Goal: Task Accomplishment & Management: Manage account settings

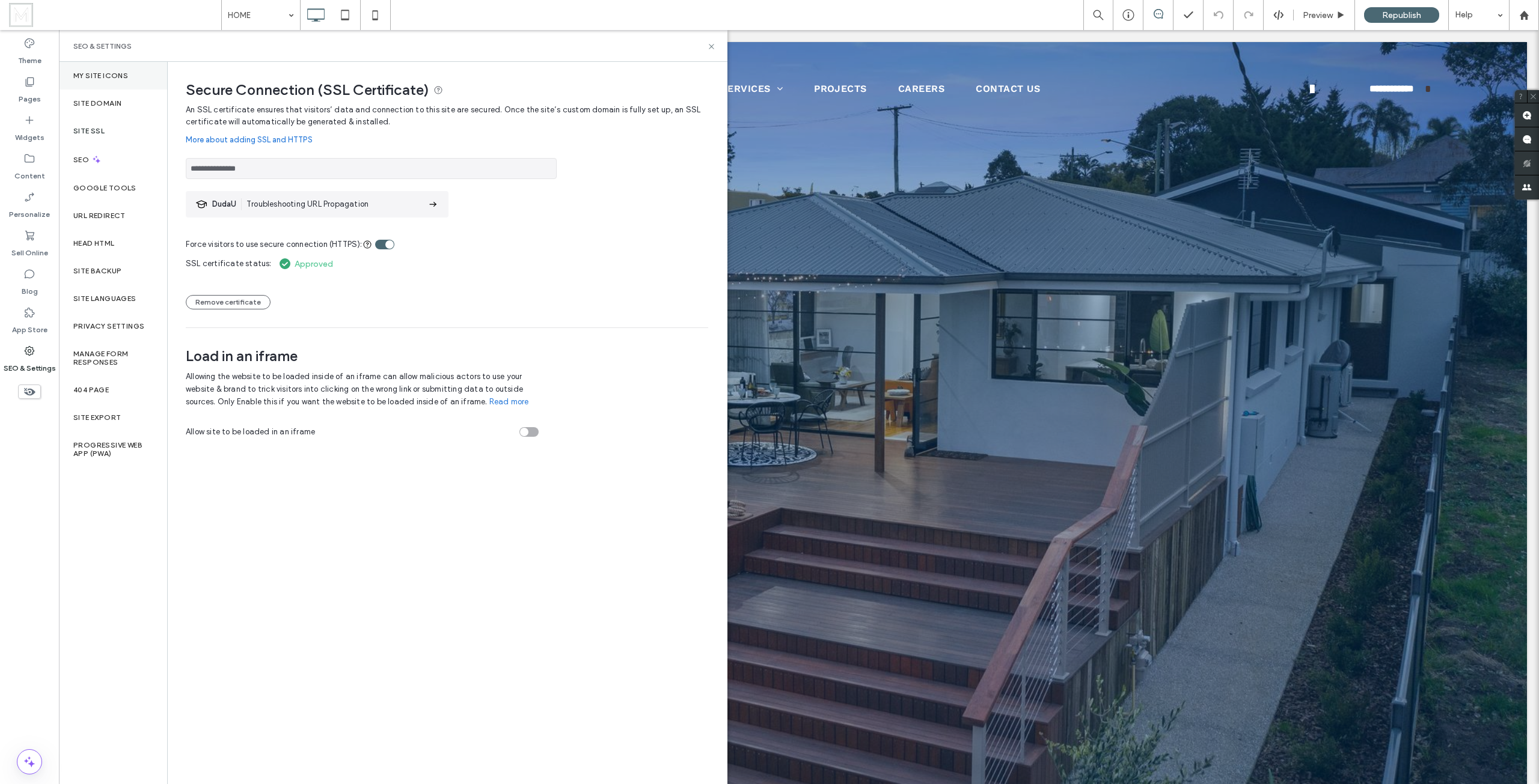
click at [102, 80] on div "My Site Icons" at bounding box center [113, 76] width 108 height 27
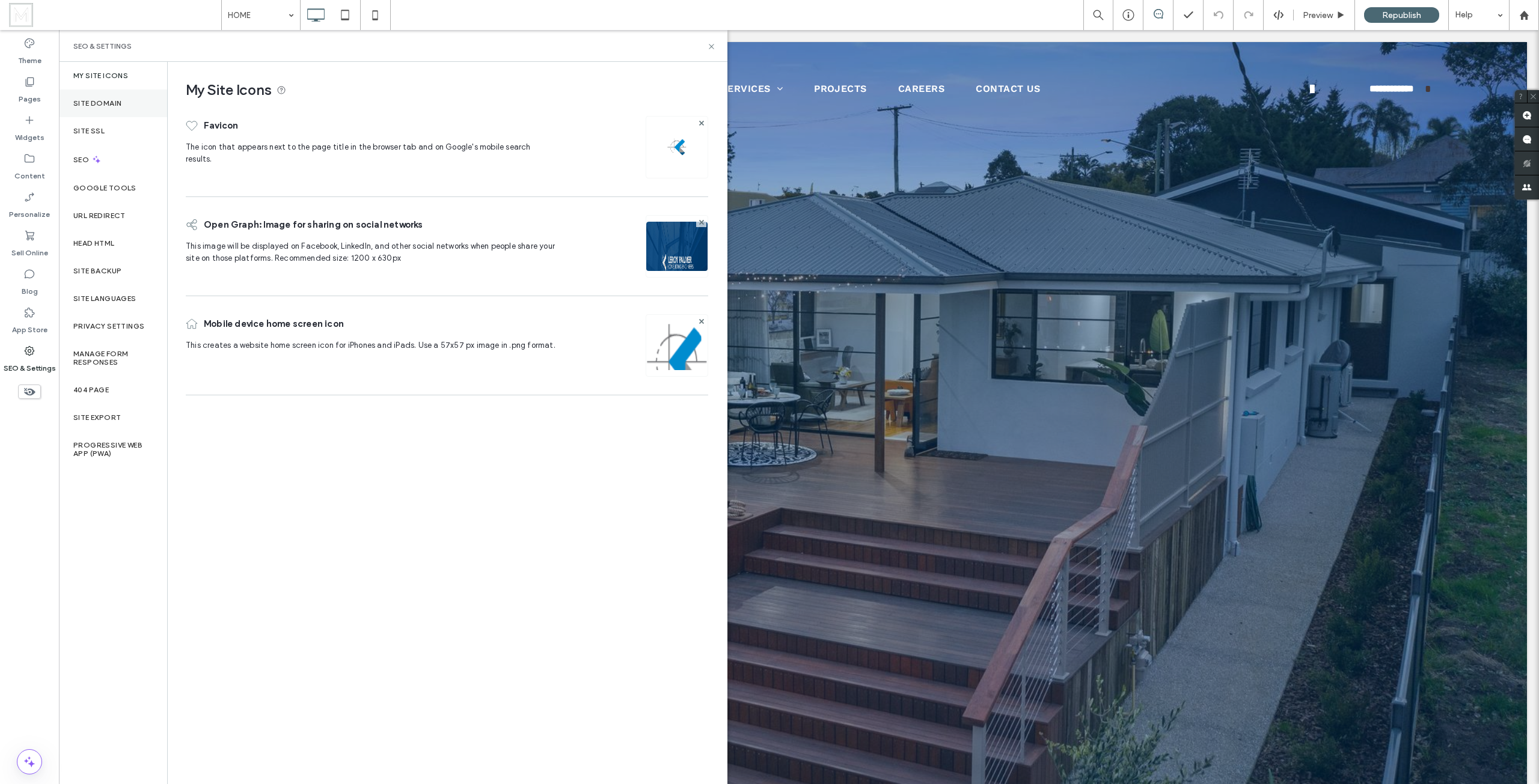
click at [106, 102] on label "Site Domain" at bounding box center [97, 103] width 48 height 8
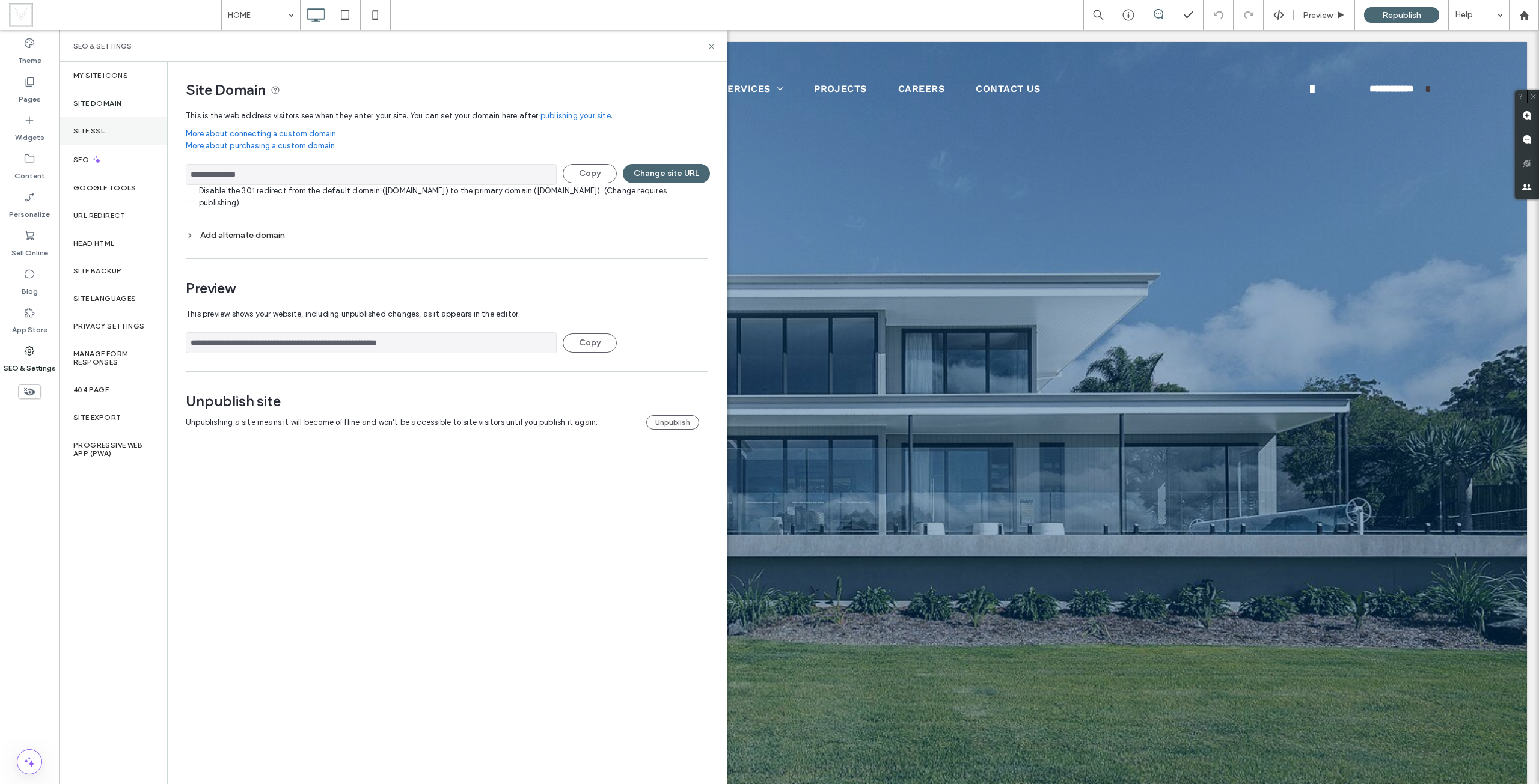
click at [96, 123] on div "Site SSL" at bounding box center [113, 130] width 108 height 27
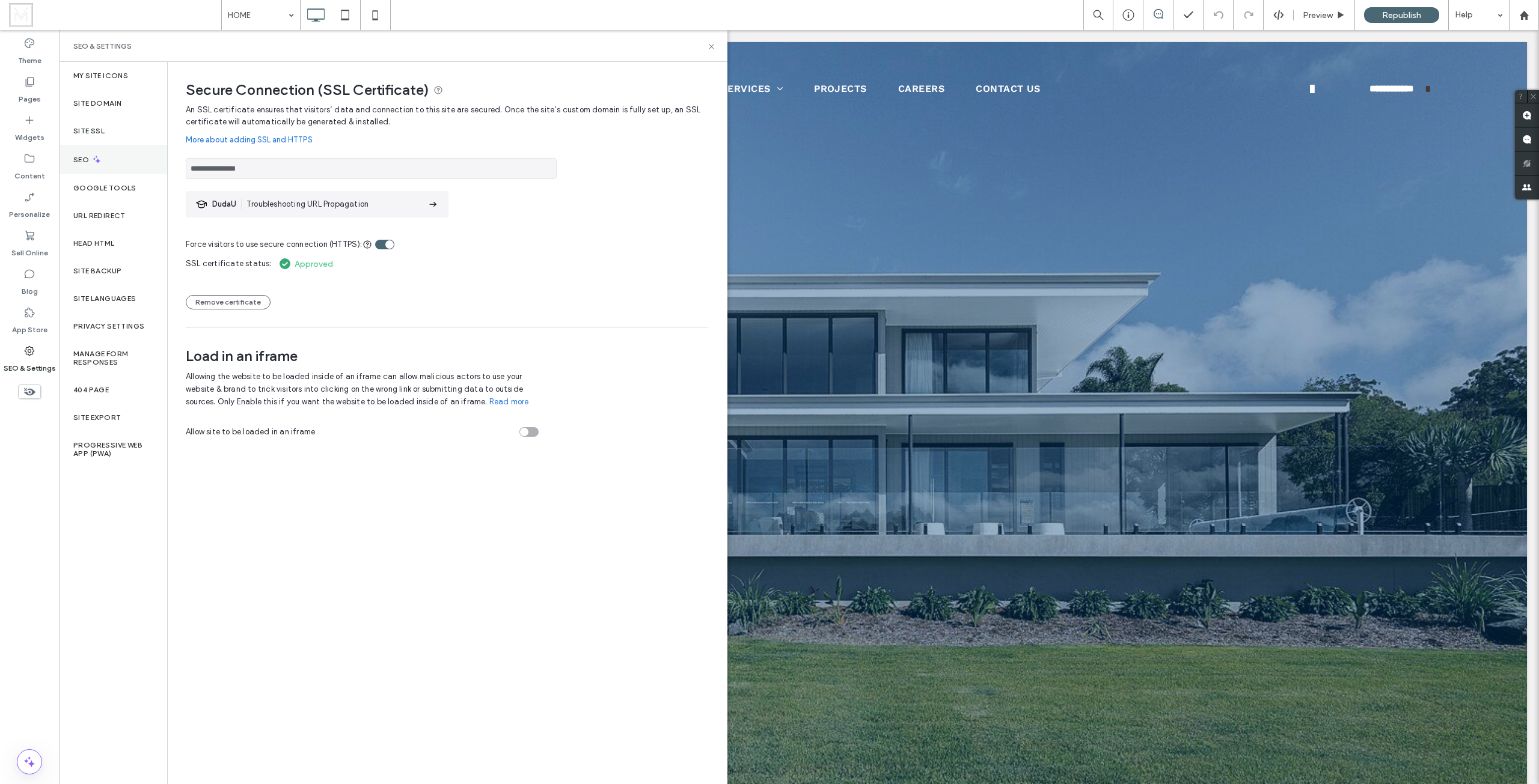
click at [106, 155] on div "SEO" at bounding box center [113, 159] width 108 height 29
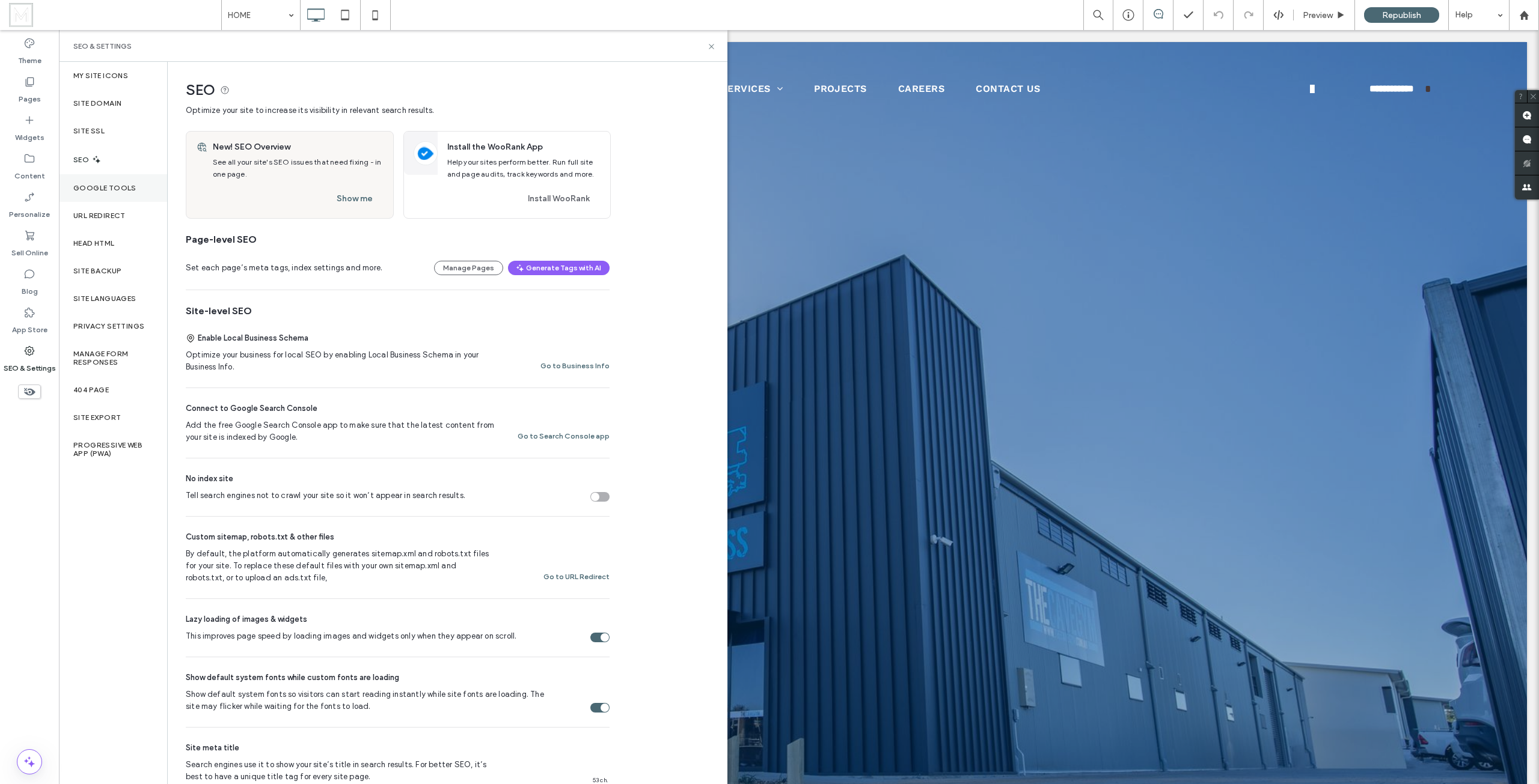
click at [116, 186] on label "Google Tools" at bounding box center [105, 188] width 63 height 8
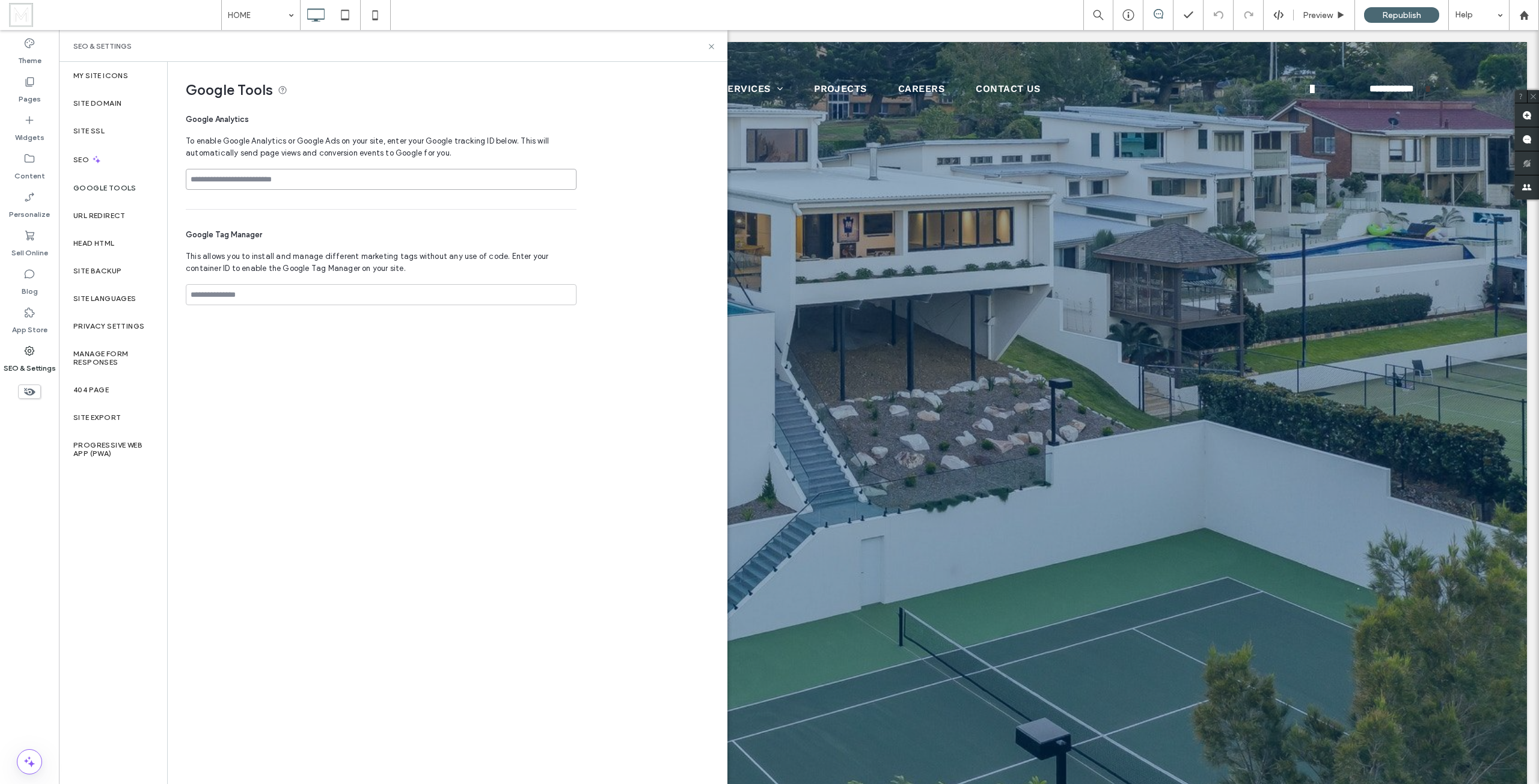
click at [338, 184] on input at bounding box center [381, 179] width 391 height 21
paste input "**********"
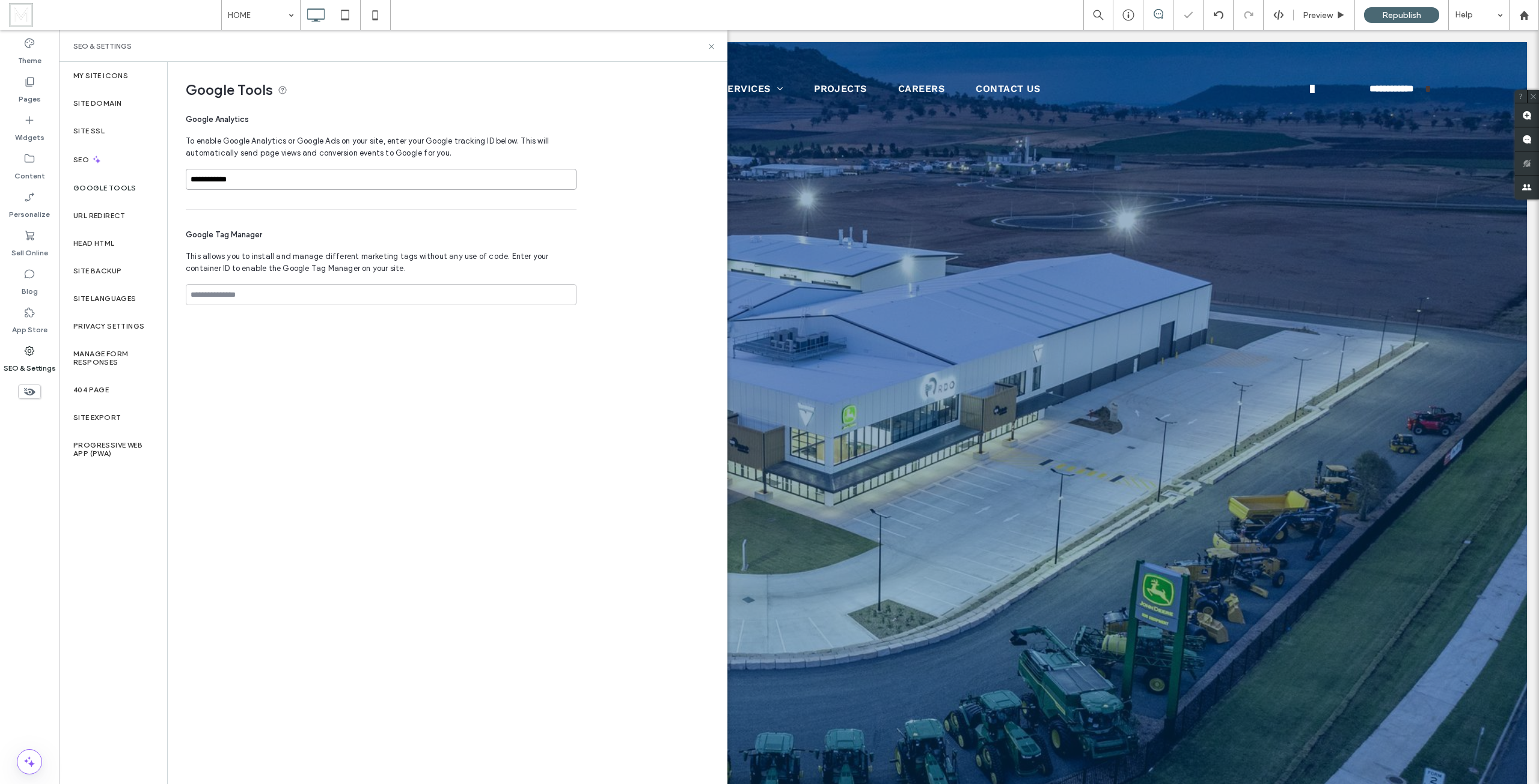
type input "**********"
click at [543, 423] on div "**********" at bounding box center [447, 423] width 558 height 721
click at [1390, 21] on div "Republish" at bounding box center [1401, 15] width 75 height 16
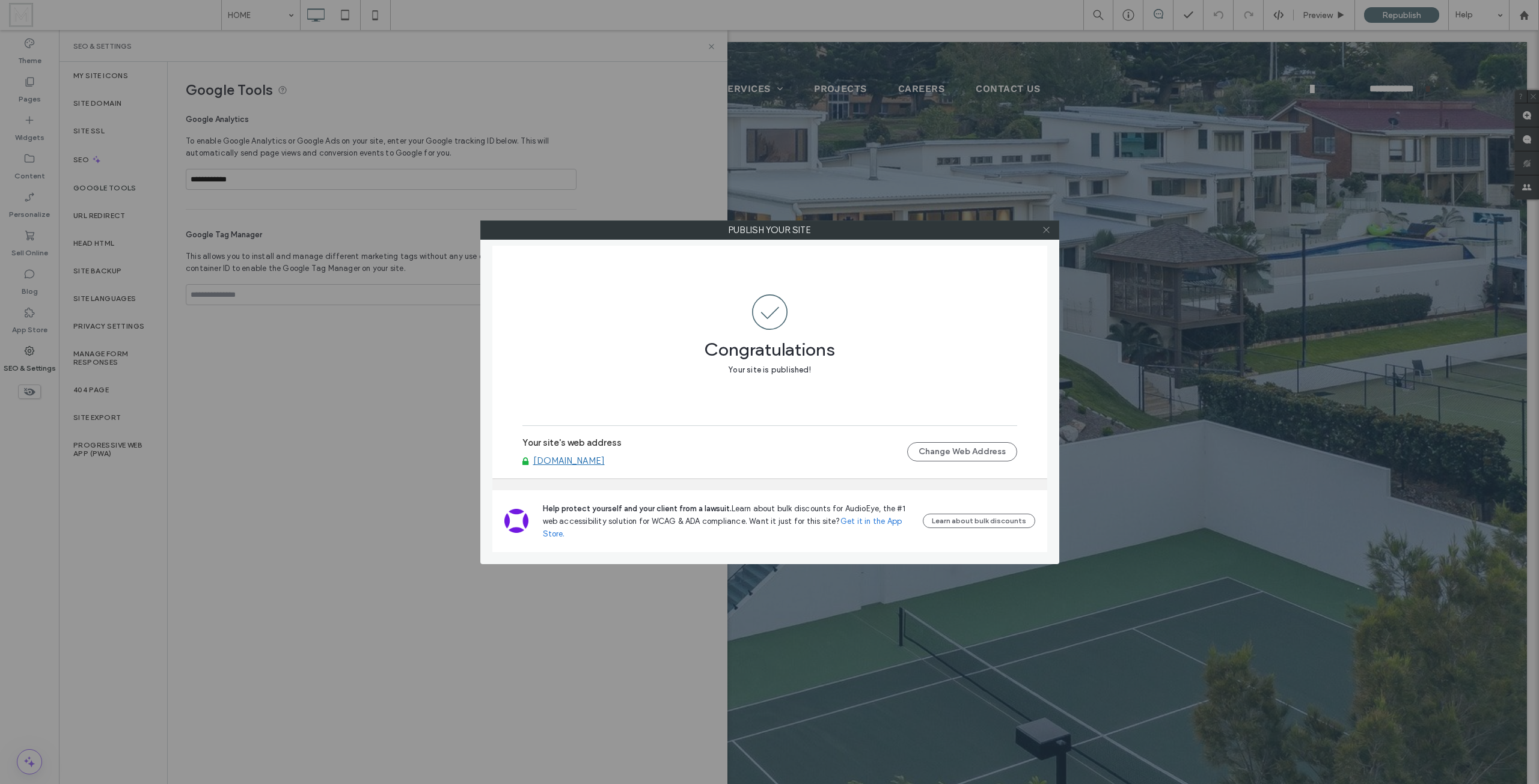
click at [1050, 227] on icon at bounding box center [1045, 229] width 9 height 9
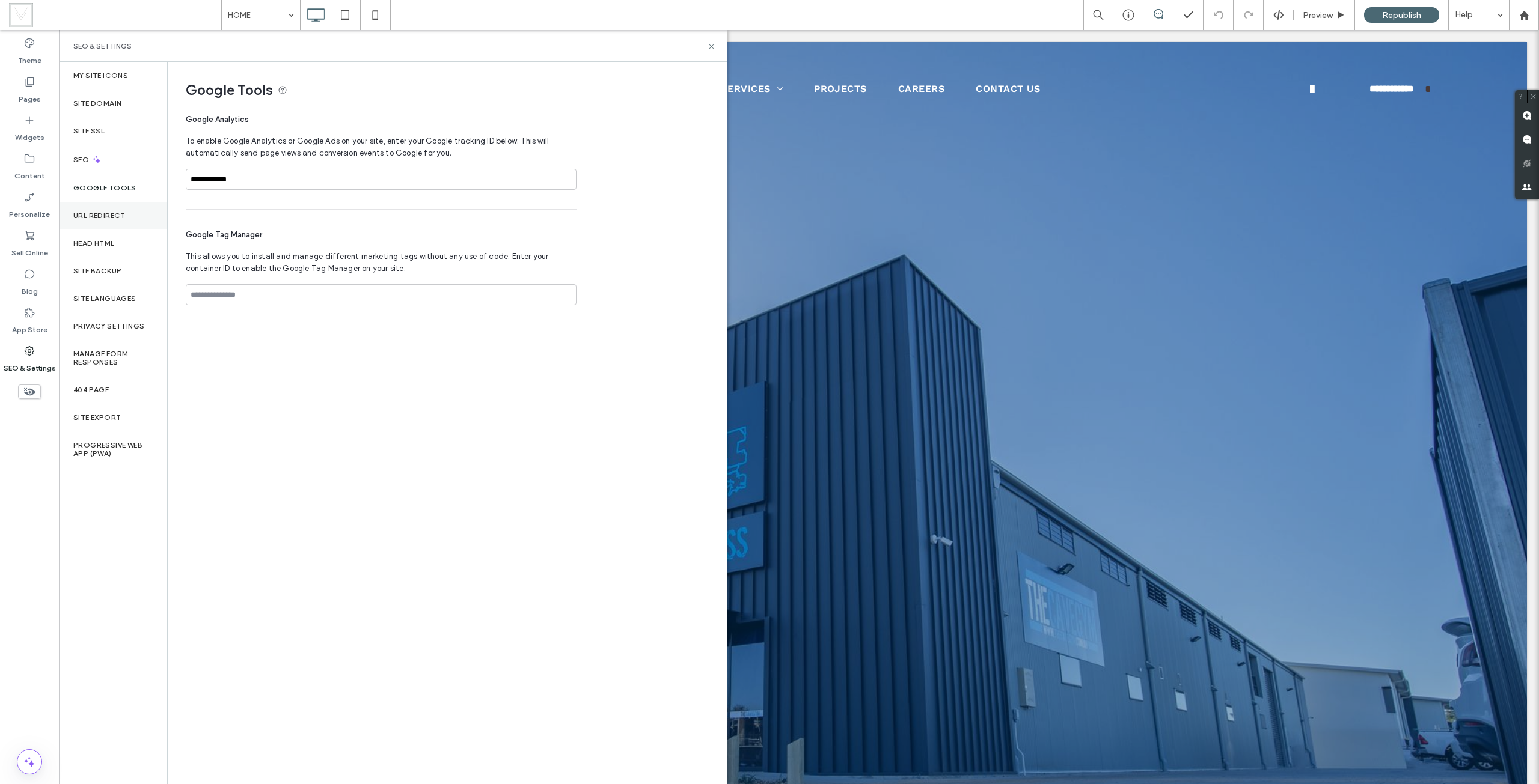
click at [103, 208] on div "URL Redirect" at bounding box center [113, 215] width 108 height 27
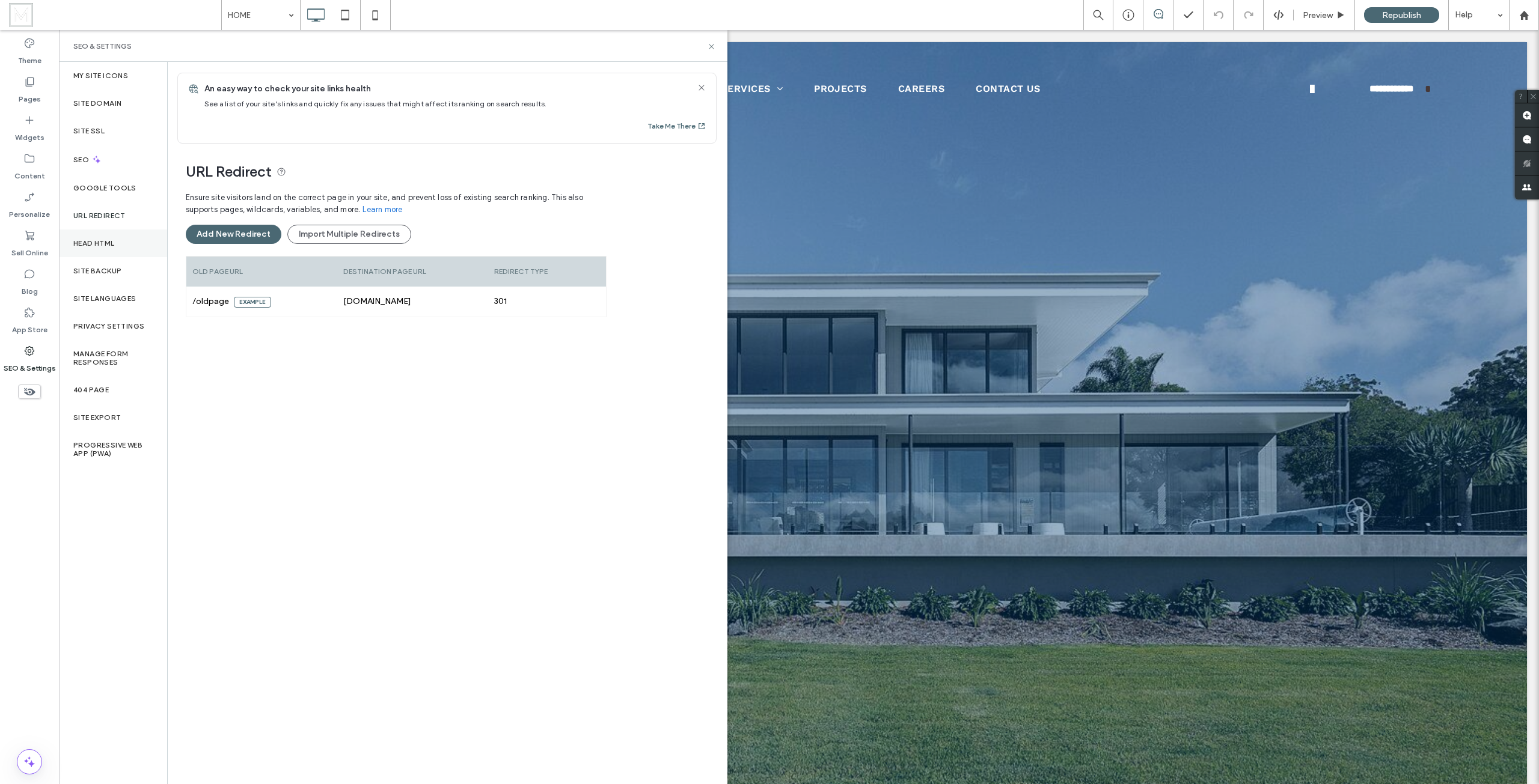
click at [96, 247] on div "Head HTML" at bounding box center [113, 243] width 108 height 27
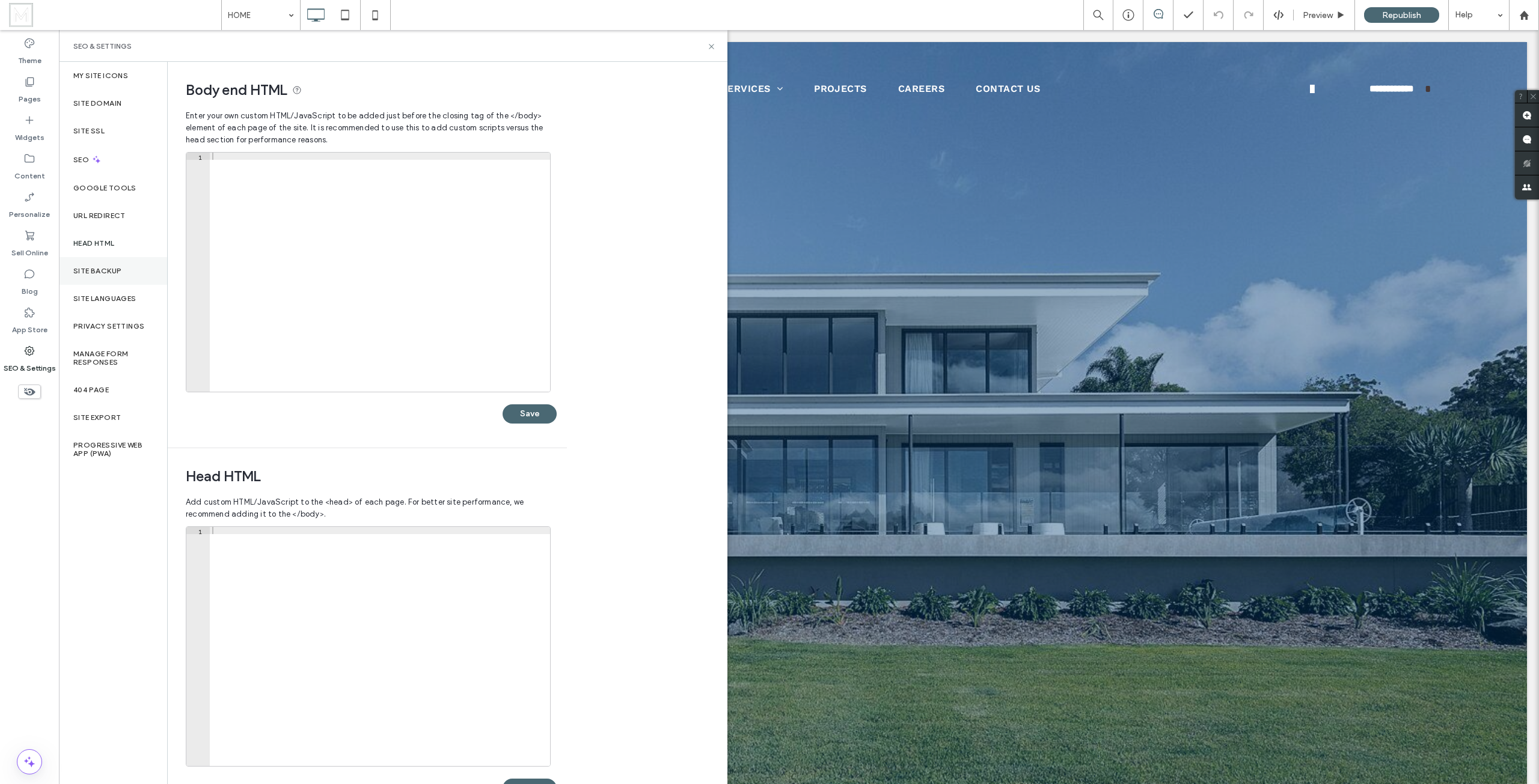
click at [118, 265] on div "Site Backup" at bounding box center [113, 271] width 108 height 27
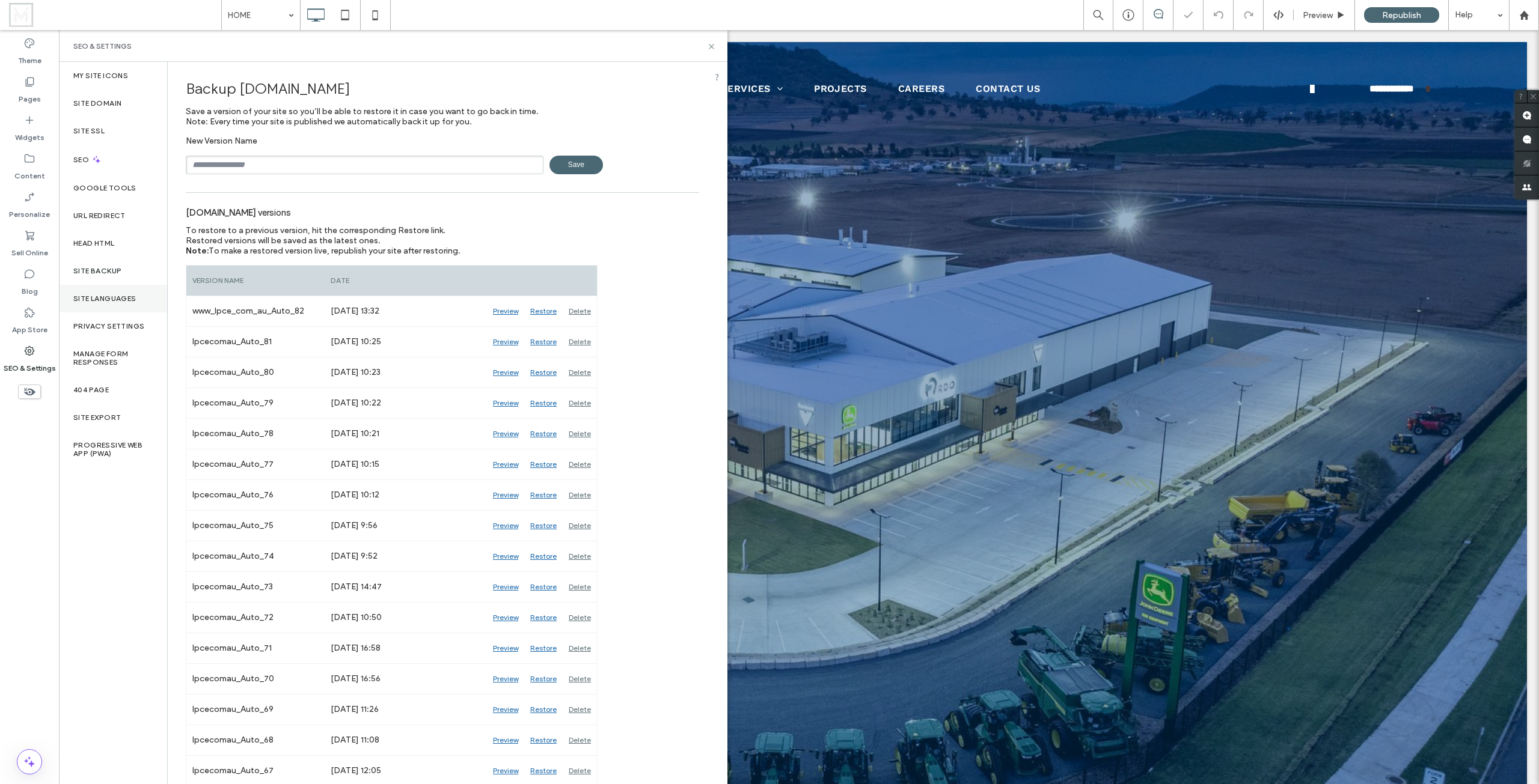
click at [111, 292] on div "Site Languages" at bounding box center [113, 298] width 108 height 27
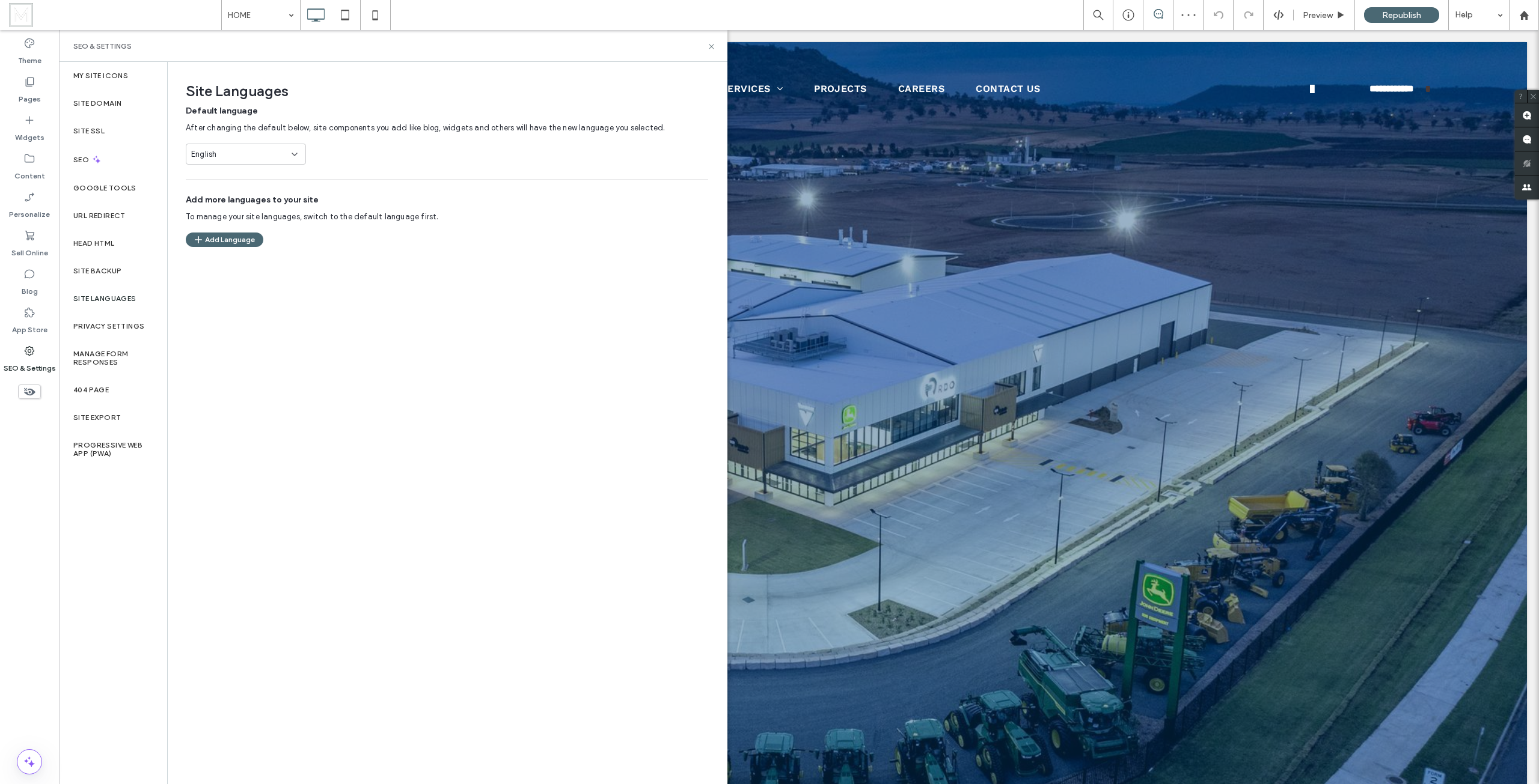
click at [111, 311] on div "Site Languages" at bounding box center [113, 298] width 108 height 27
click at [106, 323] on label "Privacy Settings" at bounding box center [108, 326] width 71 height 8
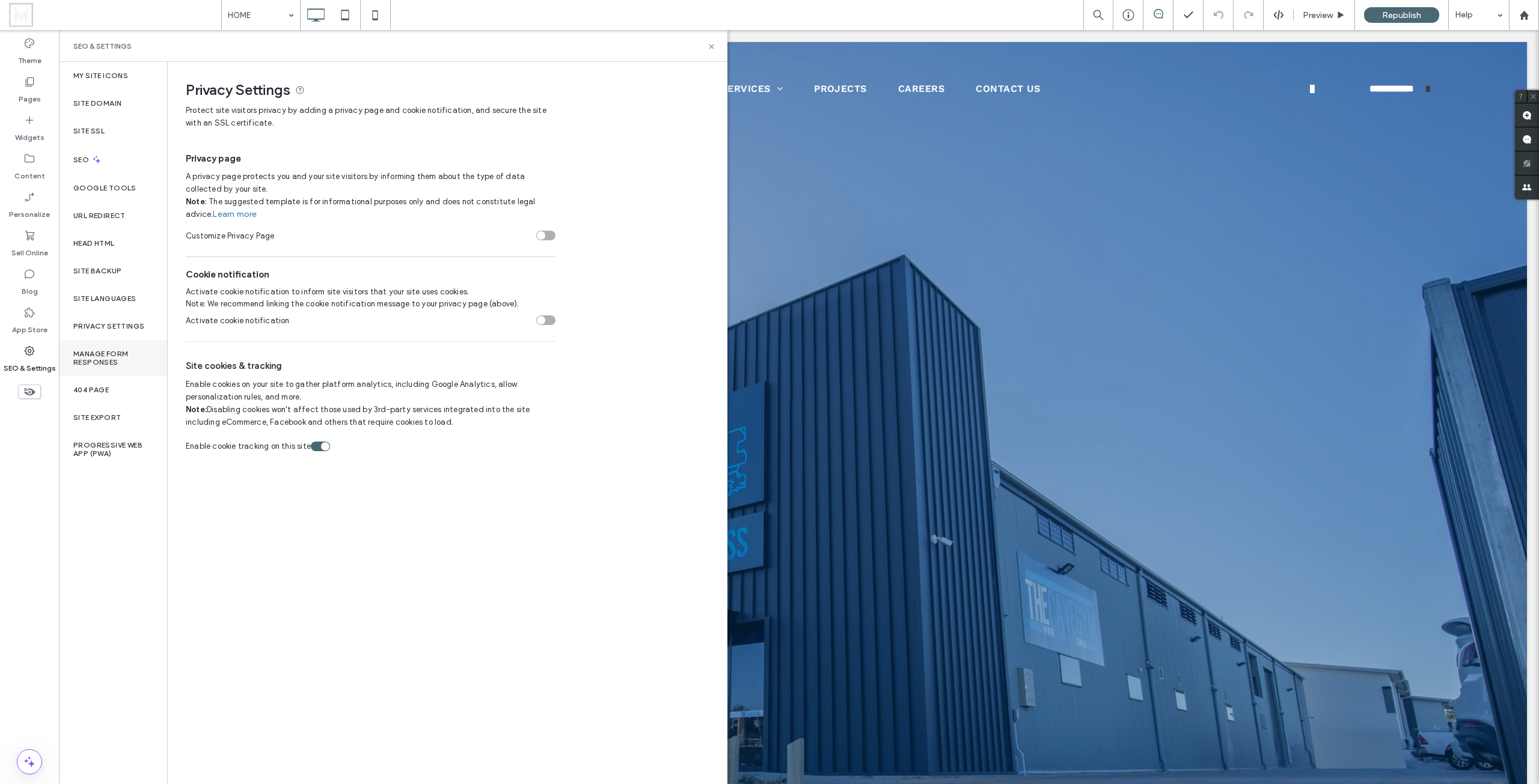
click at [118, 355] on label "Manage Form Responses" at bounding box center [112, 358] width 79 height 17
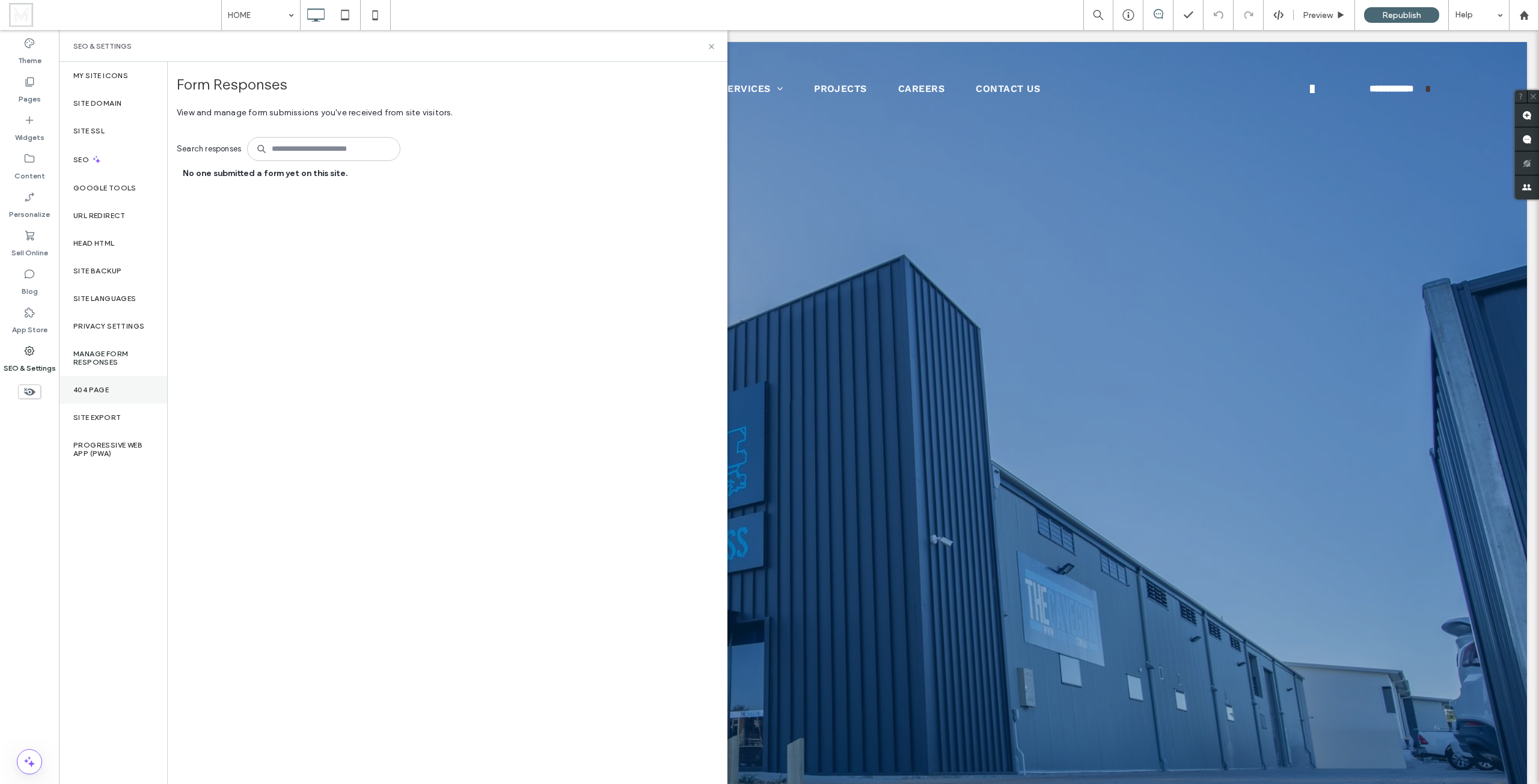
click at [117, 379] on div "404 Page" at bounding box center [113, 390] width 108 height 27
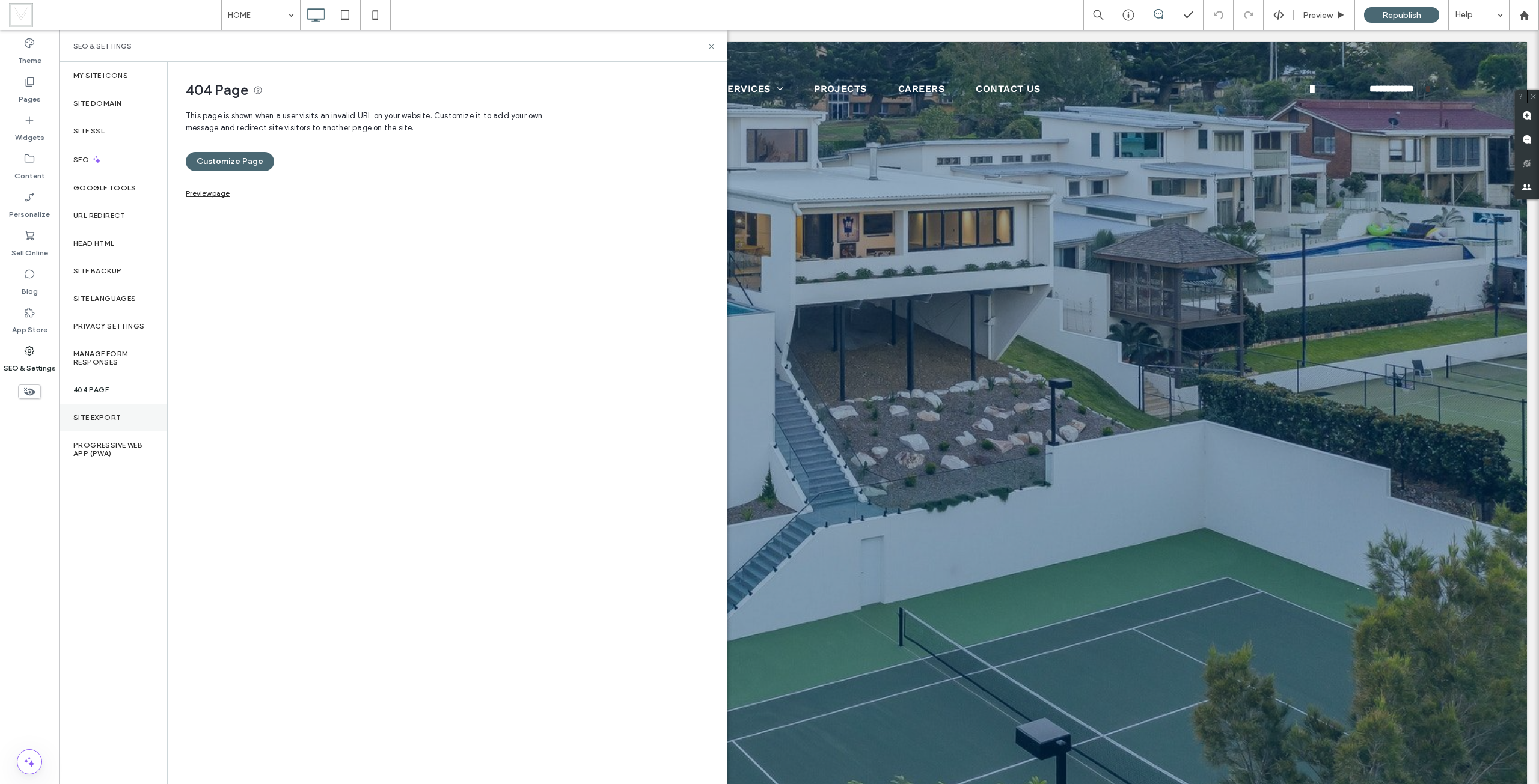
click at [109, 421] on label "Site Export" at bounding box center [96, 418] width 47 height 8
click at [121, 438] on div "Progressive Web App (PWA)" at bounding box center [113, 448] width 108 height 36
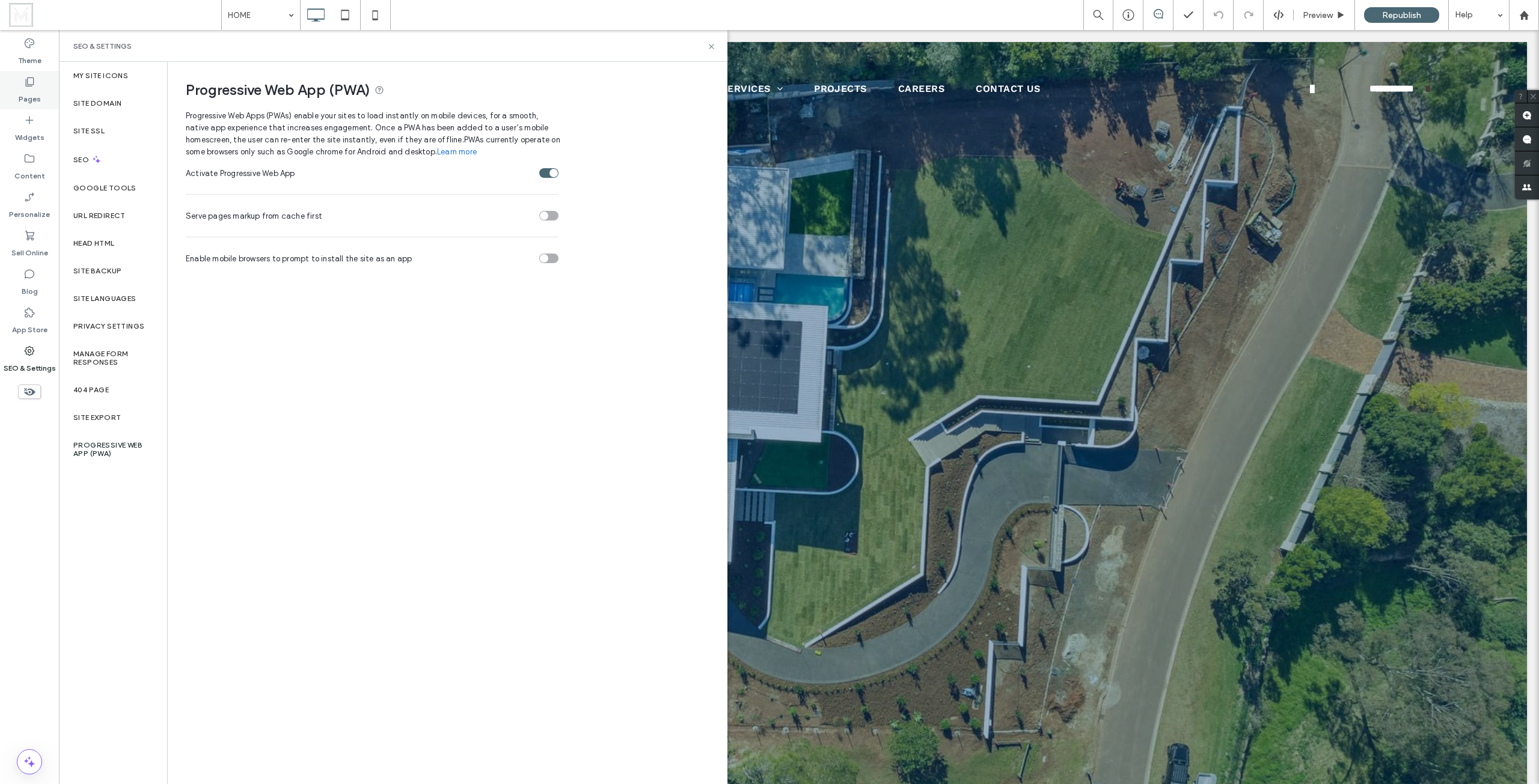
click at [36, 85] on div "Pages" at bounding box center [29, 90] width 59 height 38
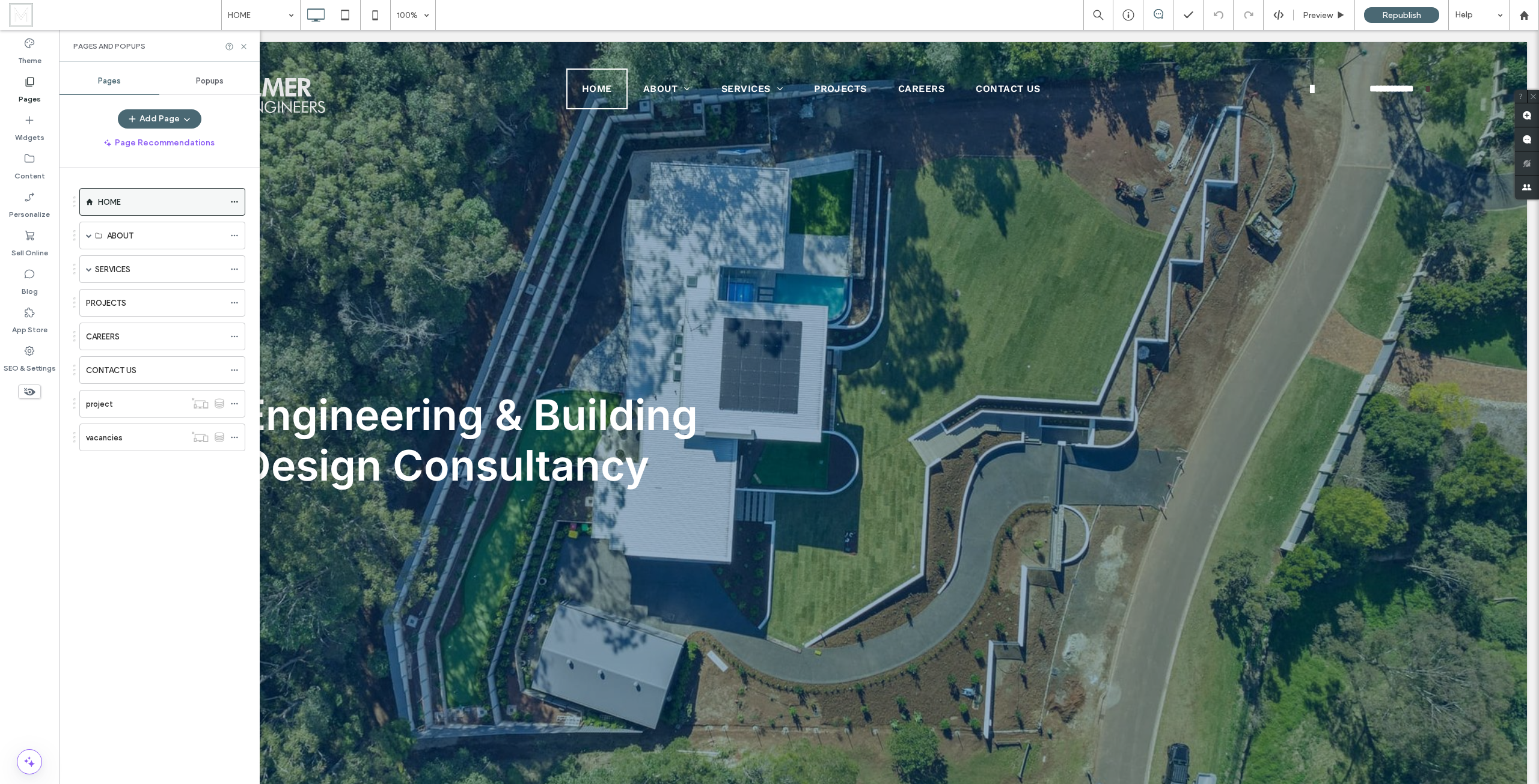
click at [237, 201] on icon at bounding box center [234, 202] width 8 height 8
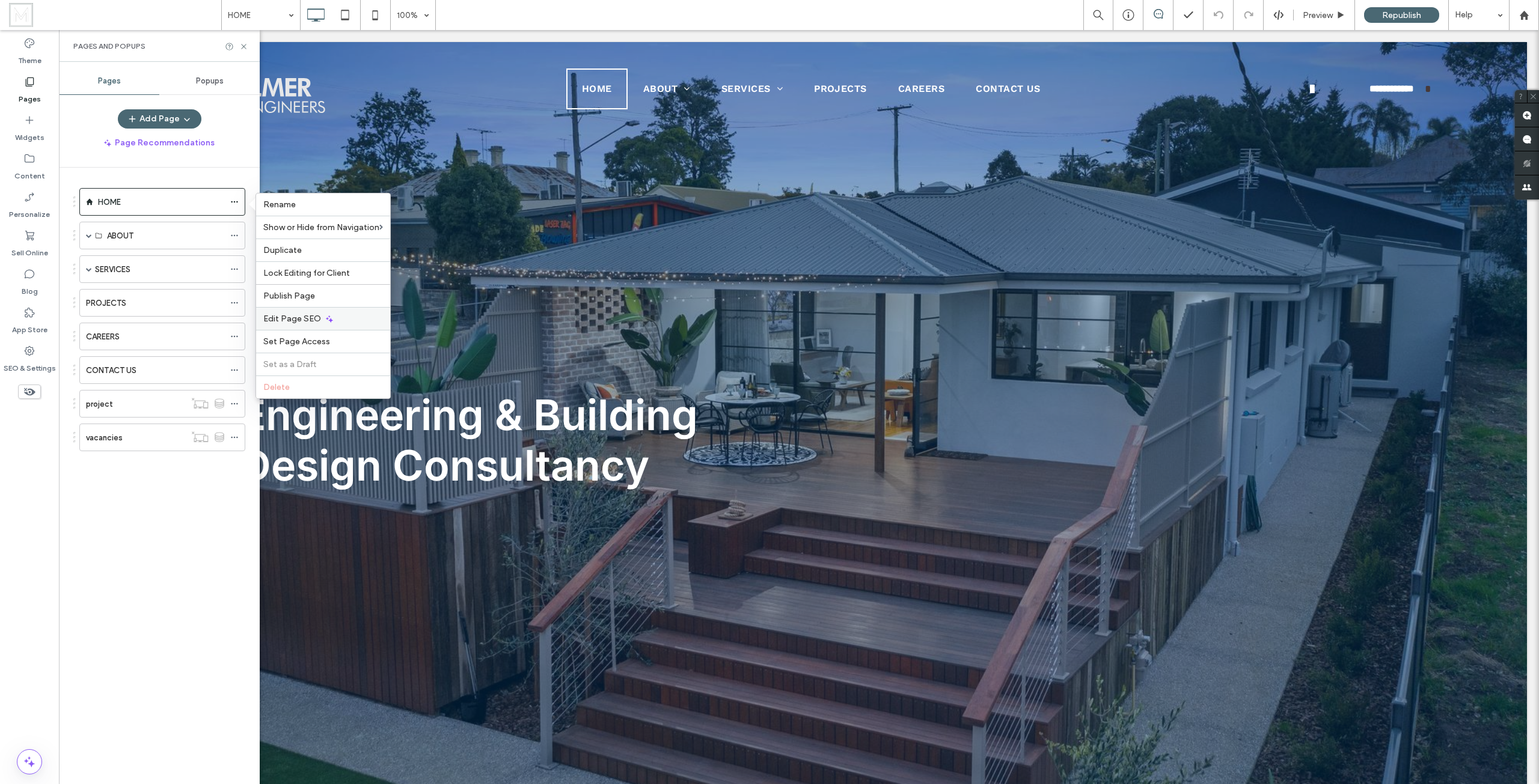
click at [327, 321] on use at bounding box center [329, 319] width 7 height 7
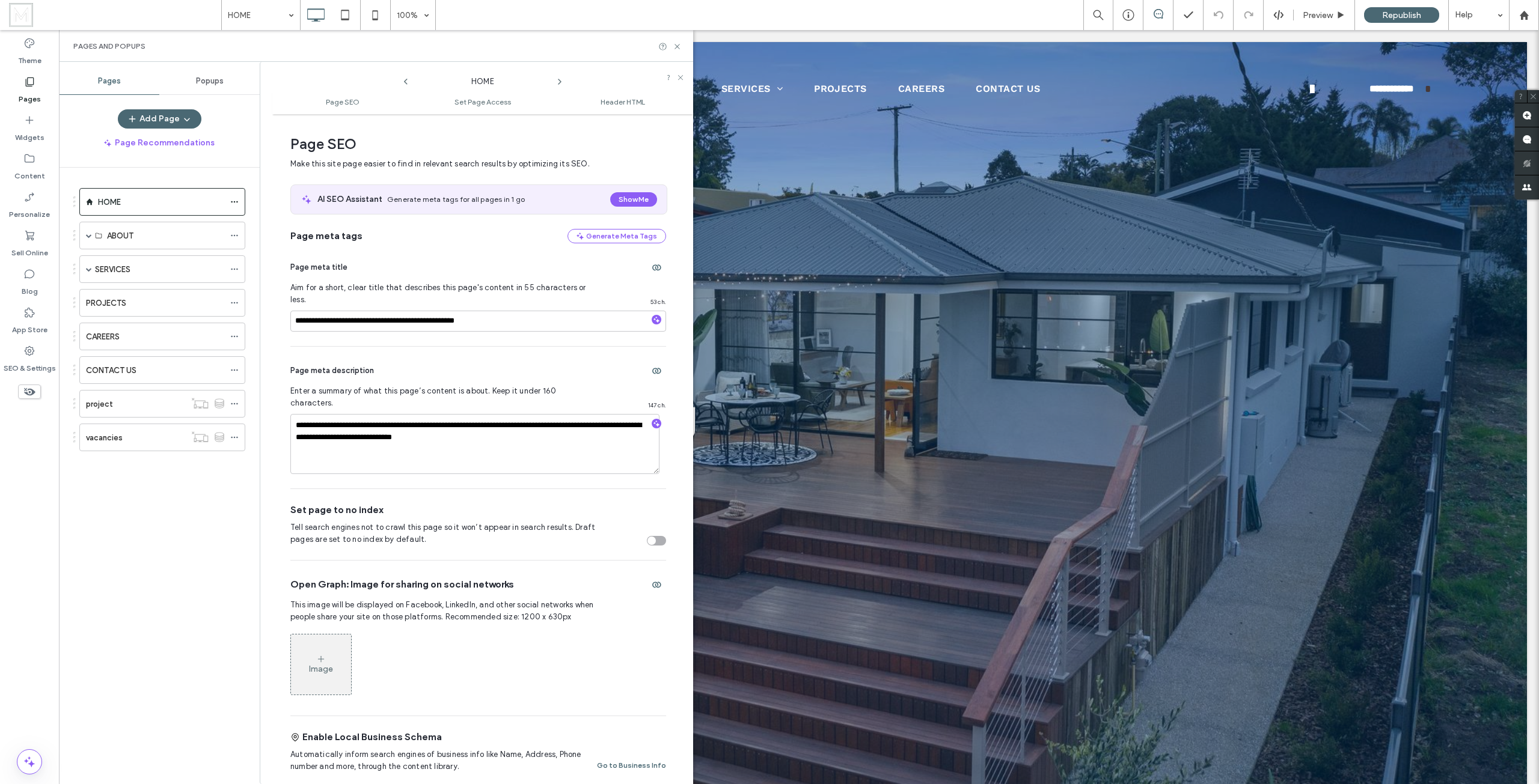
scroll to position [6, 0]
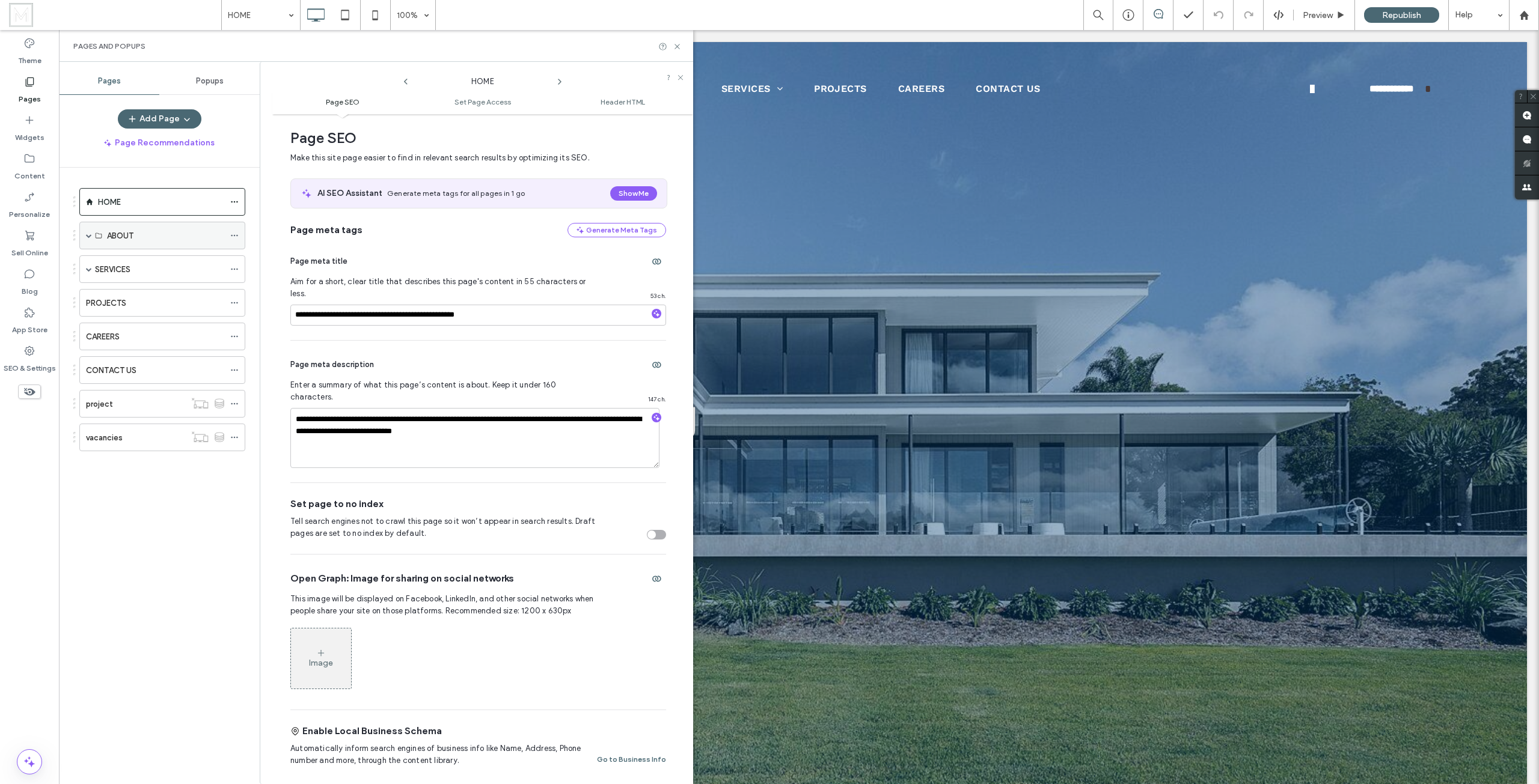
click at [87, 237] on span at bounding box center [88, 235] width 6 height 6
click at [234, 262] on use at bounding box center [234, 263] width 7 height 2
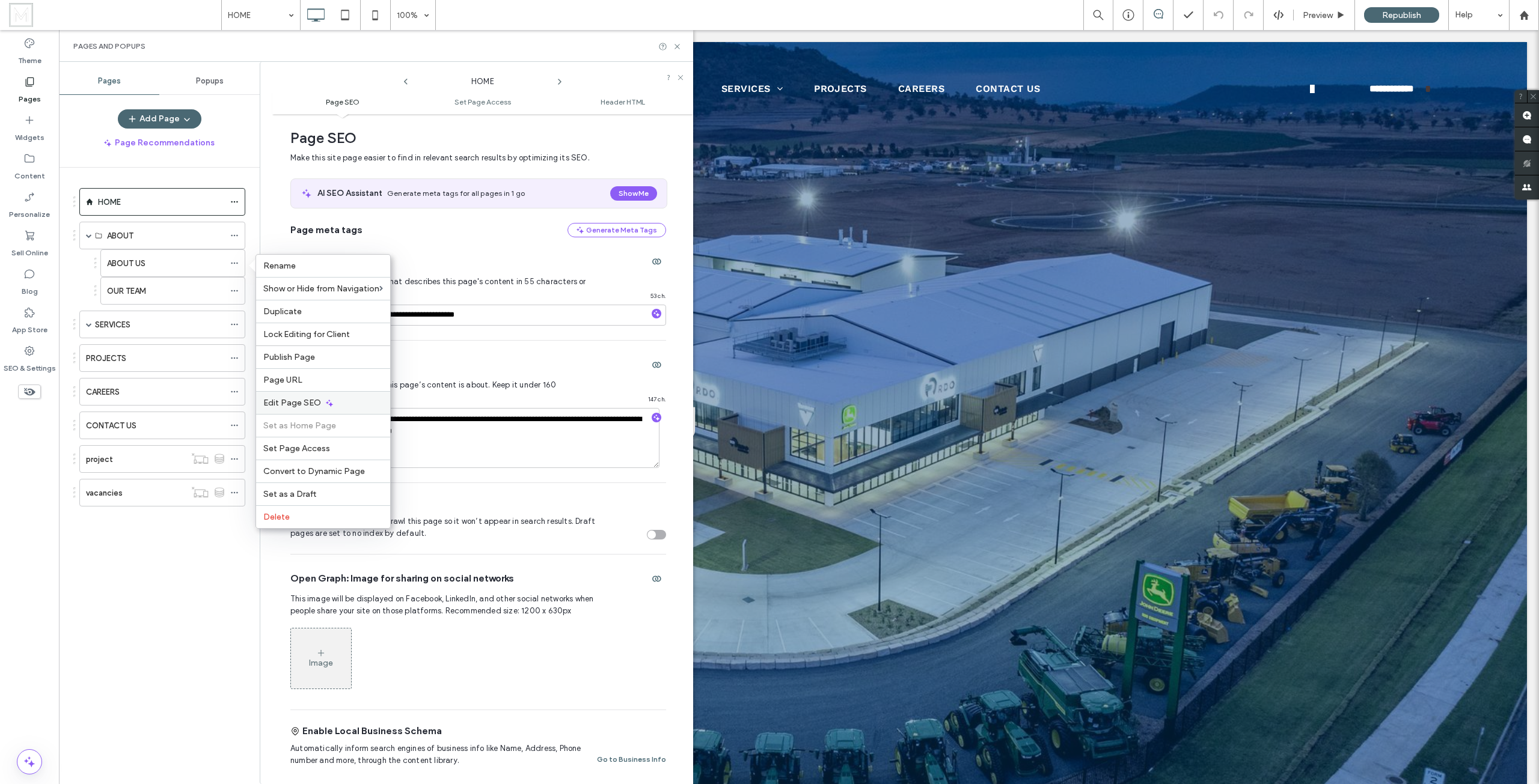
click at [307, 400] on span "Edit Page SEO" at bounding box center [292, 403] width 57 height 10
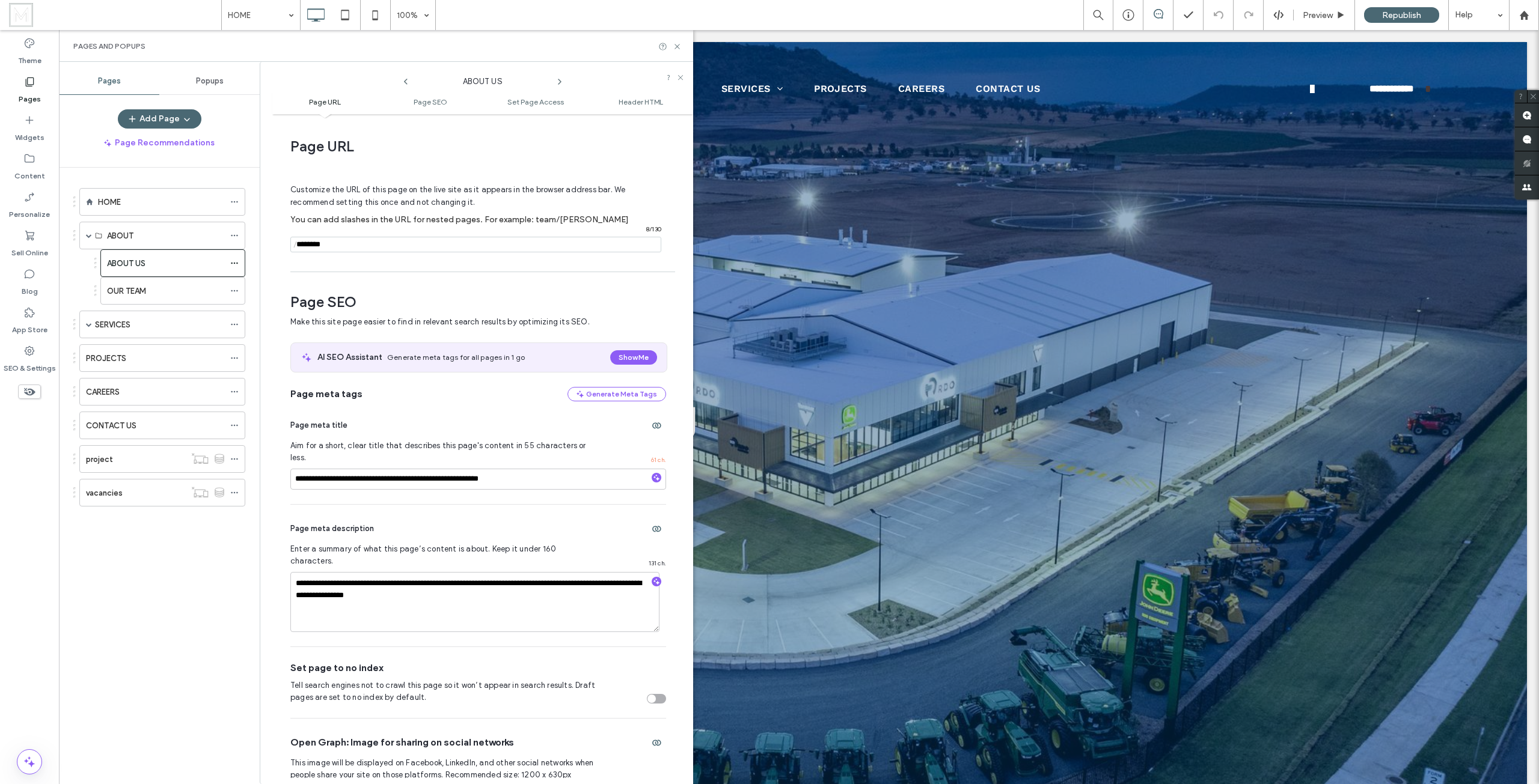
scroll to position [164, 0]
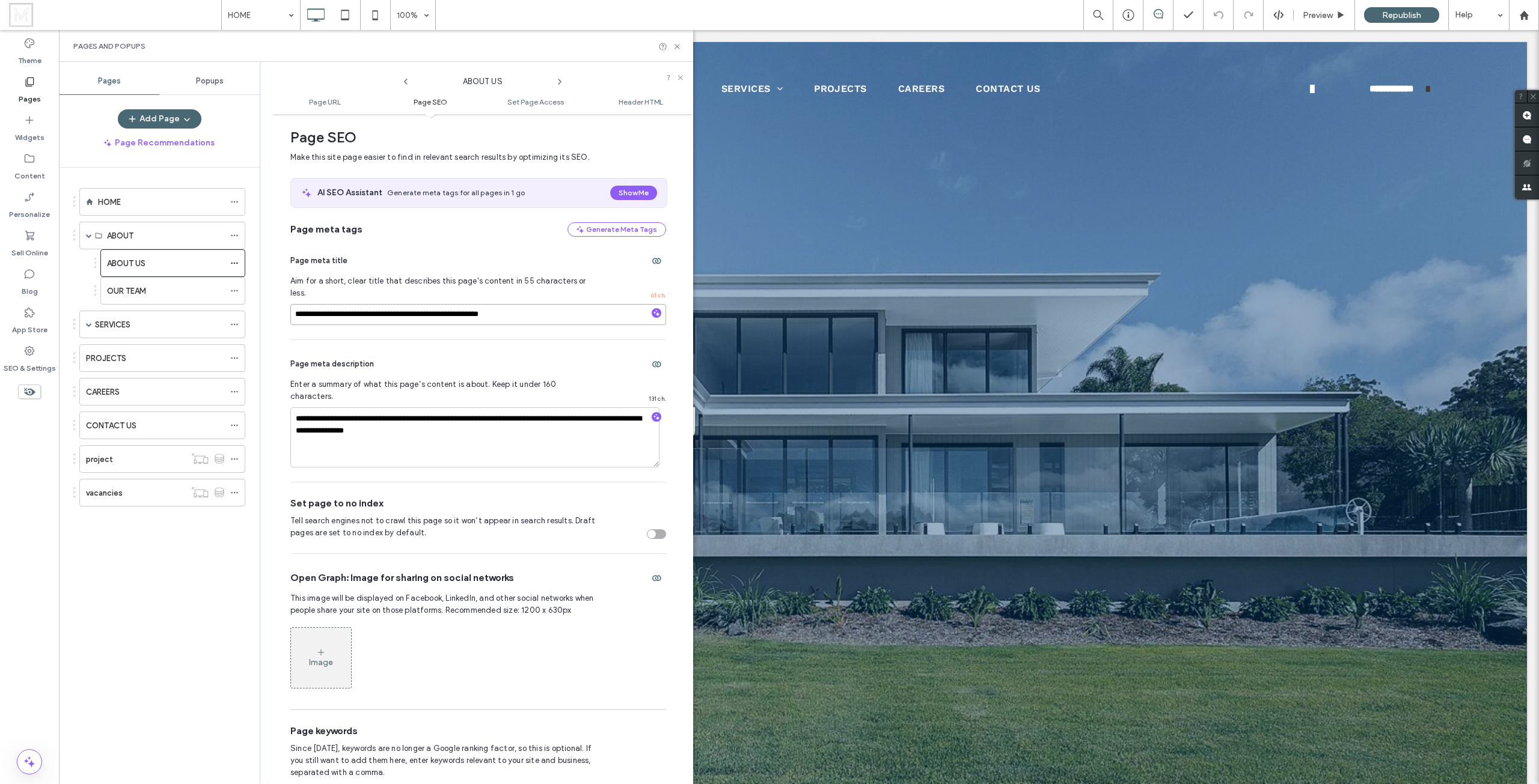
drag, startPoint x: 533, startPoint y: 301, endPoint x: 688, endPoint y: 465, distance: 225.7
click at [534, 304] on input "**********" at bounding box center [478, 314] width 376 height 21
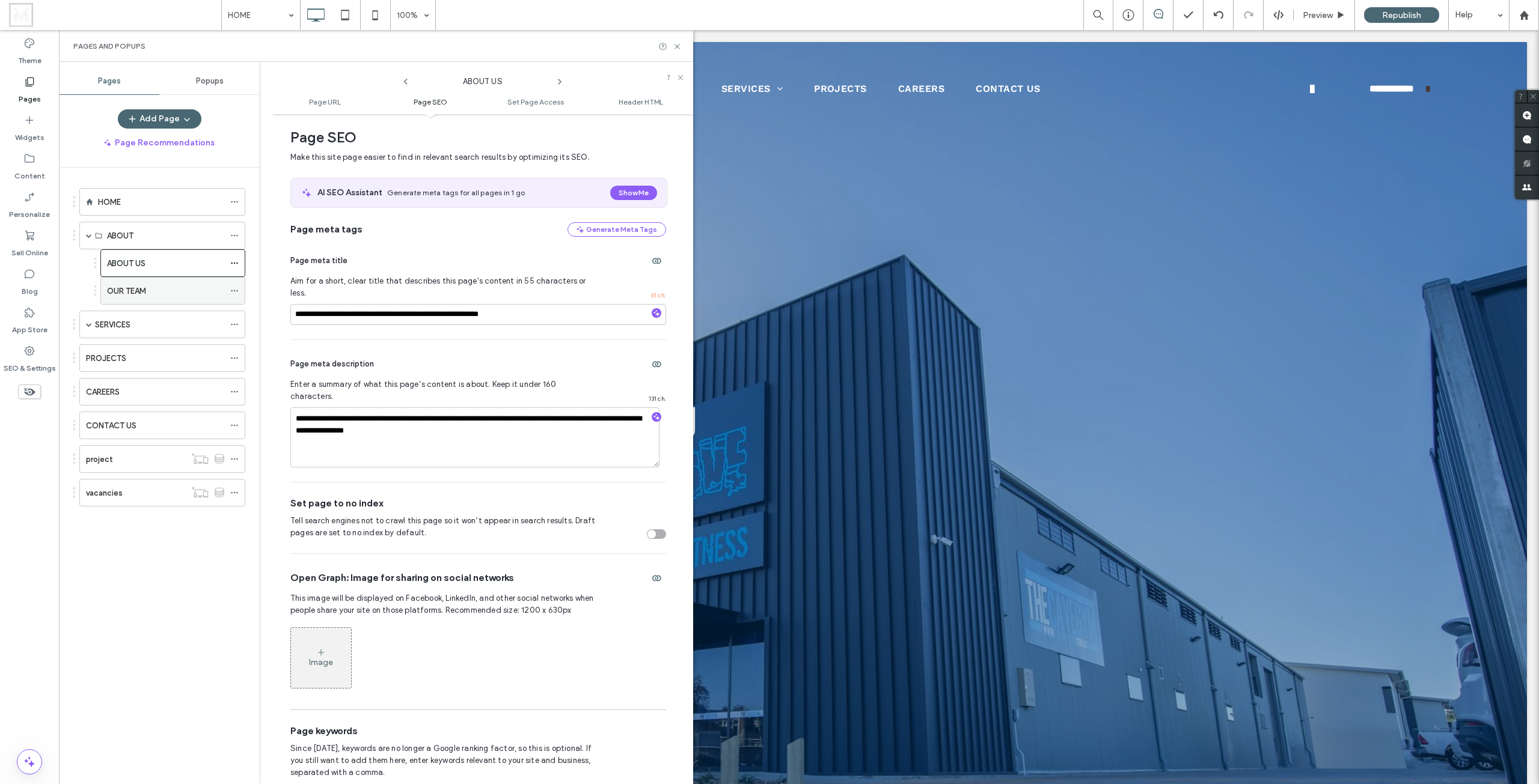
click at [230, 291] on icon at bounding box center [234, 291] width 8 height 8
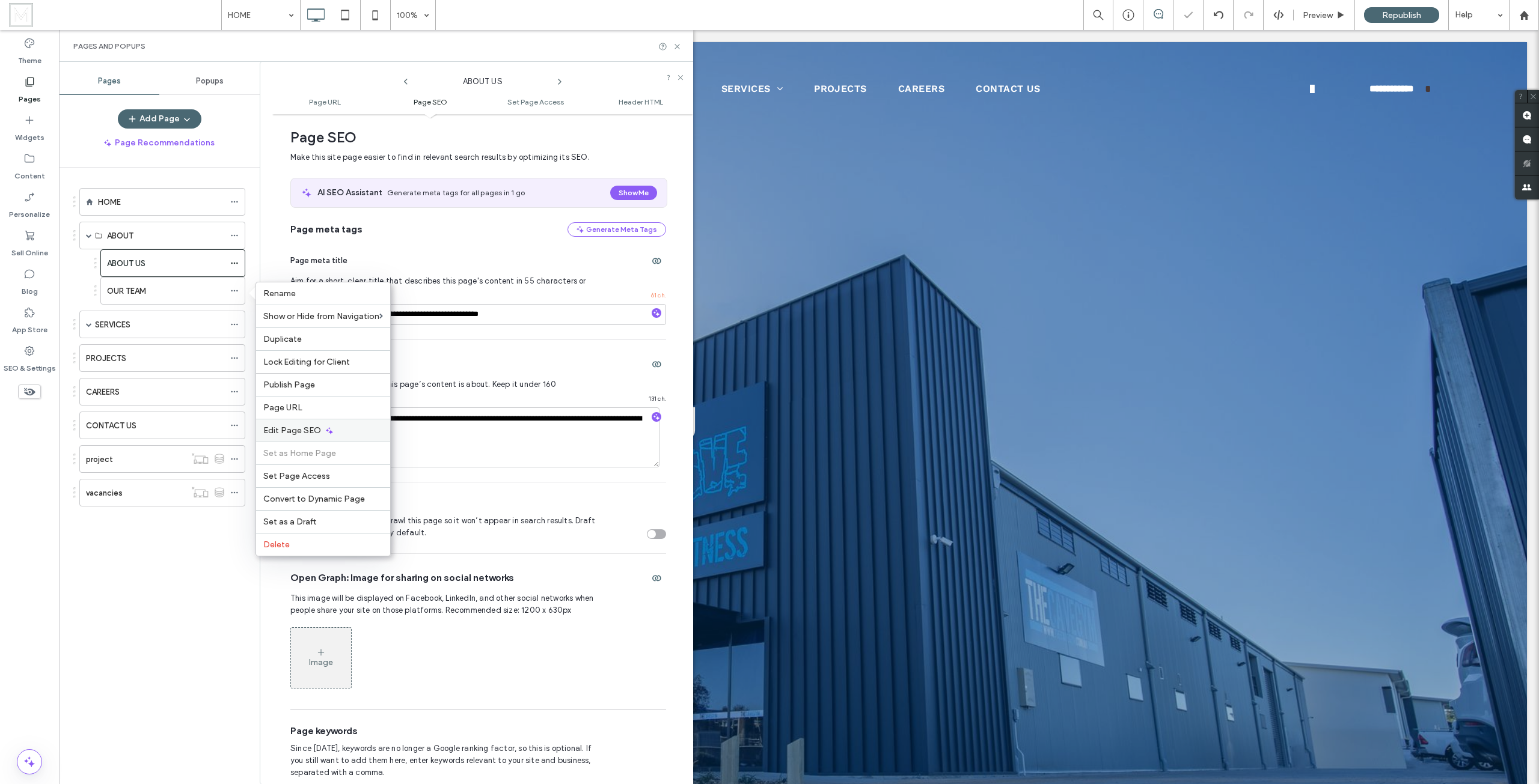
click at [310, 424] on div "Edit Page SEO" at bounding box center [322, 429] width 134 height 22
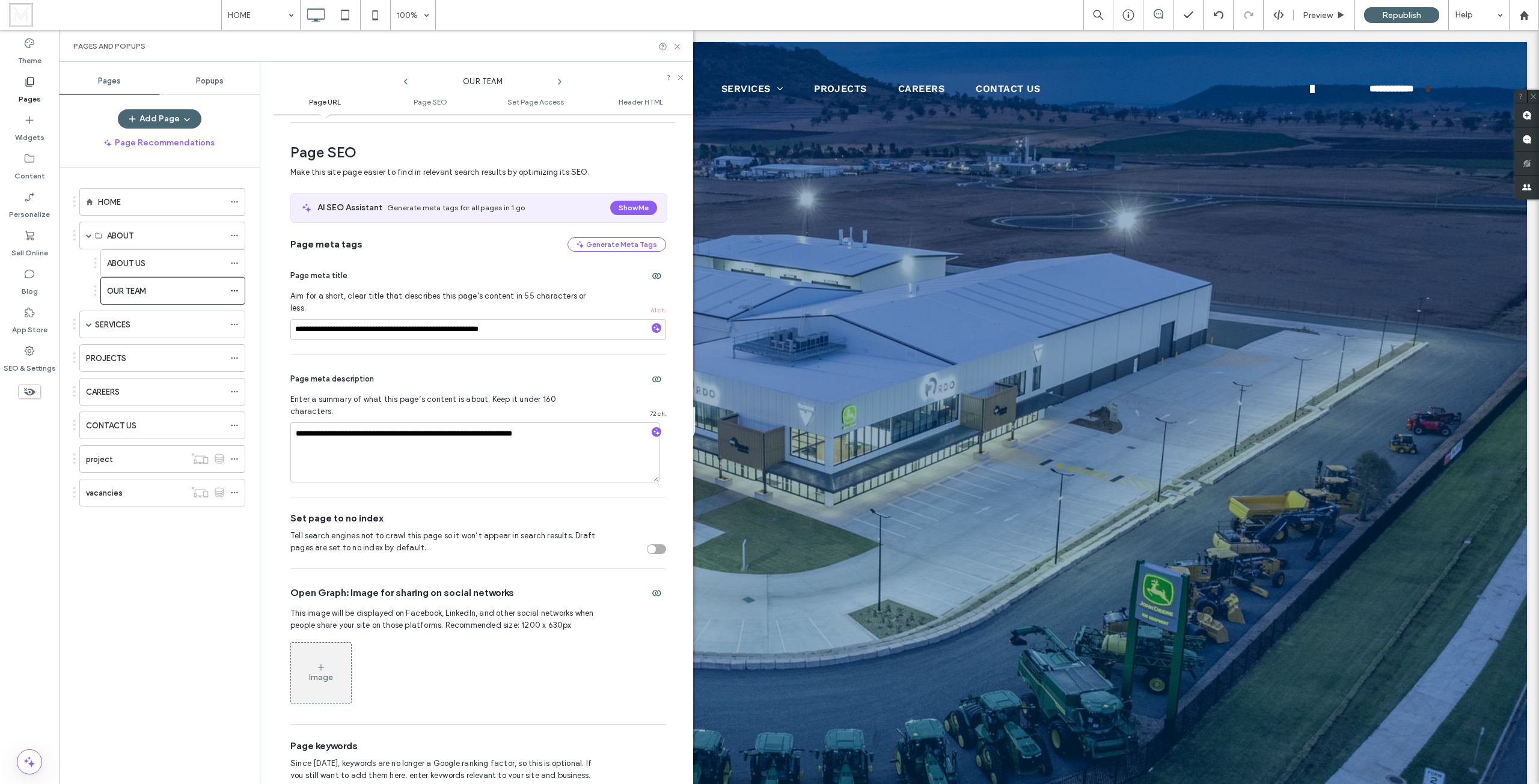
scroll to position [105, 0]
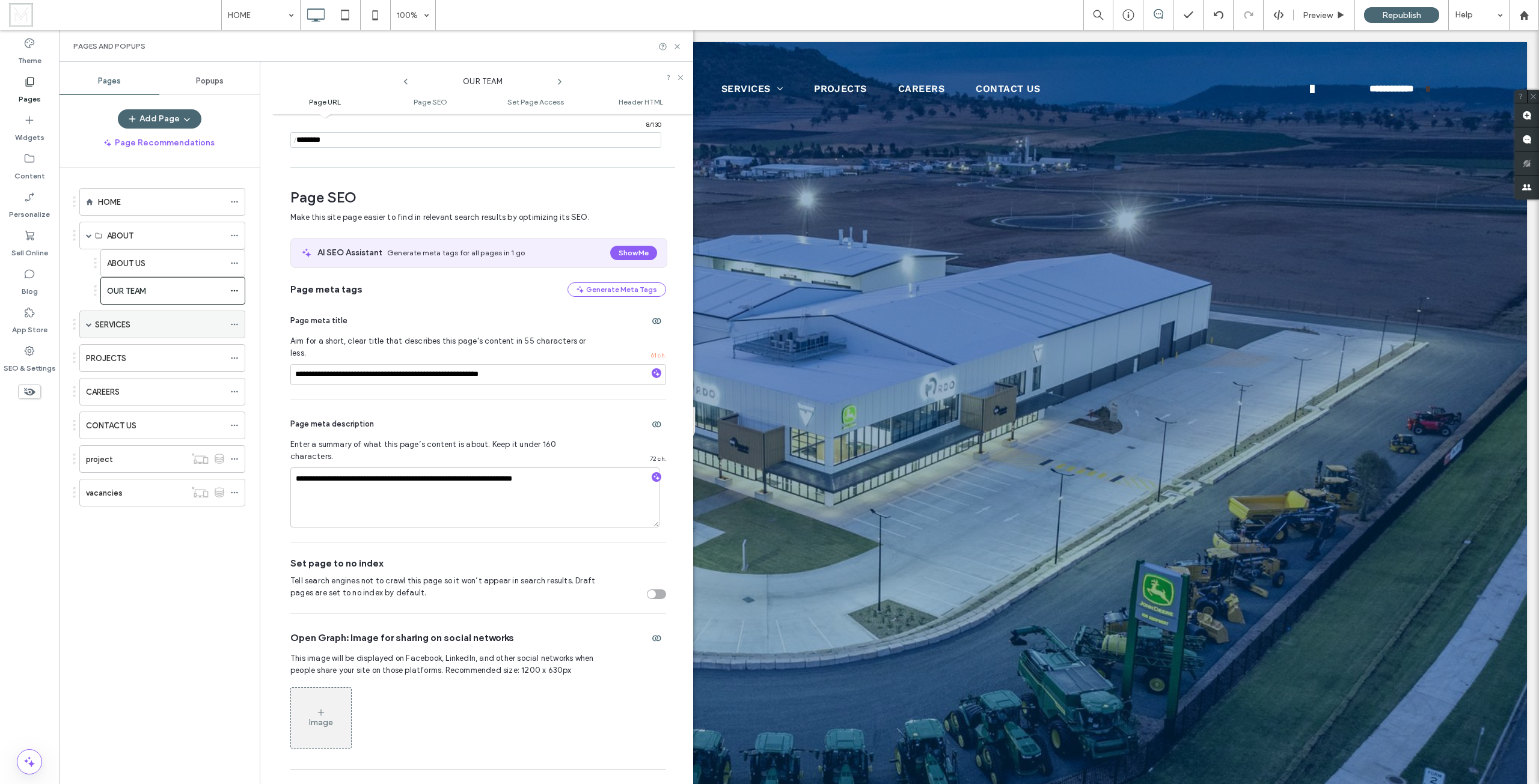
click at [88, 322] on span at bounding box center [88, 324] width 6 height 6
click at [236, 323] on icon at bounding box center [234, 325] width 8 height 8
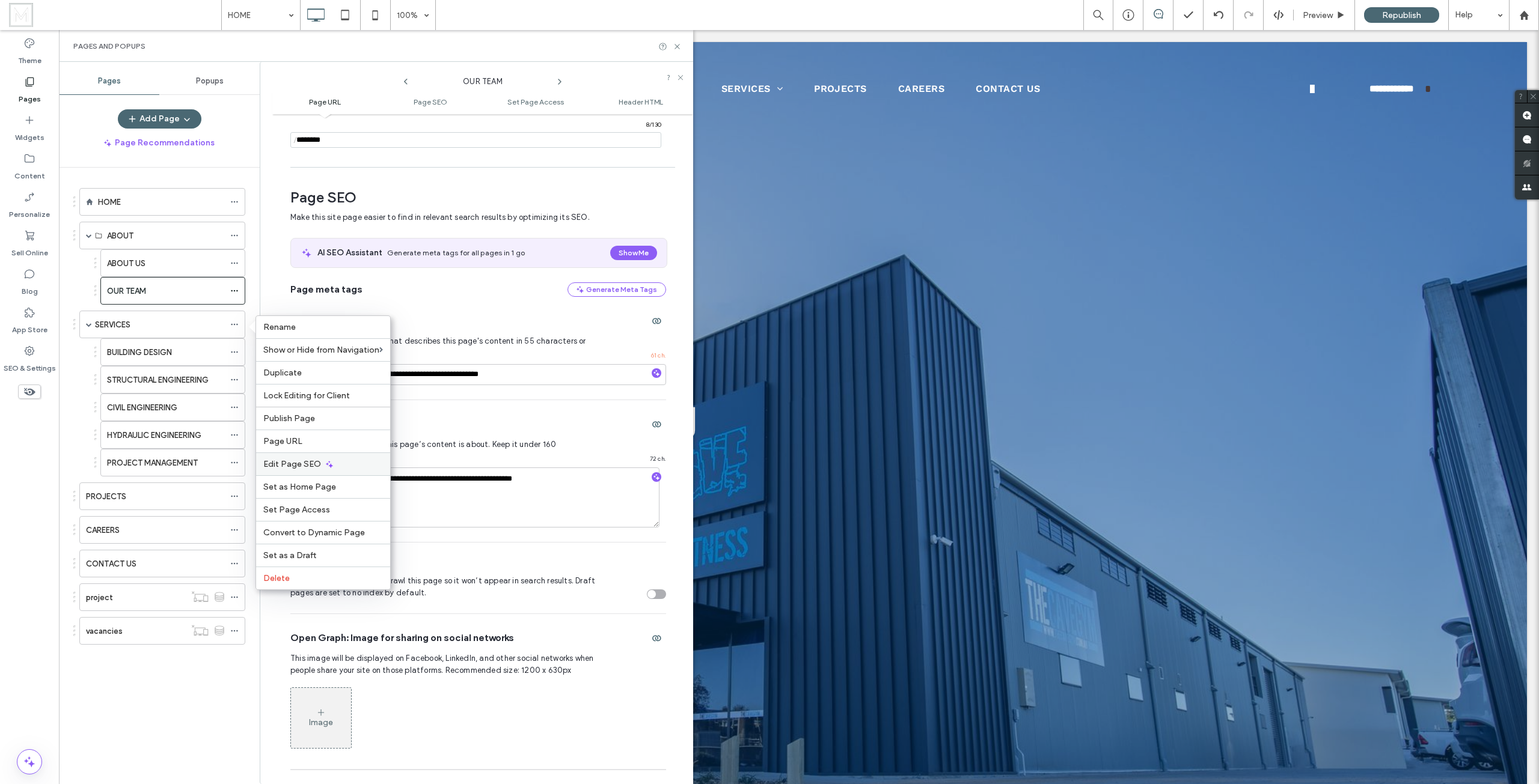
click at [320, 461] on div "Edit Page SEO" at bounding box center [322, 463] width 134 height 22
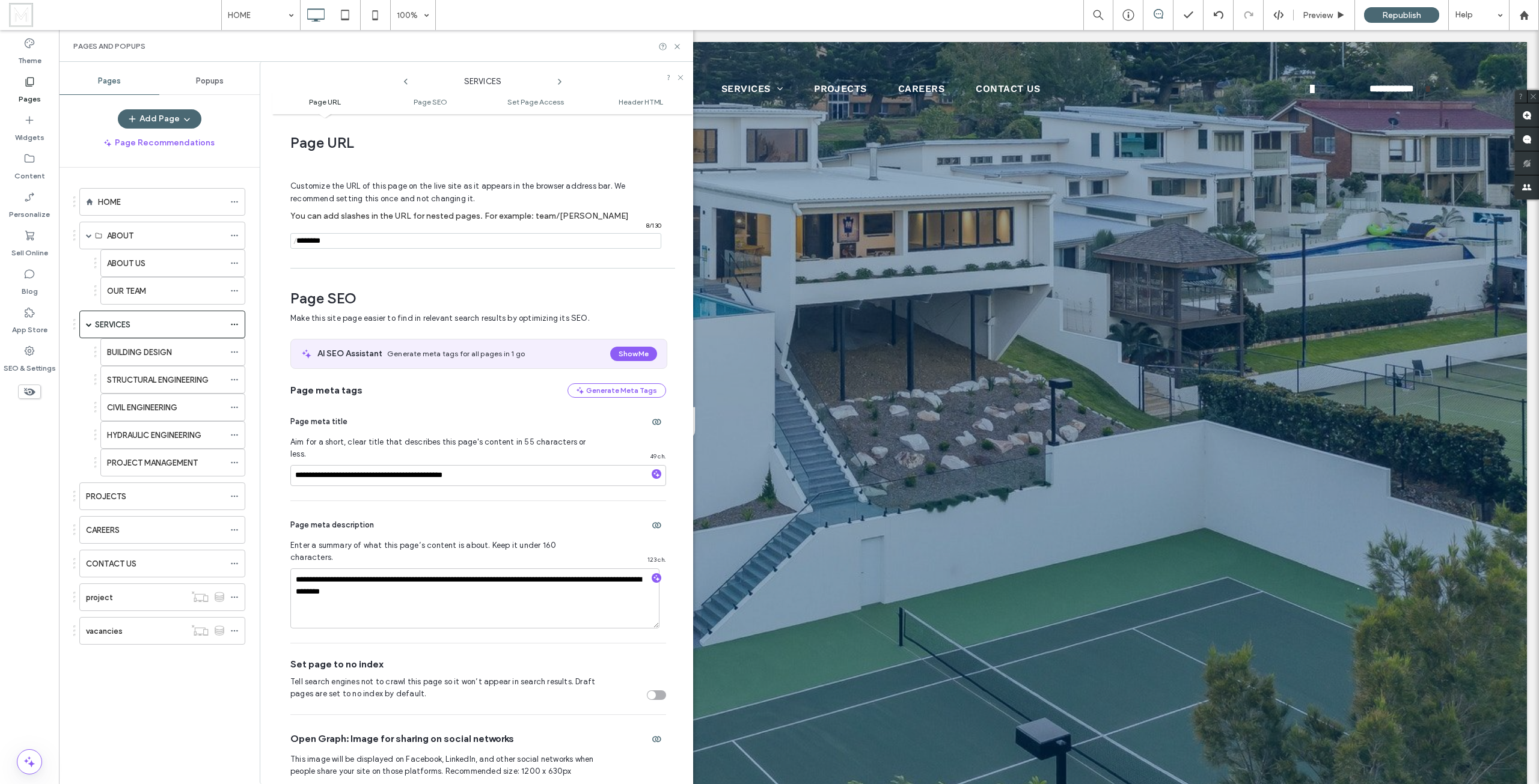
scroll to position [0, 0]
click at [234, 259] on icon at bounding box center [234, 263] width 8 height 8
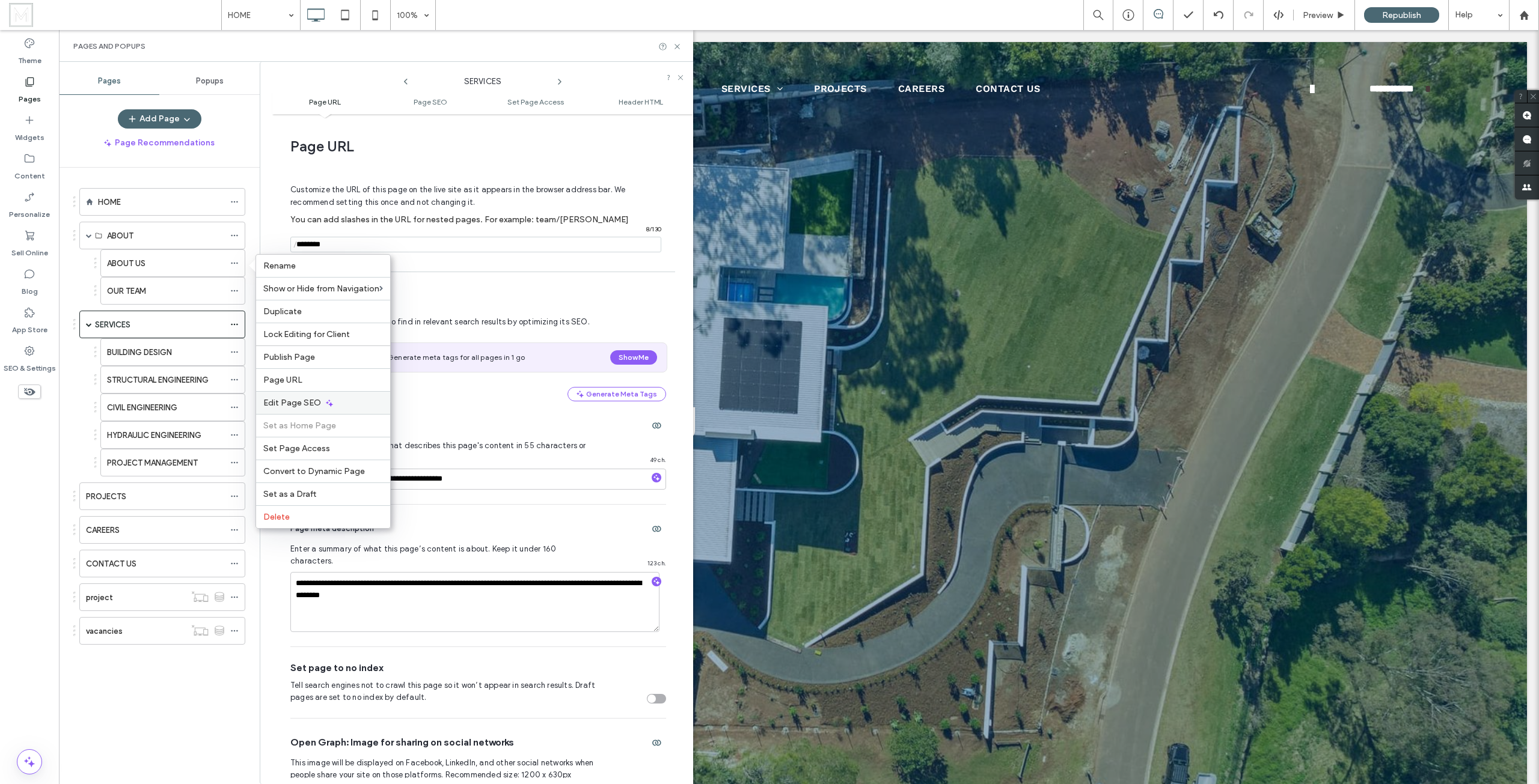
click at [293, 401] on span "Edit Page SEO" at bounding box center [292, 403] width 57 height 10
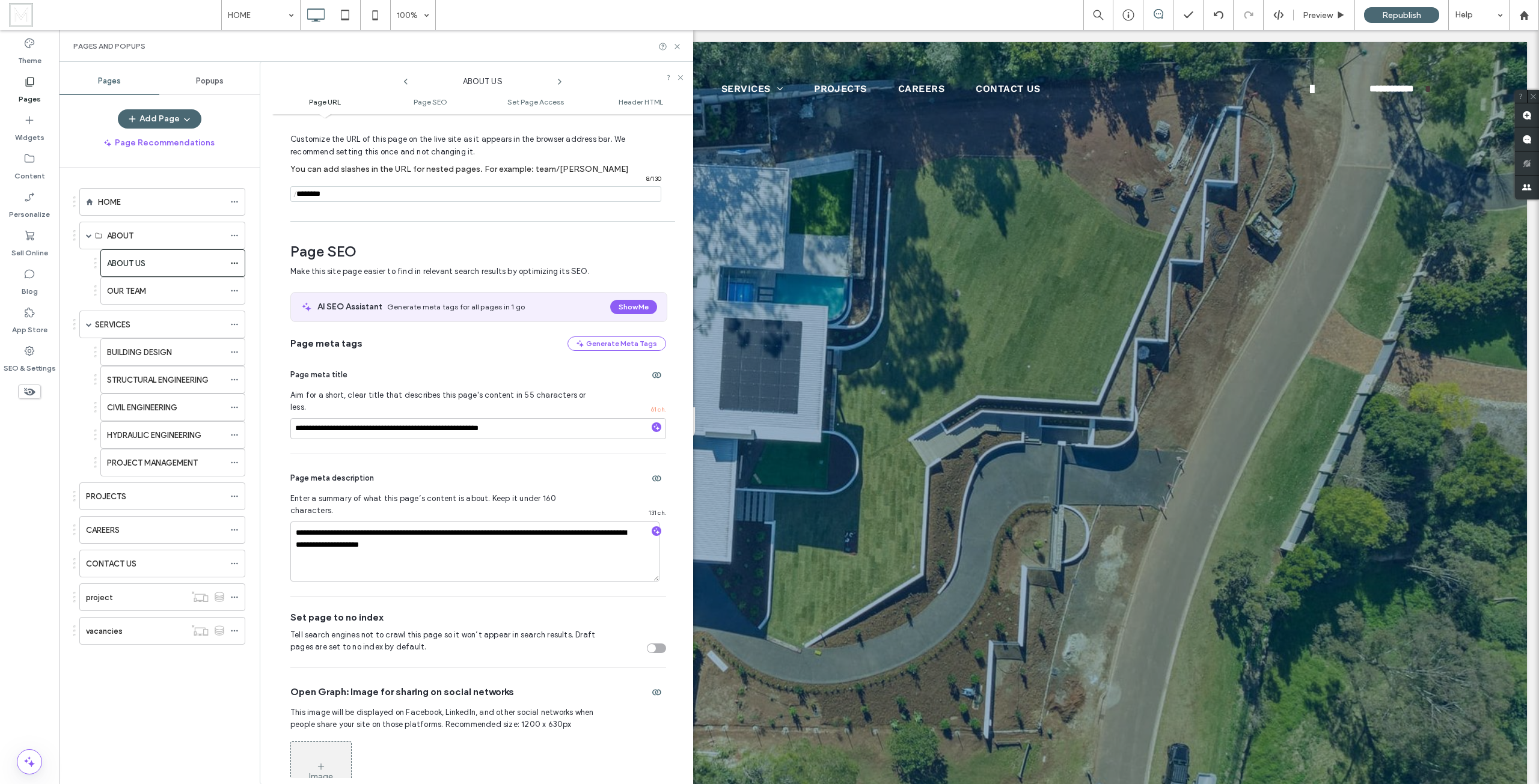
scroll to position [45, 0]
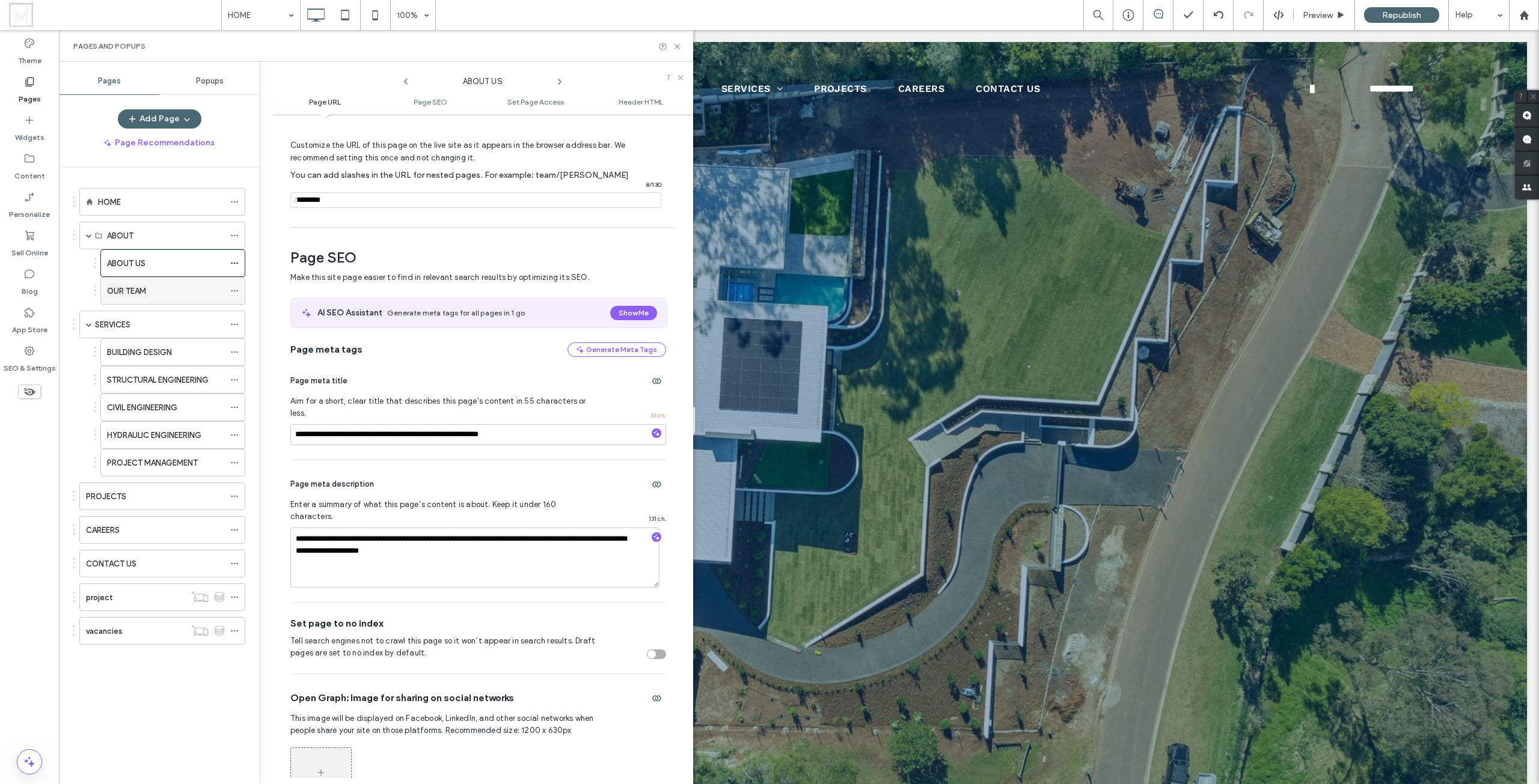
click at [234, 292] on icon at bounding box center [234, 291] width 8 height 8
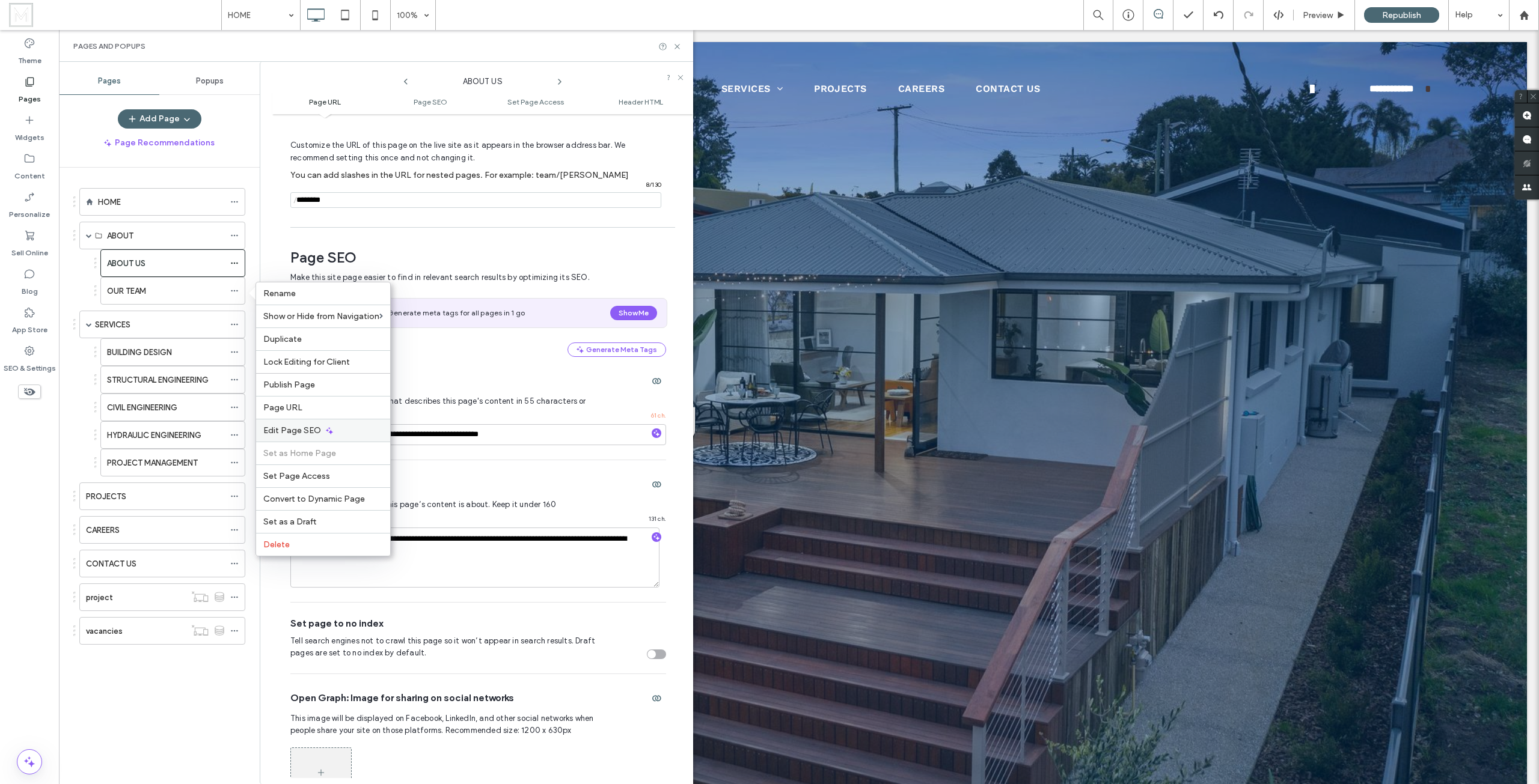
click at [309, 425] on span "Edit Page SEO" at bounding box center [292, 430] width 57 height 10
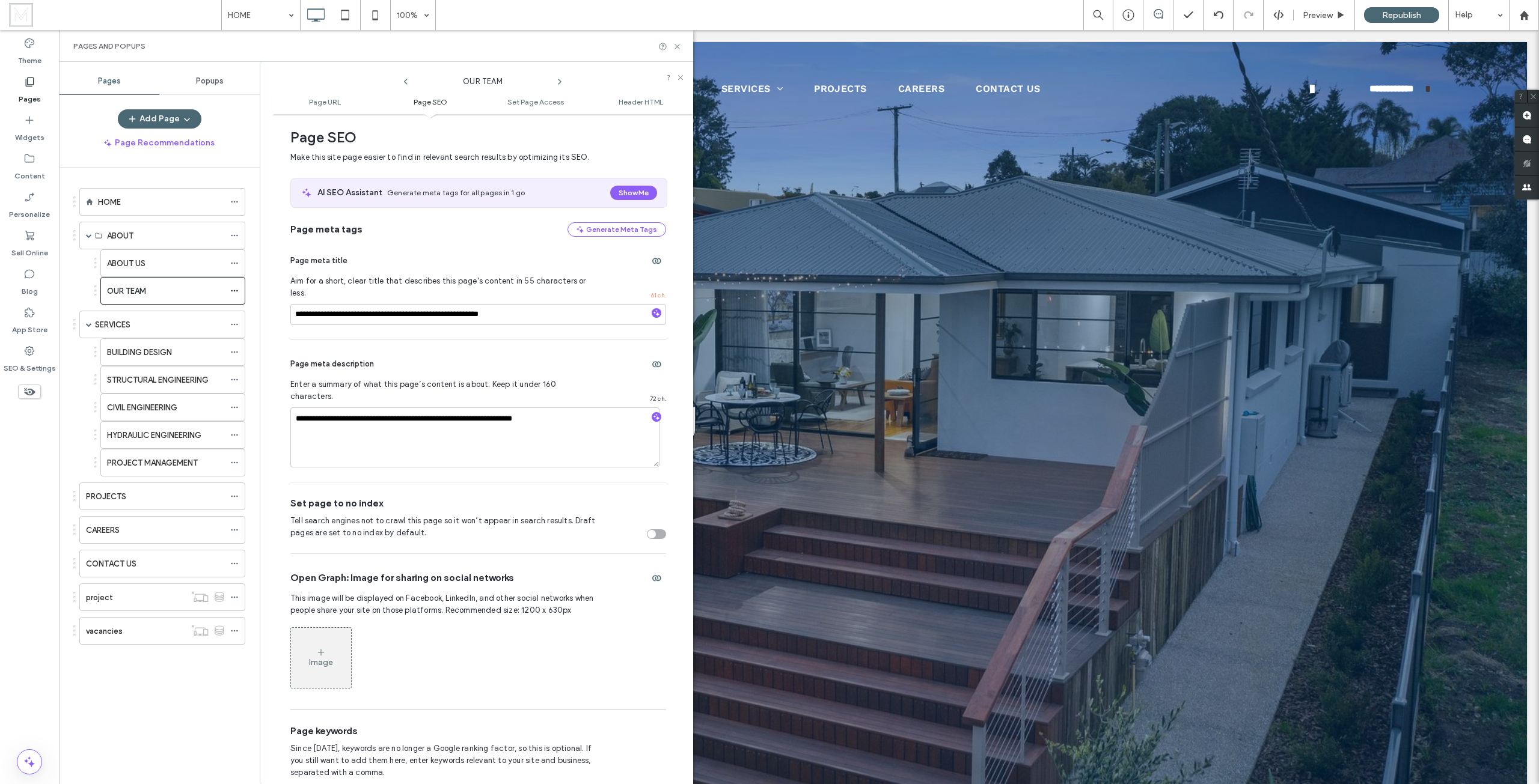
scroll to position [0, 0]
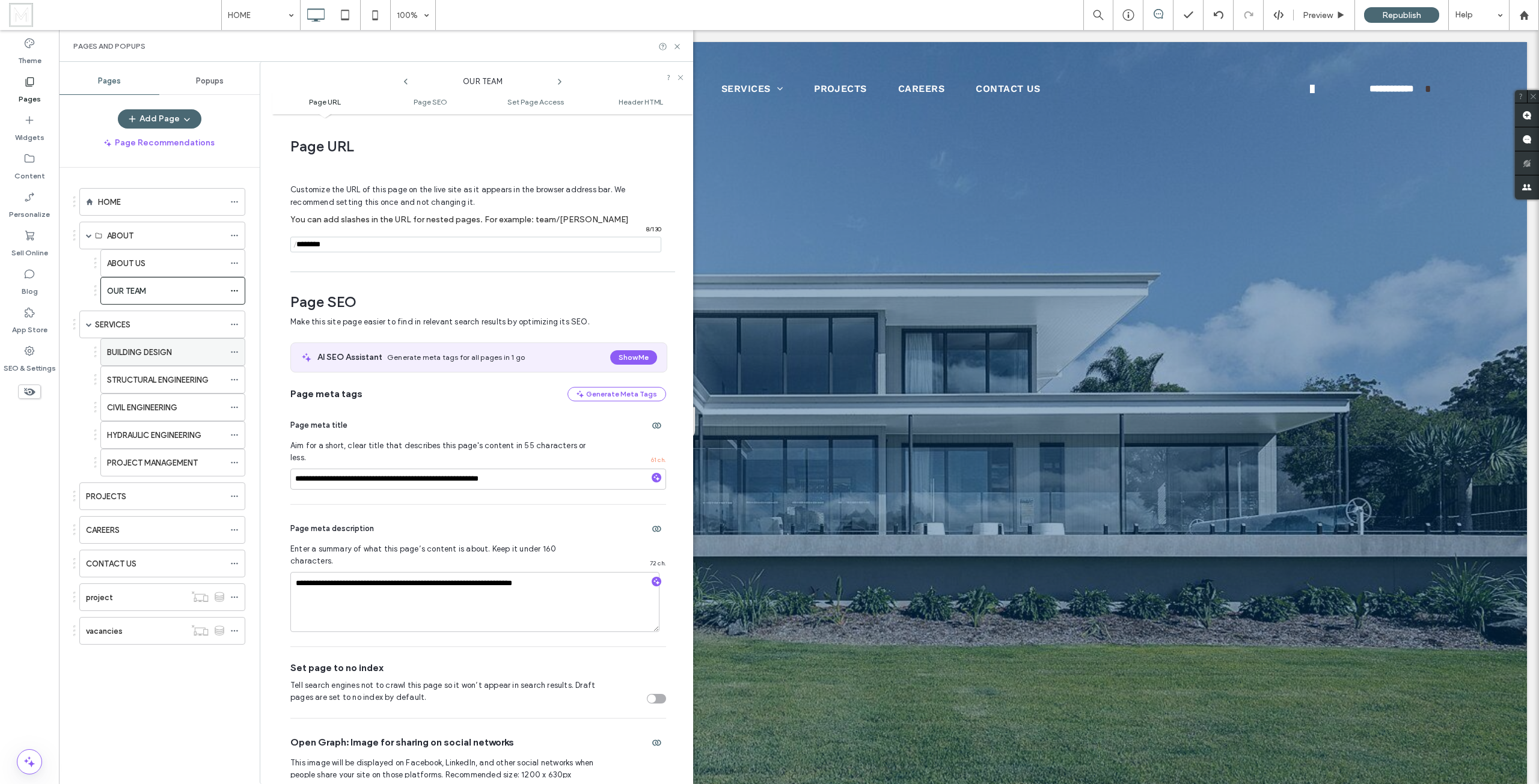
click at [231, 355] on icon at bounding box center [234, 352] width 8 height 8
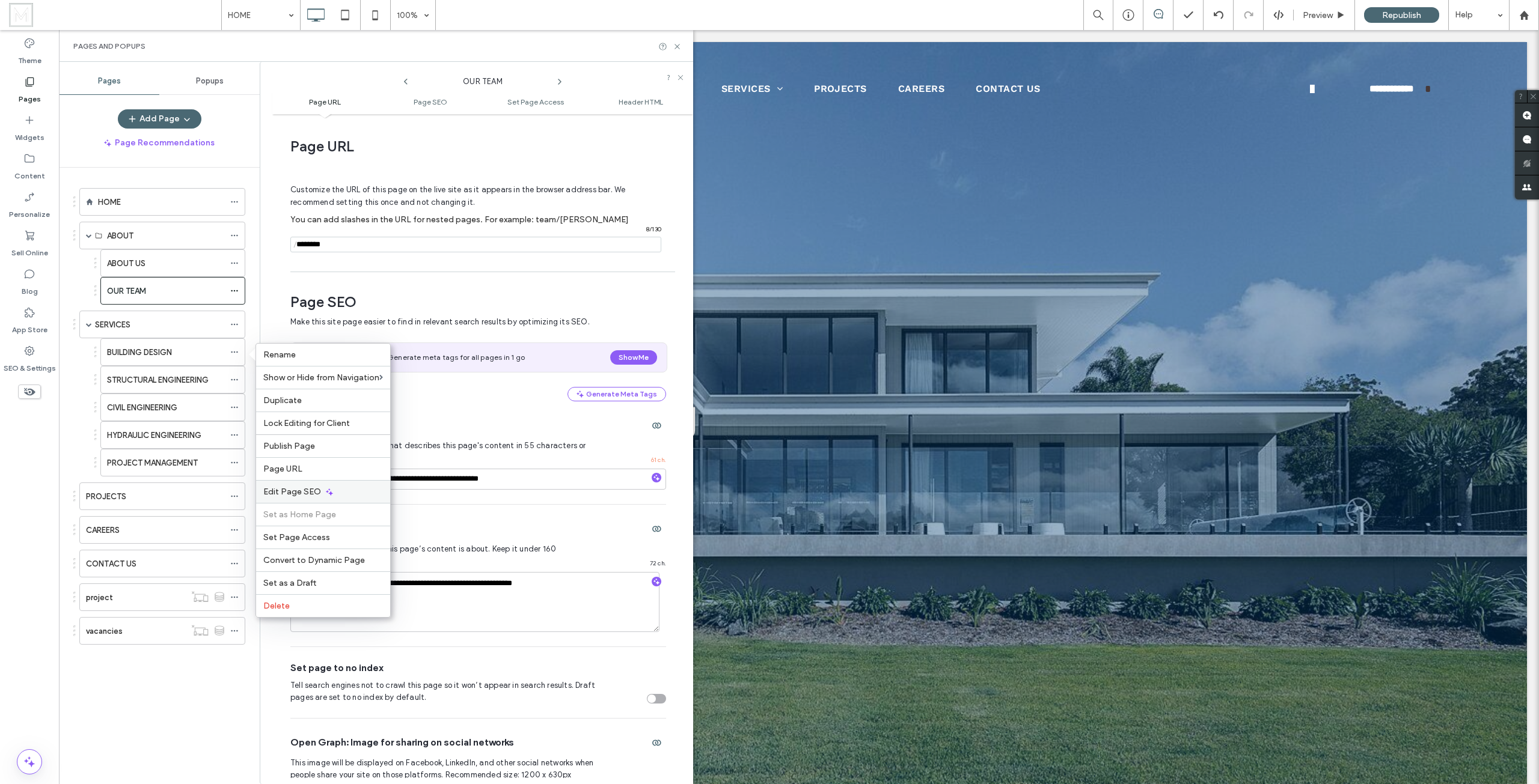
click at [294, 486] on div "Edit Page SEO" at bounding box center [322, 491] width 134 height 22
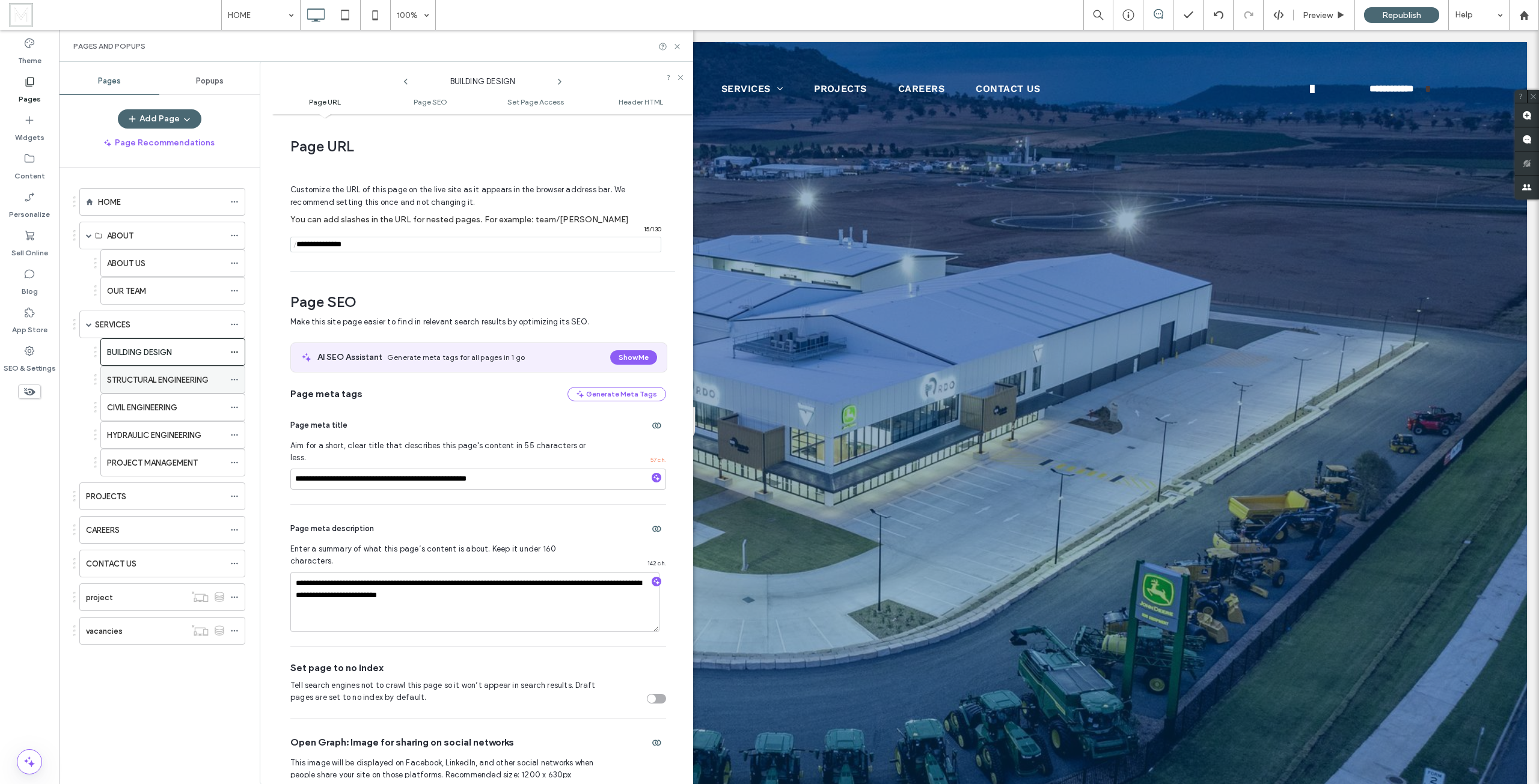
click at [234, 380] on icon at bounding box center [234, 380] width 8 height 8
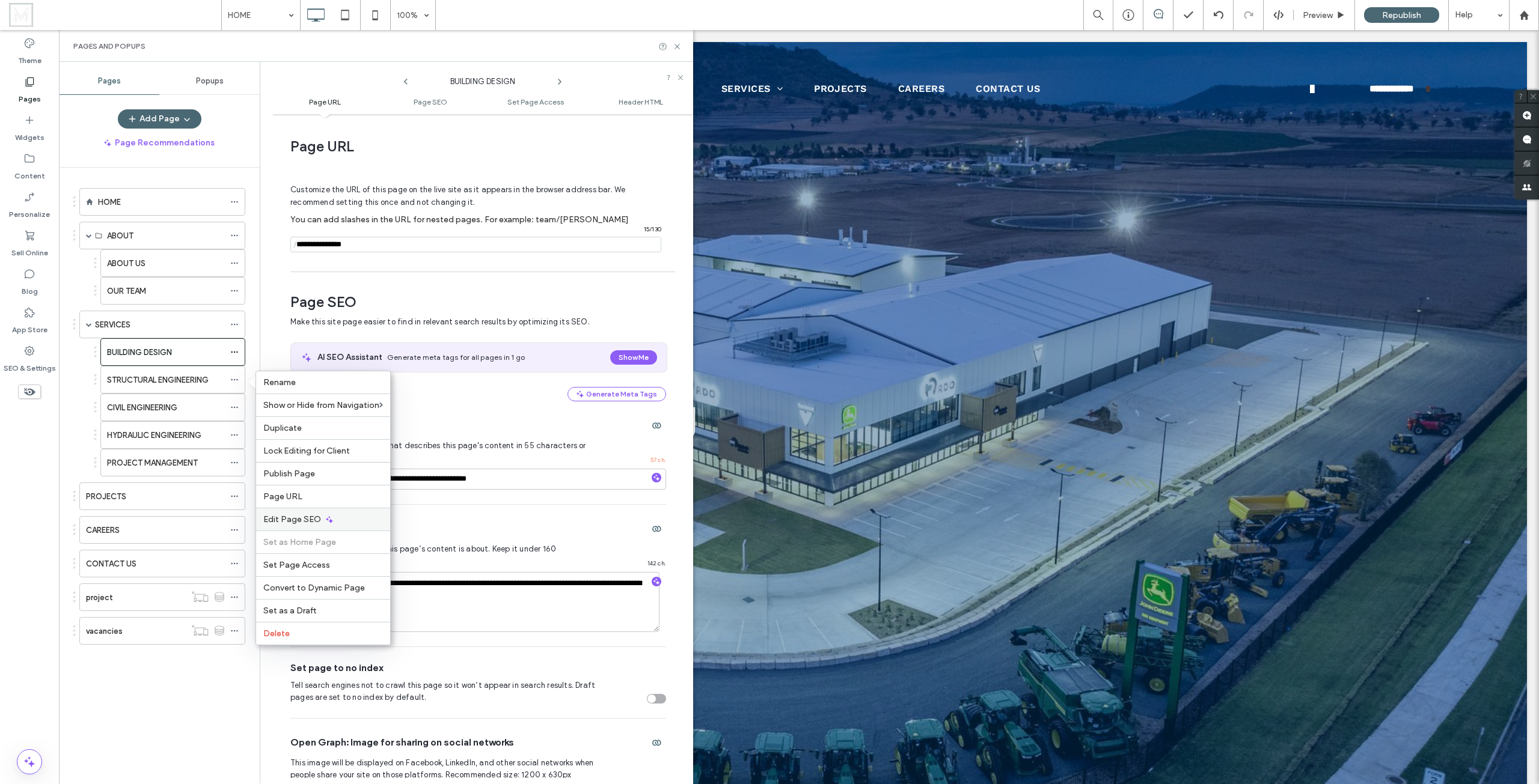
click at [297, 519] on span "Edit Page SEO" at bounding box center [292, 519] width 57 height 10
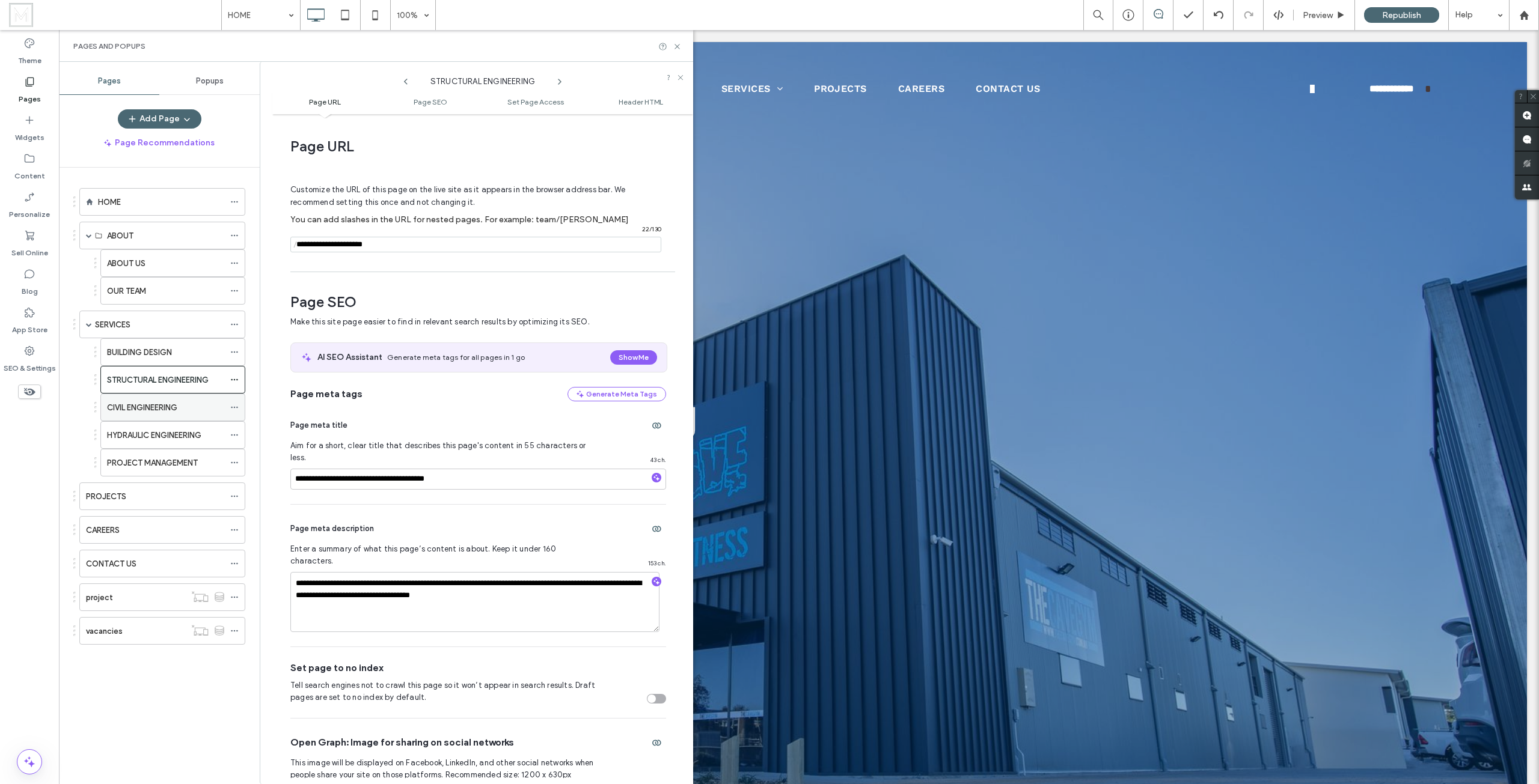
click at [236, 407] on icon at bounding box center [234, 407] width 8 height 8
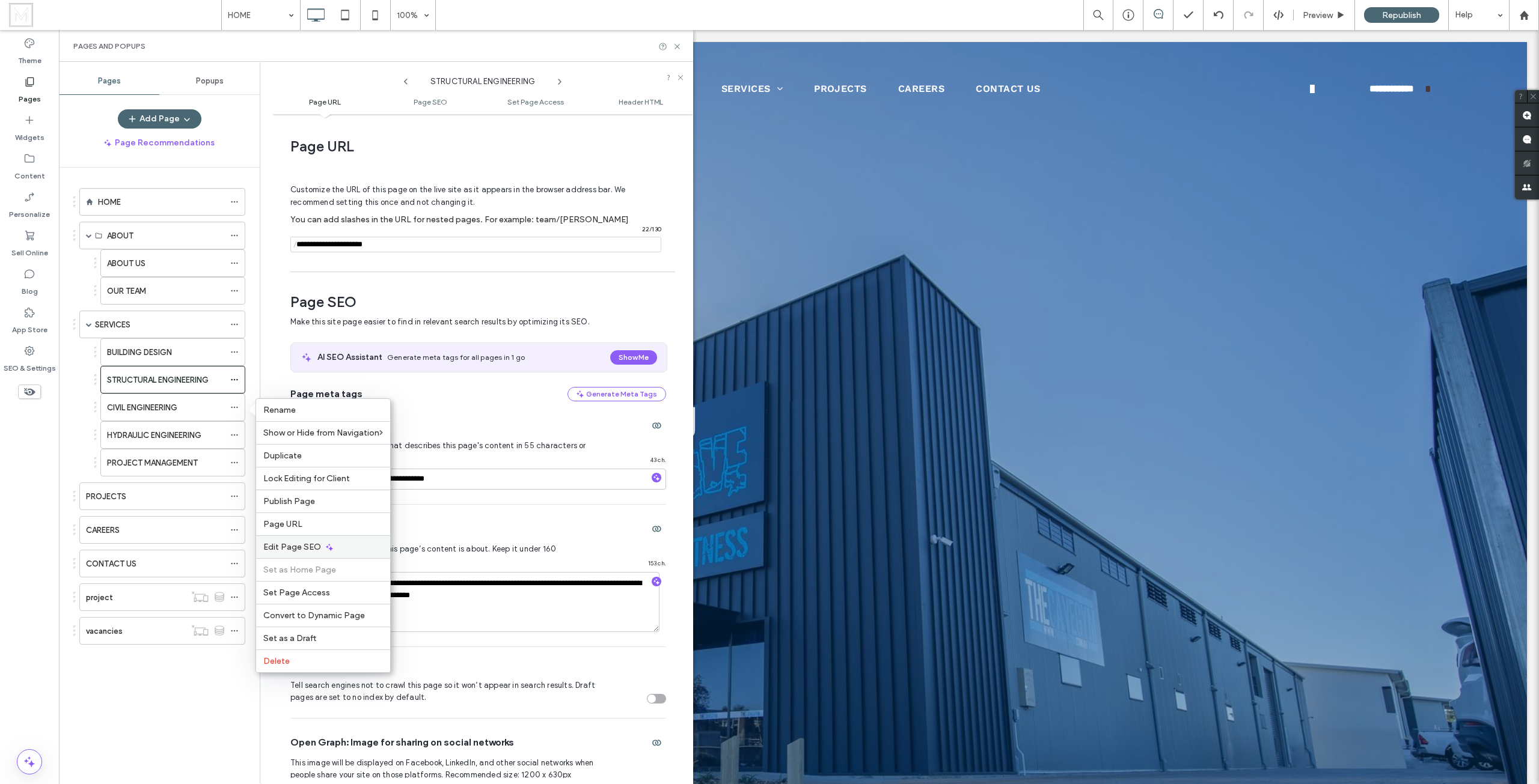
click at [306, 541] on span "Edit Page SEO" at bounding box center [292, 546] width 57 height 10
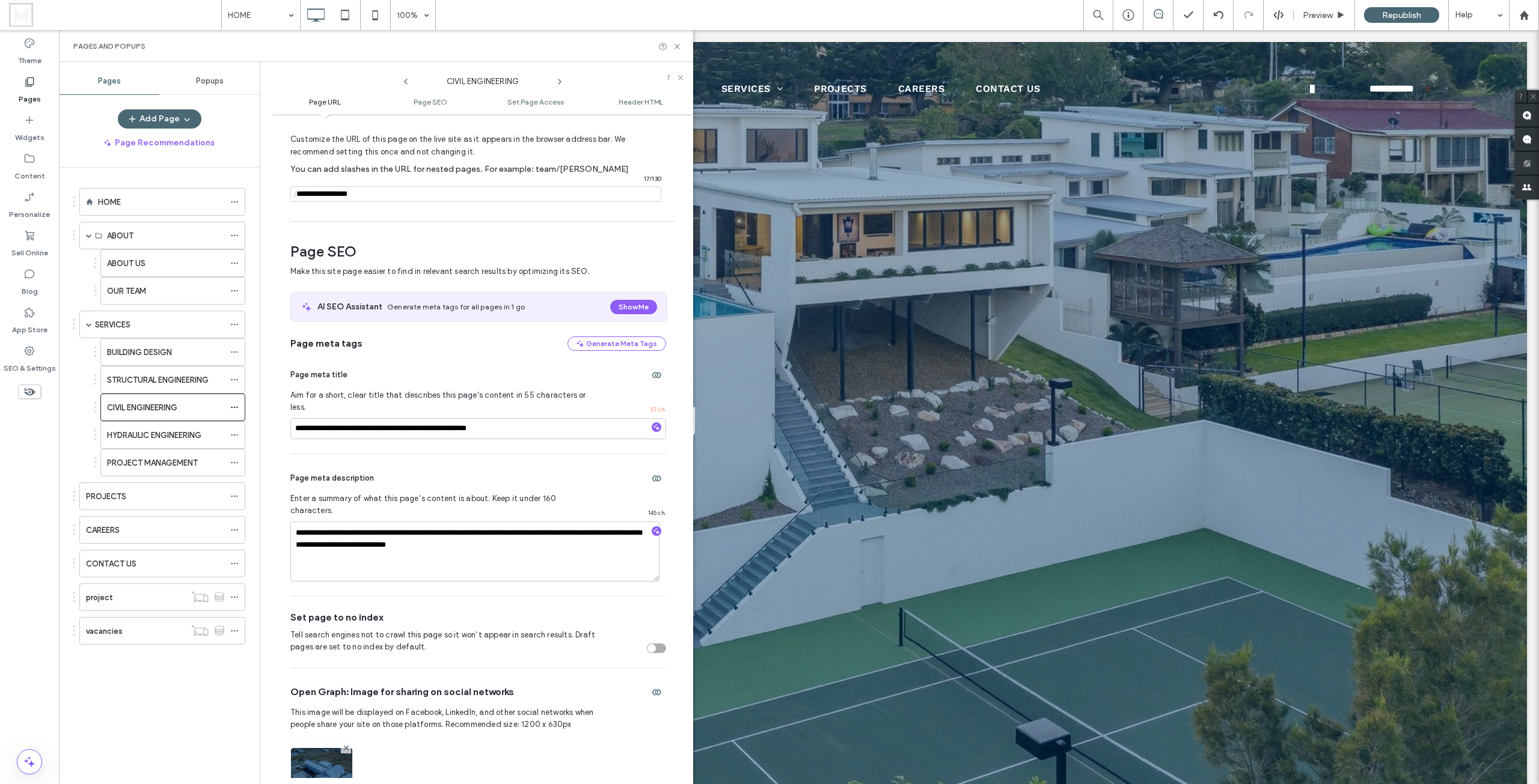
scroll to position [45, 0]
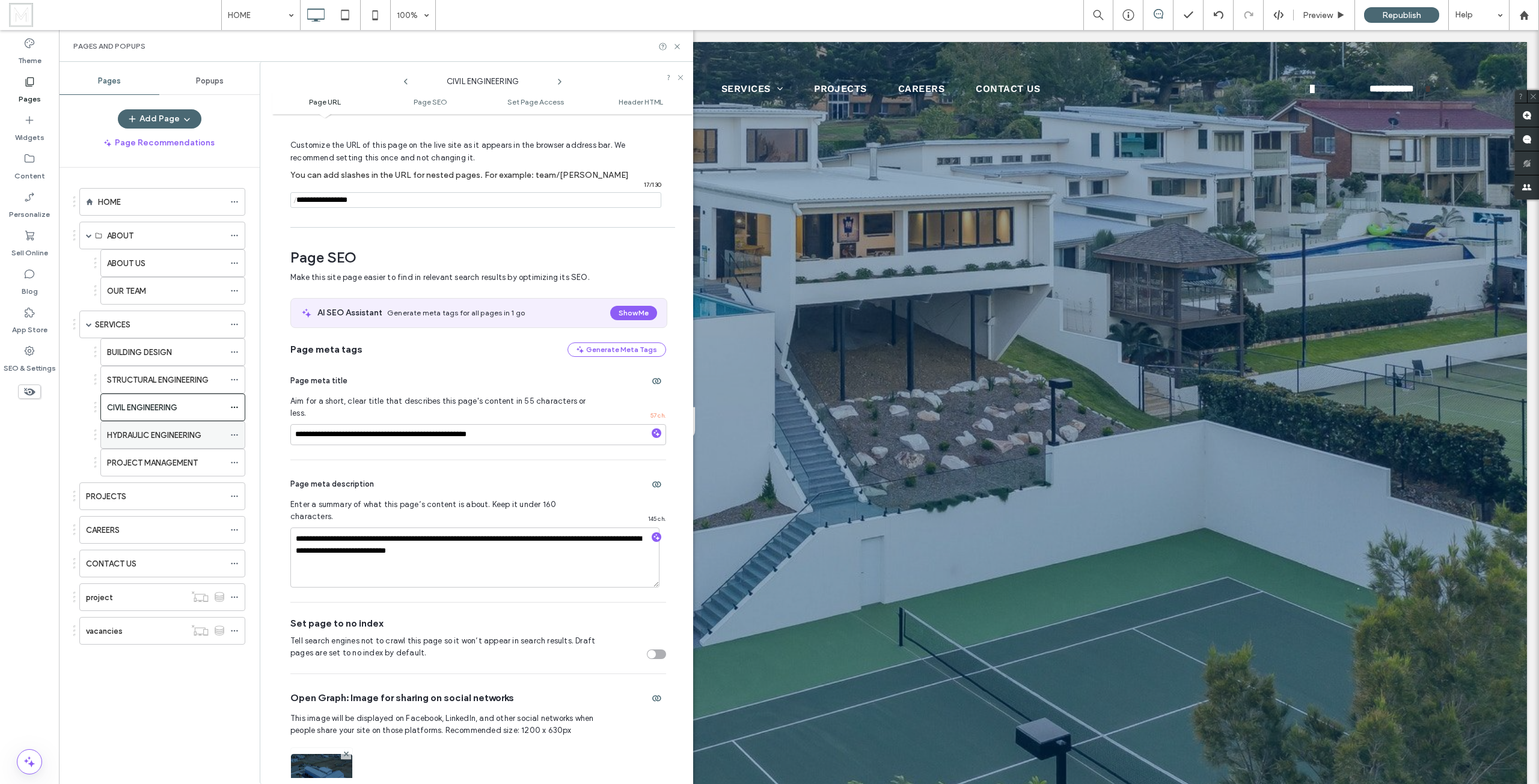
click at [239, 434] on div at bounding box center [237, 435] width 14 height 18
click at [229, 430] on div "HYDRAULIC ENGINEERING" at bounding box center [173, 434] width 145 height 27
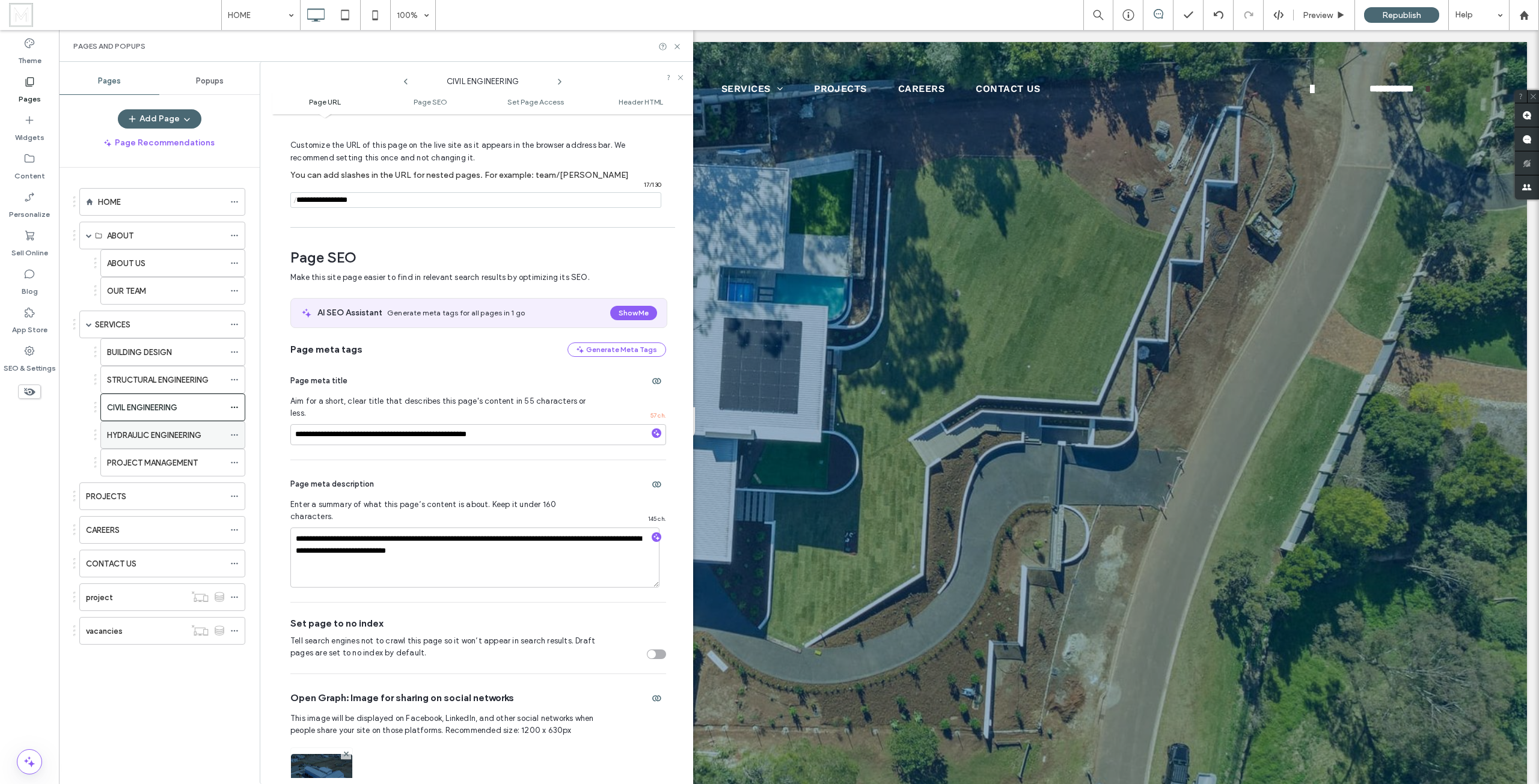
click at [232, 436] on icon at bounding box center [234, 435] width 8 height 8
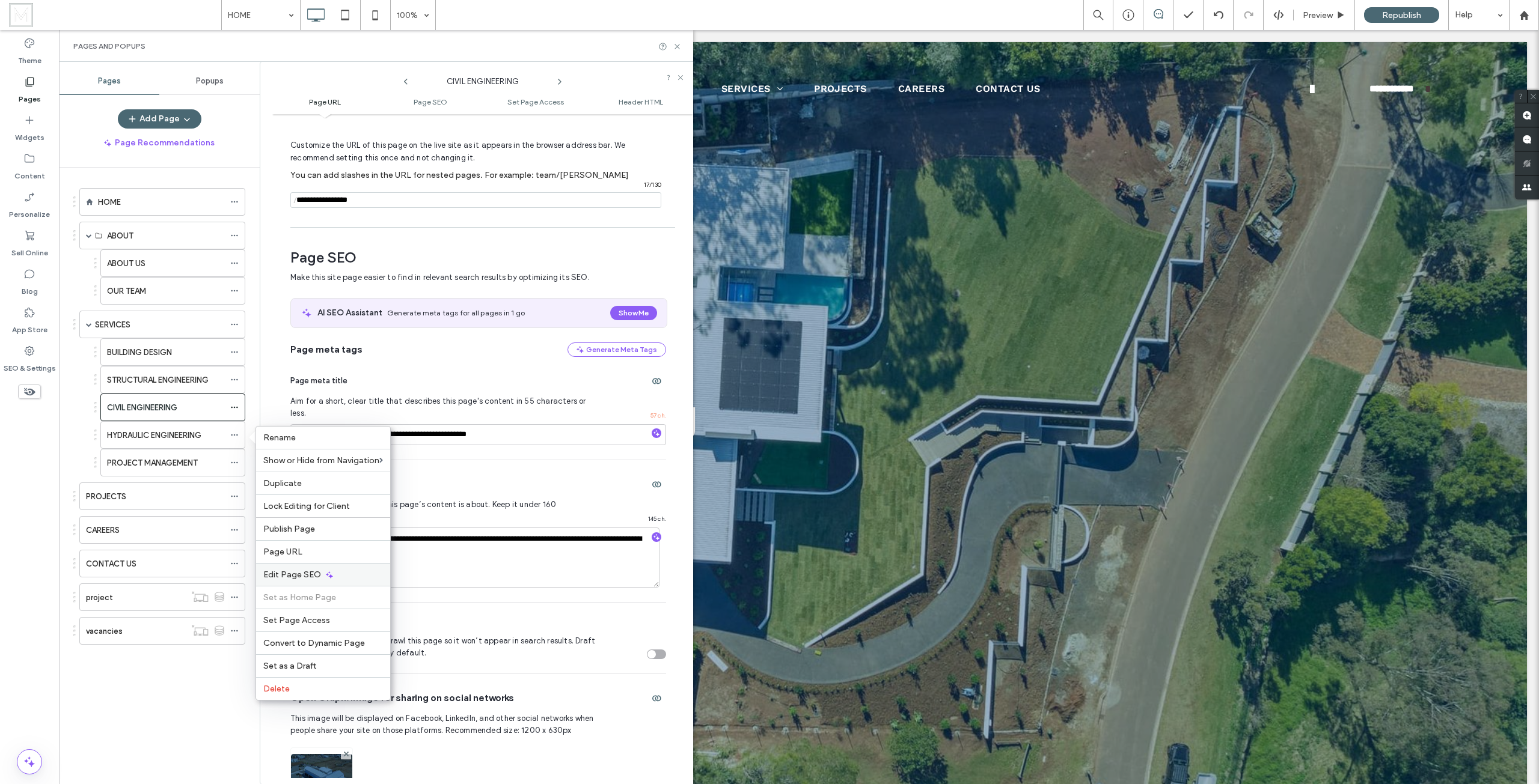
click at [326, 574] on use at bounding box center [329, 575] width 7 height 7
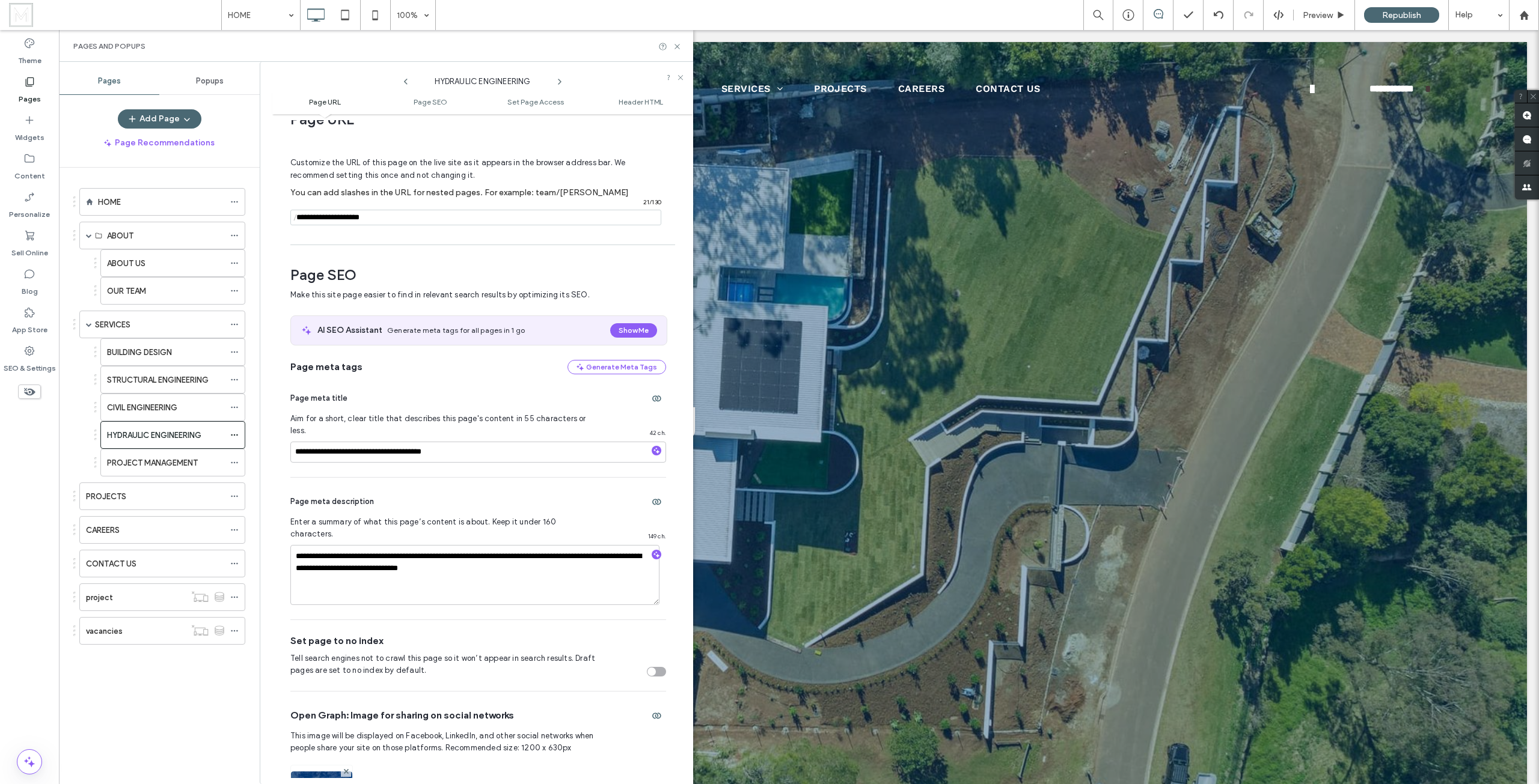
scroll to position [0, 0]
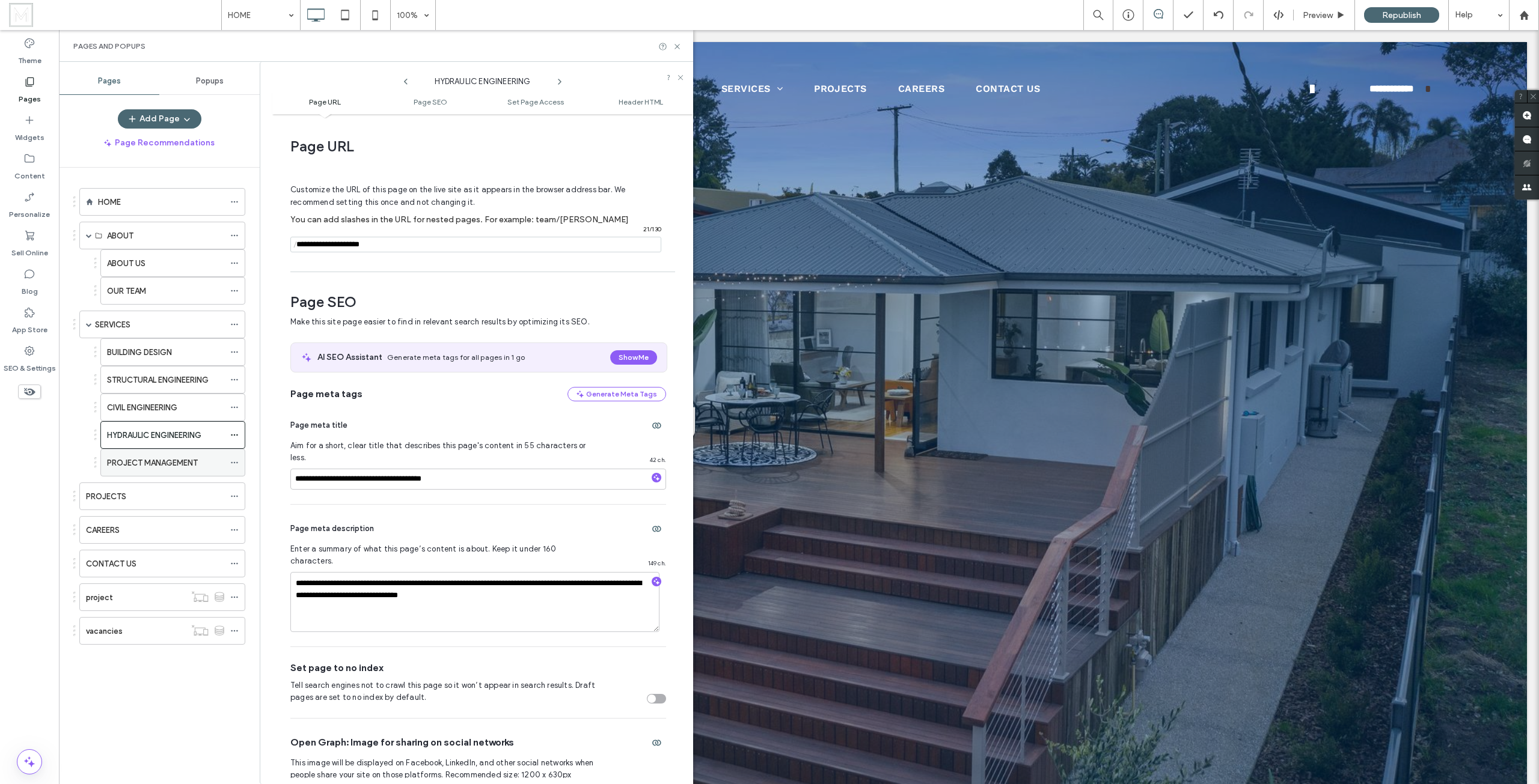
click at [234, 461] on icon at bounding box center [234, 463] width 8 height 8
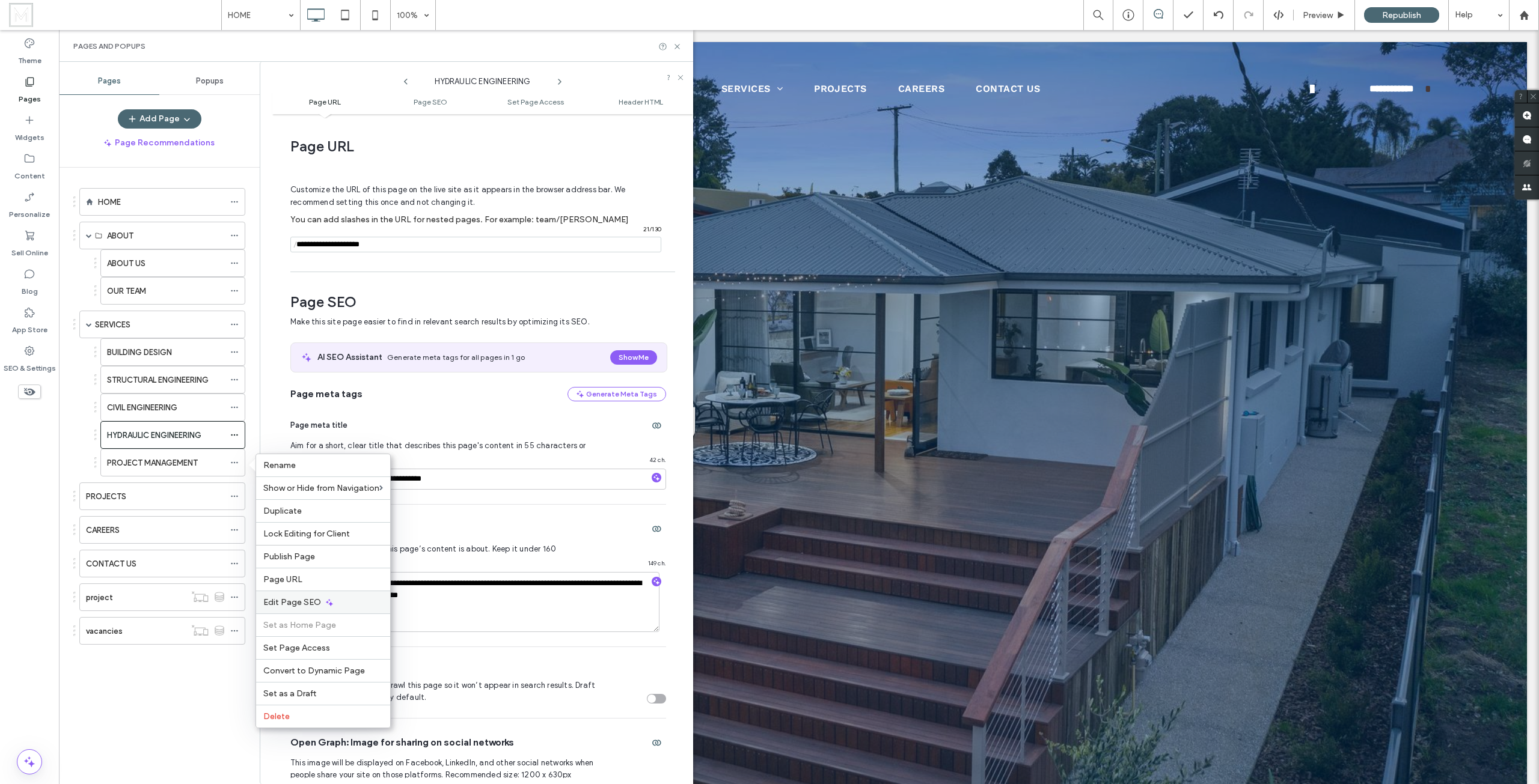
click at [301, 596] on div "Edit Page SEO" at bounding box center [322, 601] width 134 height 22
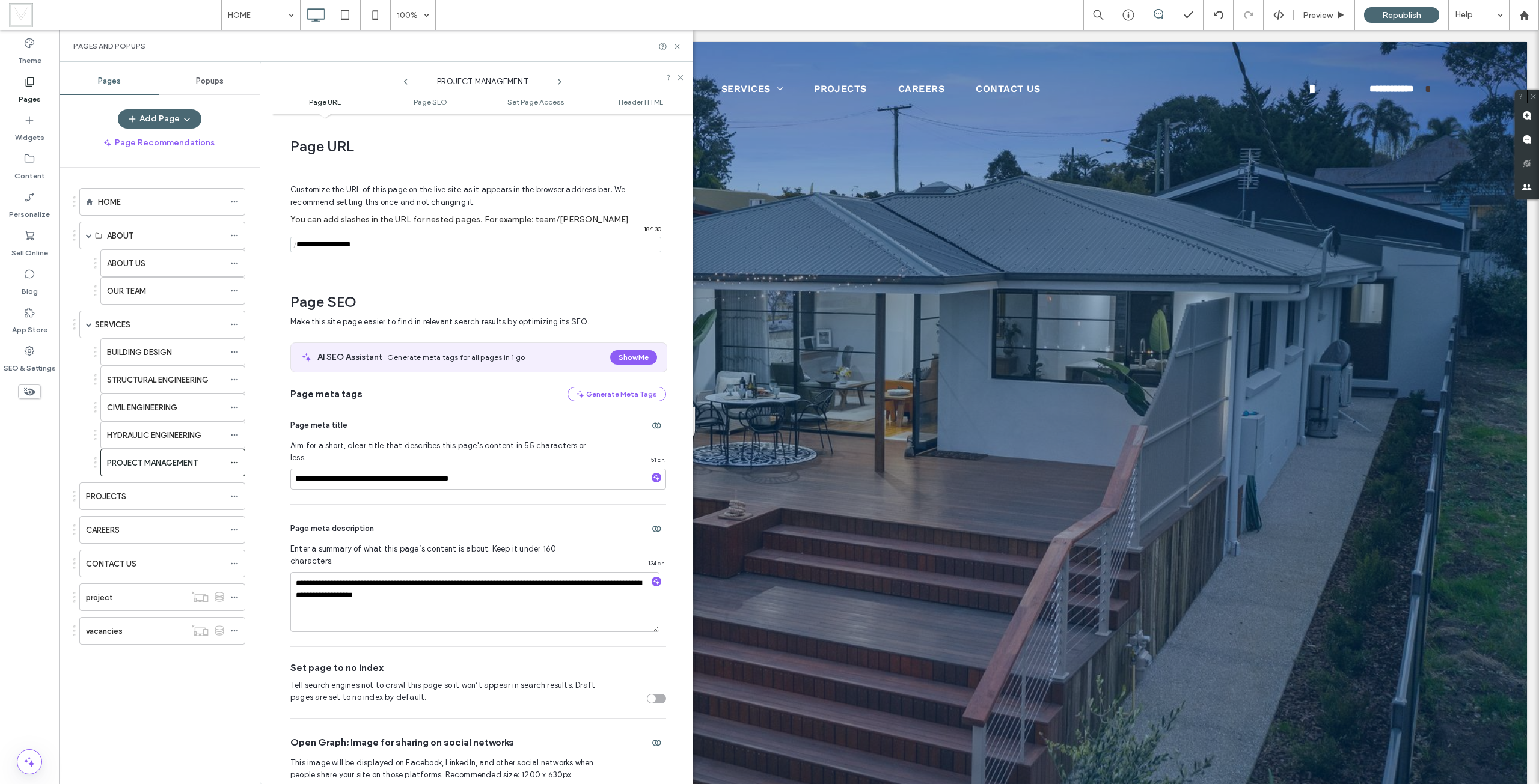
click at [305, 718] on div "Open Graph: Image for sharing on social networks This image will be displayed o…" at bounding box center [478, 796] width 376 height 156
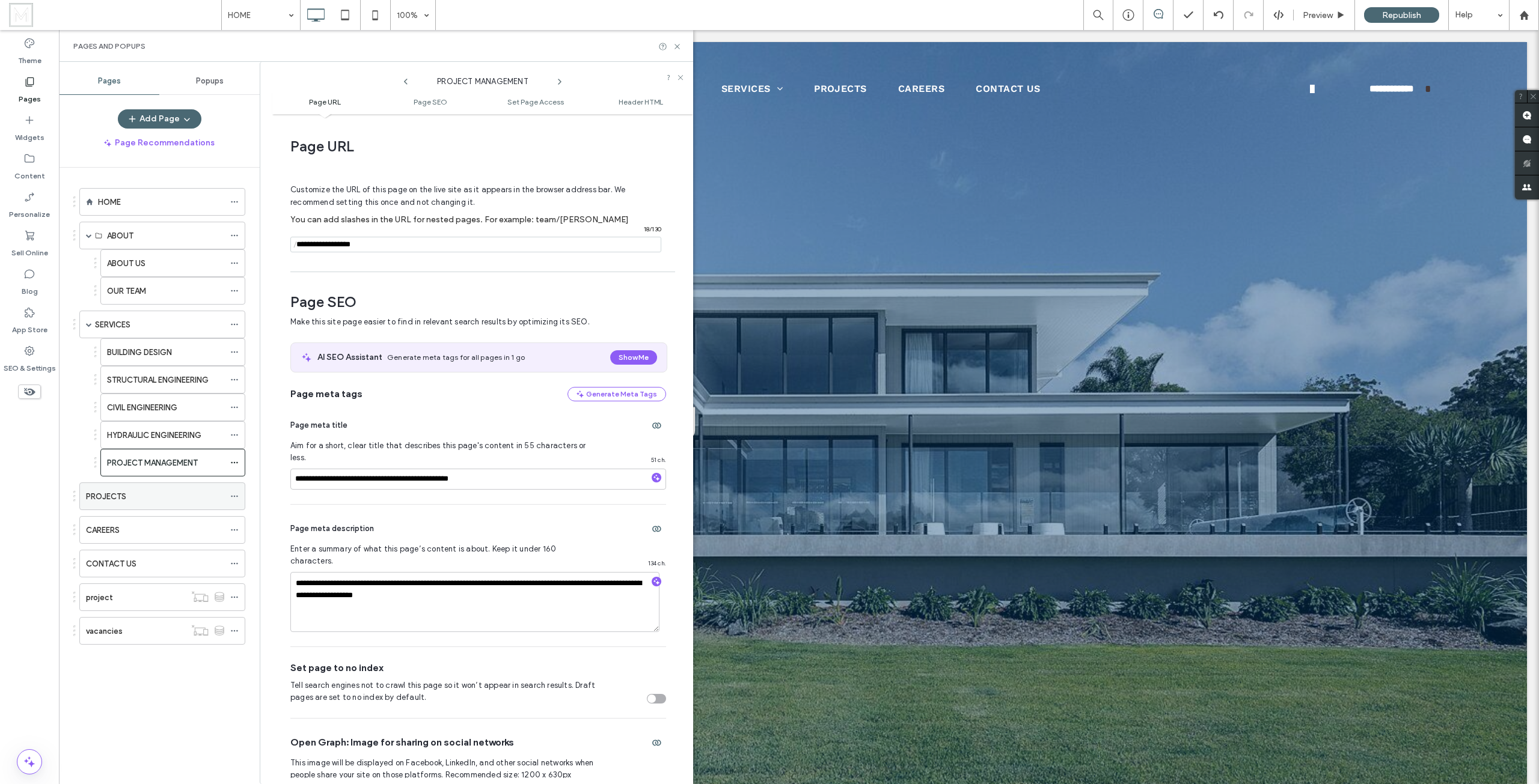
click at [238, 497] on icon at bounding box center [234, 496] width 8 height 8
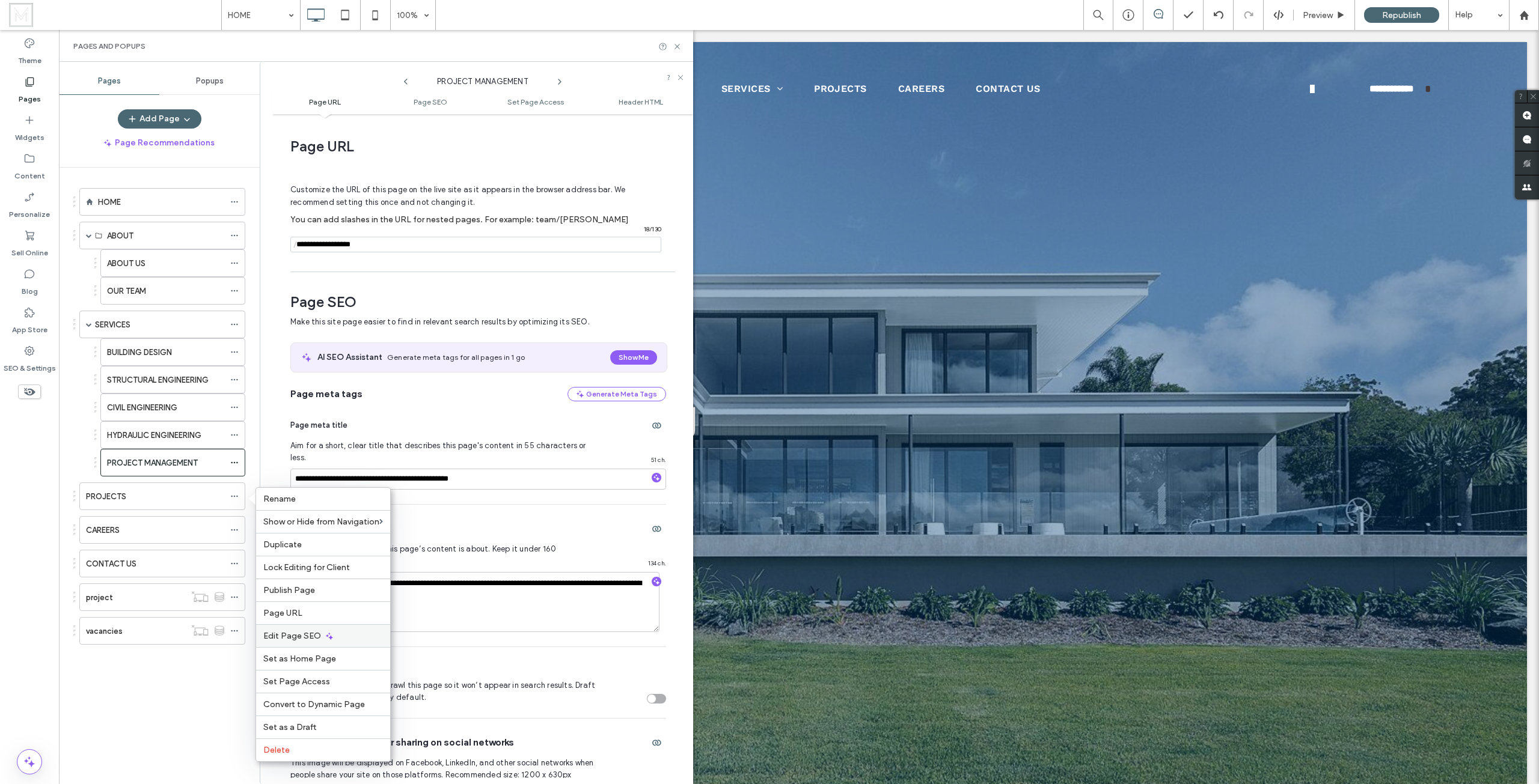
click at [330, 635] on icon at bounding box center [330, 636] width 10 height 10
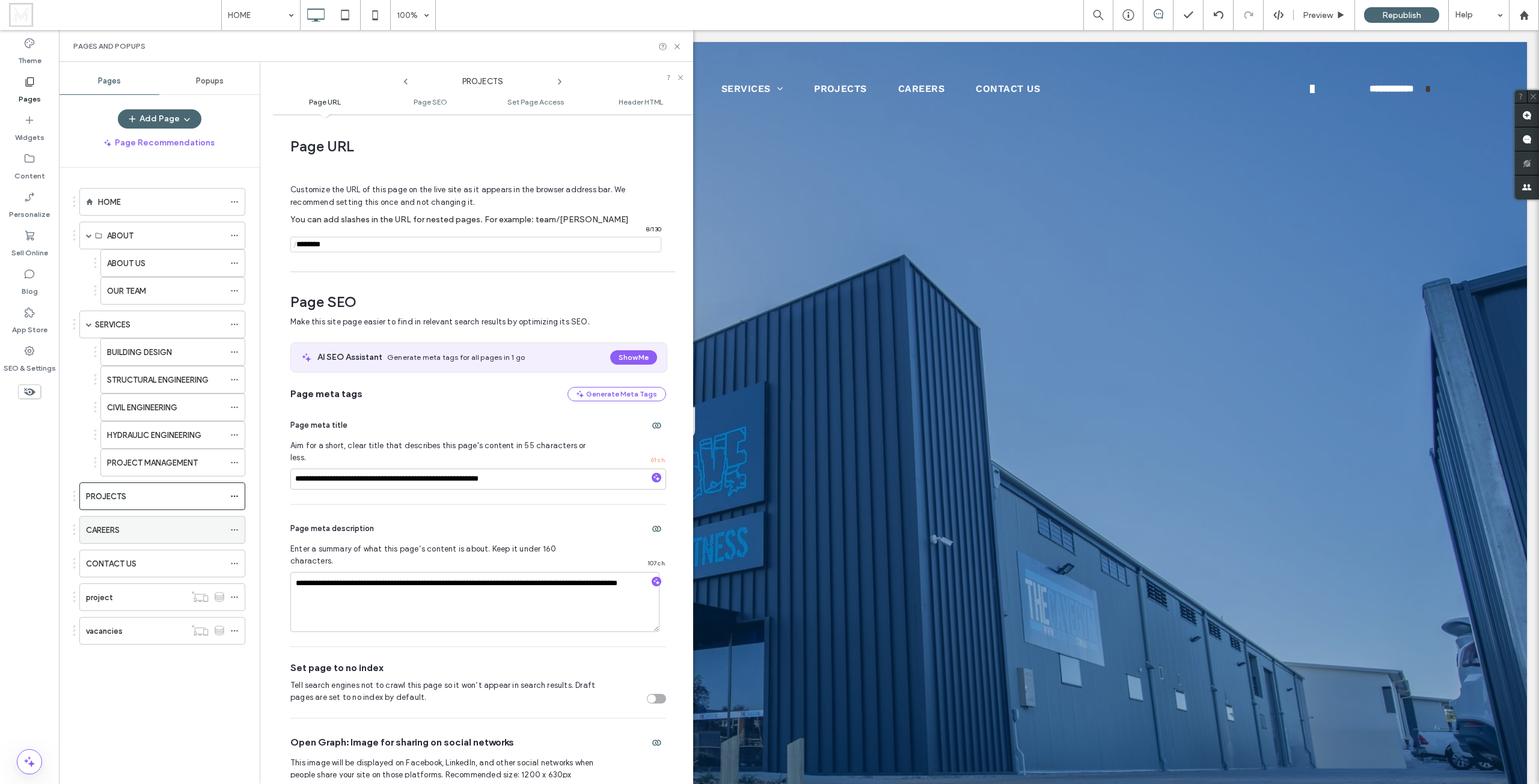
click at [233, 532] on icon at bounding box center [234, 530] width 8 height 8
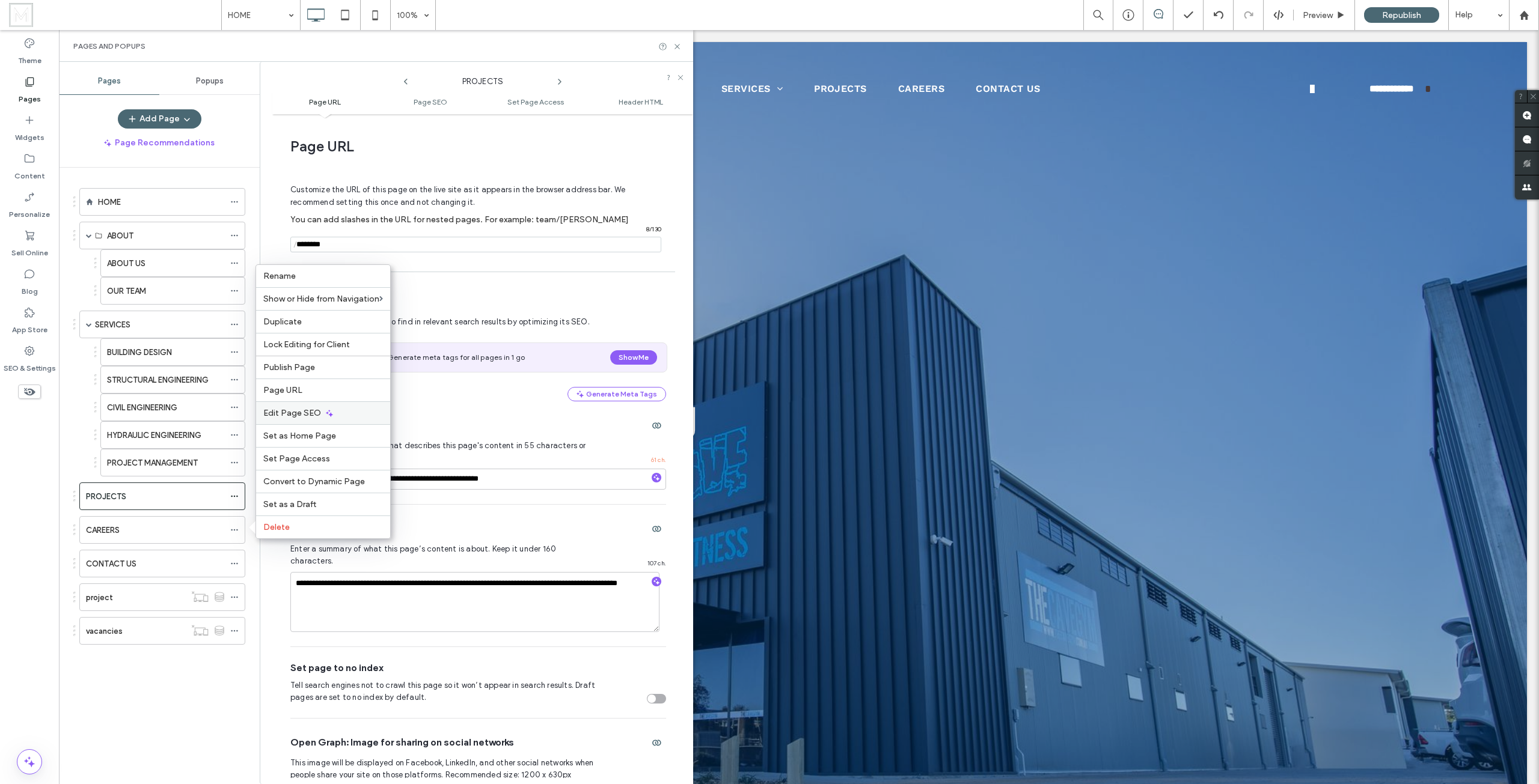
click at [322, 411] on div "Edit Page SEO" at bounding box center [322, 412] width 134 height 22
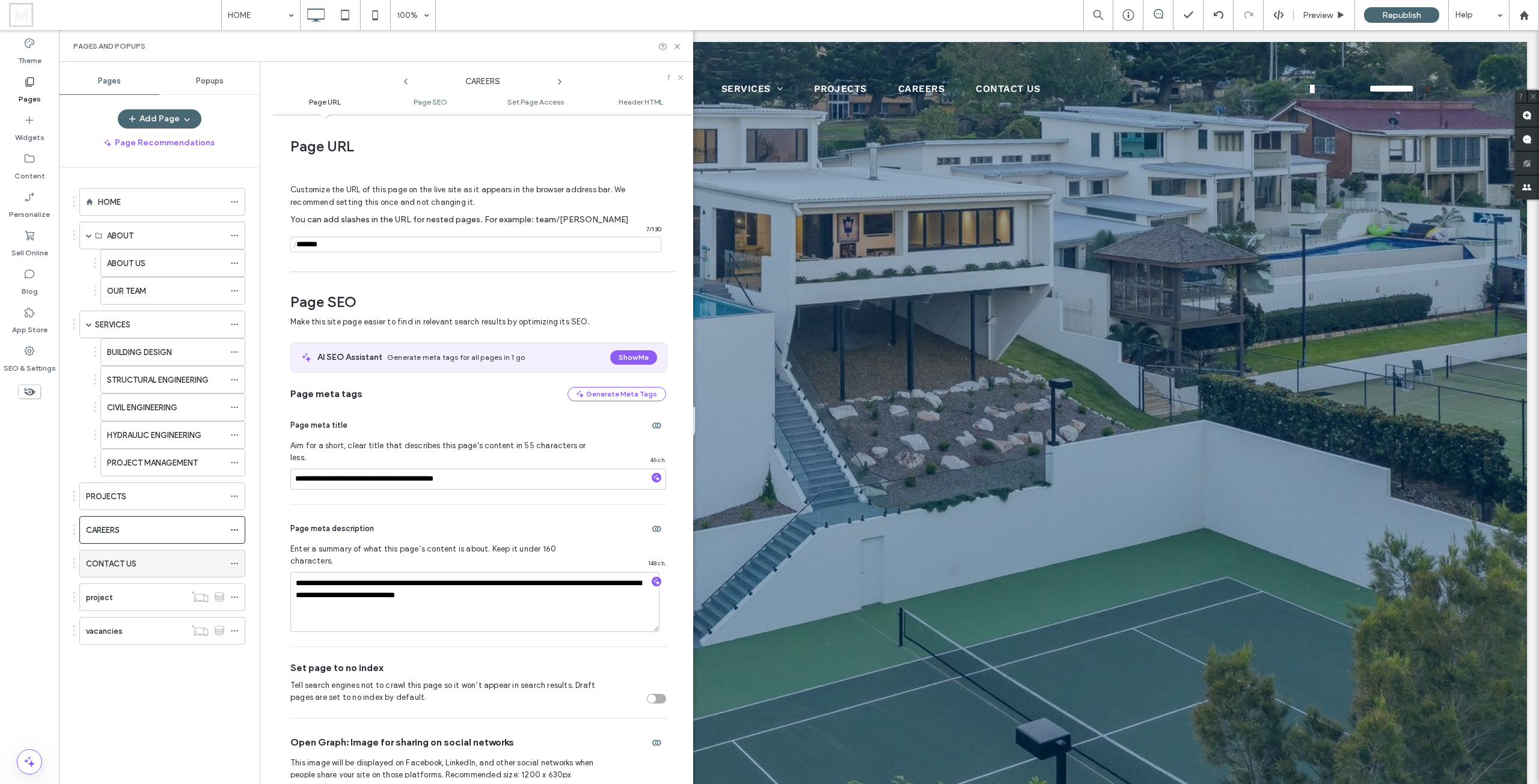
click at [234, 565] on icon at bounding box center [234, 563] width 8 height 8
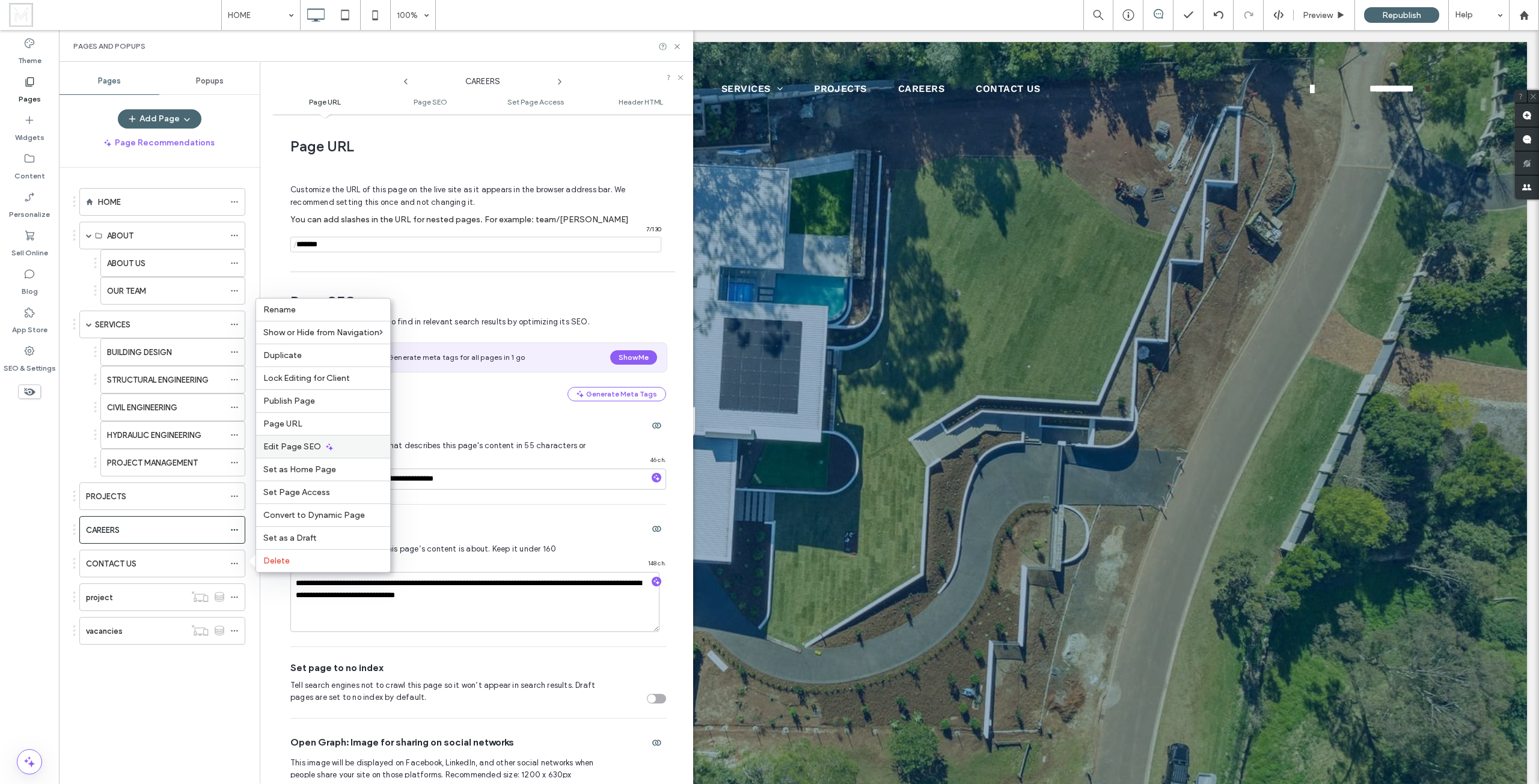
click at [300, 446] on span "Edit Page SEO" at bounding box center [292, 447] width 57 height 10
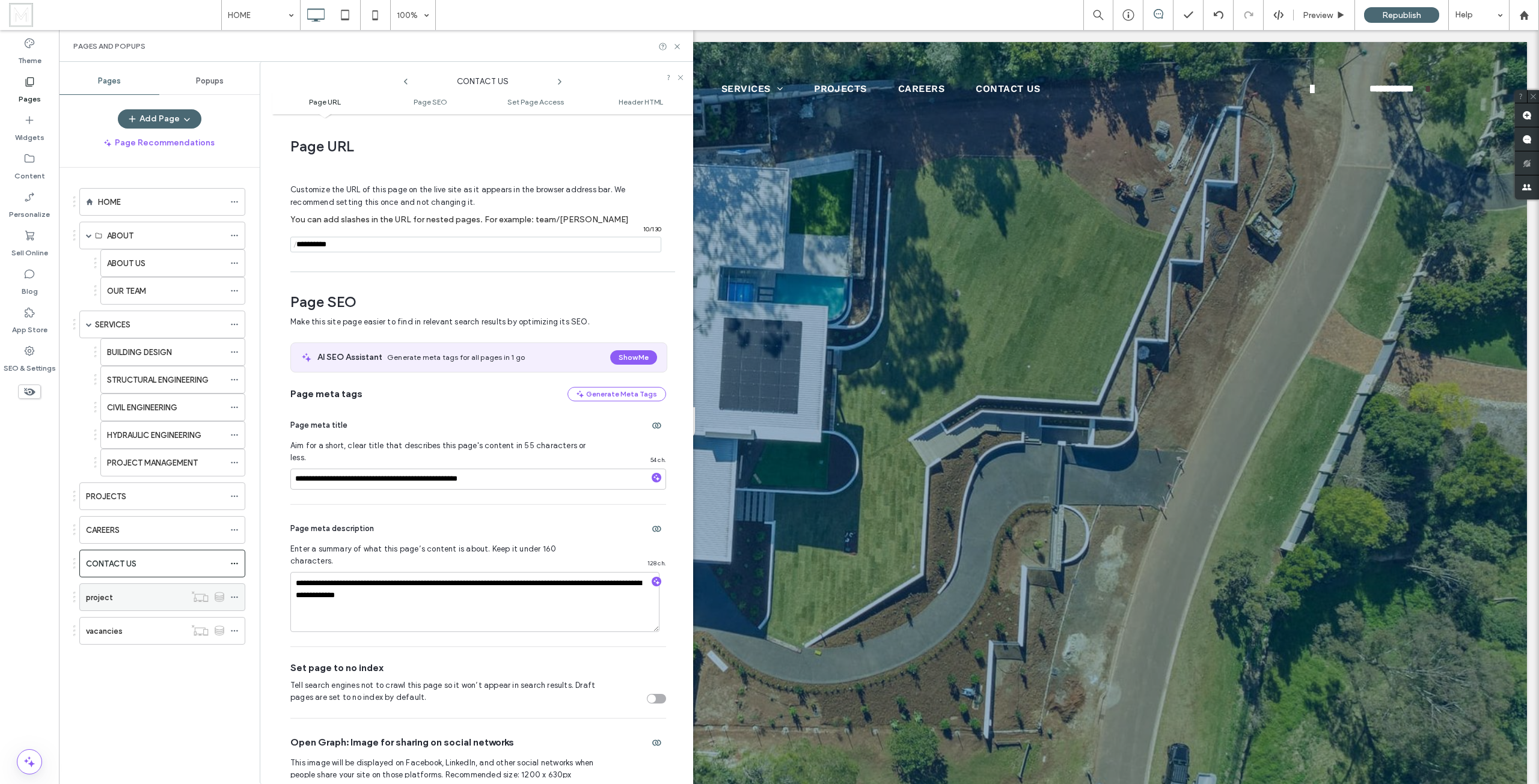
click at [234, 597] on use at bounding box center [234, 597] width 7 height 2
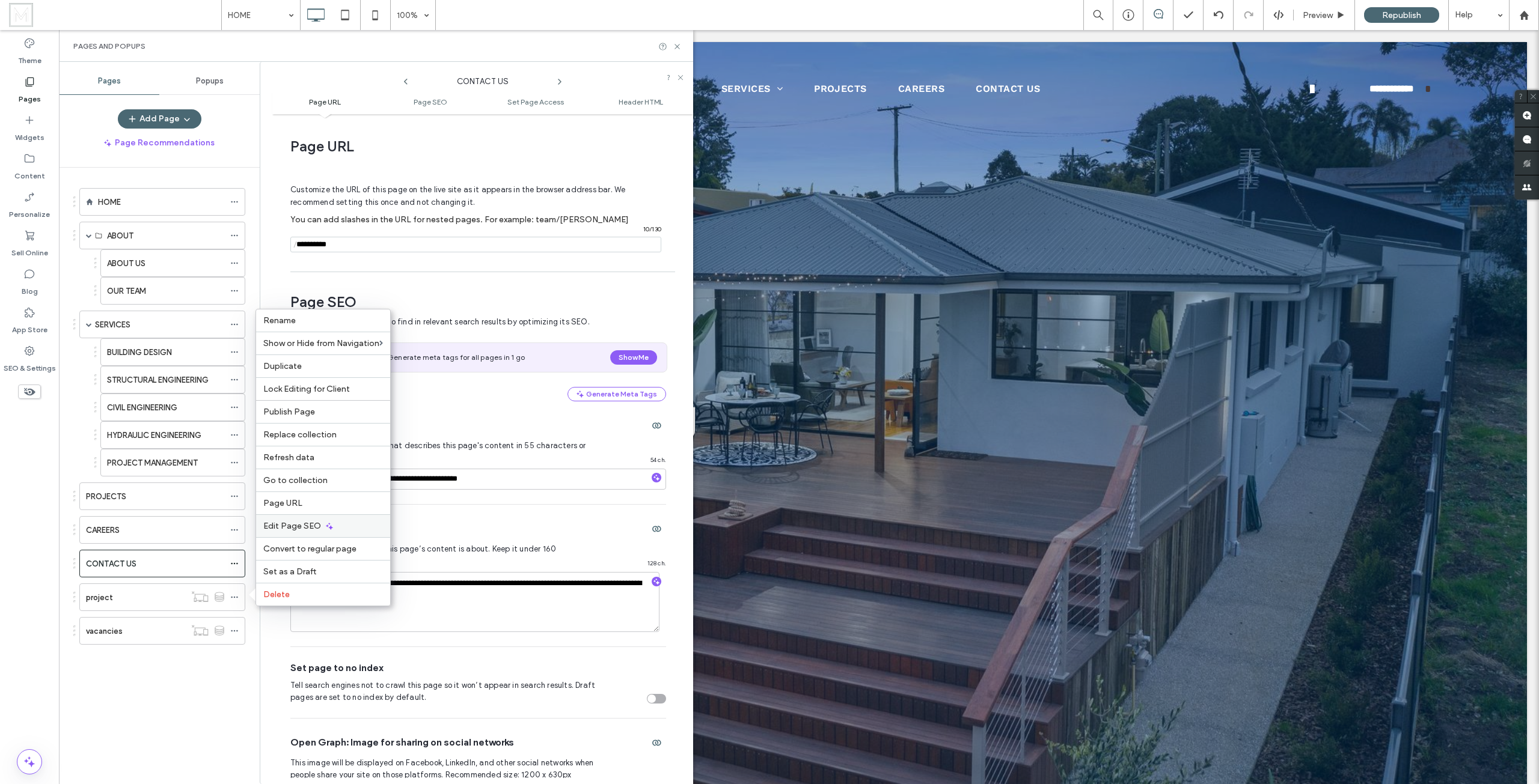
click at [312, 526] on span "Edit Page SEO" at bounding box center [292, 526] width 57 height 10
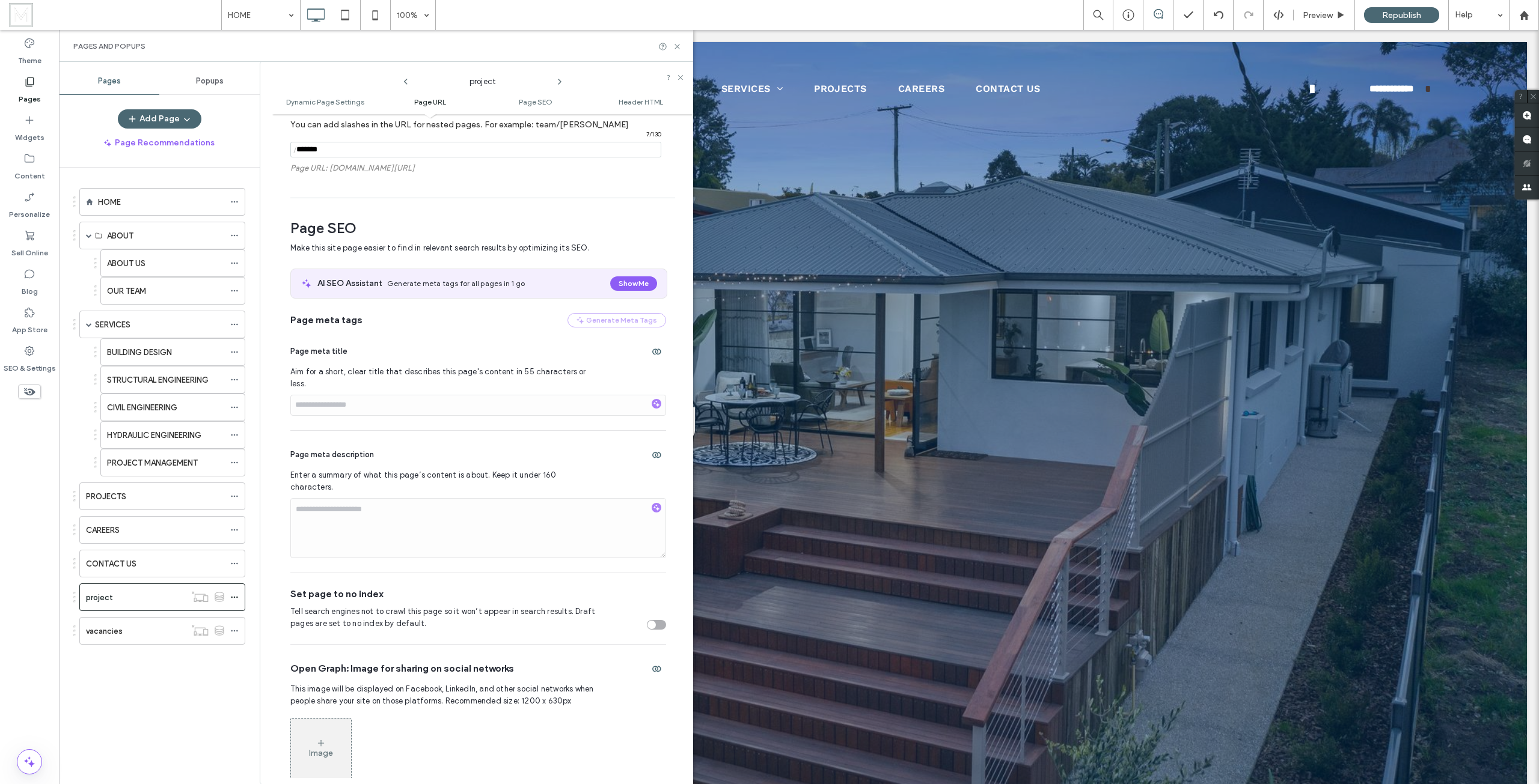
scroll to position [397, 0]
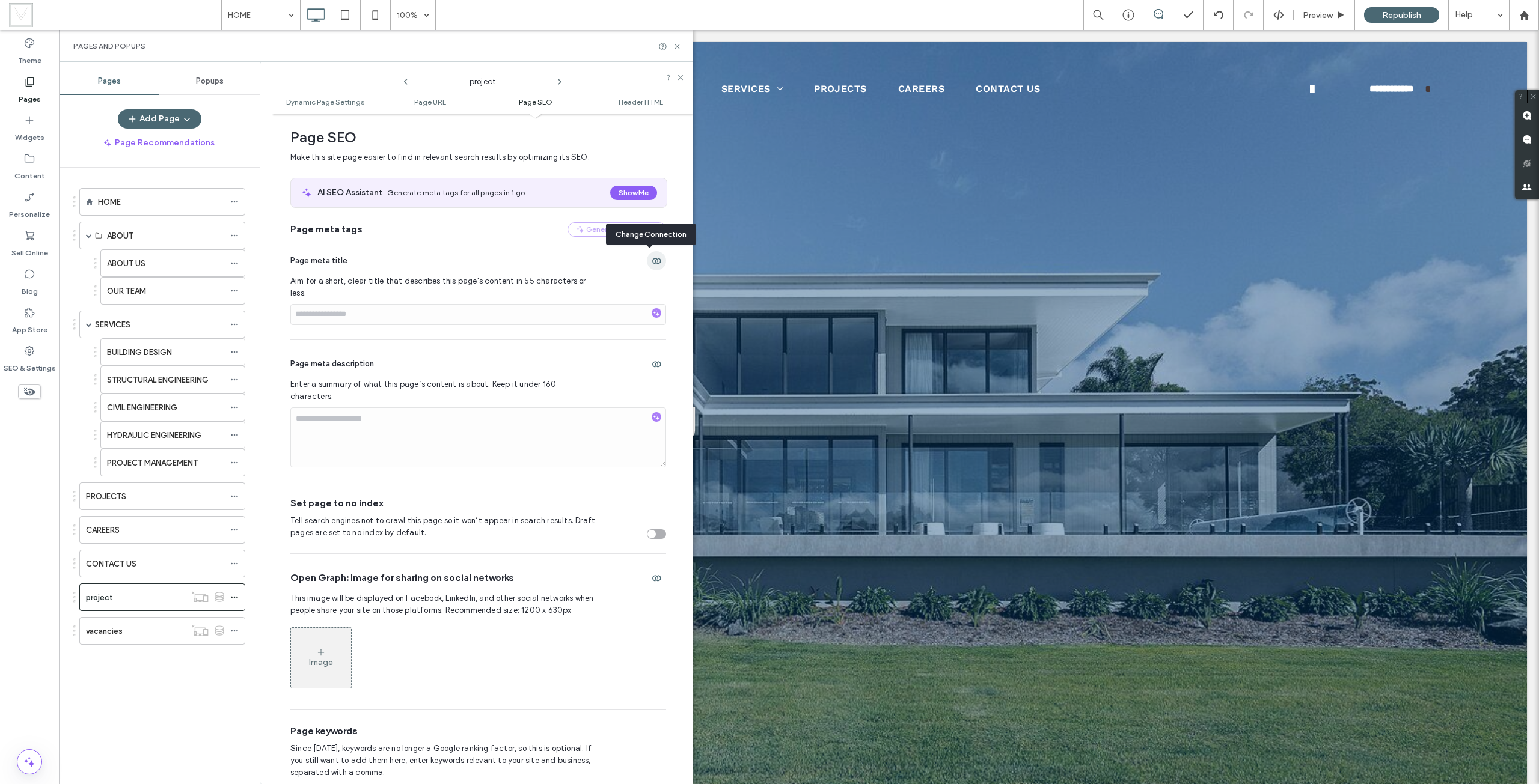
click at [652, 259] on use "button" at bounding box center [656, 260] width 9 height 6
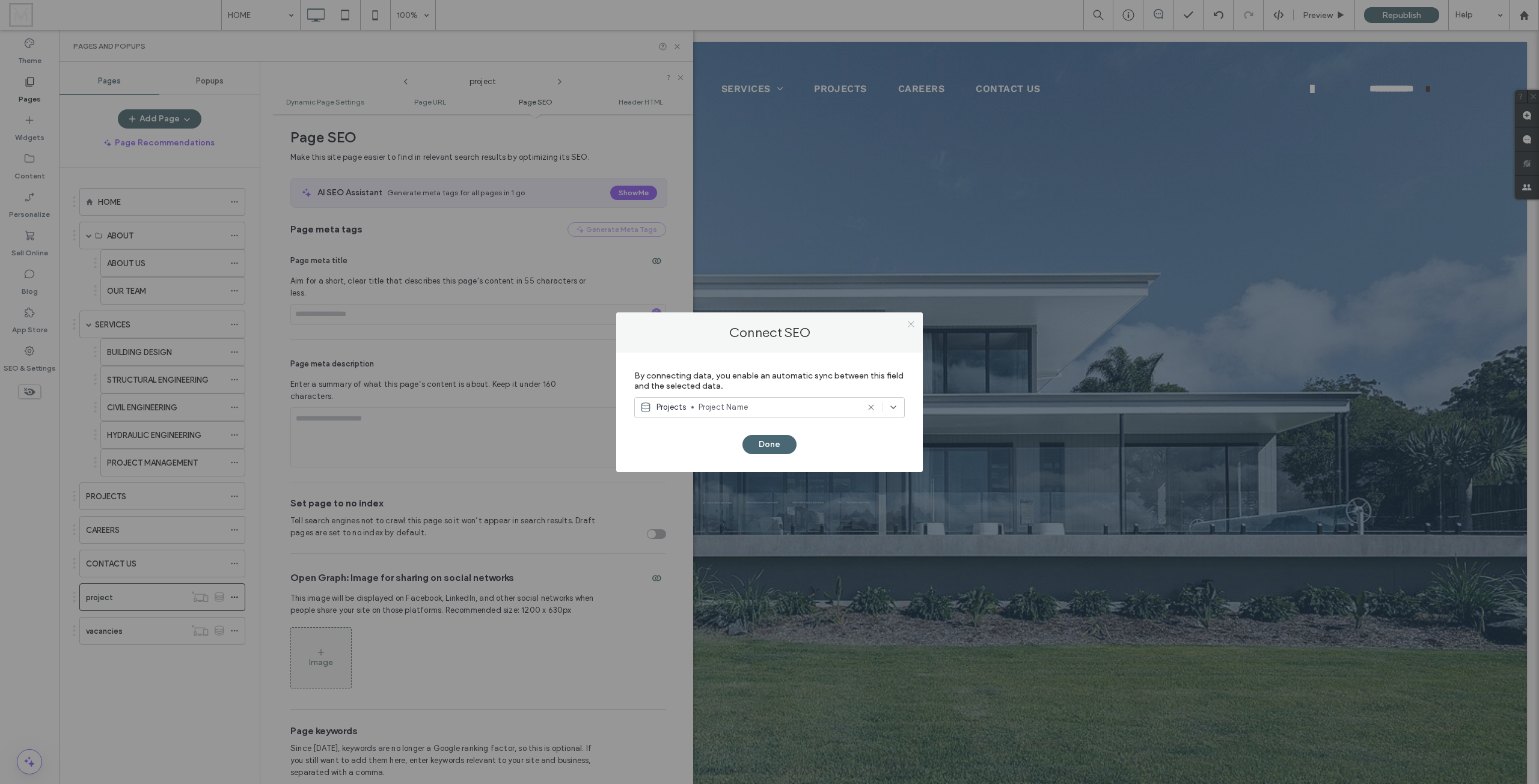
click at [907, 324] on icon at bounding box center [911, 324] width 9 height 9
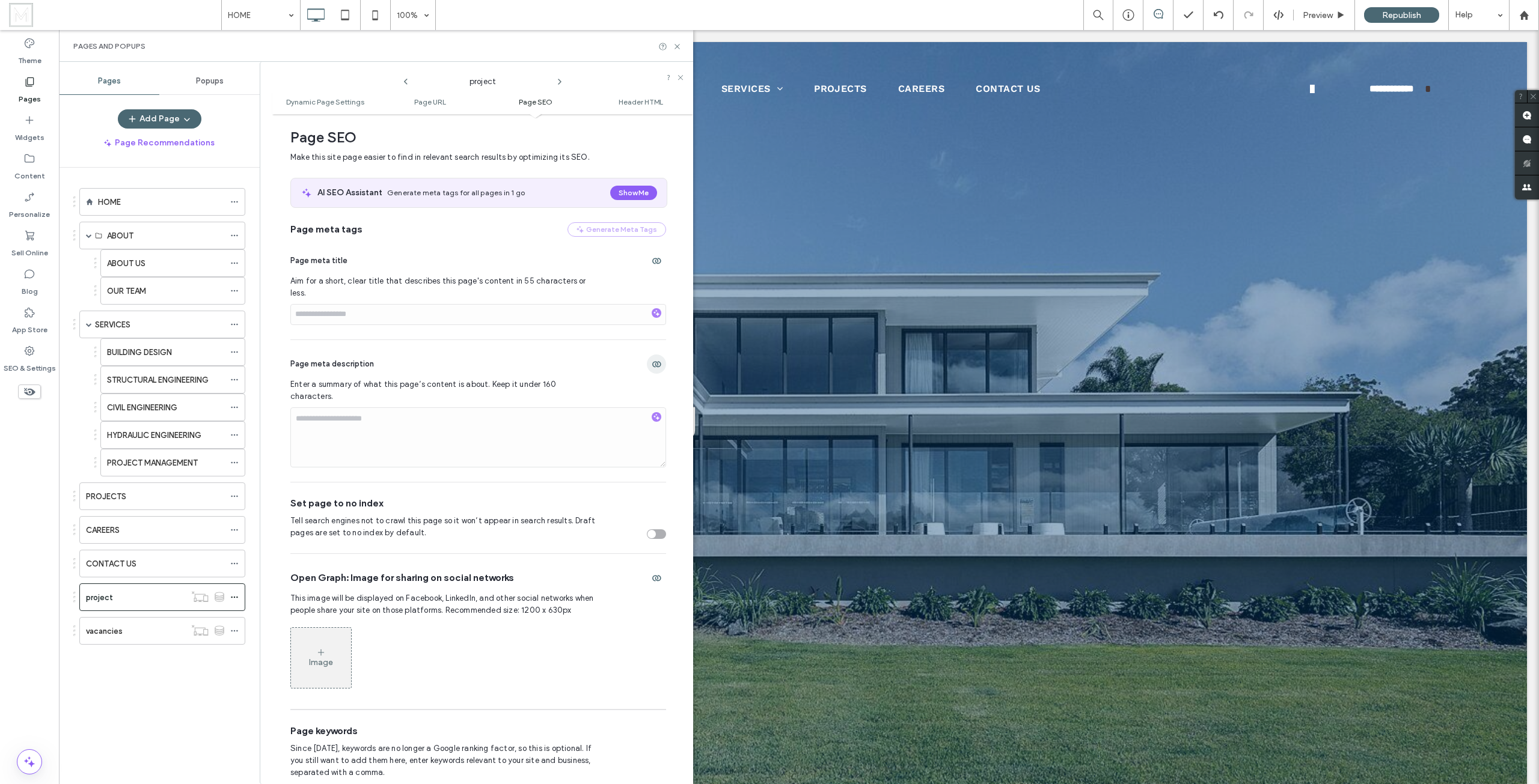
click at [656, 355] on span "button" at bounding box center [656, 364] width 19 height 19
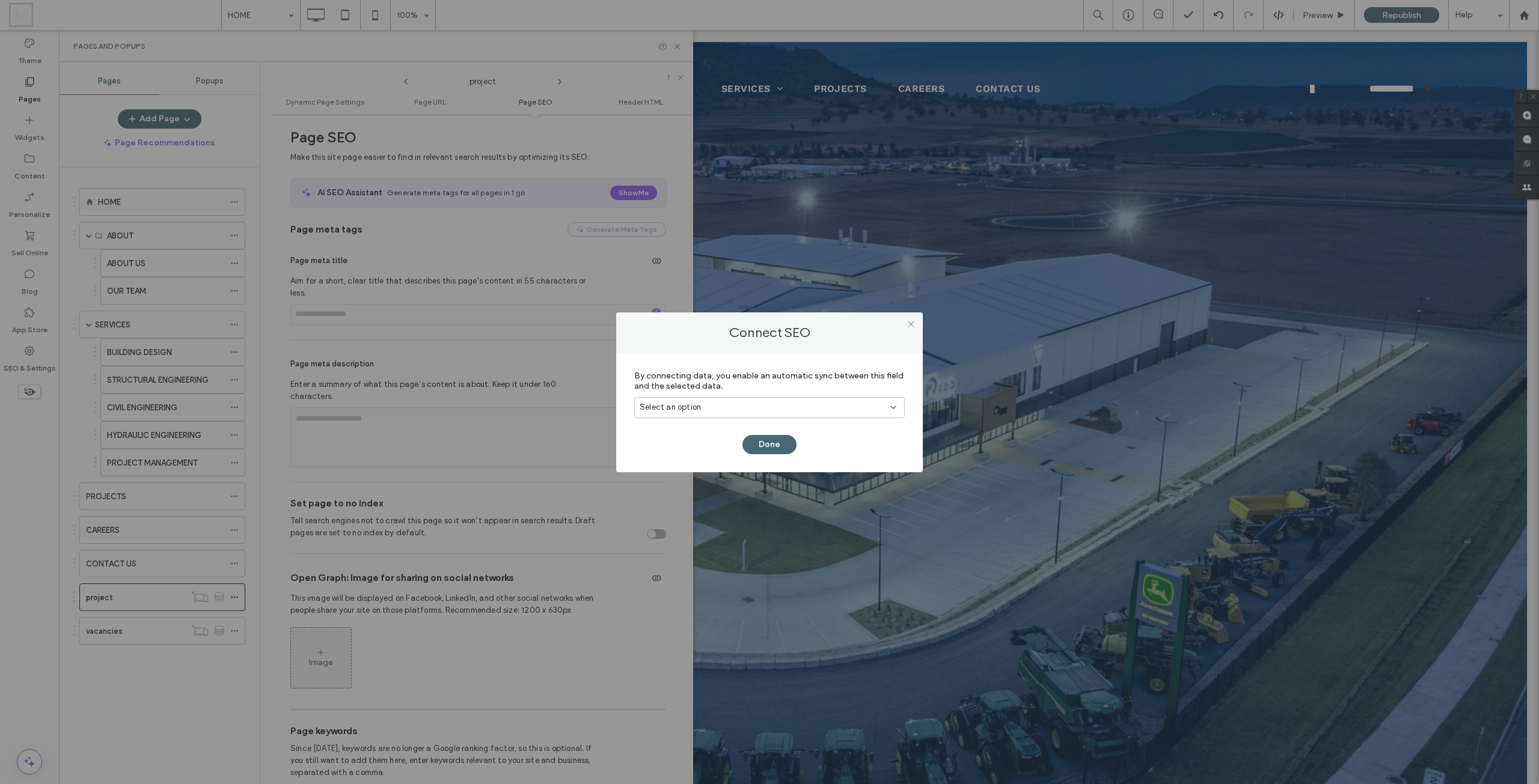
click at [822, 346] on div "Connect SEO" at bounding box center [769, 332] width 307 height 40
click at [911, 329] on span at bounding box center [911, 325] width 9 height 18
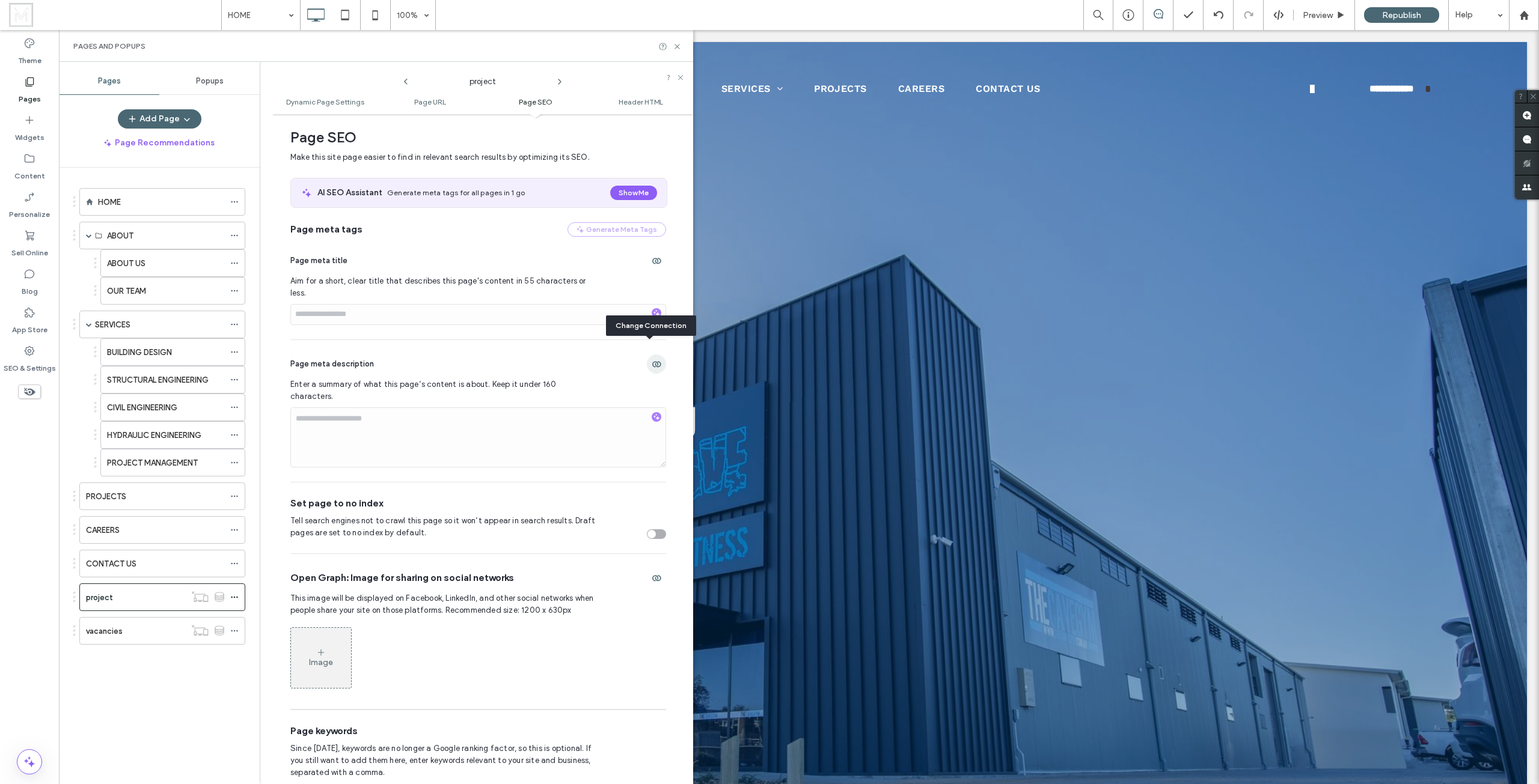
click at [651, 360] on icon "button" at bounding box center [656, 365] width 10 height 10
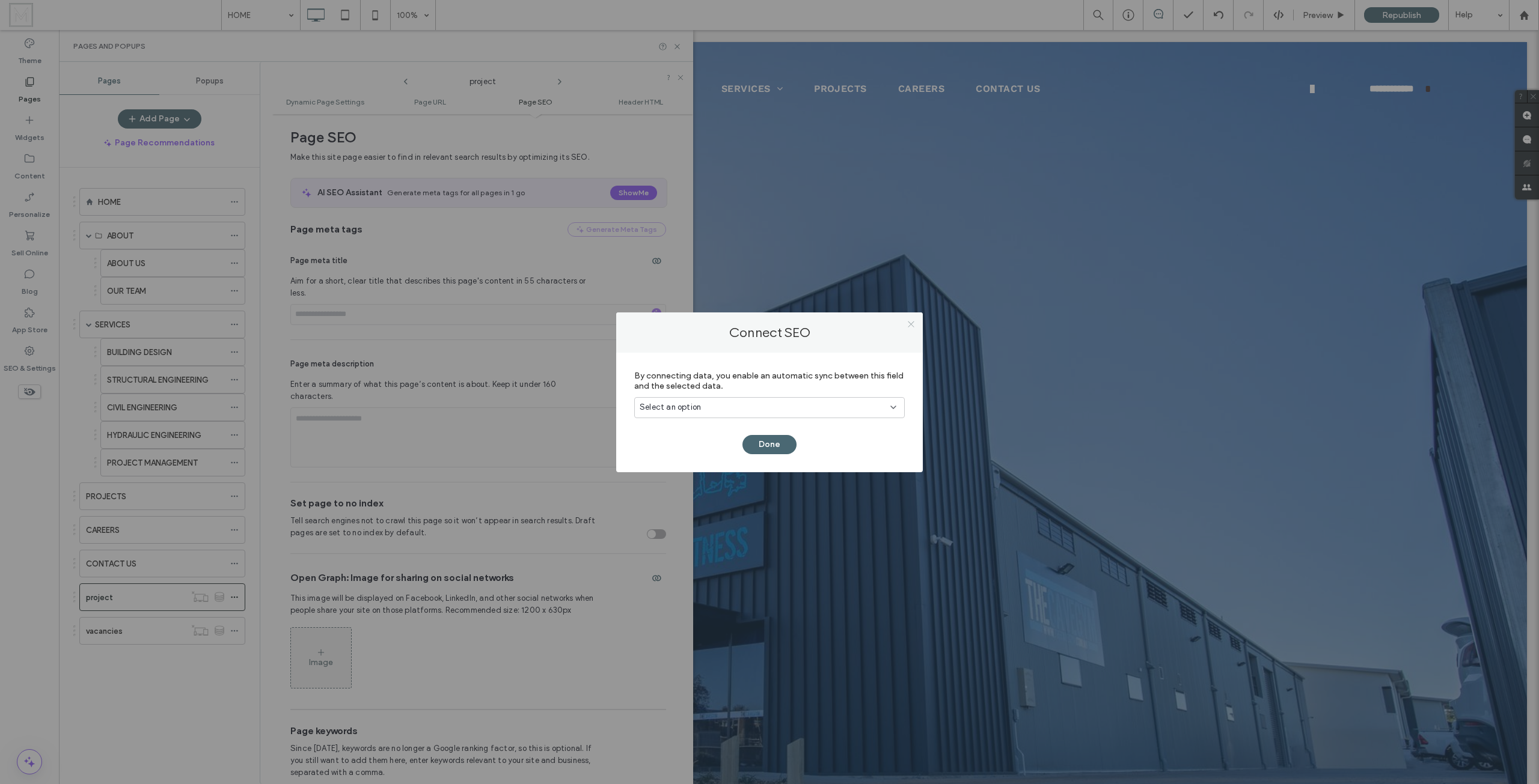
click at [915, 328] on icon at bounding box center [911, 324] width 9 height 9
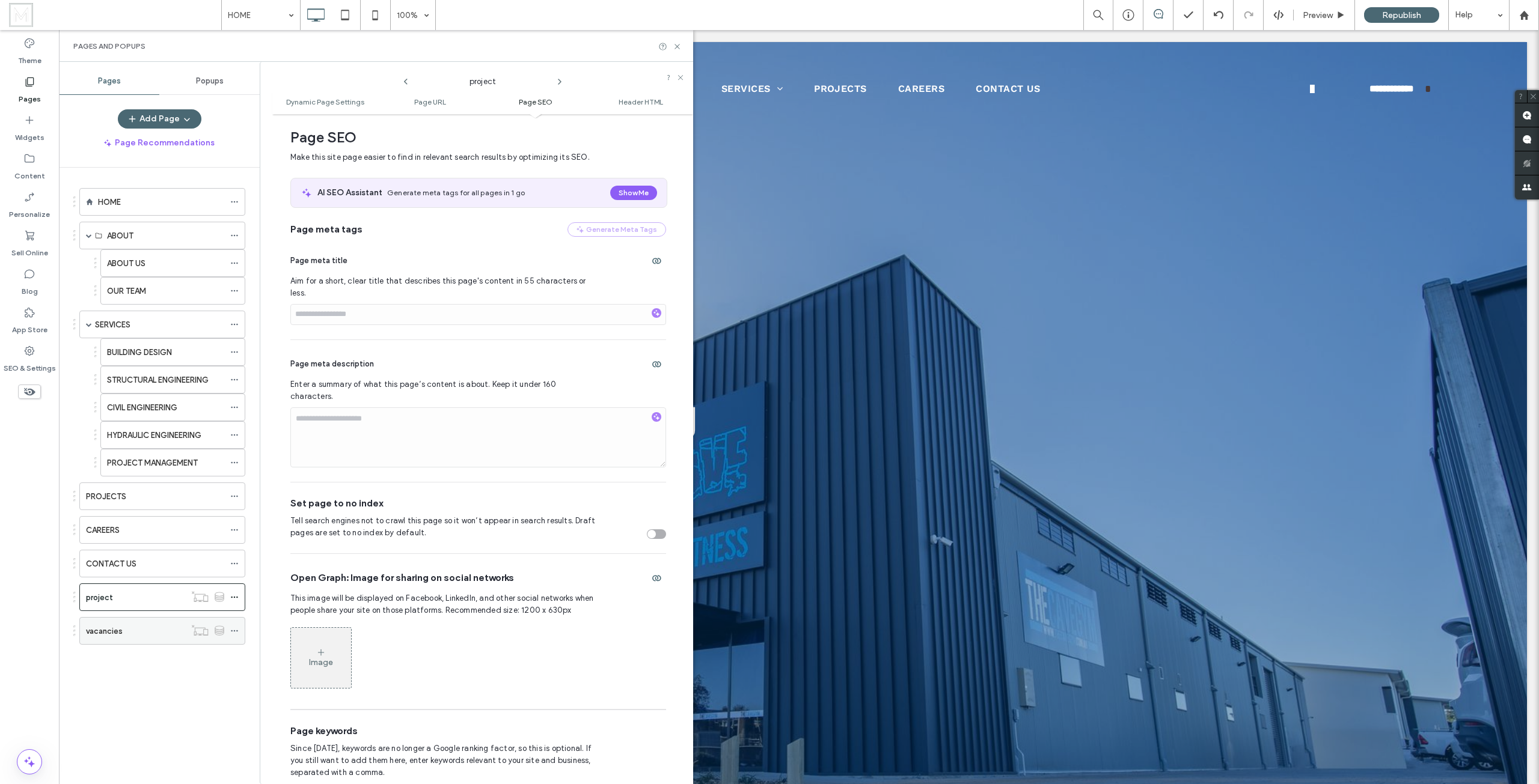
click at [231, 630] on icon at bounding box center [234, 630] width 8 height 8
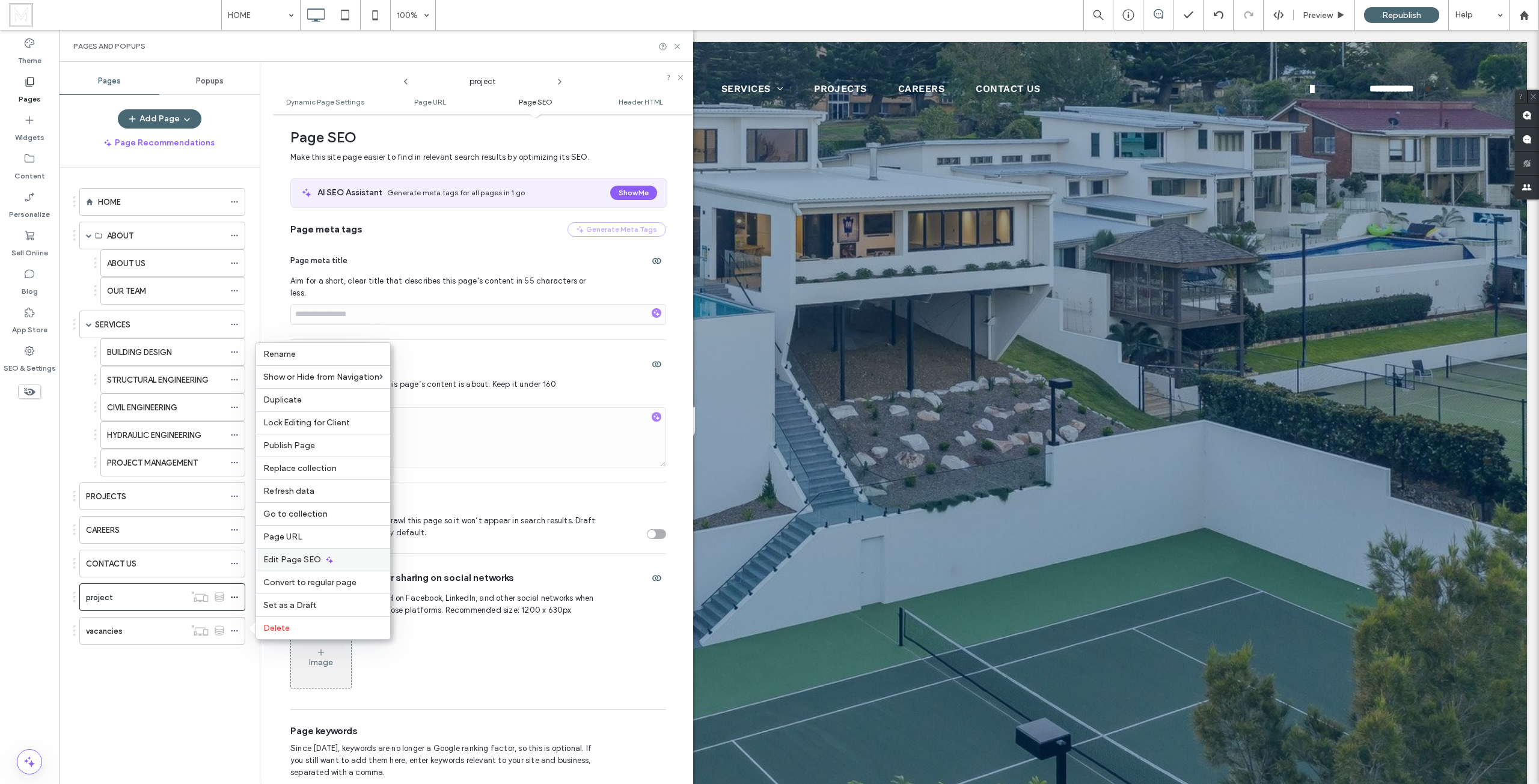
click at [299, 559] on span "Edit Page SEO" at bounding box center [292, 560] width 57 height 10
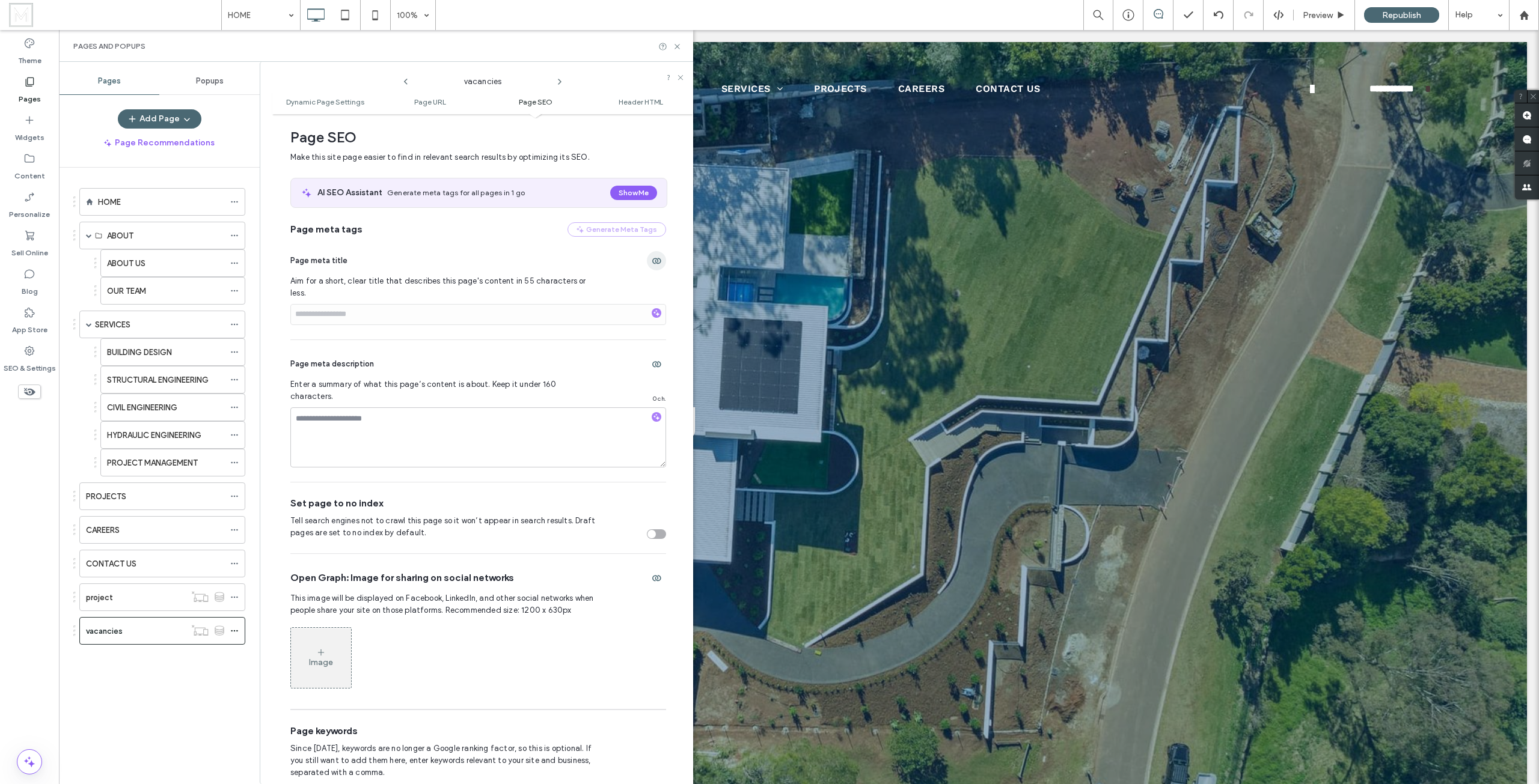
click at [655, 263] on span "button" at bounding box center [656, 260] width 19 height 19
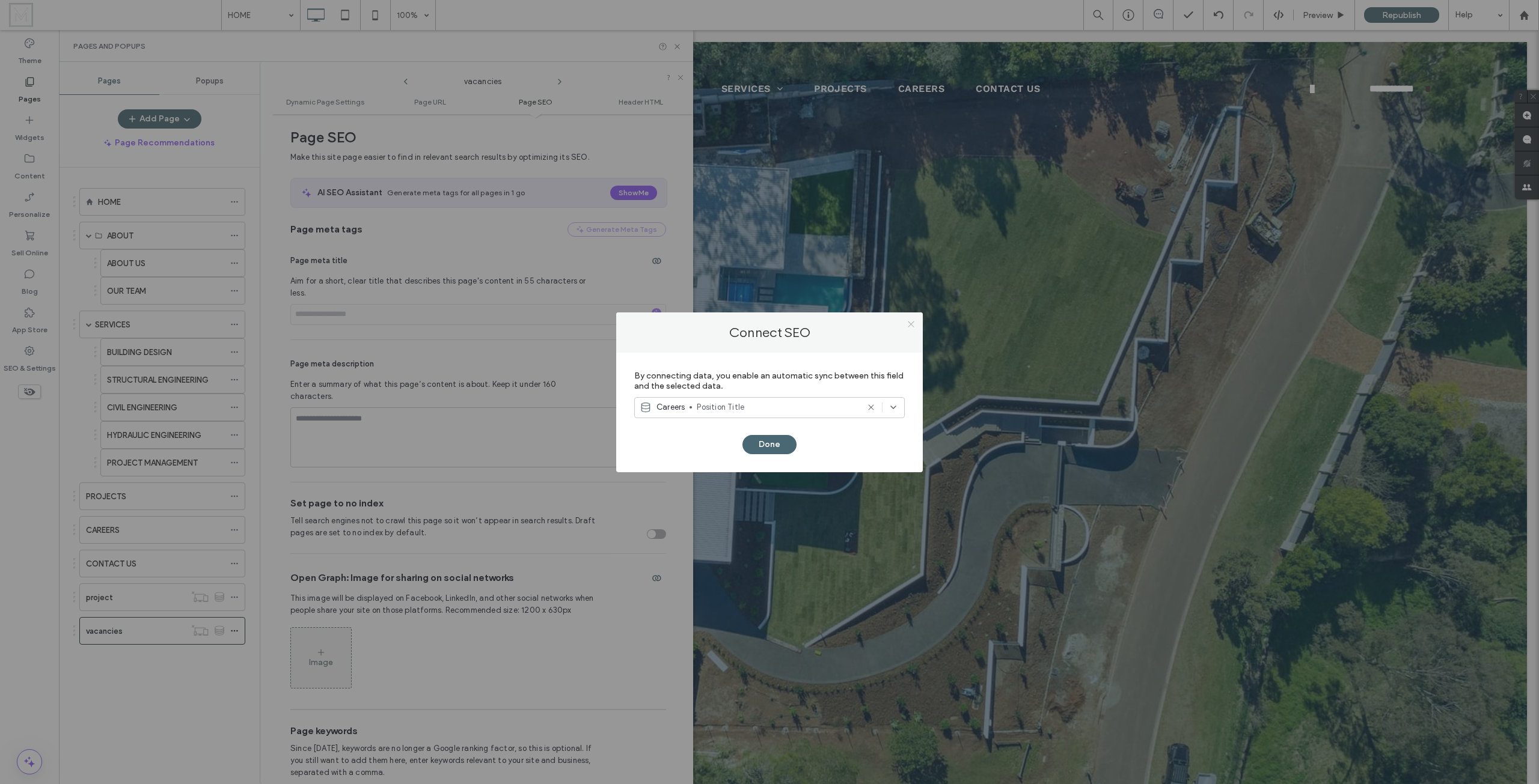
click at [909, 321] on icon at bounding box center [911, 324] width 9 height 9
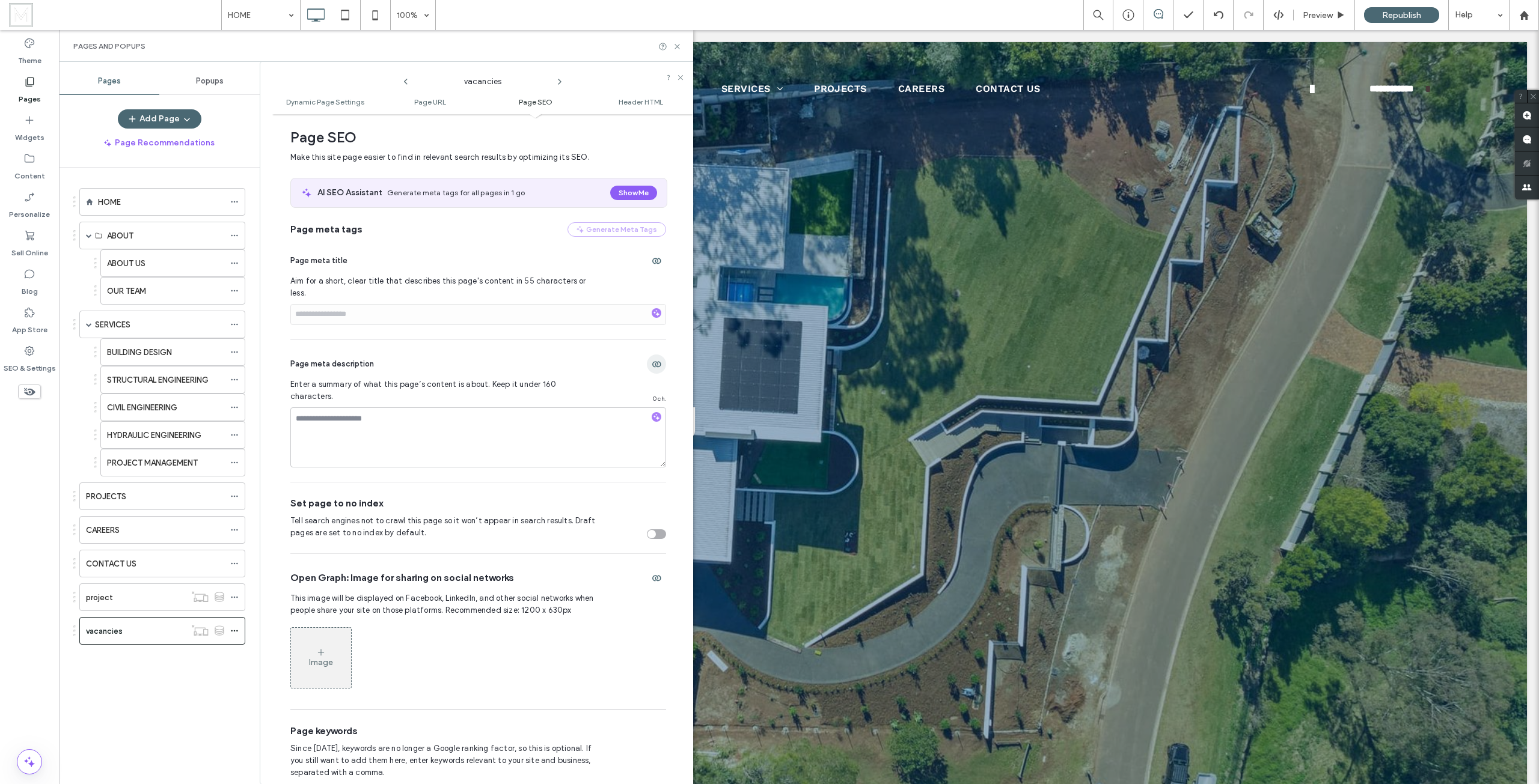
click at [647, 355] on span "button" at bounding box center [656, 364] width 19 height 19
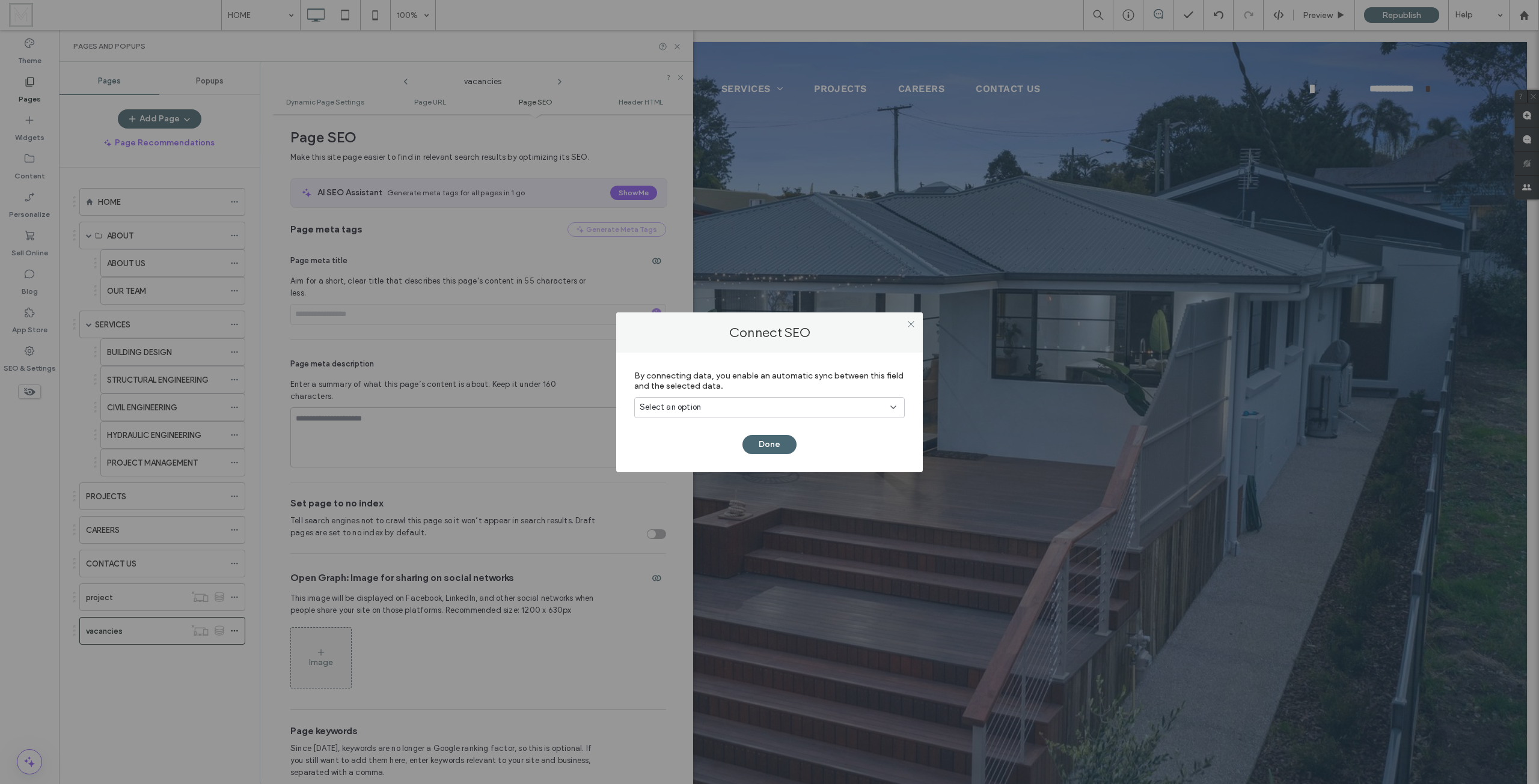
click at [718, 414] on div "Select an option" at bounding box center [769, 407] width 270 height 21
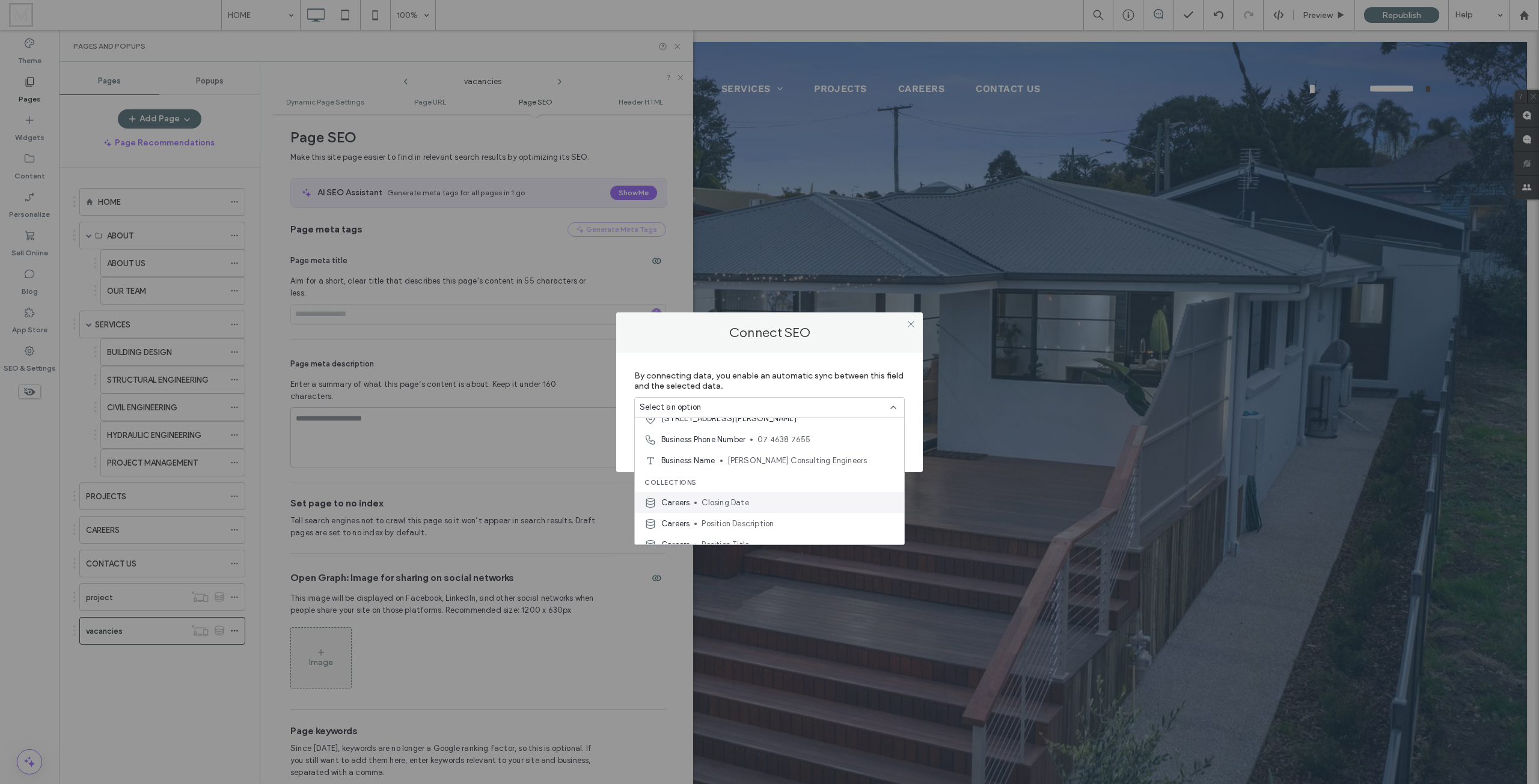
scroll to position [84, 0]
click at [761, 509] on span "Position Description" at bounding box center [798, 512] width 193 height 12
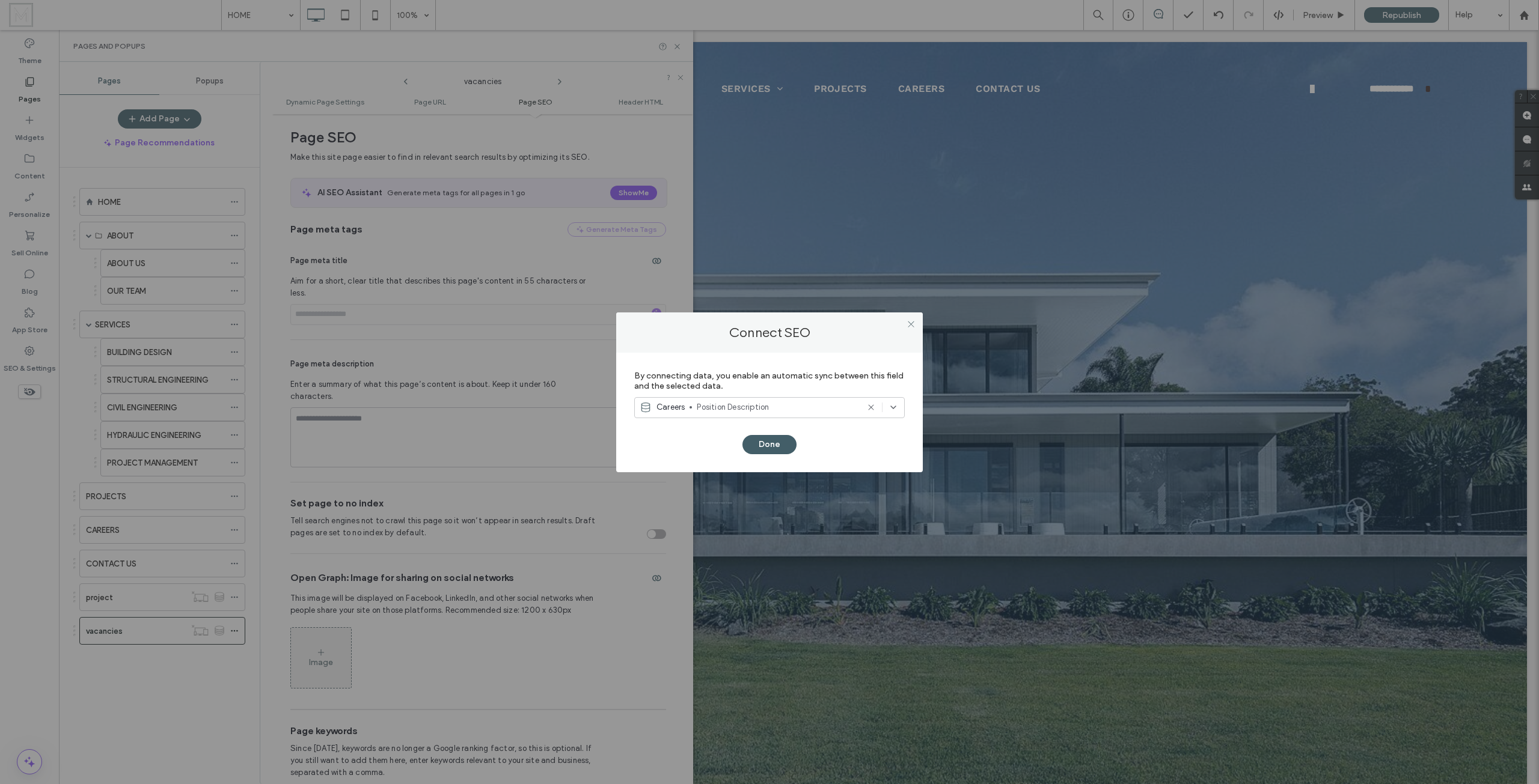
click at [779, 446] on button "Done" at bounding box center [769, 444] width 54 height 19
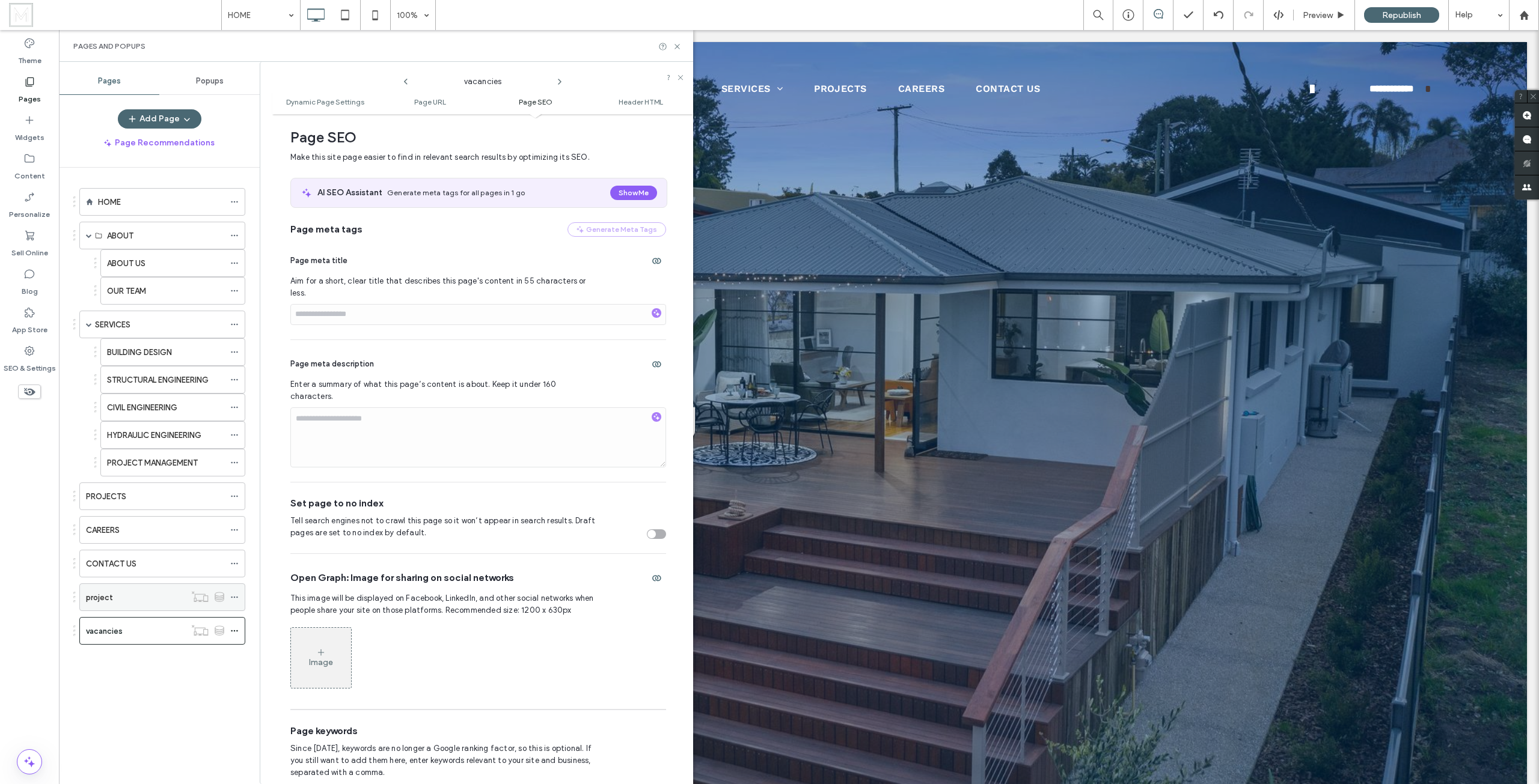
click at [234, 598] on icon at bounding box center [234, 597] width 8 height 8
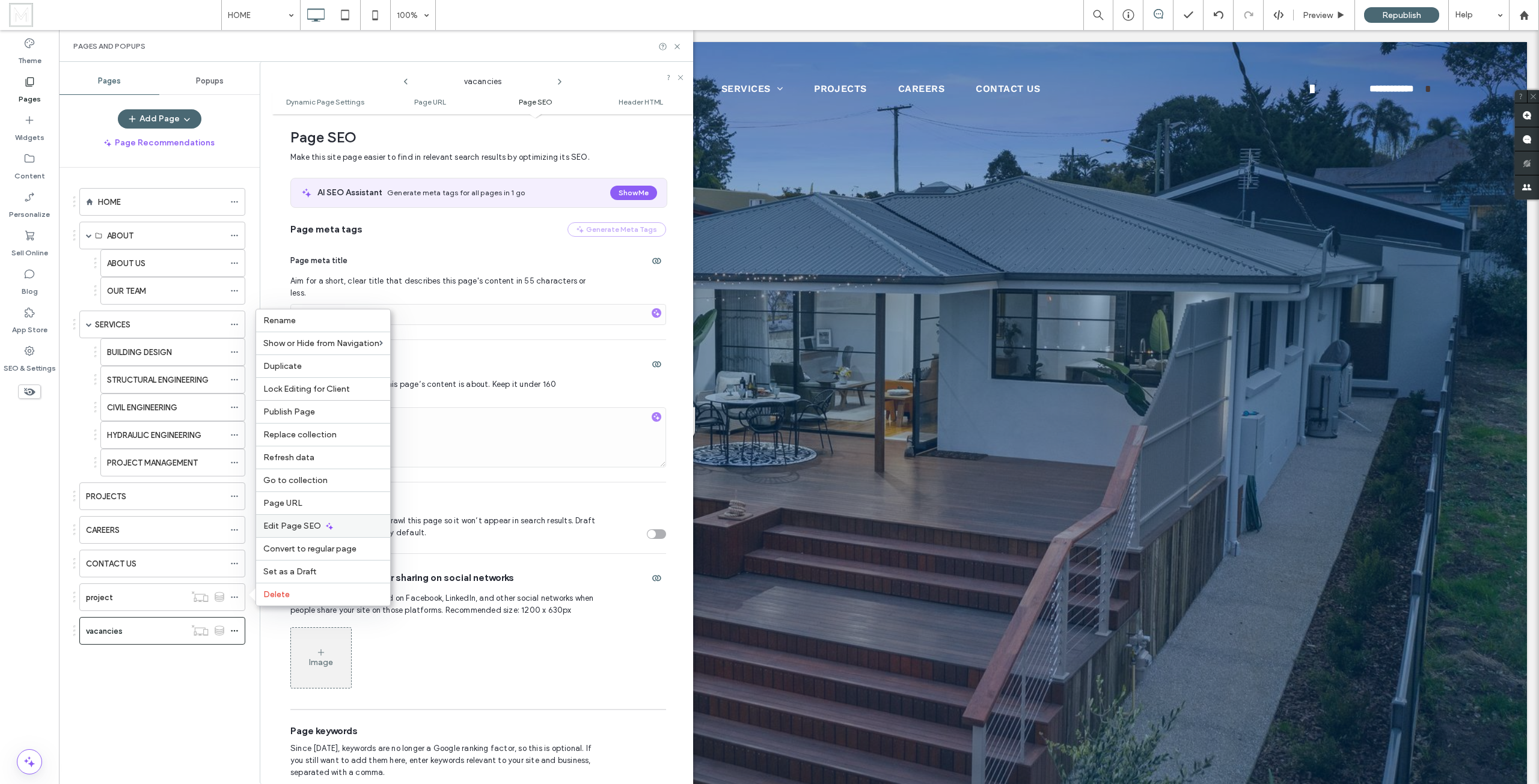
click at [318, 522] on span "Edit Page SEO" at bounding box center [292, 526] width 57 height 10
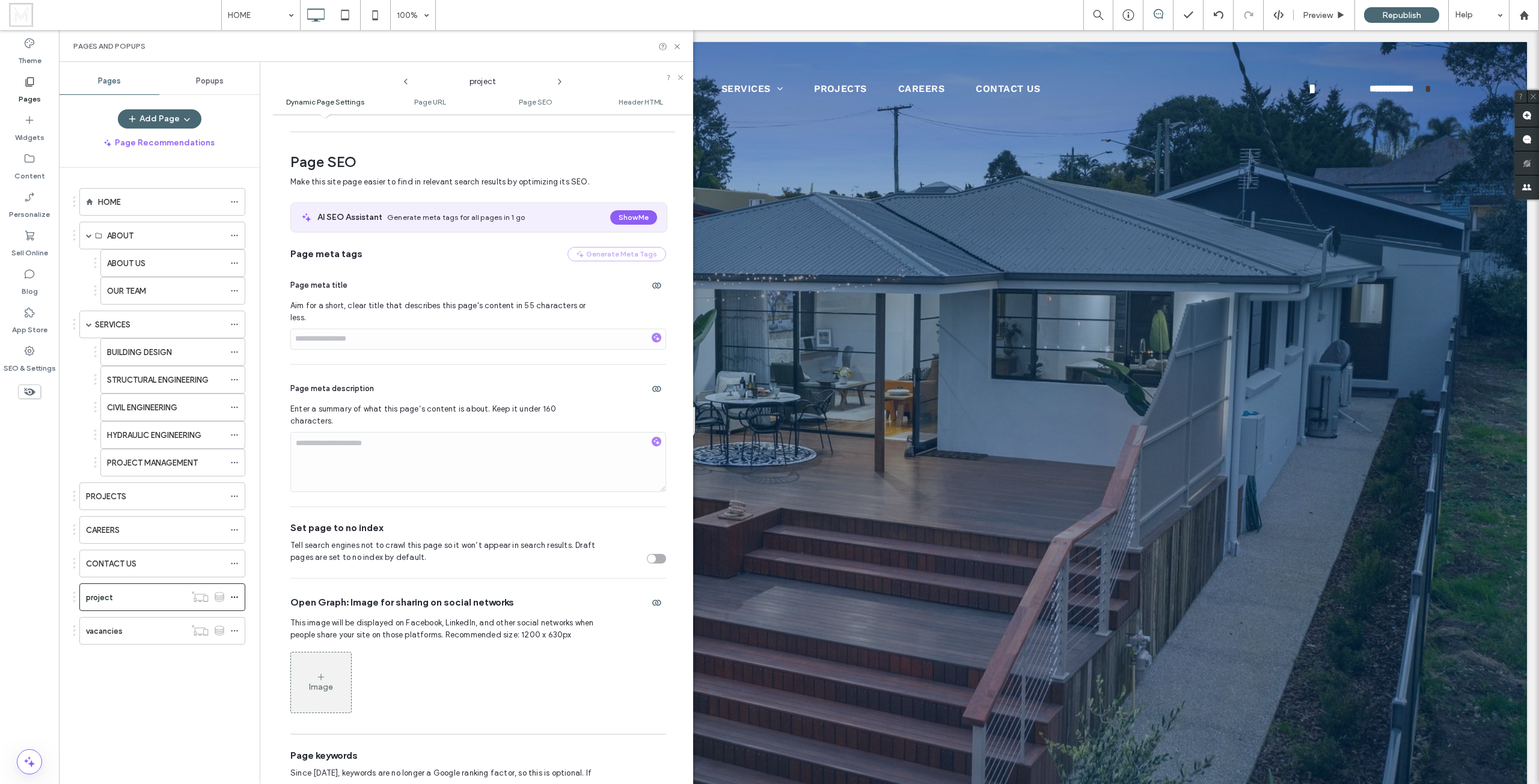
scroll to position [397, 0]
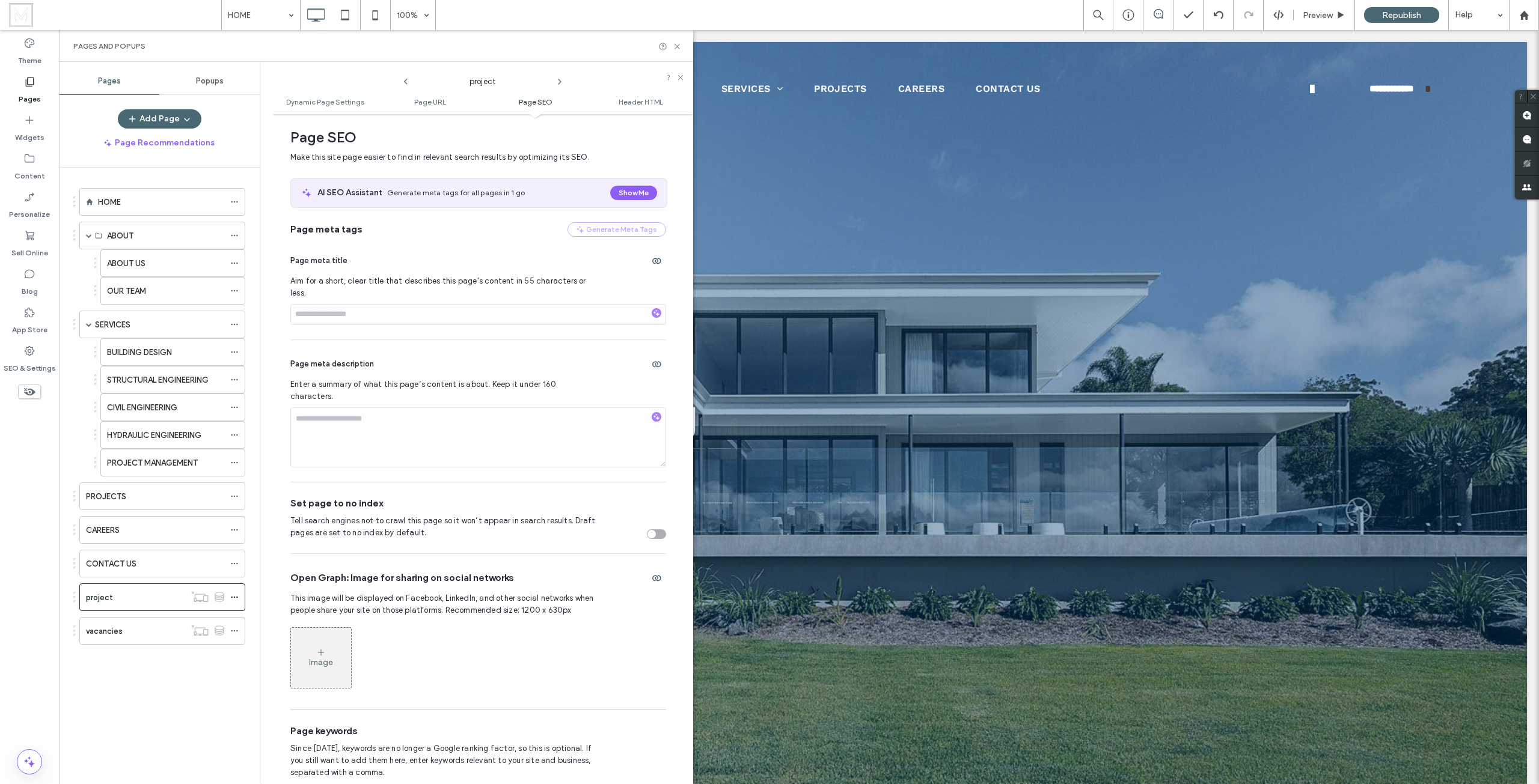
click at [664, 341] on div "Page SEO Make this site page easier to find in relevant search results by optim…" at bounding box center [482, 488] width 385 height 750
click at [652, 361] on use "button" at bounding box center [656, 364] width 9 height 6
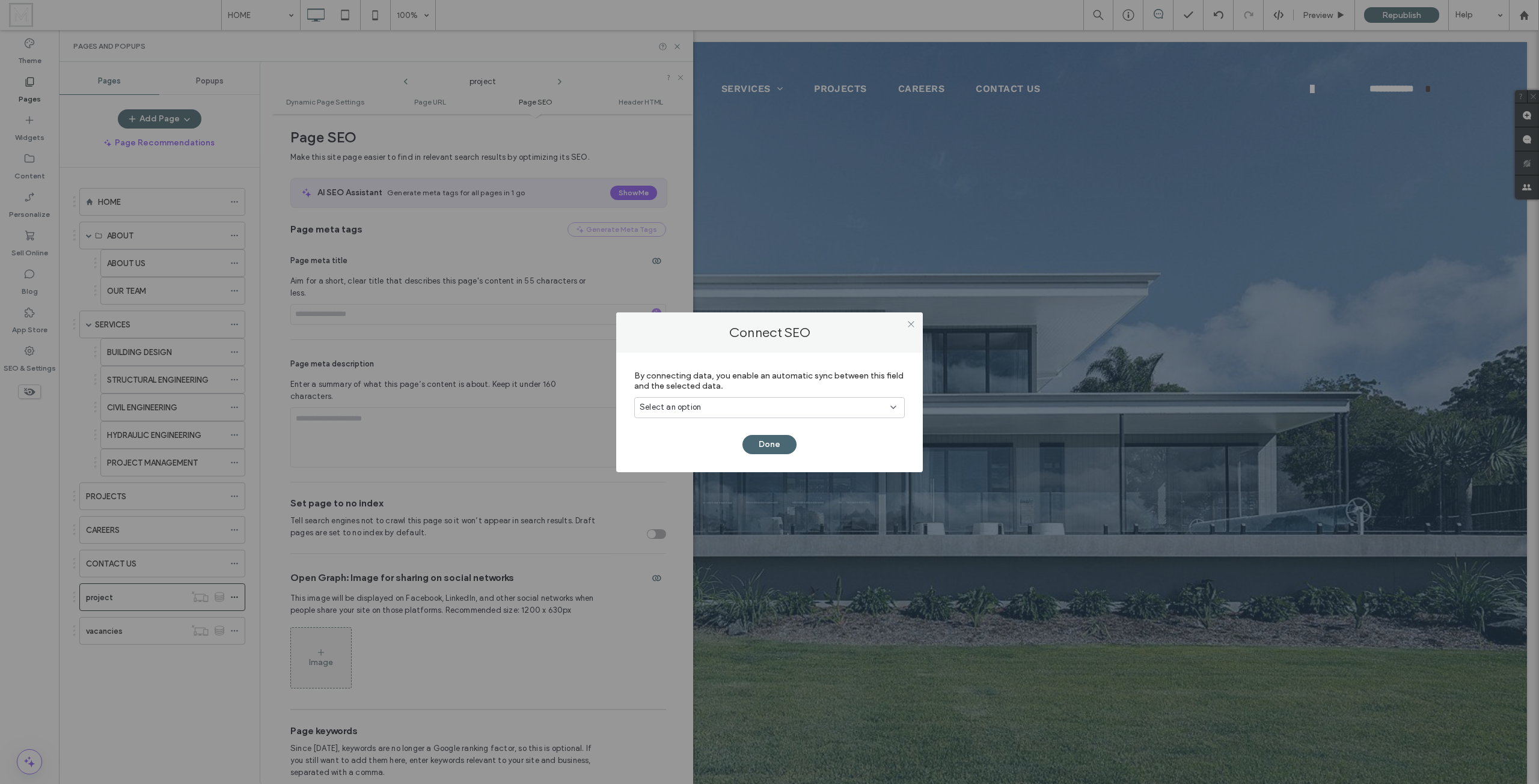
click at [676, 409] on span "Select an option" at bounding box center [671, 407] width 61 height 12
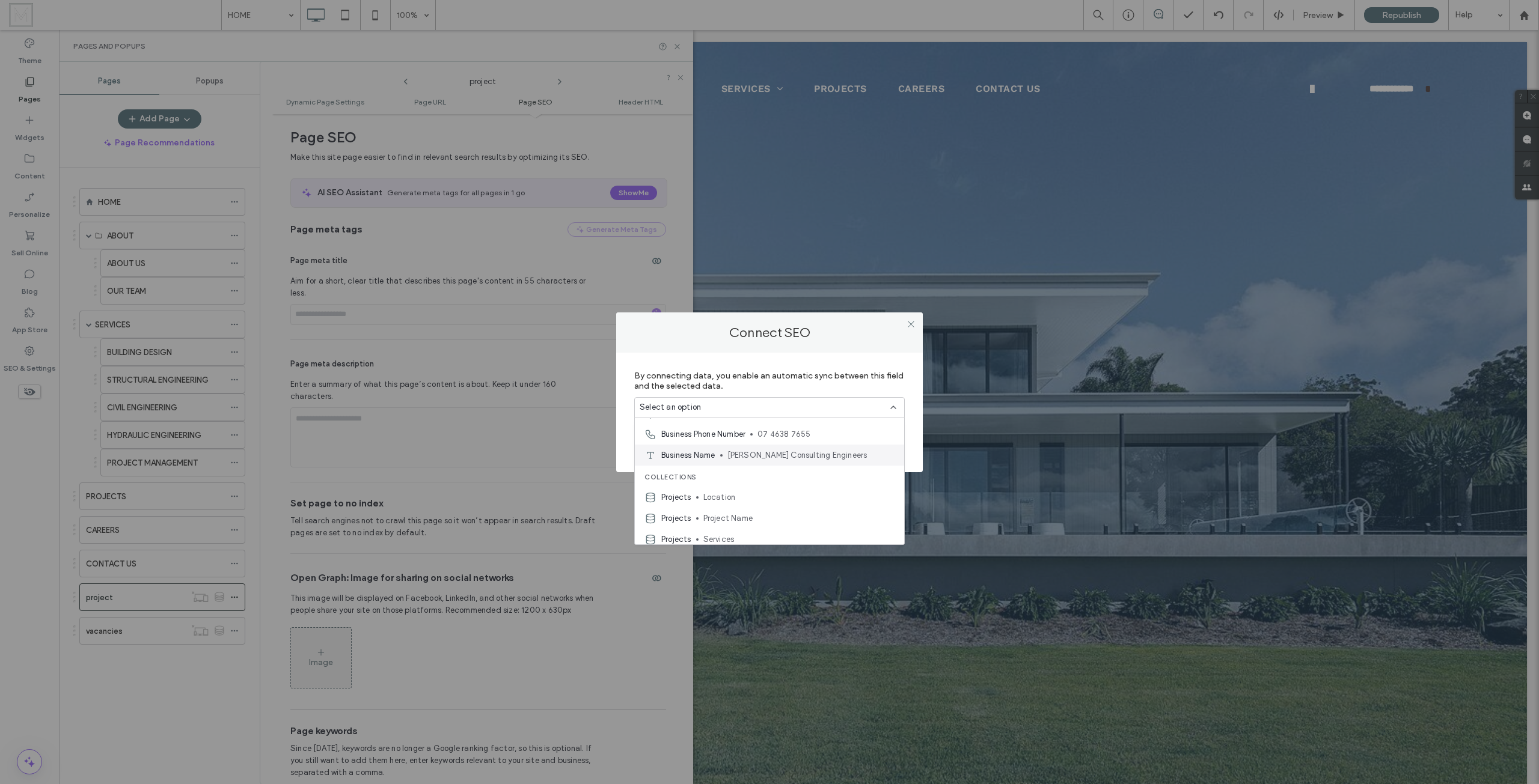
scroll to position [84, 0]
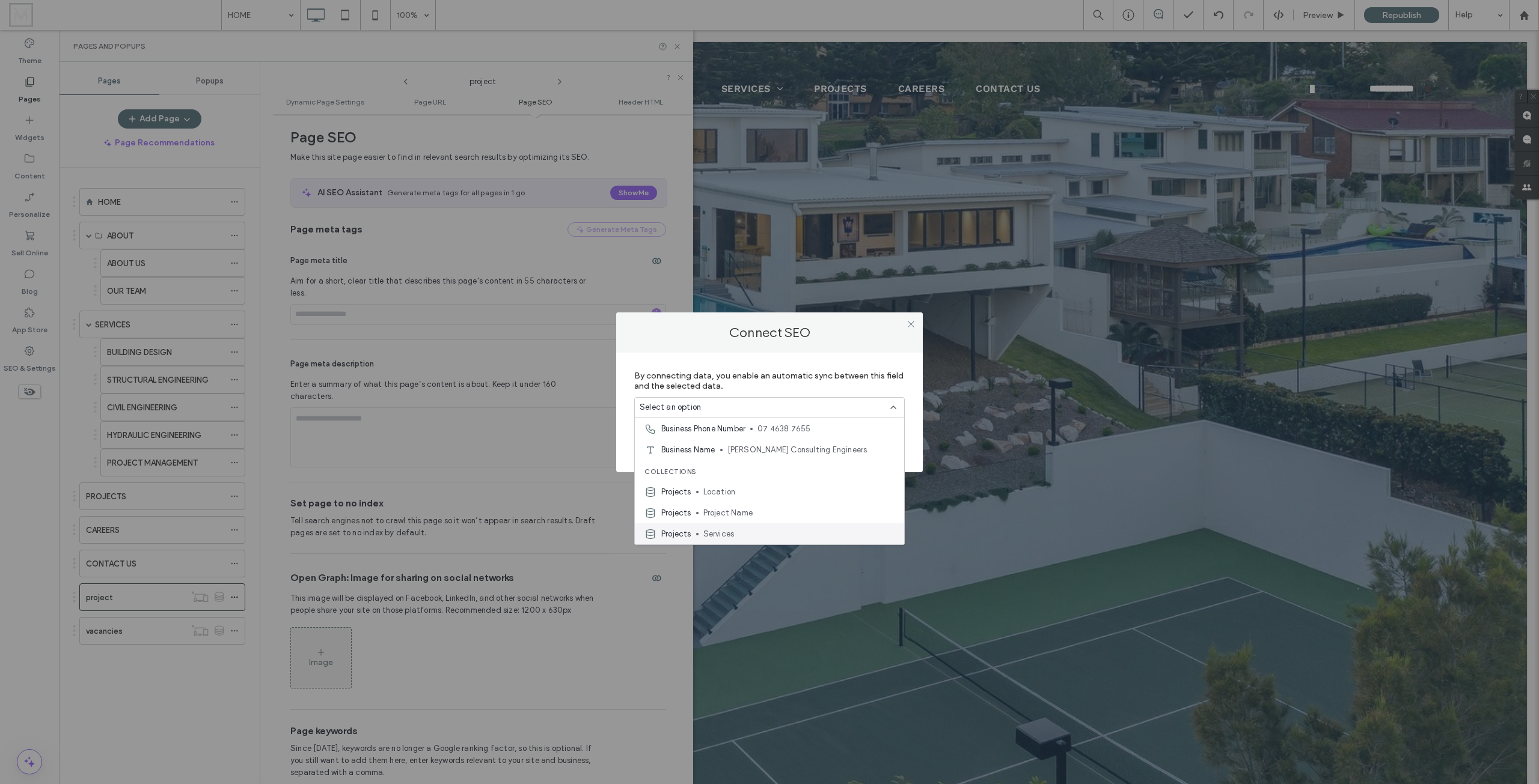
click at [729, 535] on span "Services" at bounding box center [799, 534] width 191 height 12
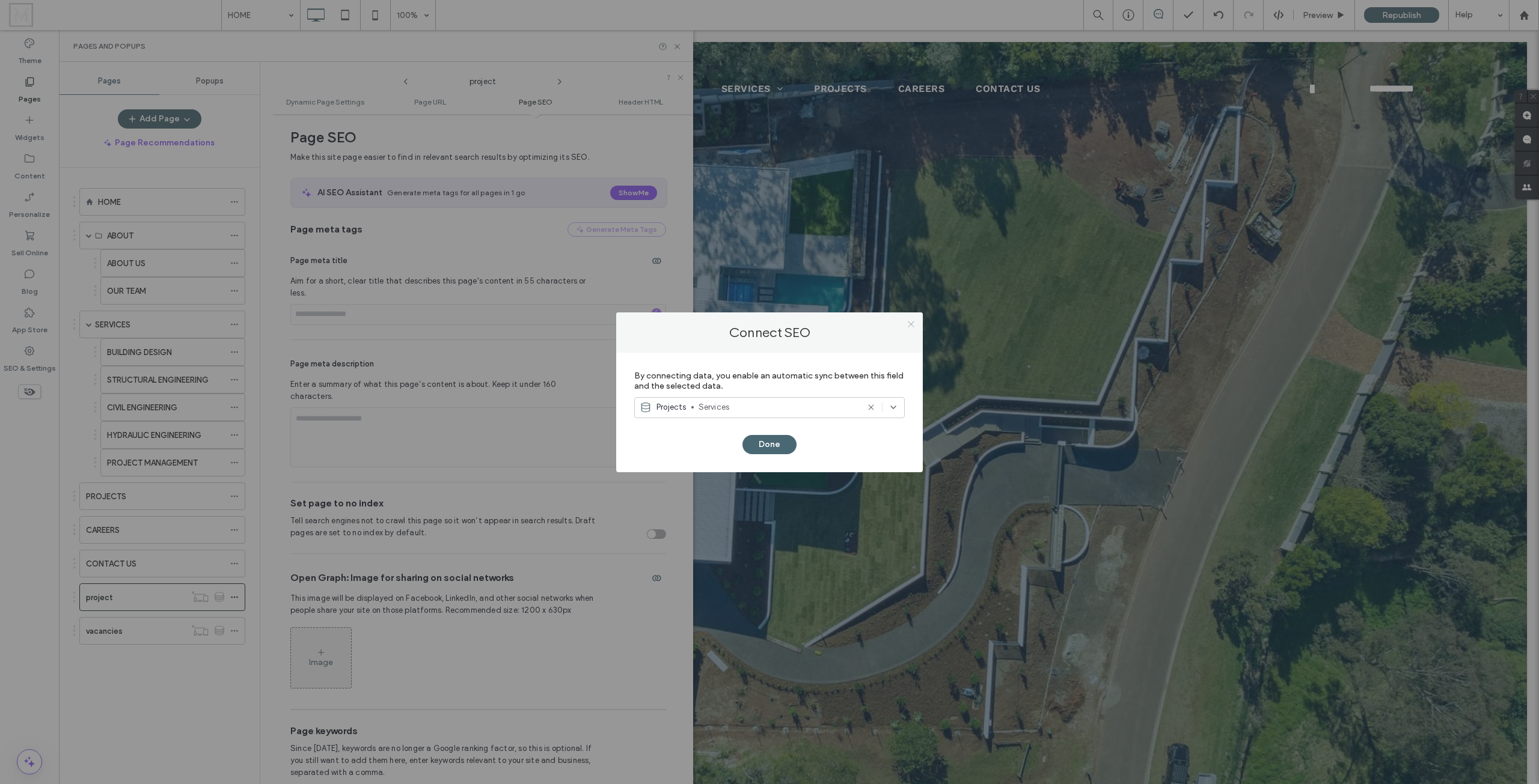
click at [911, 325] on use at bounding box center [910, 324] width 6 height 6
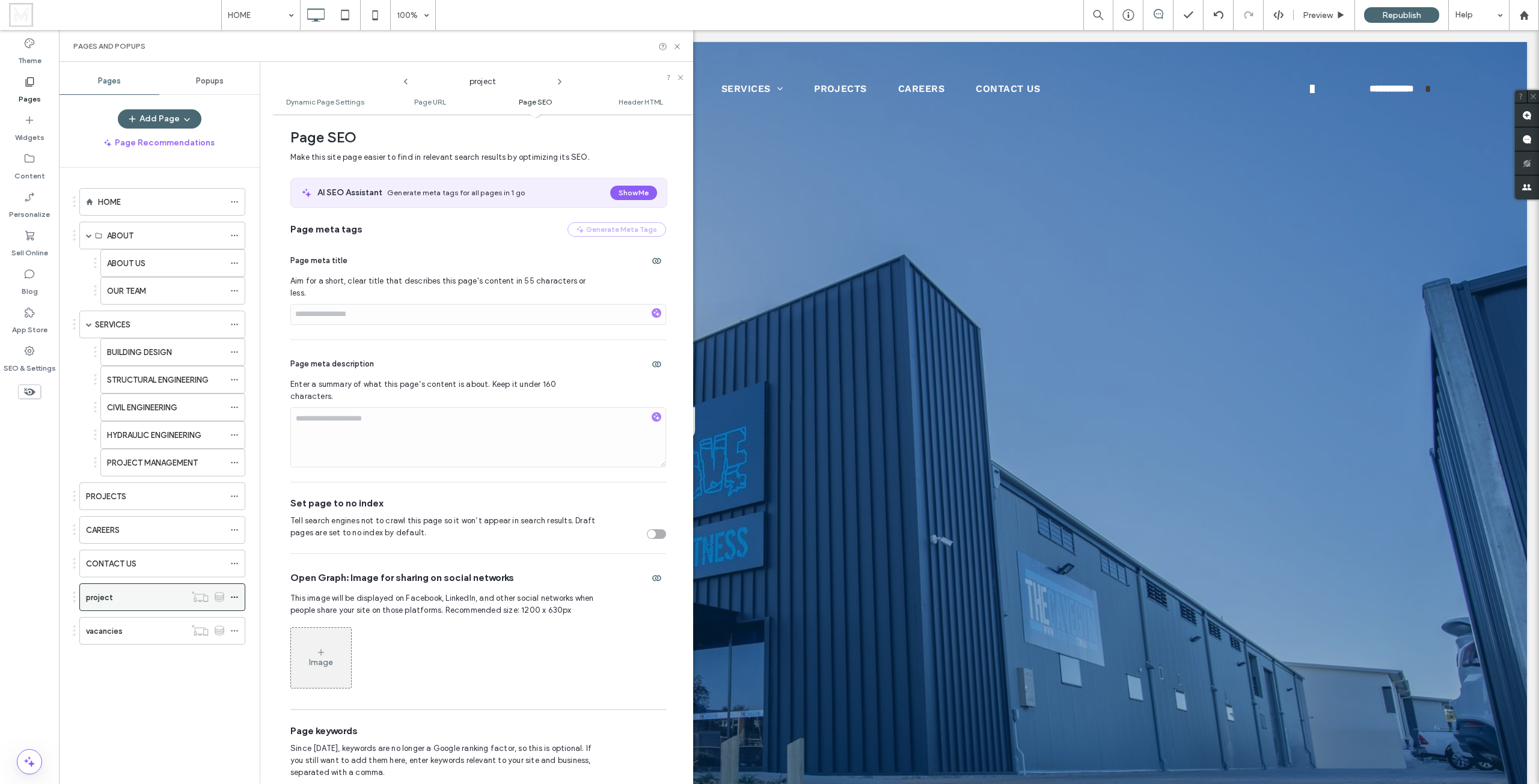
click at [136, 595] on div "project" at bounding box center [135, 597] width 99 height 12
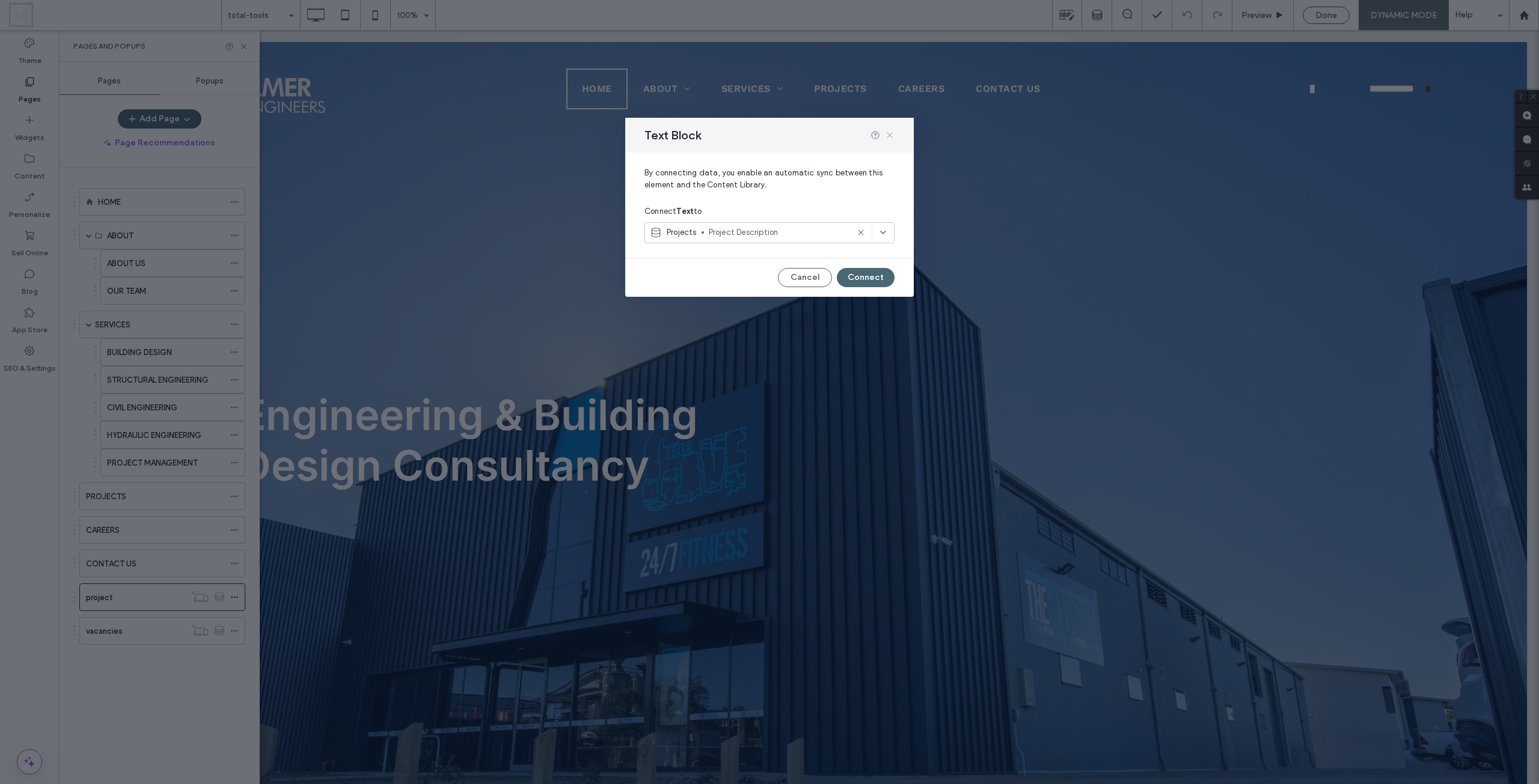
click at [891, 134] on use at bounding box center [889, 135] width 6 height 6
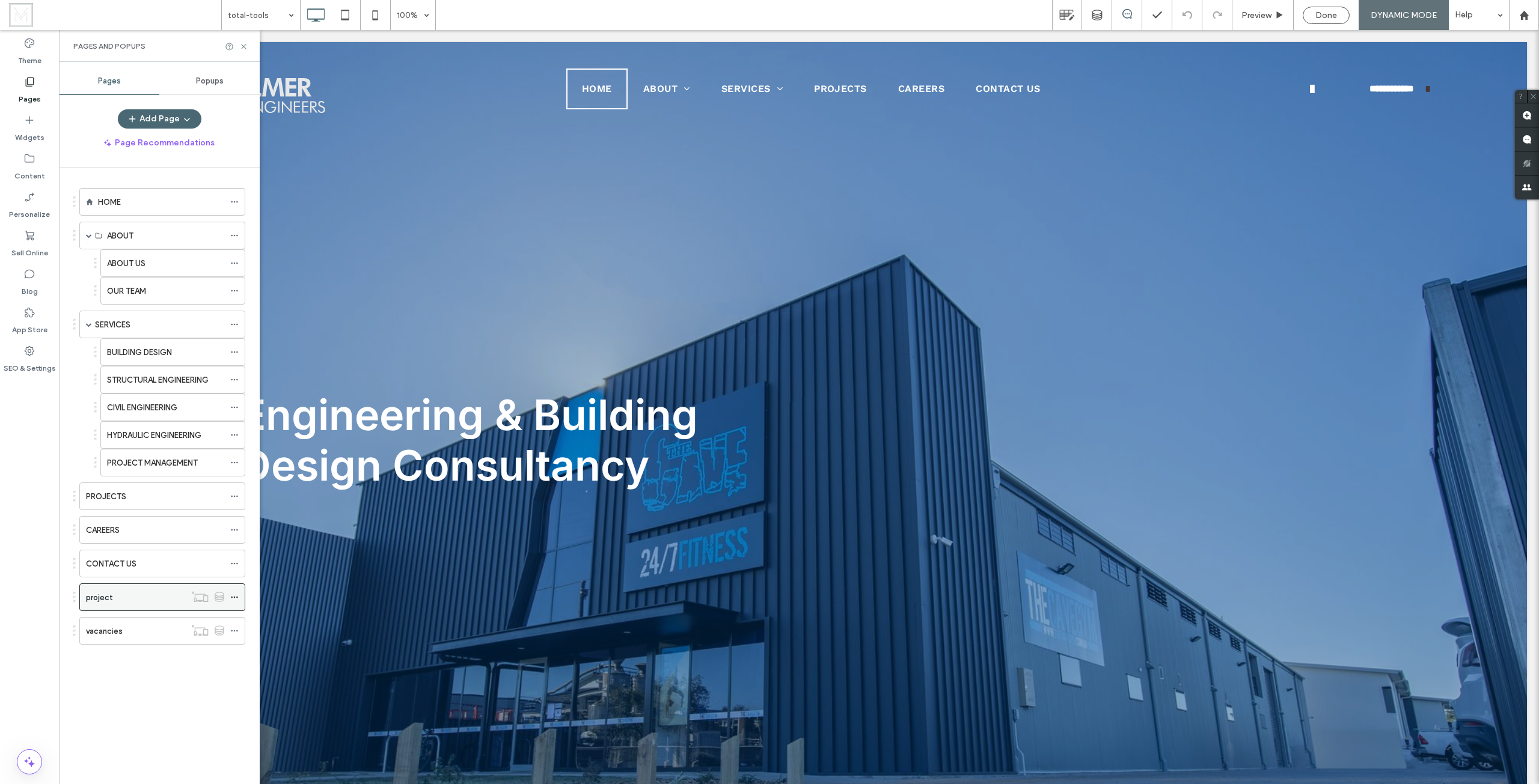
click at [237, 596] on icon at bounding box center [234, 597] width 8 height 8
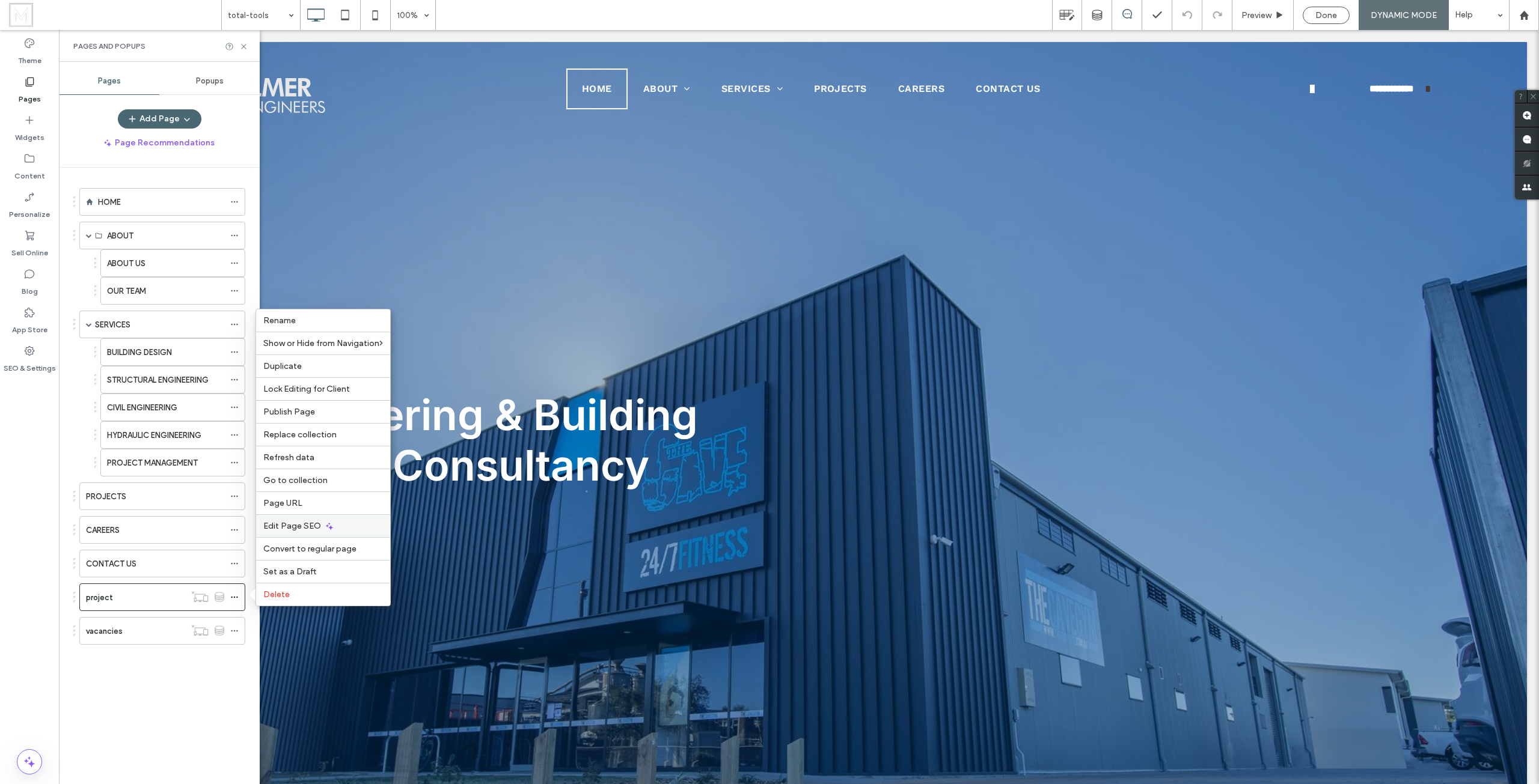
click at [316, 520] on div "Edit Page SEO" at bounding box center [322, 525] width 134 height 22
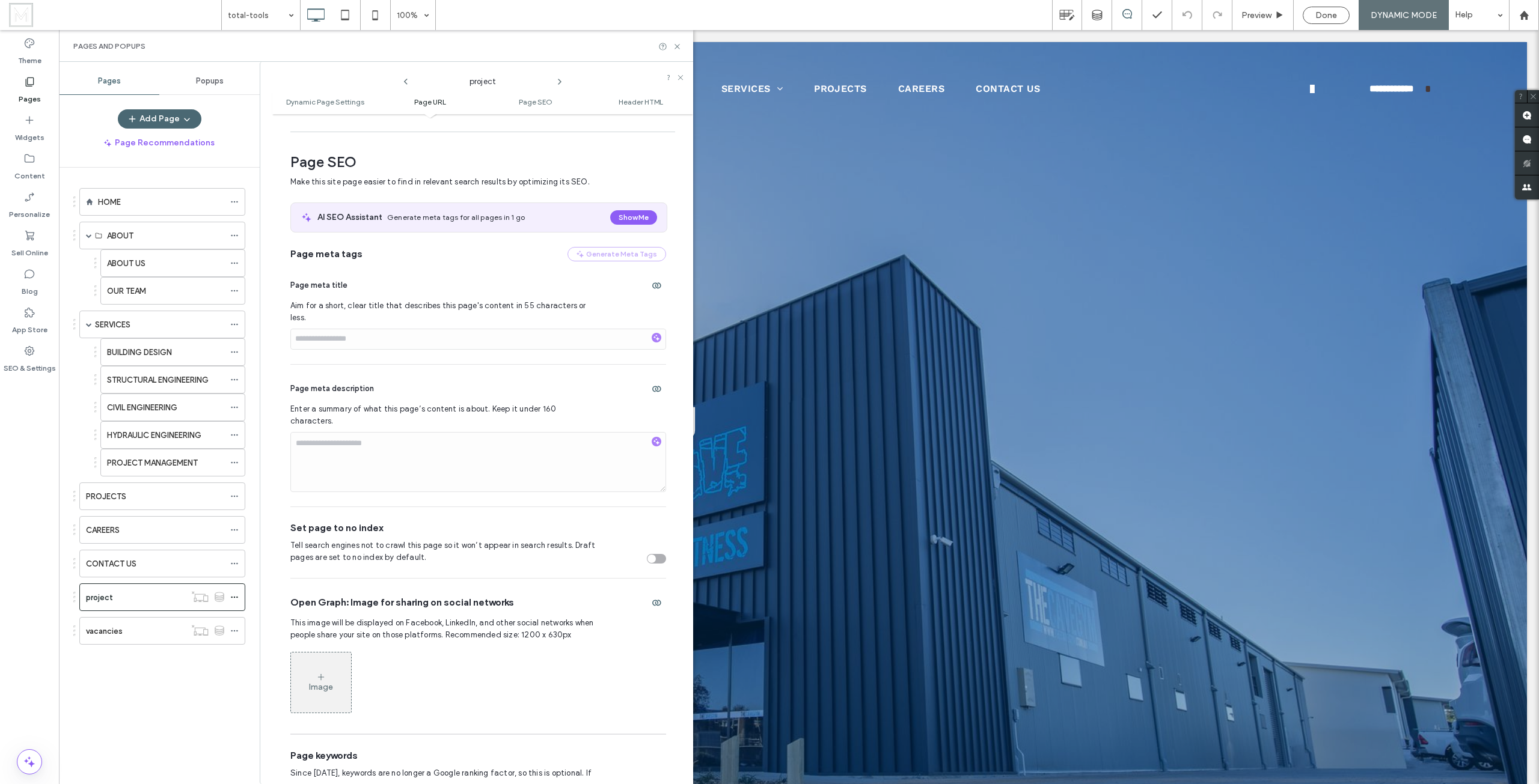
scroll to position [397, 0]
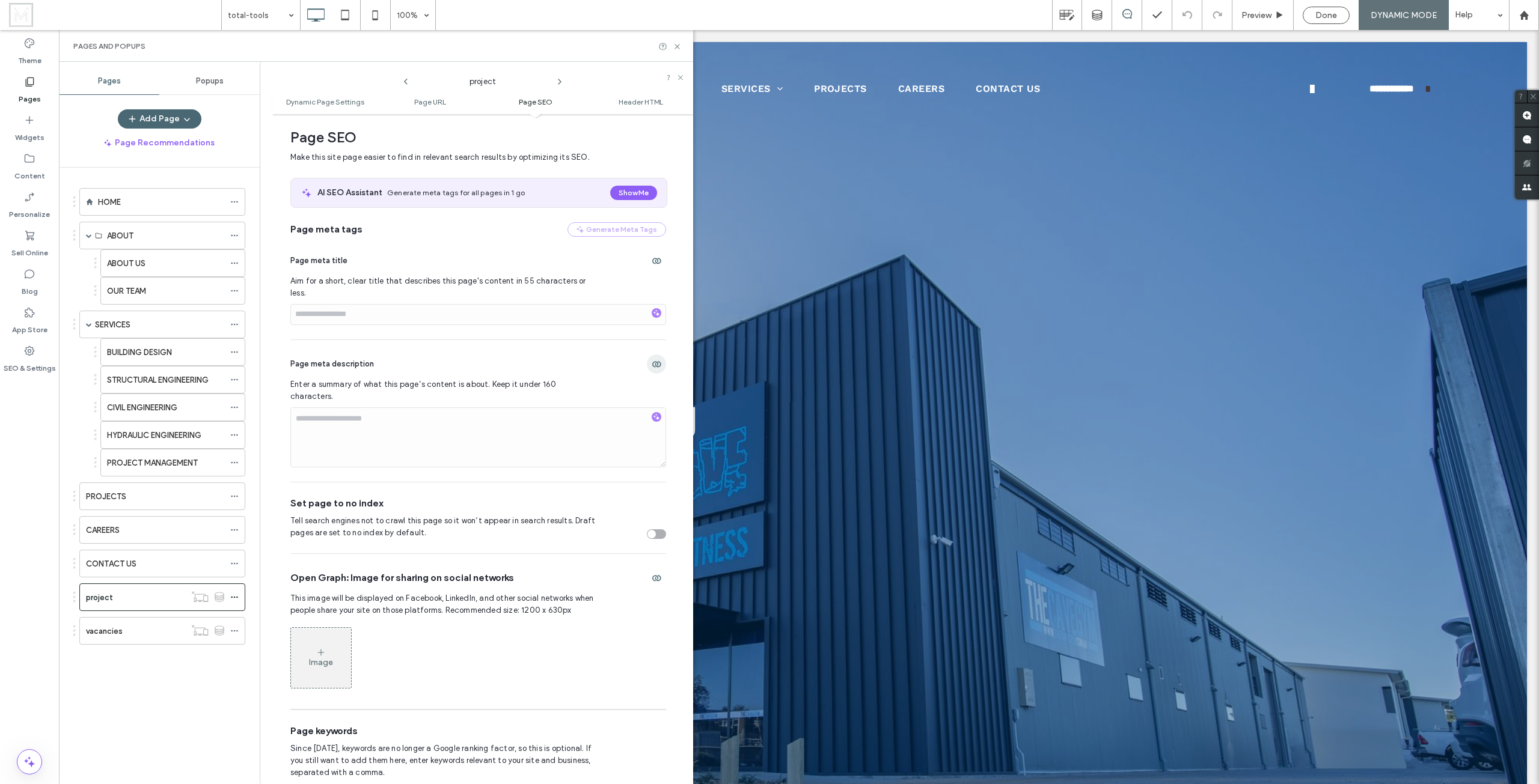
click at [651, 360] on icon "button" at bounding box center [656, 365] width 10 height 10
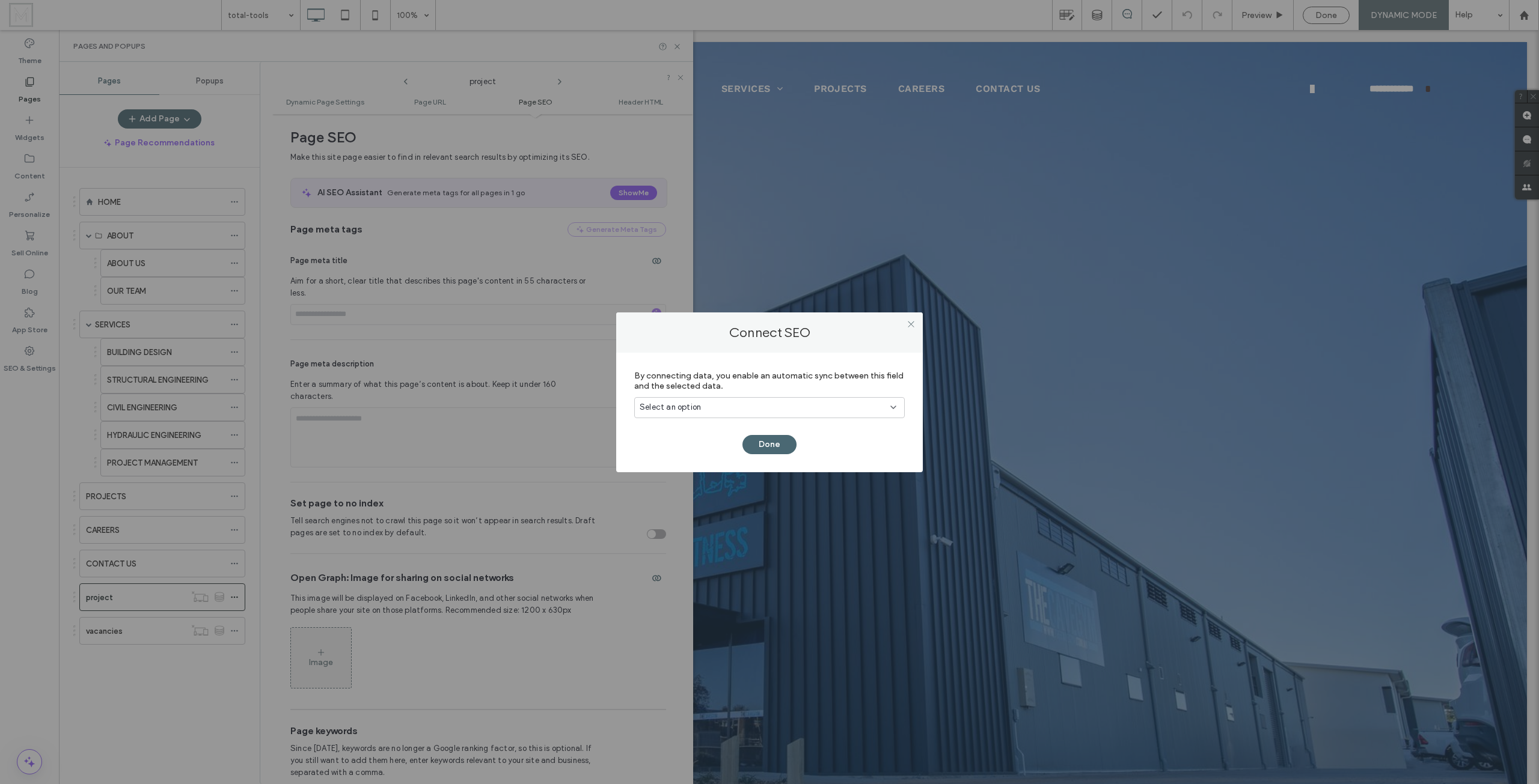
click at [729, 402] on div "Select an option" at bounding box center [762, 407] width 245 height 12
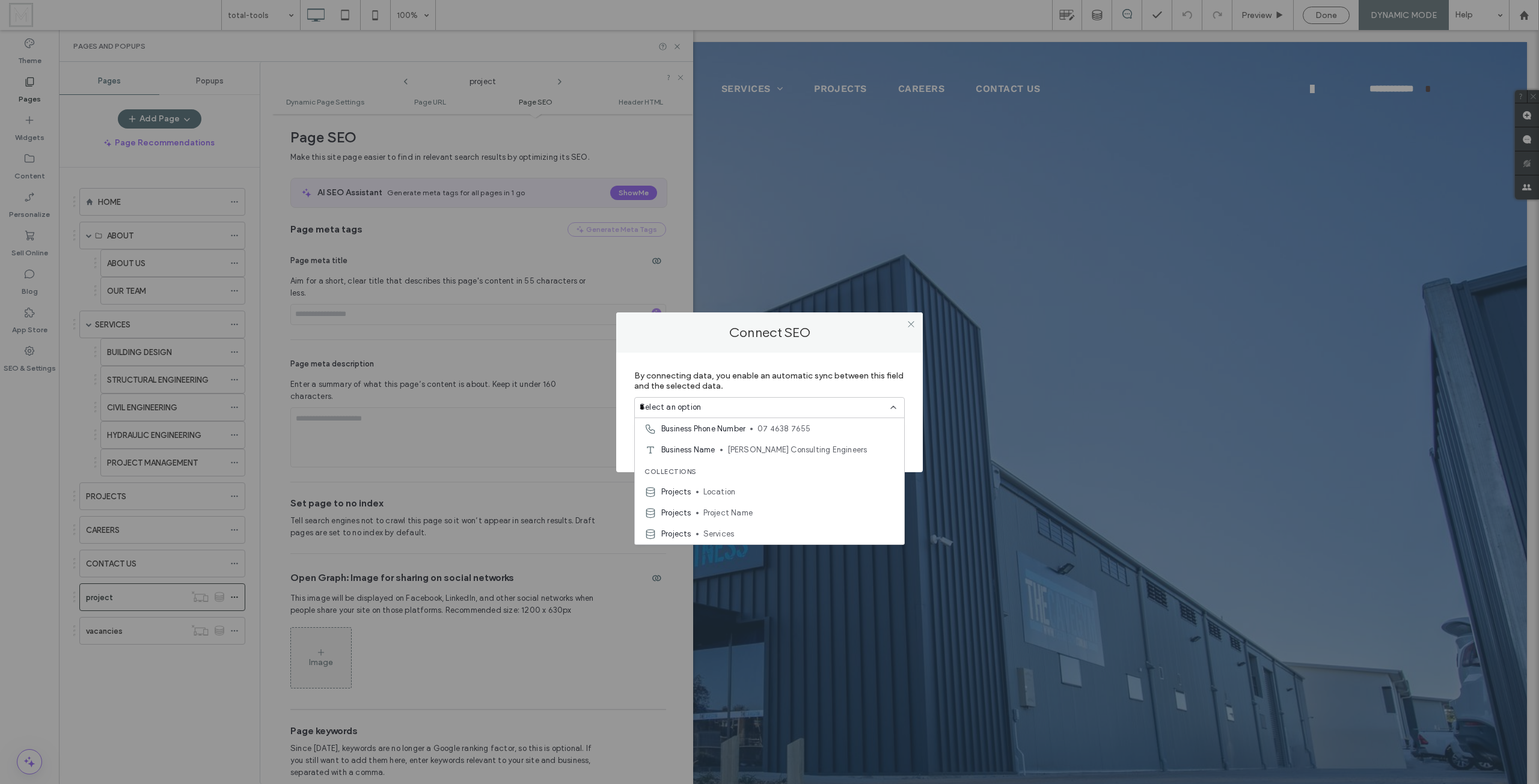
scroll to position [0, 0]
type input "****"
click at [876, 400] on div "****" at bounding box center [769, 407] width 270 height 21
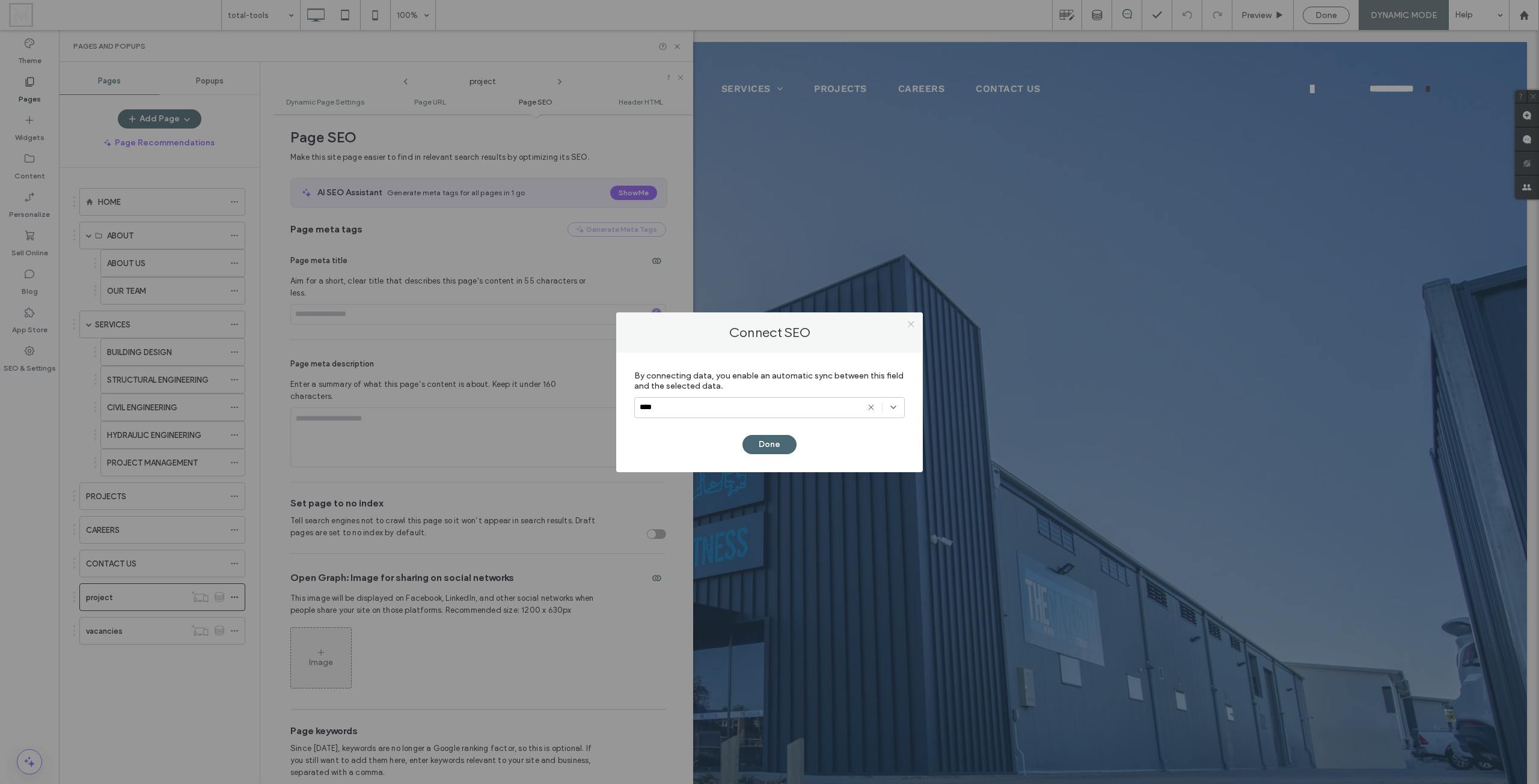
click at [914, 328] on icon at bounding box center [911, 324] width 9 height 9
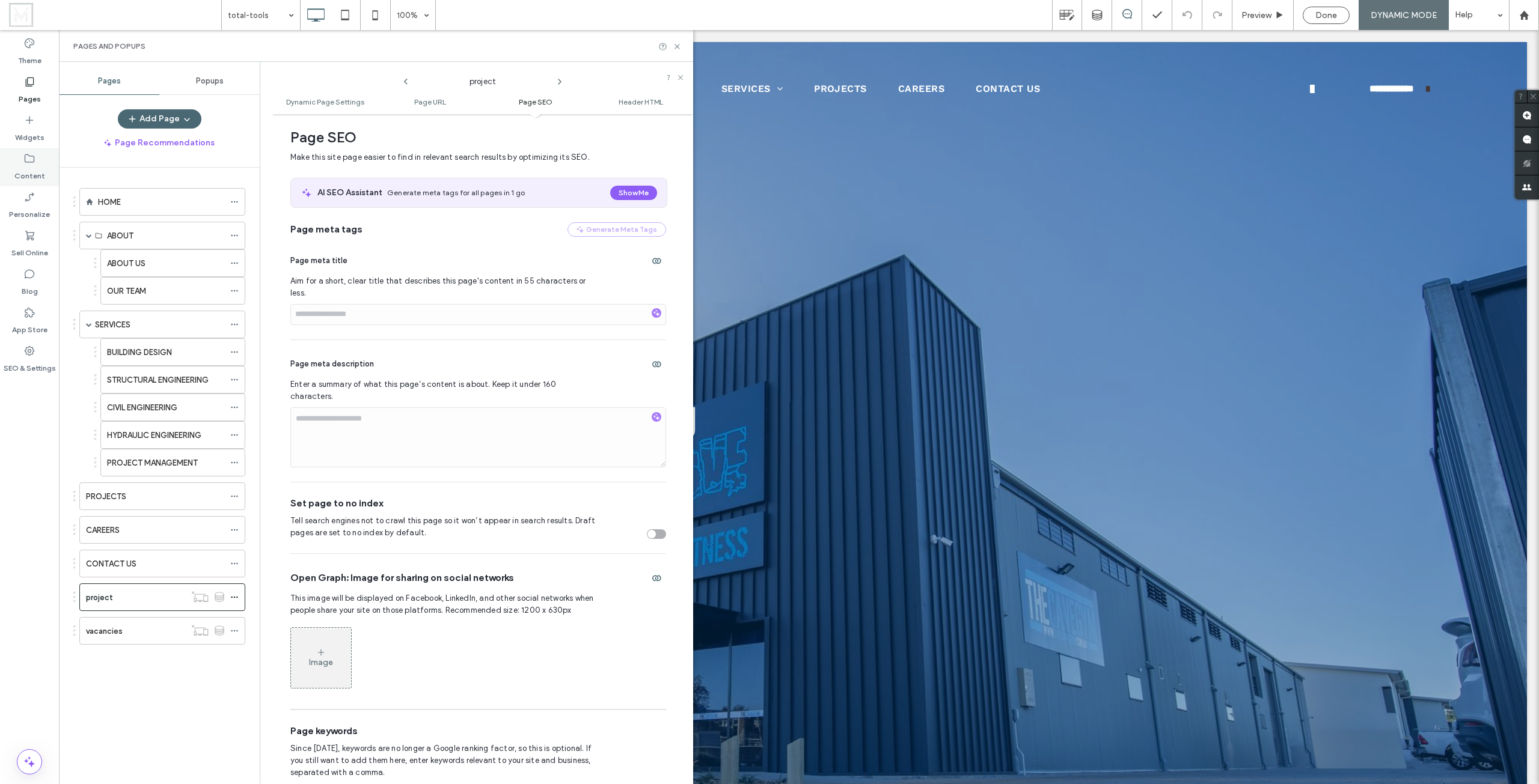
click at [34, 164] on label "Content" at bounding box center [29, 173] width 31 height 17
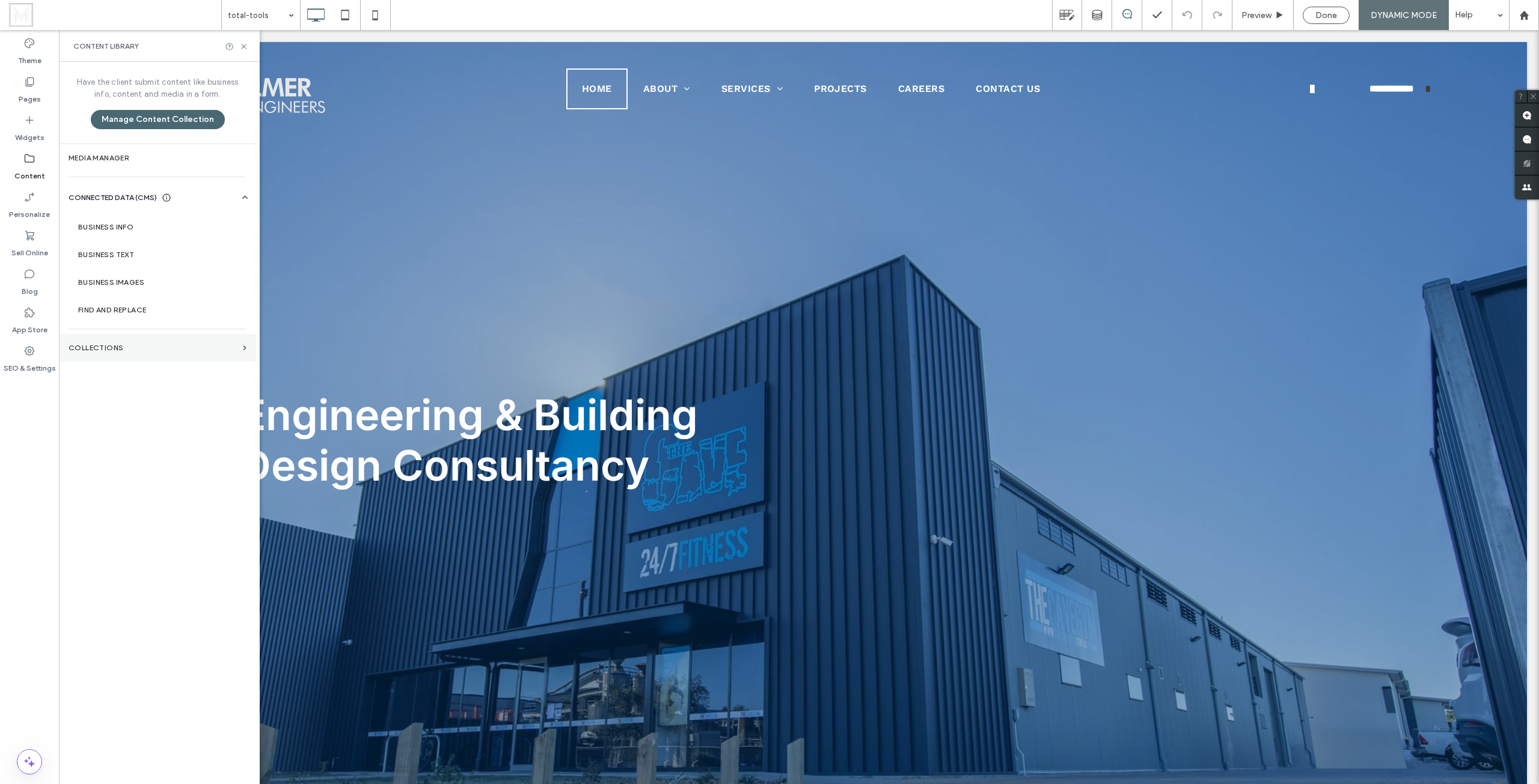
click at [122, 357] on section "Collections" at bounding box center [157, 347] width 197 height 27
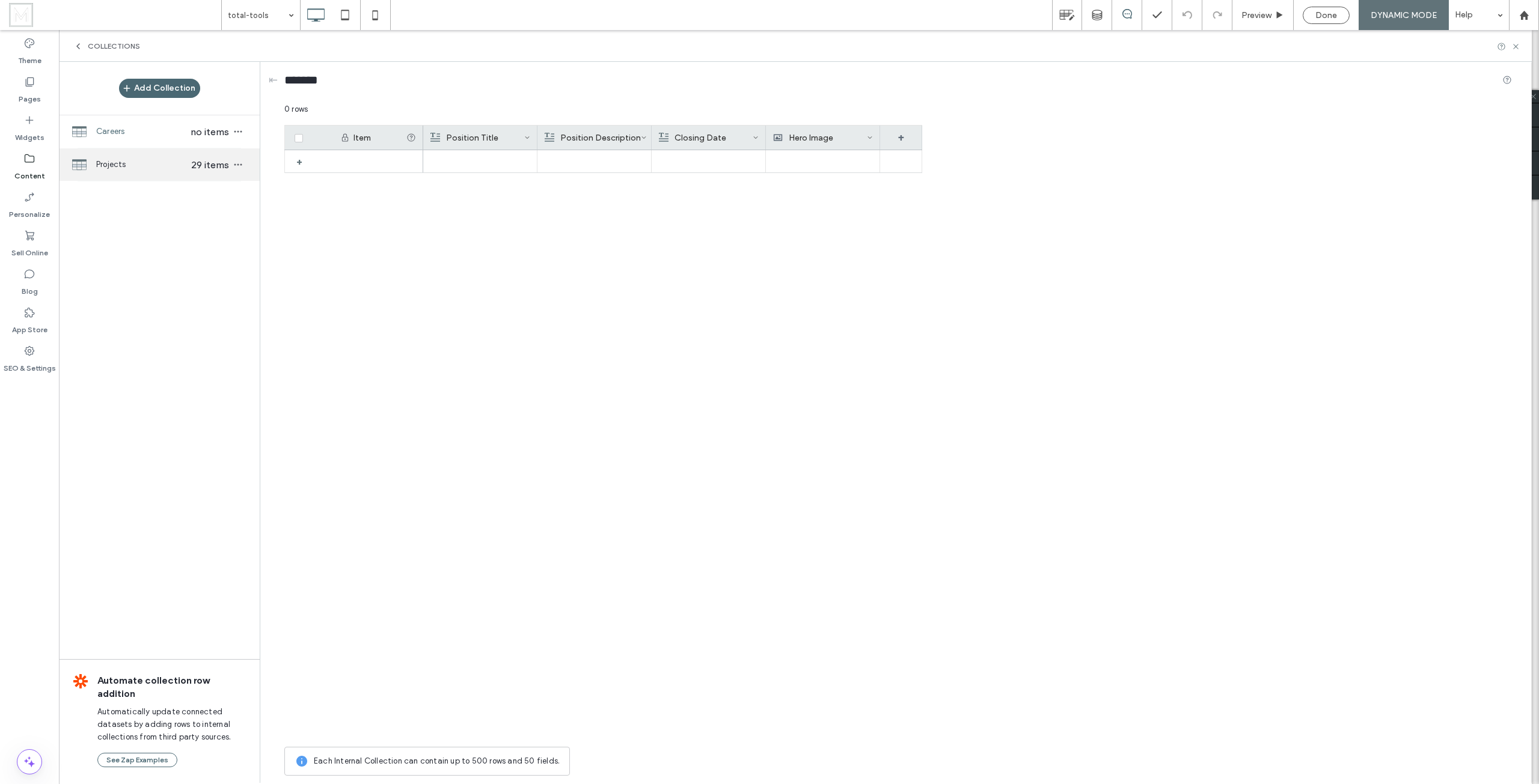
click at [145, 169] on span "Projects" at bounding box center [142, 164] width 92 height 12
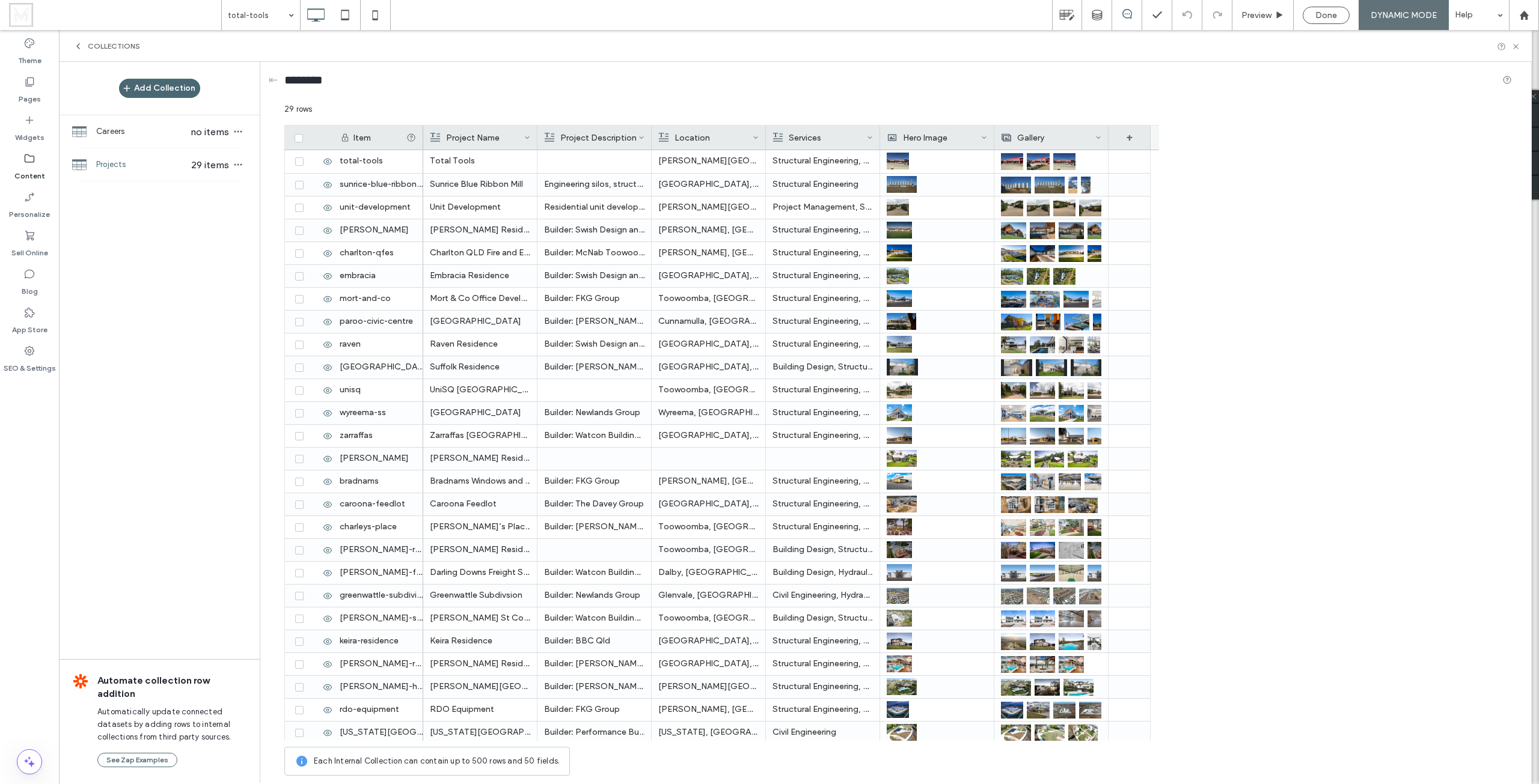
click at [642, 138] on use at bounding box center [641, 137] width 4 height 2
click at [696, 96] on div "********" at bounding box center [897, 83] width 1227 height 42
click at [755, 133] on span at bounding box center [755, 137] width 6 height 24
click at [757, 102] on div "********" at bounding box center [897, 83] width 1227 height 42
click at [640, 129] on span at bounding box center [641, 137] width 6 height 24
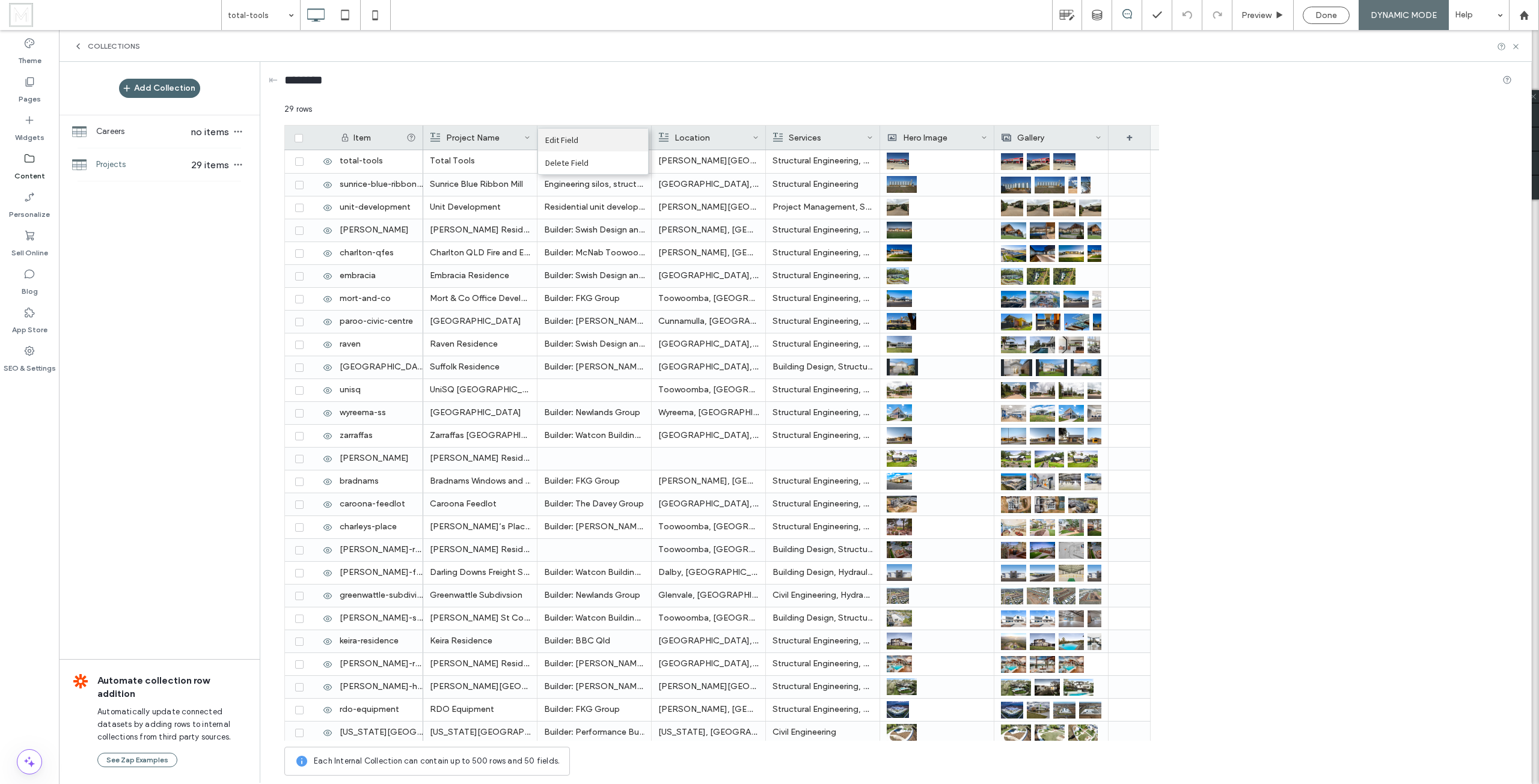
click at [597, 142] on div "Edit Field" at bounding box center [592, 140] width 110 height 22
click at [718, 84] on div "********" at bounding box center [897, 82] width 1227 height 22
click at [755, 138] on use at bounding box center [755, 137] width 4 height 2
click at [725, 138] on div "Edit Field" at bounding box center [707, 140] width 110 height 22
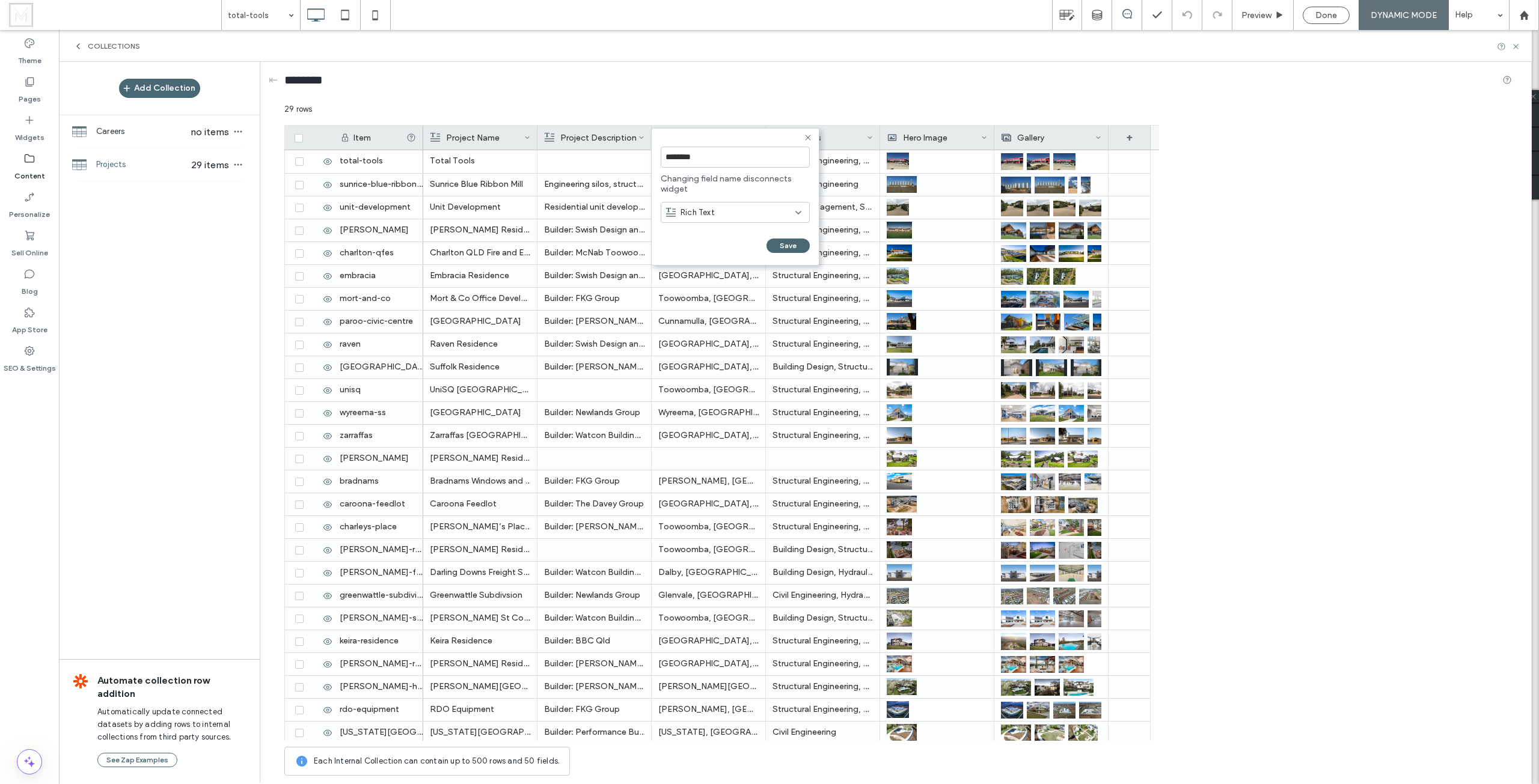
click at [807, 134] on icon at bounding box center [808, 138] width 10 height 10
click at [816, 94] on div "********" at bounding box center [897, 83] width 1227 height 42
drag, startPoint x: 24, startPoint y: 81, endPoint x: 54, endPoint y: 137, distance: 63.5
click at [25, 81] on icon at bounding box center [29, 81] width 12 height 12
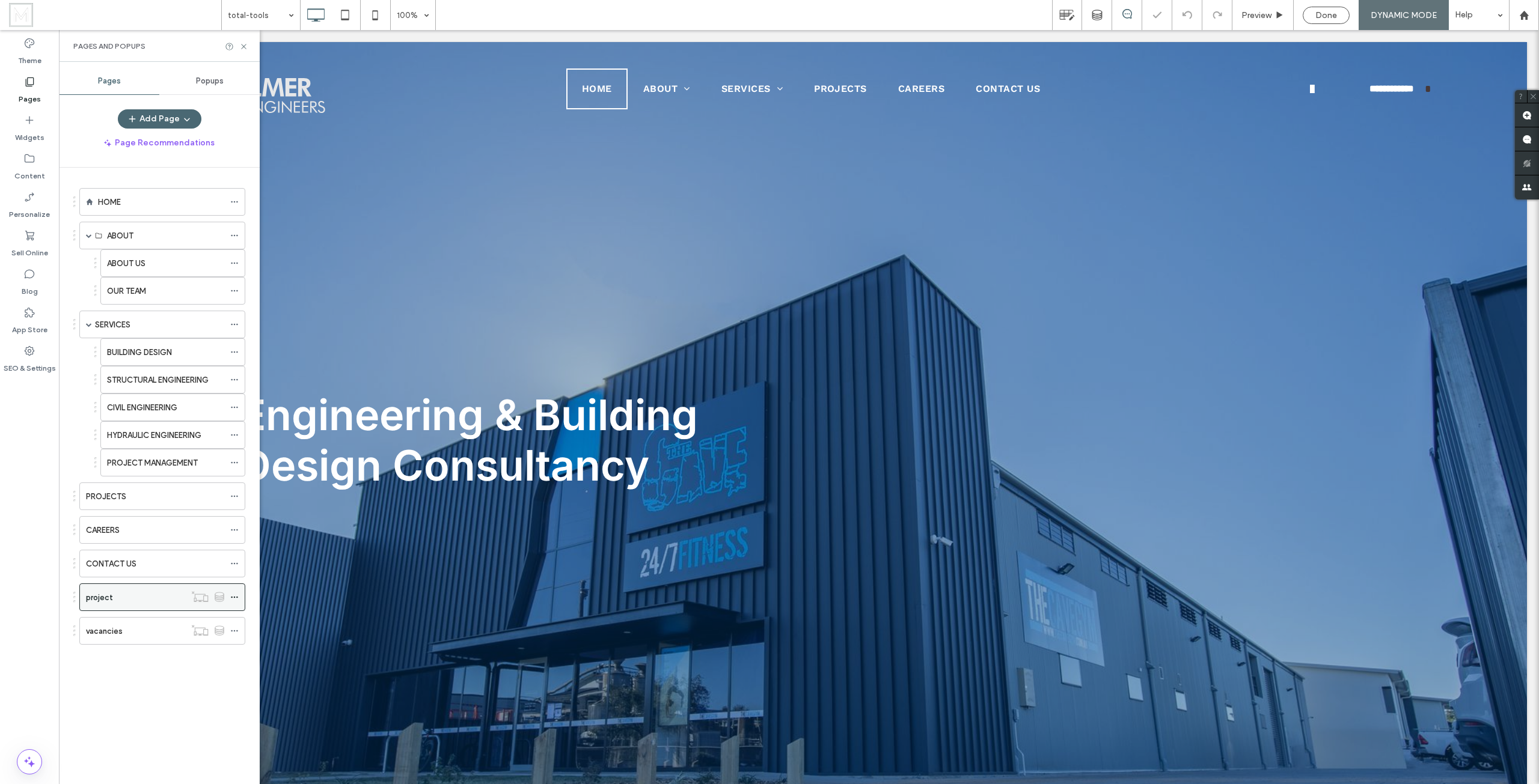
click at [234, 593] on icon at bounding box center [234, 597] width 8 height 8
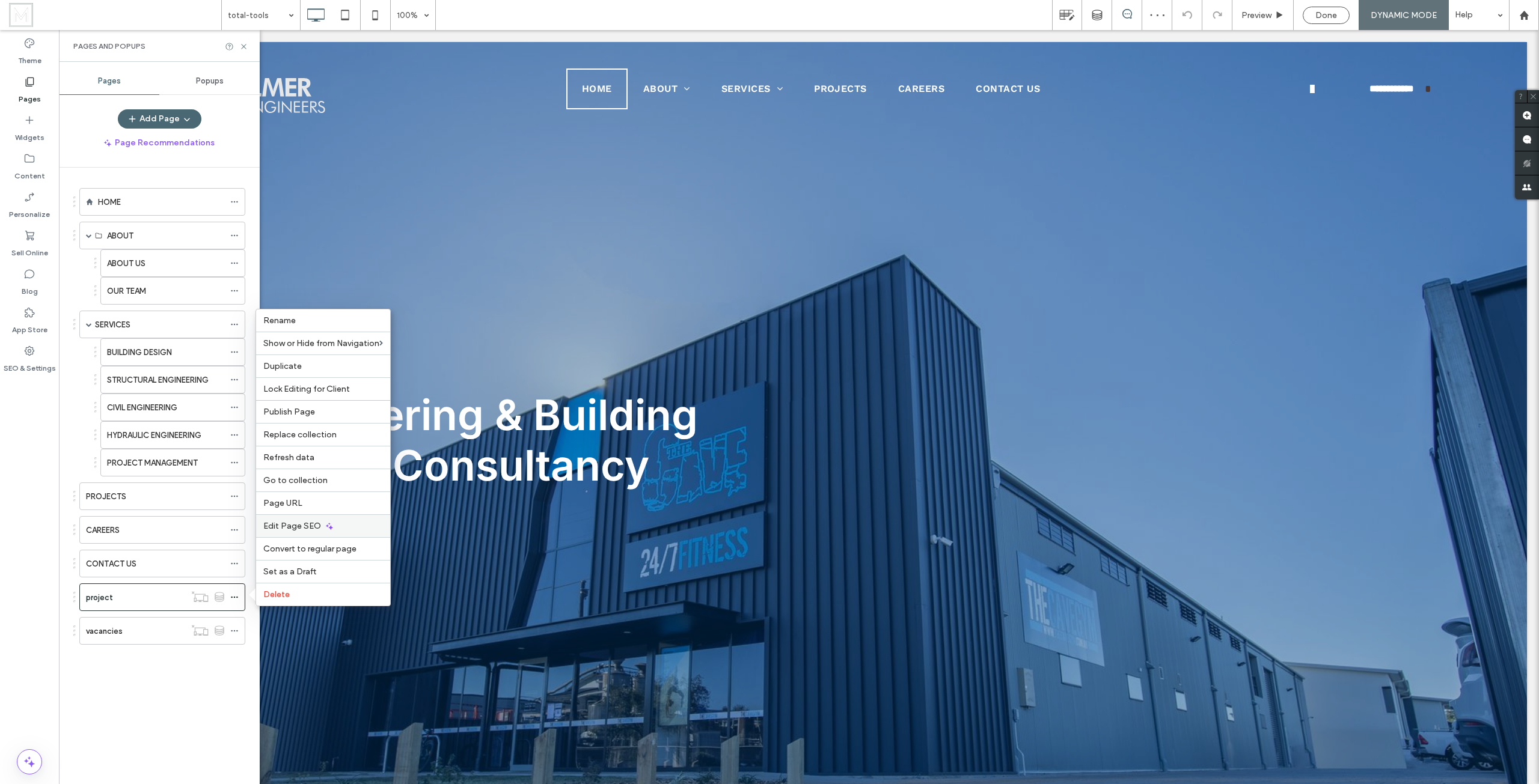
click at [335, 524] on div "Edit Page SEO" at bounding box center [322, 525] width 134 height 22
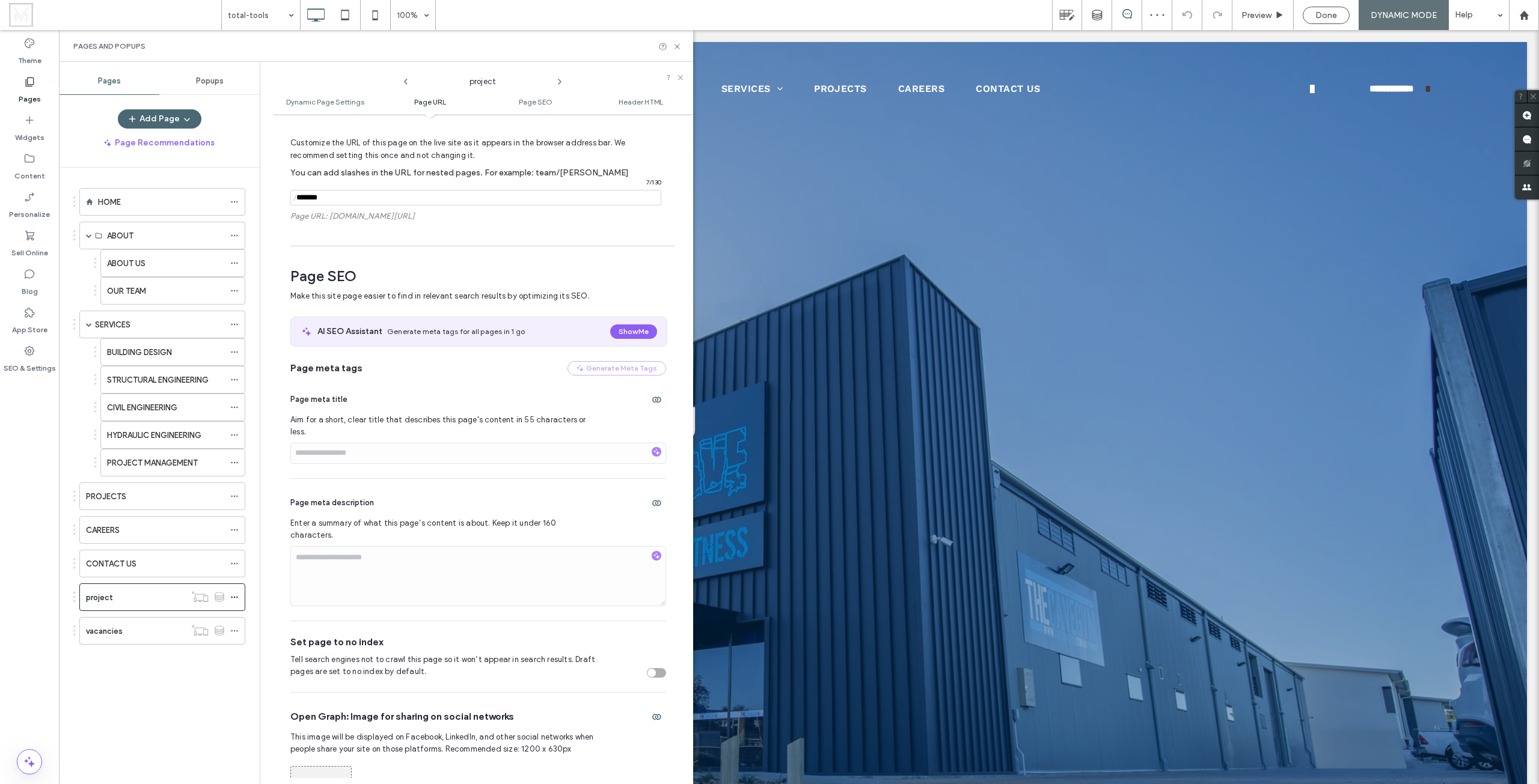
scroll to position [397, 0]
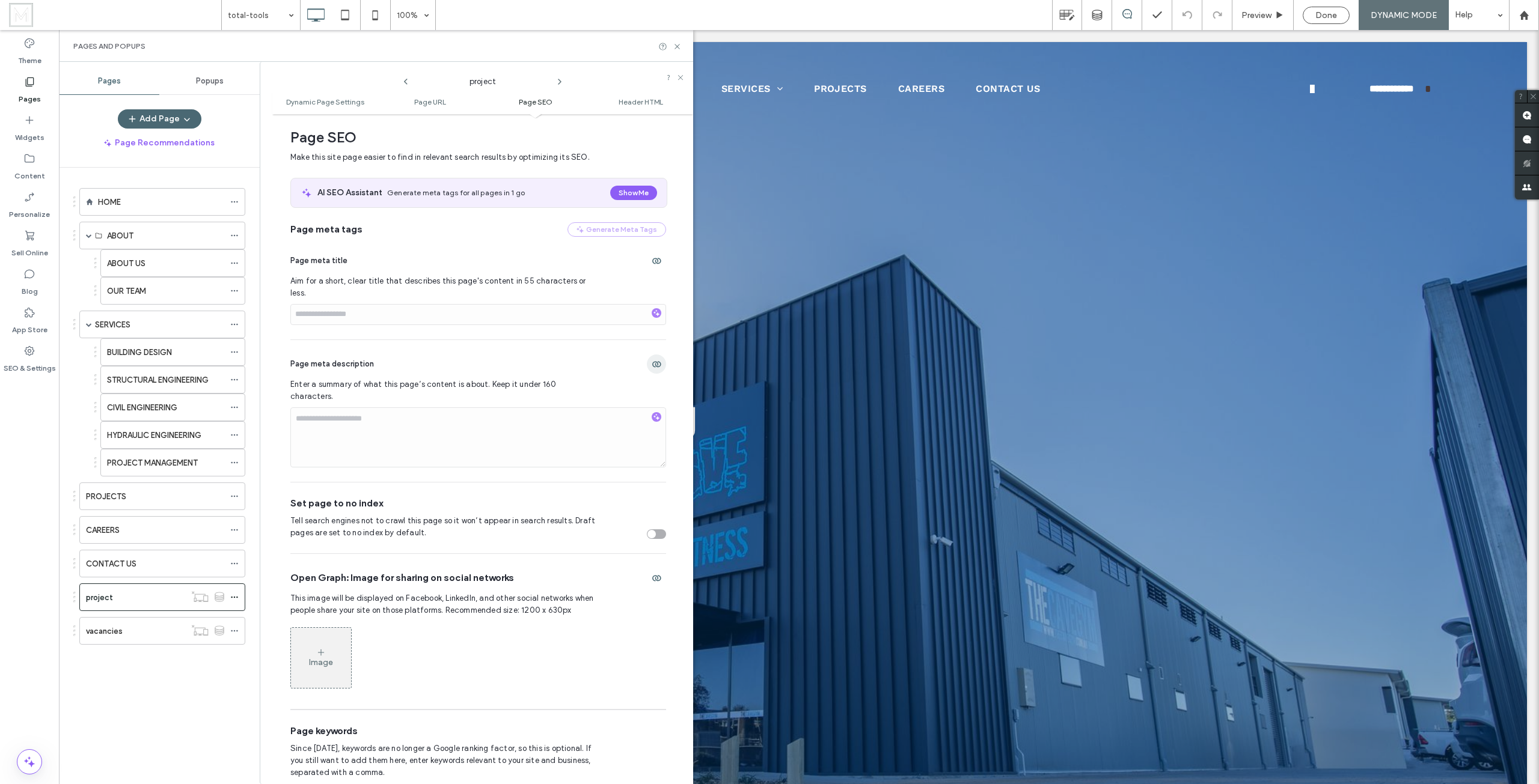
click at [651, 360] on icon "button" at bounding box center [656, 365] width 10 height 10
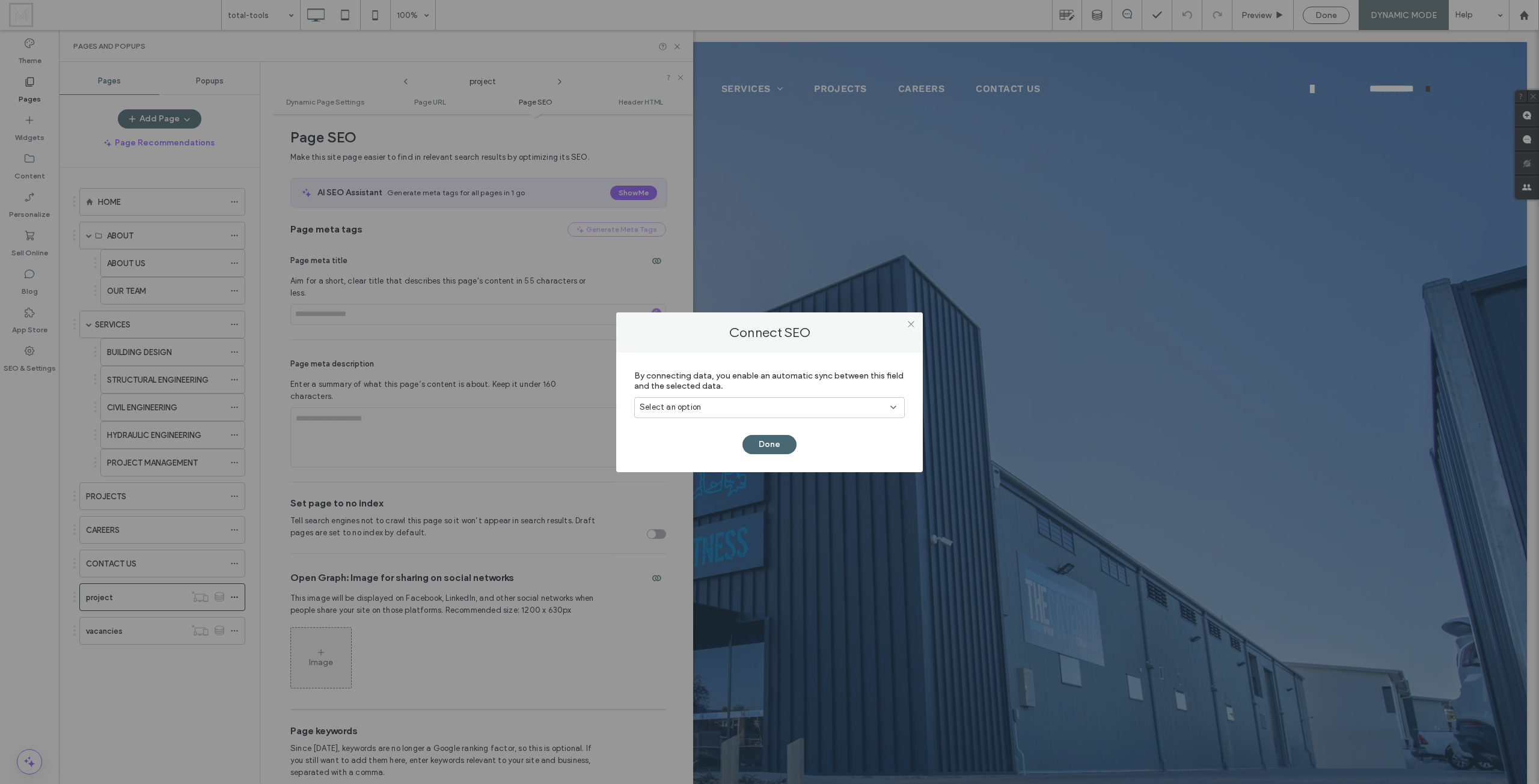
click at [741, 404] on div "Select an option" at bounding box center [762, 407] width 245 height 12
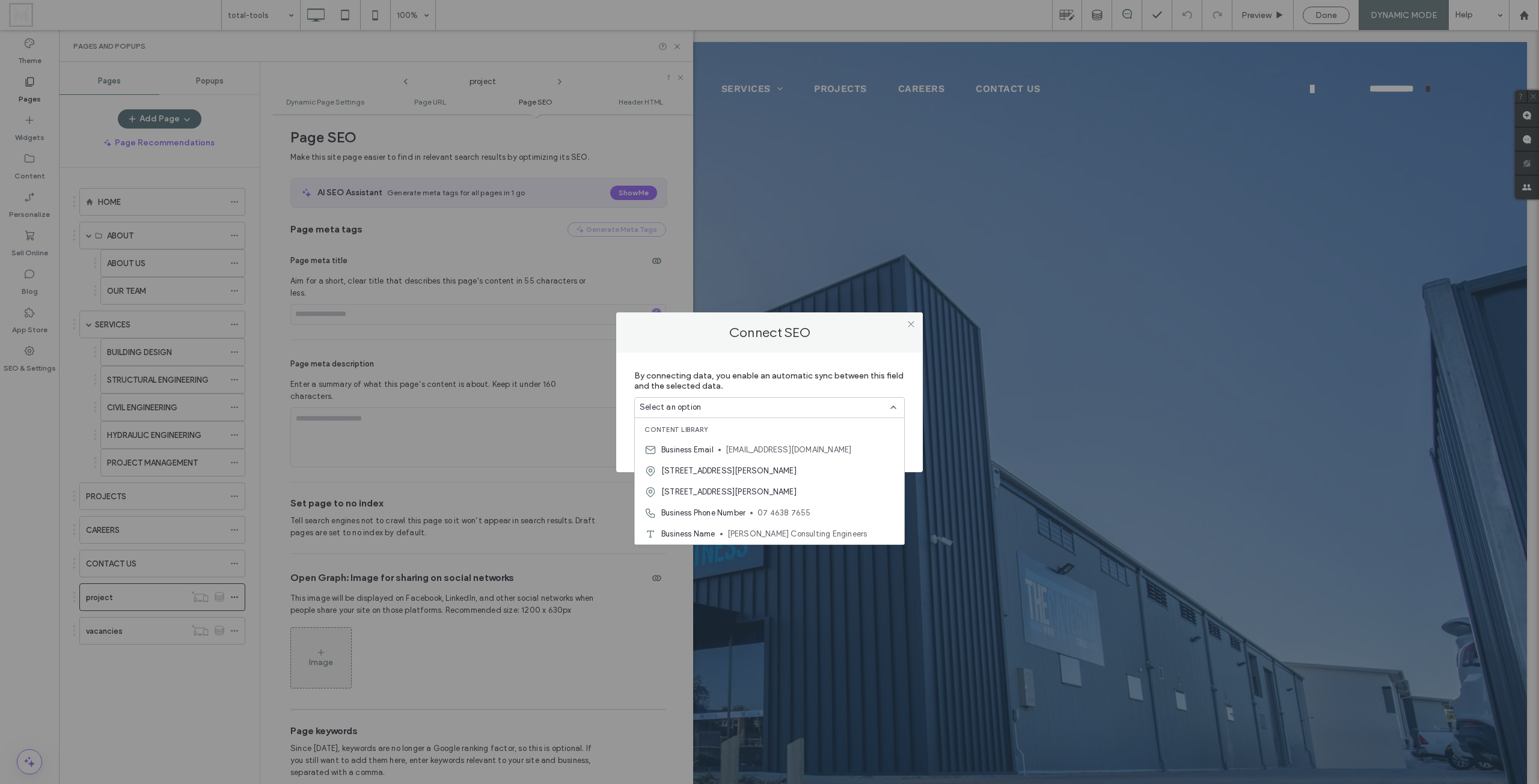
scroll to position [84, 0]
click at [912, 322] on use at bounding box center [910, 324] width 6 height 6
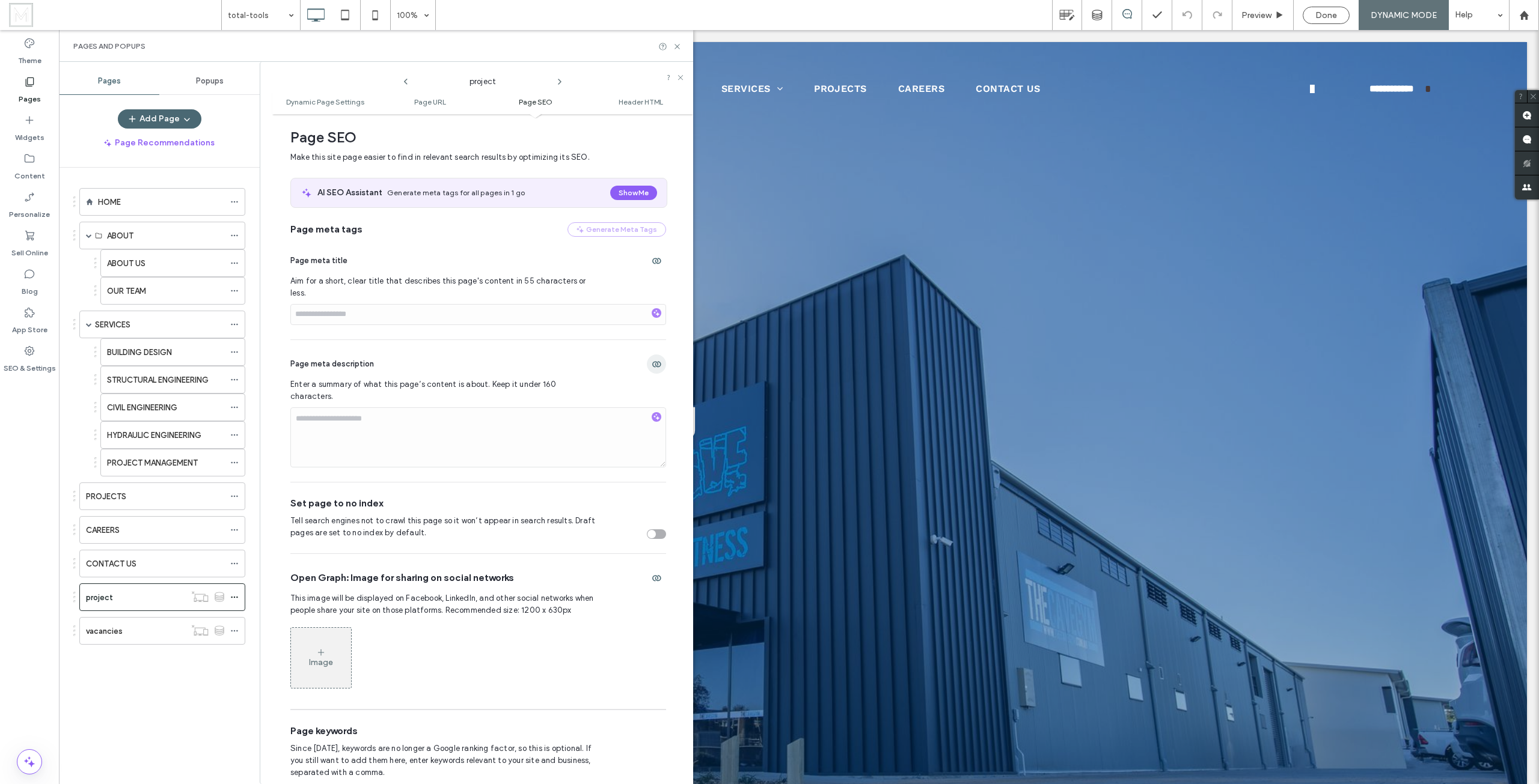
click at [651, 360] on icon "button" at bounding box center [656, 365] width 10 height 10
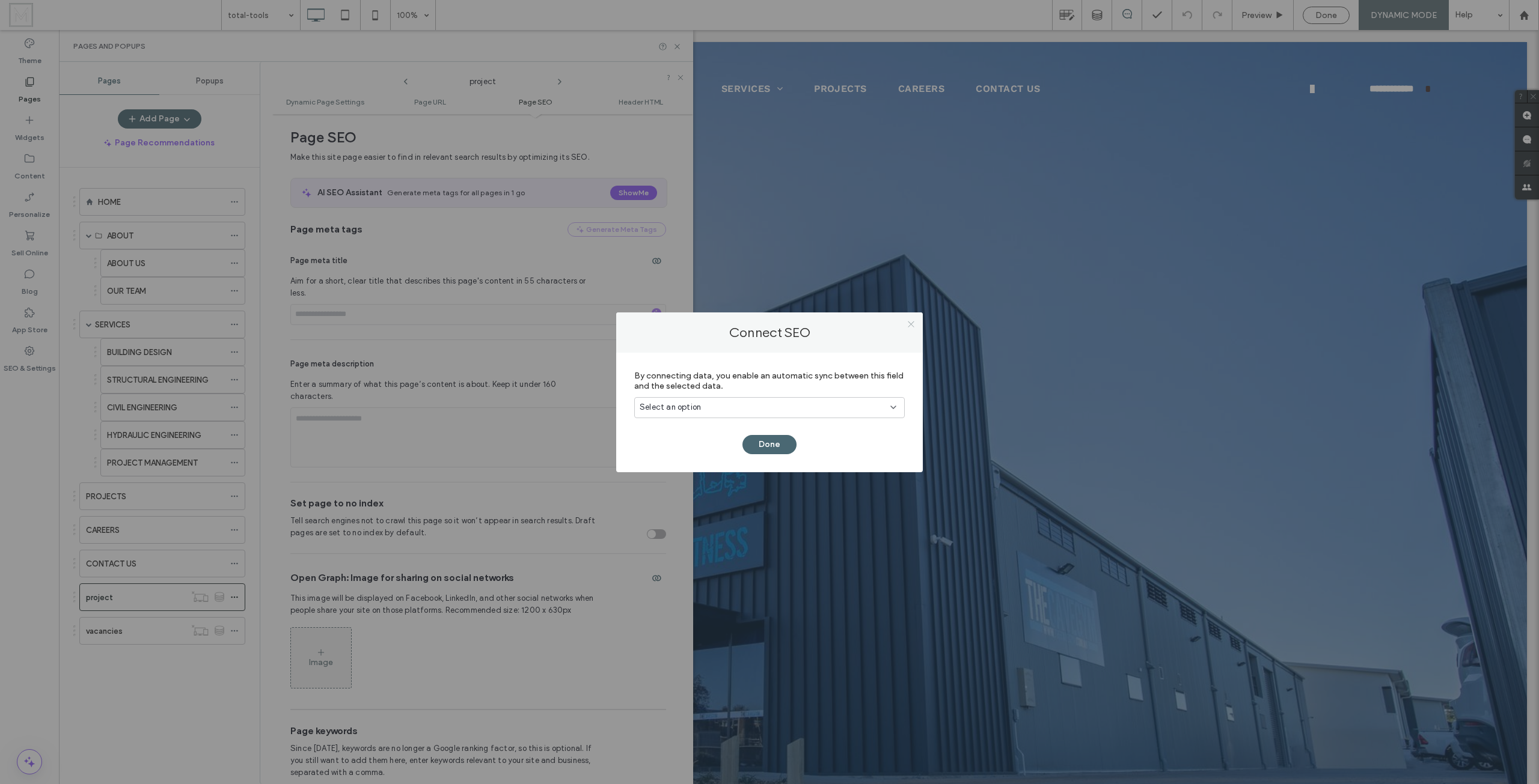
click at [912, 328] on icon at bounding box center [911, 324] width 9 height 9
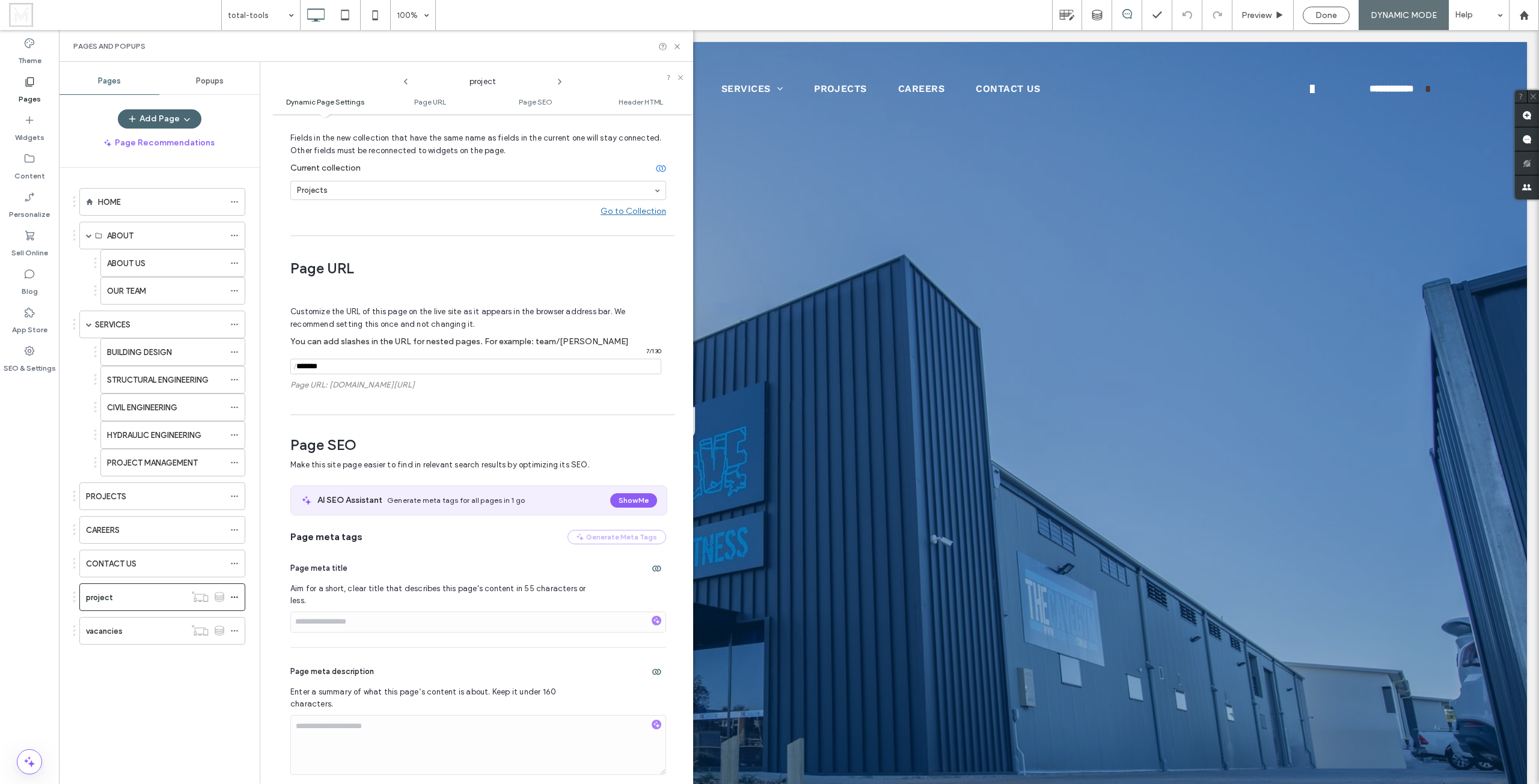
scroll to position [0, 0]
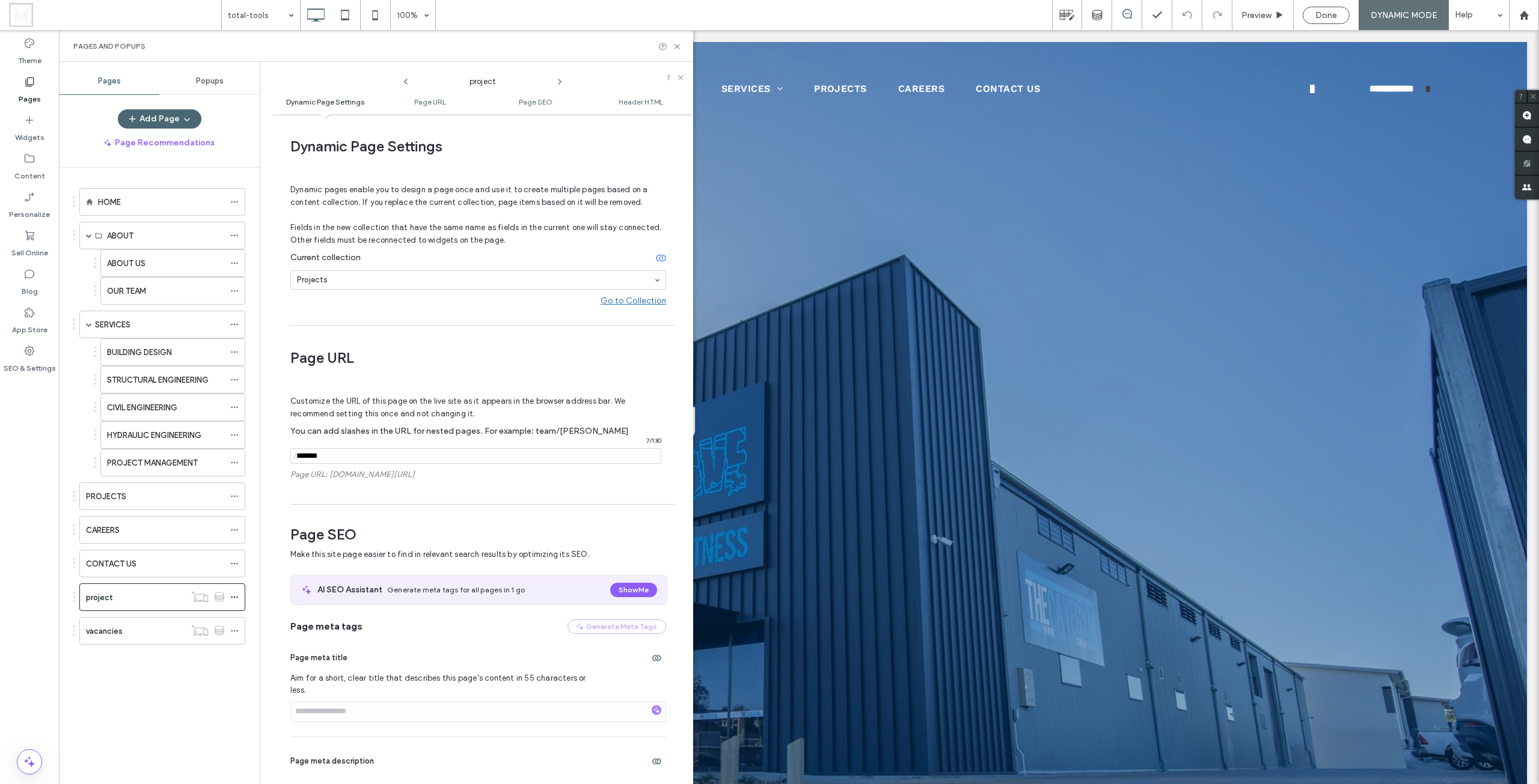
click at [349, 551] on span "Make this site page easier to find in relevant search results by optimizing its…" at bounding box center [470, 554] width 361 height 12
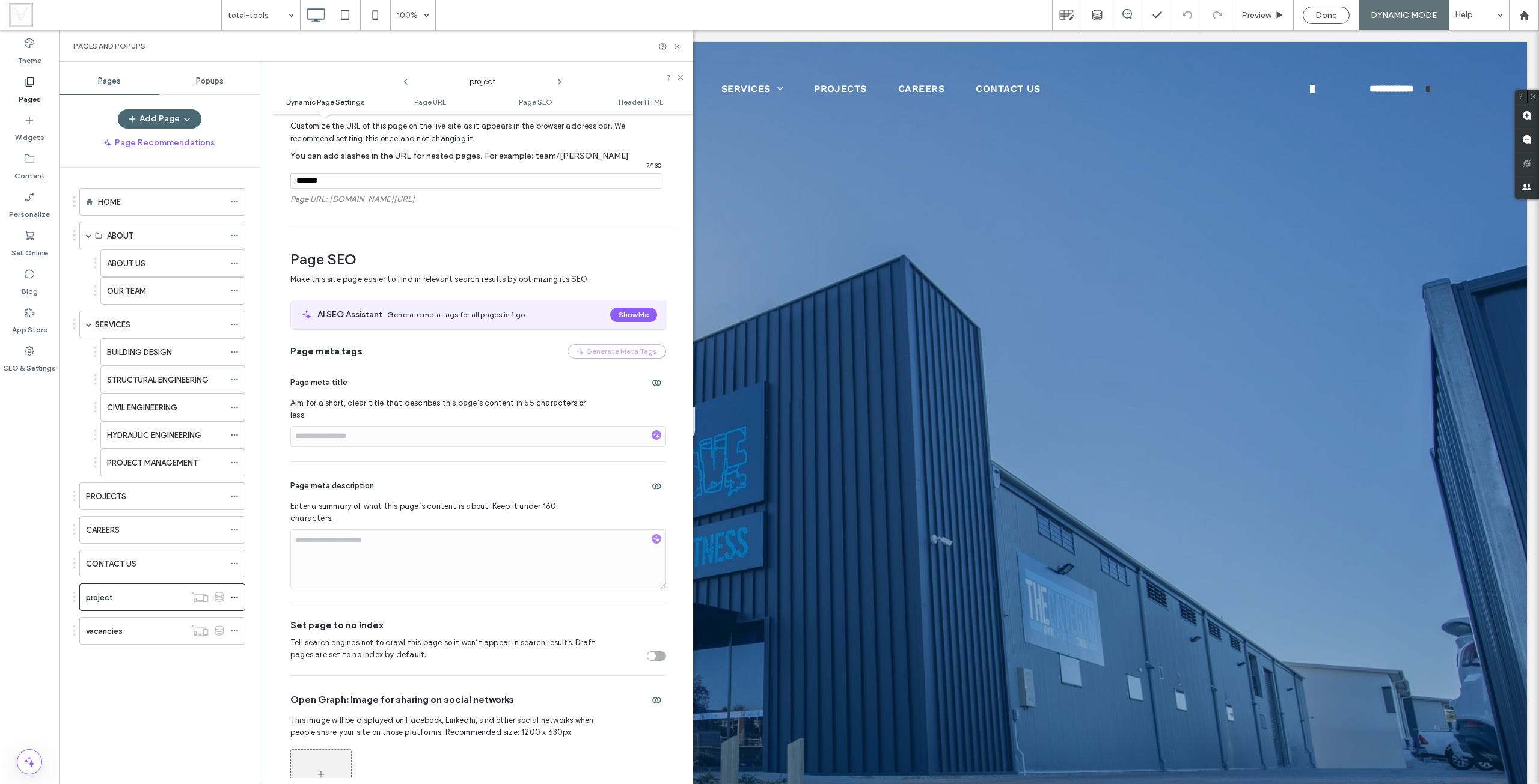
scroll to position [420, 0]
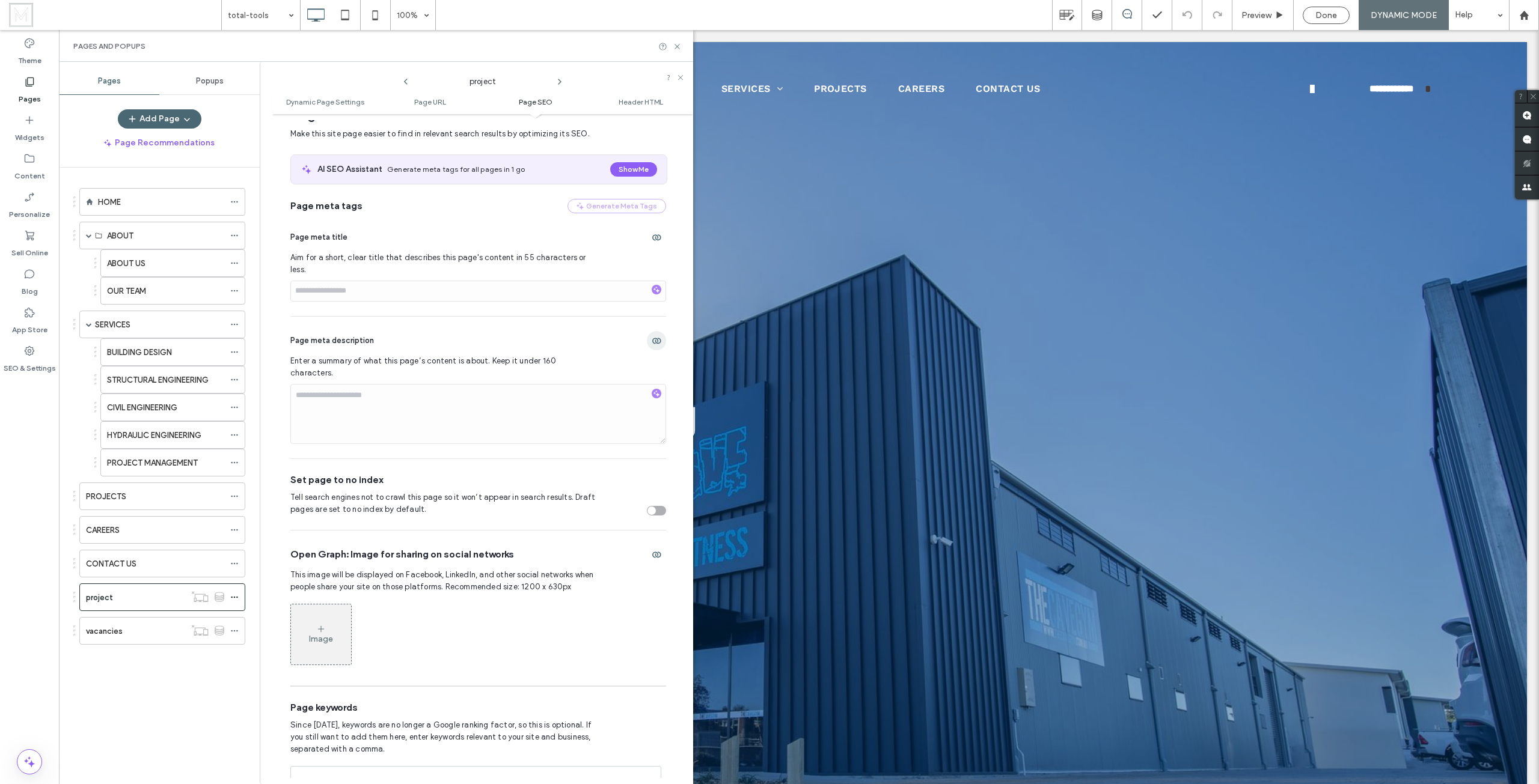
click at [651, 334] on span "button" at bounding box center [656, 341] width 19 height 19
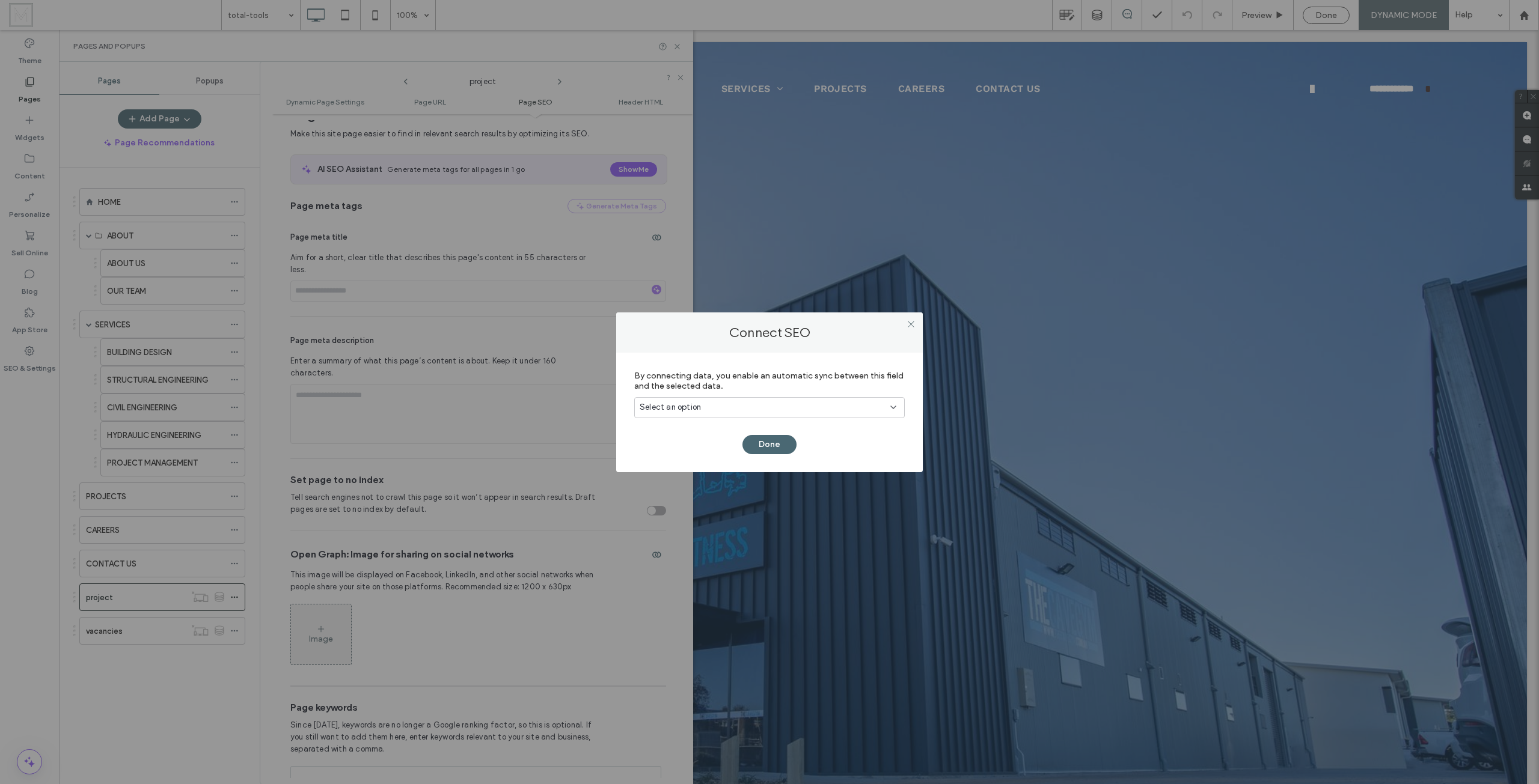
click at [694, 432] on div "Done" at bounding box center [769, 439] width 270 height 32
click at [692, 409] on span "Select an option" at bounding box center [671, 407] width 61 height 12
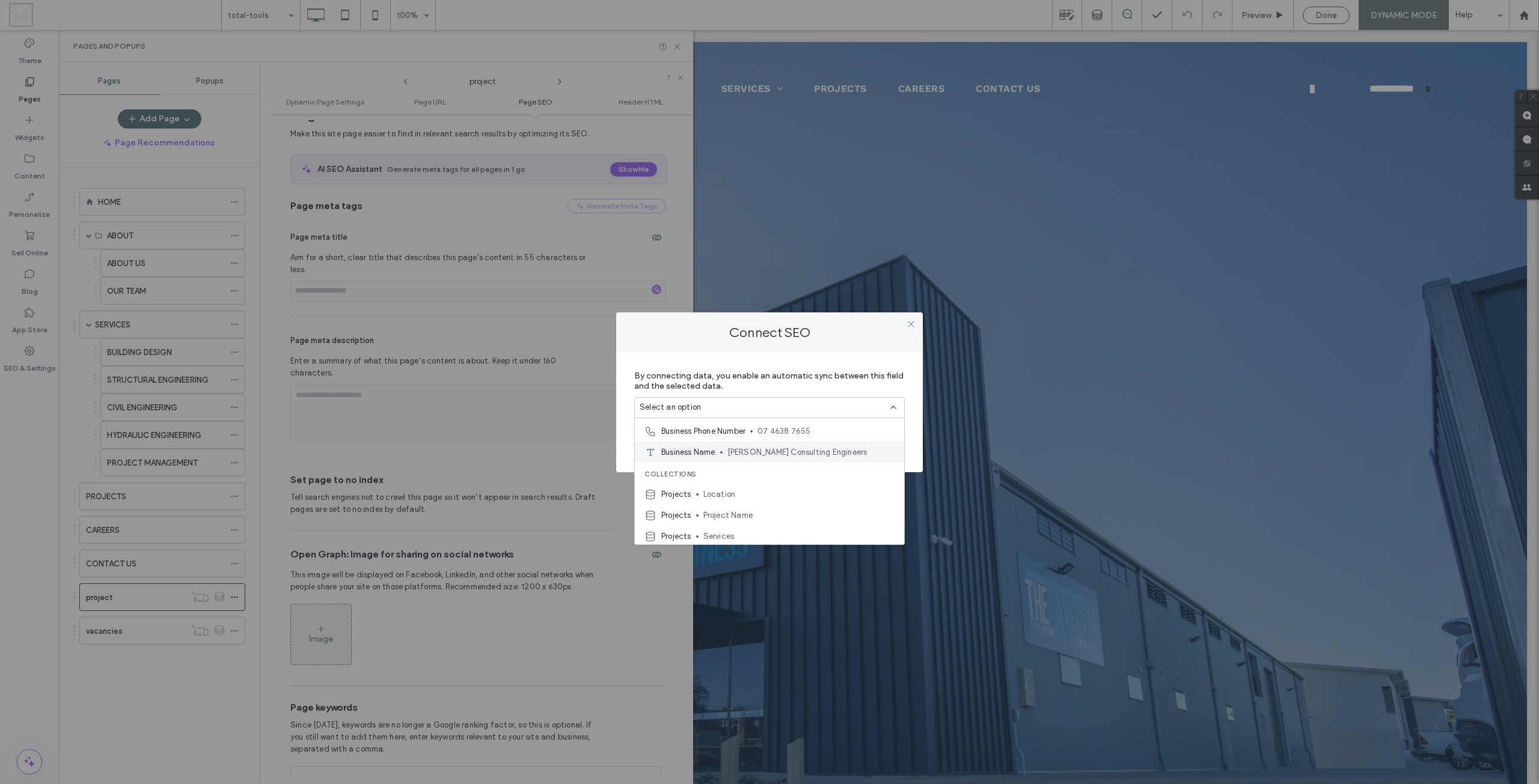
scroll to position [84, 0]
click at [701, 507] on div "Projects Project Name" at bounding box center [770, 512] width 269 height 21
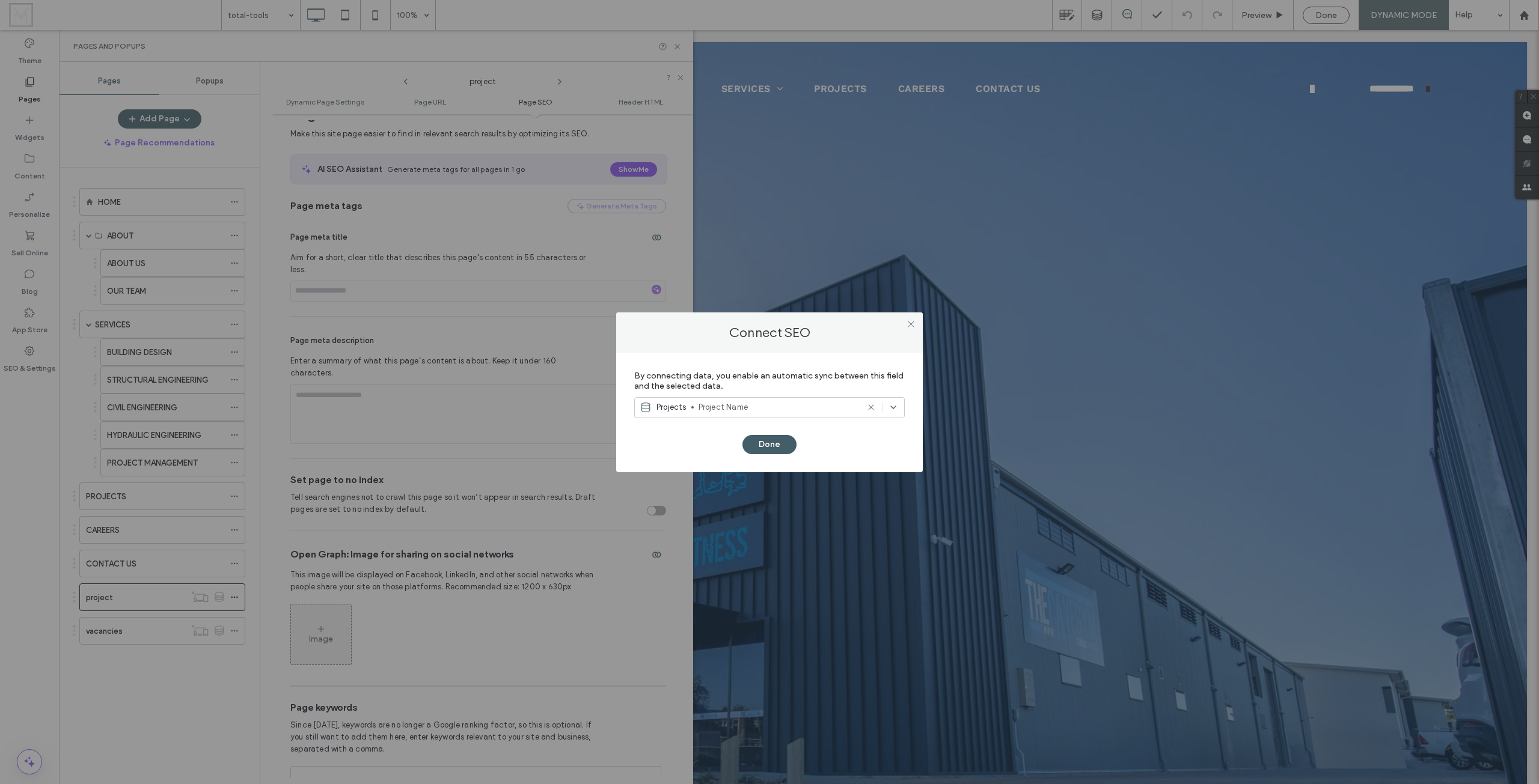
click at [757, 444] on button "Done" at bounding box center [769, 444] width 54 height 19
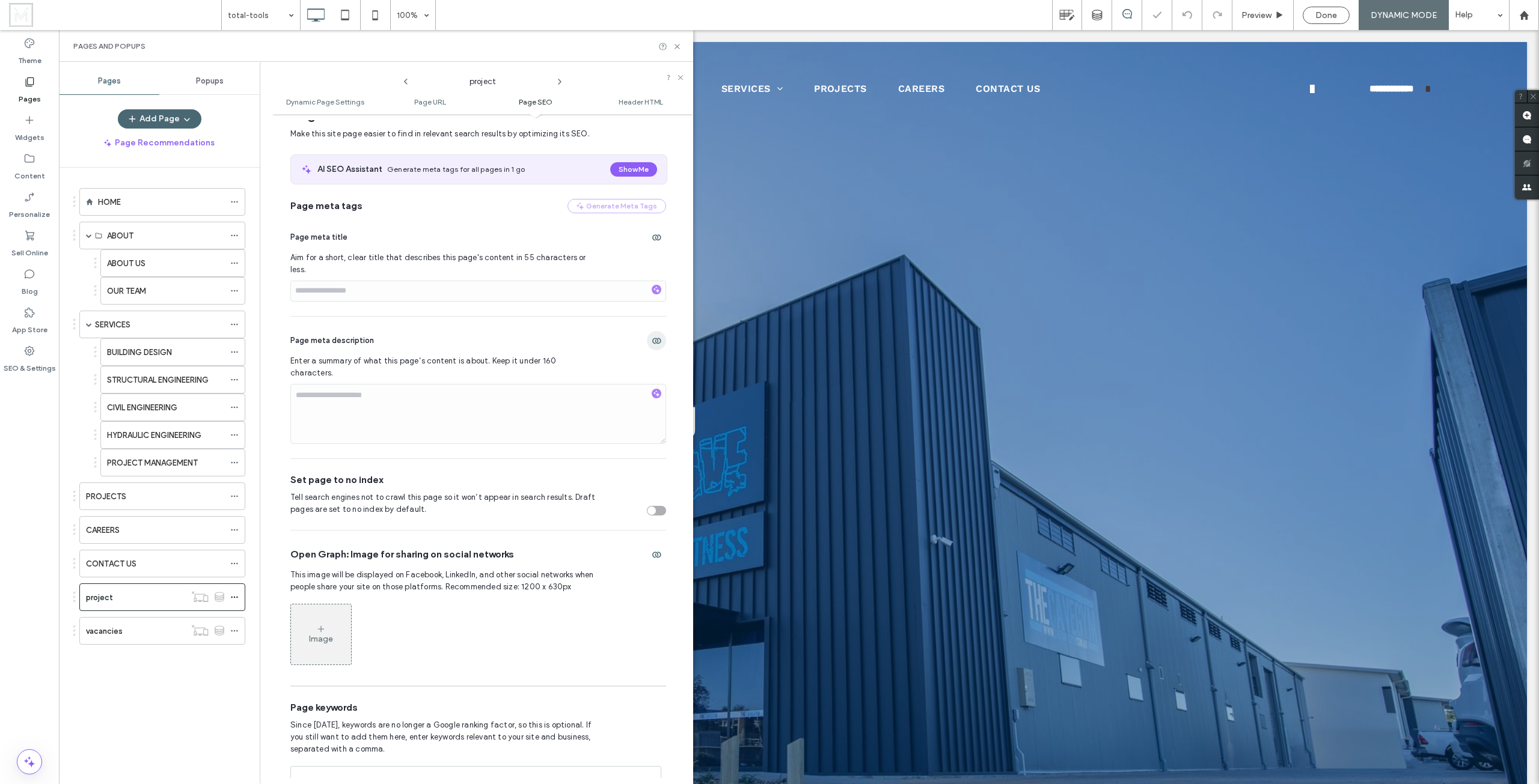
click at [655, 331] on span "button" at bounding box center [656, 341] width 19 height 19
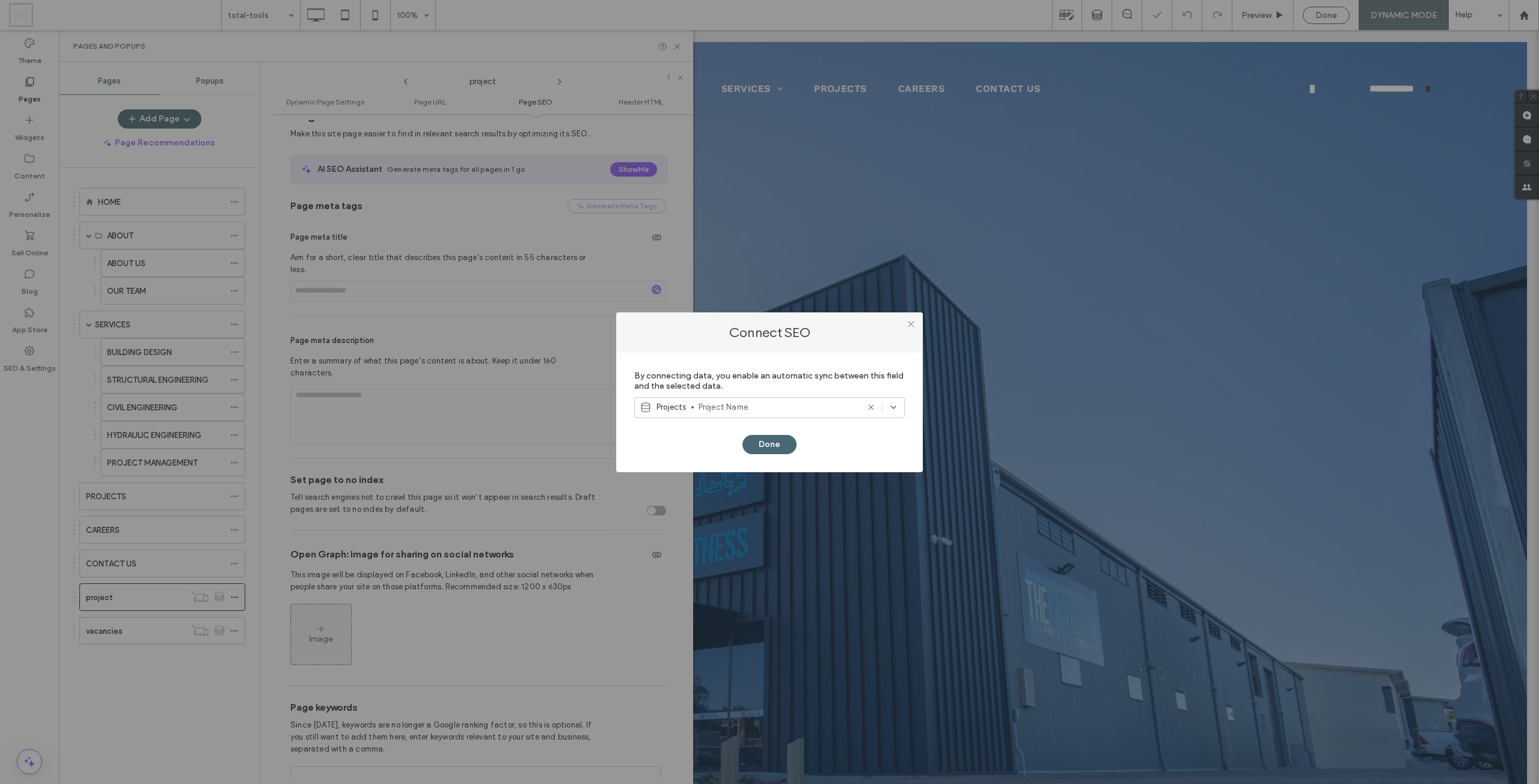
click at [769, 407] on span "Project Name" at bounding box center [778, 407] width 160 height 12
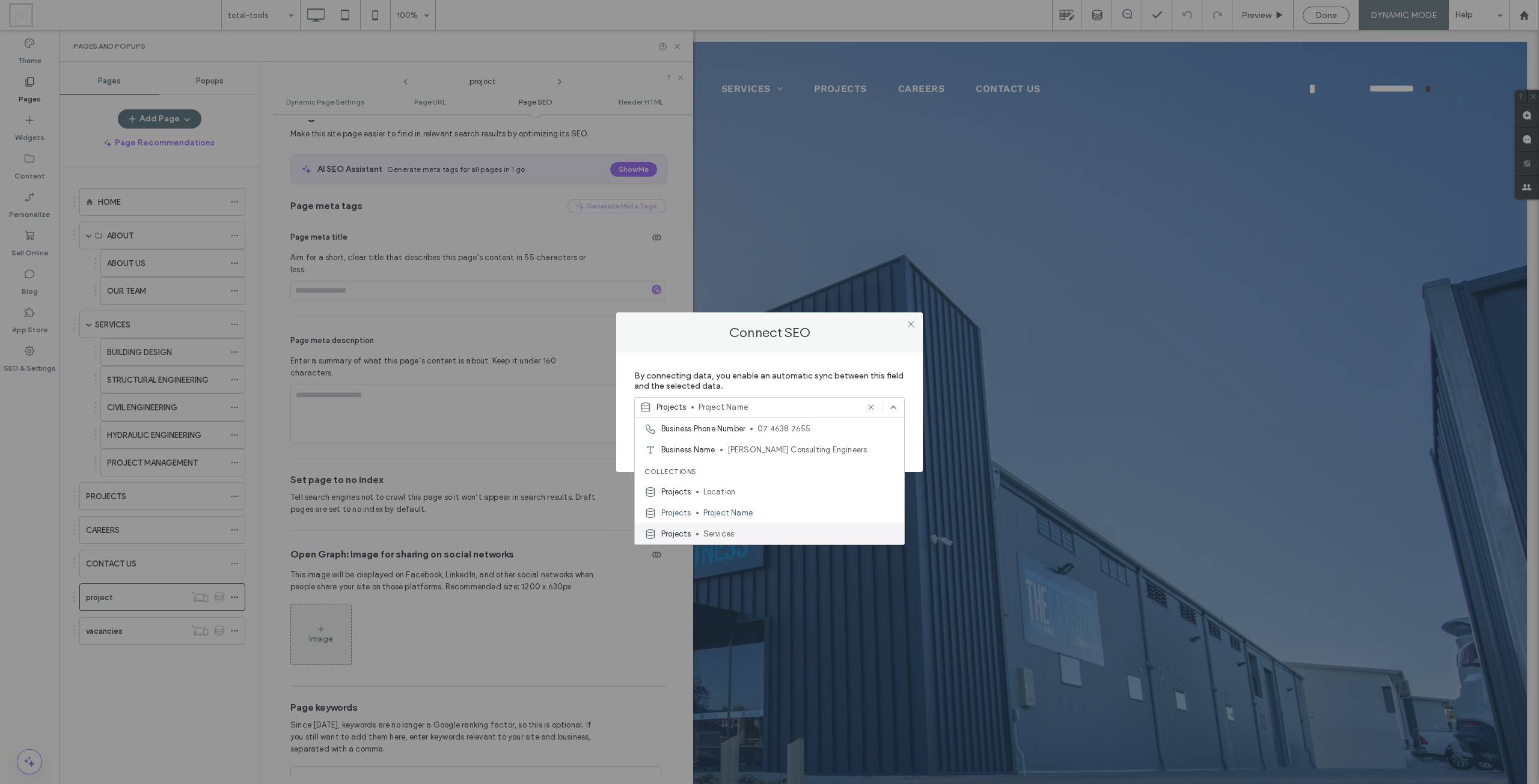
click at [721, 532] on span "Services" at bounding box center [799, 534] width 191 height 12
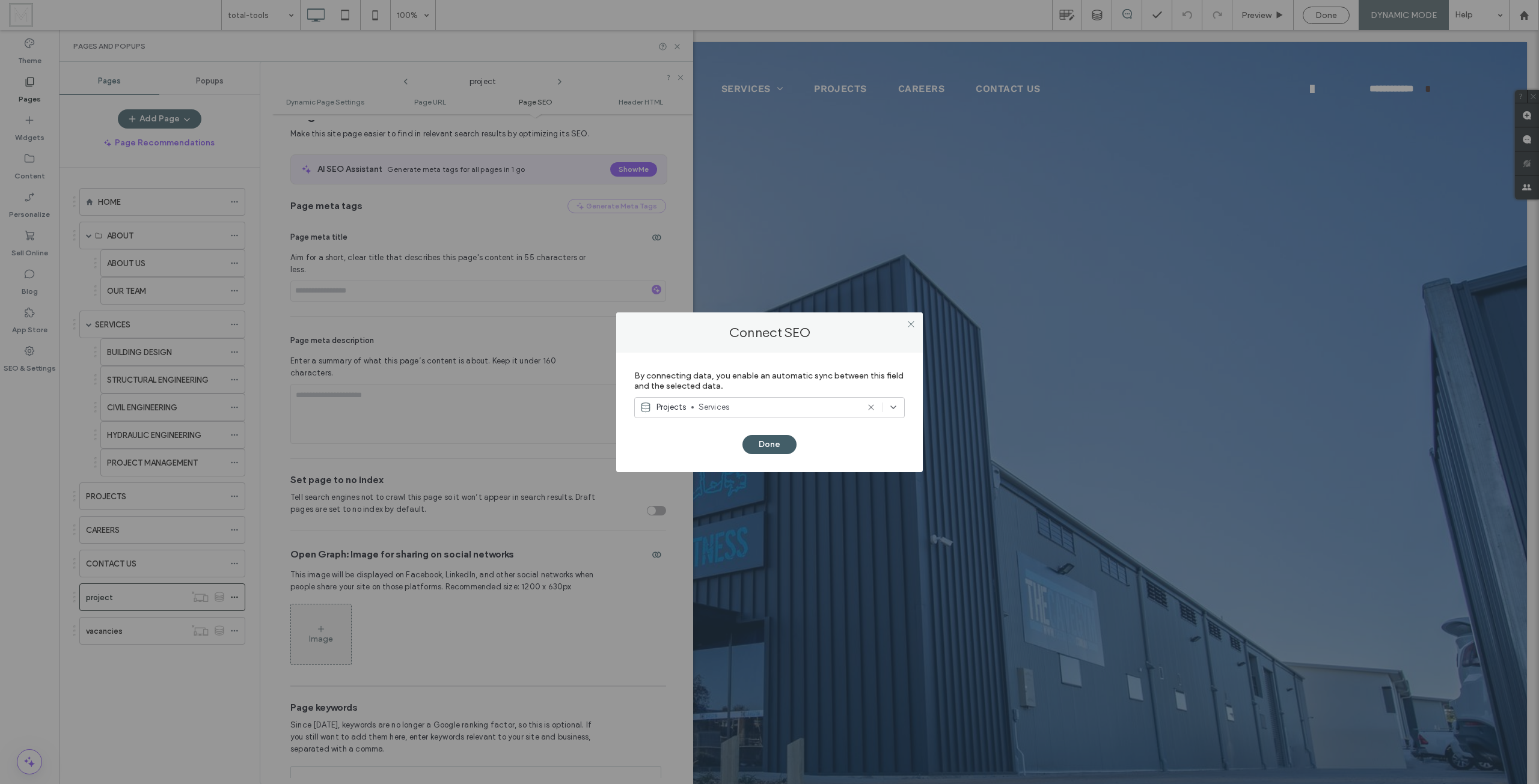
click at [781, 442] on button "Done" at bounding box center [769, 444] width 54 height 19
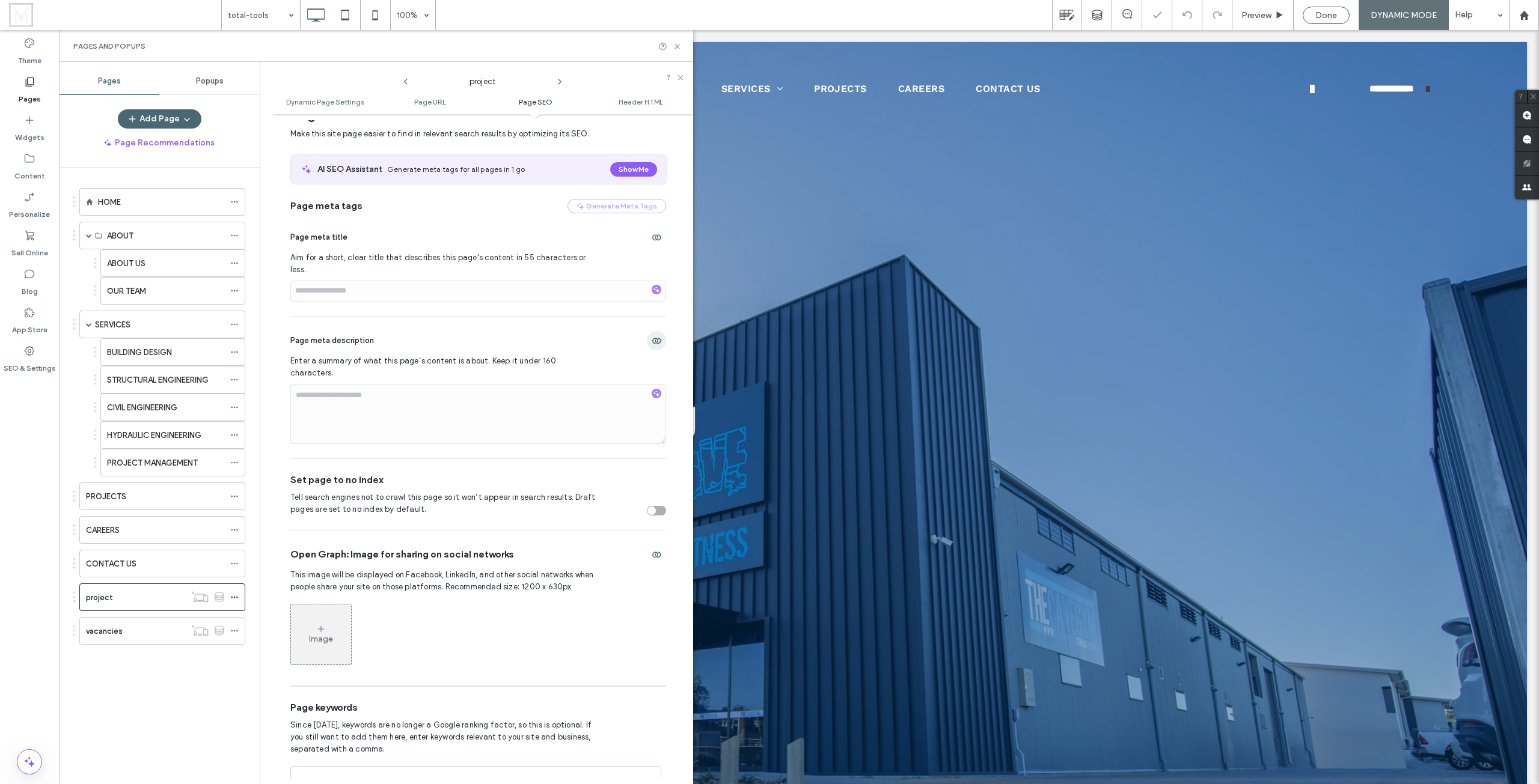
click at [652, 337] on use "button" at bounding box center [656, 340] width 9 height 6
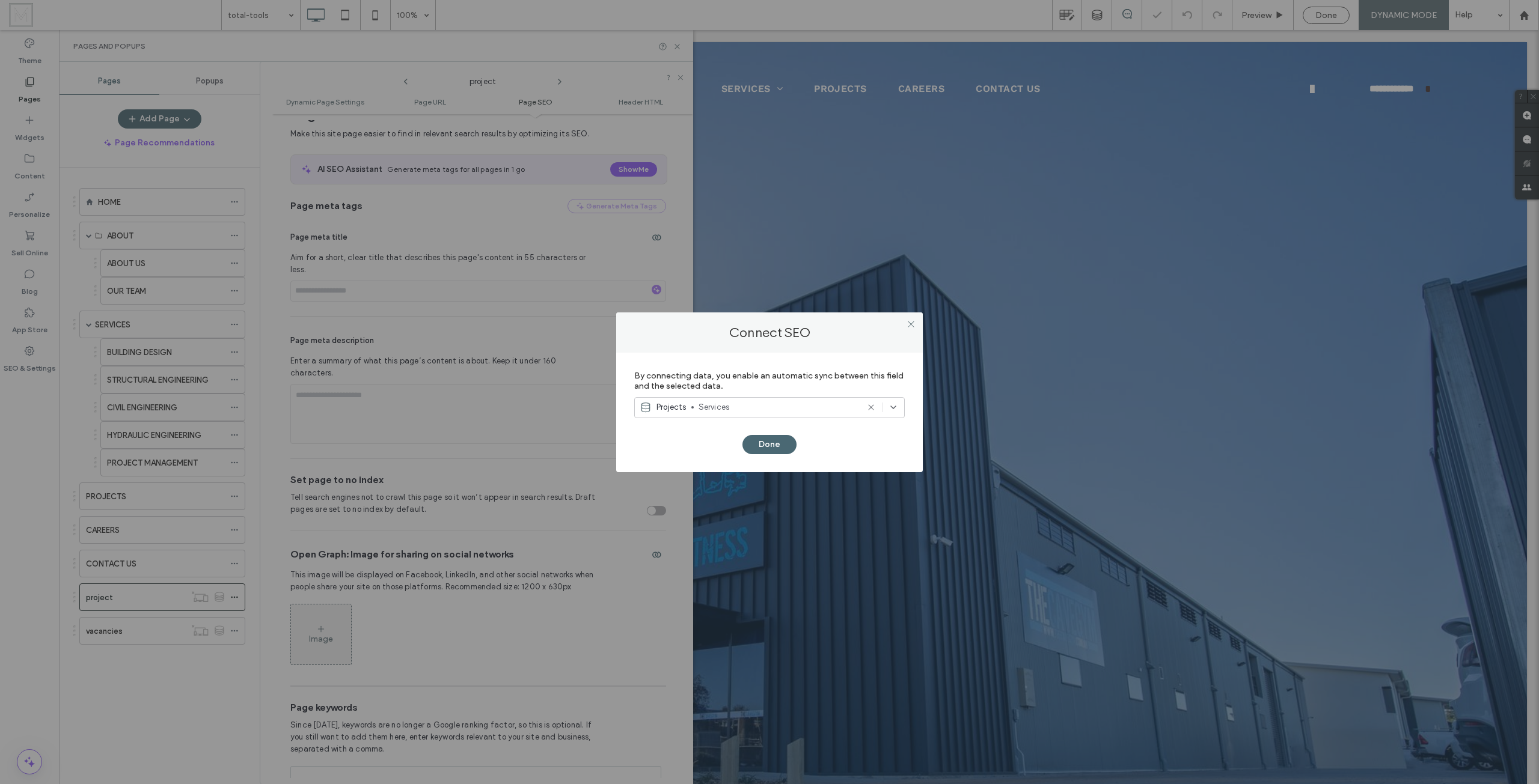
click at [740, 401] on span "Services" at bounding box center [778, 407] width 160 height 12
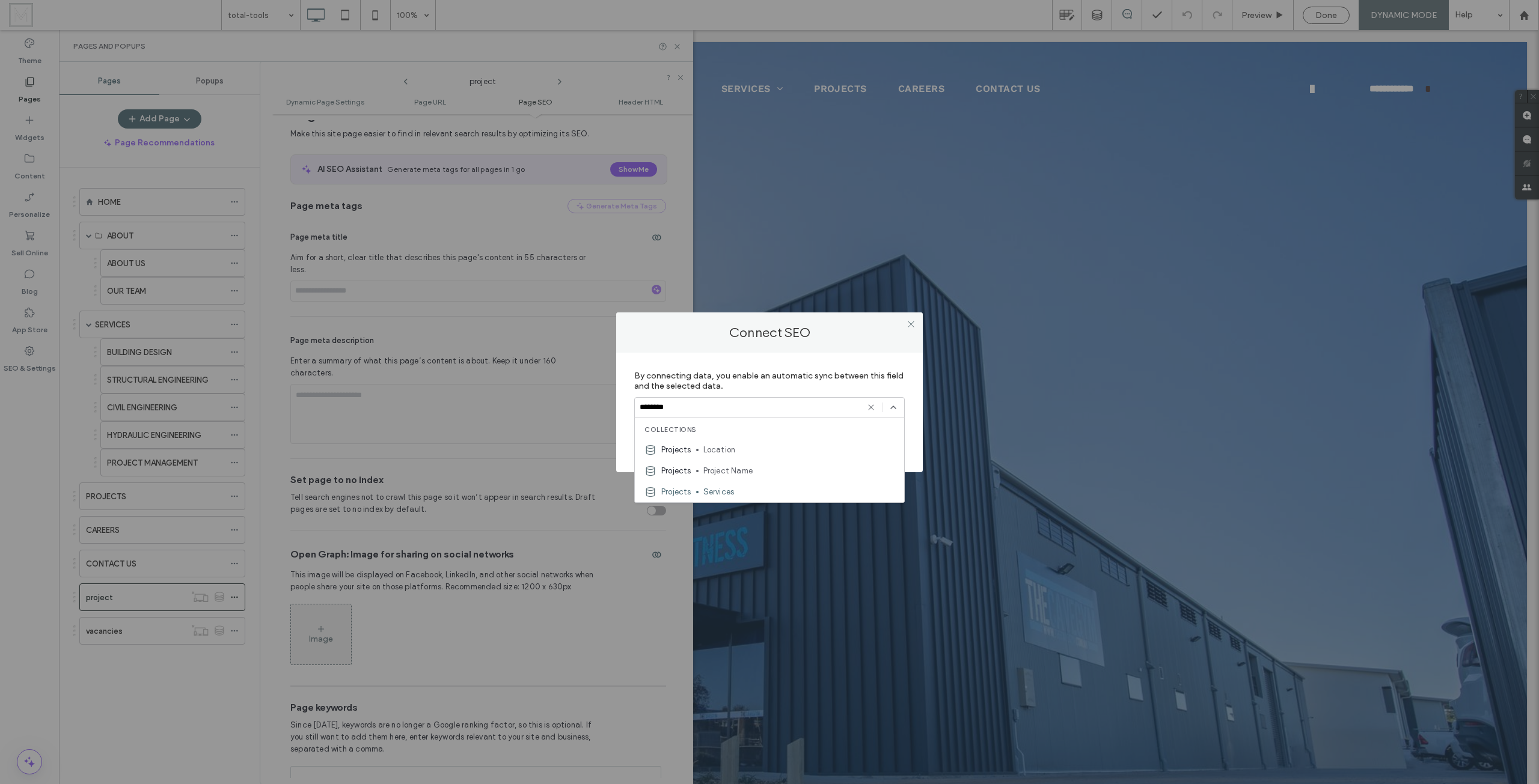
type input "*******"
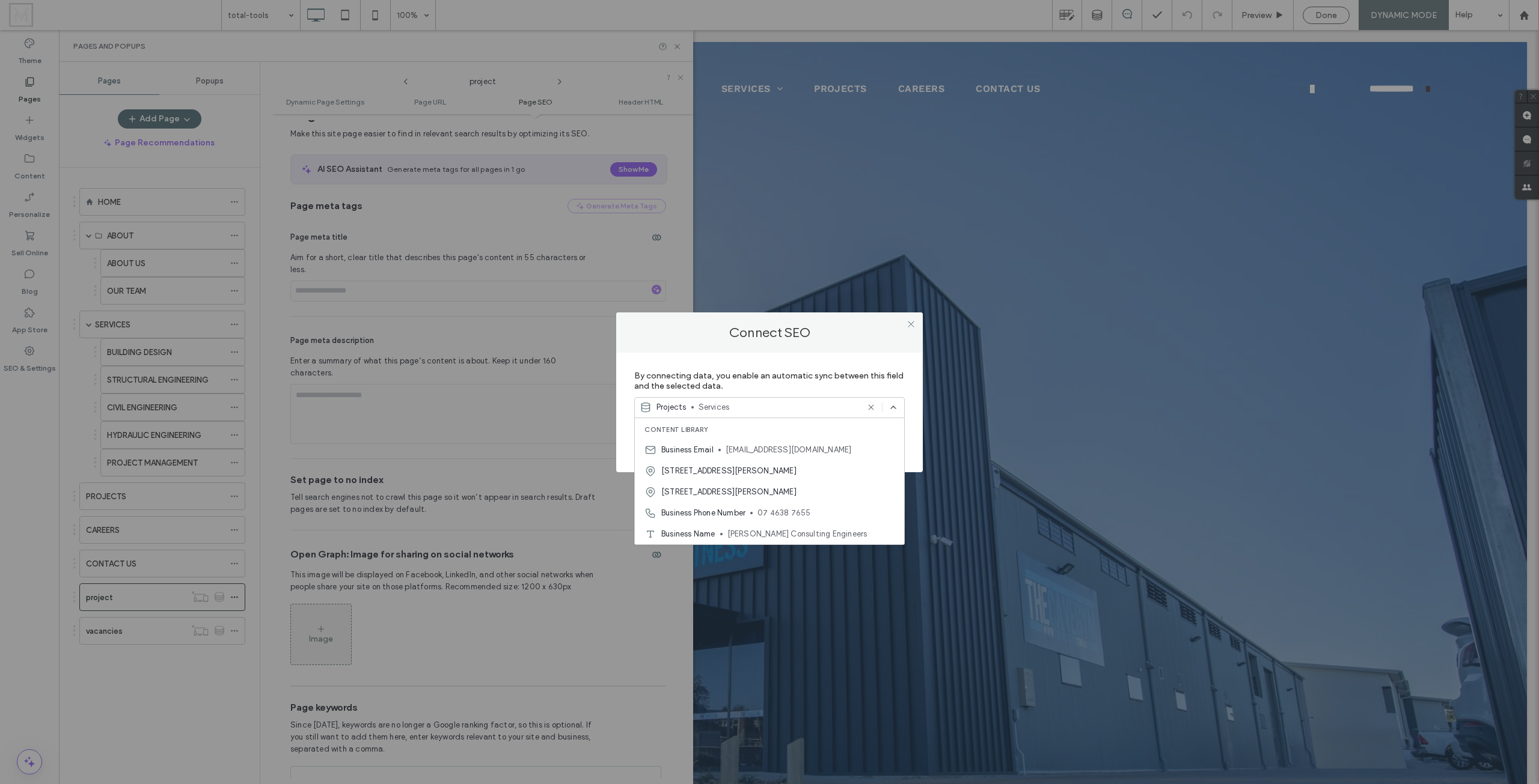
click at [868, 407] on icon at bounding box center [871, 408] width 10 height 10
click at [861, 389] on label "By connecting data, you enable an automatic sync between this field and the sel…" at bounding box center [769, 380] width 270 height 32
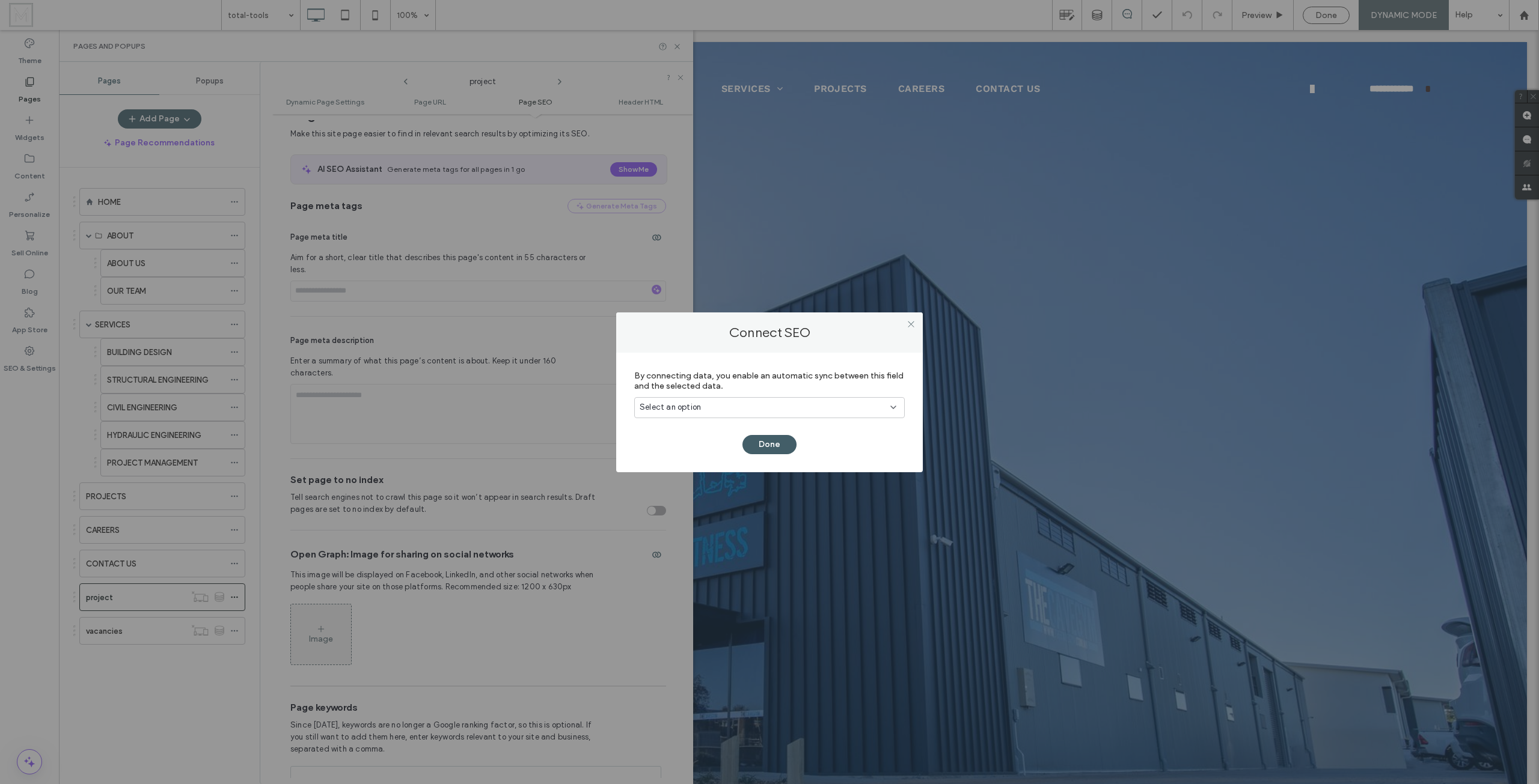
click at [768, 442] on button "Done" at bounding box center [769, 444] width 54 height 19
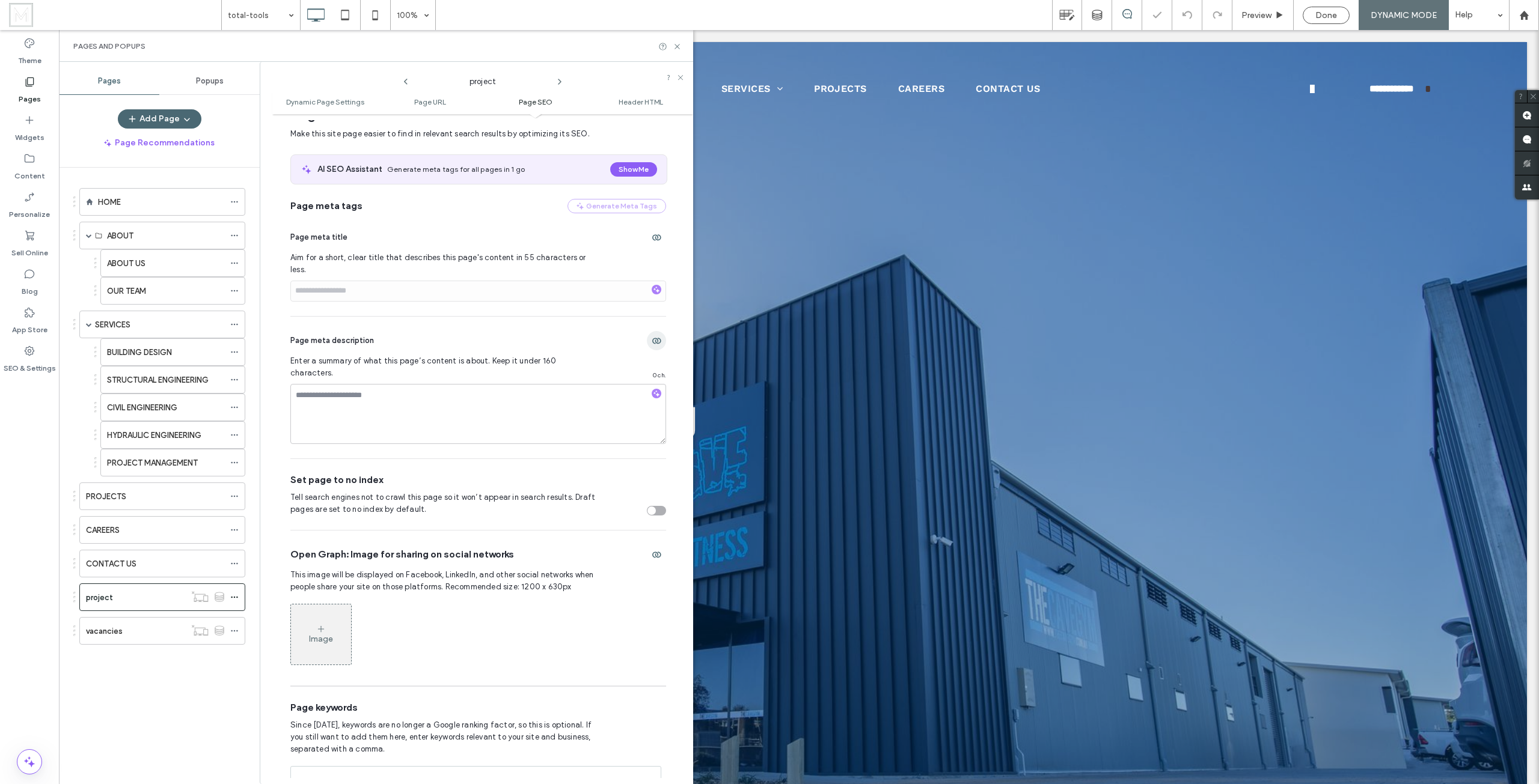
click at [654, 336] on icon "button" at bounding box center [656, 341] width 10 height 10
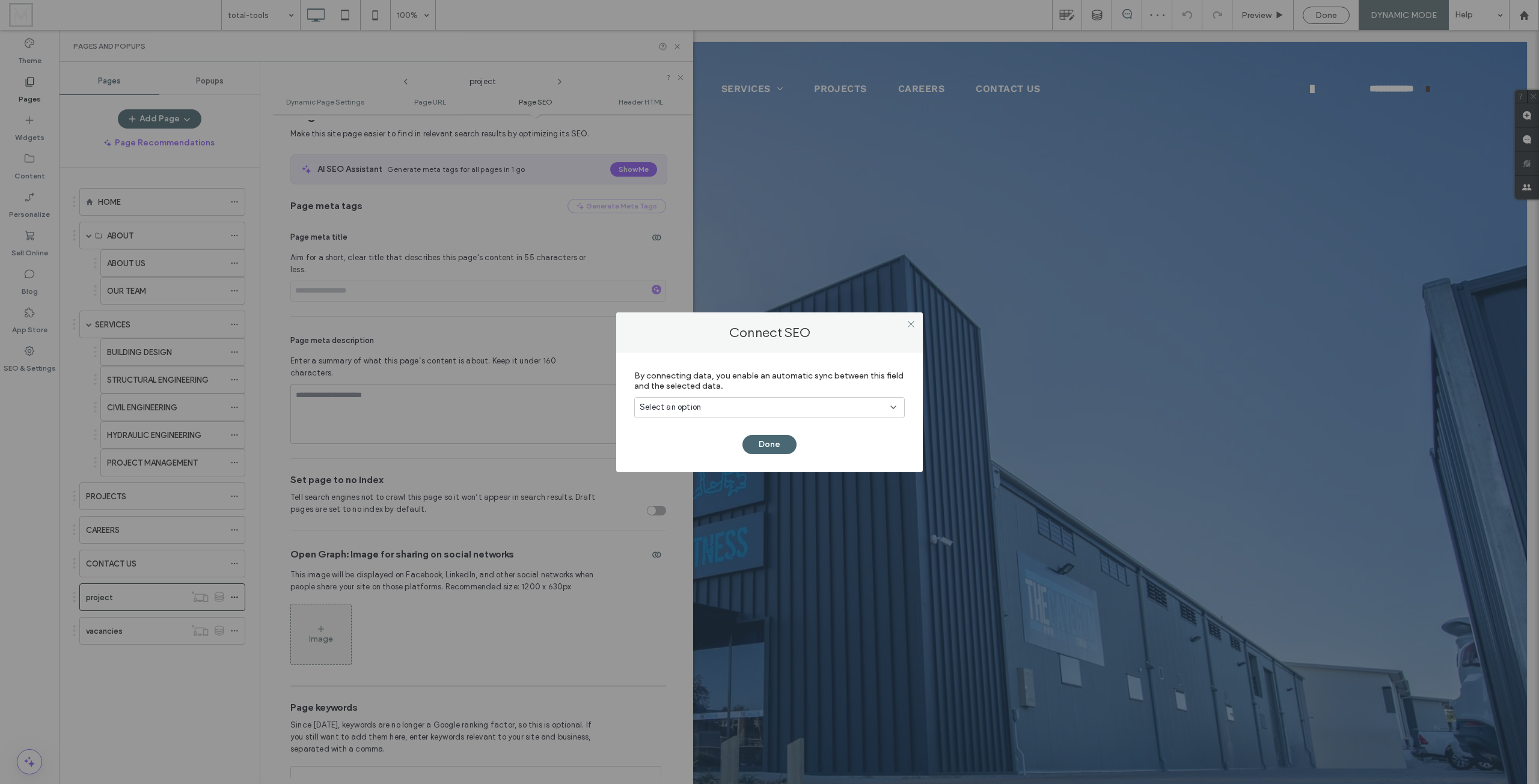
click at [736, 394] on label "By connecting data, you enable an automatic sync between this field and the sel…" at bounding box center [769, 380] width 270 height 32
click at [722, 413] on div "Select an option" at bounding box center [762, 407] width 245 height 12
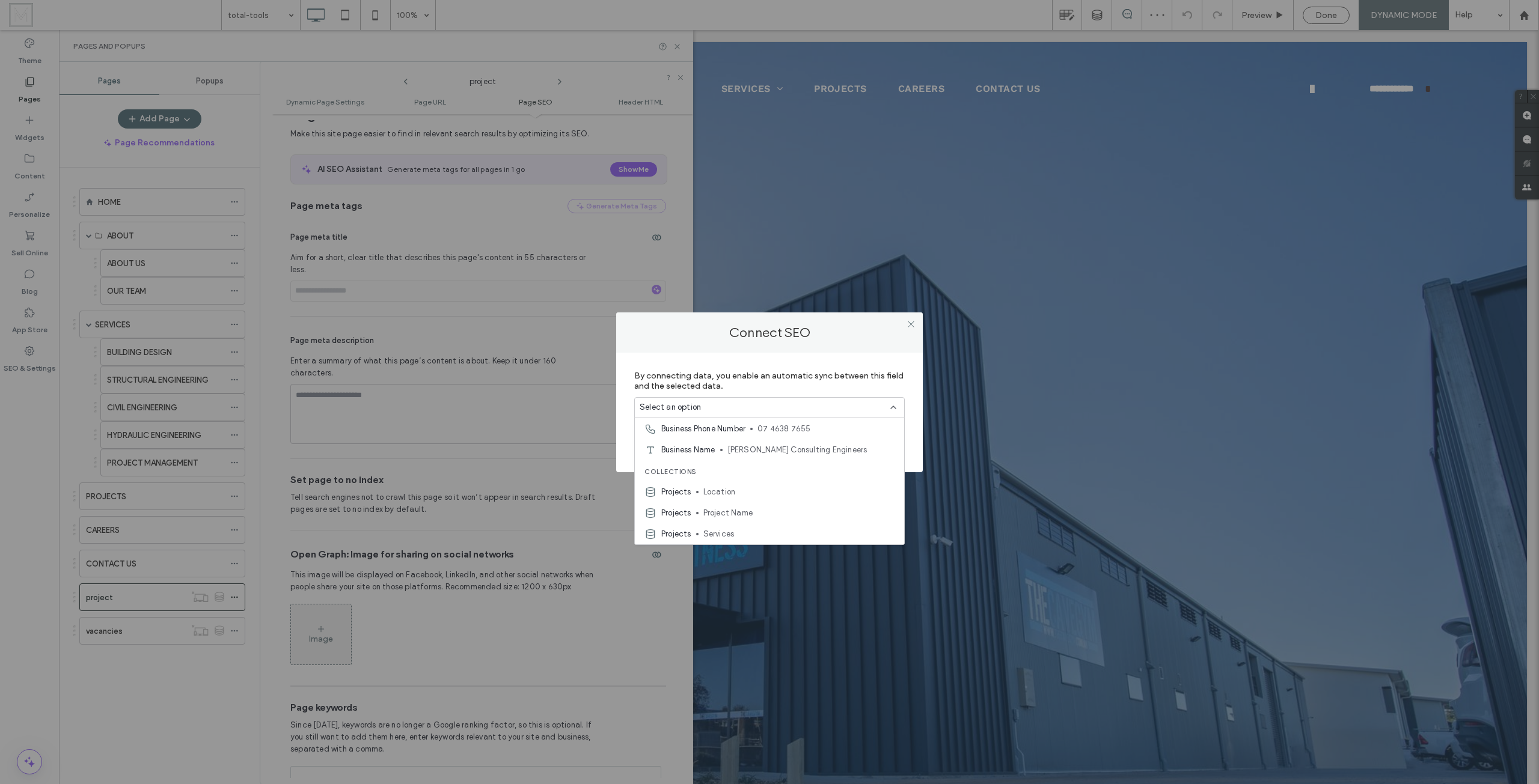
click at [919, 320] on div at bounding box center [911, 325] width 18 height 18
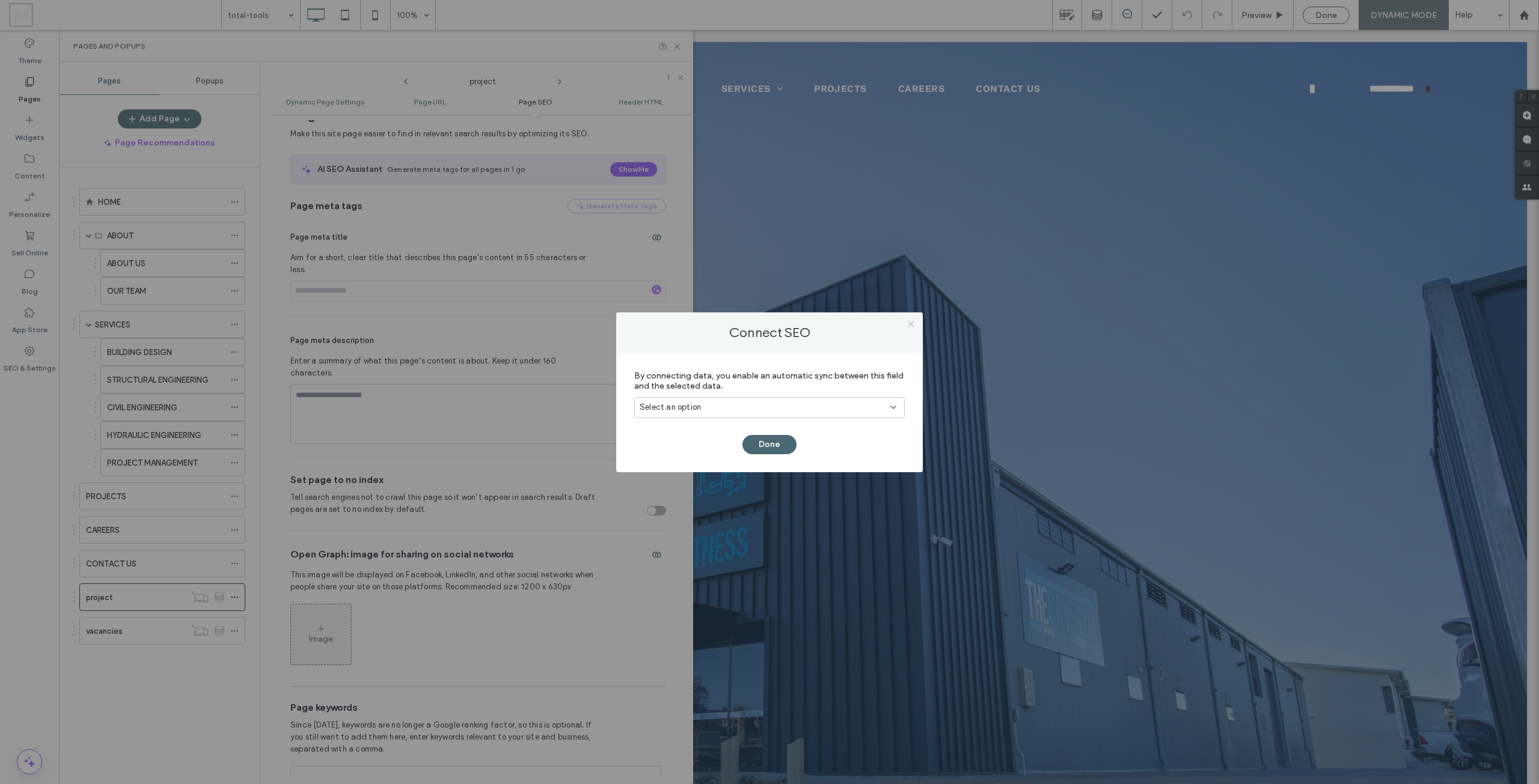
click at [913, 321] on icon at bounding box center [911, 324] width 9 height 9
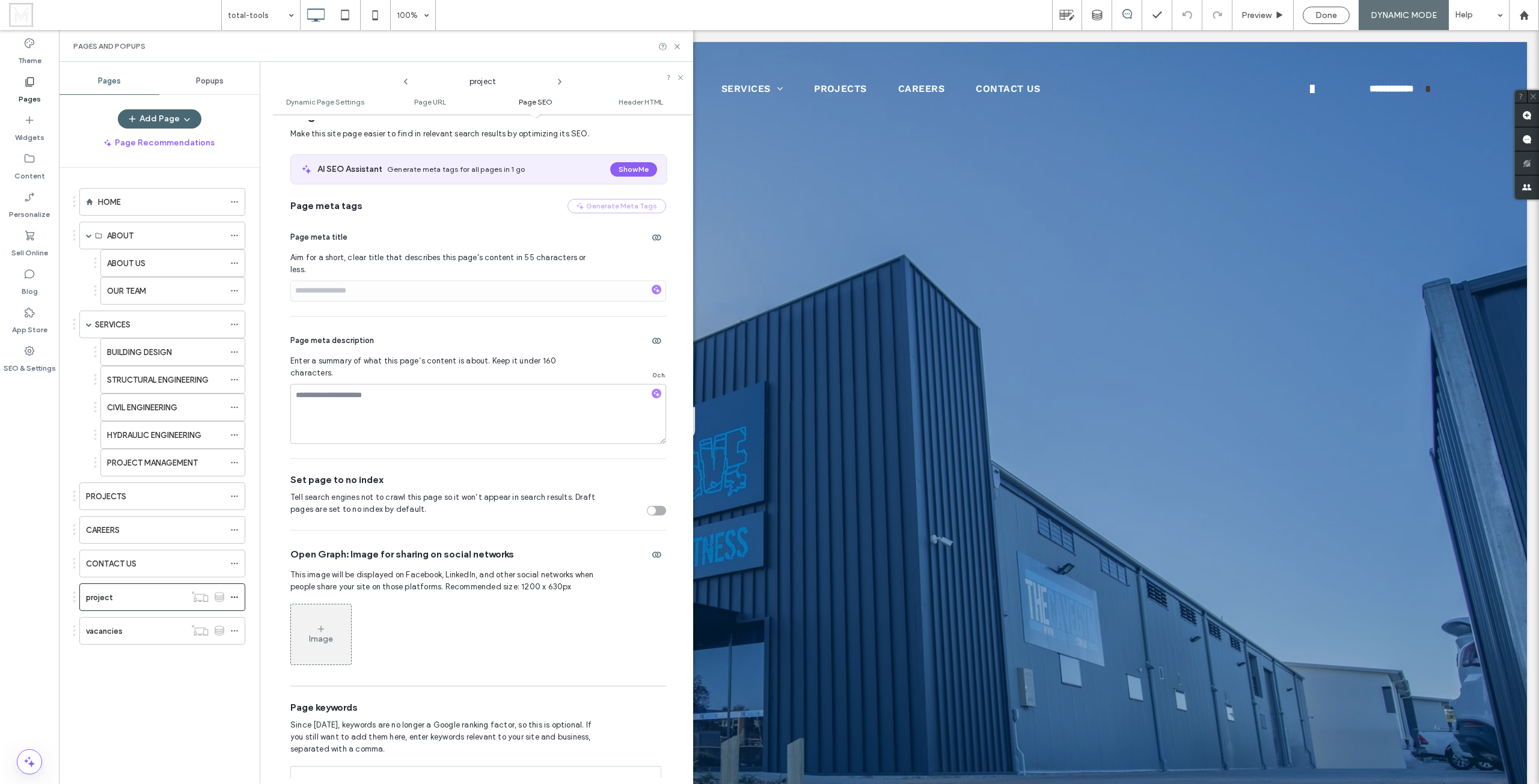
drag, startPoint x: 486, startPoint y: 323, endPoint x: 490, endPoint y: 317, distance: 7.2
click at [485, 331] on div "Page meta description" at bounding box center [478, 341] width 376 height 19
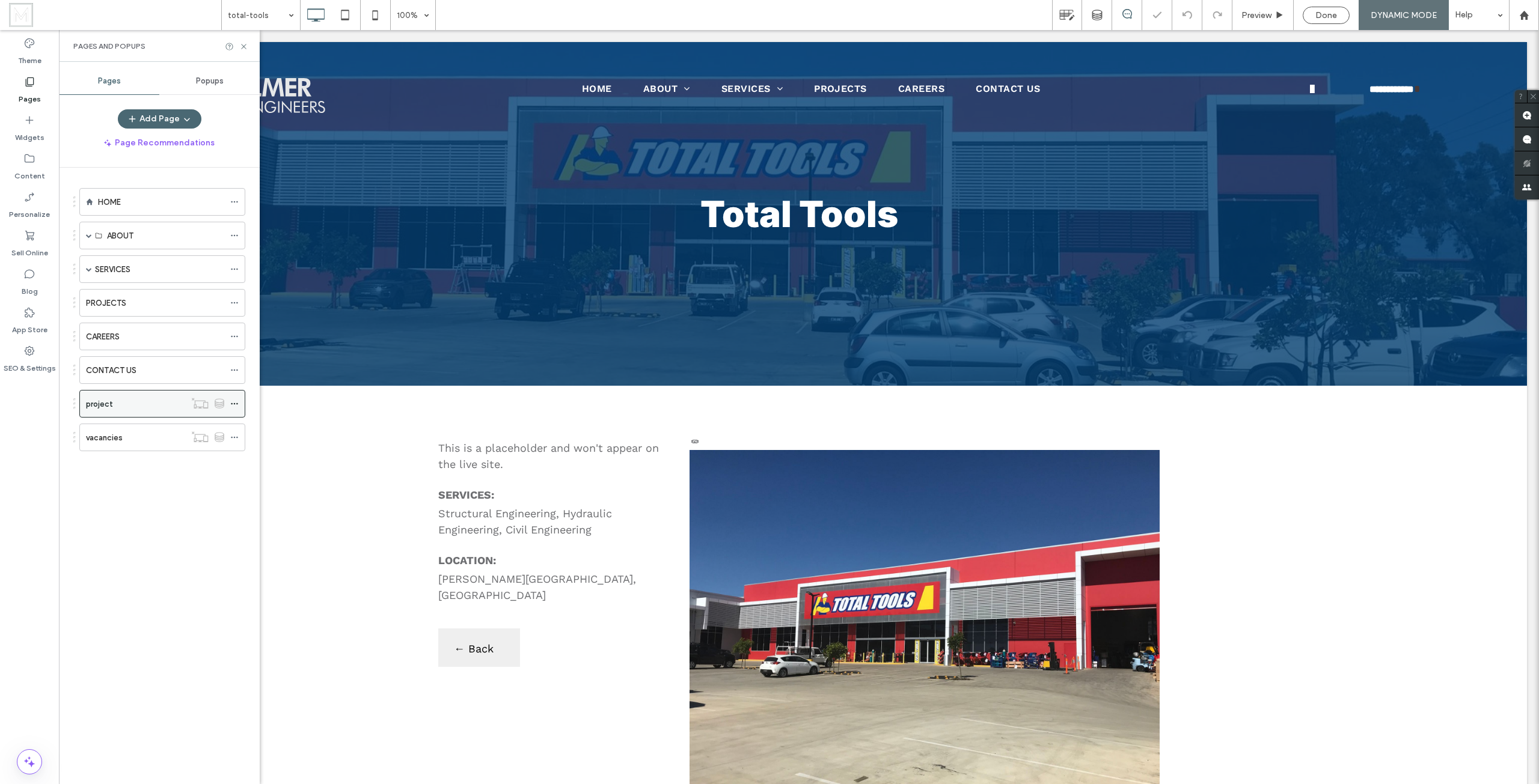
click at [235, 404] on icon at bounding box center [234, 404] width 8 height 8
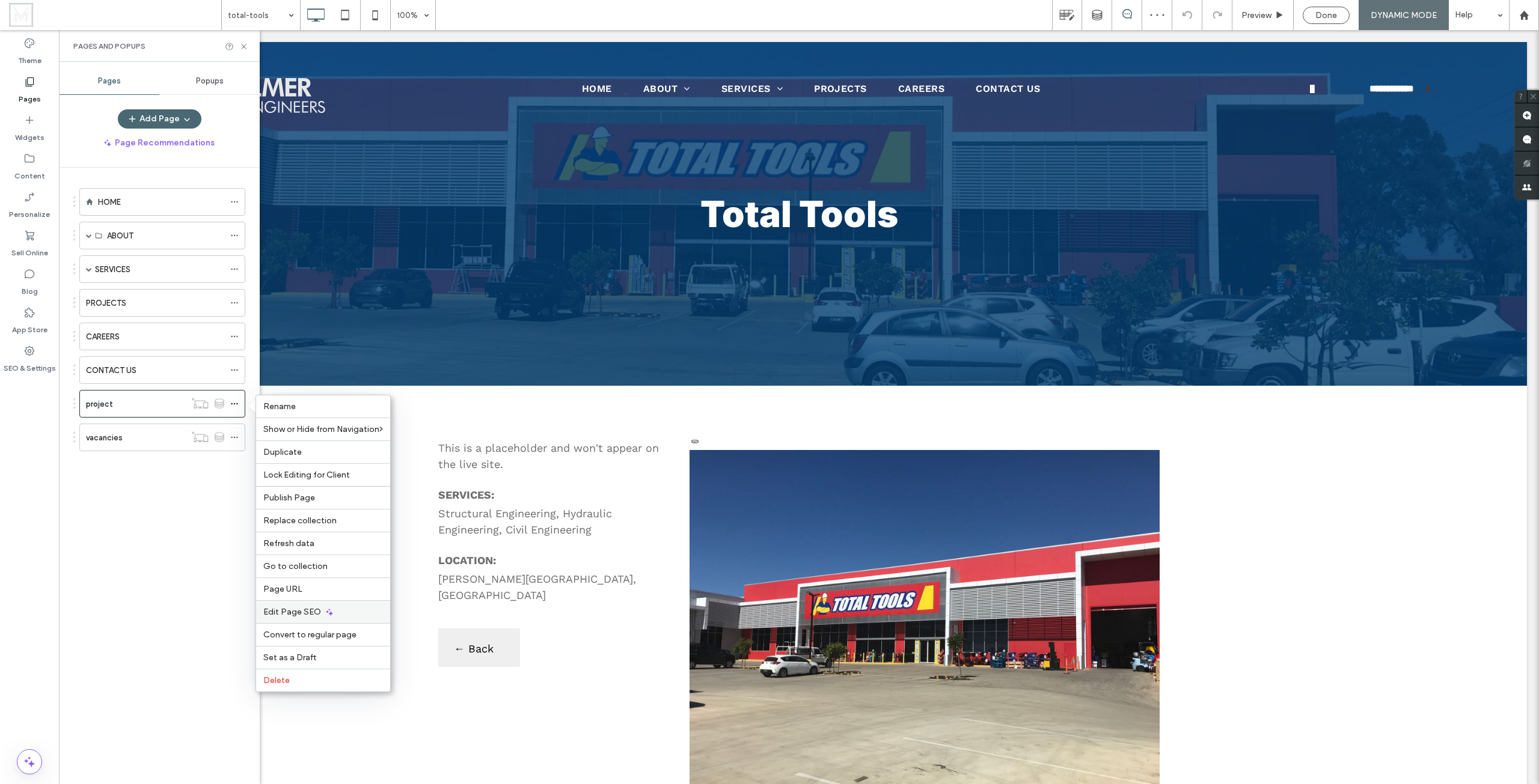
click at [345, 615] on div "Edit Page SEO" at bounding box center [322, 611] width 134 height 22
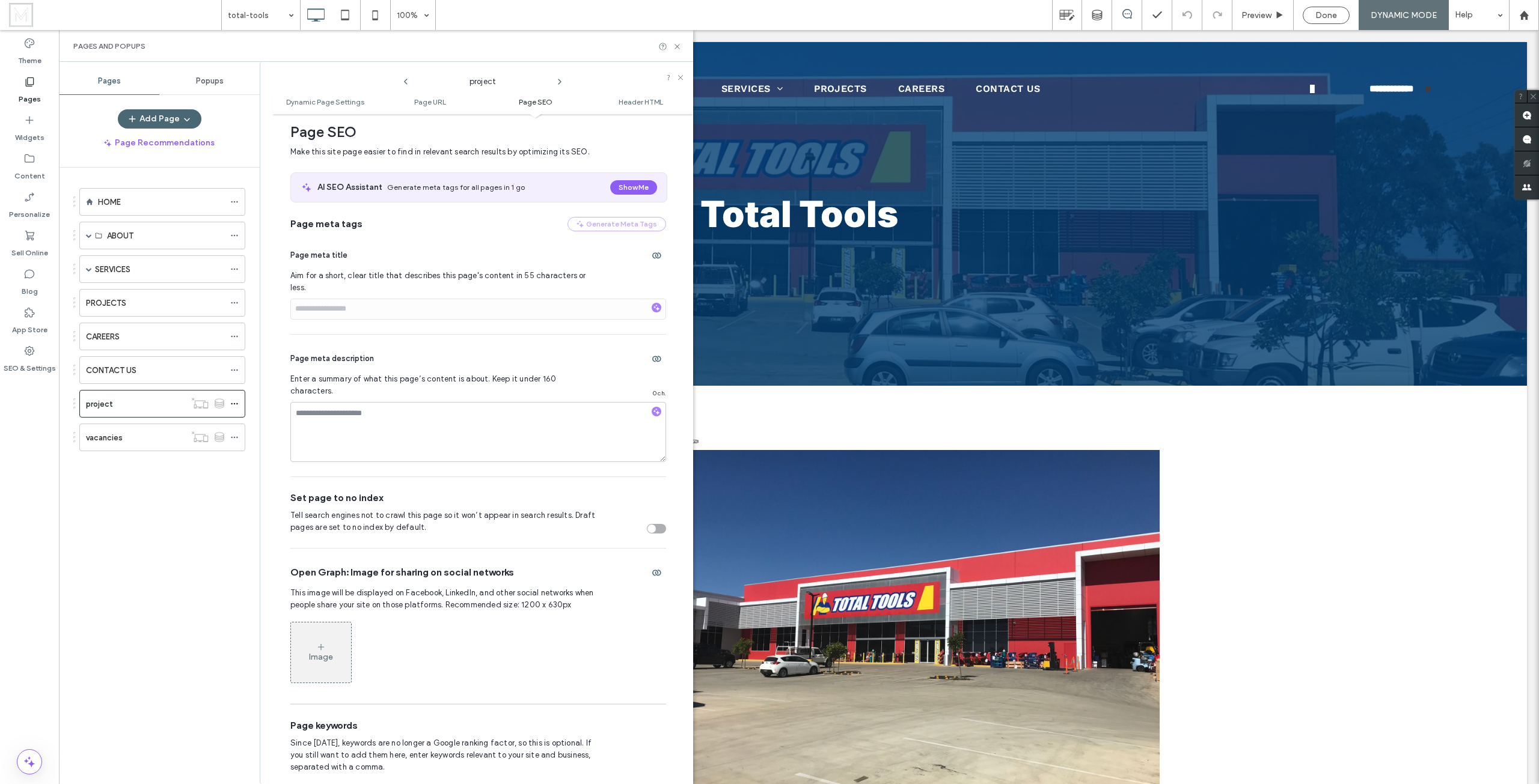
scroll to position [397, 0]
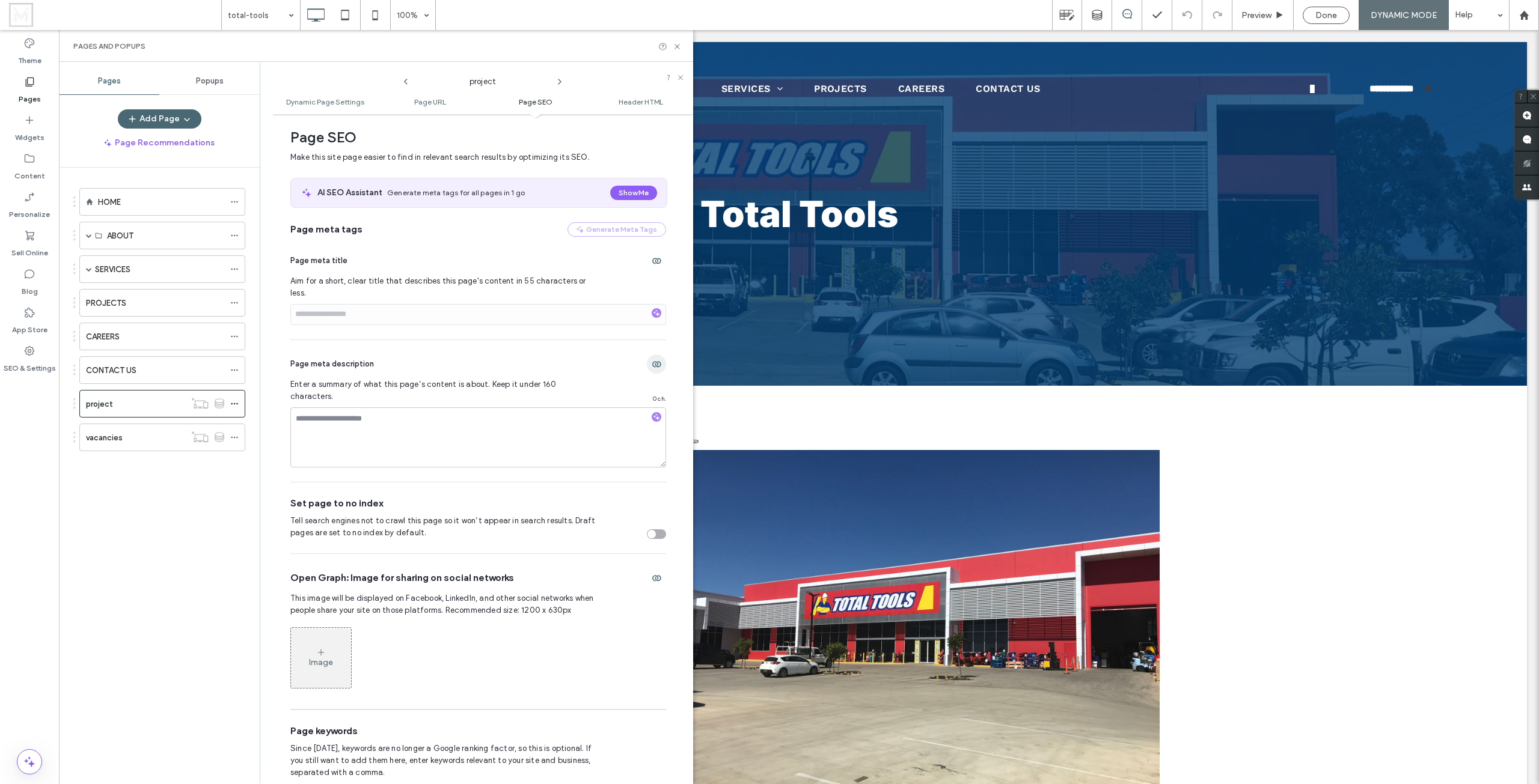
click at [651, 360] on icon "button" at bounding box center [656, 365] width 10 height 10
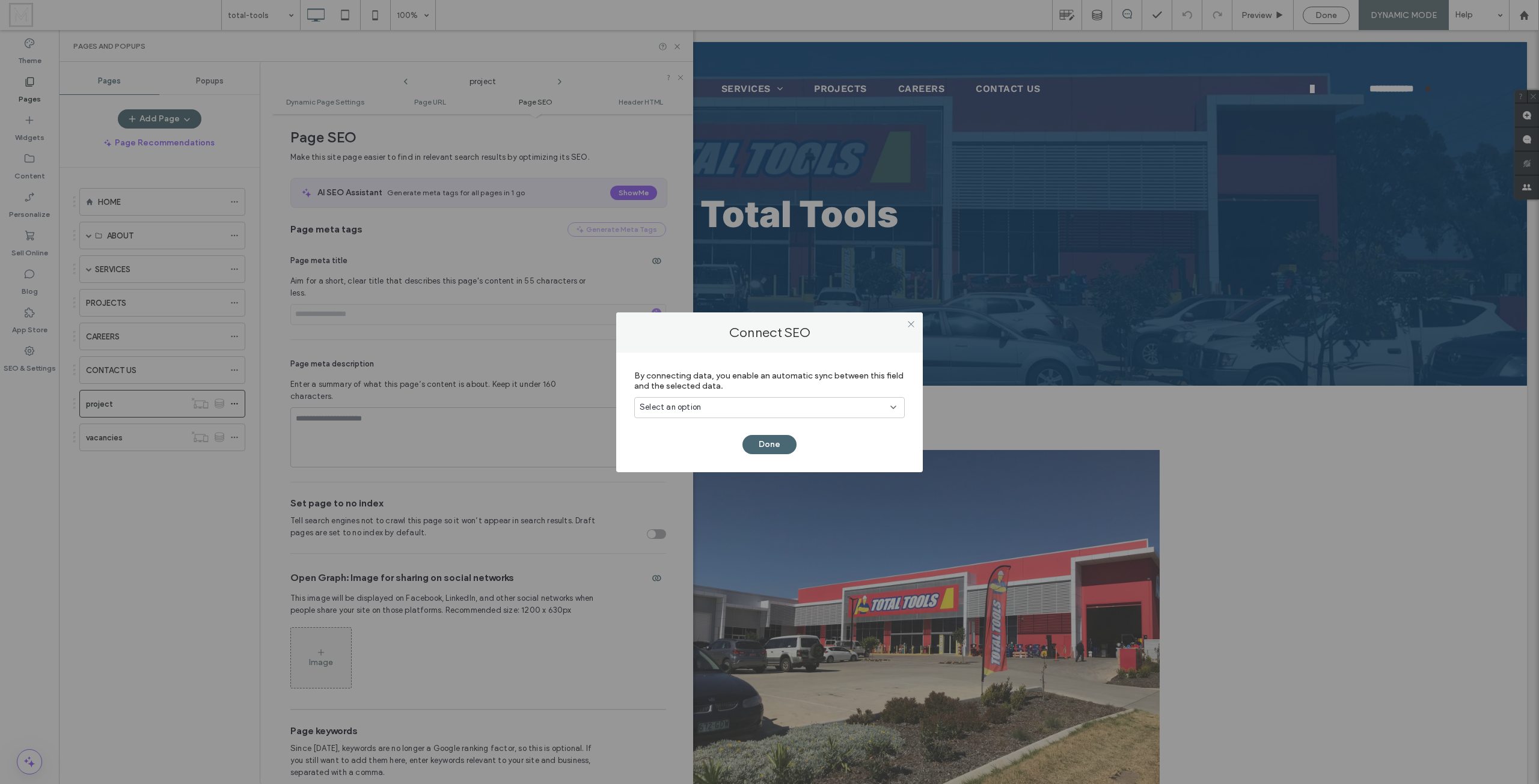
click at [714, 407] on div "Select an option" at bounding box center [762, 407] width 245 height 12
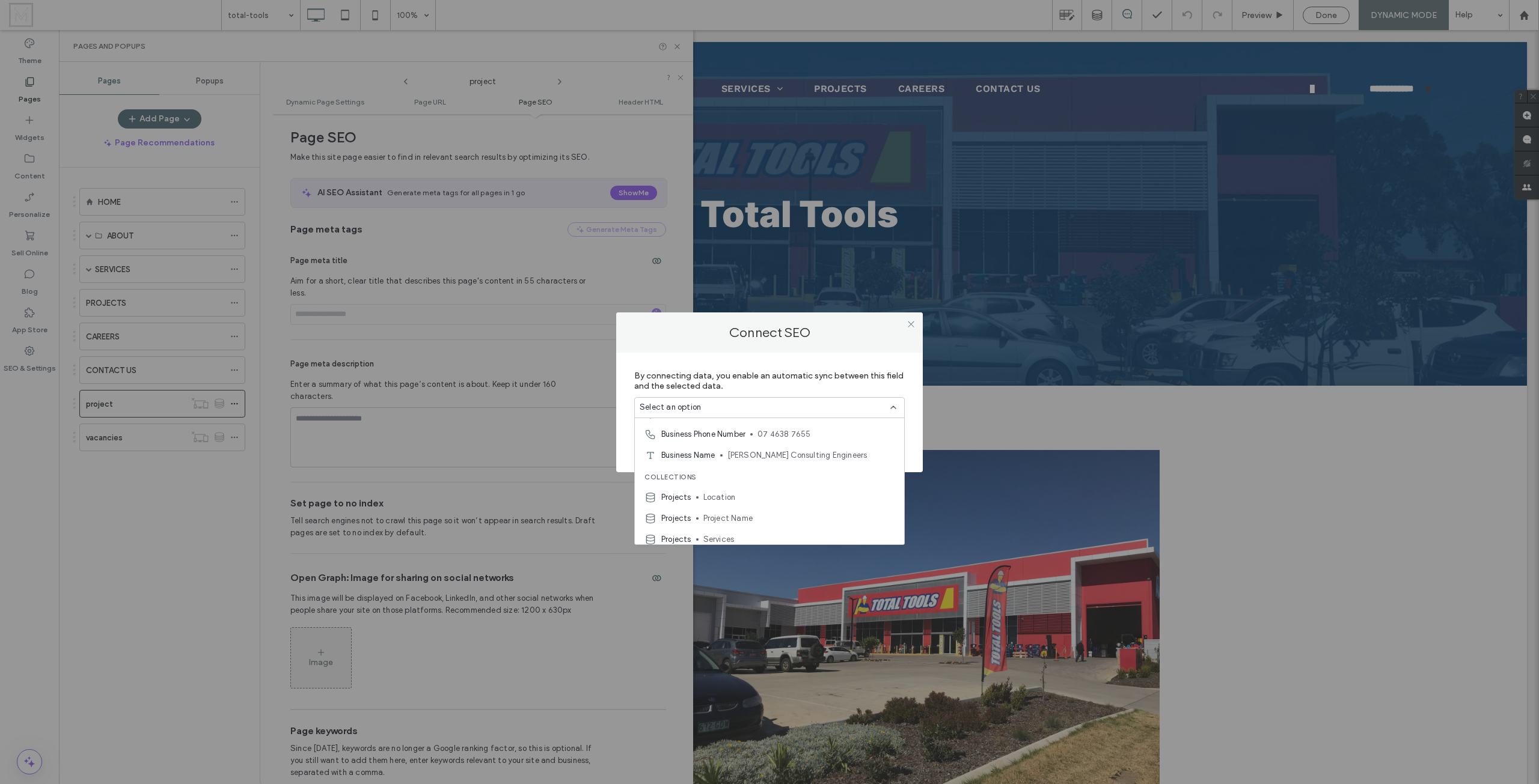
scroll to position [84, 0]
click at [720, 535] on span "Services" at bounding box center [799, 534] width 191 height 12
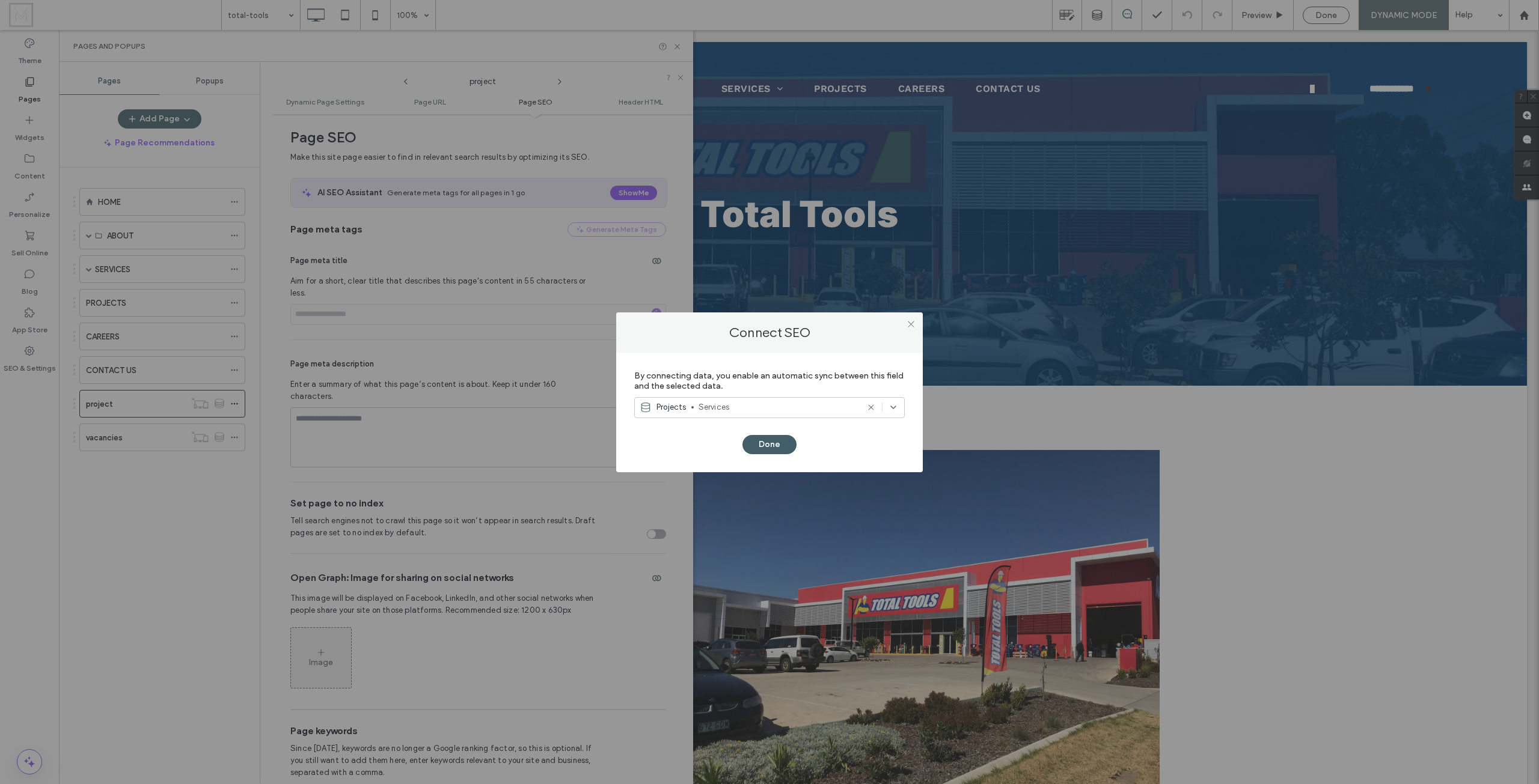
click at [766, 446] on button "Done" at bounding box center [769, 444] width 54 height 19
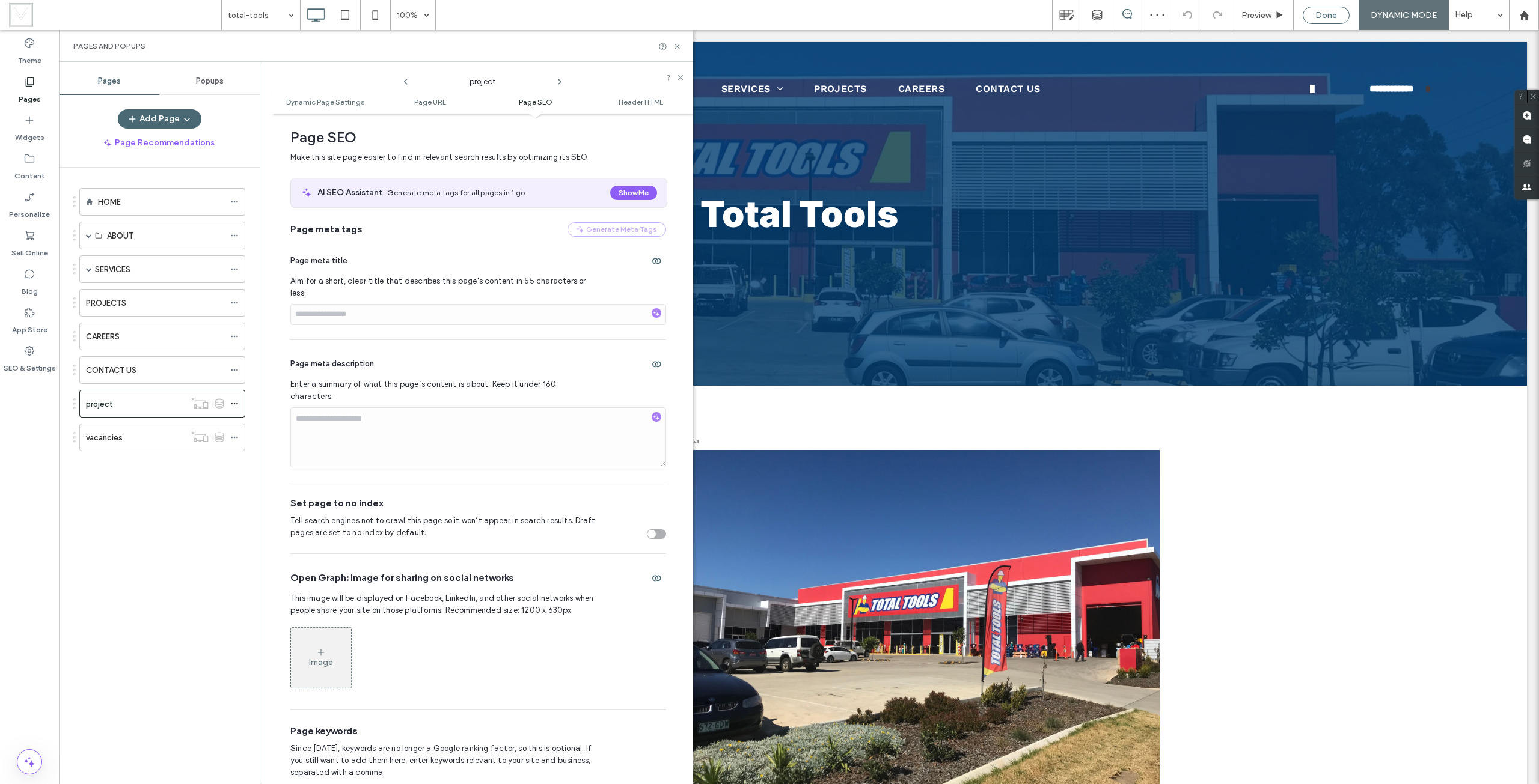
click at [1317, 15] on span "Done" at bounding box center [1326, 15] width 22 height 10
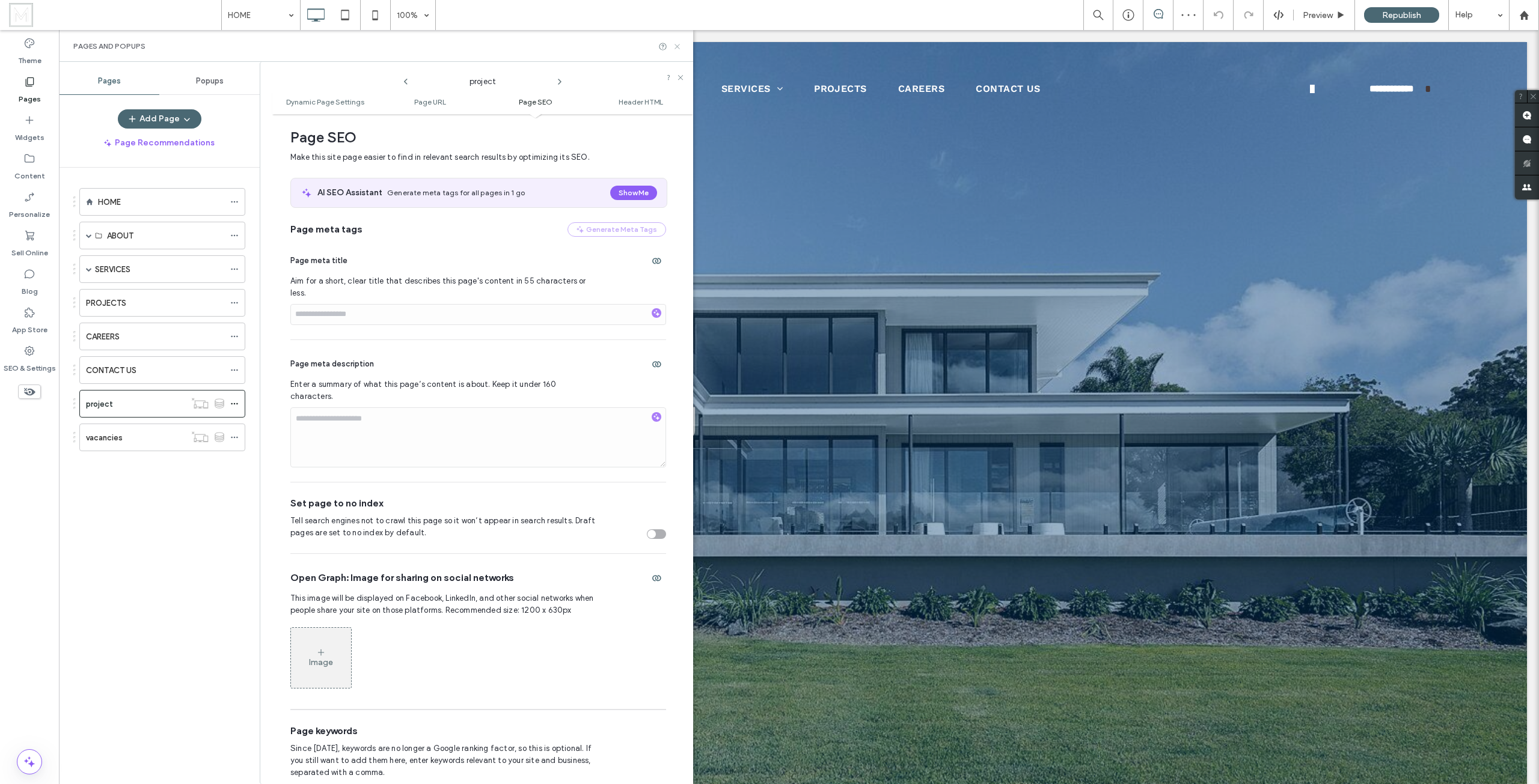
click at [679, 47] on icon at bounding box center [676, 47] width 9 height 9
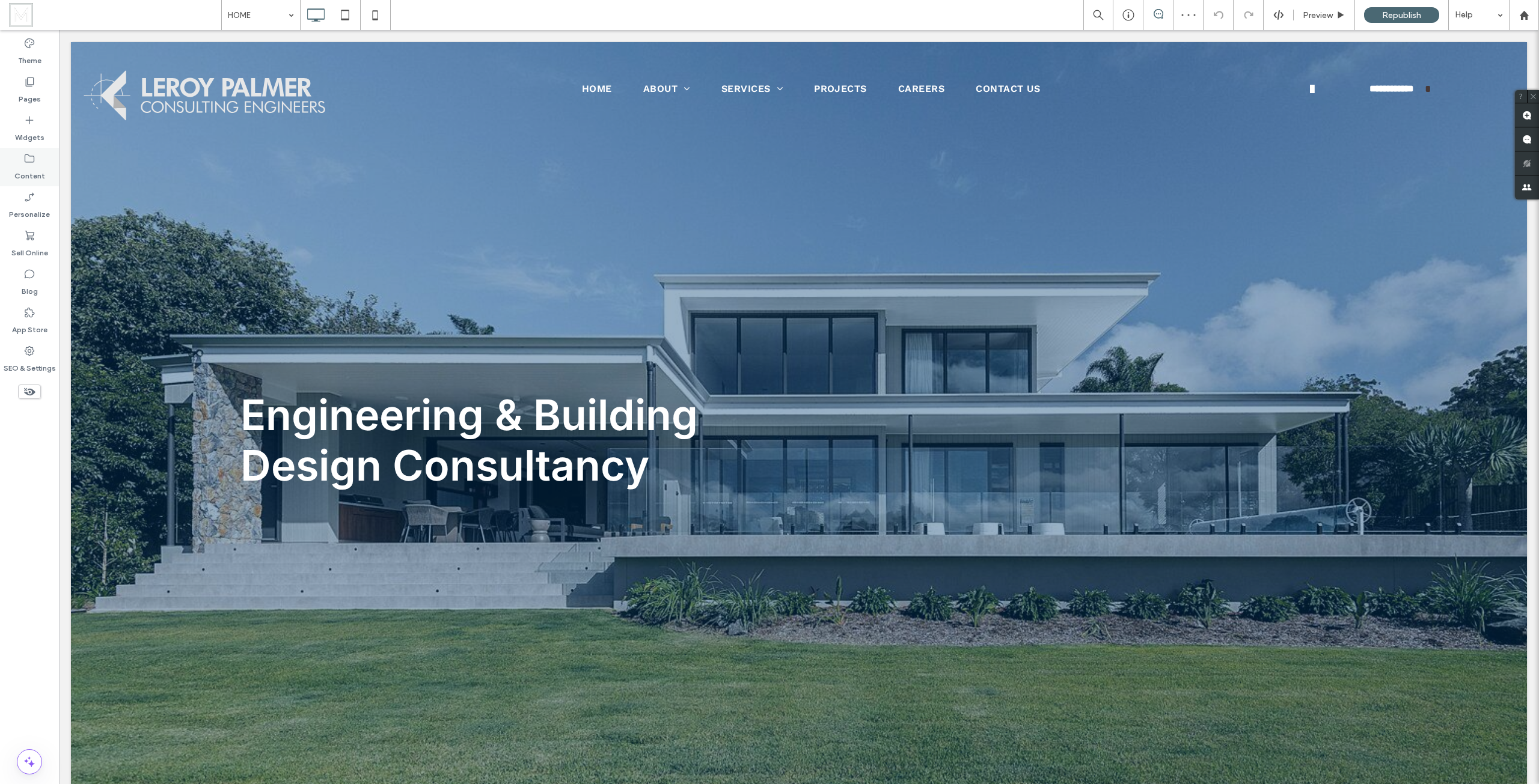
click at [25, 162] on icon at bounding box center [29, 159] width 12 height 12
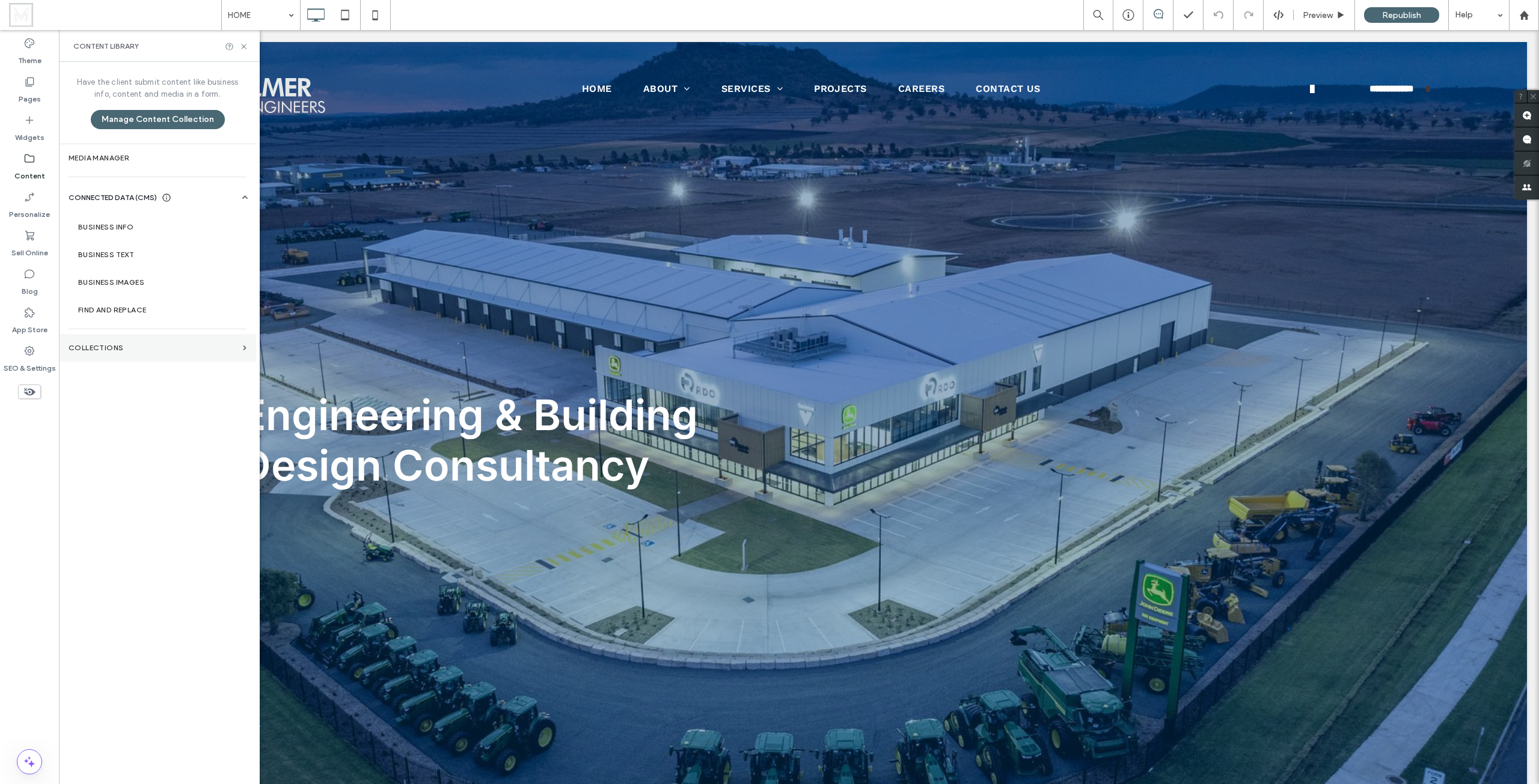
drag, startPoint x: 136, startPoint y: 340, endPoint x: 209, endPoint y: 316, distance: 76.8
click at [136, 340] on section "Collections" at bounding box center [157, 347] width 197 height 27
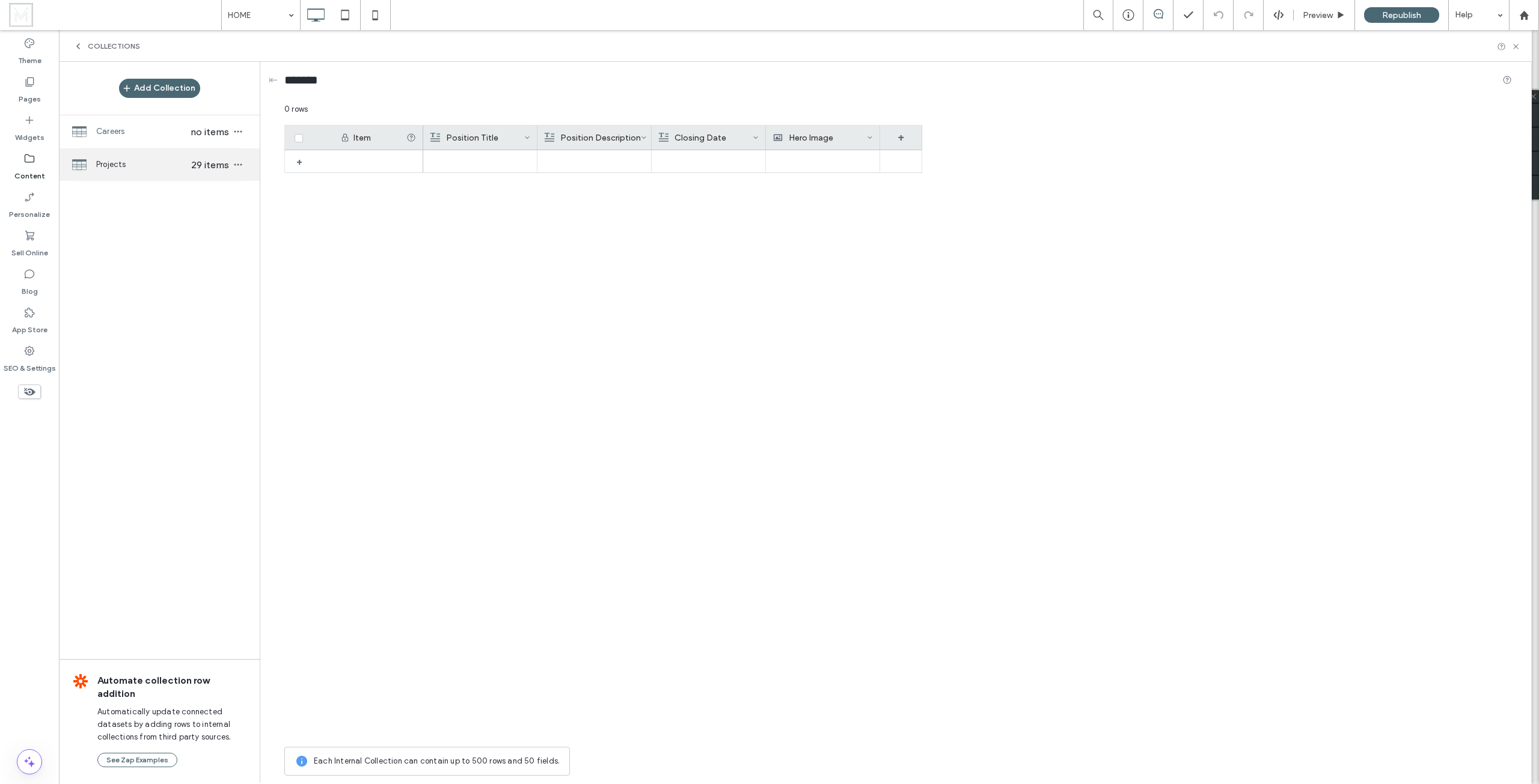
click at [148, 165] on span "Projects" at bounding box center [142, 164] width 92 height 12
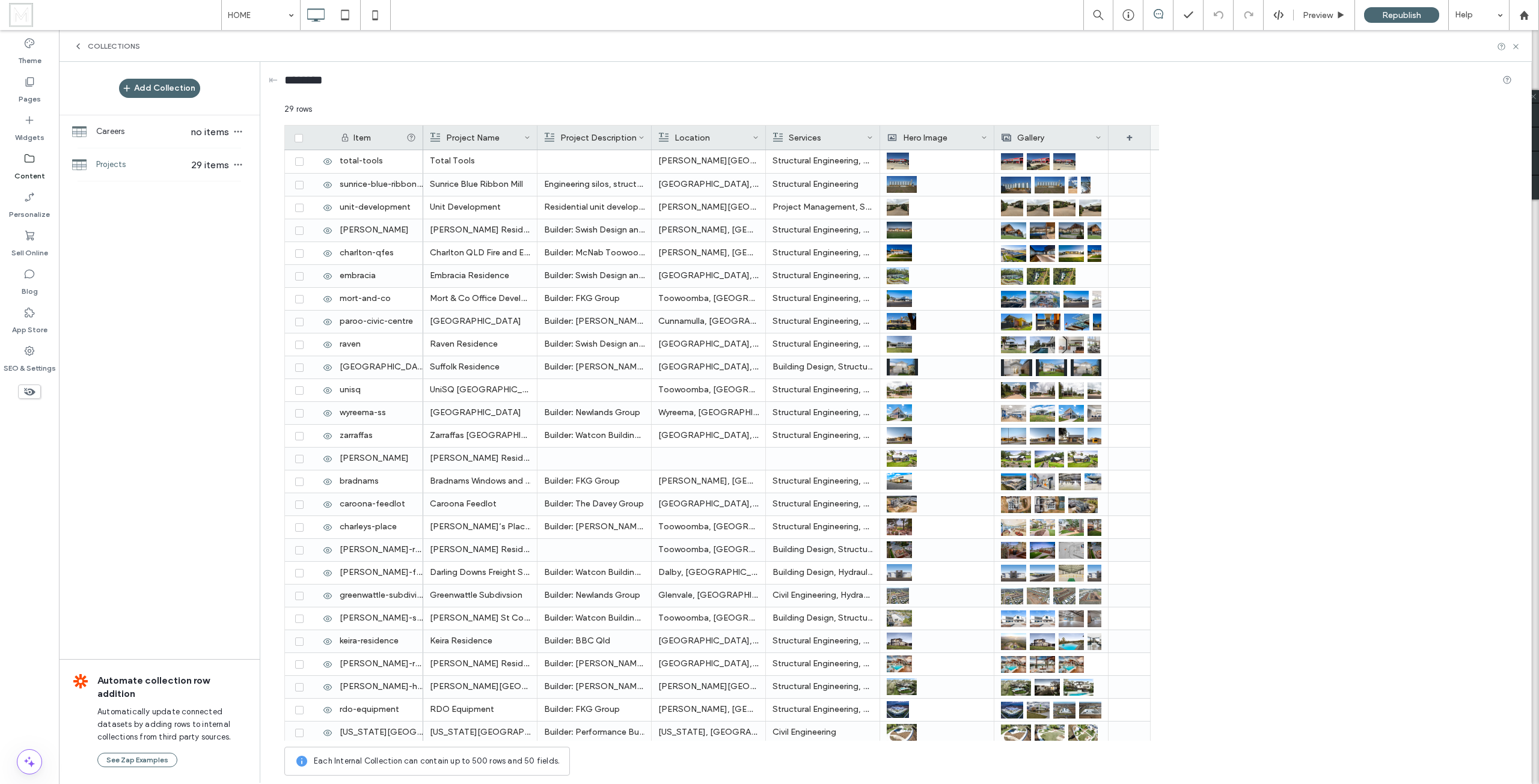
click at [641, 134] on span at bounding box center [641, 137] width 6 height 24
click at [601, 134] on div "Edit Field" at bounding box center [592, 140] width 110 height 22
click at [696, 135] on icon at bounding box center [694, 138] width 10 height 10
click at [27, 98] on label "Pages" at bounding box center [29, 96] width 22 height 17
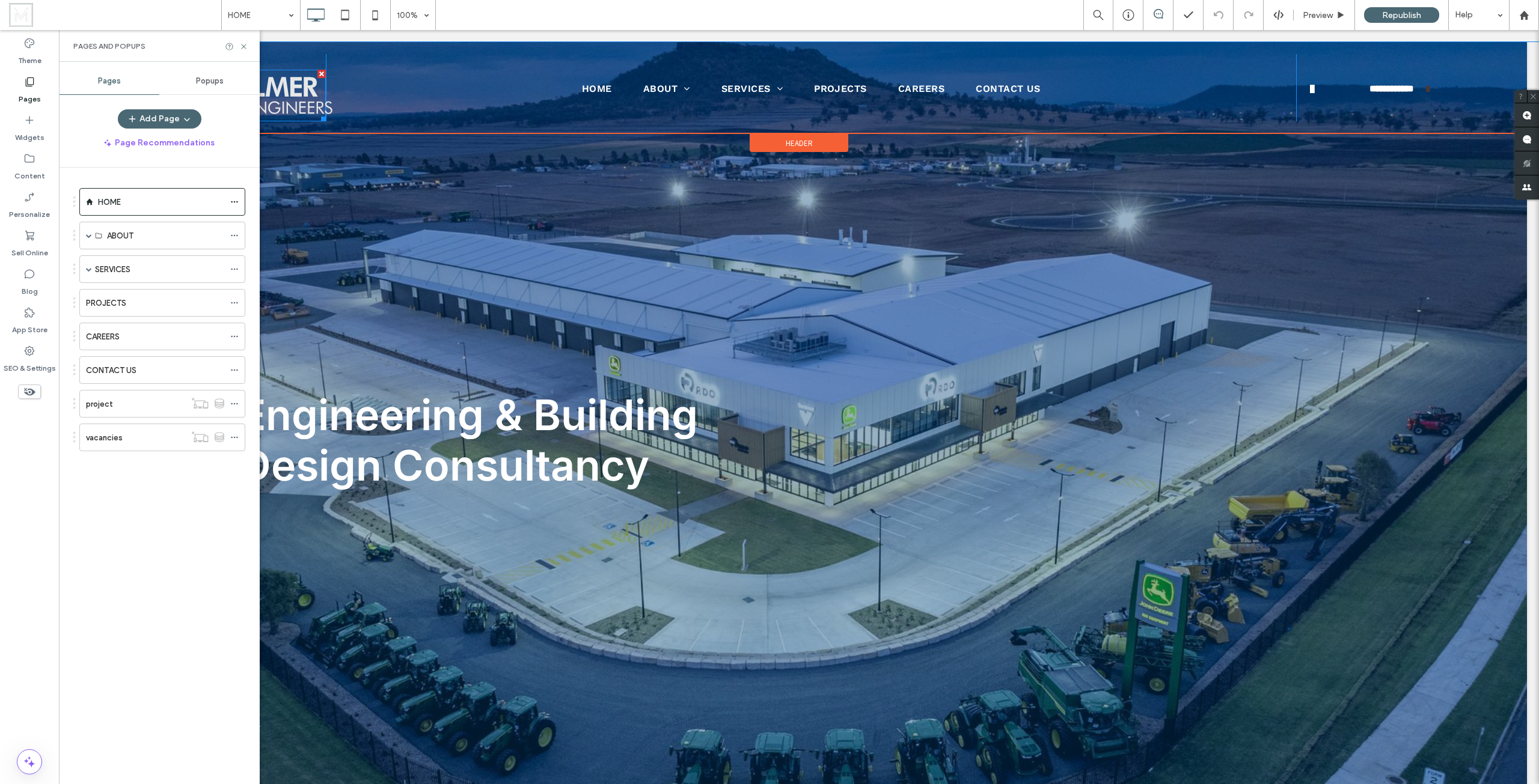
click at [304, 91] on img at bounding box center [204, 96] width 258 height 55
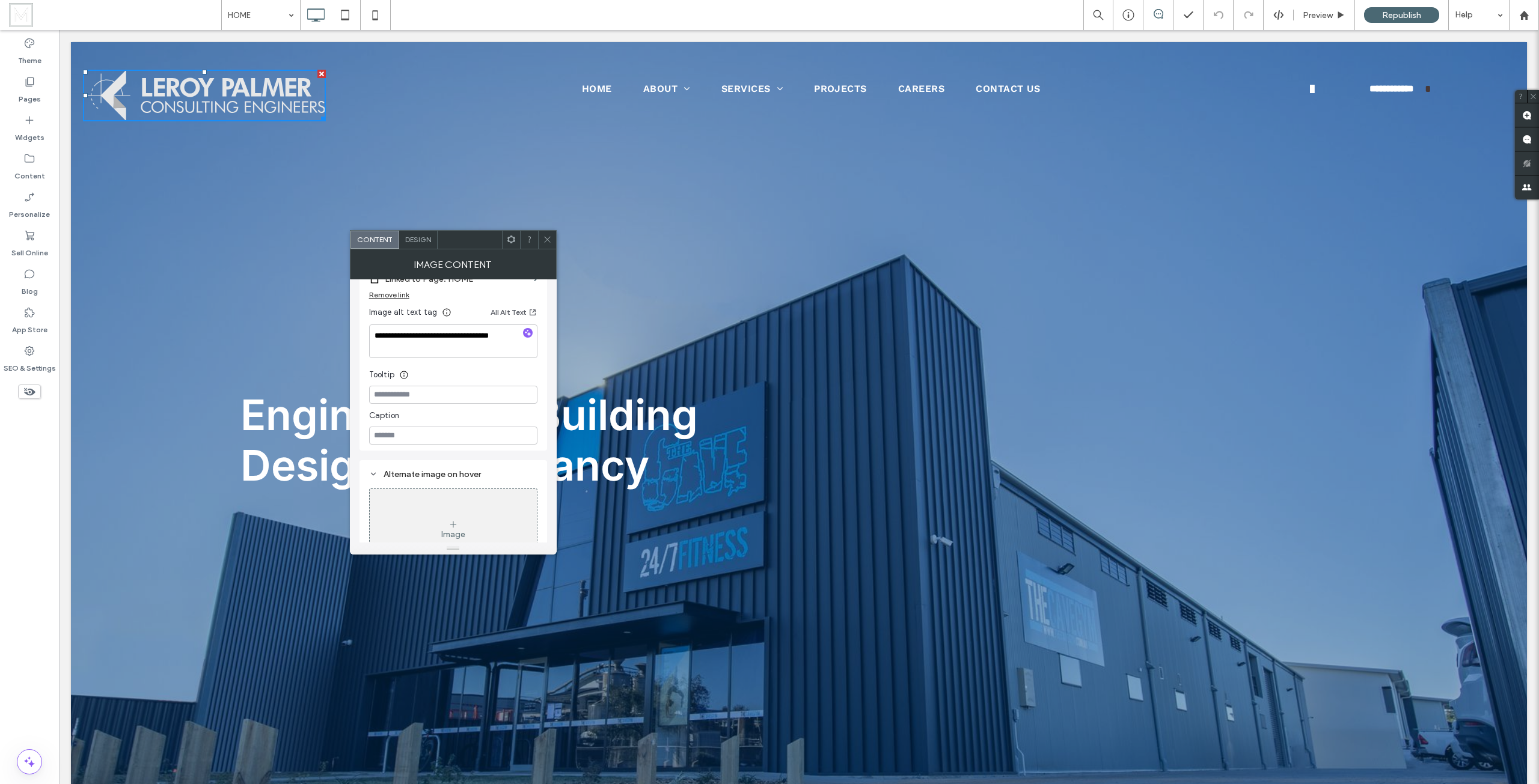
scroll to position [220, 0]
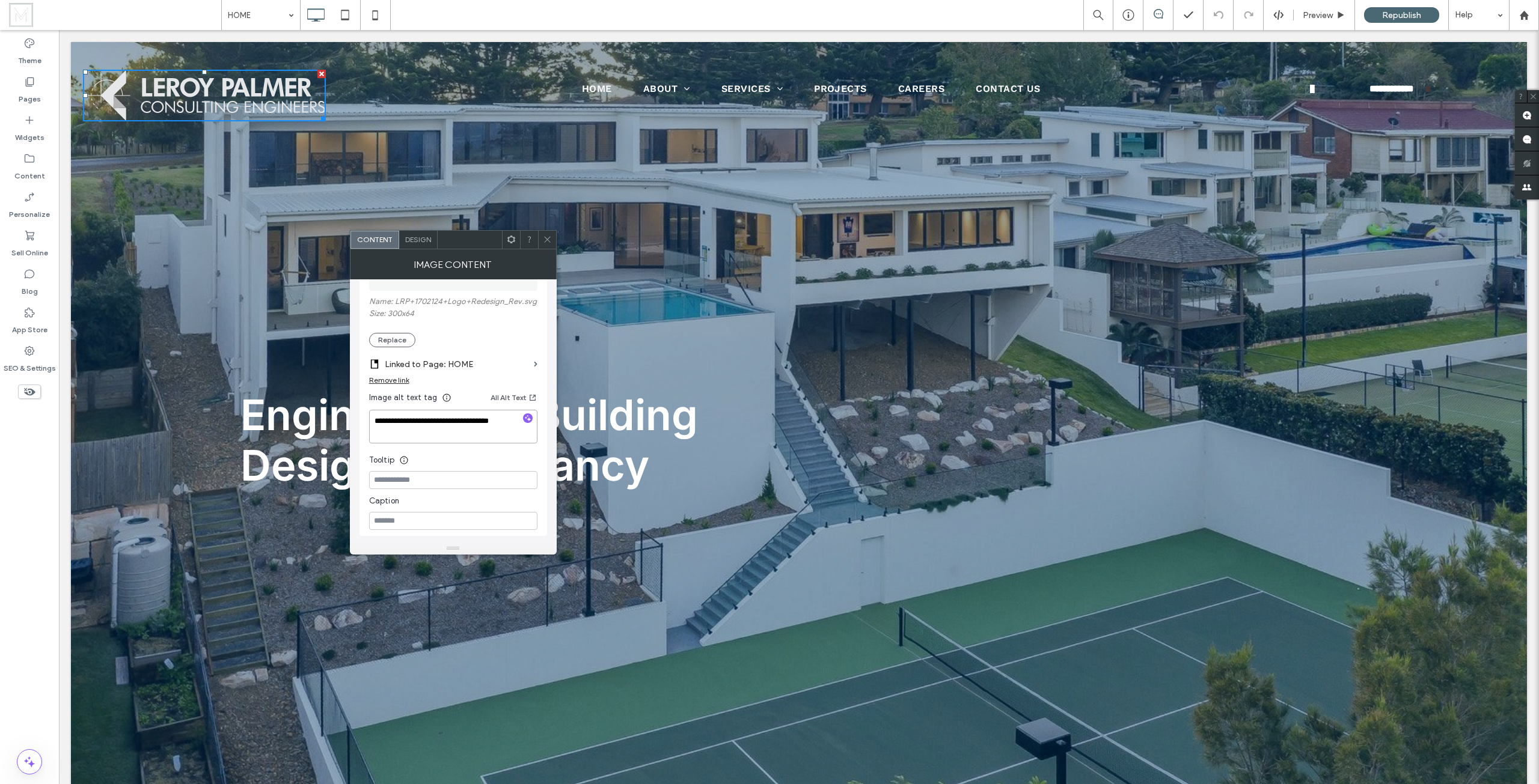
drag, startPoint x: 496, startPoint y: 468, endPoint x: 408, endPoint y: 448, distance: 90.2
click at [547, 238] on icon at bounding box center [547, 239] width 9 height 9
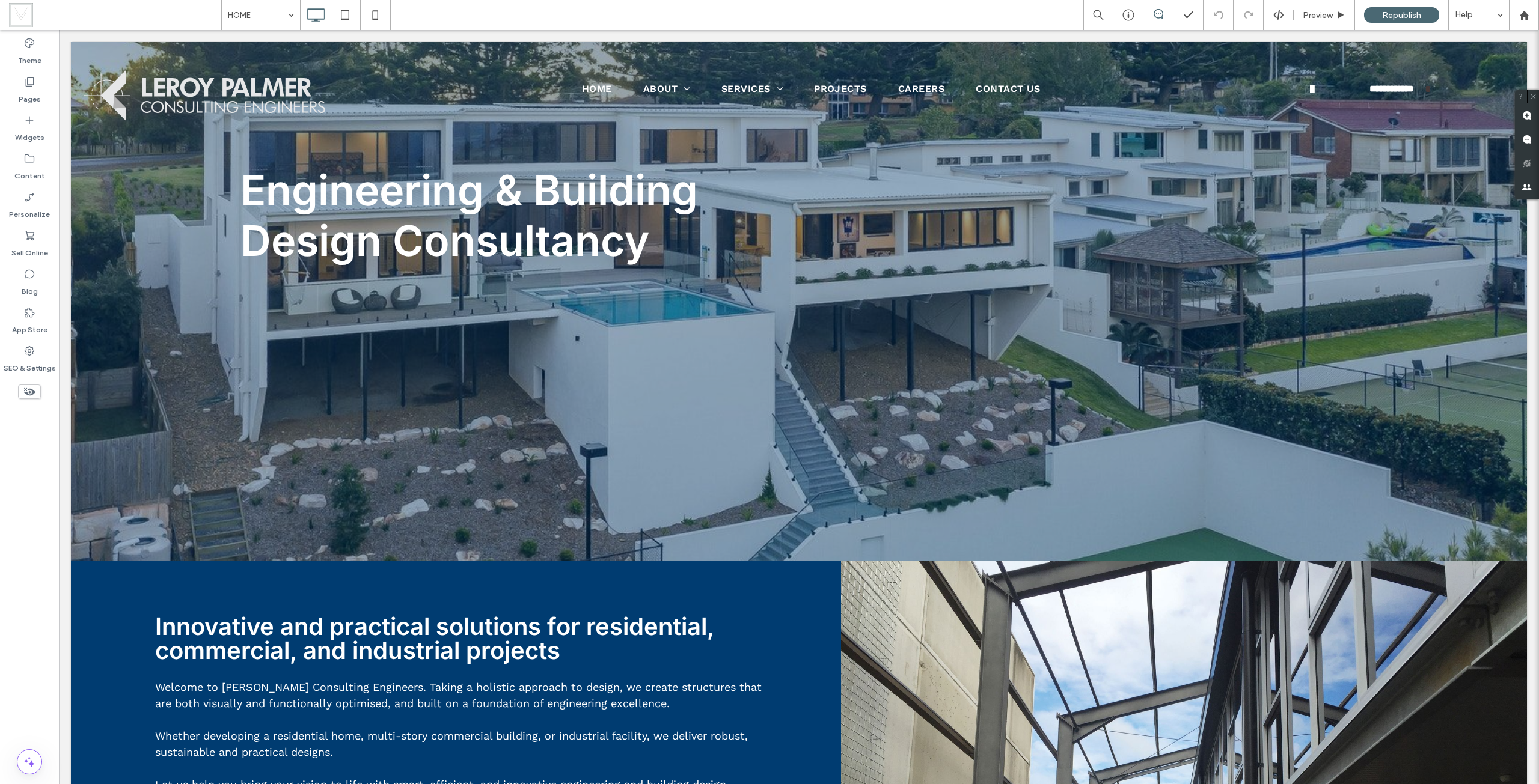
scroll to position [60, 0]
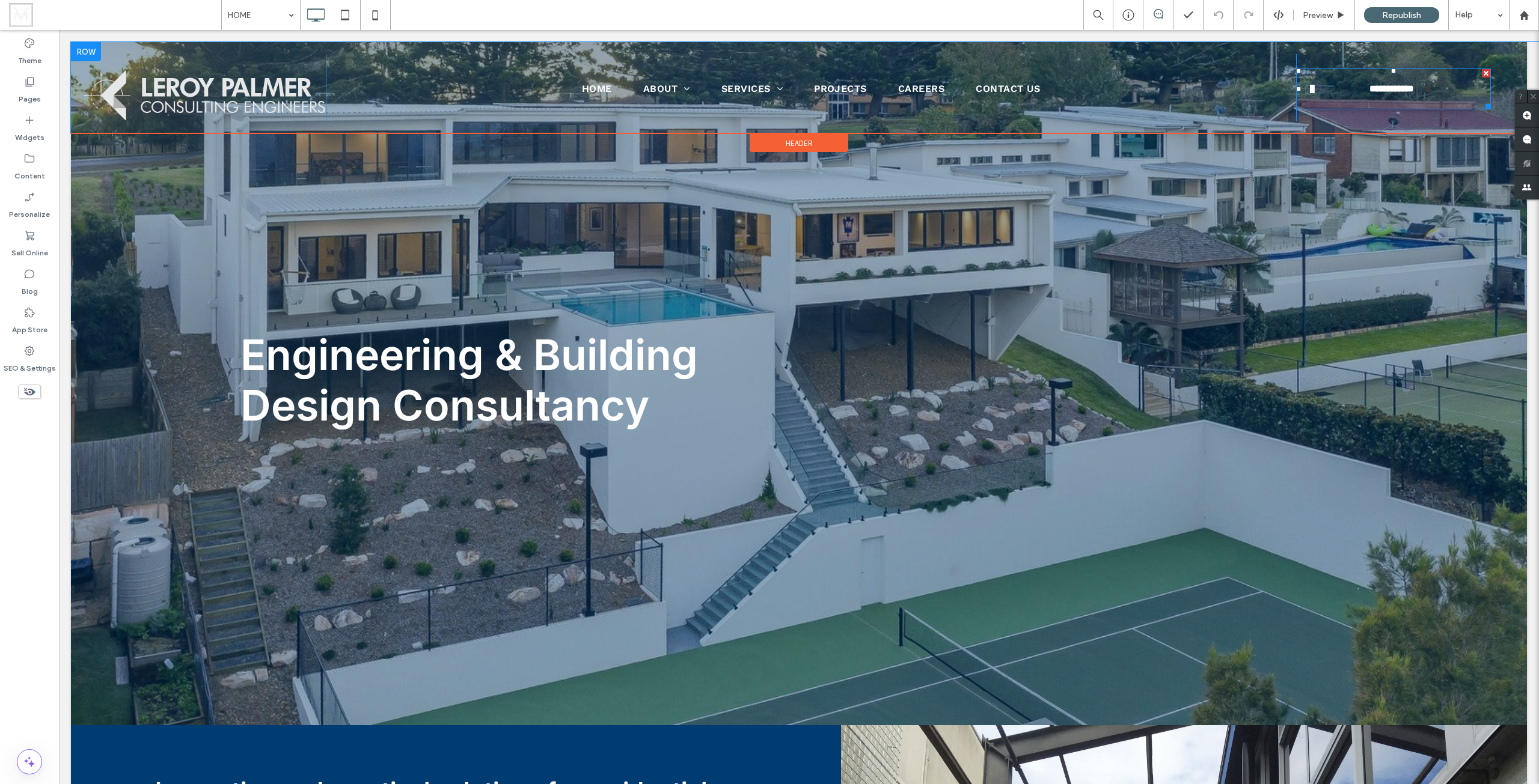
click at [1390, 89] on span "**********" at bounding box center [1392, 89] width 66 height 23
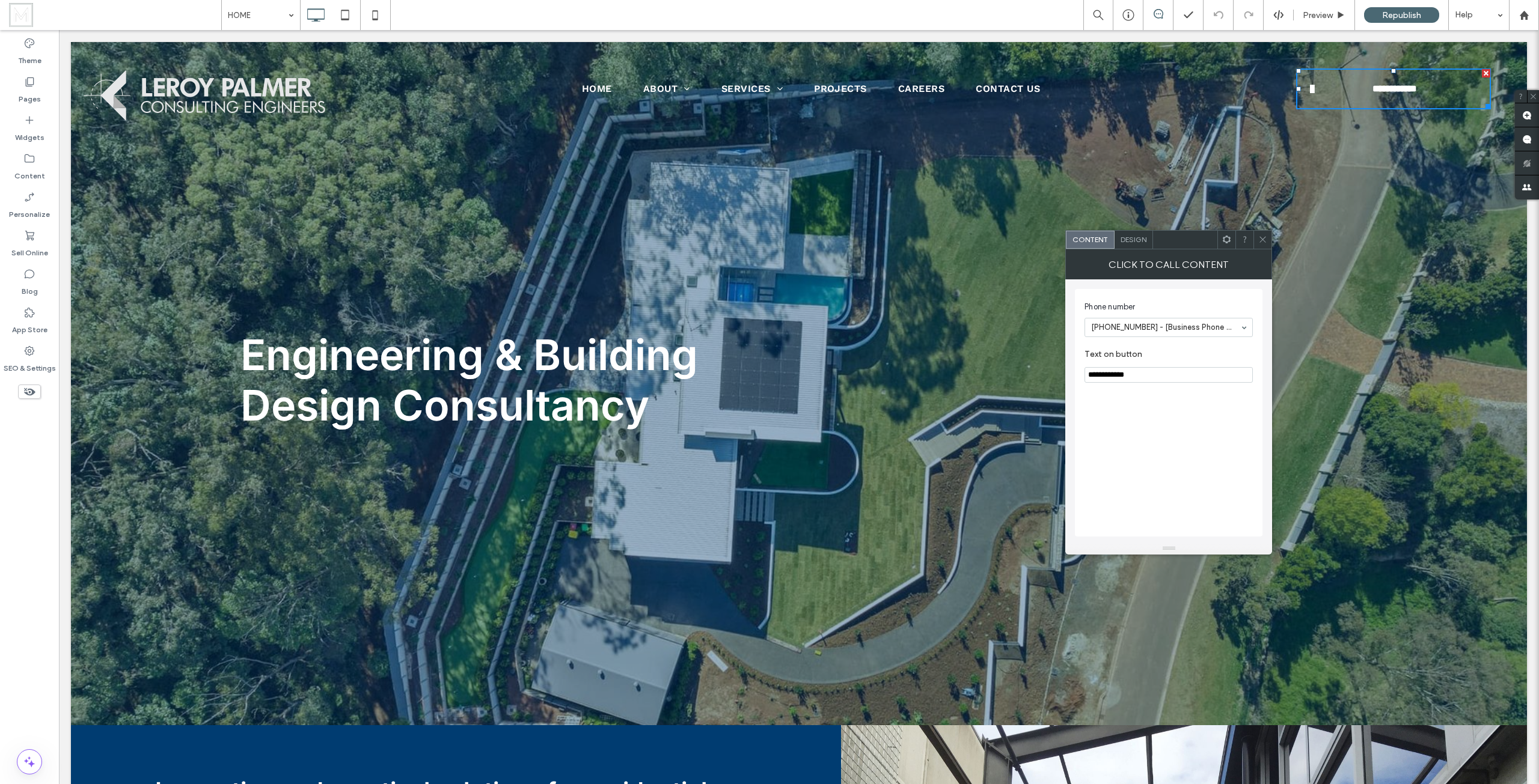
click at [1261, 237] on icon at bounding box center [1262, 239] width 9 height 9
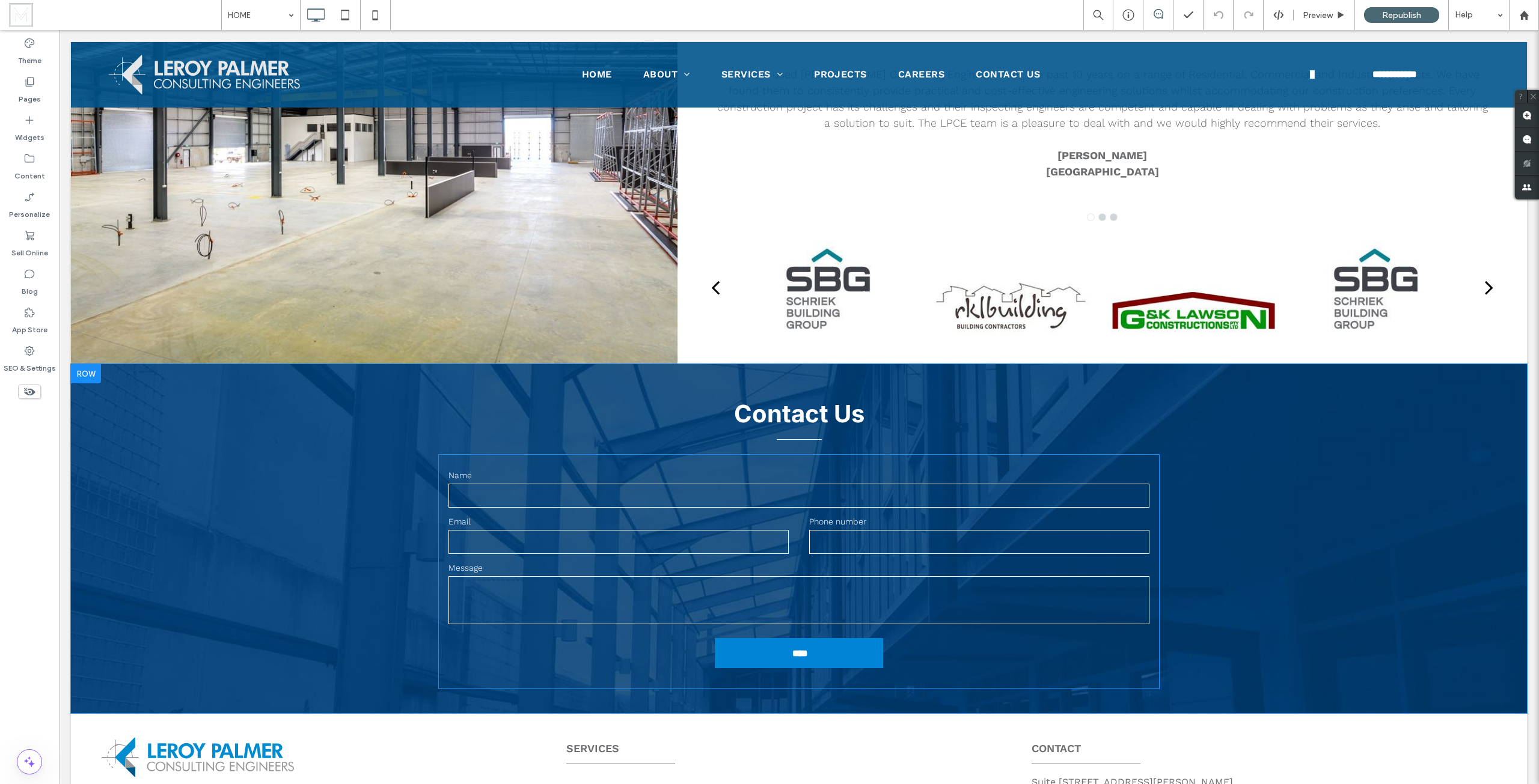
scroll to position [2678, 0]
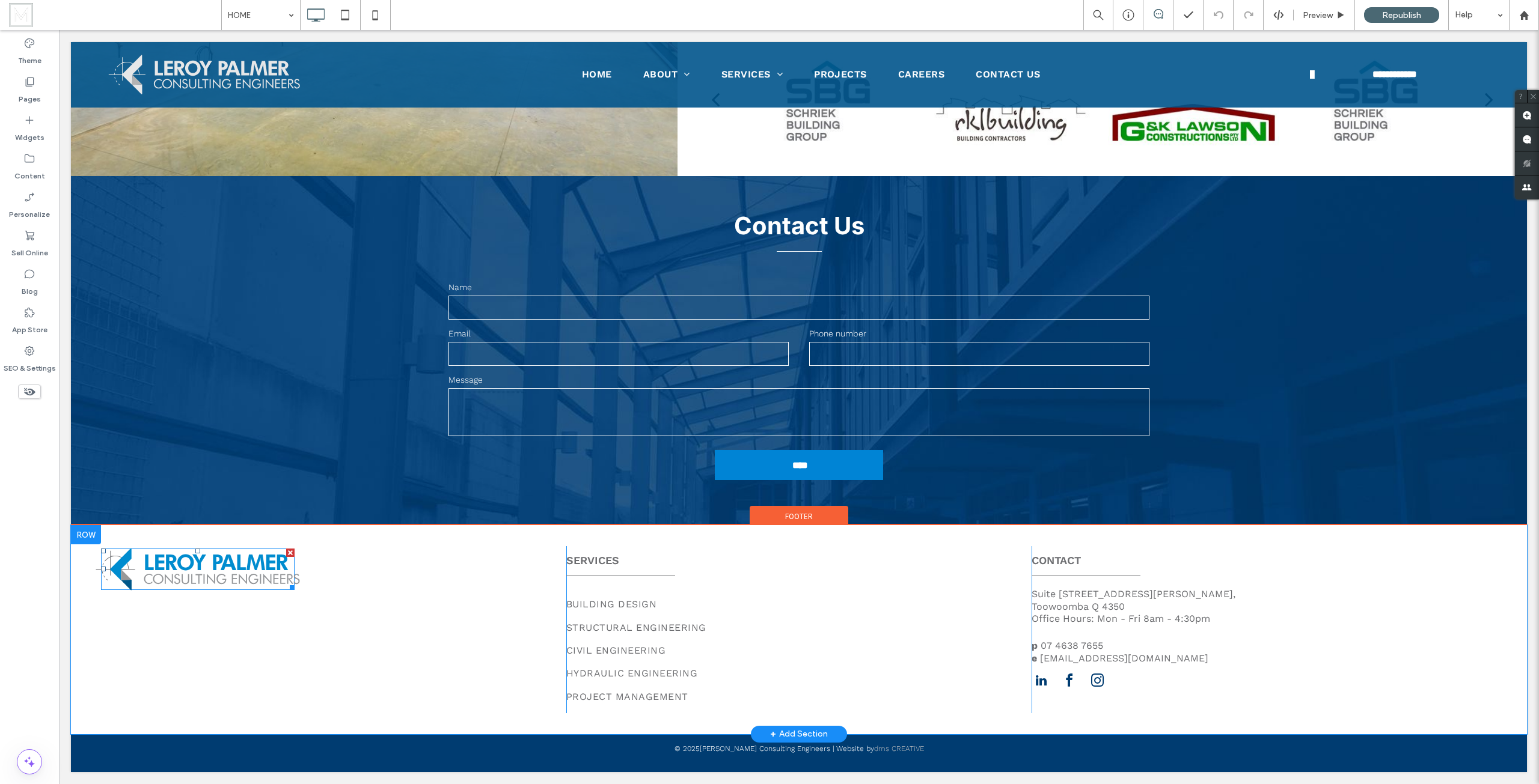
click at [229, 572] on img at bounding box center [197, 569] width 205 height 44
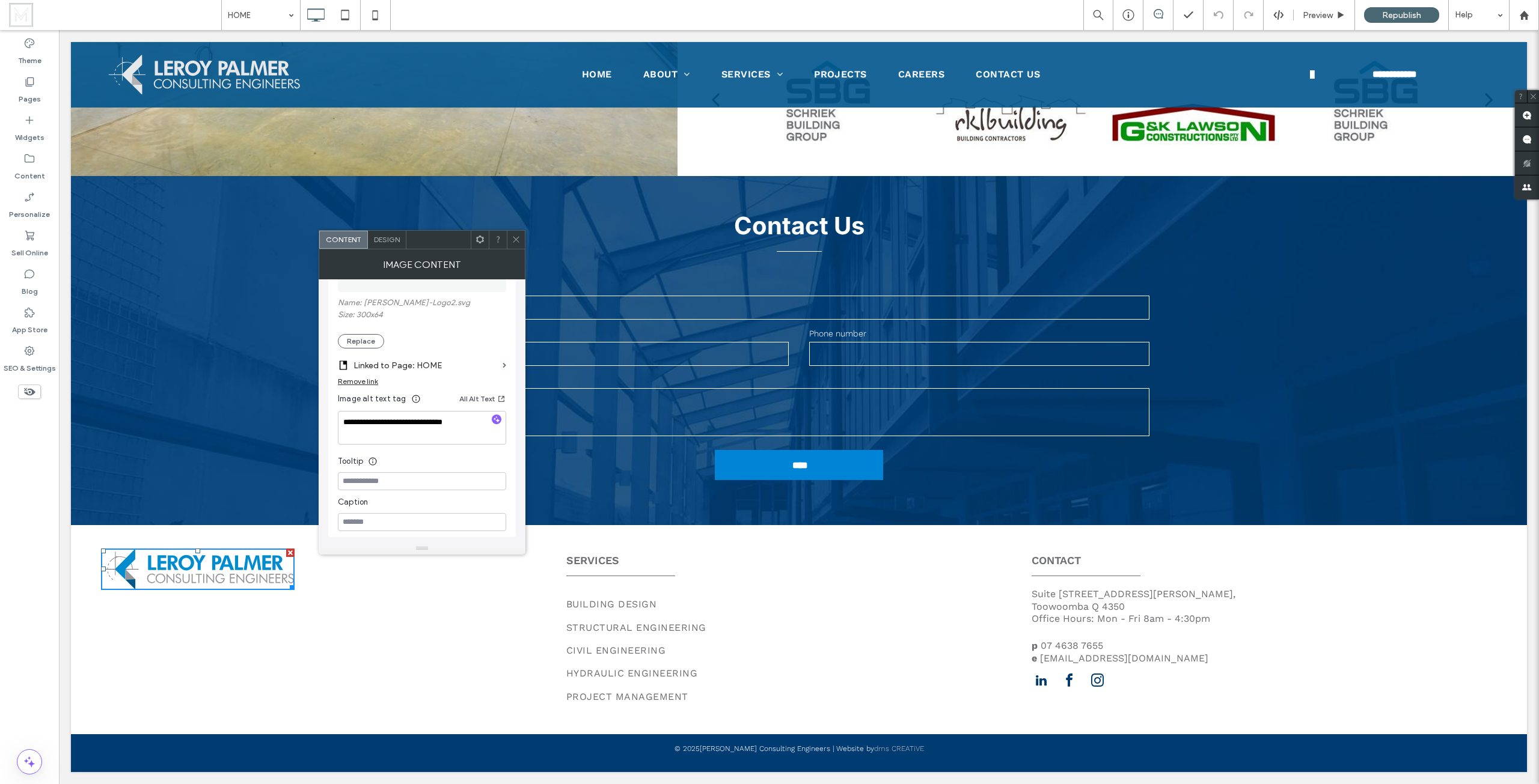
scroll to position [240, 0]
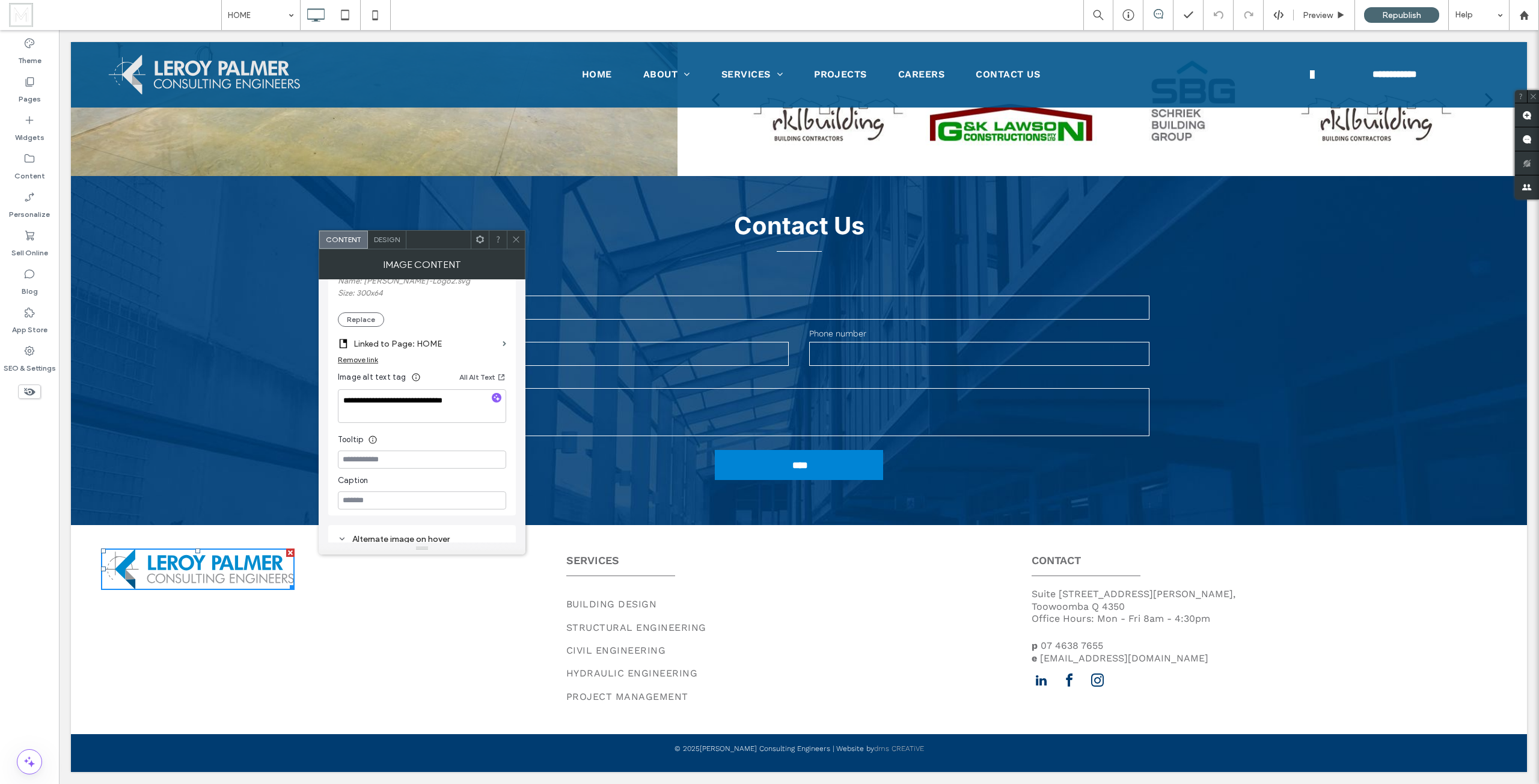
drag, startPoint x: 514, startPoint y: 237, endPoint x: 470, endPoint y: 240, distance: 44.1
click at [514, 237] on use at bounding box center [515, 239] width 6 height 6
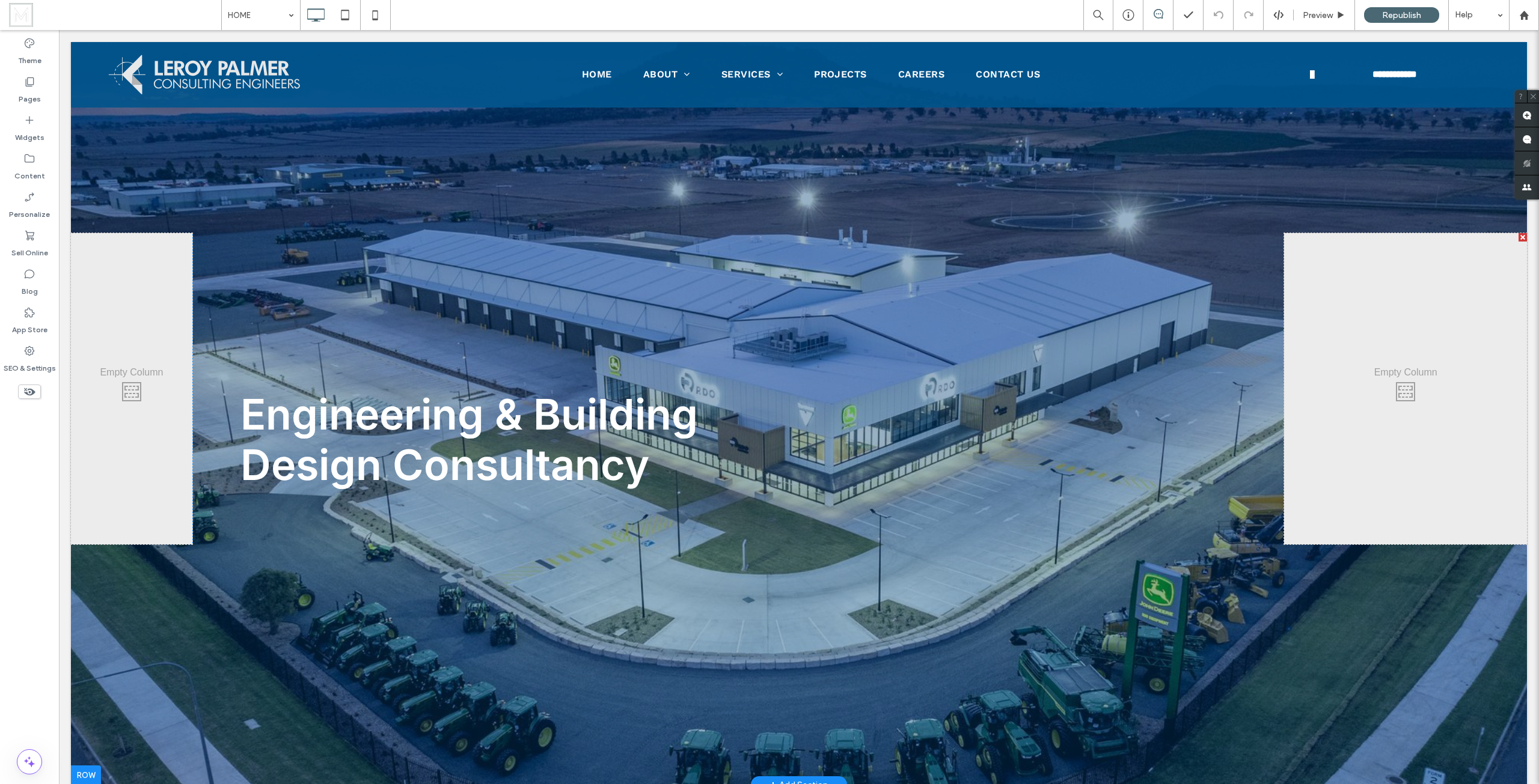
scroll to position [0, 0]
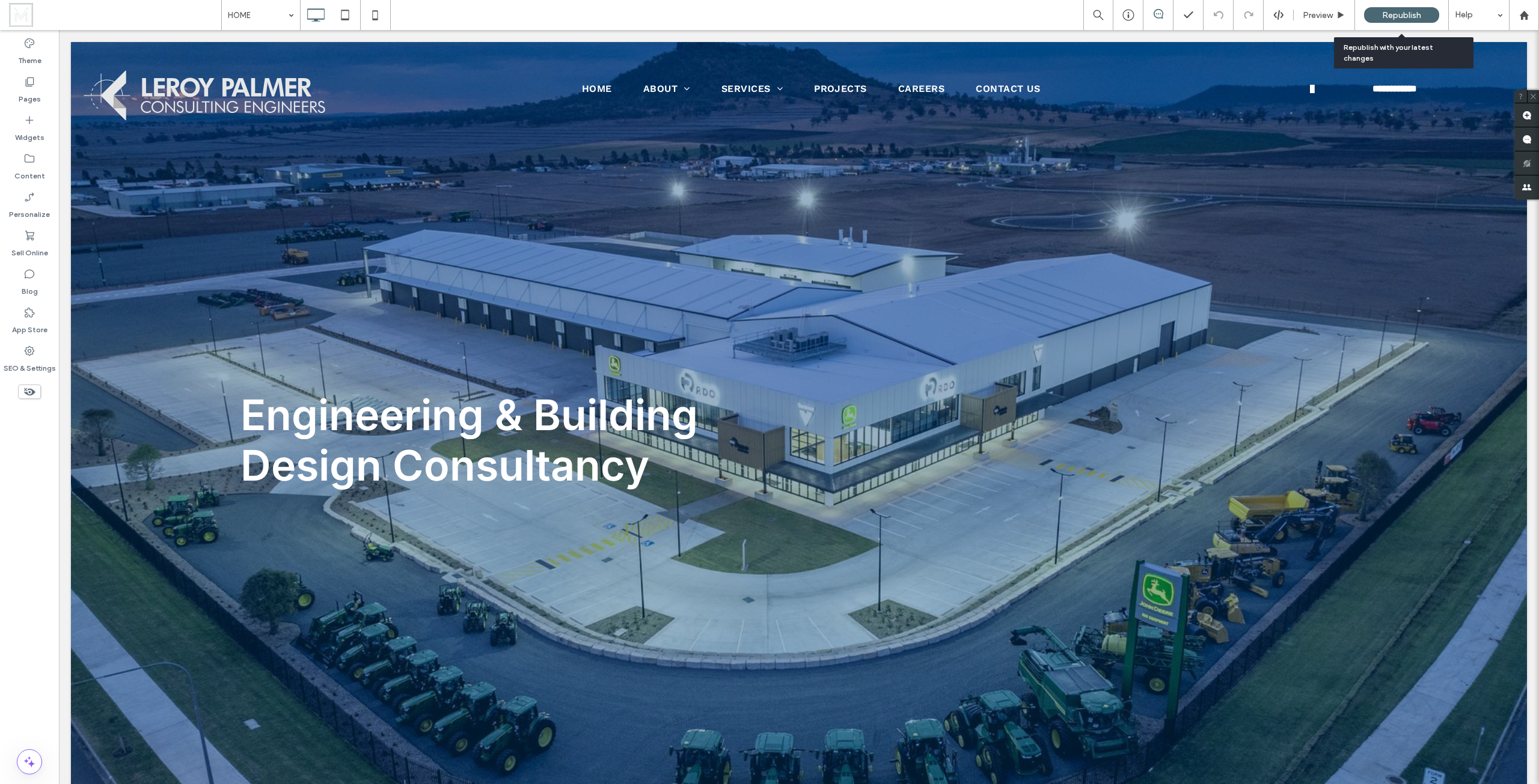
click at [1411, 18] on span "Republish" at bounding box center [1401, 15] width 39 height 10
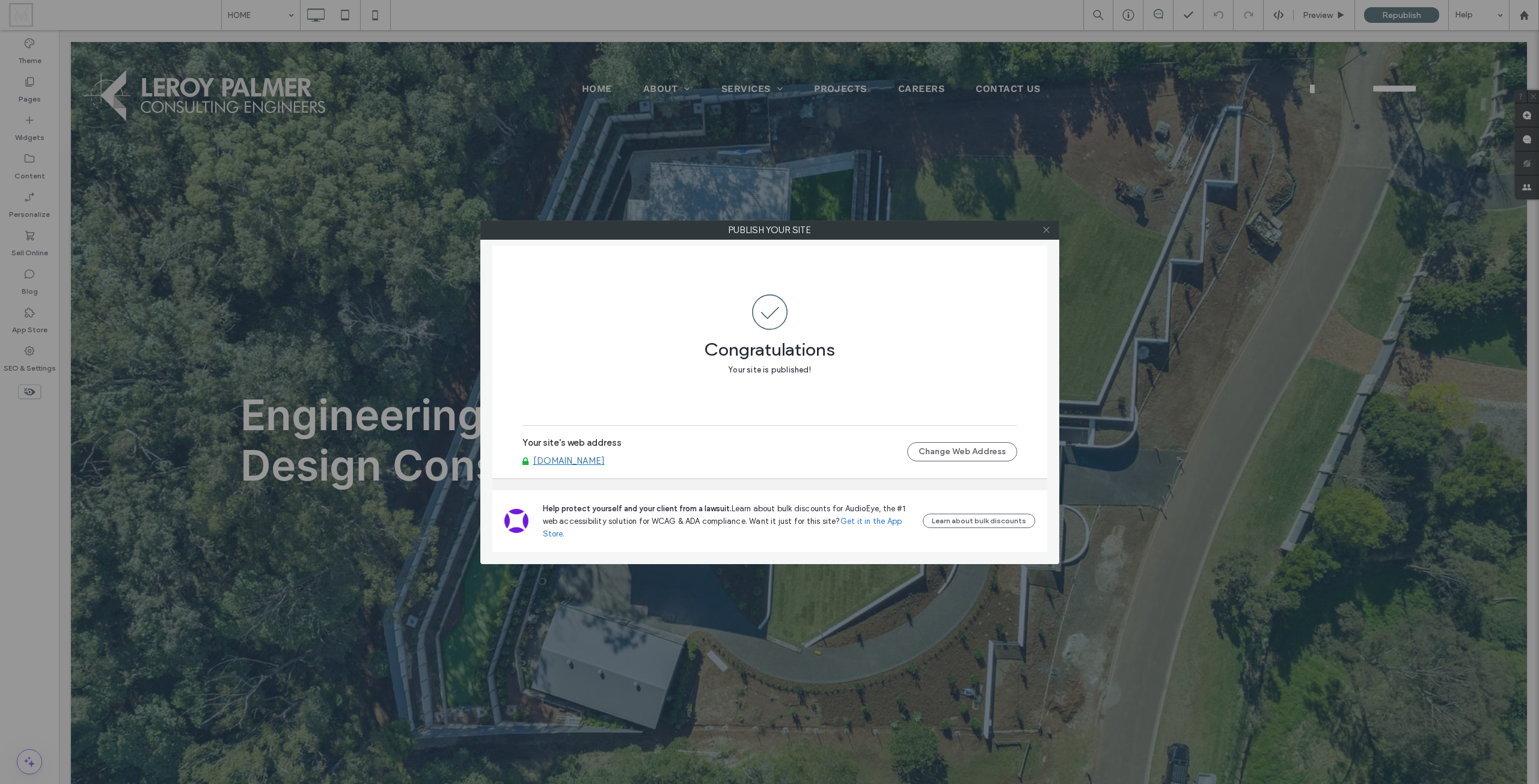
click at [1048, 233] on icon at bounding box center [1045, 229] width 9 height 9
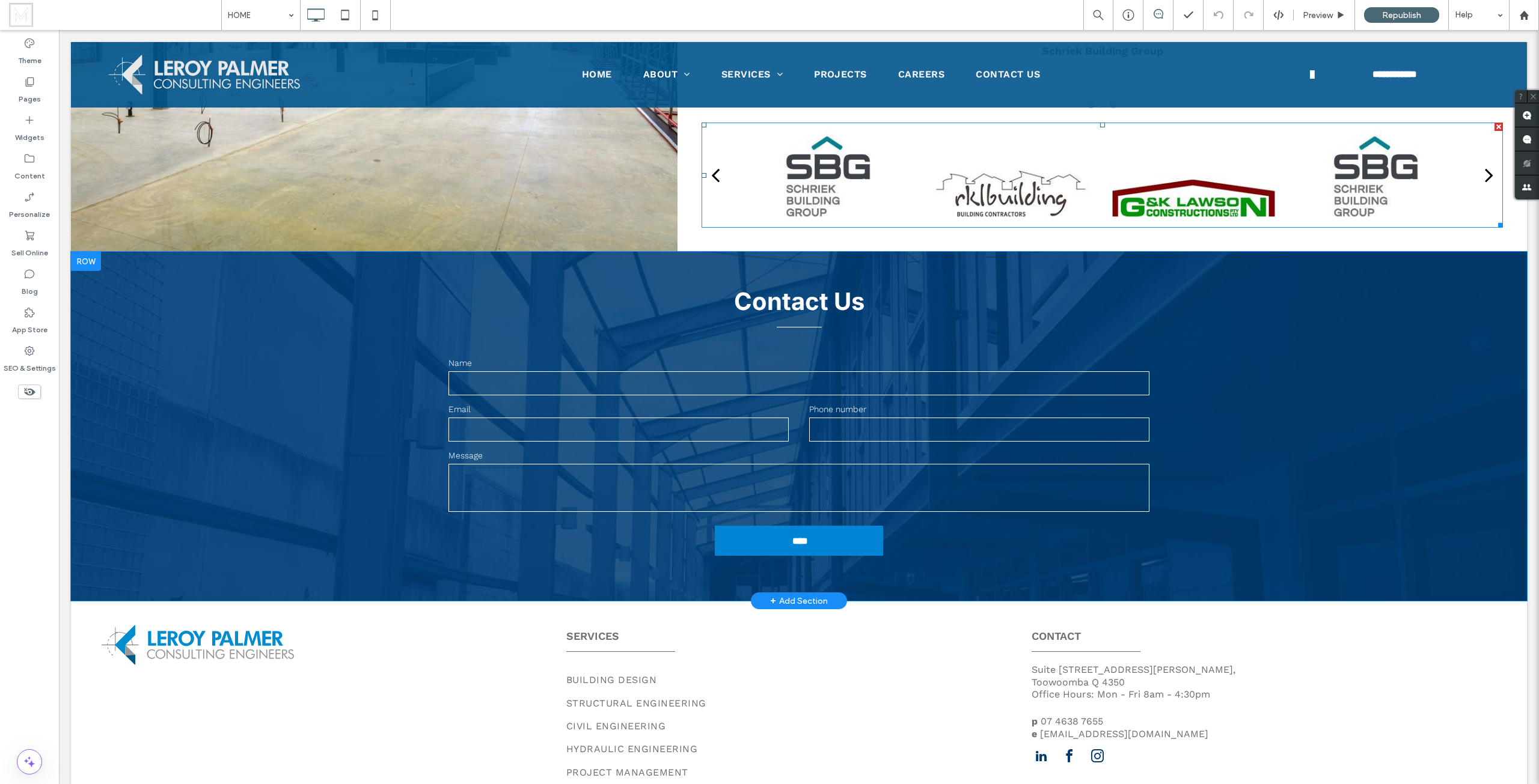
scroll to position [2644, 0]
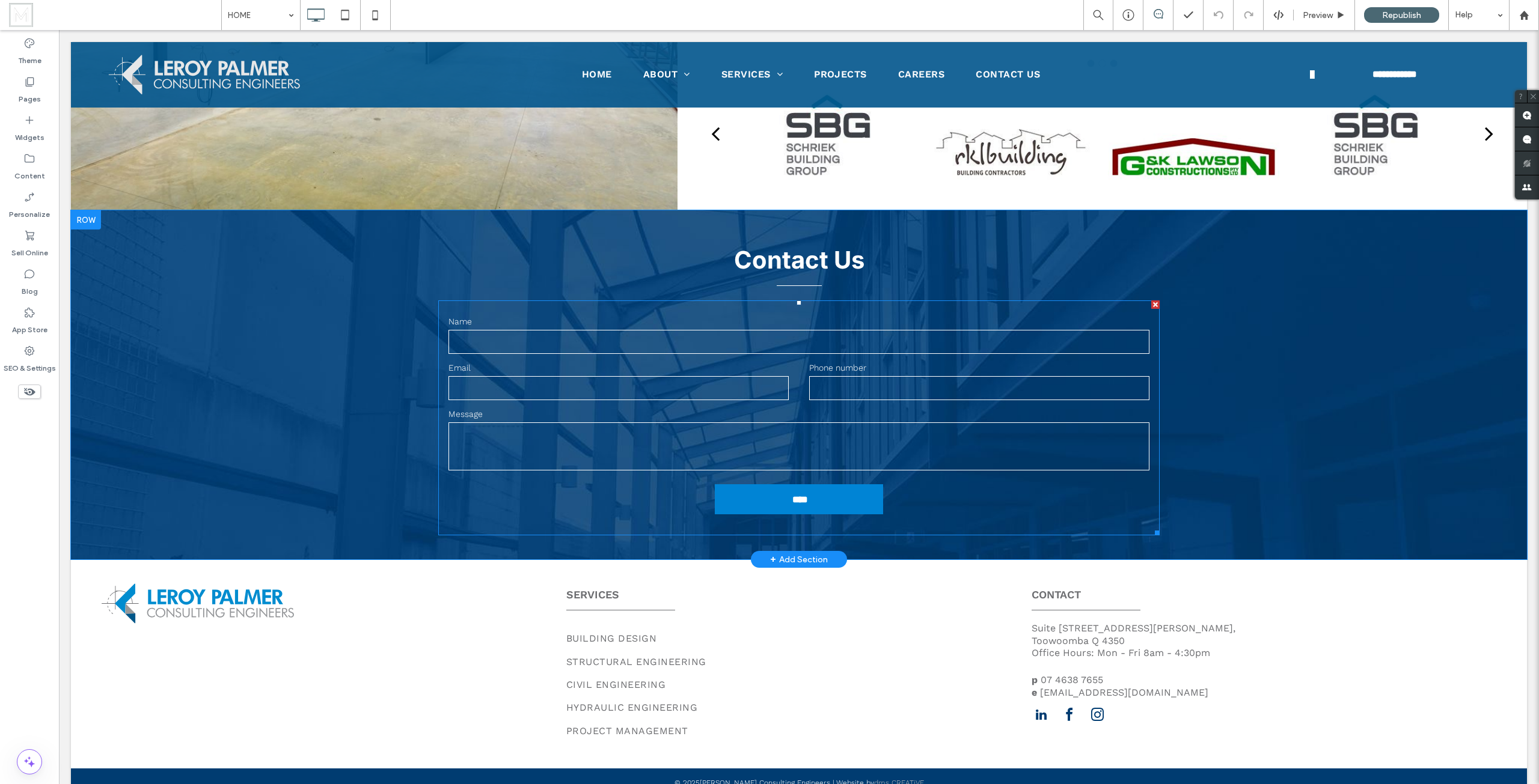
click at [807, 415] on label "Message" at bounding box center [799, 414] width 701 height 12
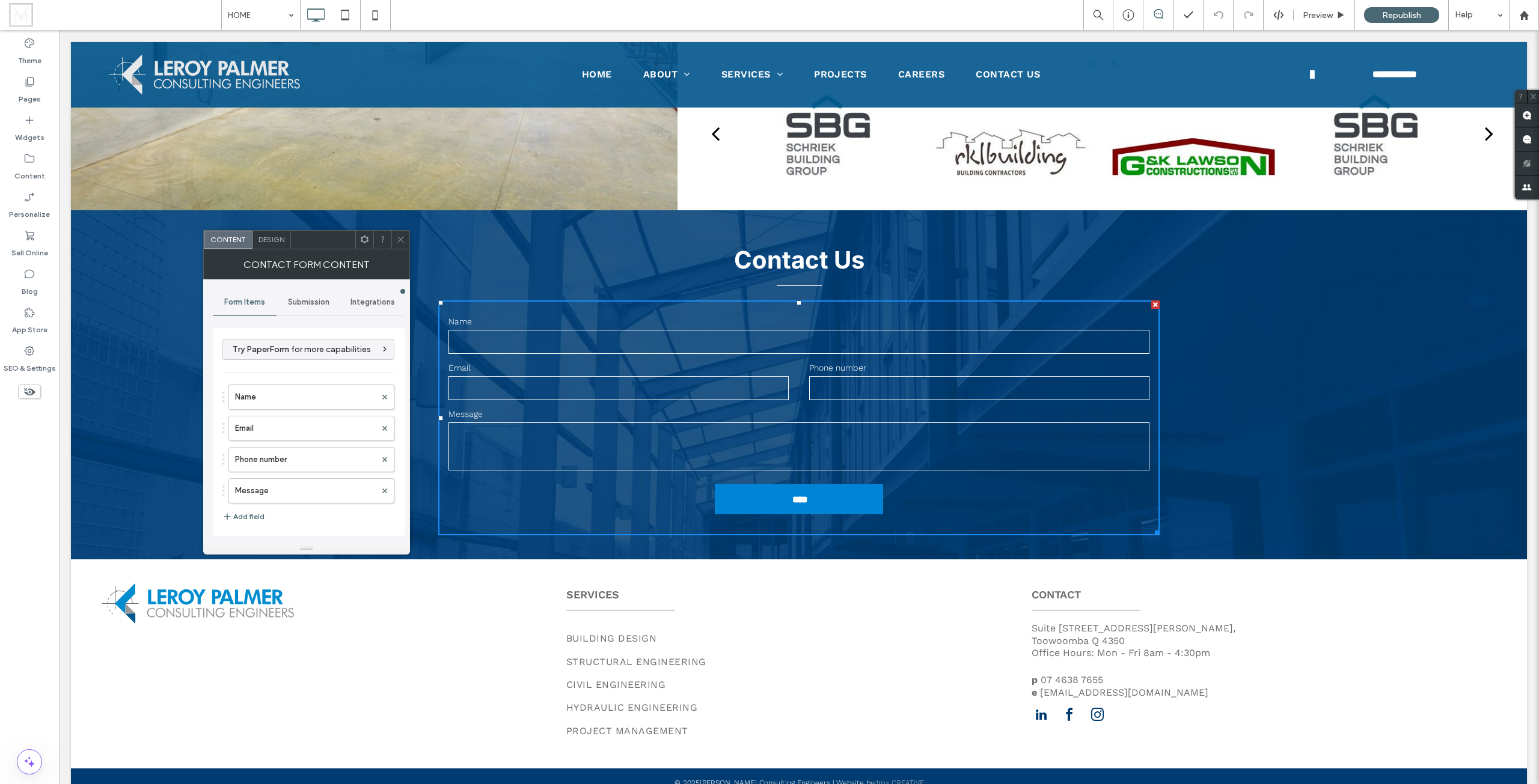
click at [312, 308] on div "Submission" at bounding box center [308, 302] width 64 height 27
click at [316, 344] on div "New submission notification" at bounding box center [309, 358] width 173 height 37
click at [281, 372] on div "New submission notification" at bounding box center [309, 358] width 173 height 37
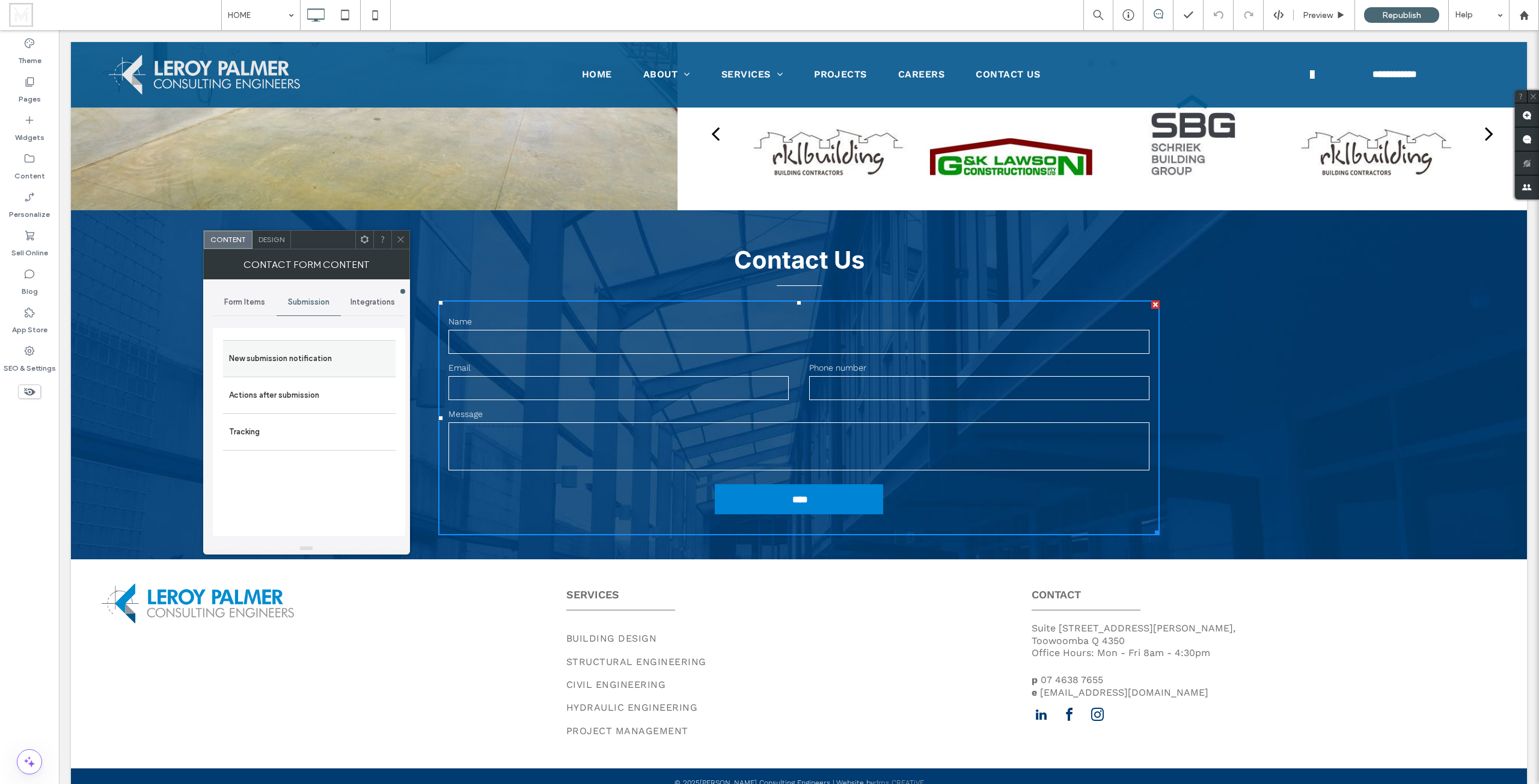
click at [312, 357] on label "New submission notification" at bounding box center [309, 358] width 160 height 24
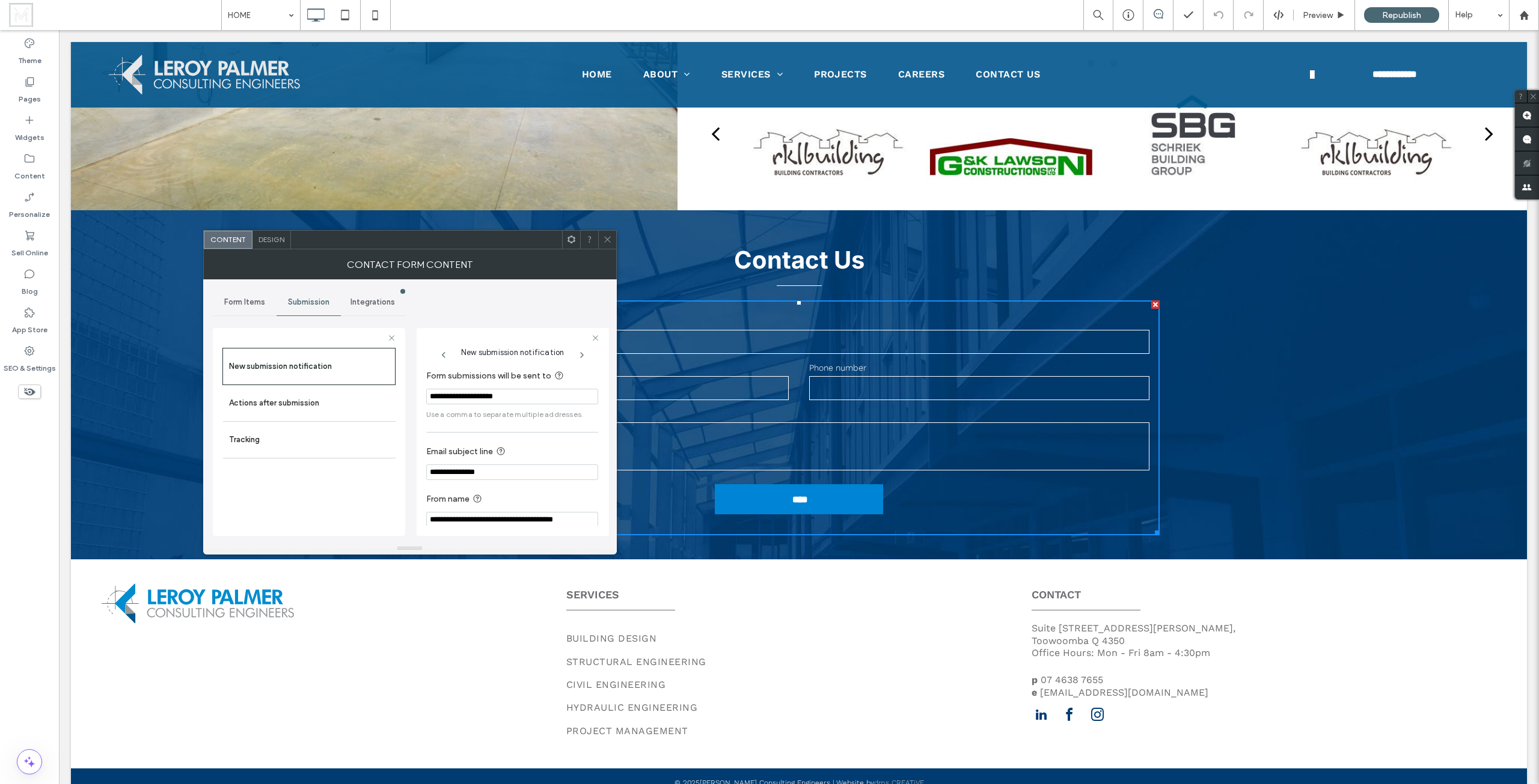
click at [610, 238] on icon at bounding box center [607, 239] width 9 height 9
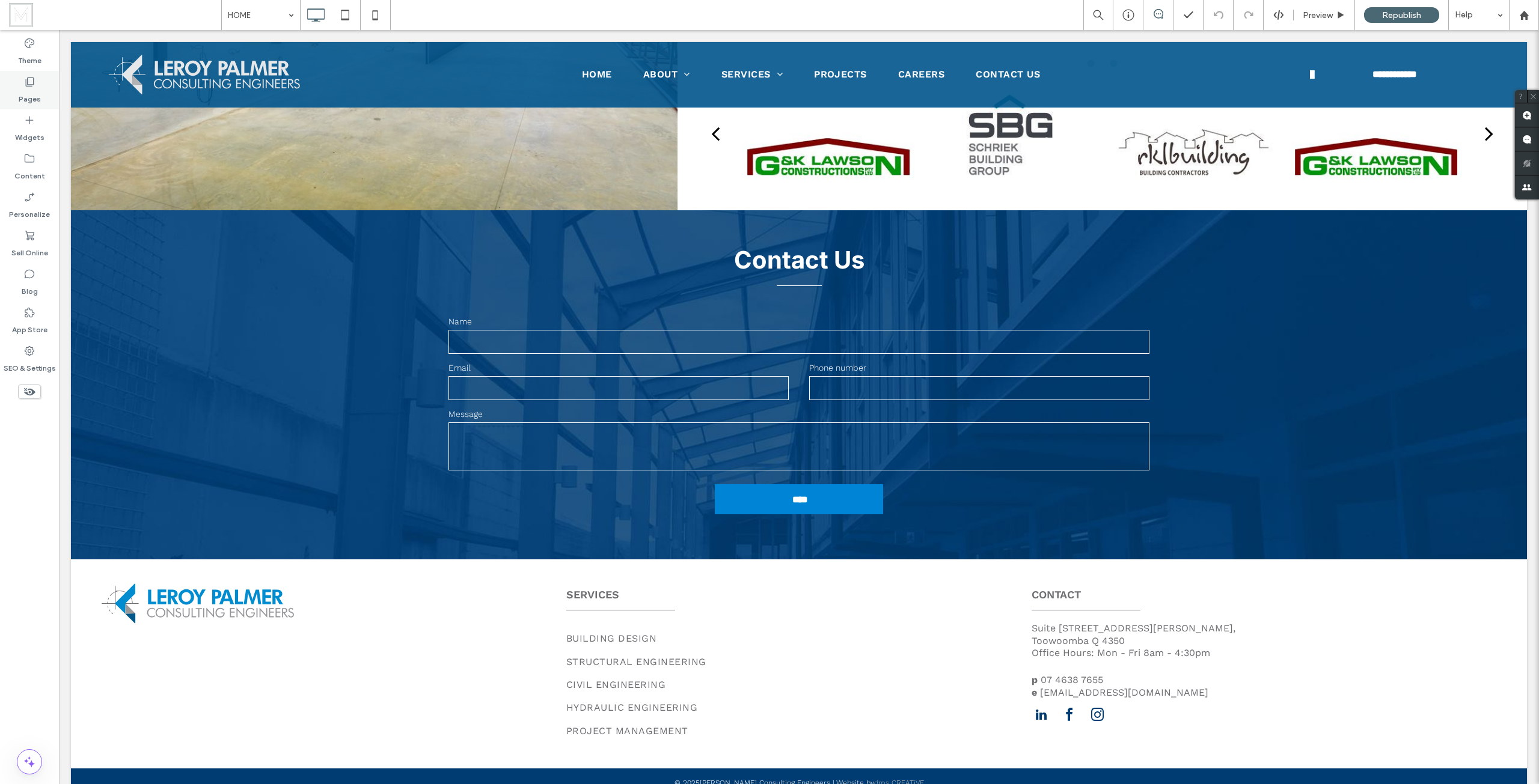
click at [31, 91] on label "Pages" at bounding box center [29, 96] width 22 height 17
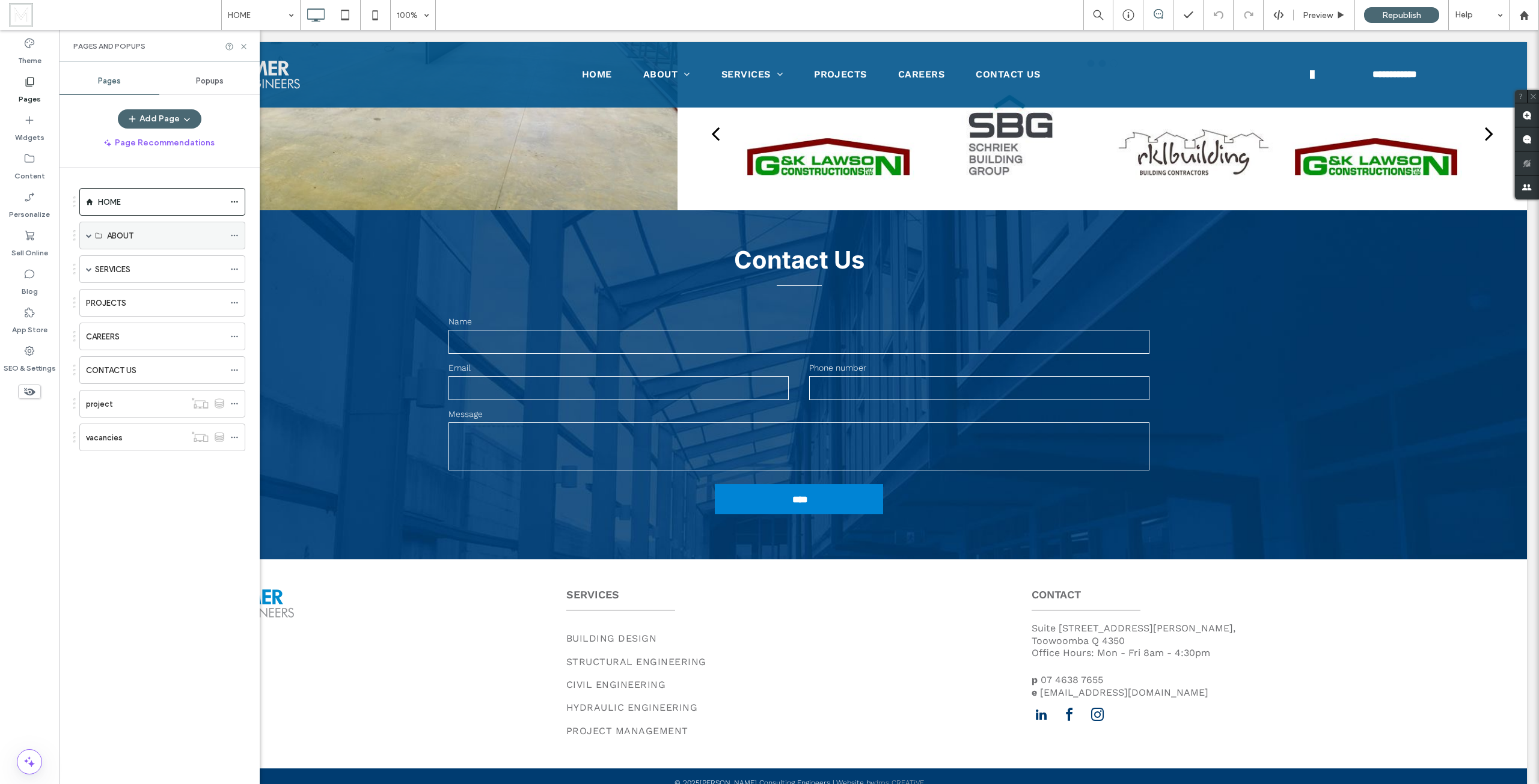
click at [92, 236] on div "ABOUT" at bounding box center [162, 235] width 166 height 27
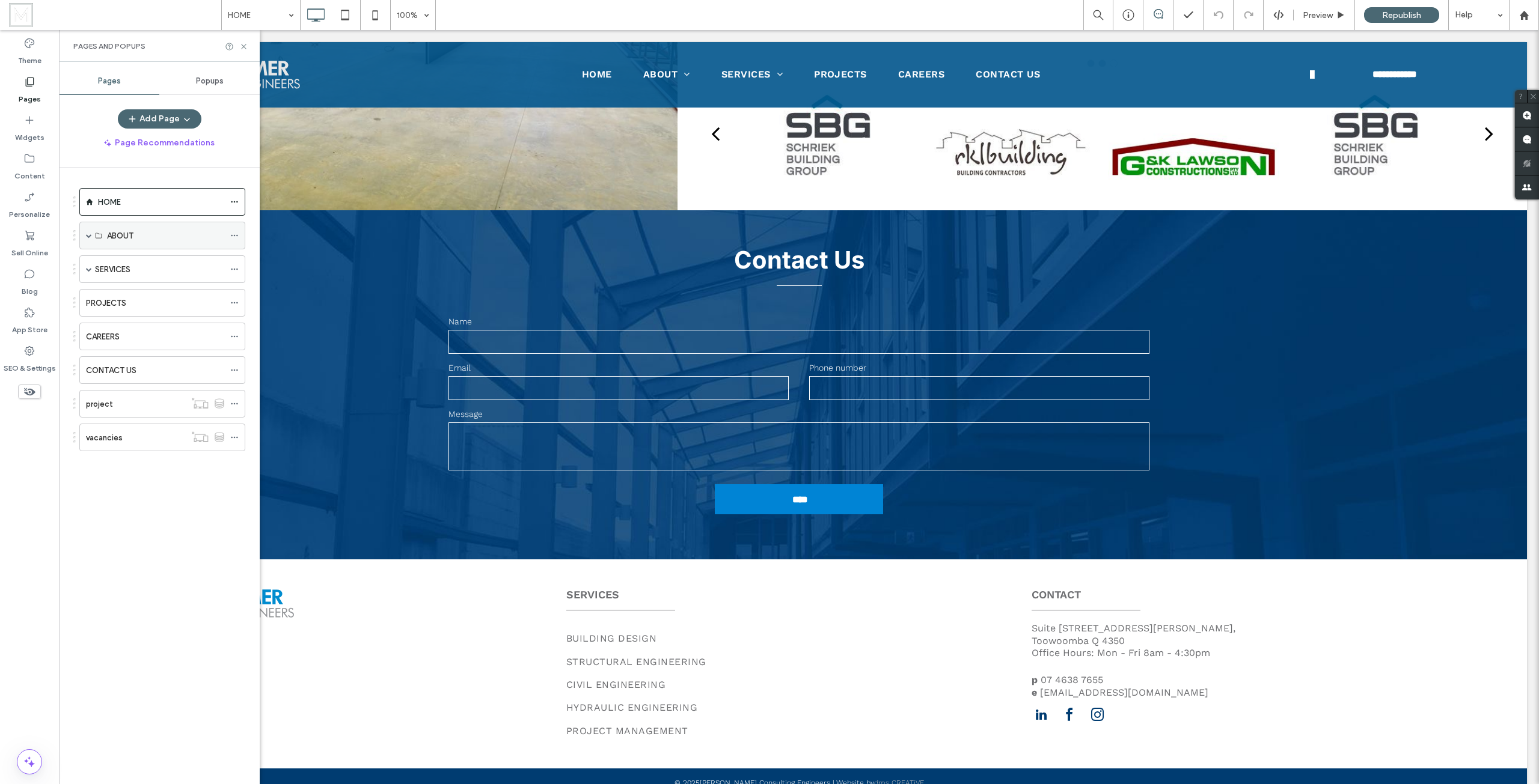
click at [83, 233] on div "ABOUT" at bounding box center [162, 235] width 166 height 27
click at [86, 234] on span at bounding box center [88, 235] width 6 height 6
click at [135, 268] on label "ABOUT US" at bounding box center [126, 263] width 38 height 21
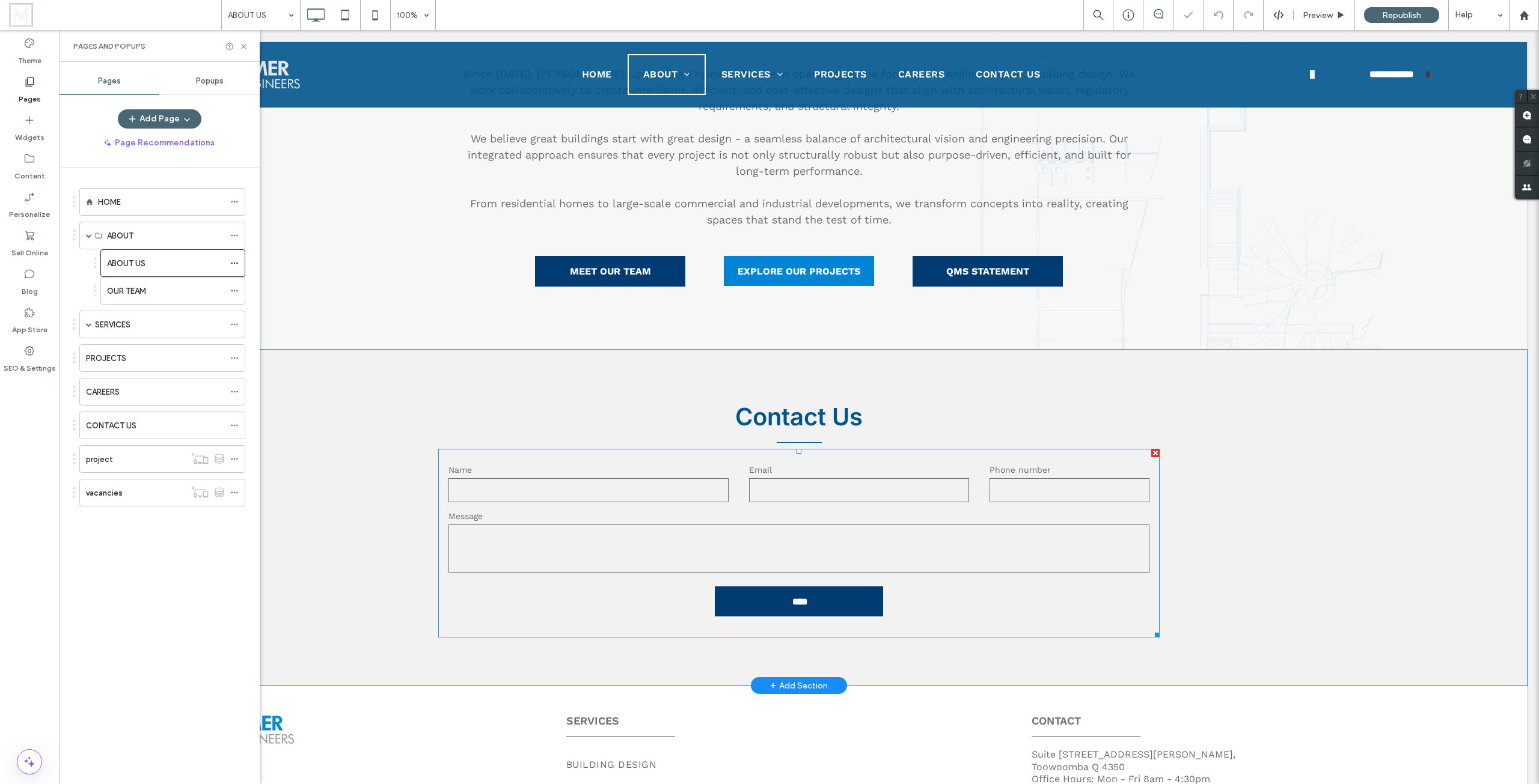
scroll to position [373, 0]
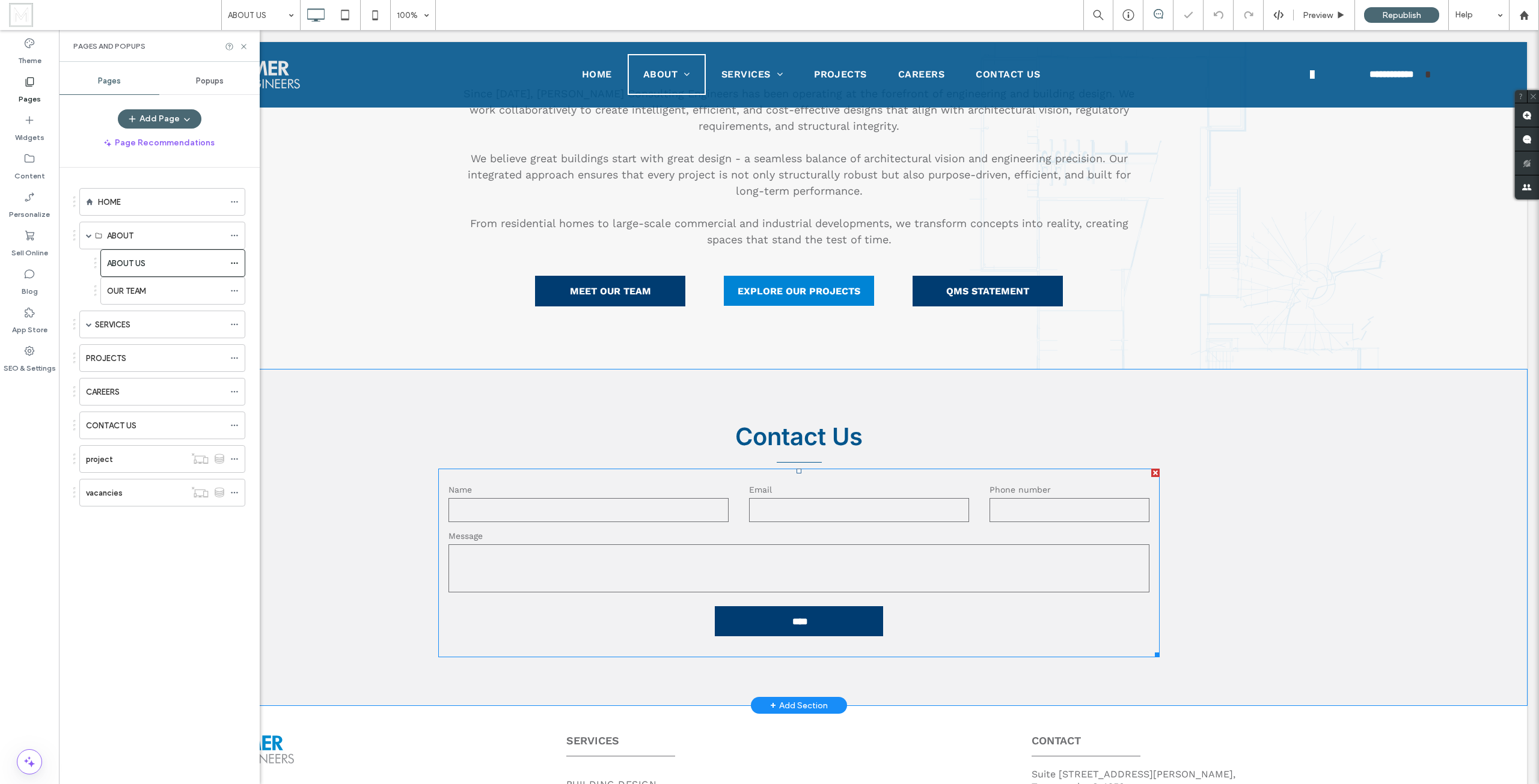
click at [794, 504] on input "email" at bounding box center [858, 510] width 220 height 24
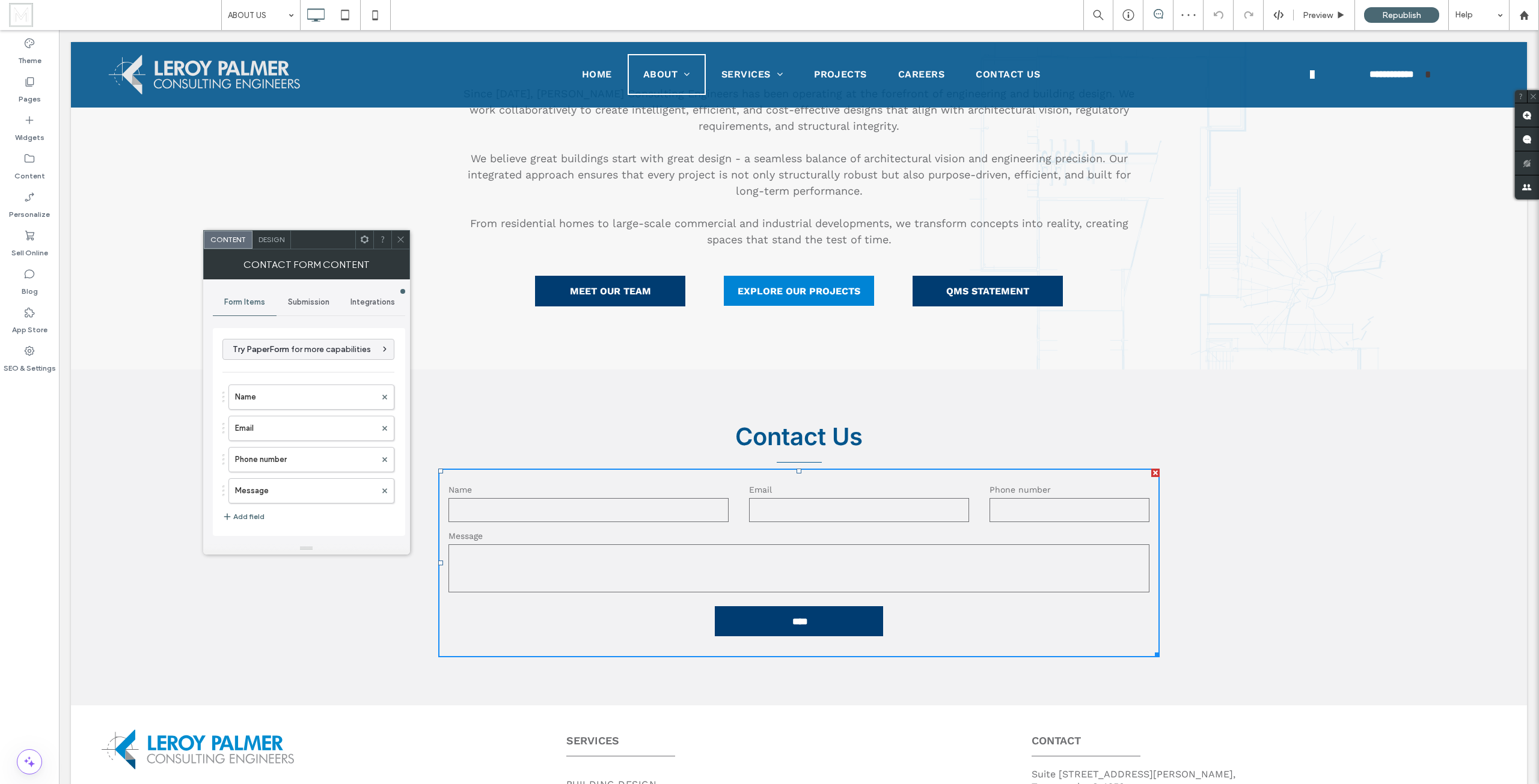
click at [312, 307] on div "Submission" at bounding box center [308, 302] width 64 height 27
click at [301, 362] on label "New submission notification" at bounding box center [309, 358] width 160 height 24
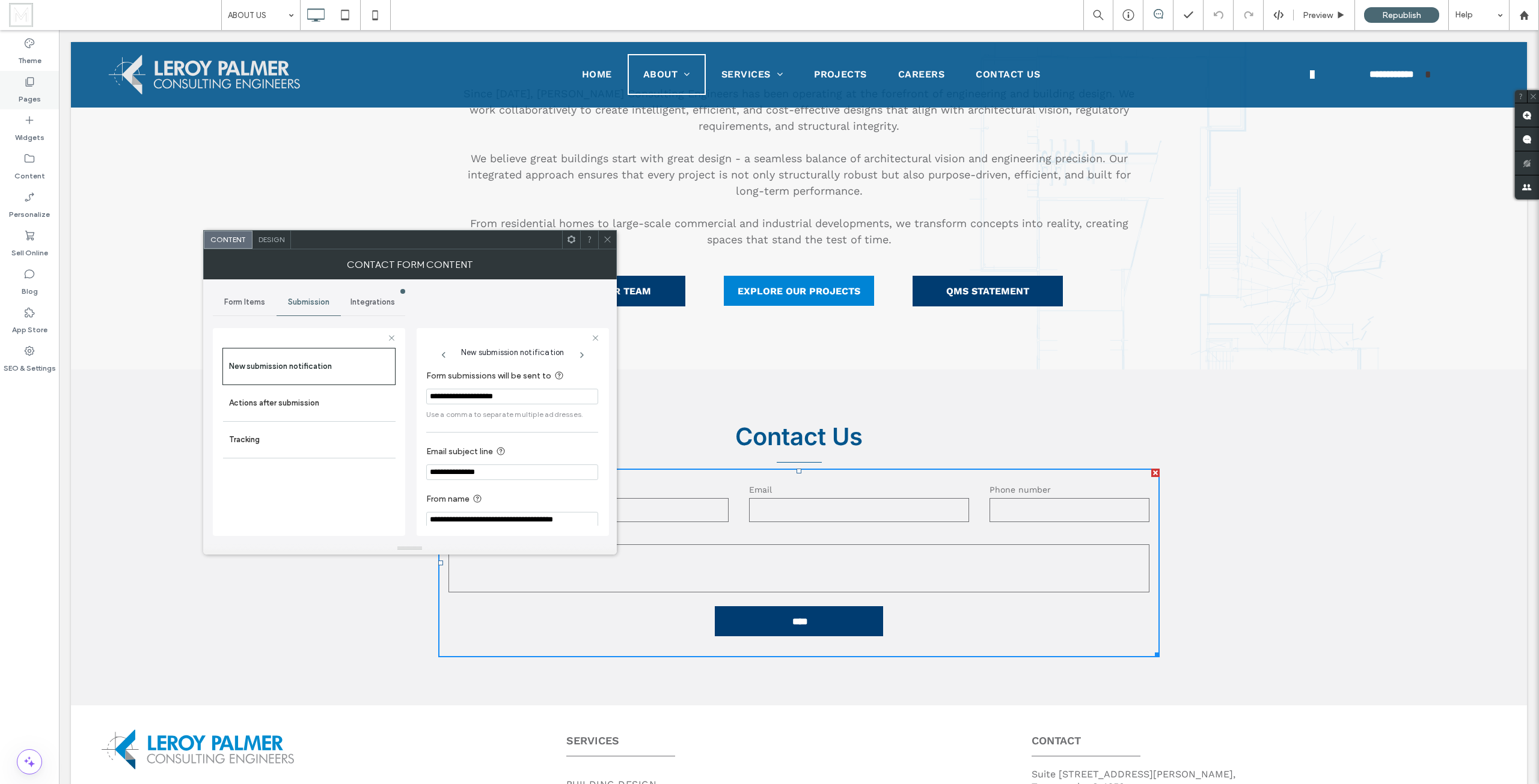
click at [46, 99] on div "Pages" at bounding box center [29, 90] width 59 height 38
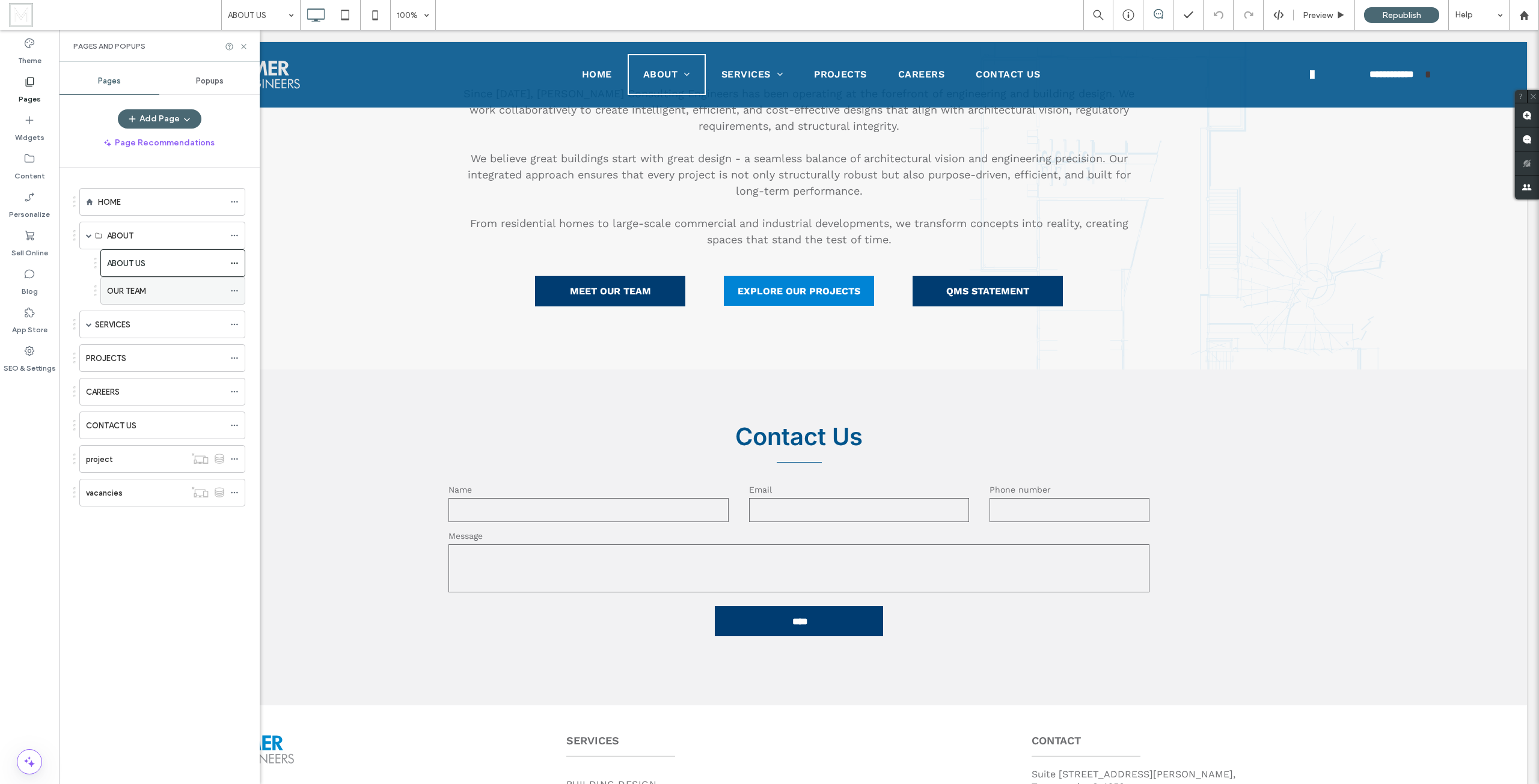
click at [169, 295] on div "OUR TEAM" at bounding box center [165, 291] width 117 height 12
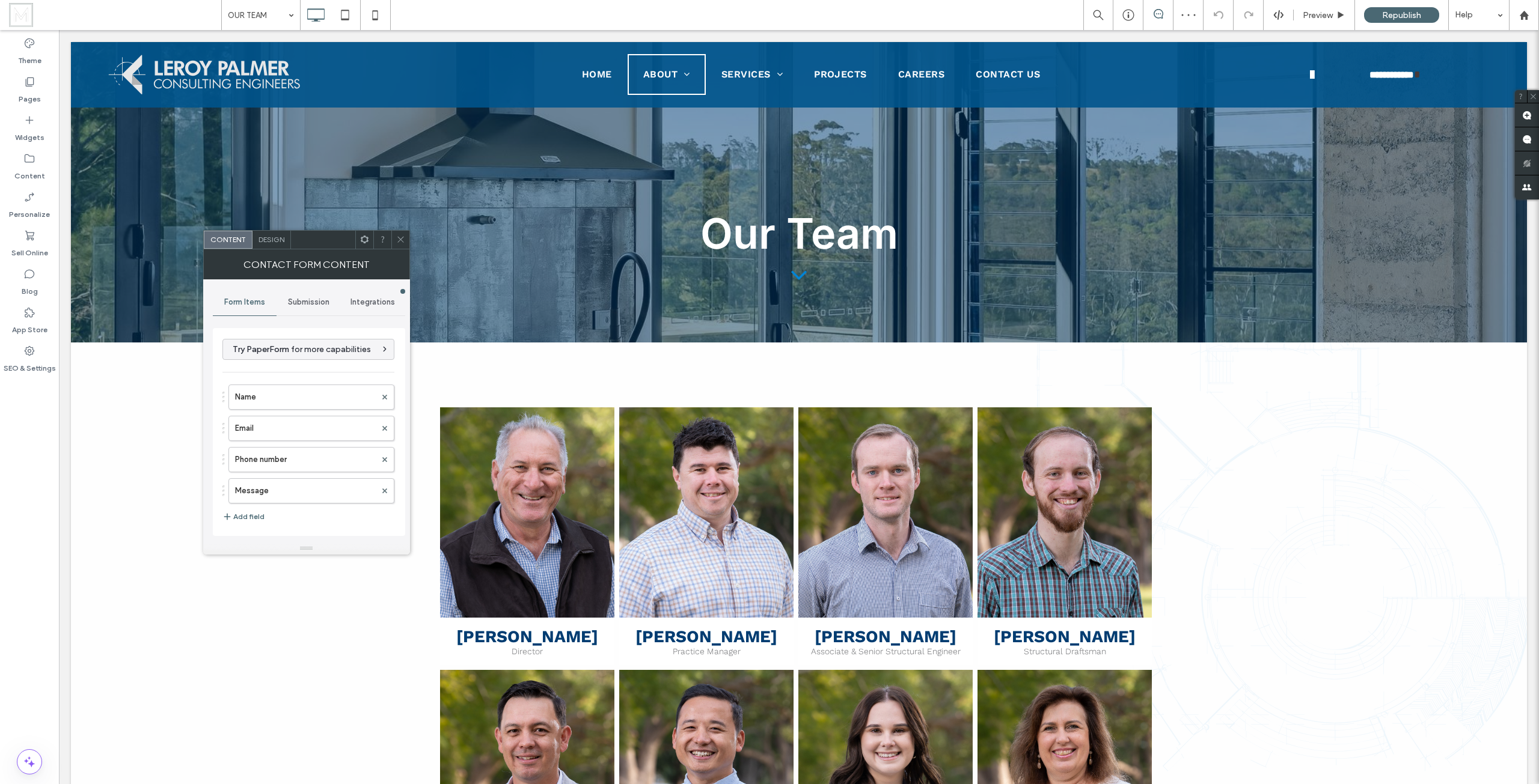
scroll to position [1022, 0]
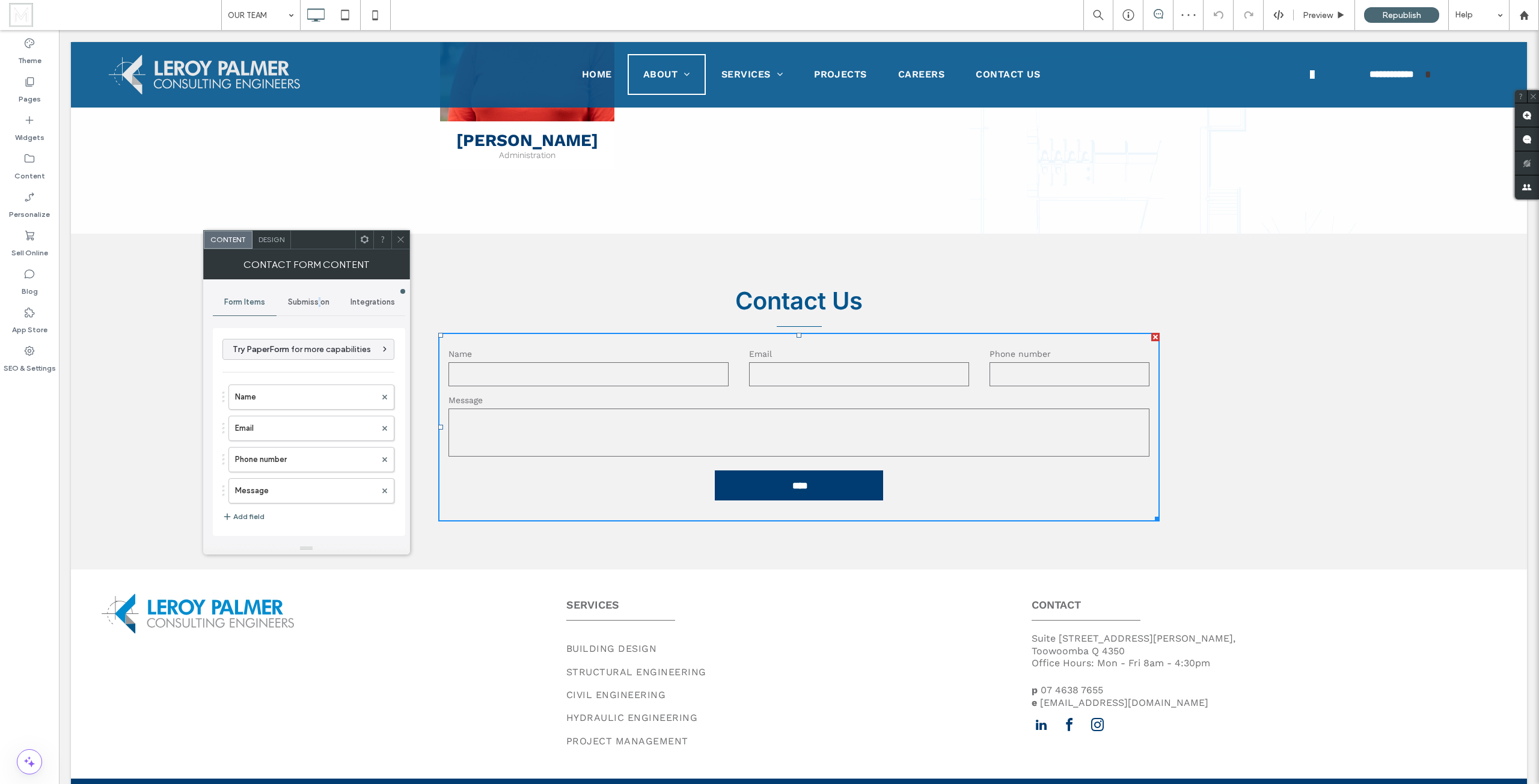
click at [319, 303] on span "Submission" at bounding box center [308, 302] width 42 height 10
click at [322, 359] on label "New submission notification" at bounding box center [309, 358] width 160 height 24
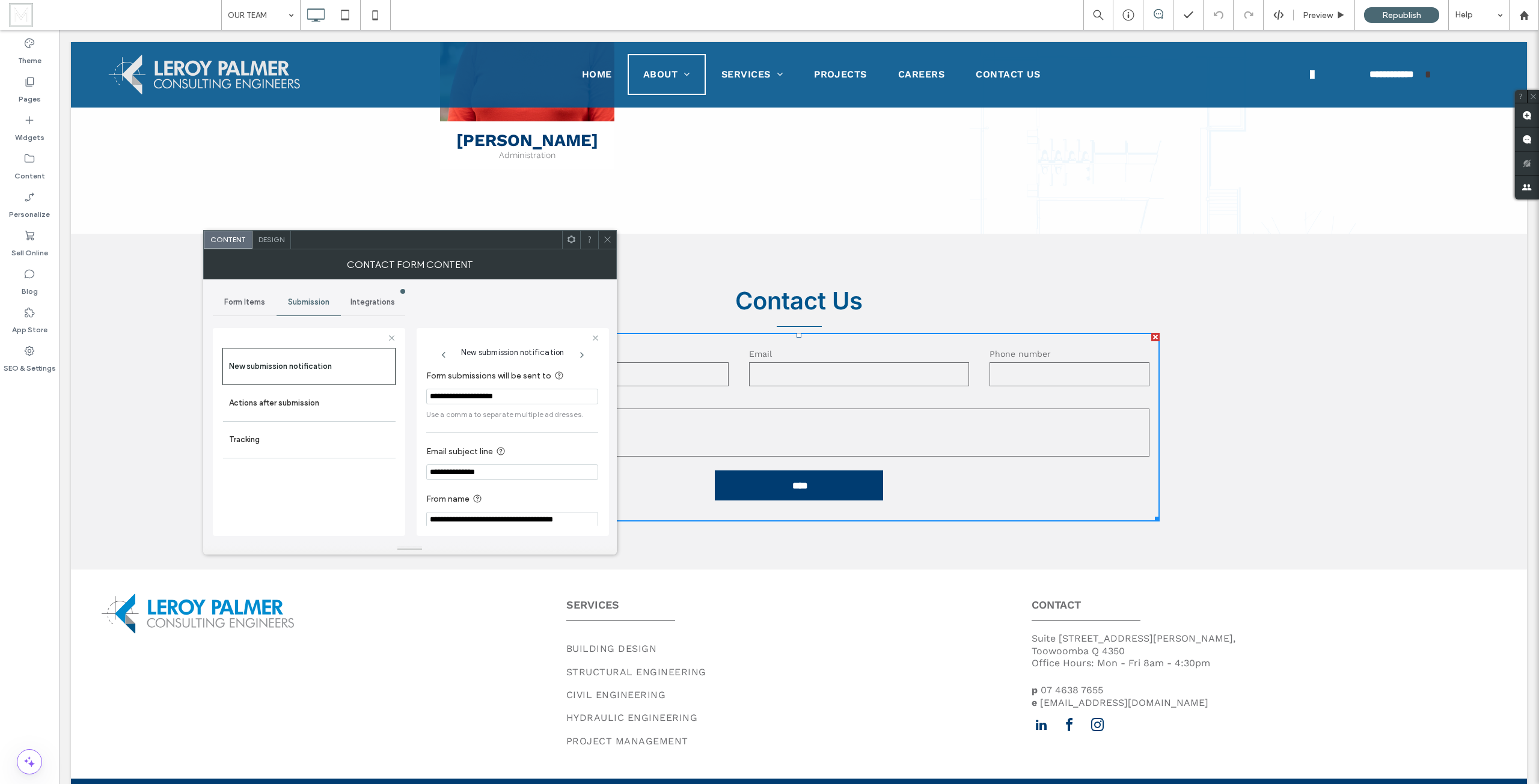
click at [611, 241] on icon at bounding box center [607, 239] width 9 height 9
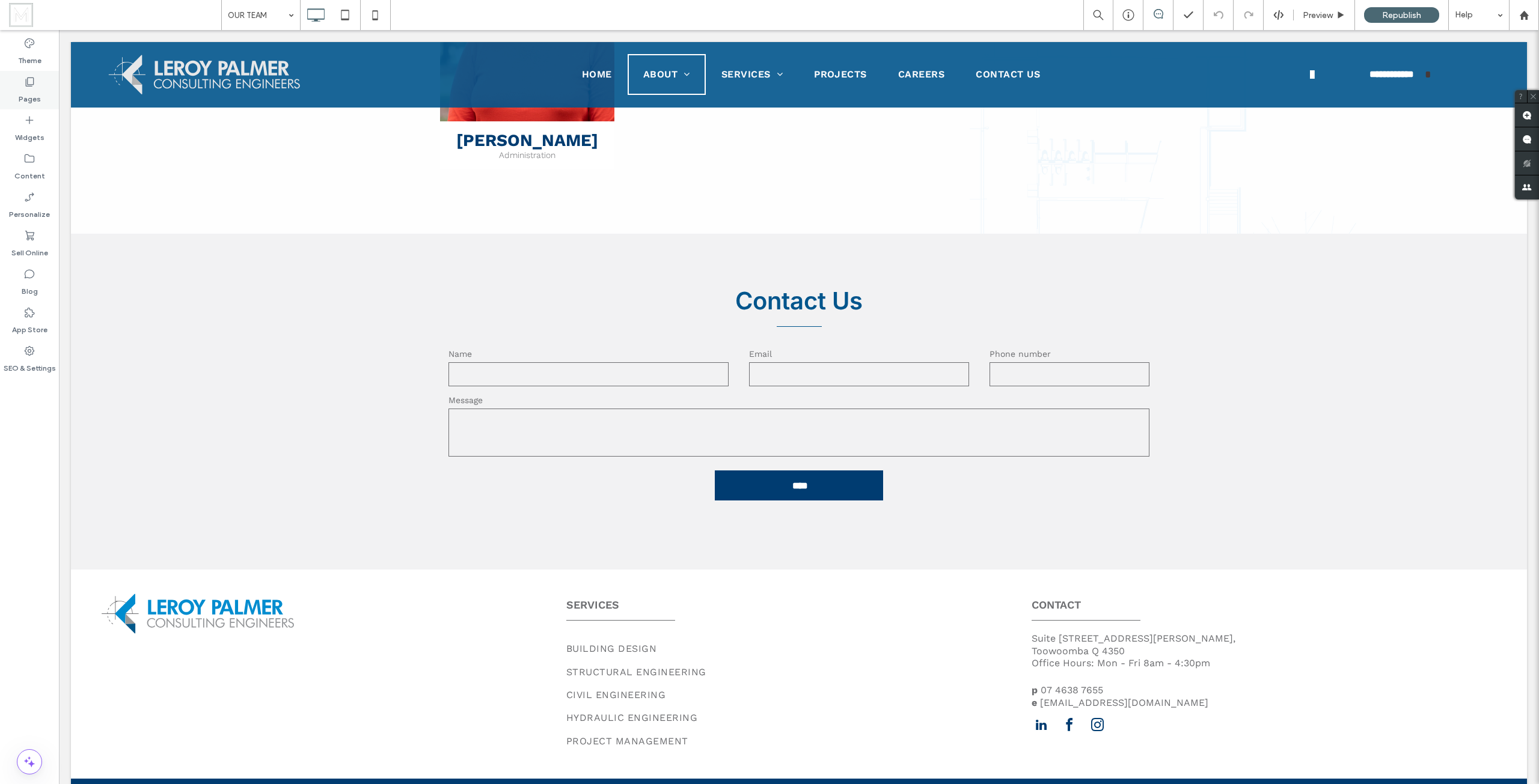
click at [38, 95] on label "Pages" at bounding box center [29, 96] width 22 height 17
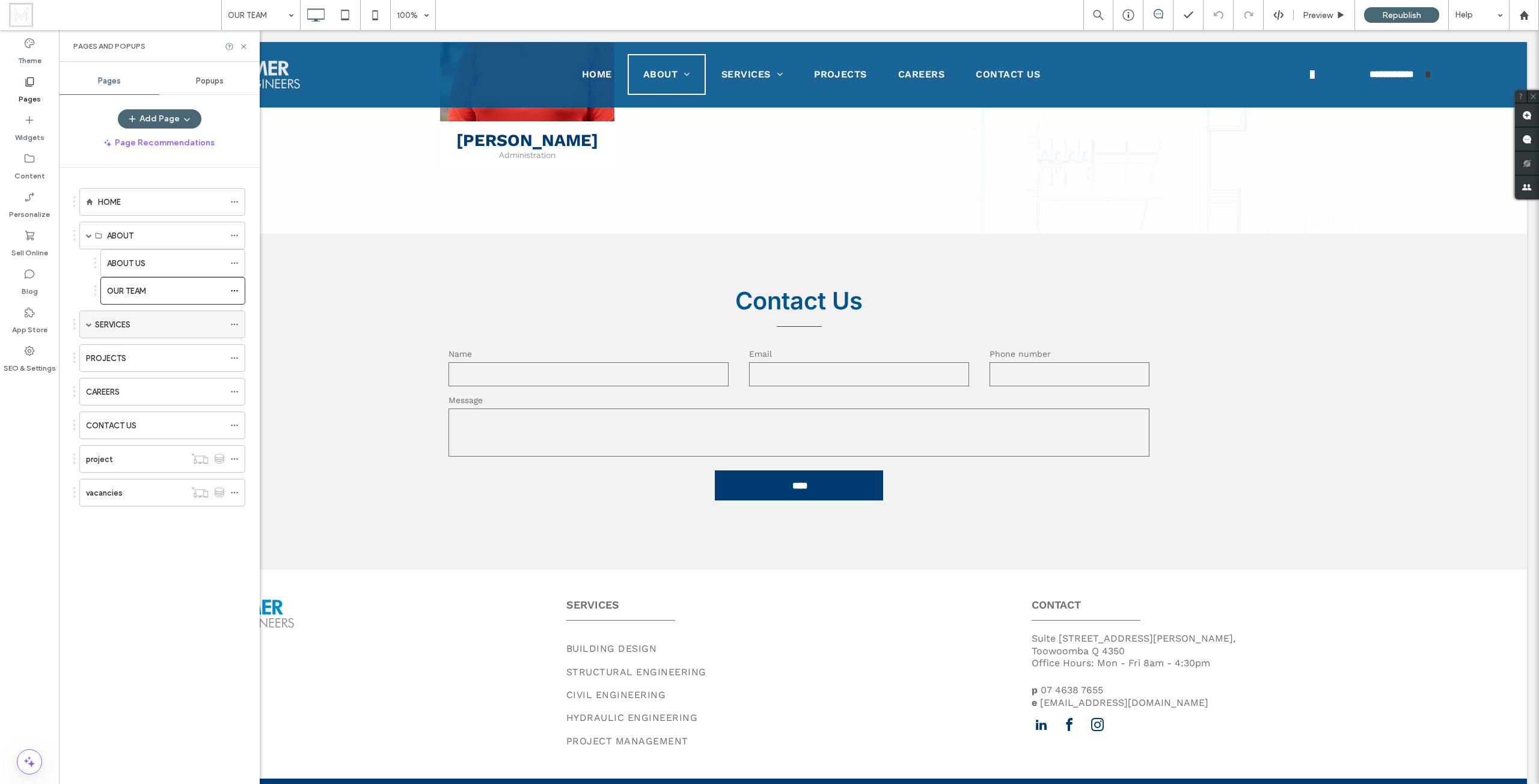
click at [86, 325] on div "SERVICES" at bounding box center [162, 324] width 166 height 27
click at [127, 328] on label "SERVICES" at bounding box center [112, 324] width 36 height 21
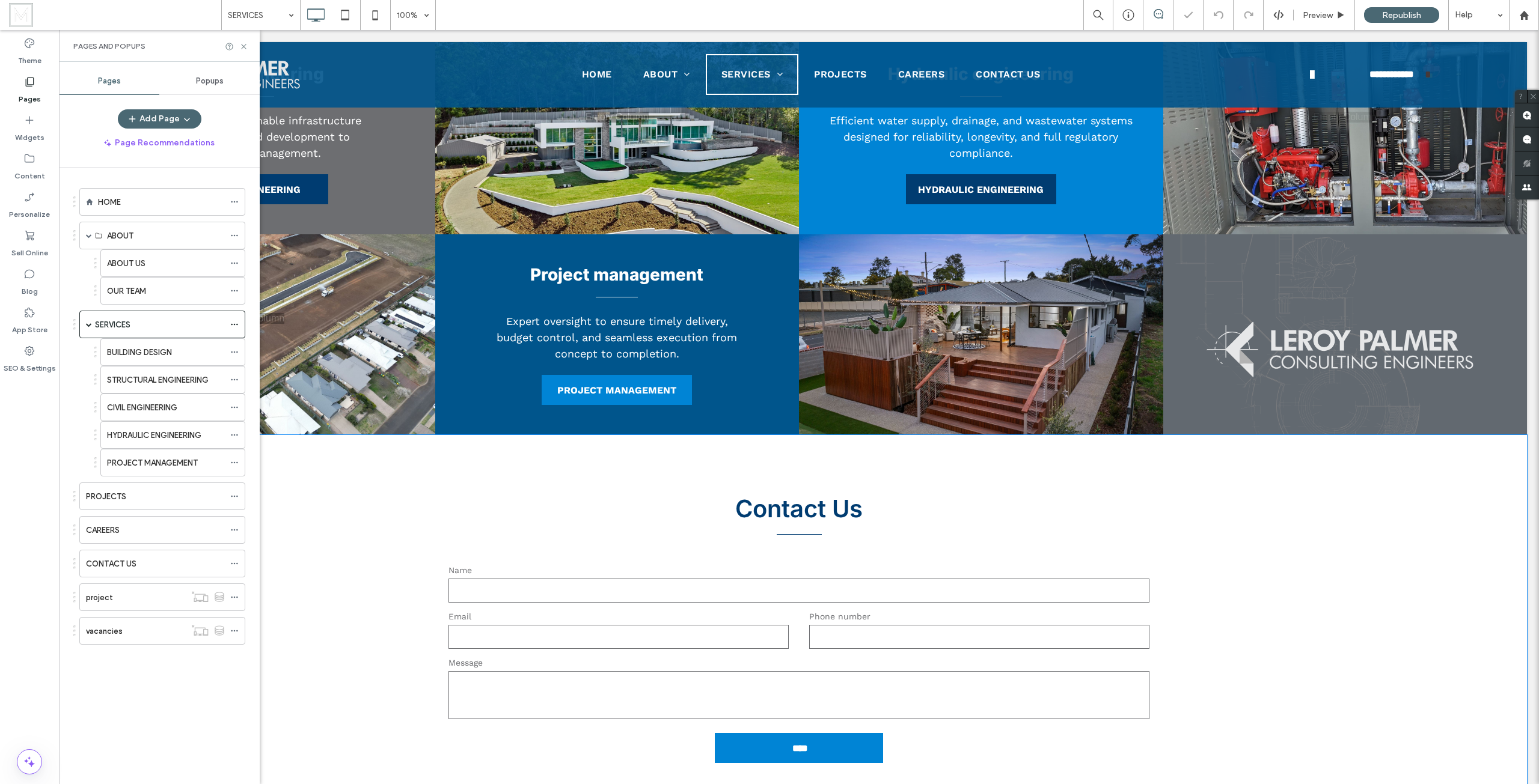
scroll to position [961, 0]
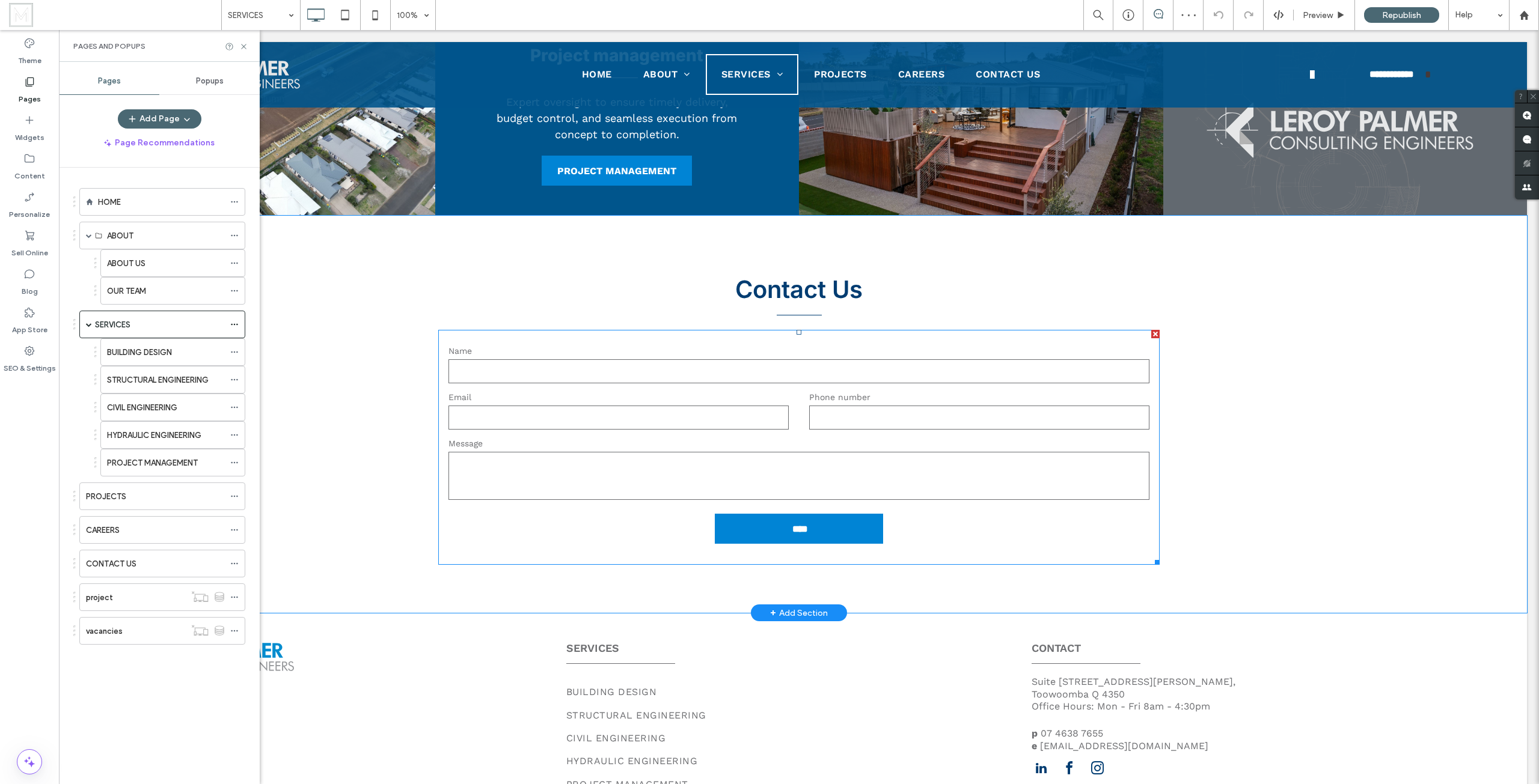
click at [765, 390] on form "Name Email Phone number Message ****" at bounding box center [799, 447] width 721 height 235
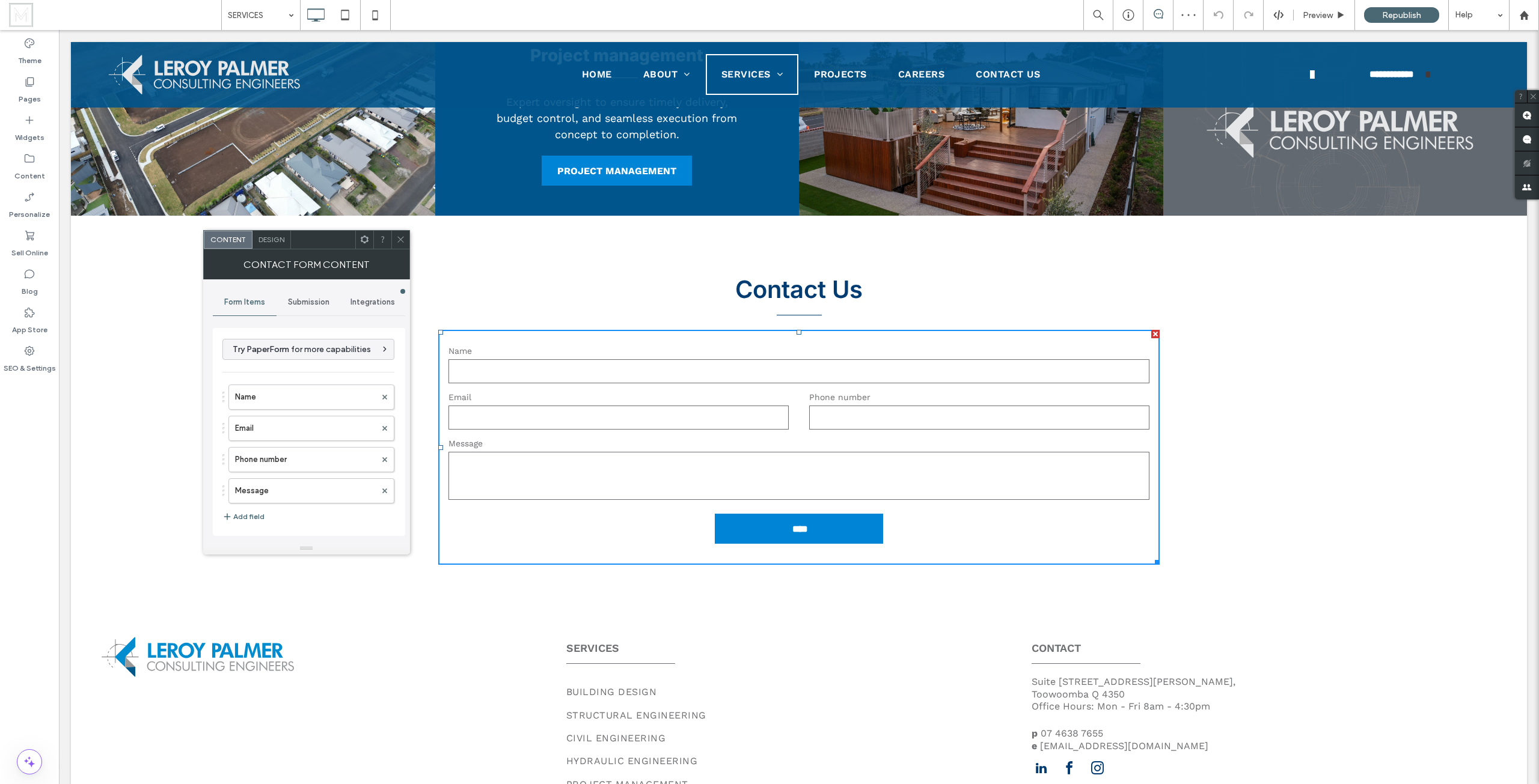
click at [324, 299] on span "Submission" at bounding box center [308, 302] width 42 height 10
click at [329, 355] on label "New submission notification" at bounding box center [309, 358] width 160 height 24
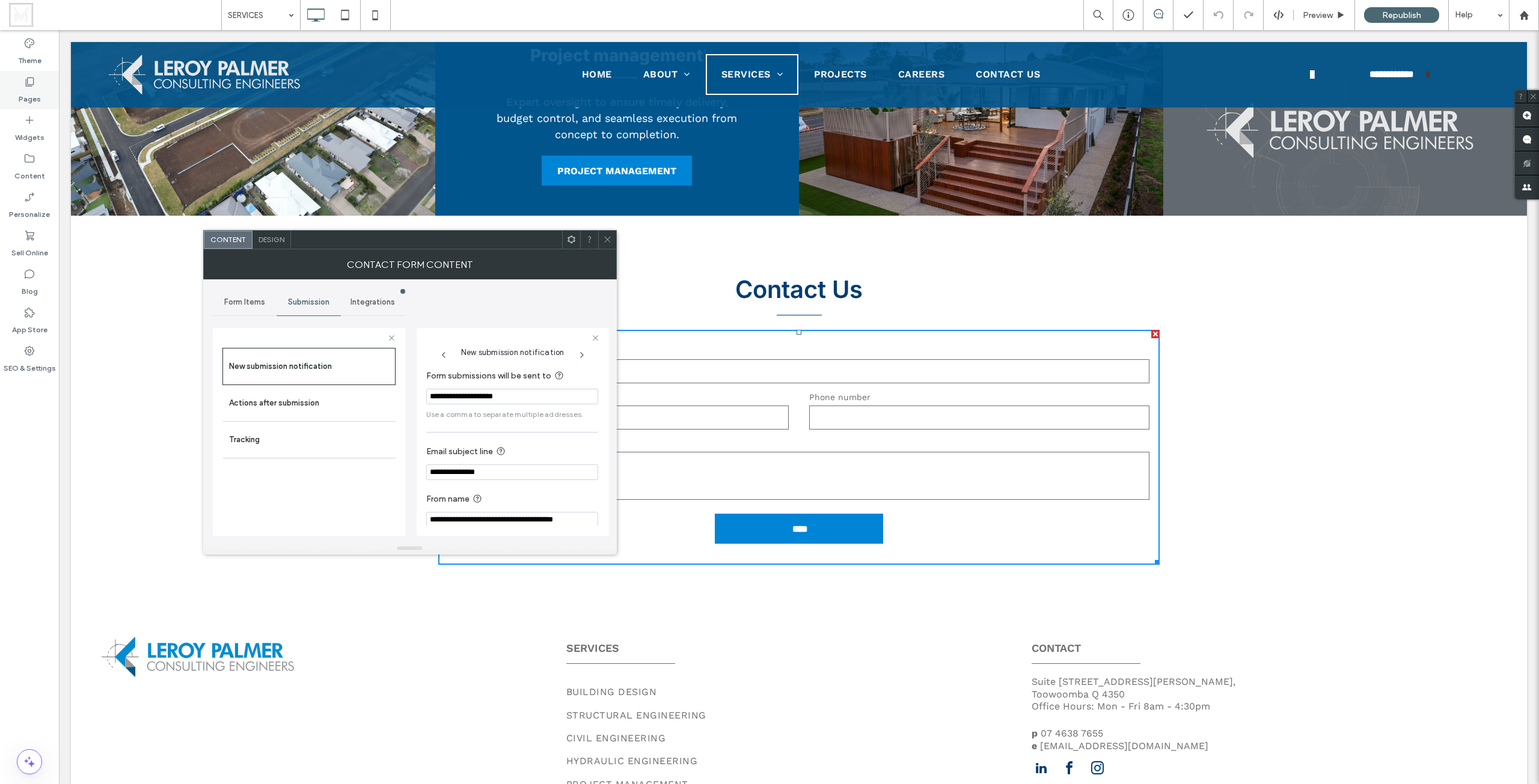
drag, startPoint x: 28, startPoint y: 75, endPoint x: 38, endPoint y: 87, distance: 15.6
click at [28, 76] on div "Pages" at bounding box center [29, 90] width 59 height 38
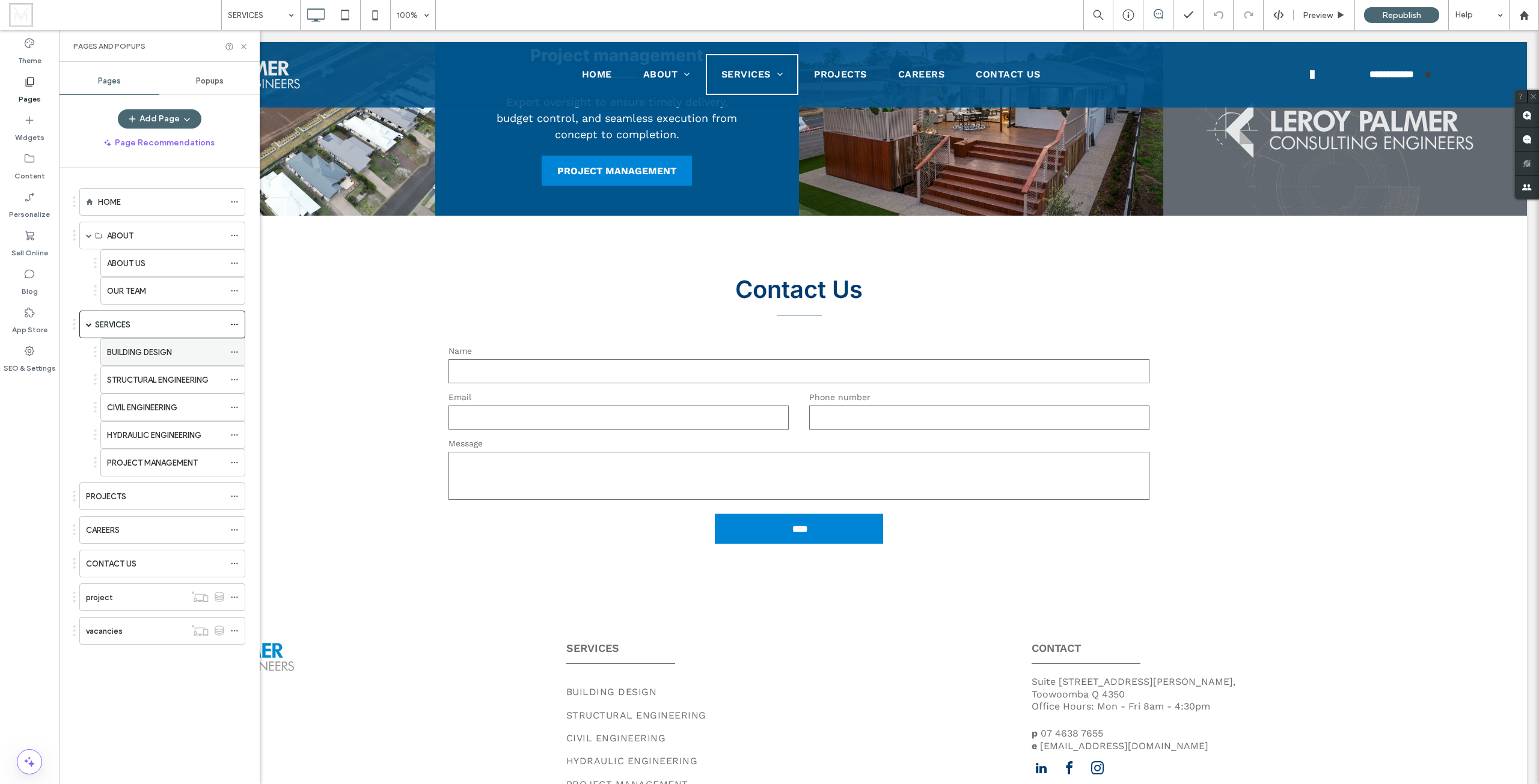
click at [160, 357] on label "BUILDING DESIGN" at bounding box center [140, 352] width 65 height 21
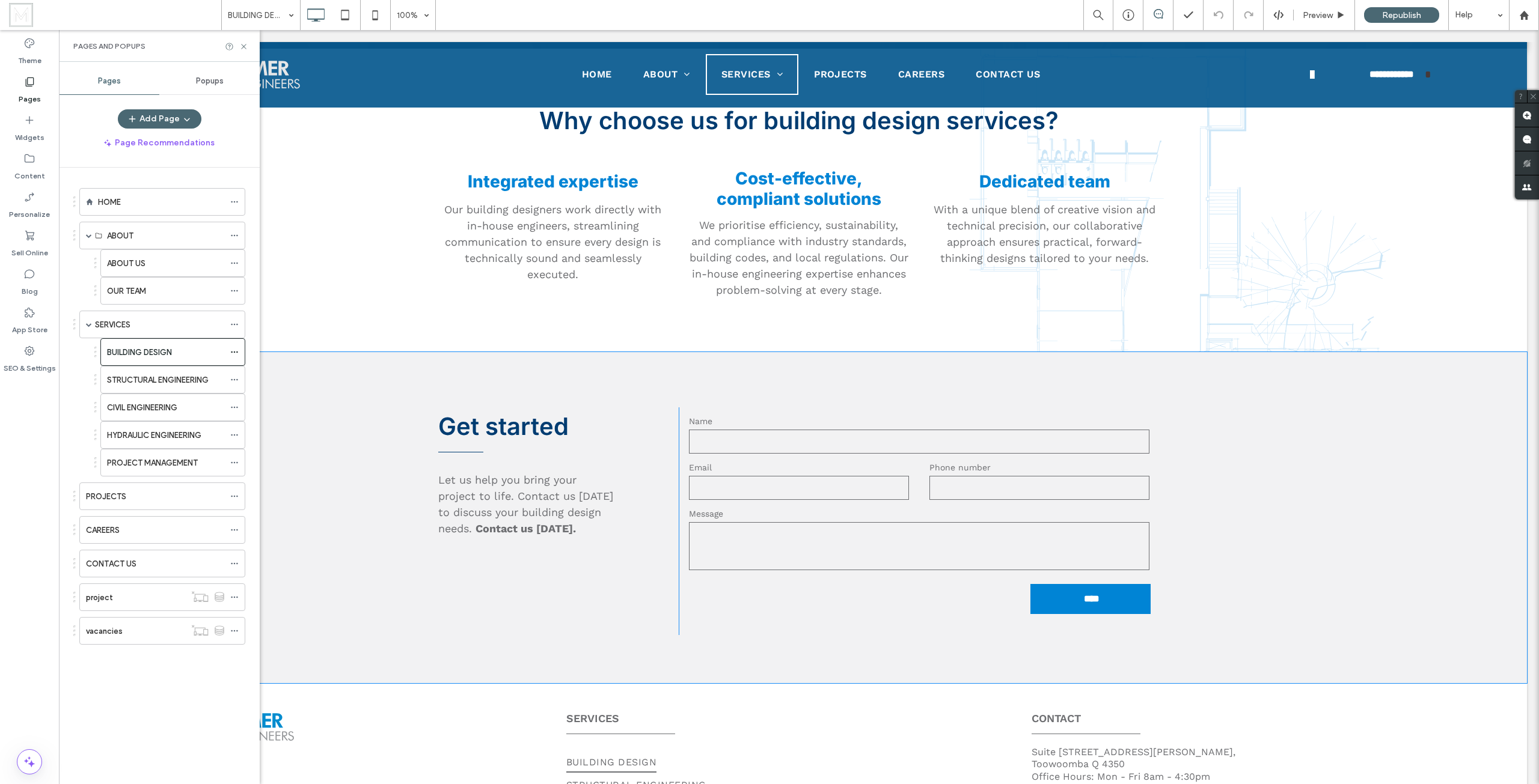
scroll to position [2222, 0]
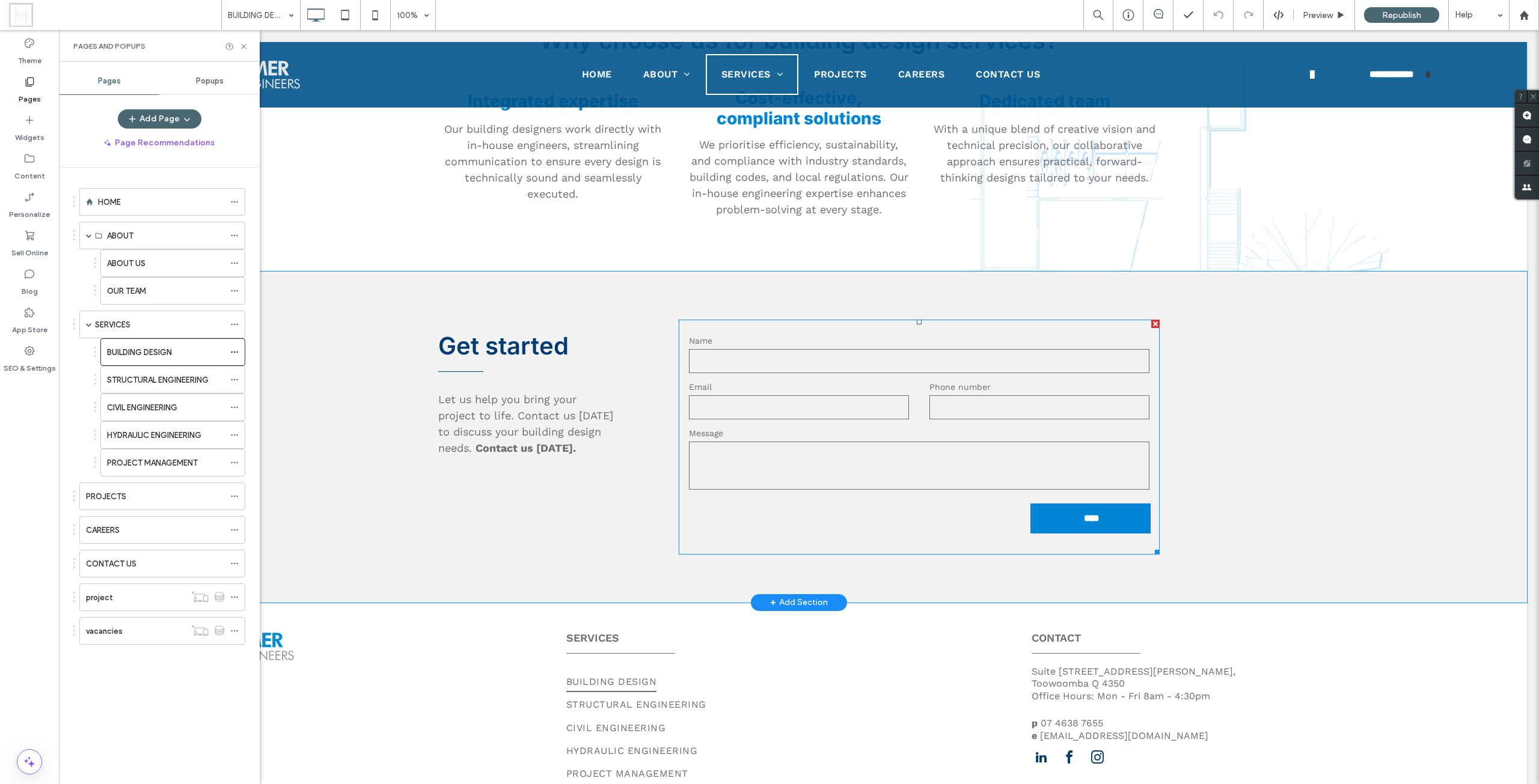
click at [811, 375] on div "Name" at bounding box center [919, 355] width 481 height 40
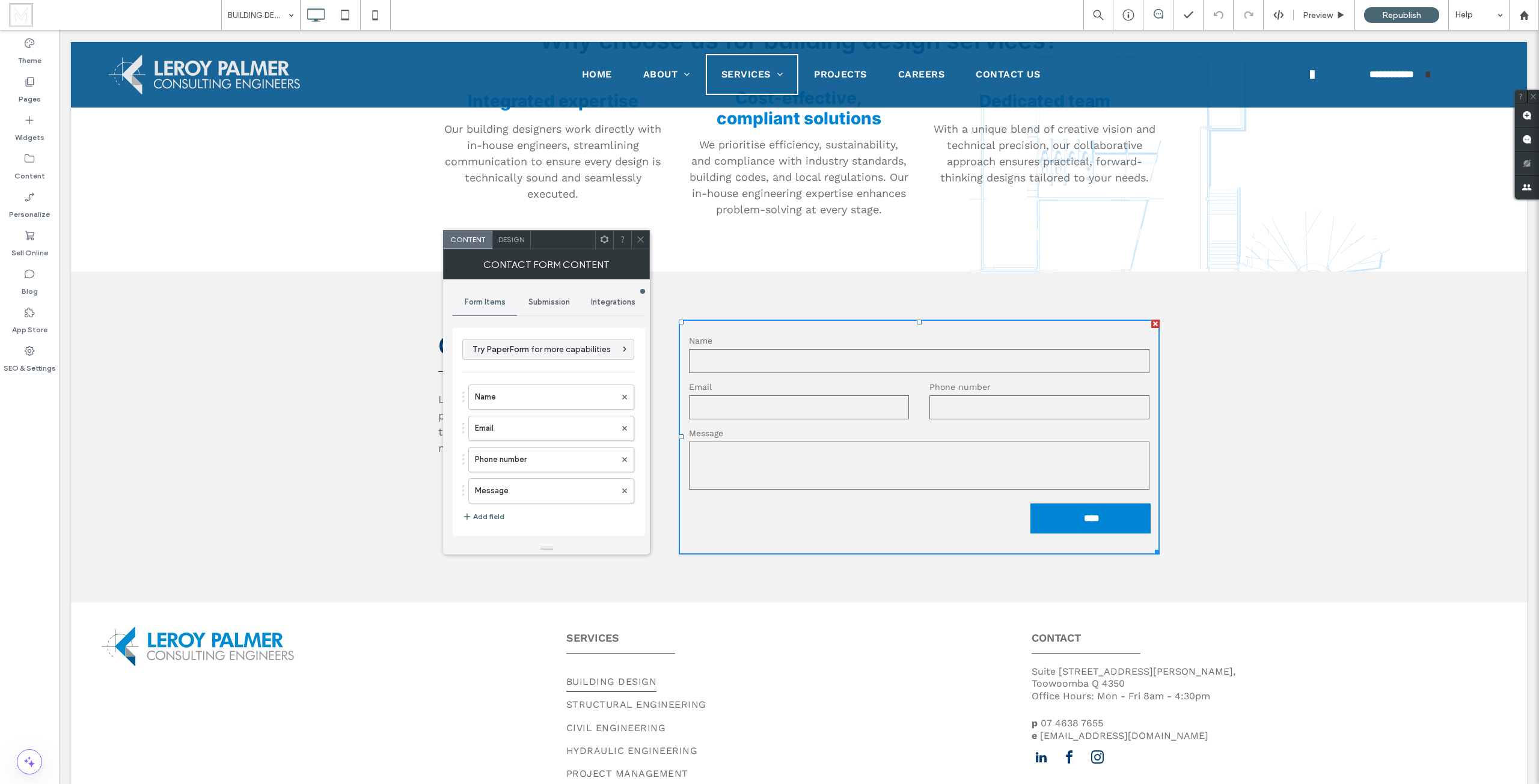
type input "****"
click at [565, 301] on span "Submission" at bounding box center [549, 302] width 42 height 10
click at [544, 369] on label "New submission notification" at bounding box center [548, 358] width 160 height 24
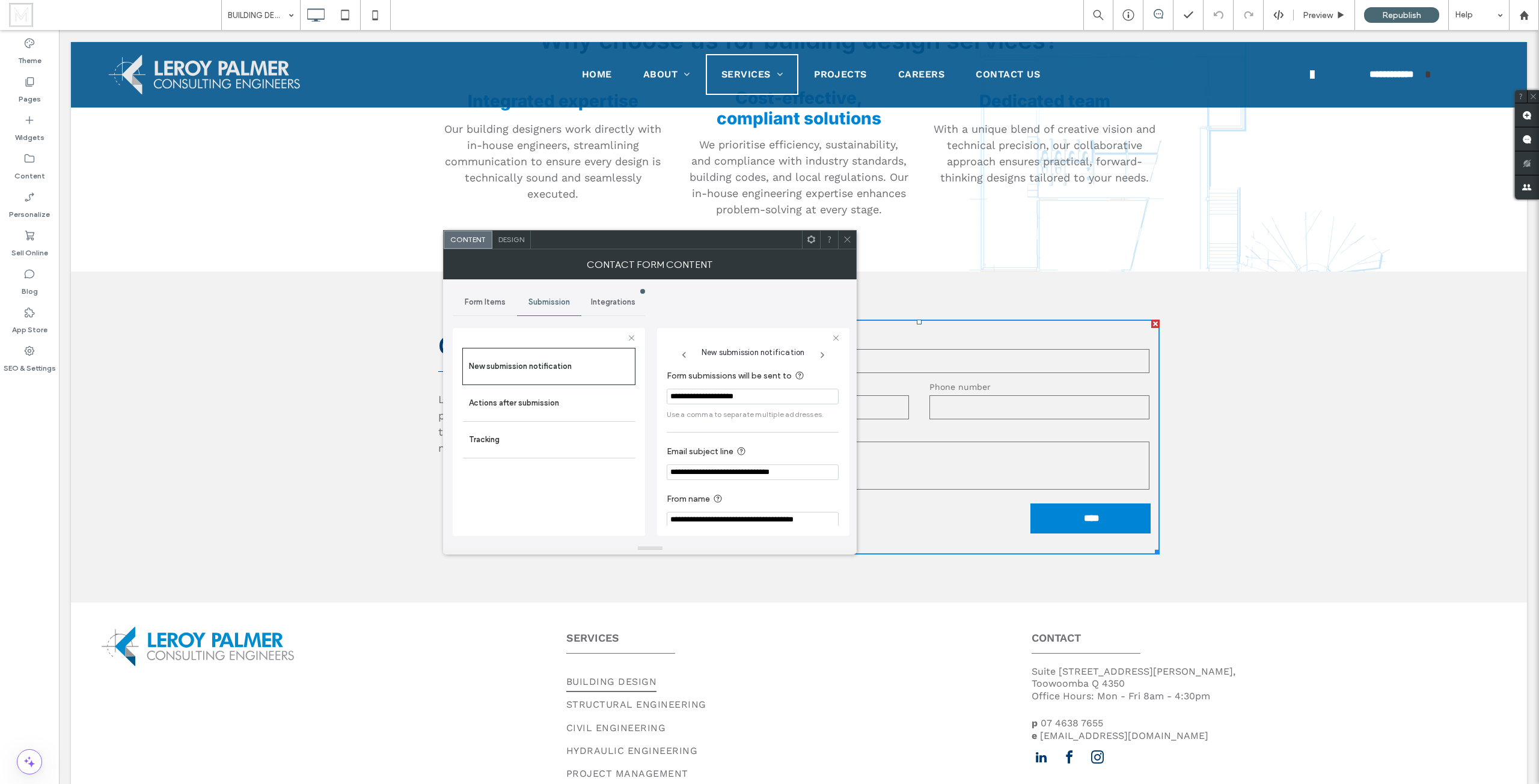
click at [848, 246] on span at bounding box center [847, 240] width 9 height 18
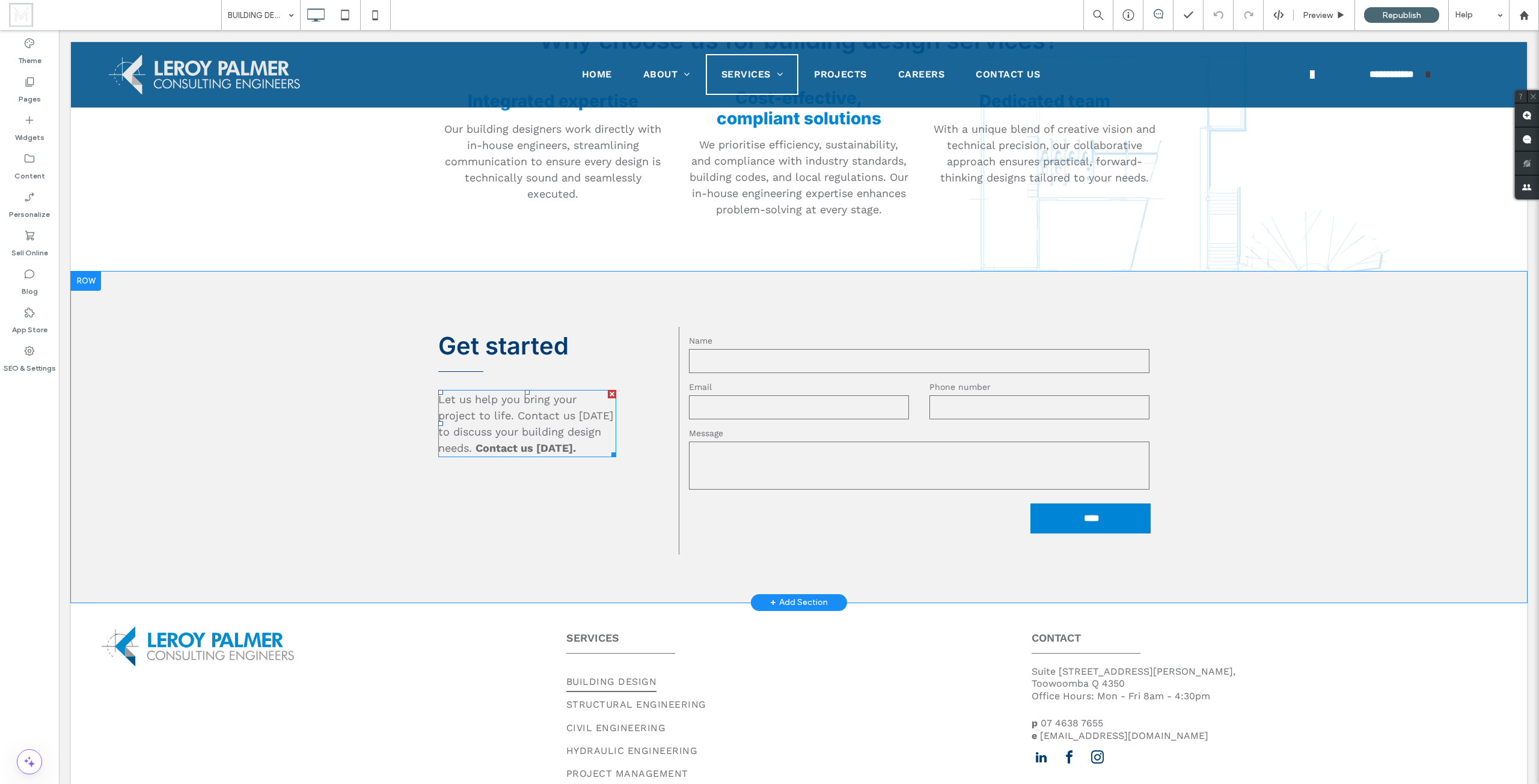
click at [522, 454] on strong "Contact us today." at bounding box center [525, 448] width 101 height 12
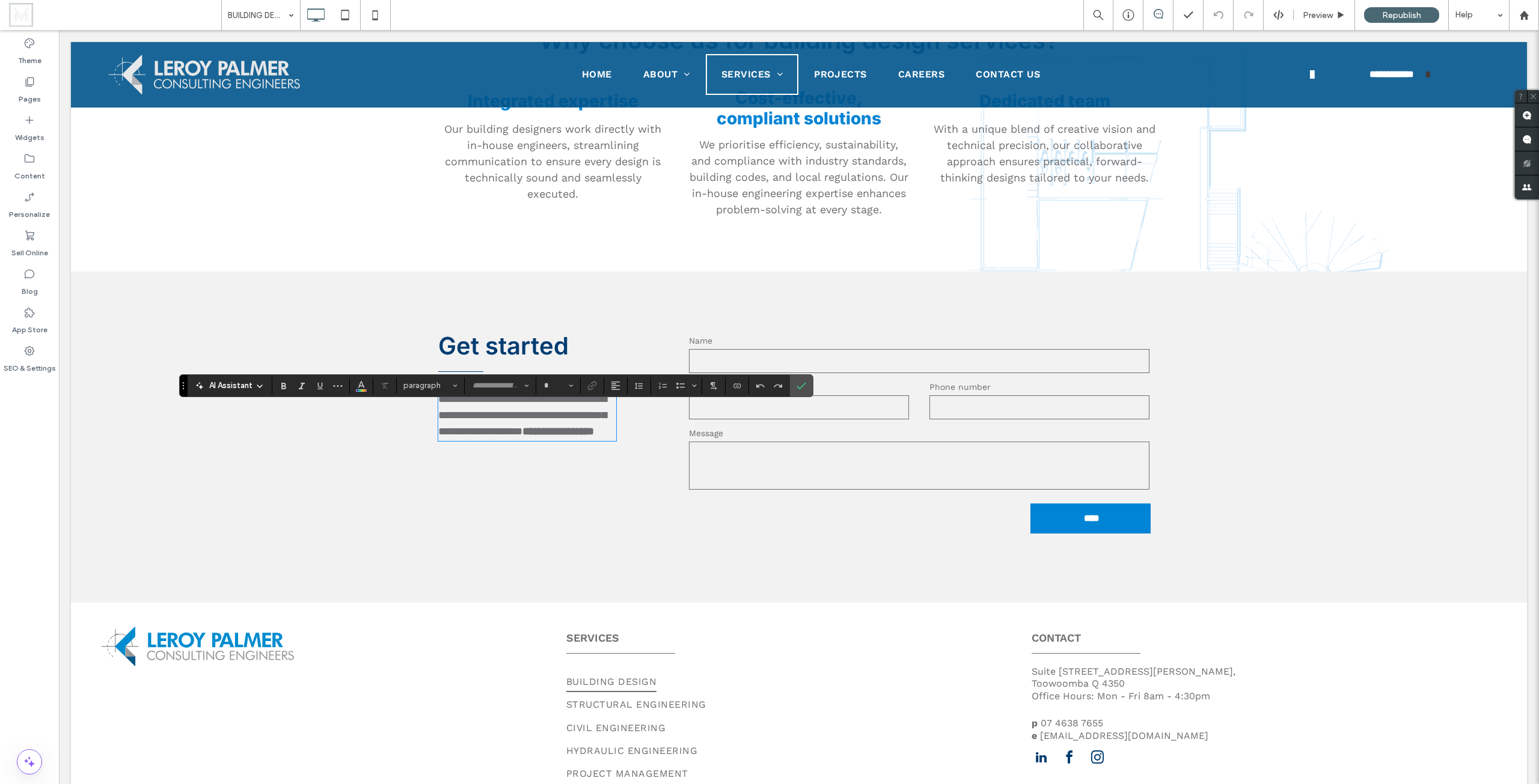
type input "*********"
type input "**"
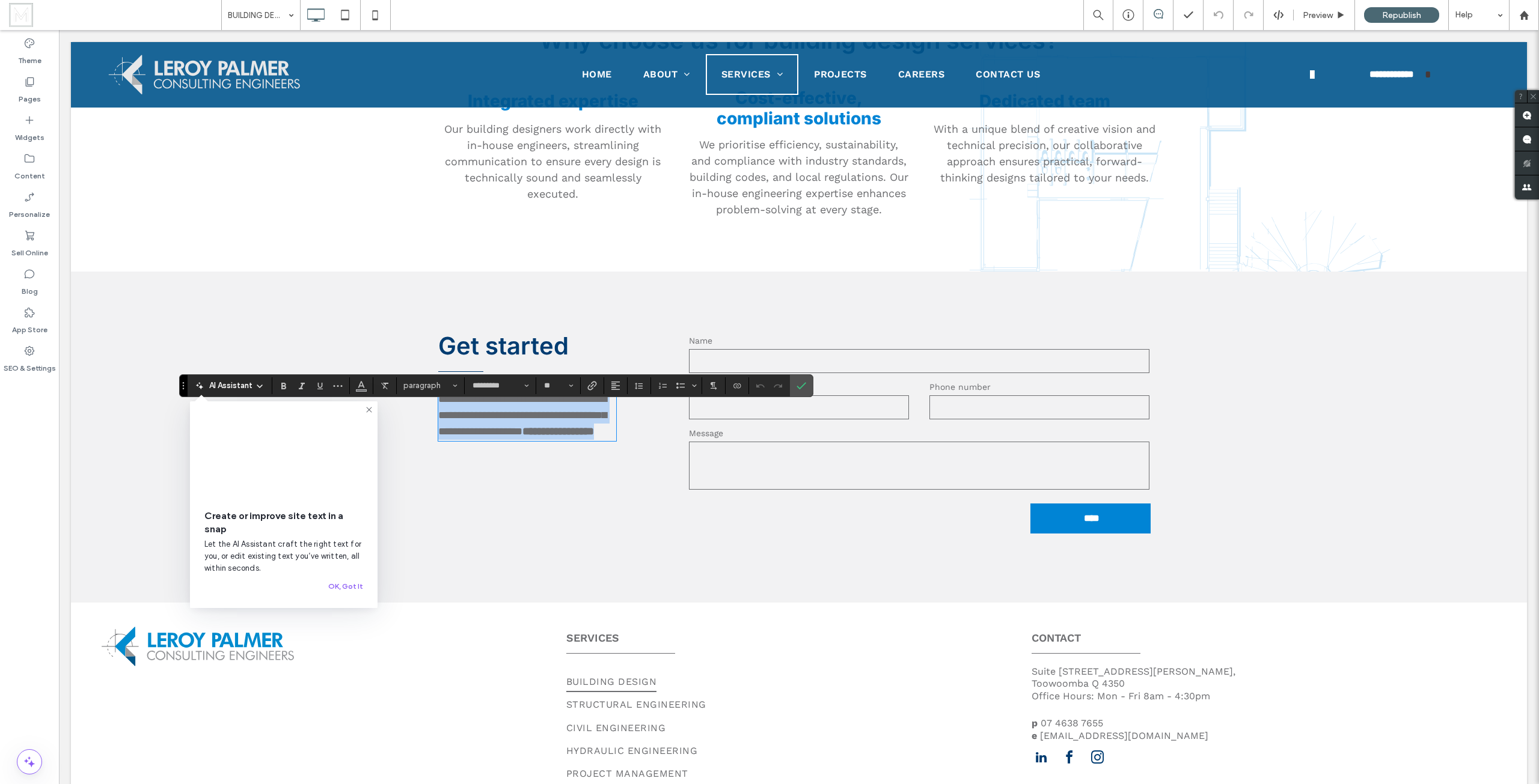
click at [523, 437] on strong "**********" at bounding box center [558, 431] width 71 height 11
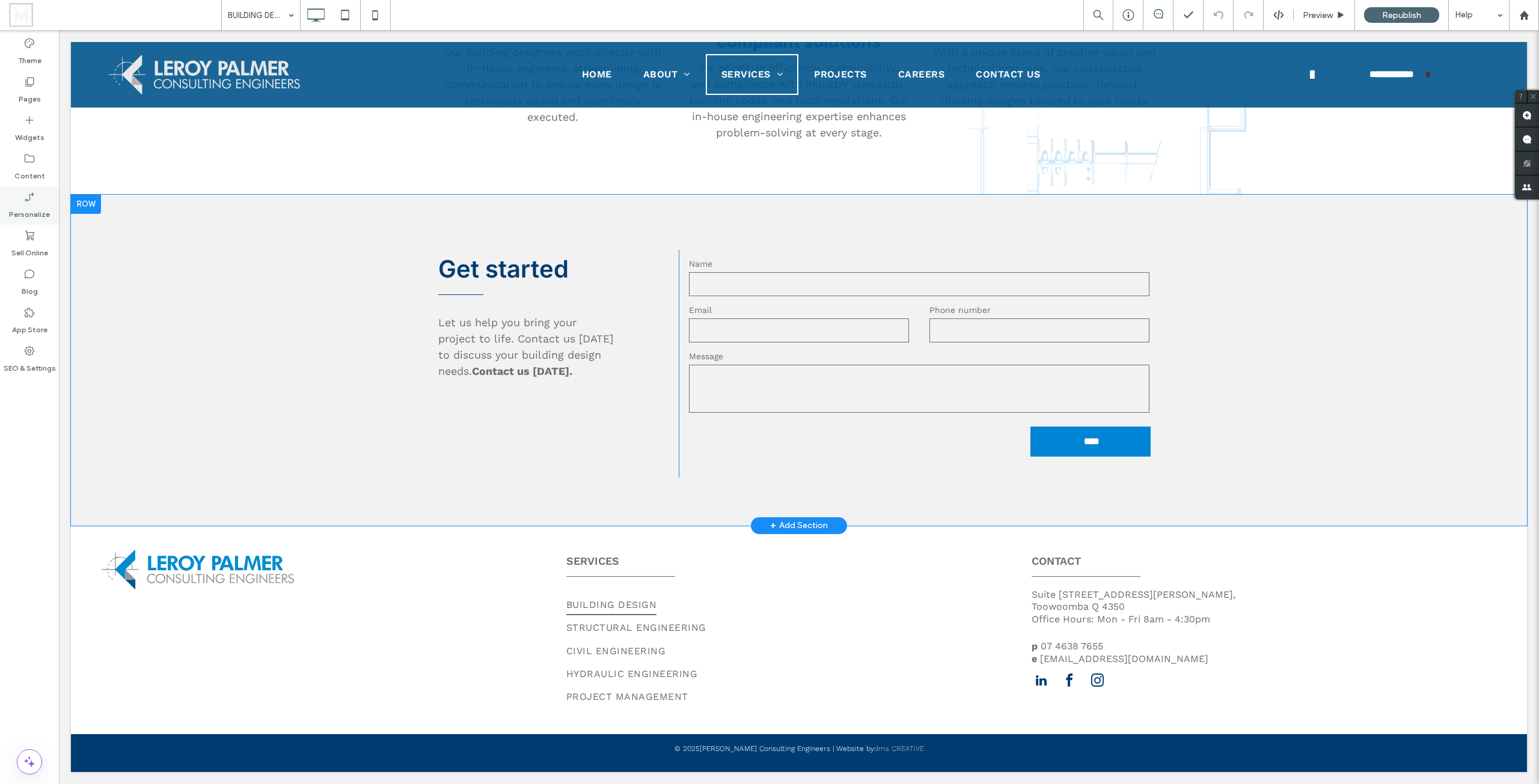
scroll to position [2315, 0]
click at [32, 100] on label "Pages" at bounding box center [29, 96] width 22 height 17
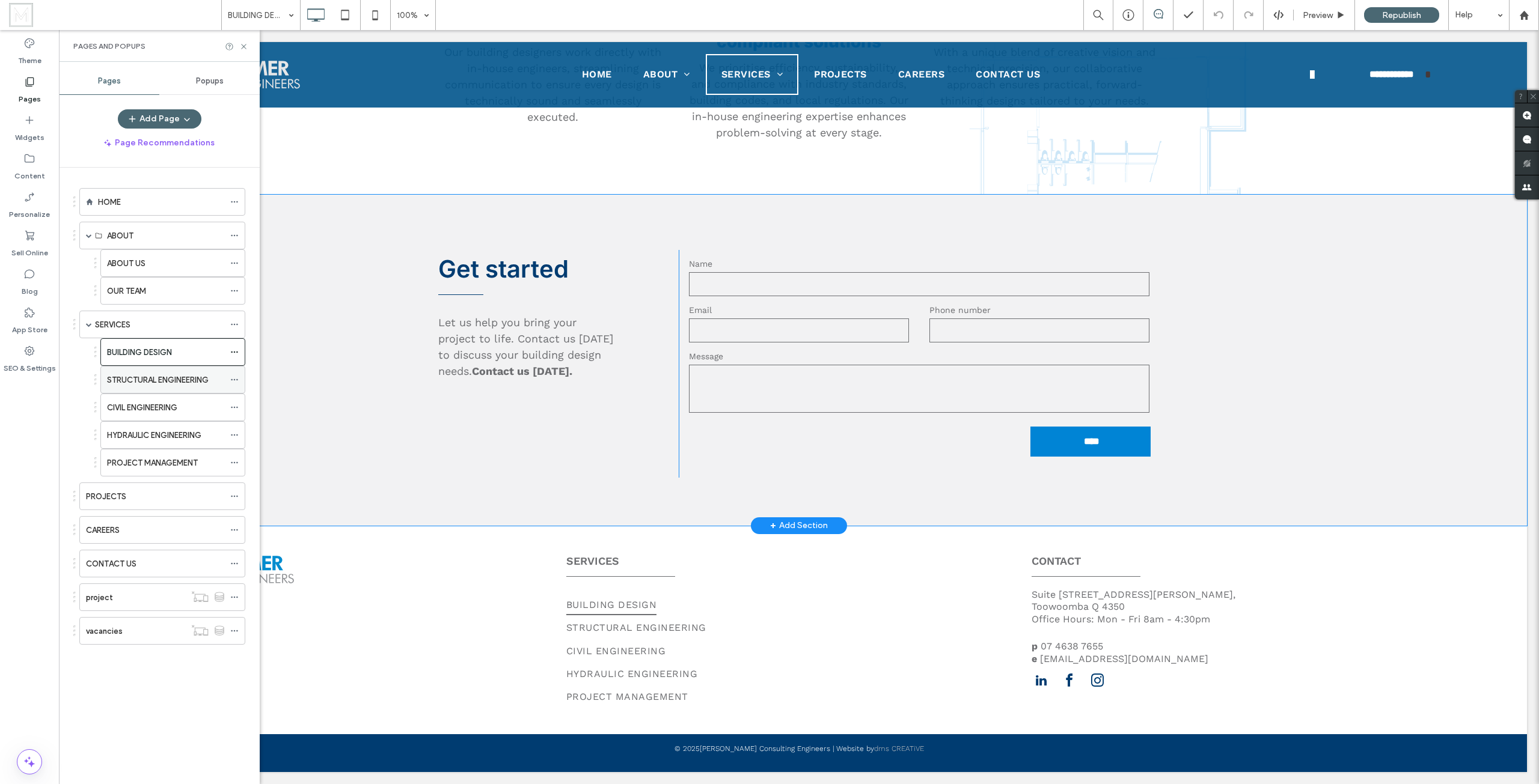
click at [155, 381] on label "STRUCTURAL ENGINEERING" at bounding box center [158, 380] width 101 height 21
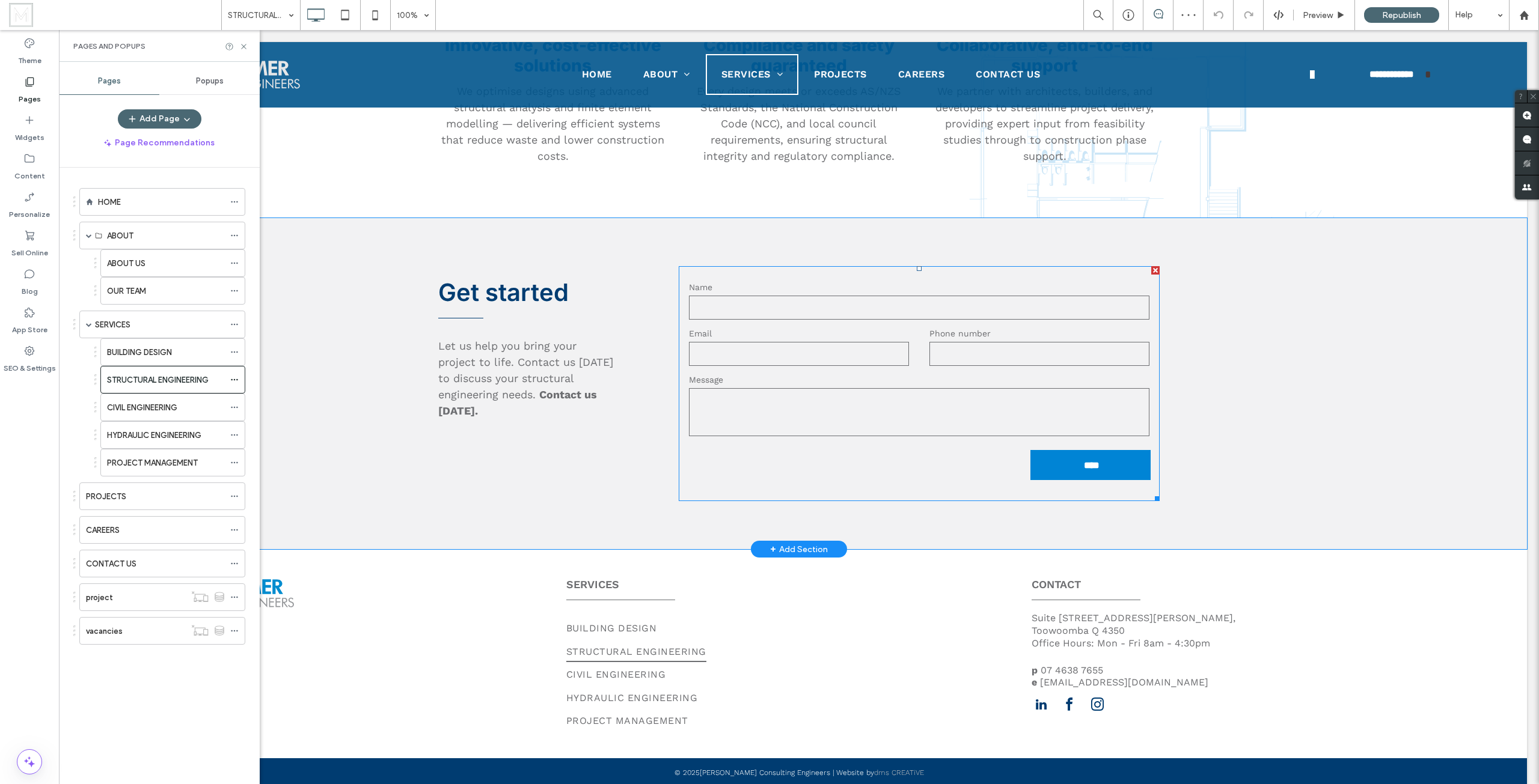
scroll to position [2085, 0]
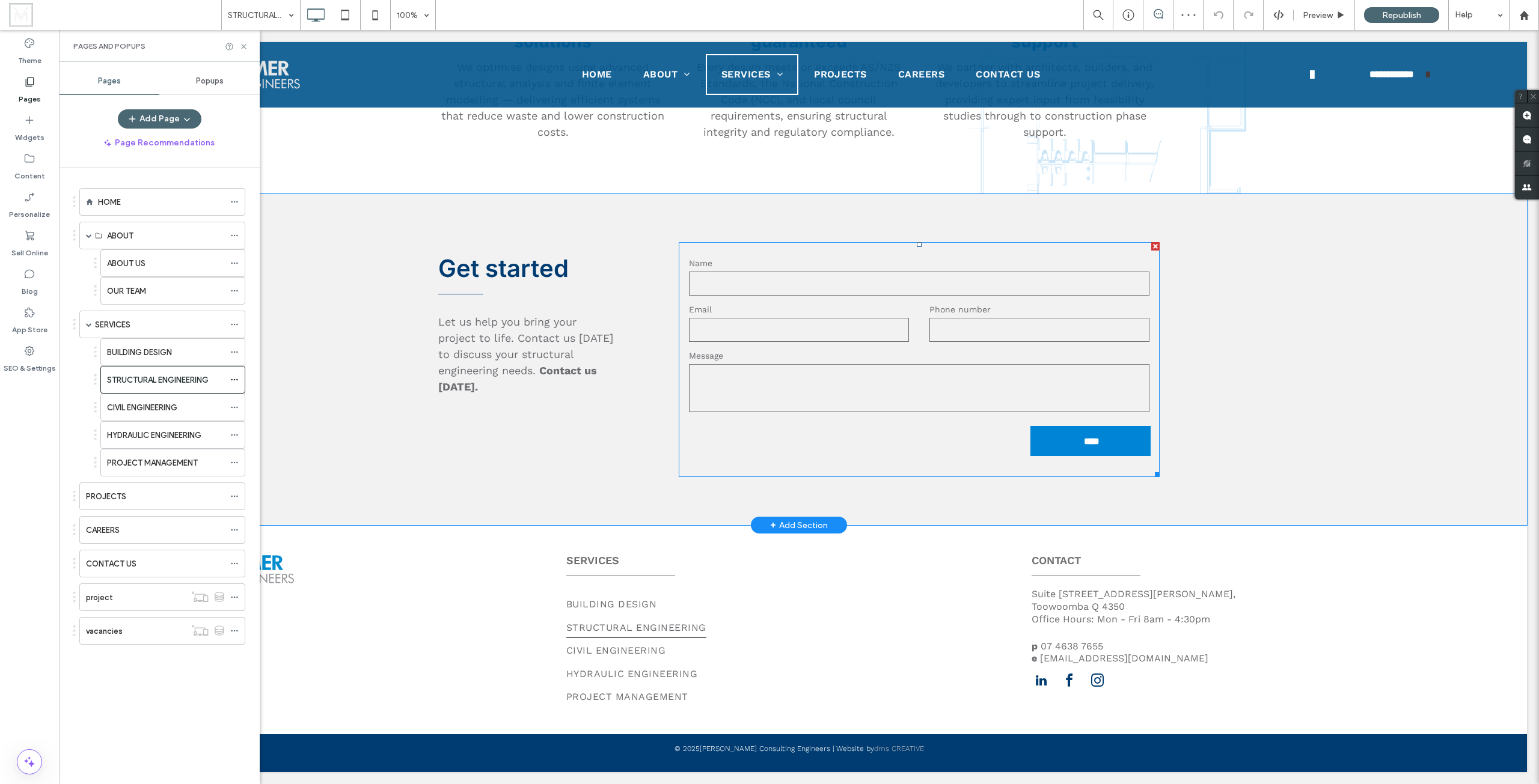
click at [865, 393] on textarea at bounding box center [919, 388] width 460 height 48
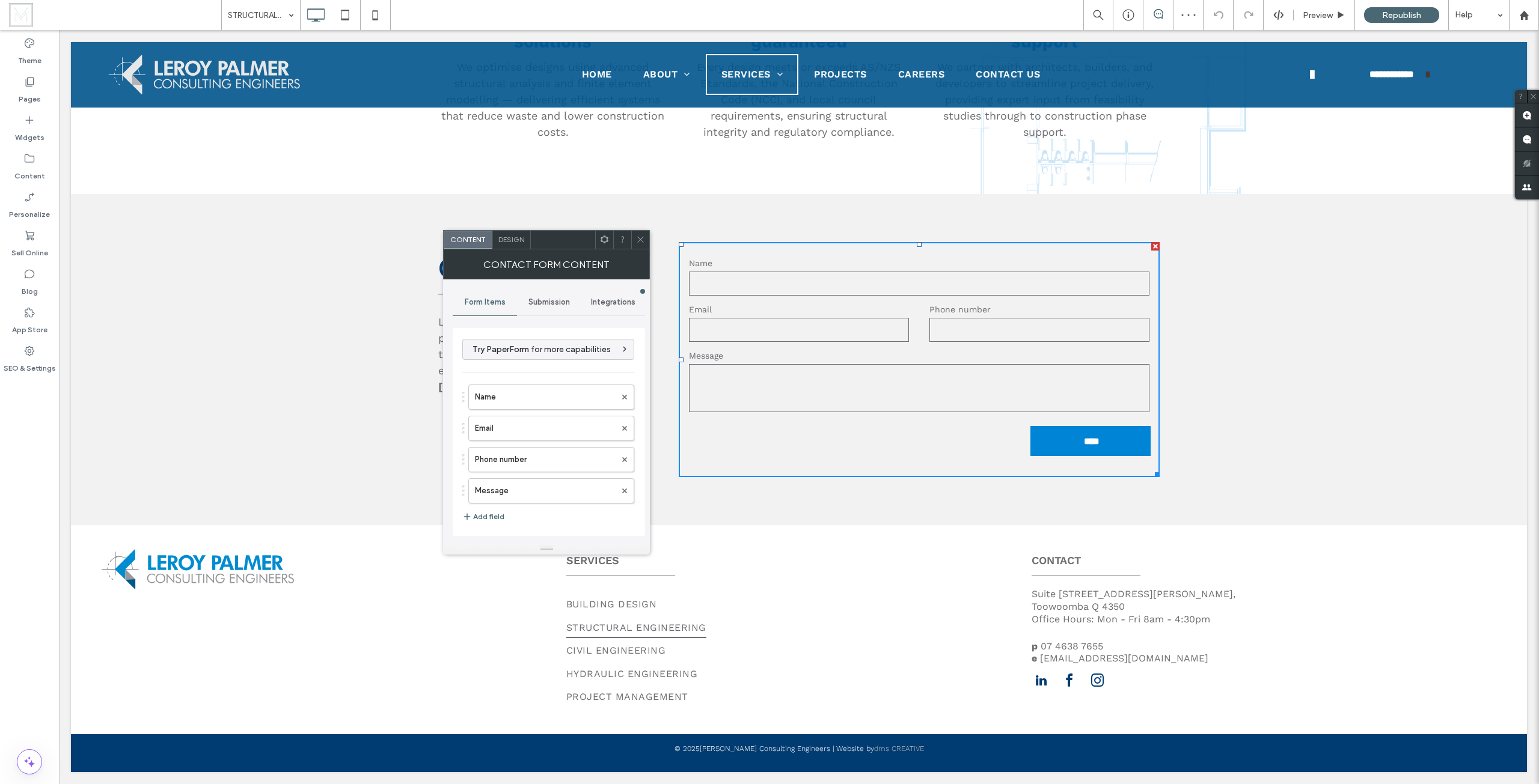
click at [538, 297] on span "Submission" at bounding box center [549, 302] width 42 height 10
click at [531, 365] on label "New submission notification" at bounding box center [548, 358] width 160 height 24
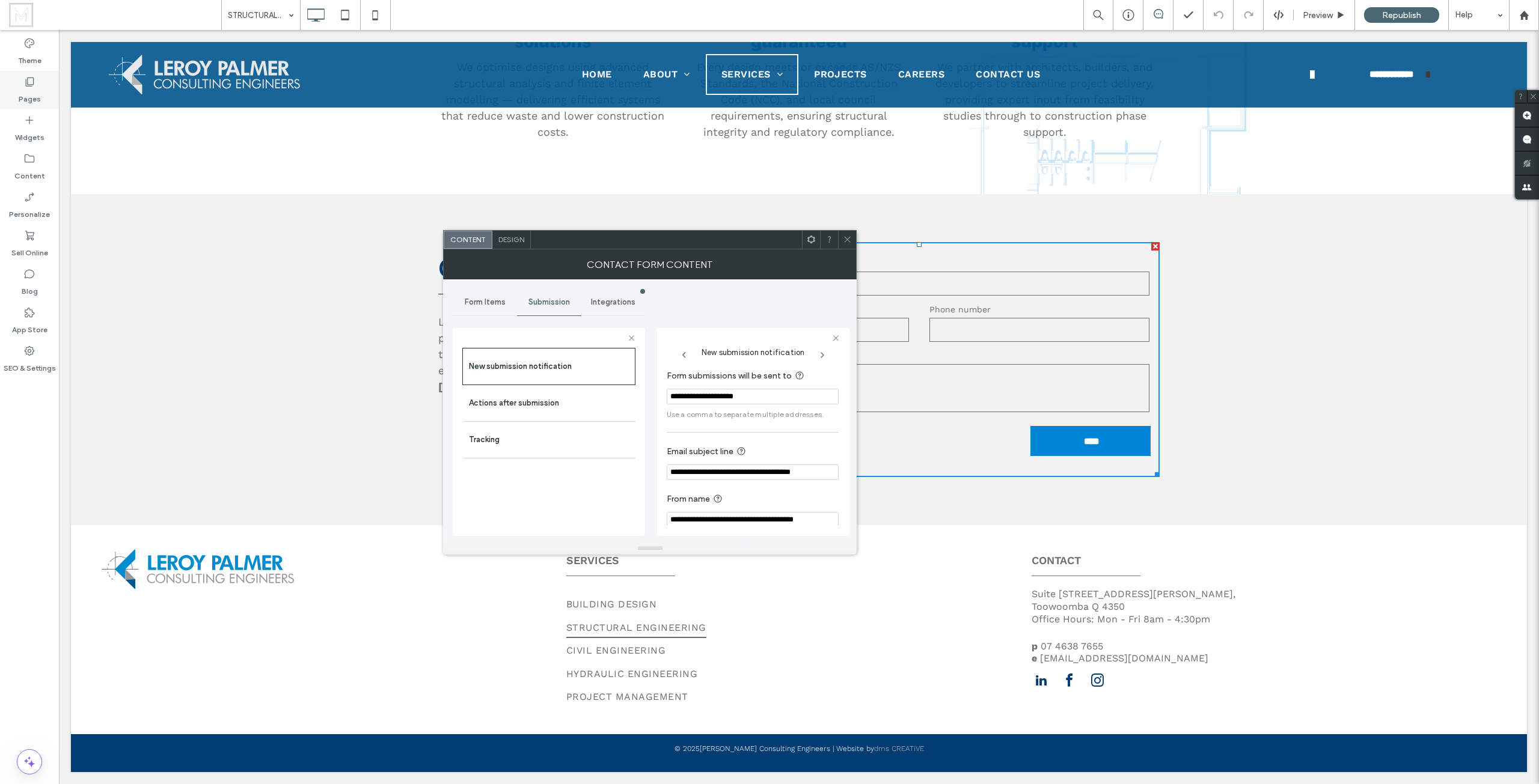
click at [27, 85] on icon at bounding box center [29, 81] width 12 height 12
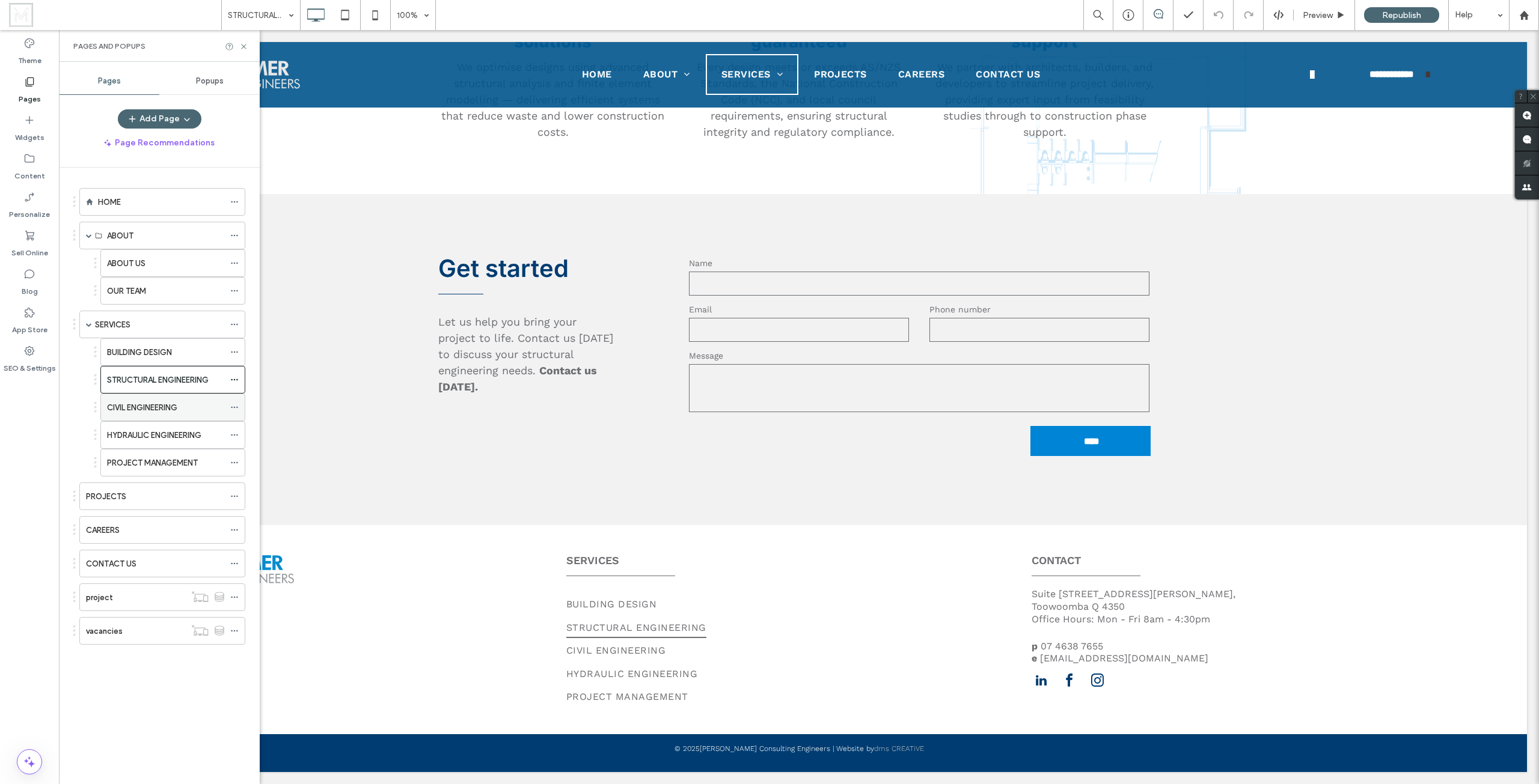
click at [158, 407] on label "CIVIL ENGINEERING" at bounding box center [142, 407] width 71 height 21
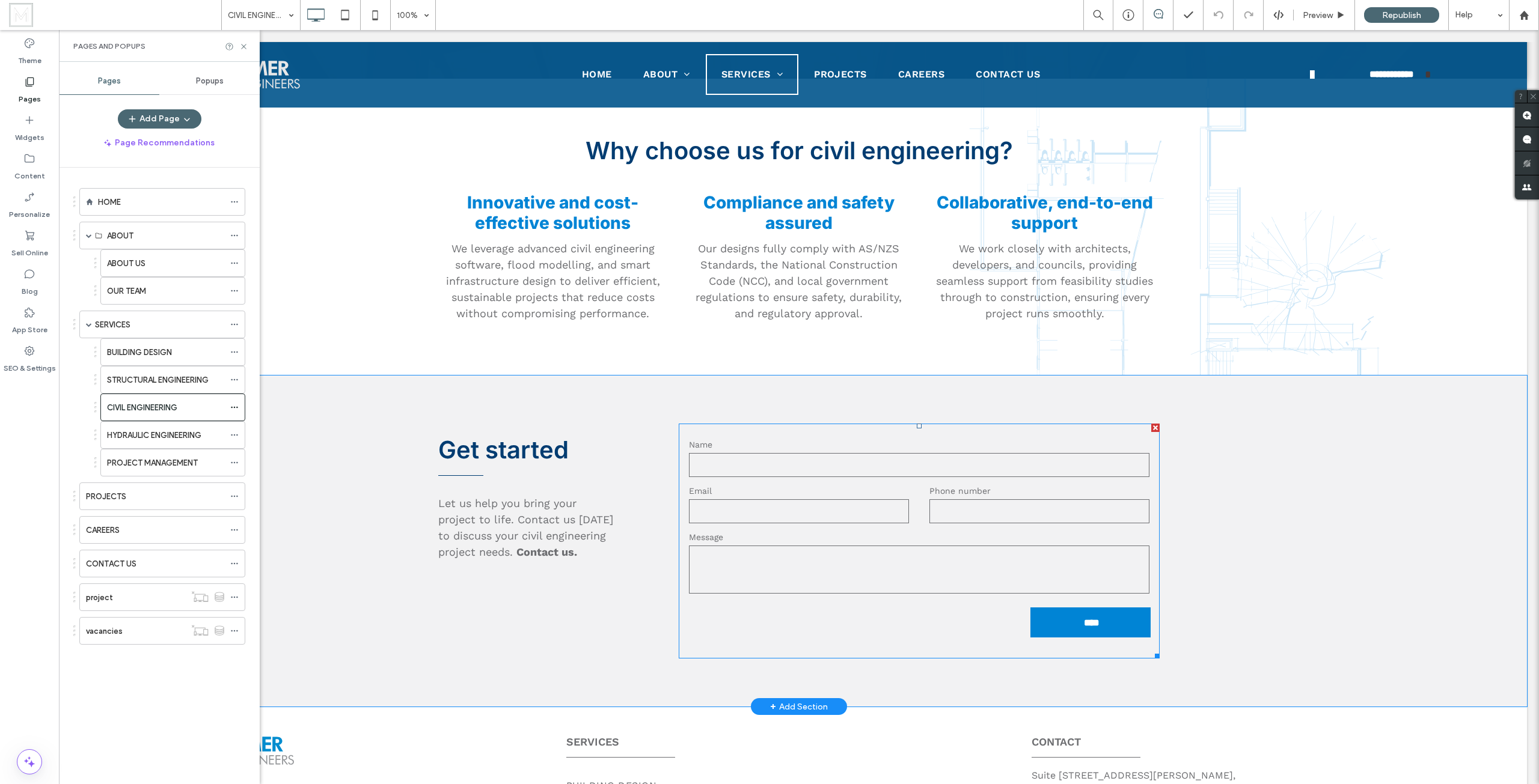
scroll to position [2103, 0]
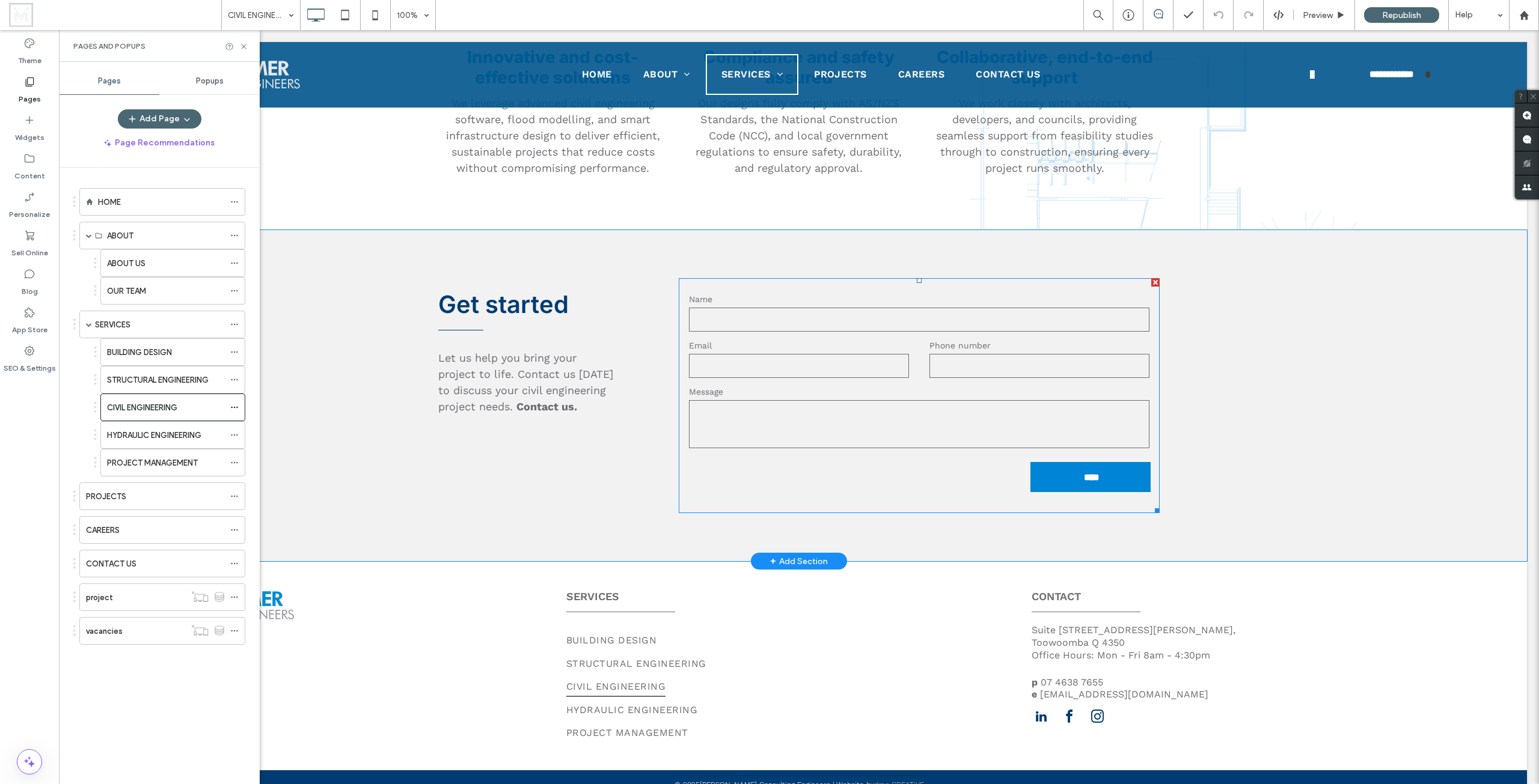
click at [823, 381] on form "Name Email Phone number Message ****" at bounding box center [919, 395] width 481 height 235
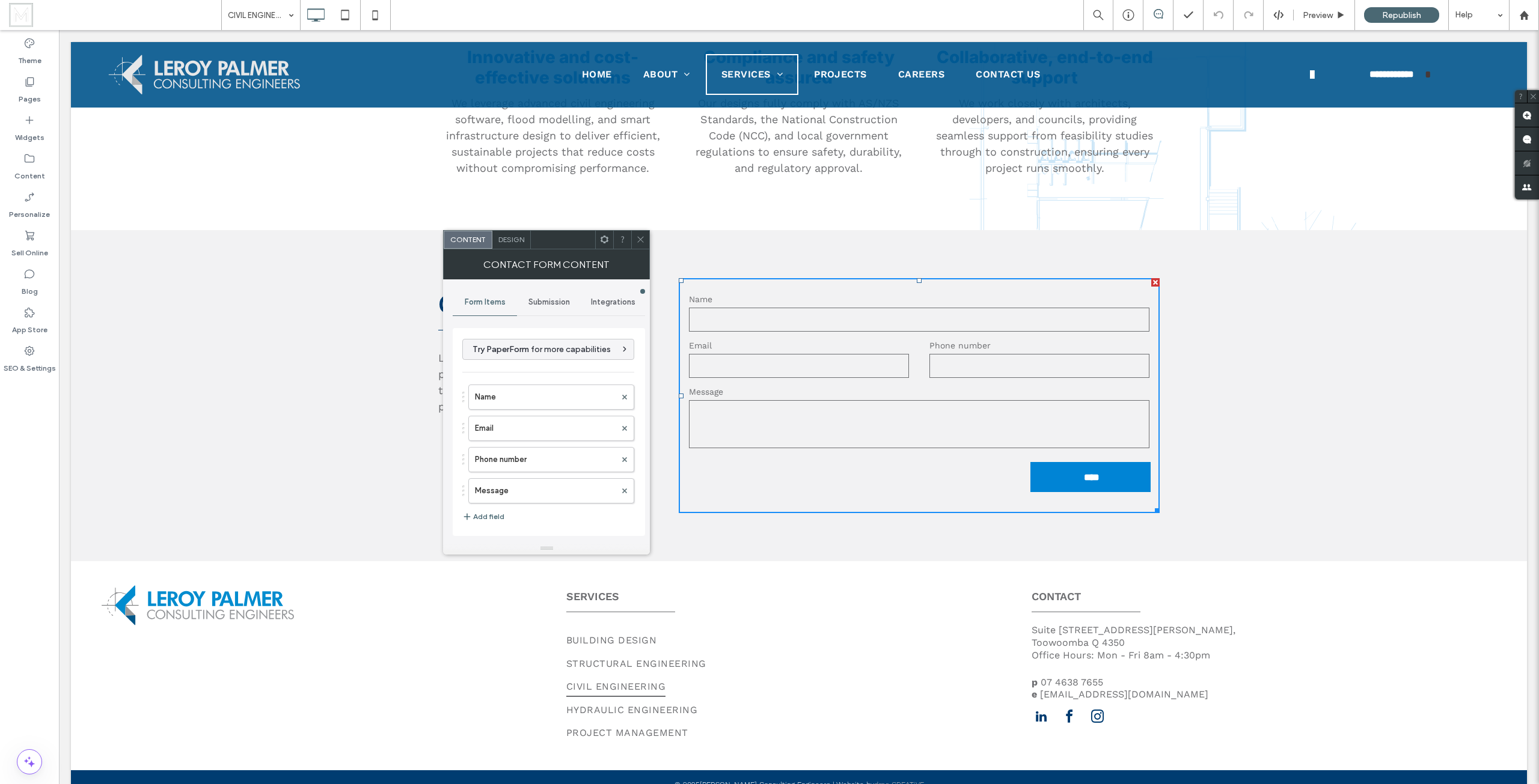
click at [561, 301] on span "Submission" at bounding box center [549, 302] width 42 height 10
click at [516, 389] on label "Actions after submission" at bounding box center [548, 394] width 160 height 24
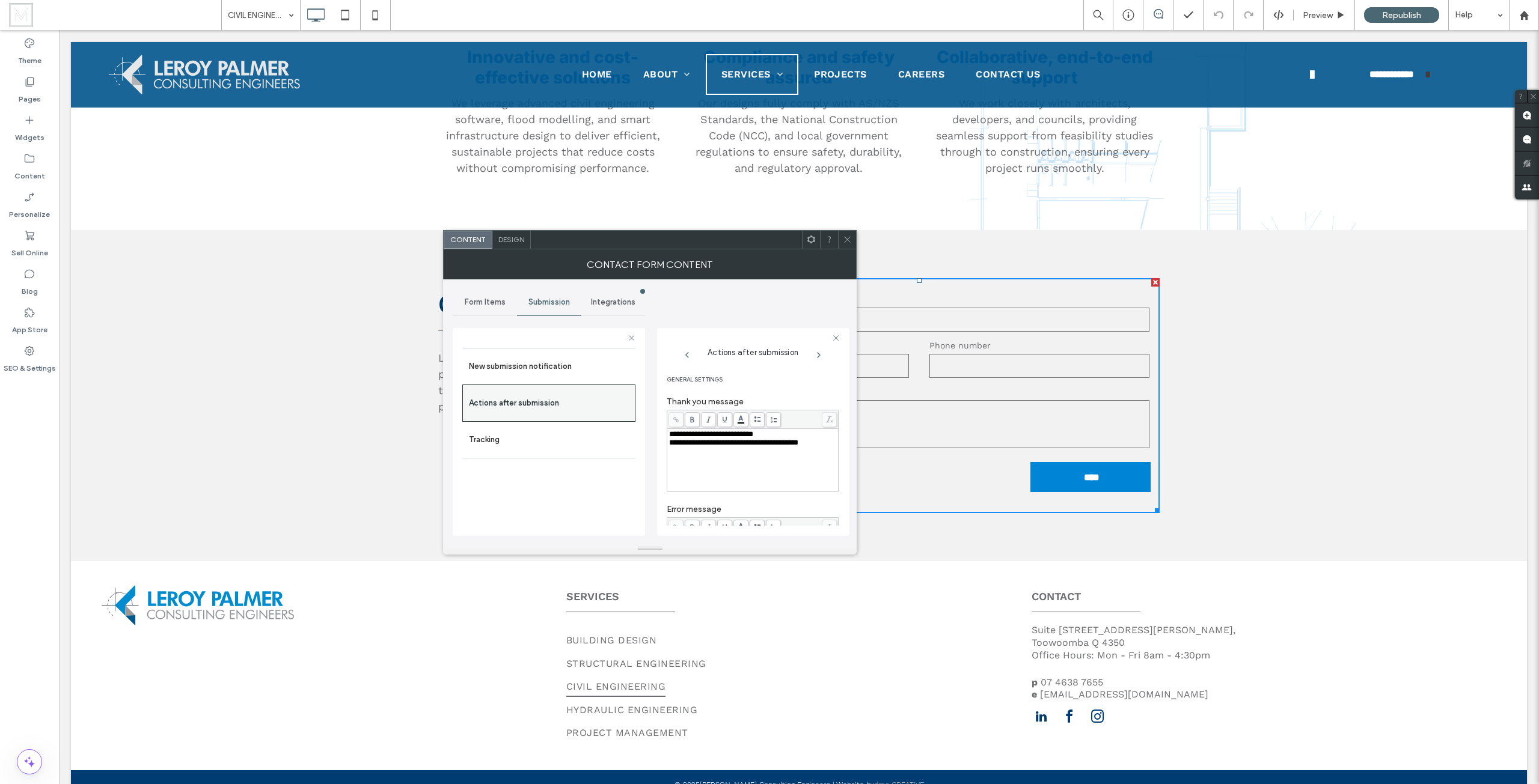
click at [516, 389] on div "Actions after submission" at bounding box center [548, 403] width 173 height 37
click at [556, 361] on label "New submission notification" at bounding box center [548, 366] width 160 height 24
click at [27, 88] on label "Pages" at bounding box center [29, 96] width 22 height 17
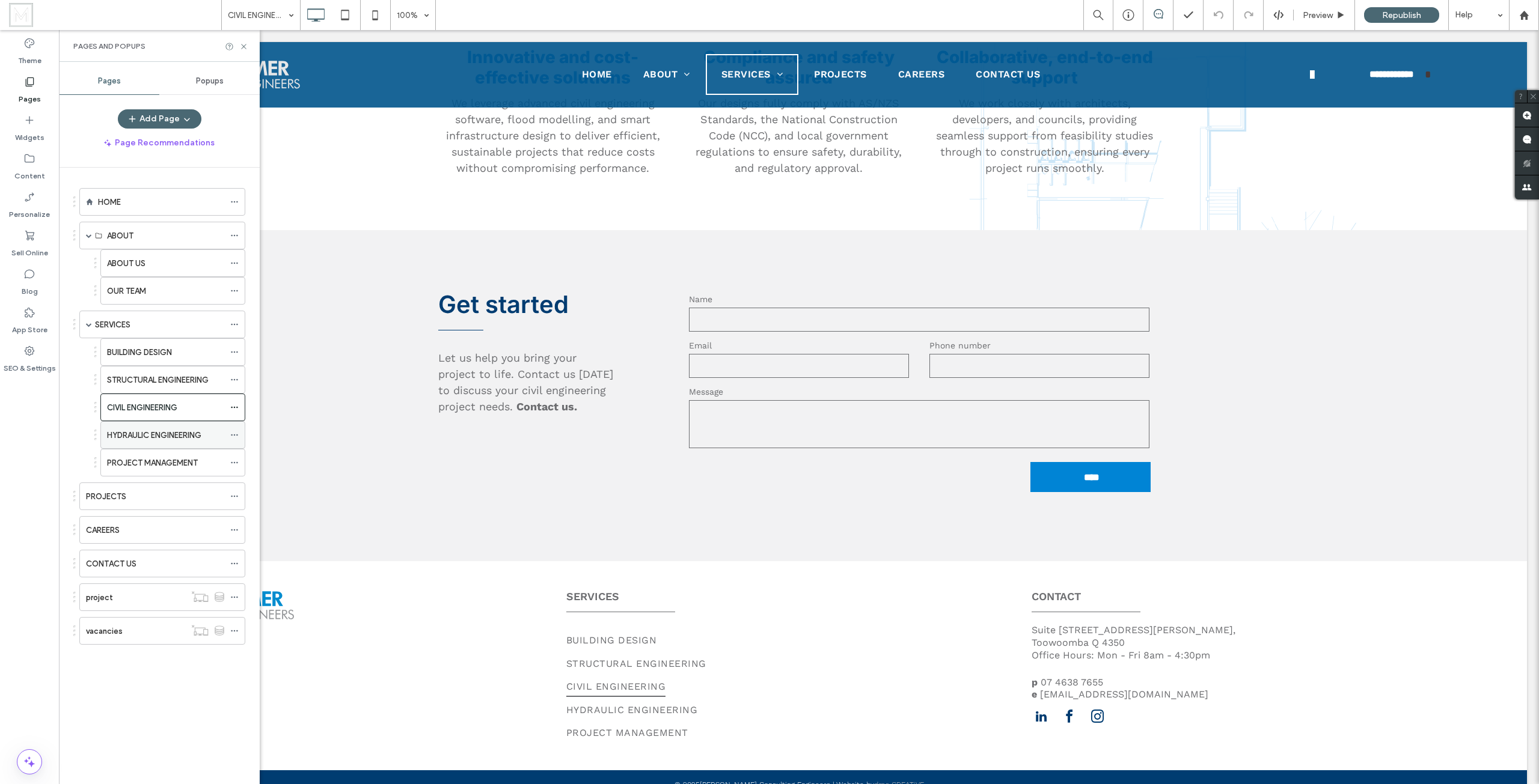
click at [146, 437] on label "HYDRAULIC ENGINEERING" at bounding box center [155, 434] width 95 height 21
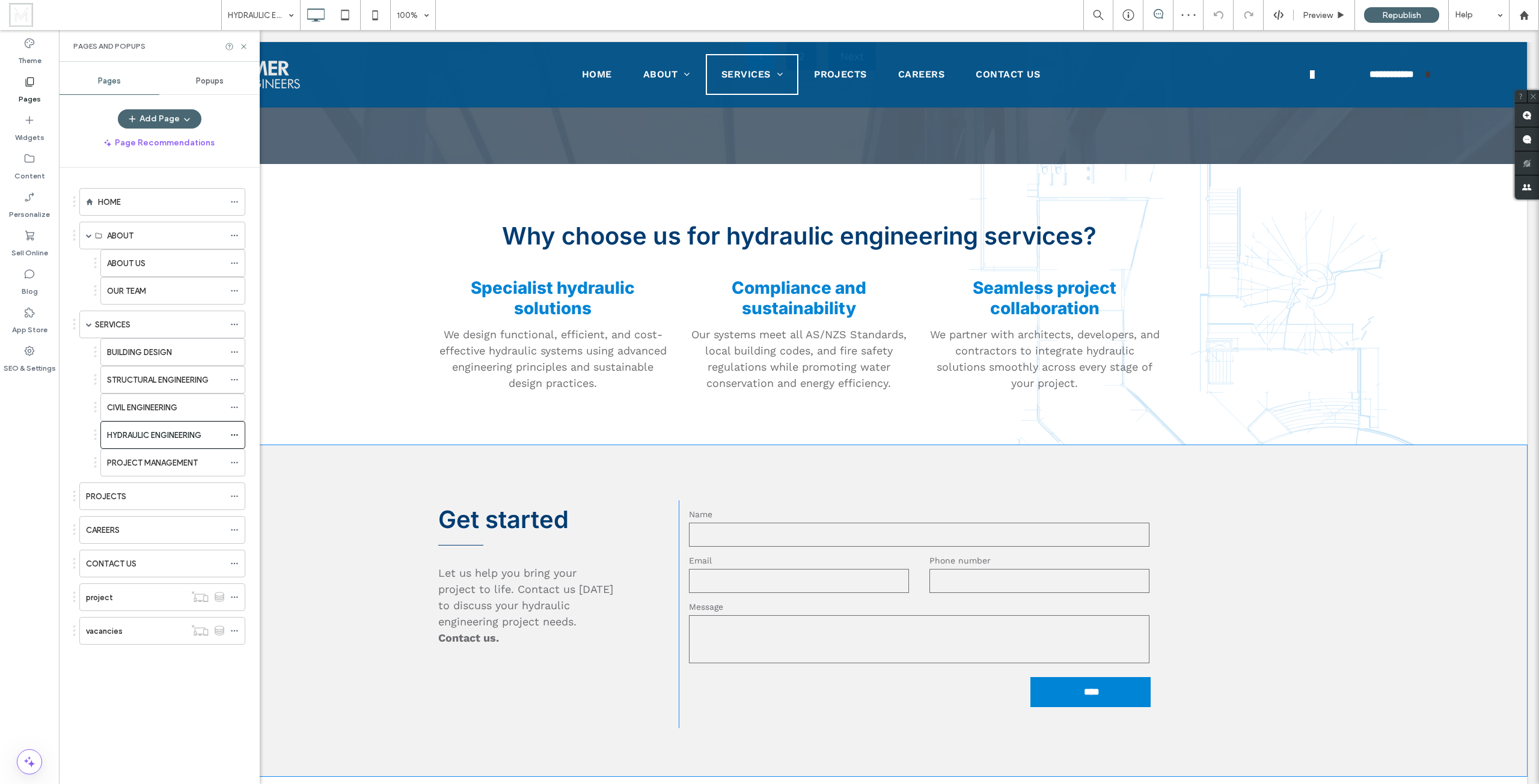
scroll to position [1923, 0]
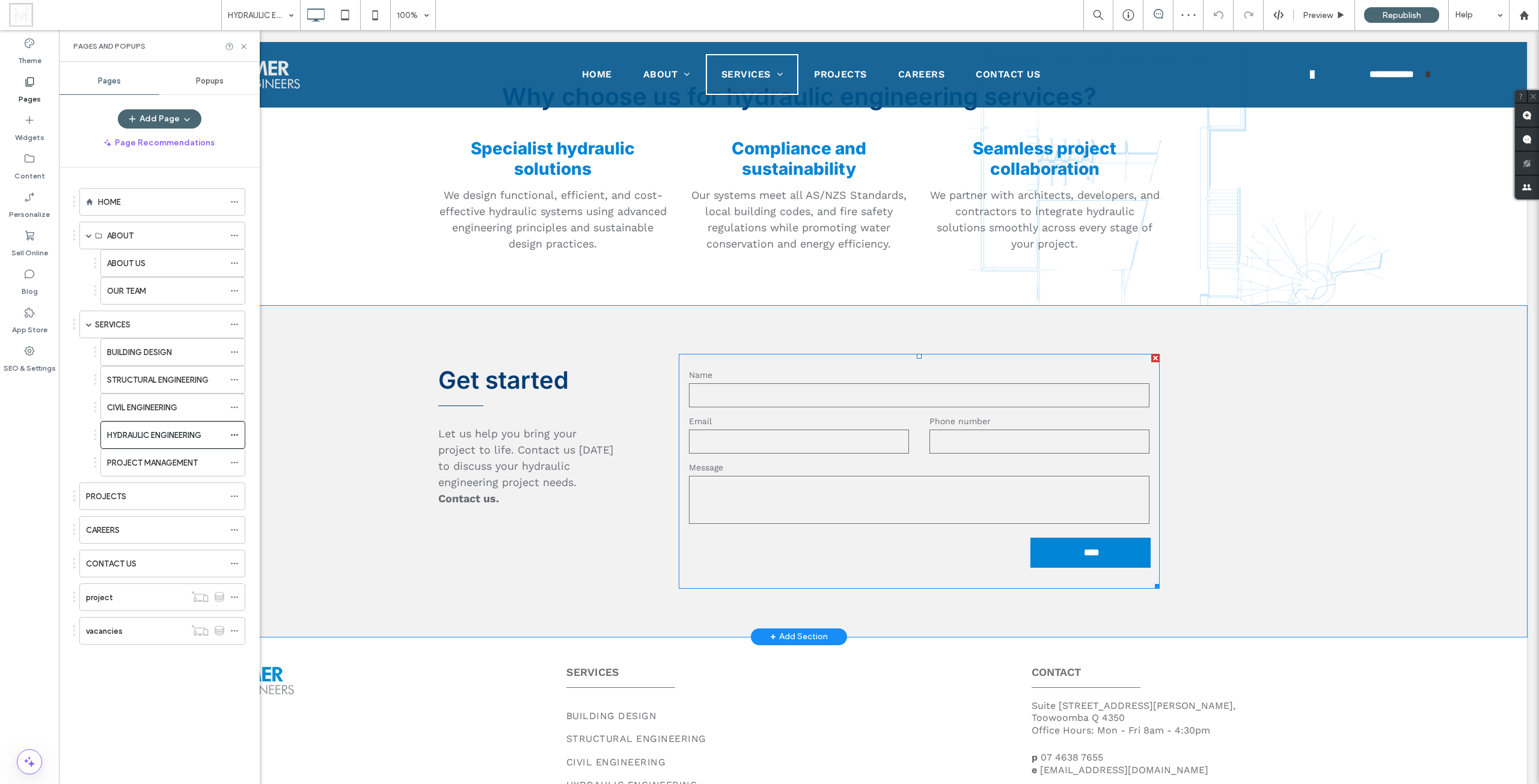
click at [809, 520] on textarea at bounding box center [919, 500] width 460 height 48
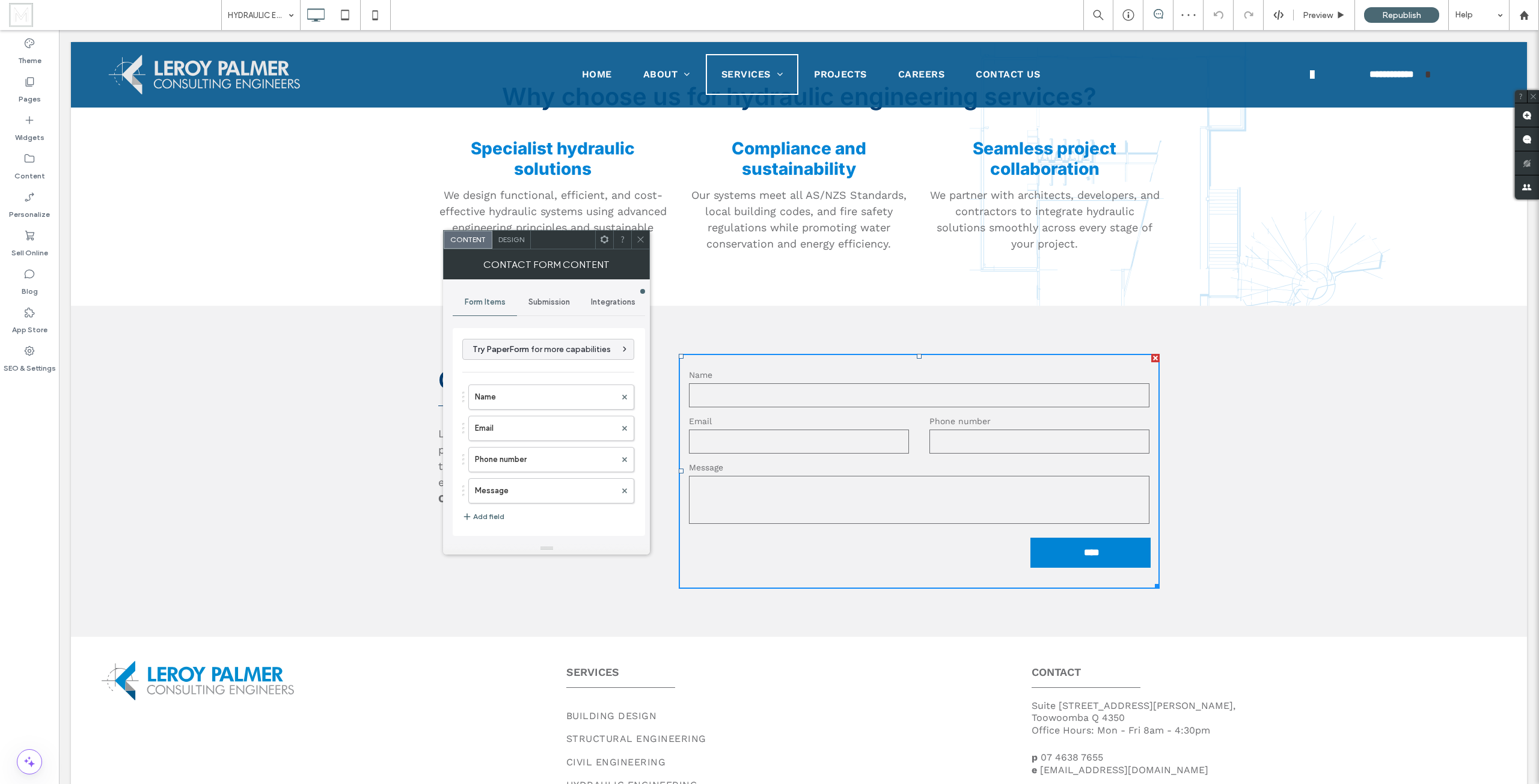
click at [551, 301] on span "Submission" at bounding box center [549, 302] width 42 height 10
click at [549, 355] on label "New submission notification" at bounding box center [548, 358] width 160 height 24
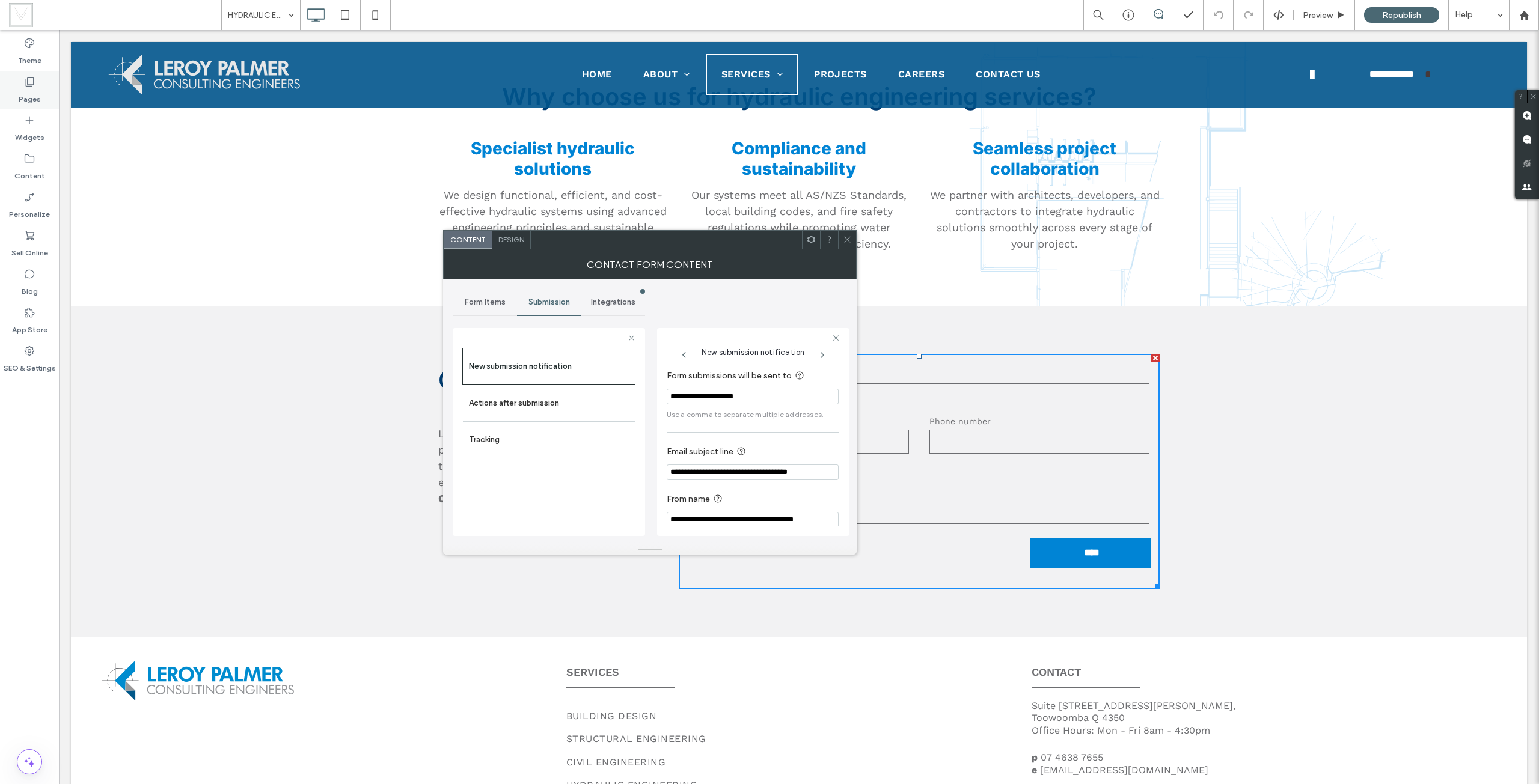
click at [39, 105] on div "Pages" at bounding box center [29, 90] width 59 height 38
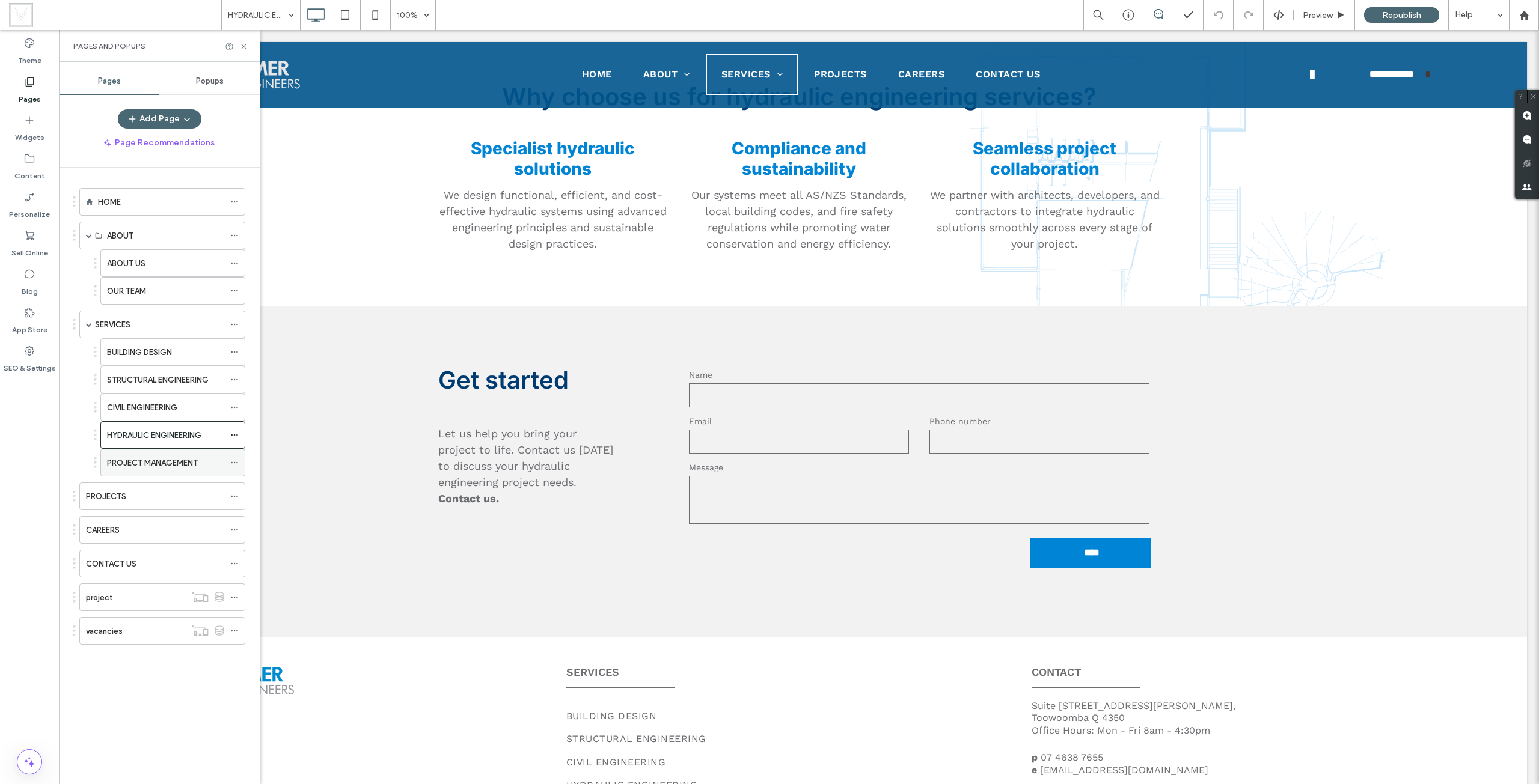
click at [162, 459] on label "PROJECT MANAGEMENT" at bounding box center [152, 463] width 91 height 21
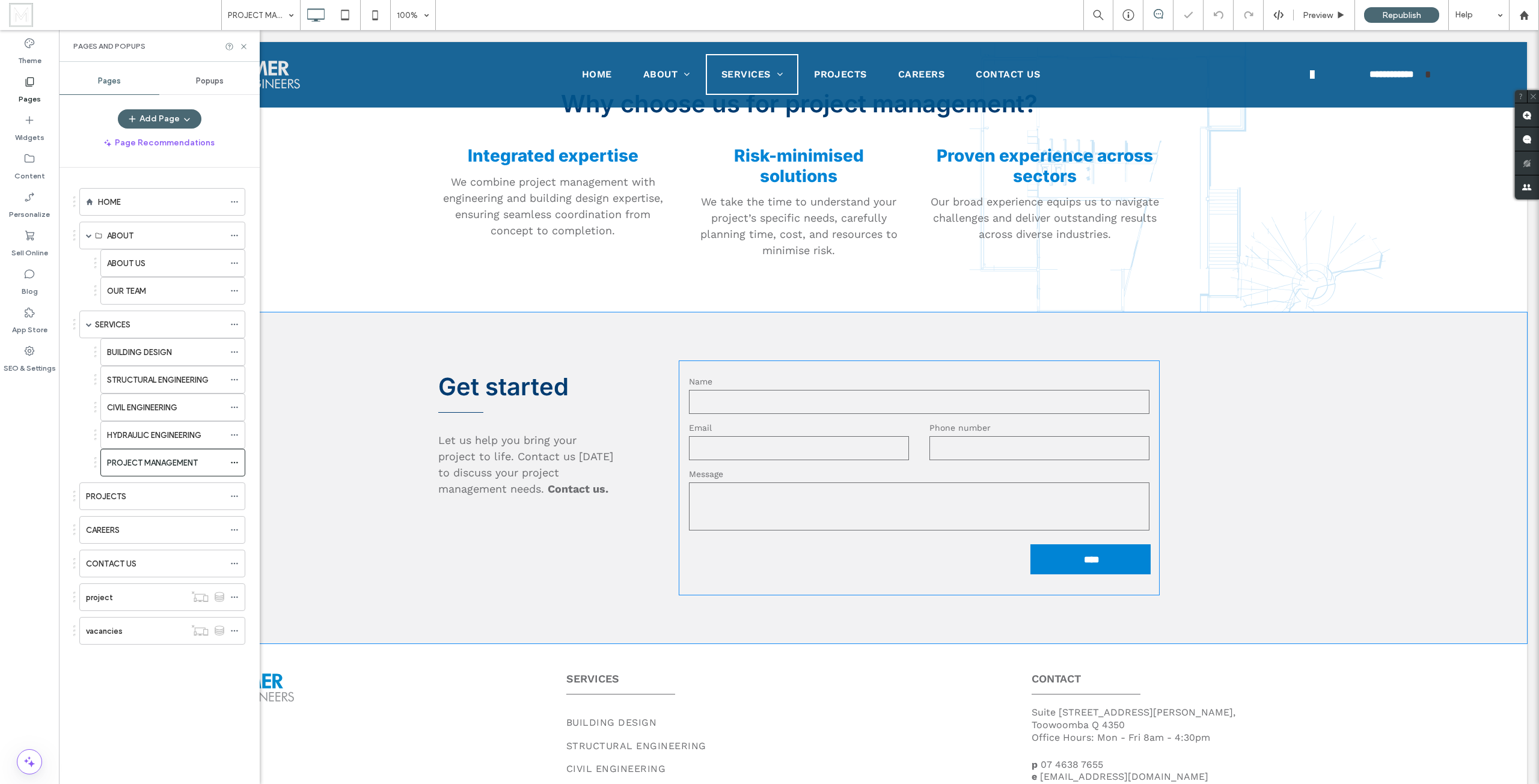
scroll to position [1682, 0]
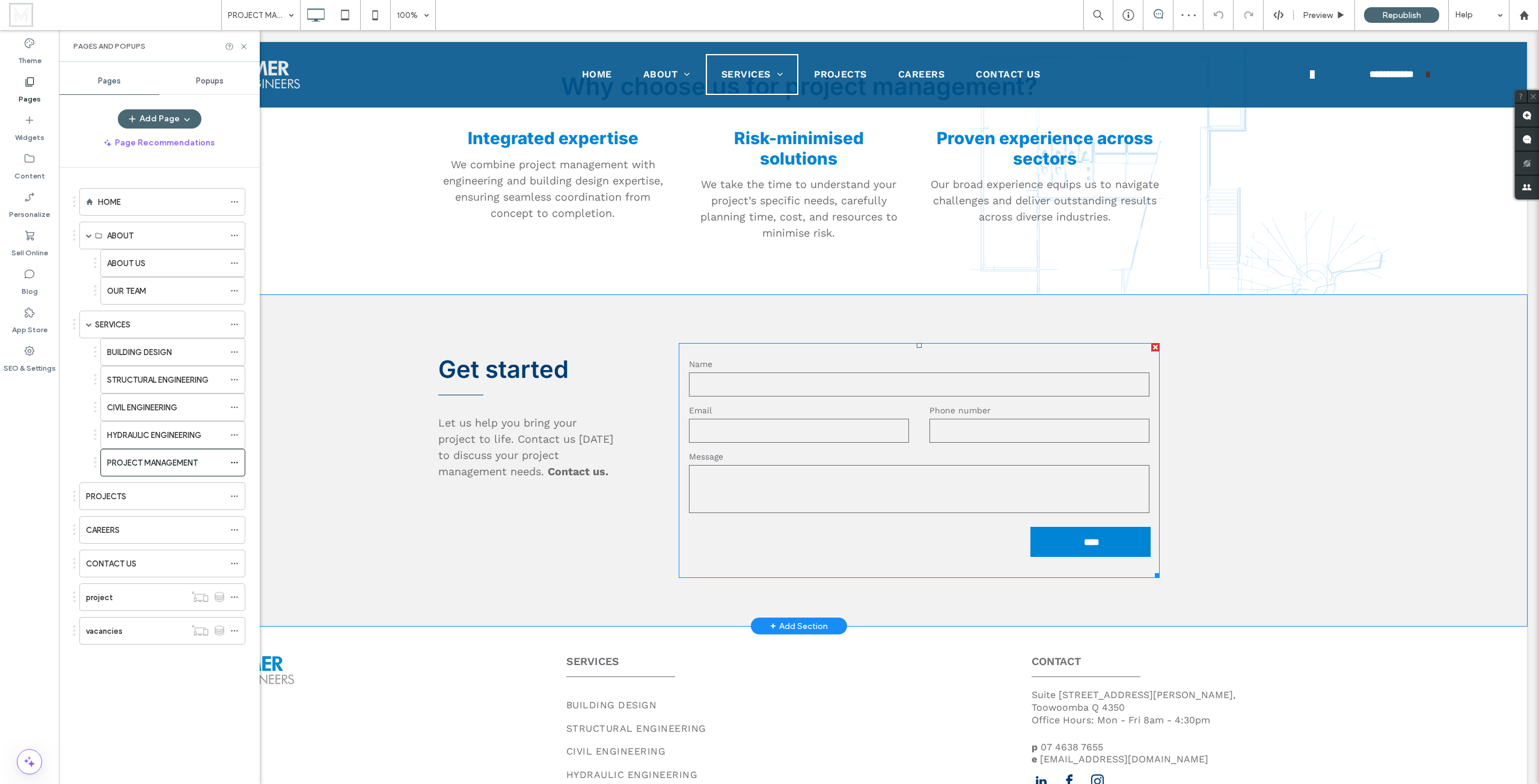
click at [796, 424] on input "email" at bounding box center [799, 430] width 220 height 24
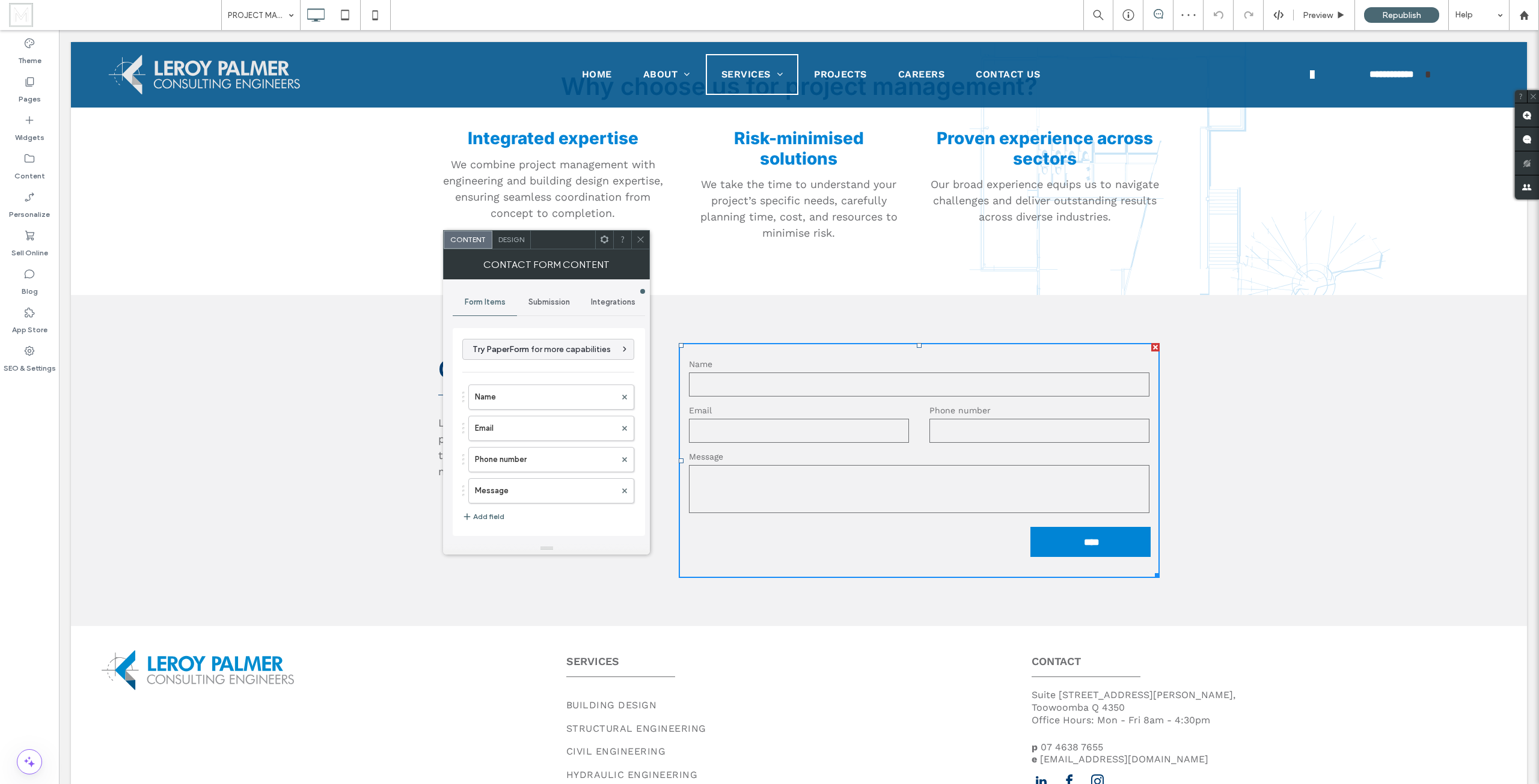
click at [574, 311] on div "Submission" at bounding box center [548, 302] width 64 height 27
click at [543, 351] on label "New submission notification" at bounding box center [548, 358] width 160 height 24
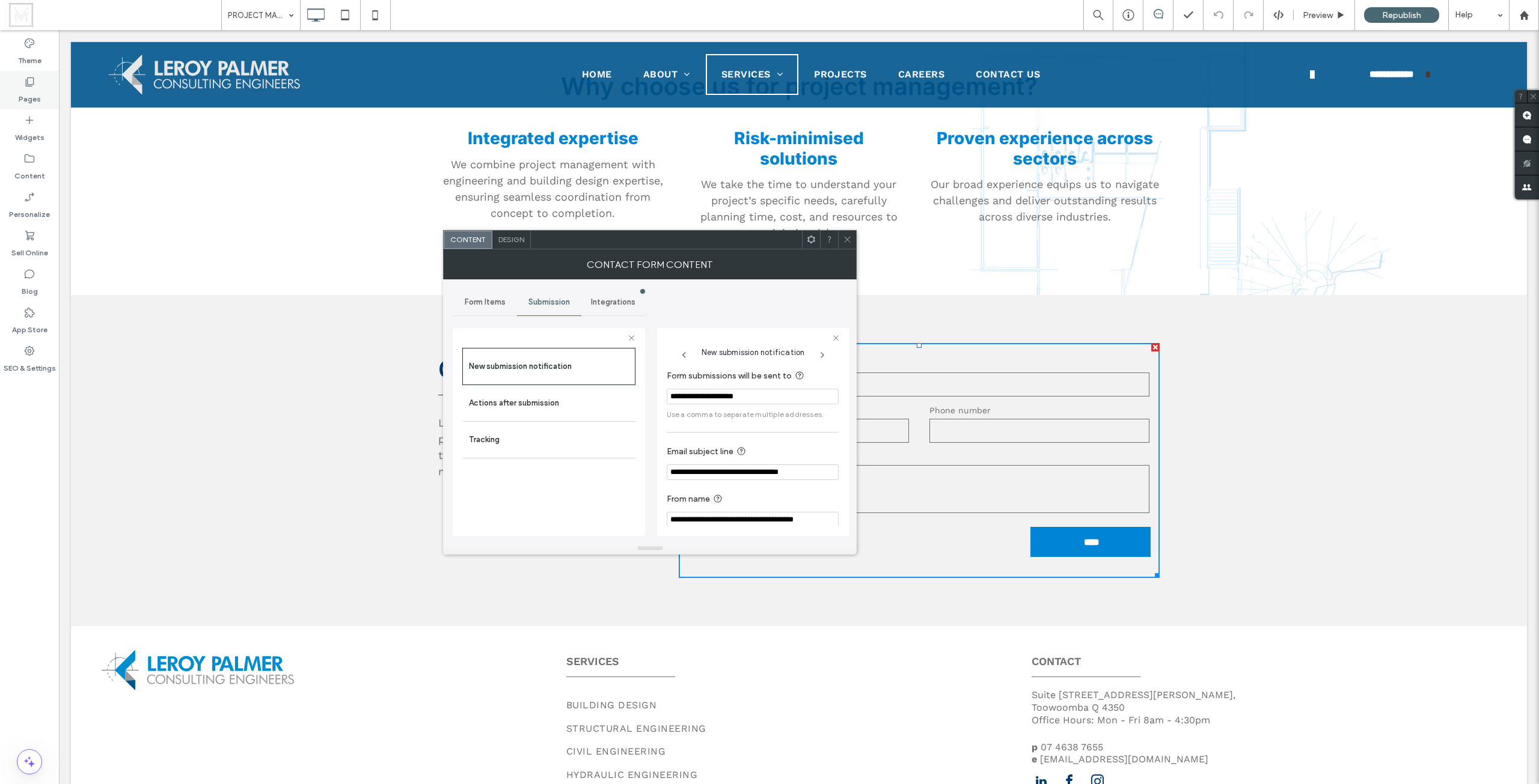
click at [29, 85] on use at bounding box center [30, 81] width 8 height 9
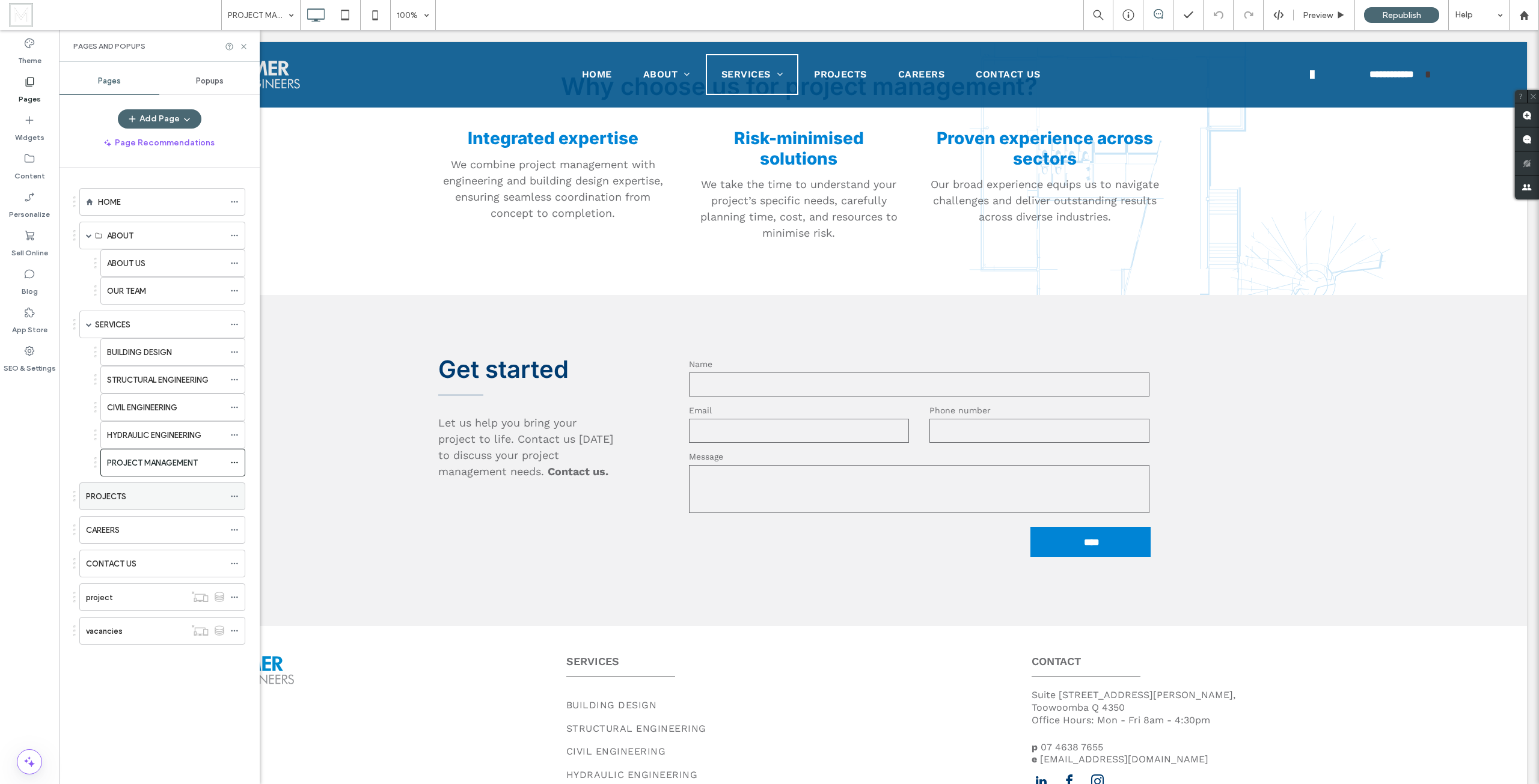
click at [155, 493] on div "PROJECTS" at bounding box center [155, 496] width 138 height 12
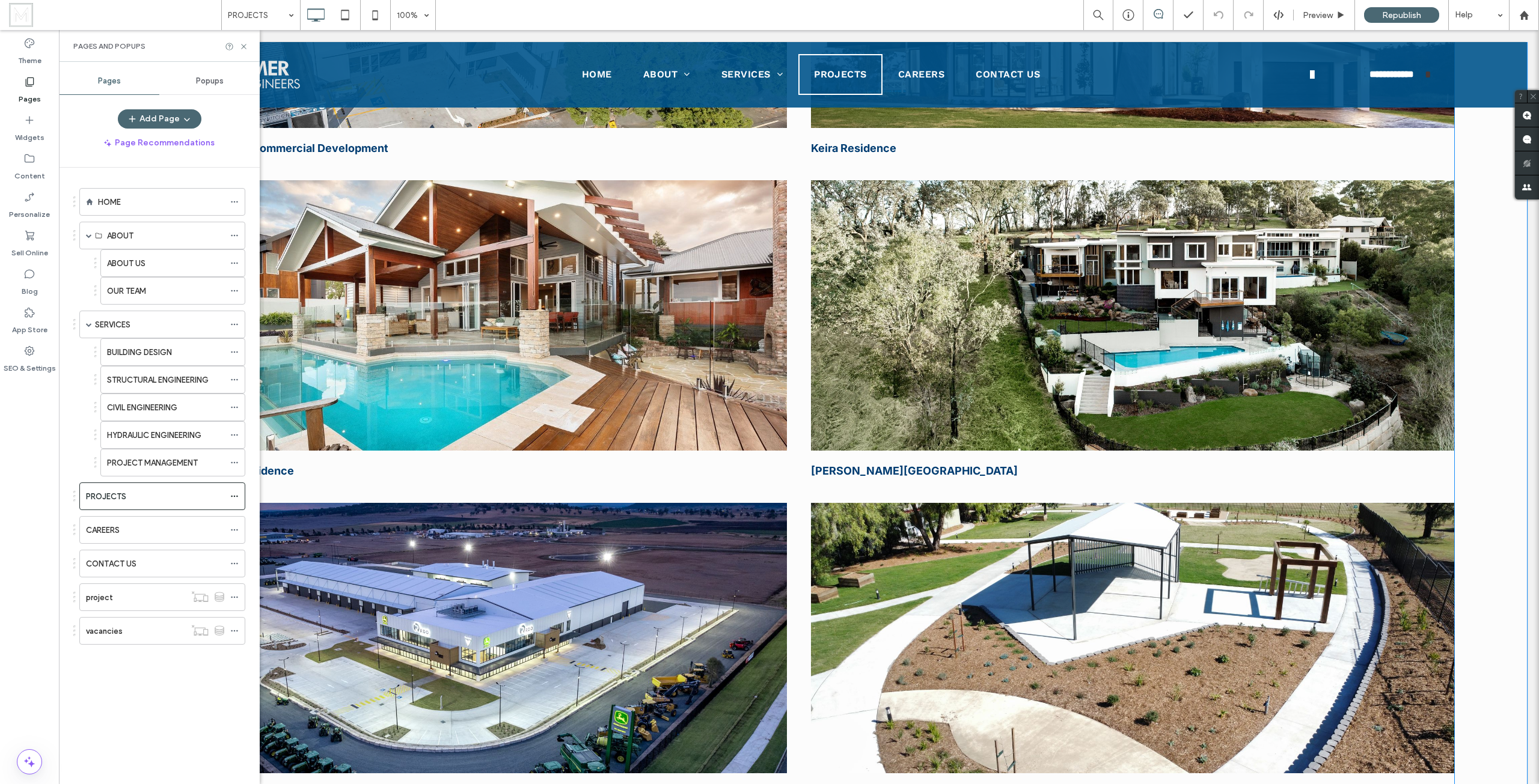
scroll to position [3785, 0]
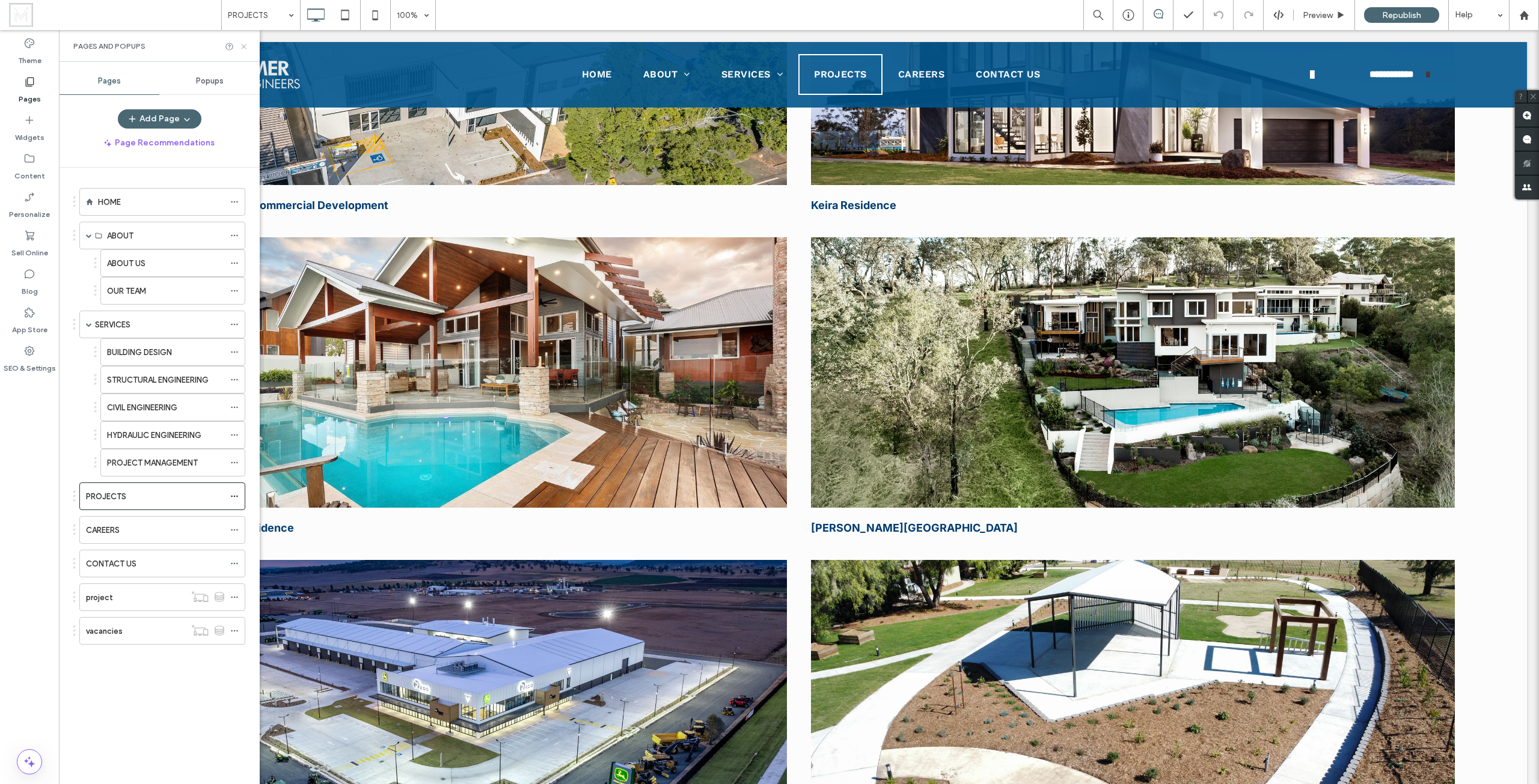
click at [241, 45] on icon at bounding box center [243, 47] width 9 height 9
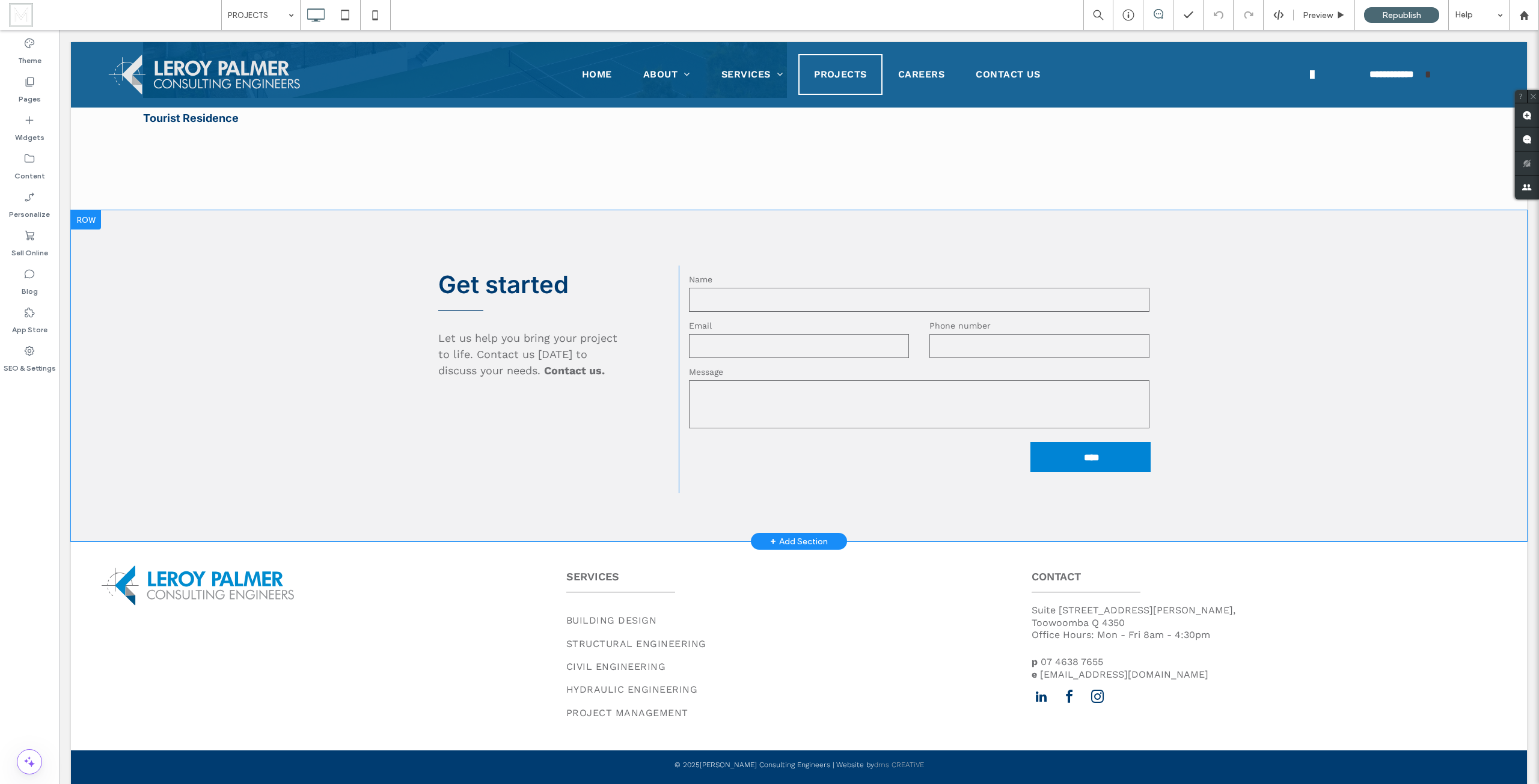
scroll to position [5166, 0]
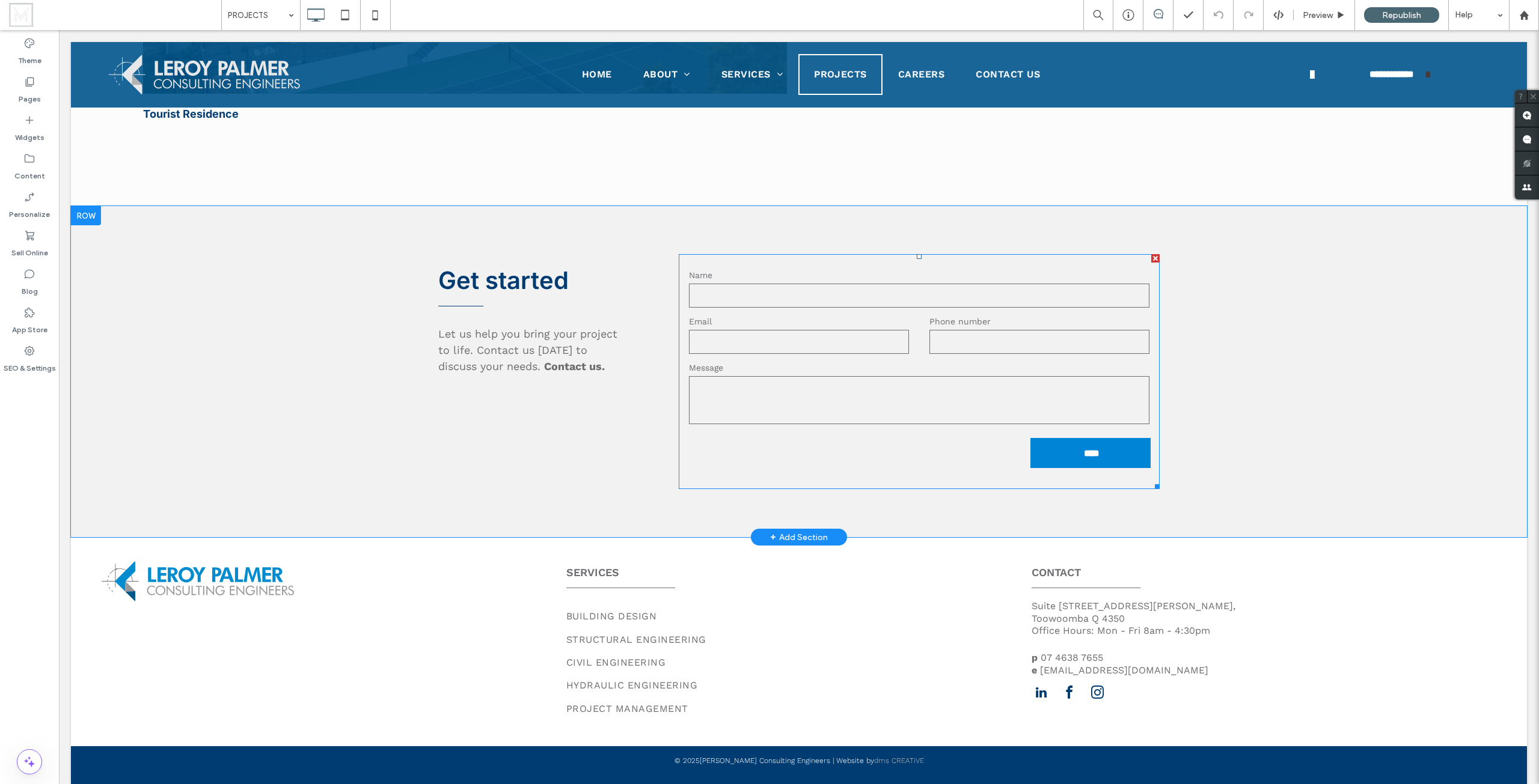
click at [794, 388] on textarea at bounding box center [919, 400] width 460 height 48
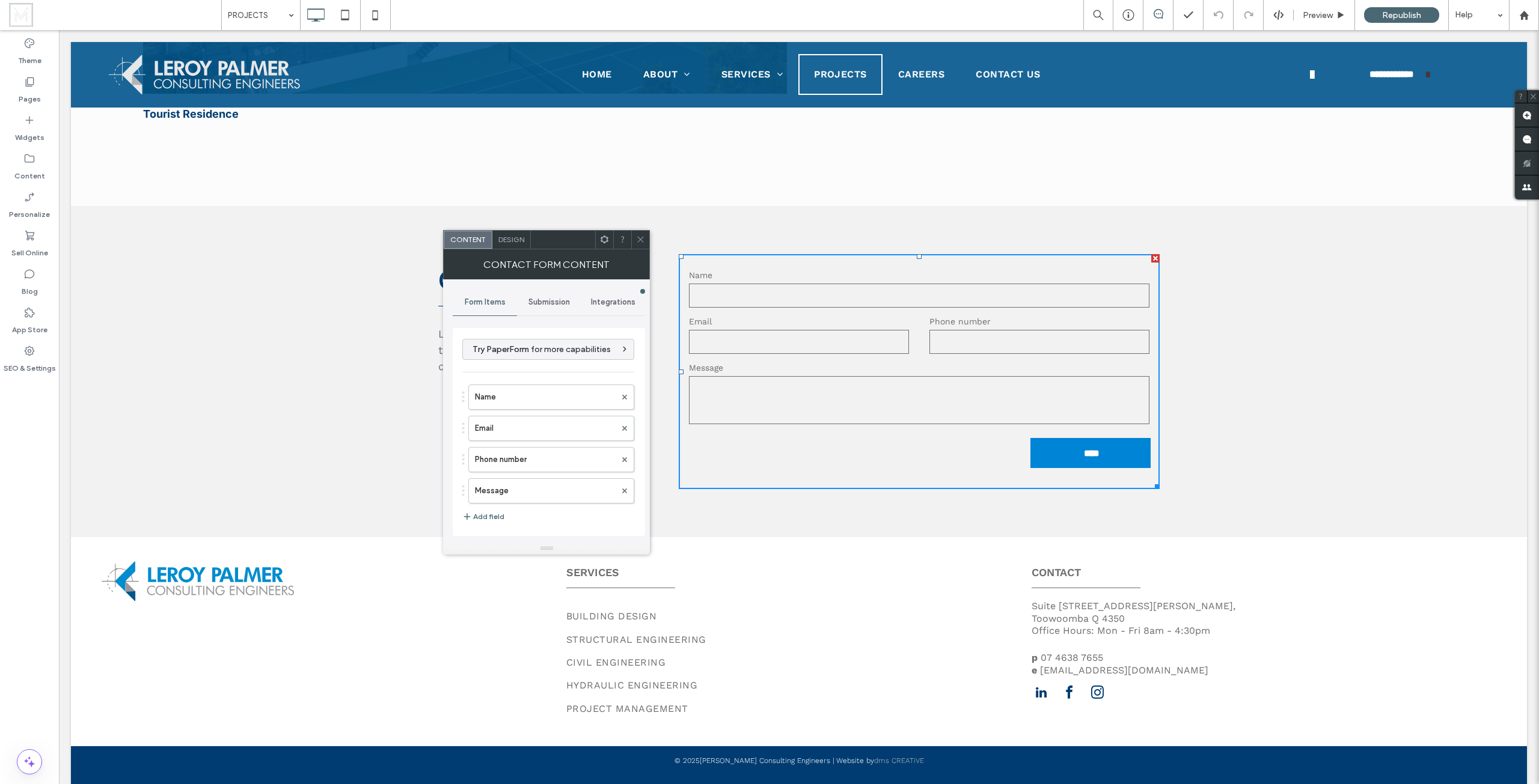
click at [553, 298] on span "Submission" at bounding box center [549, 302] width 42 height 10
click at [528, 357] on label "New submission notification" at bounding box center [548, 358] width 160 height 24
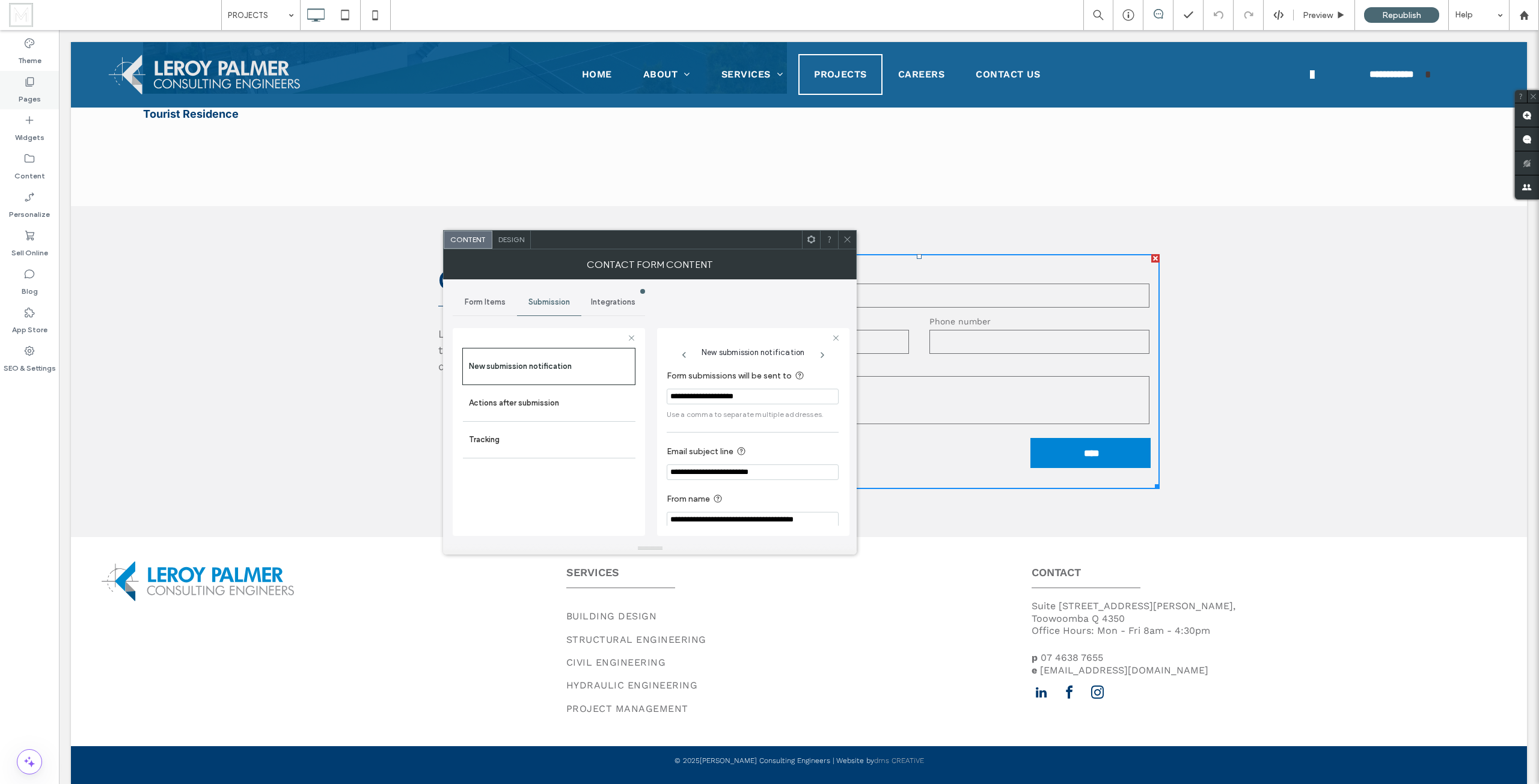
click at [18, 81] on div "Pages" at bounding box center [29, 90] width 59 height 38
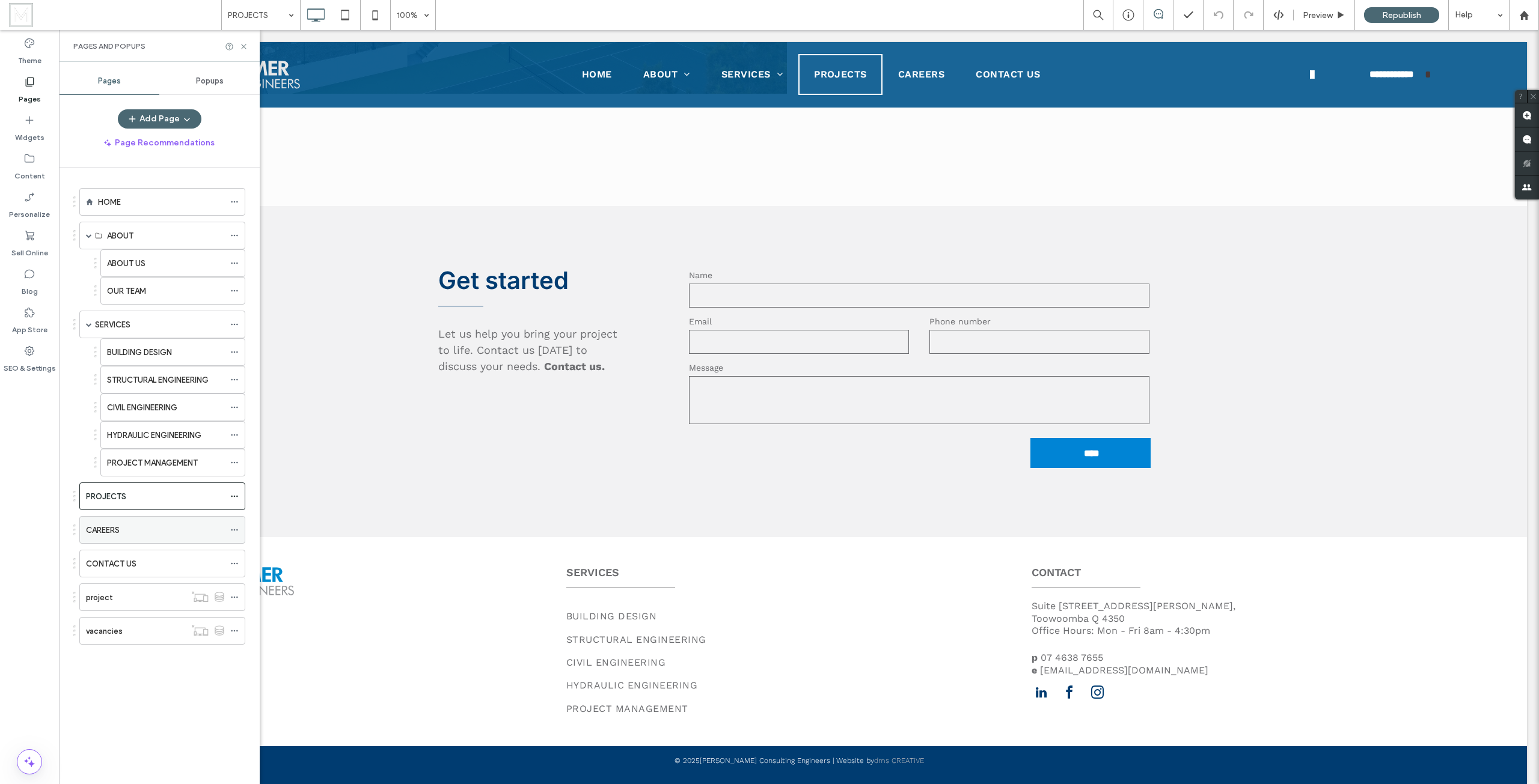
click at [173, 533] on div "CAREERS" at bounding box center [155, 530] width 138 height 12
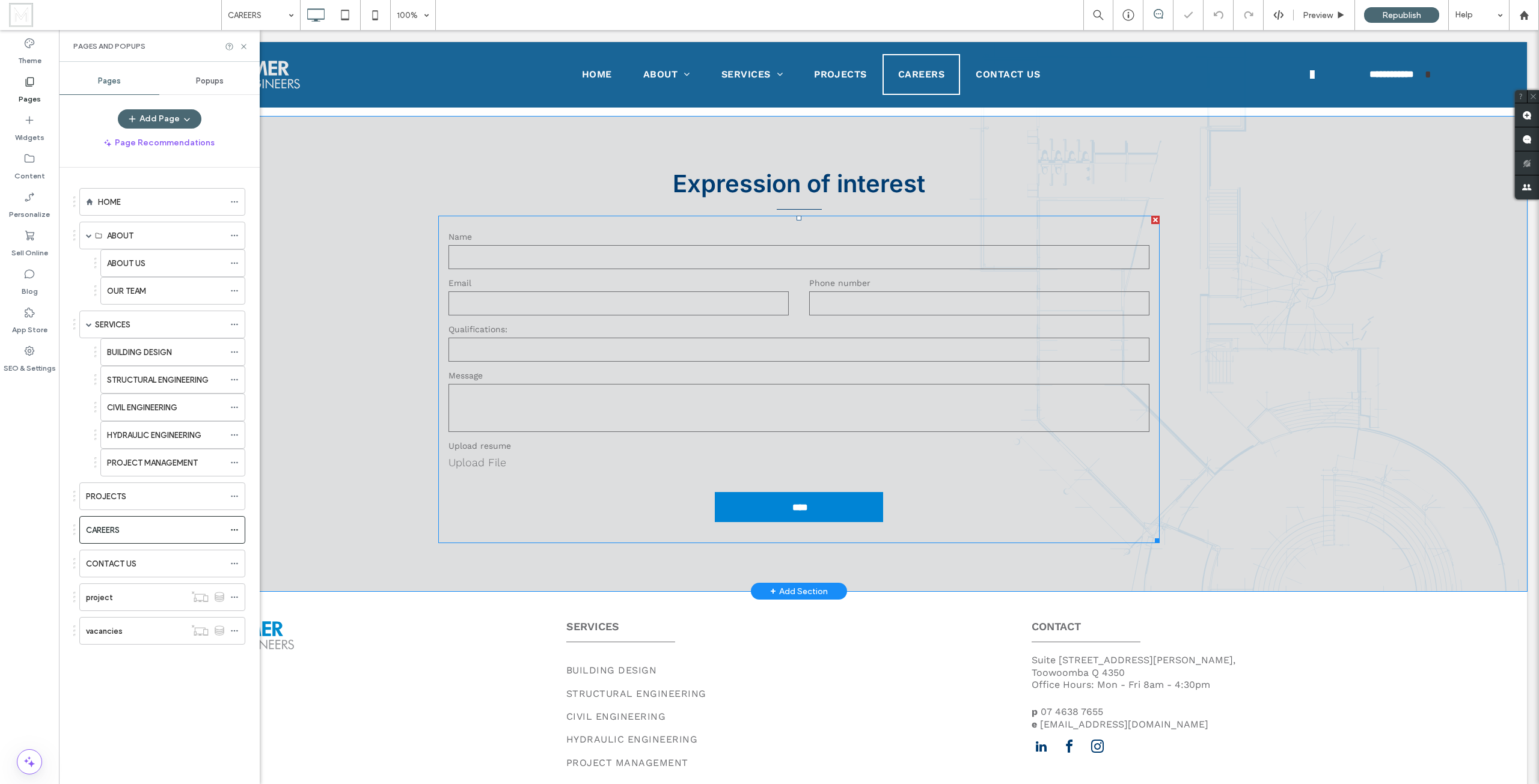
scroll to position [692, 0]
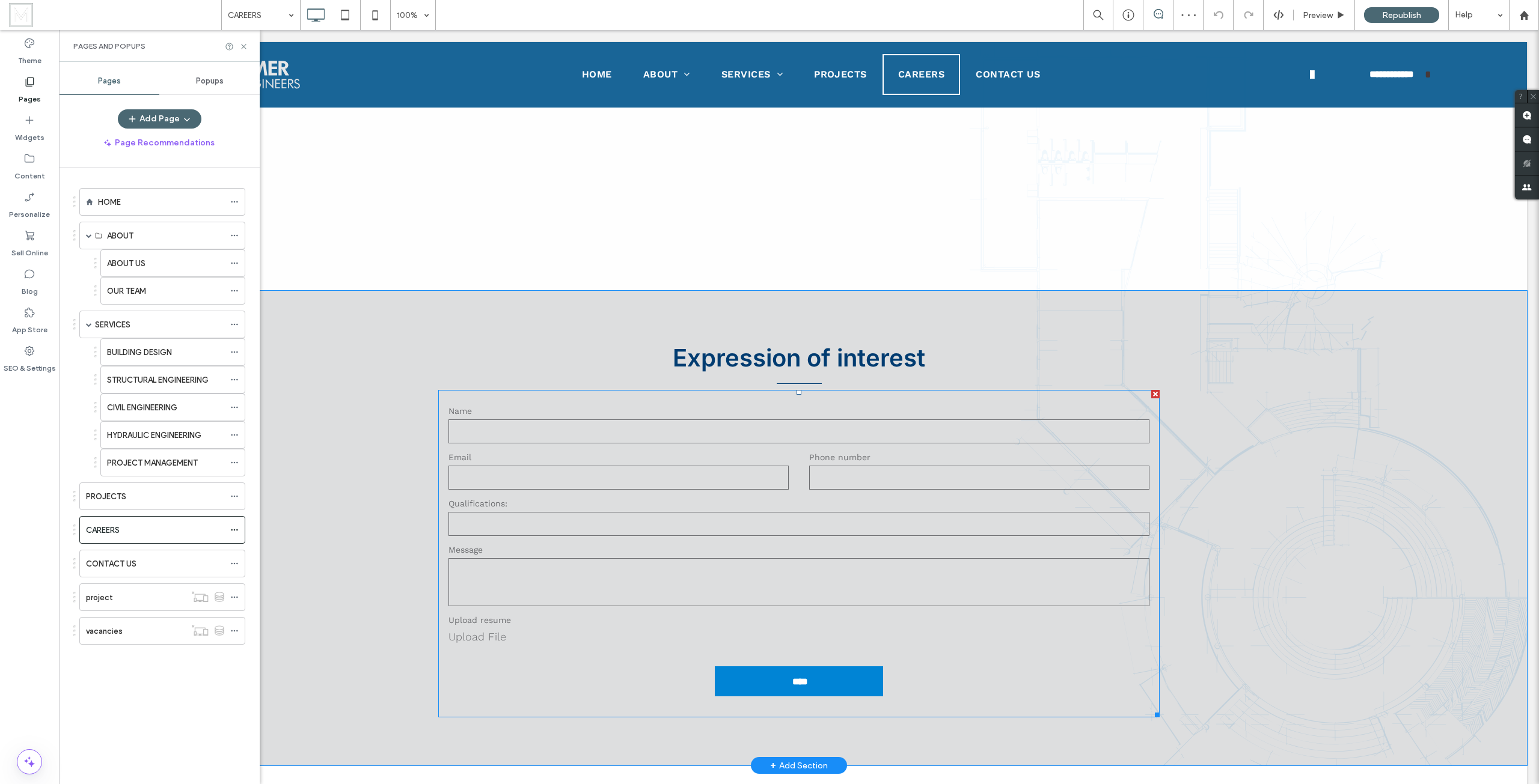
click at [793, 496] on form "Name Email Phone number Qualifications: Message Upload resume Upload File ****" at bounding box center [799, 553] width 721 height 327
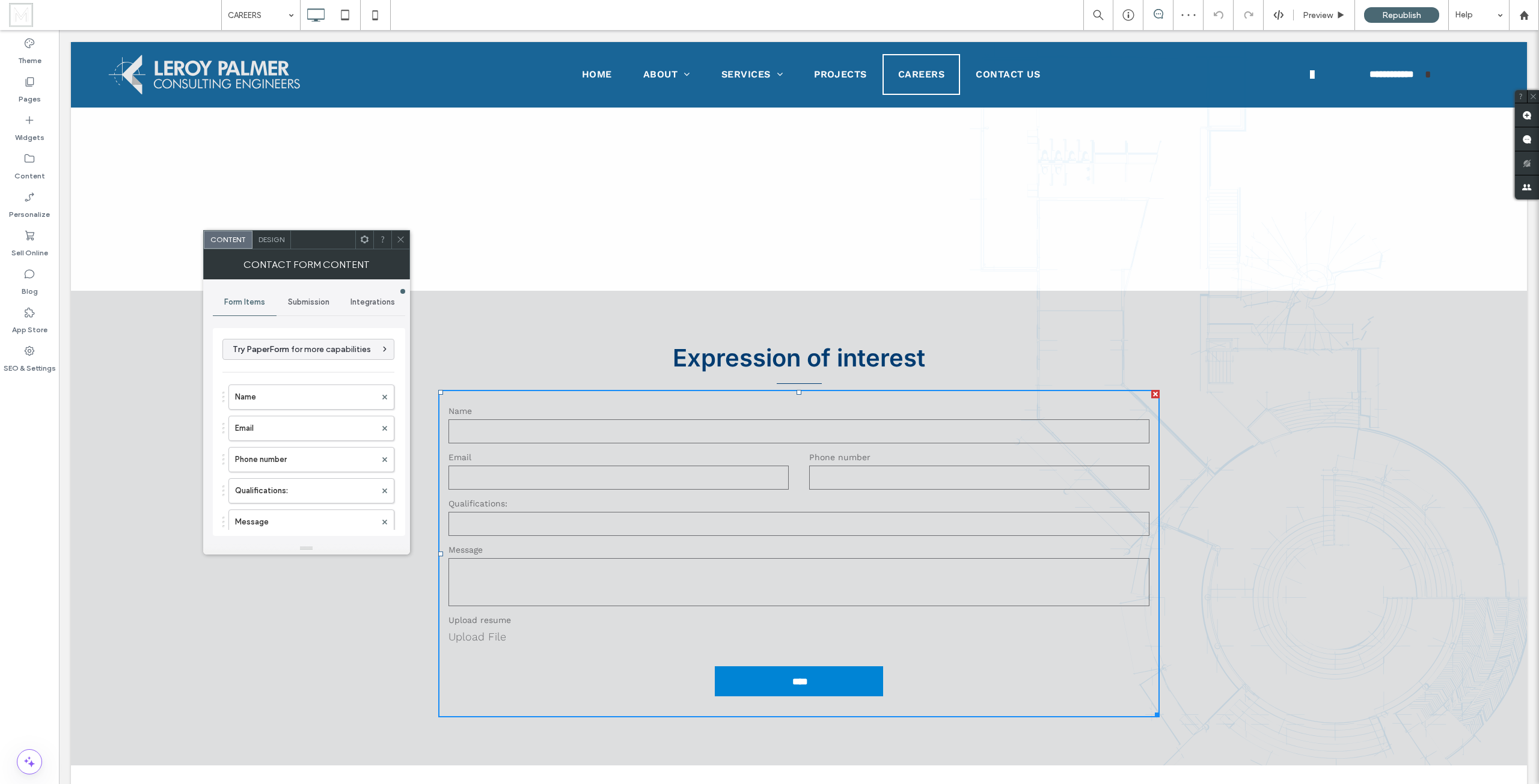
click at [312, 296] on div "Submission" at bounding box center [308, 302] width 64 height 27
click at [297, 364] on label "New submission notification" at bounding box center [309, 358] width 160 height 24
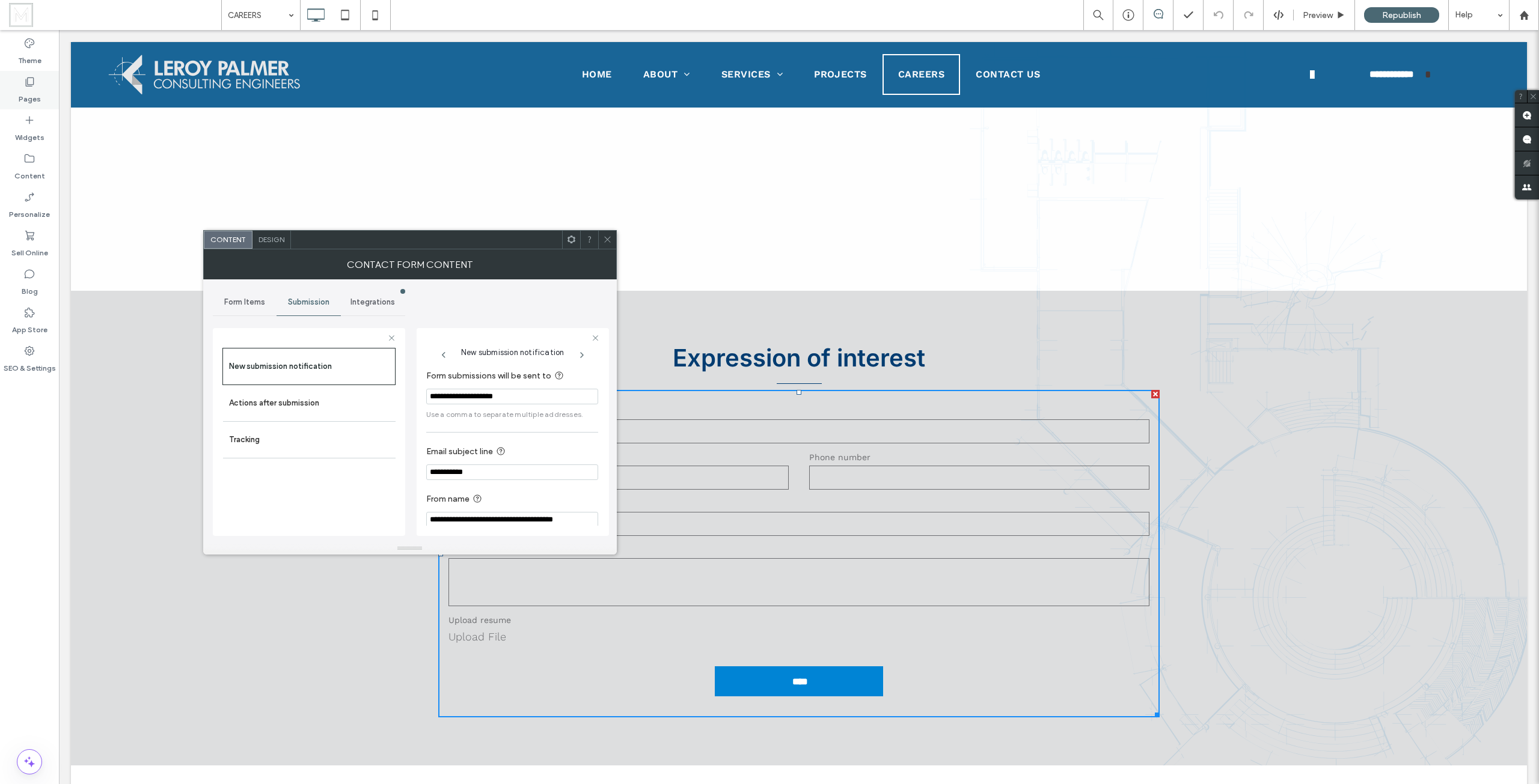
click at [32, 93] on label "Pages" at bounding box center [29, 96] width 22 height 17
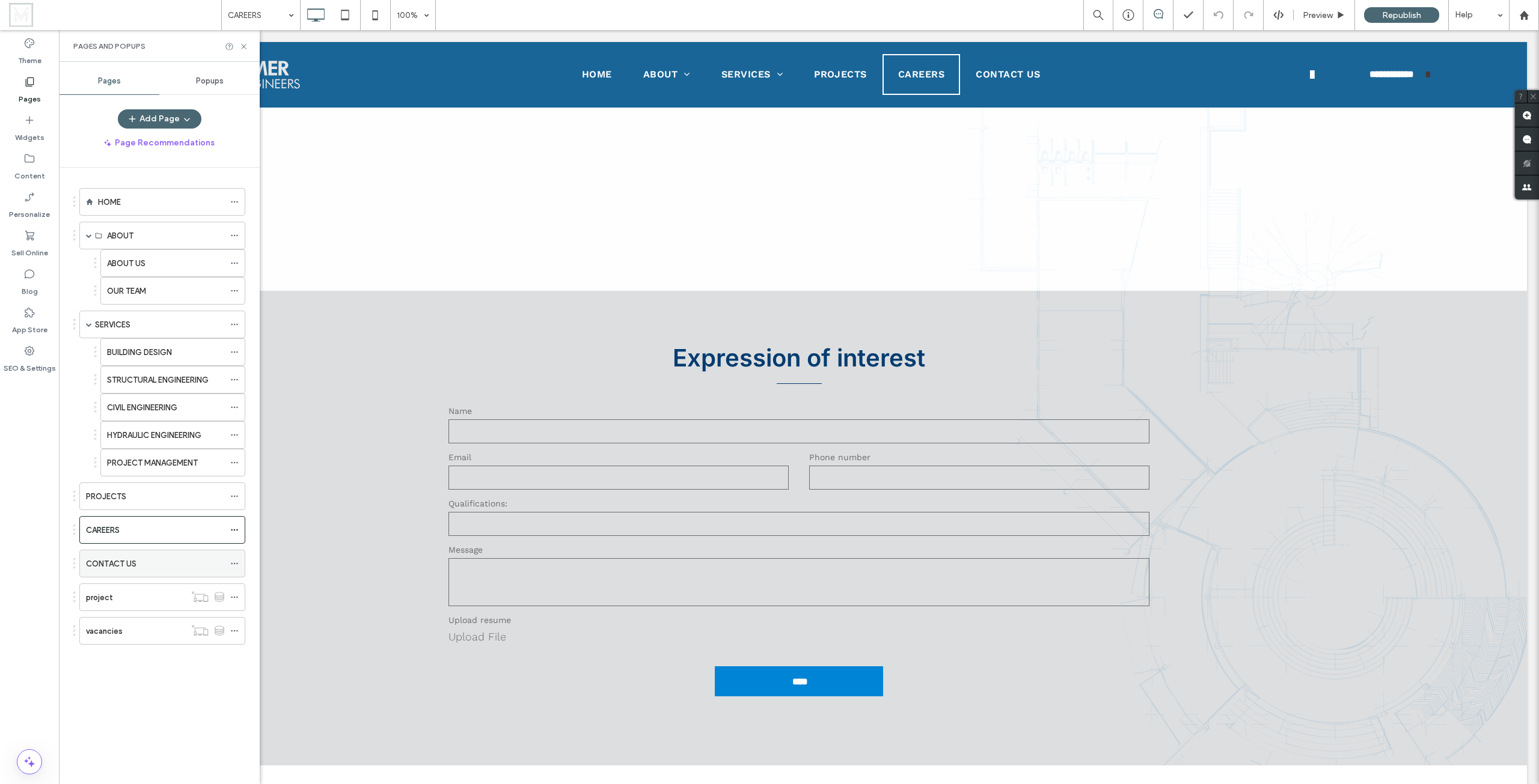
click at [127, 561] on label "CONTACT US" at bounding box center [111, 563] width 51 height 21
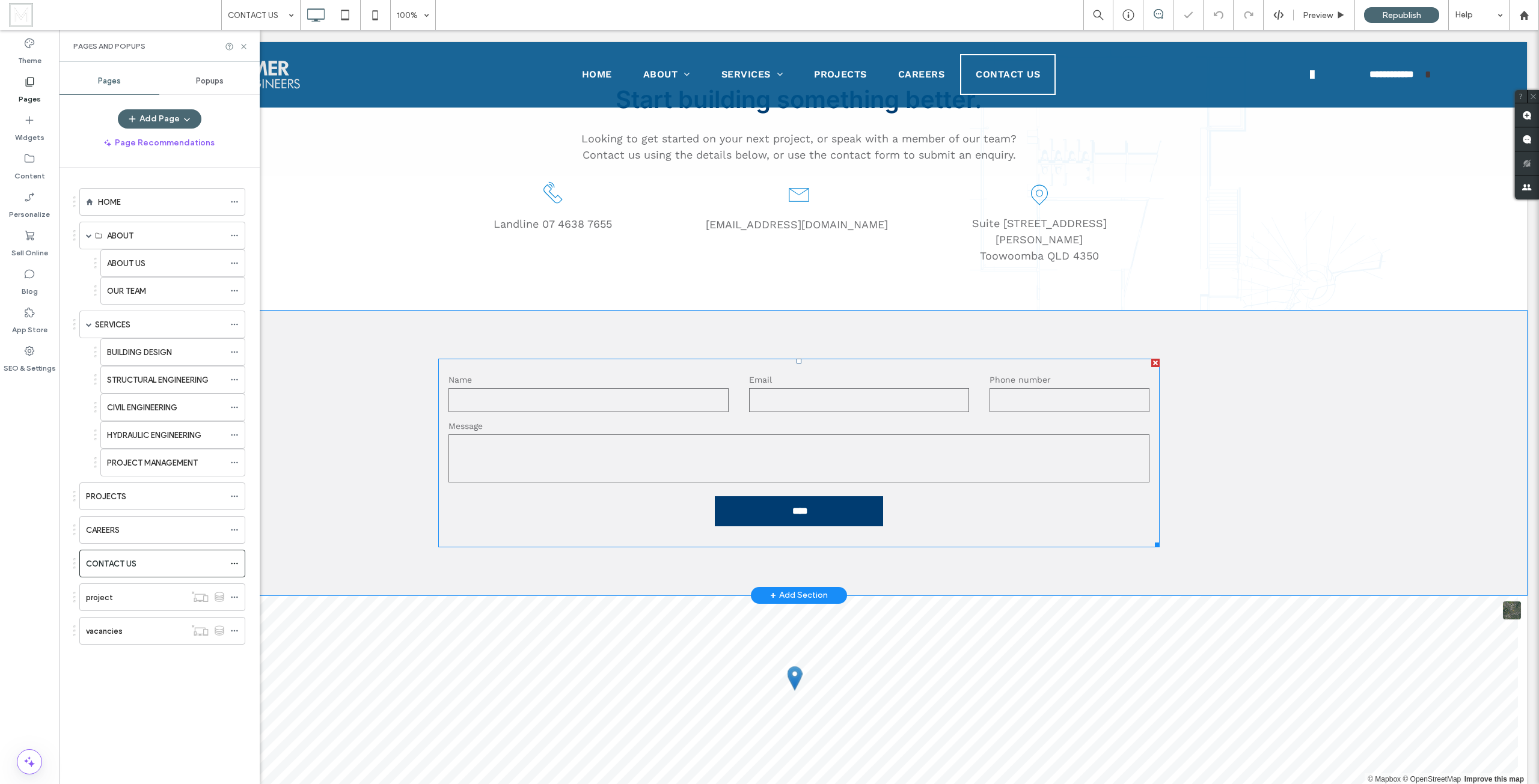
scroll to position [301, 0]
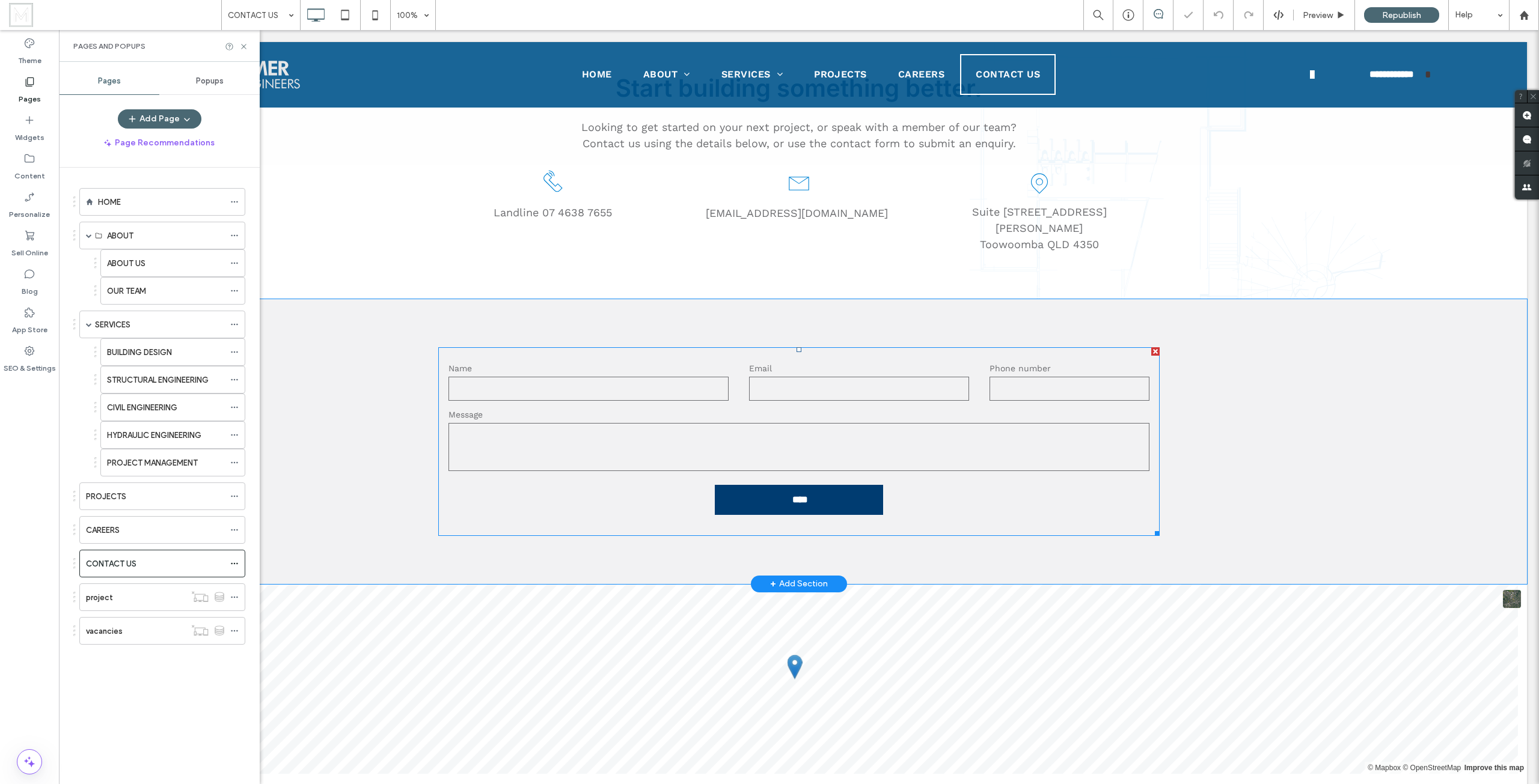
click at [691, 377] on input "text" at bounding box center [588, 389] width 280 height 24
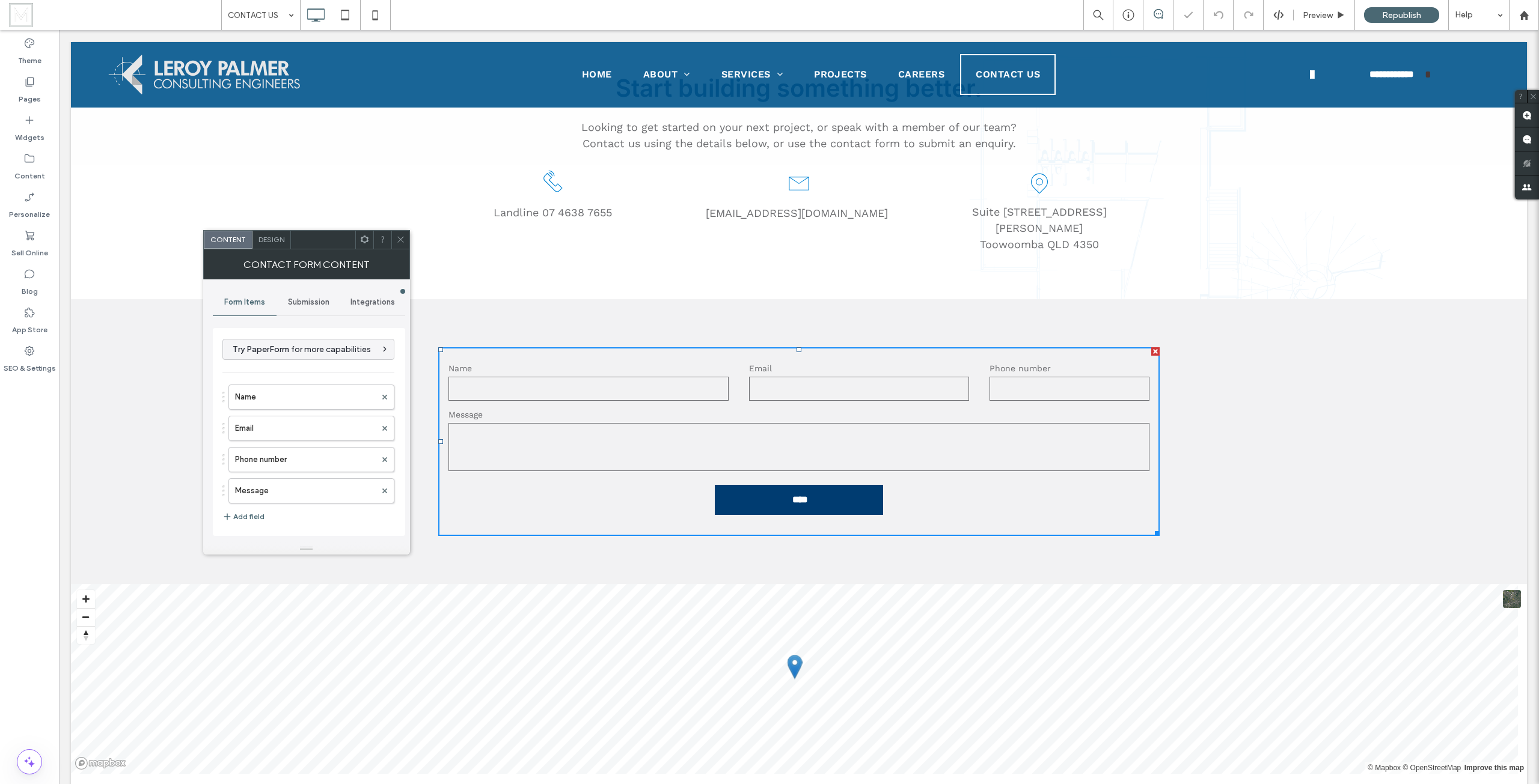
type input "****"
click at [320, 297] on span "Submission" at bounding box center [308, 302] width 42 height 10
click at [287, 349] on label "New submission notification" at bounding box center [309, 358] width 160 height 24
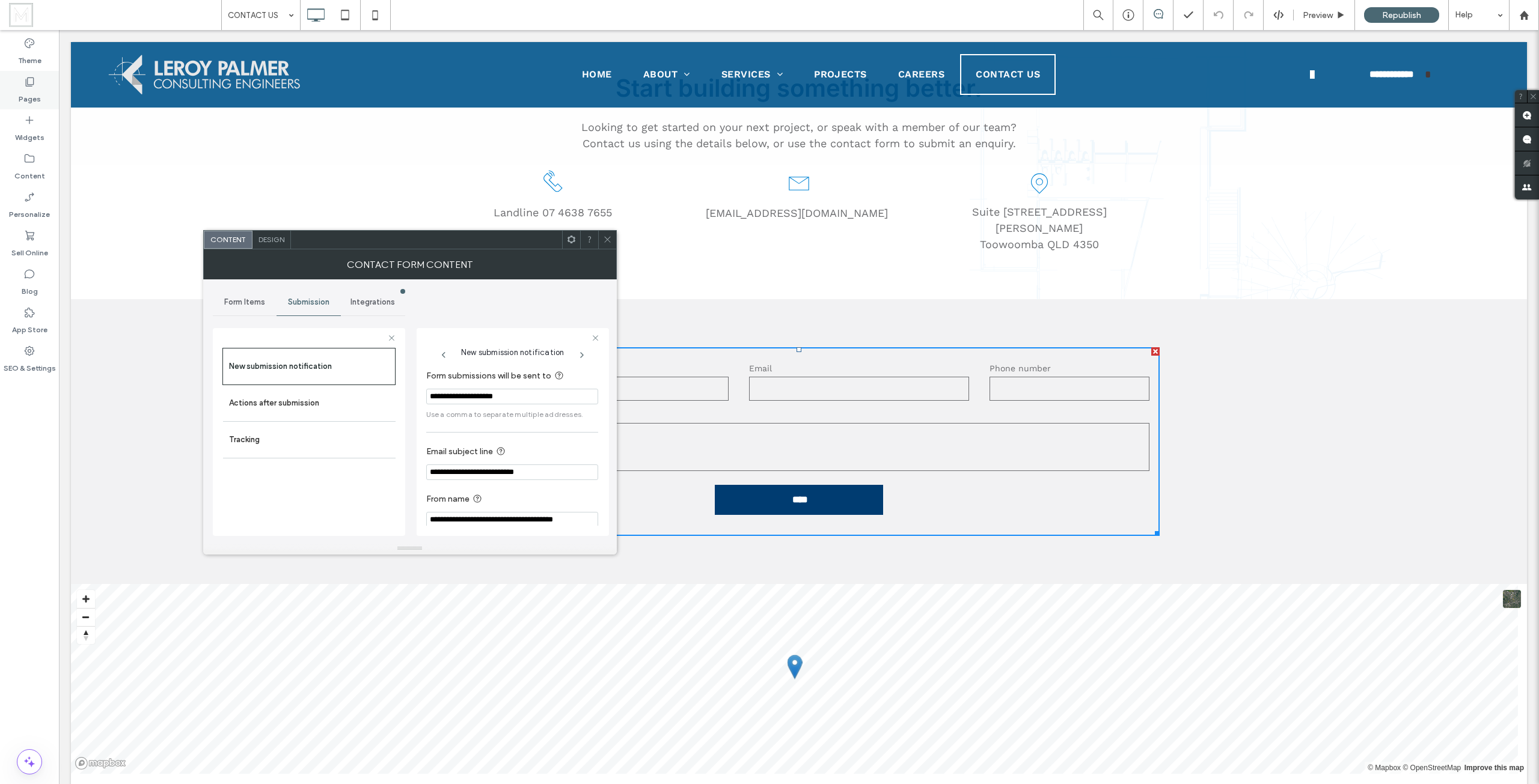
click at [18, 89] on div "Pages" at bounding box center [29, 90] width 59 height 38
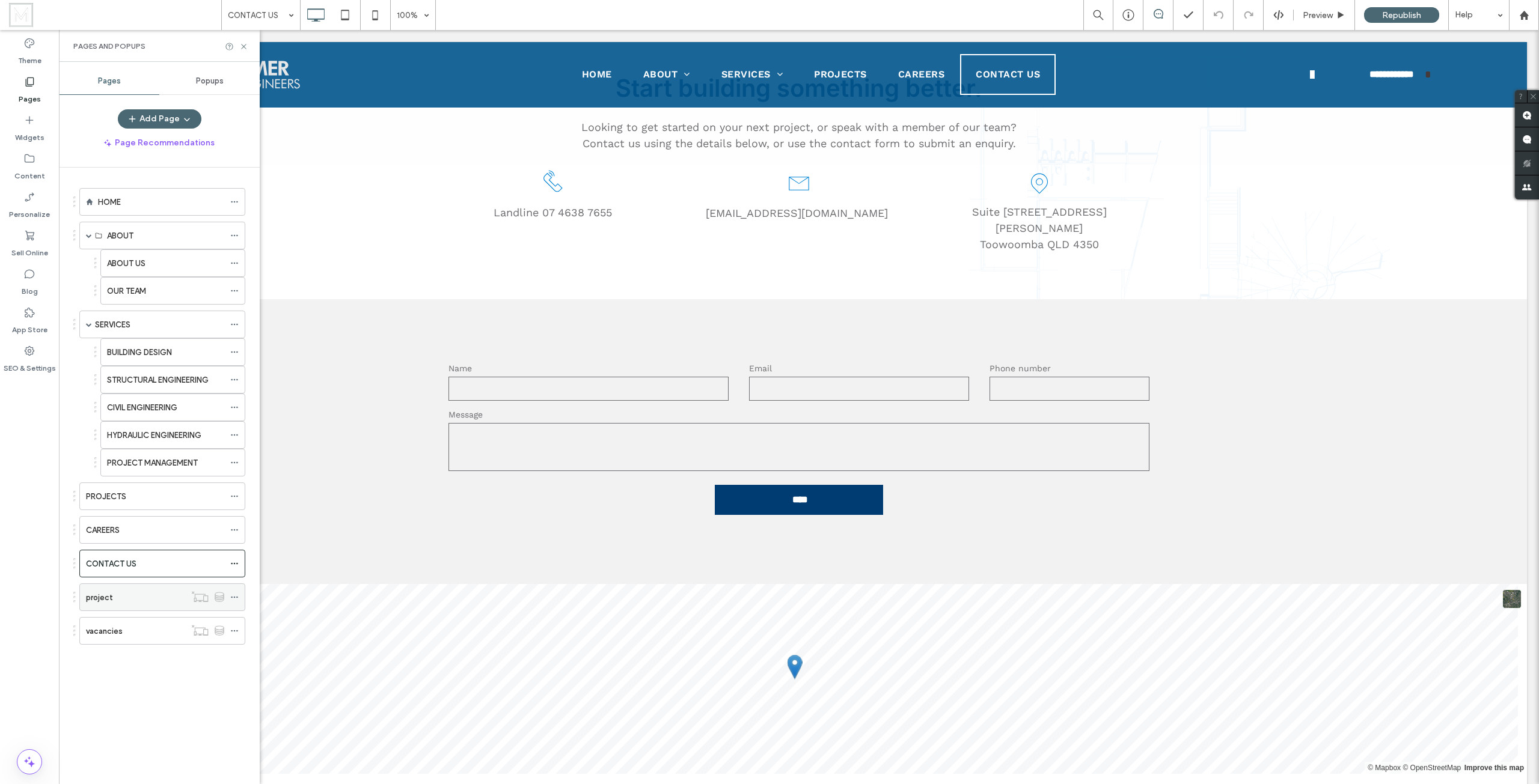
click at [127, 587] on div "project" at bounding box center [135, 597] width 99 height 27
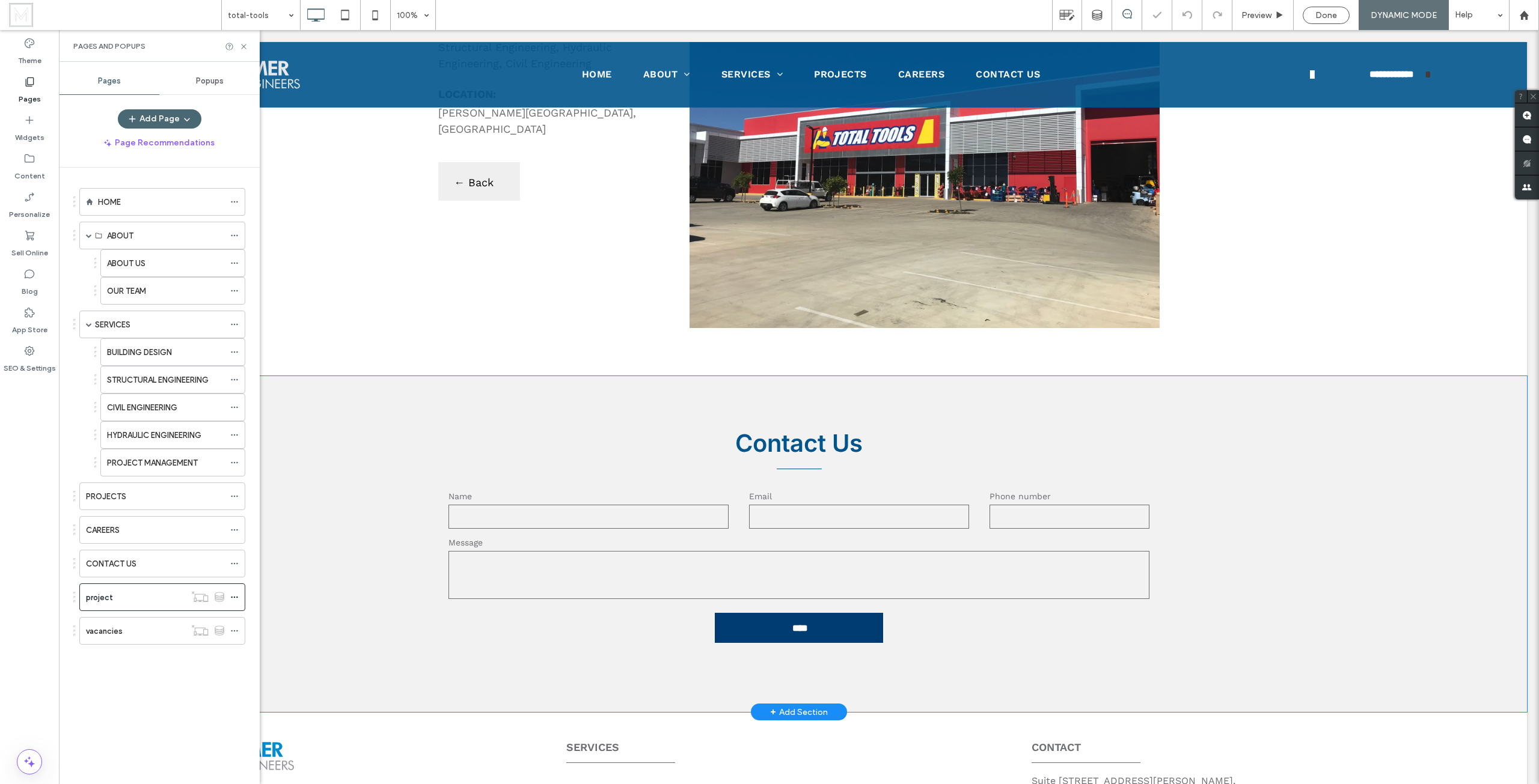
scroll to position [481, 0]
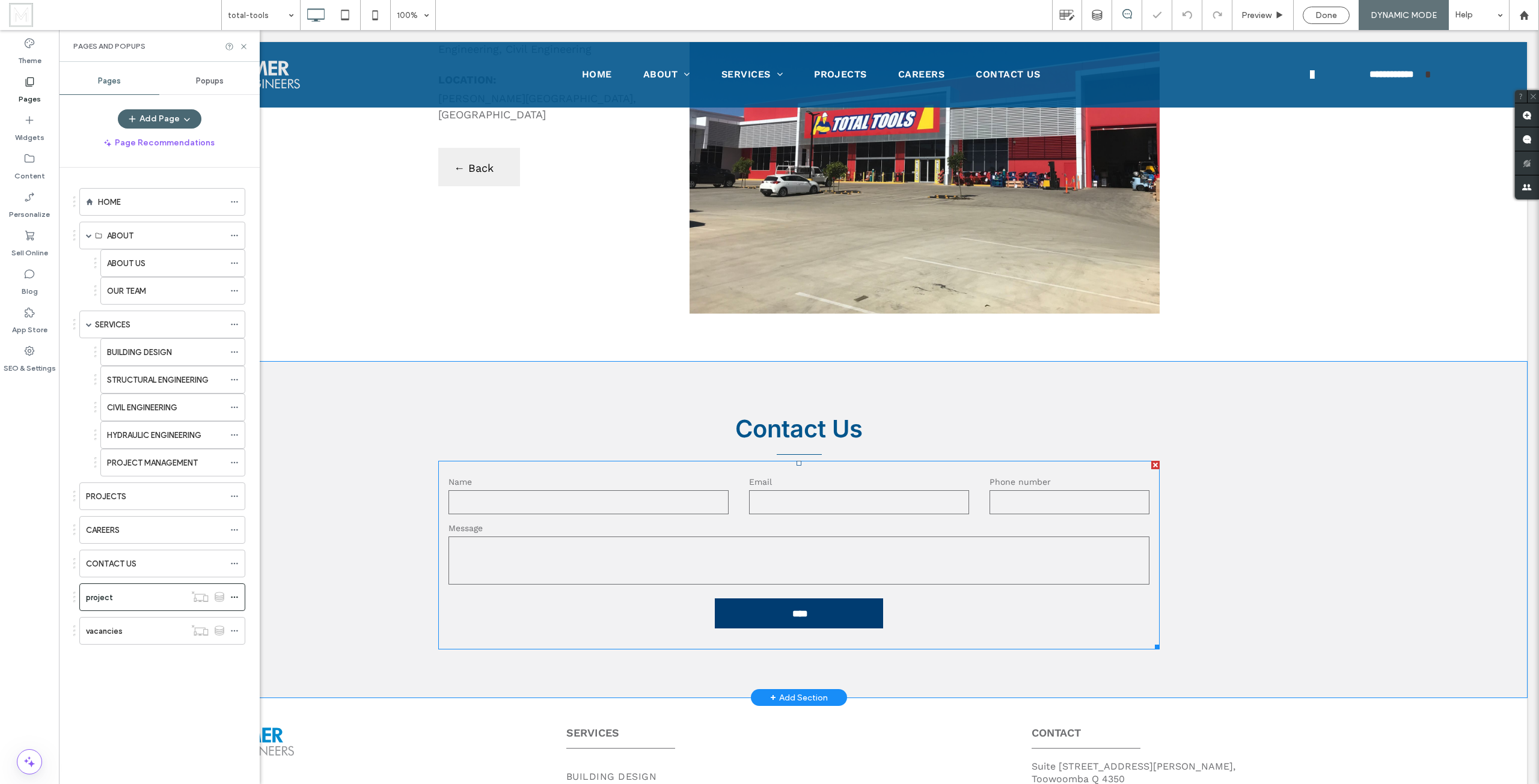
click at [723, 497] on input "text" at bounding box center [588, 502] width 280 height 24
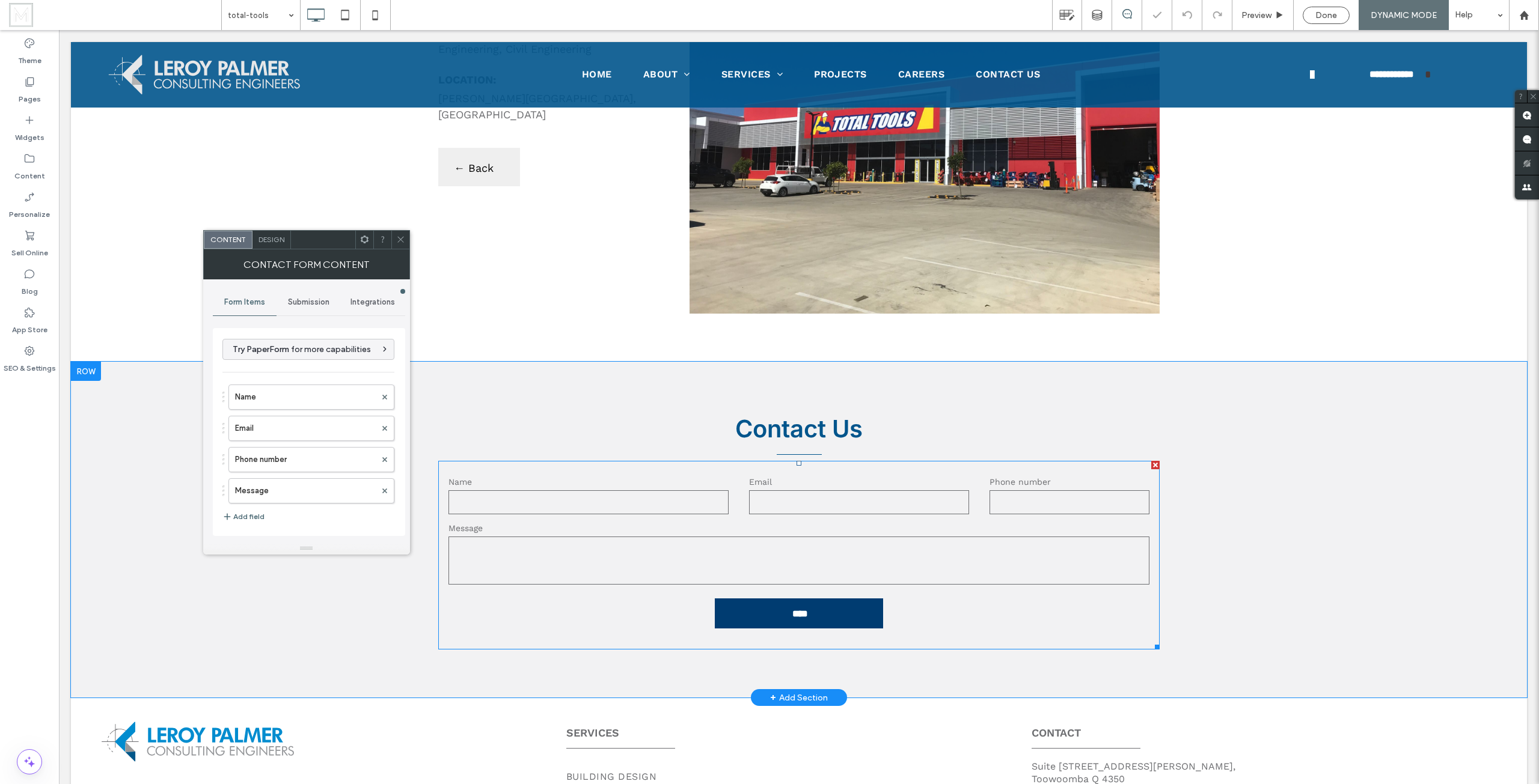
type input "****"
click at [299, 296] on div "Submission" at bounding box center [308, 302] width 64 height 27
click at [293, 360] on label "New submission notification" at bounding box center [309, 358] width 160 height 24
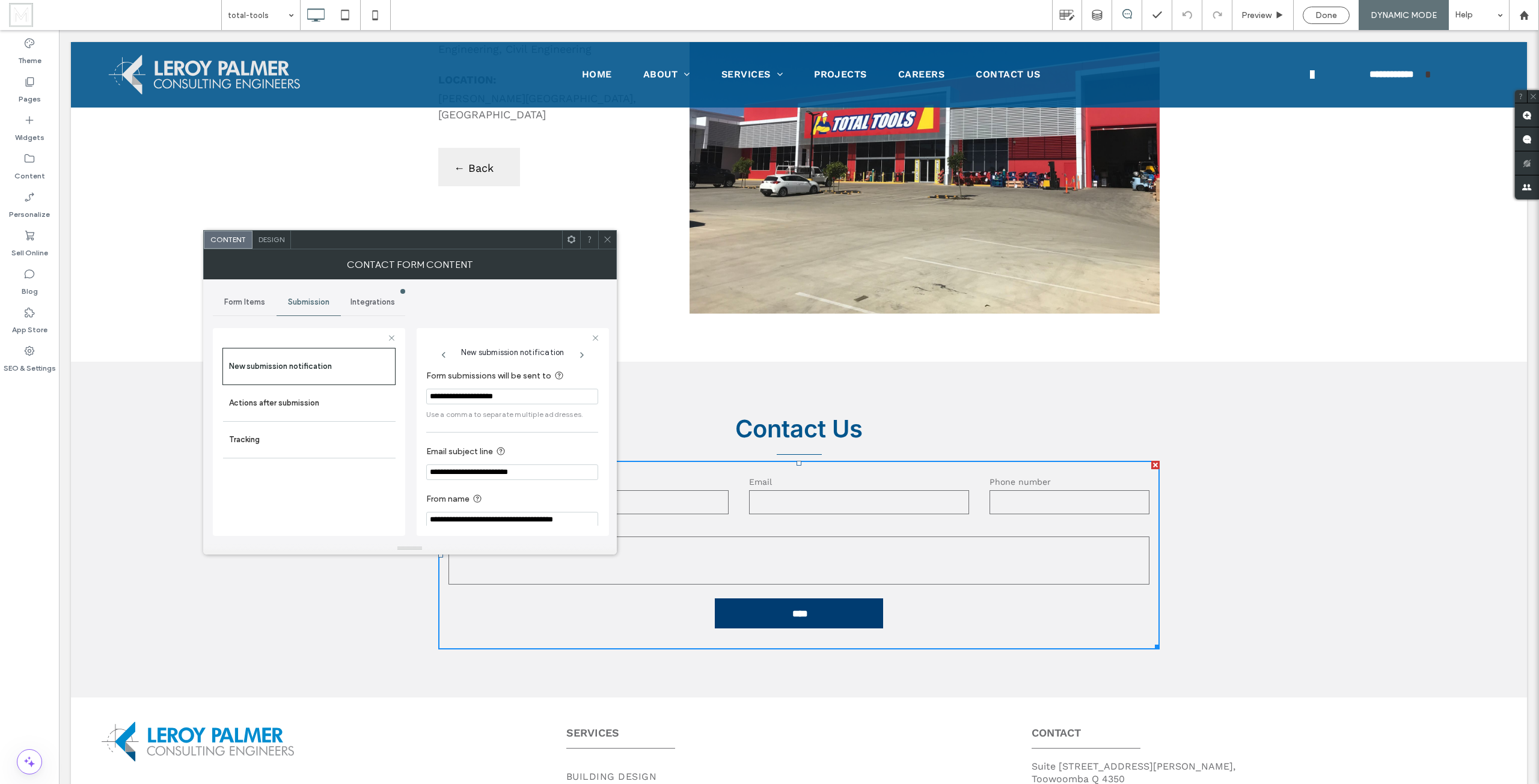
click at [605, 238] on icon at bounding box center [607, 239] width 9 height 9
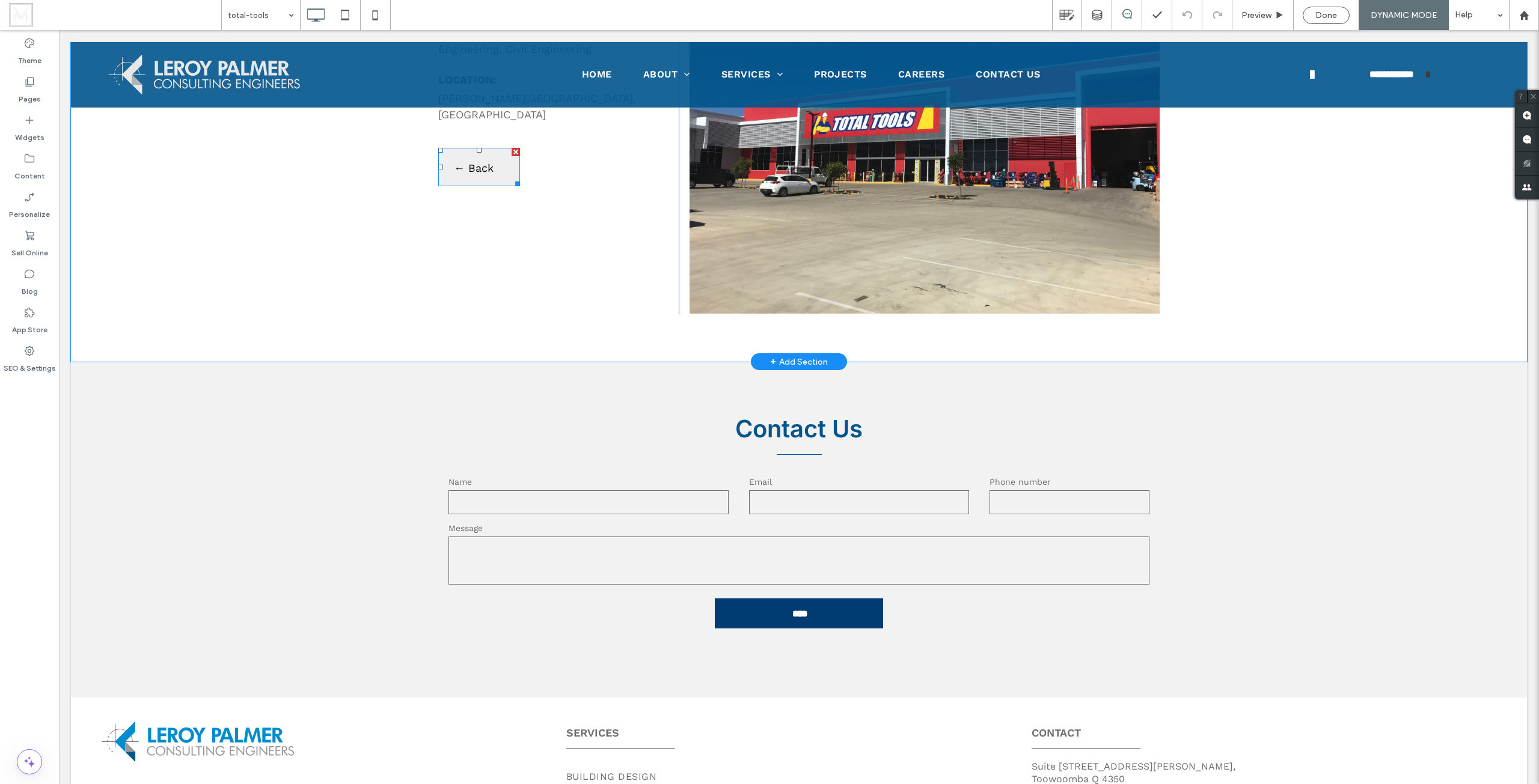
click at [489, 148] on span at bounding box center [479, 167] width 81 height 38
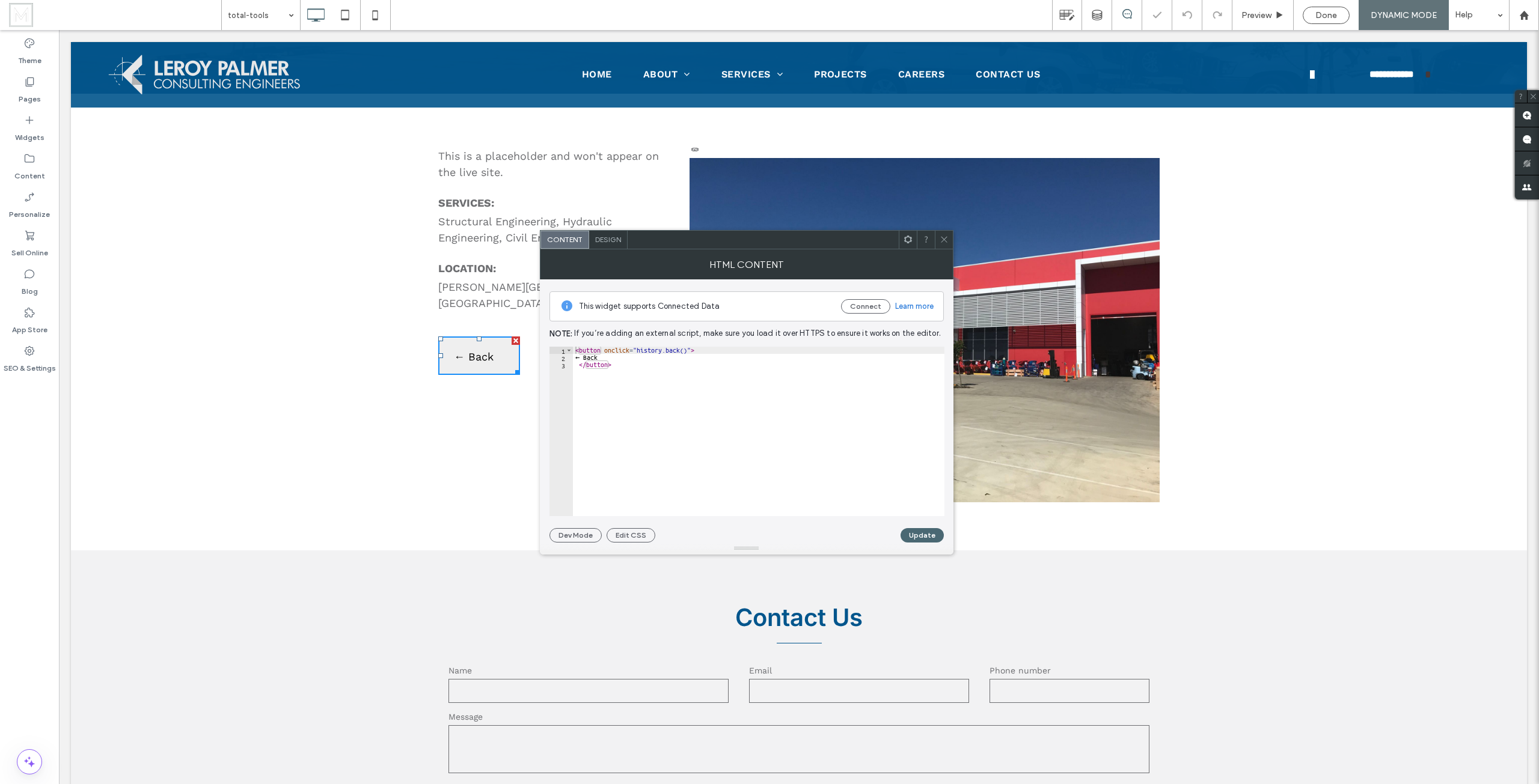
scroll to position [240, 0]
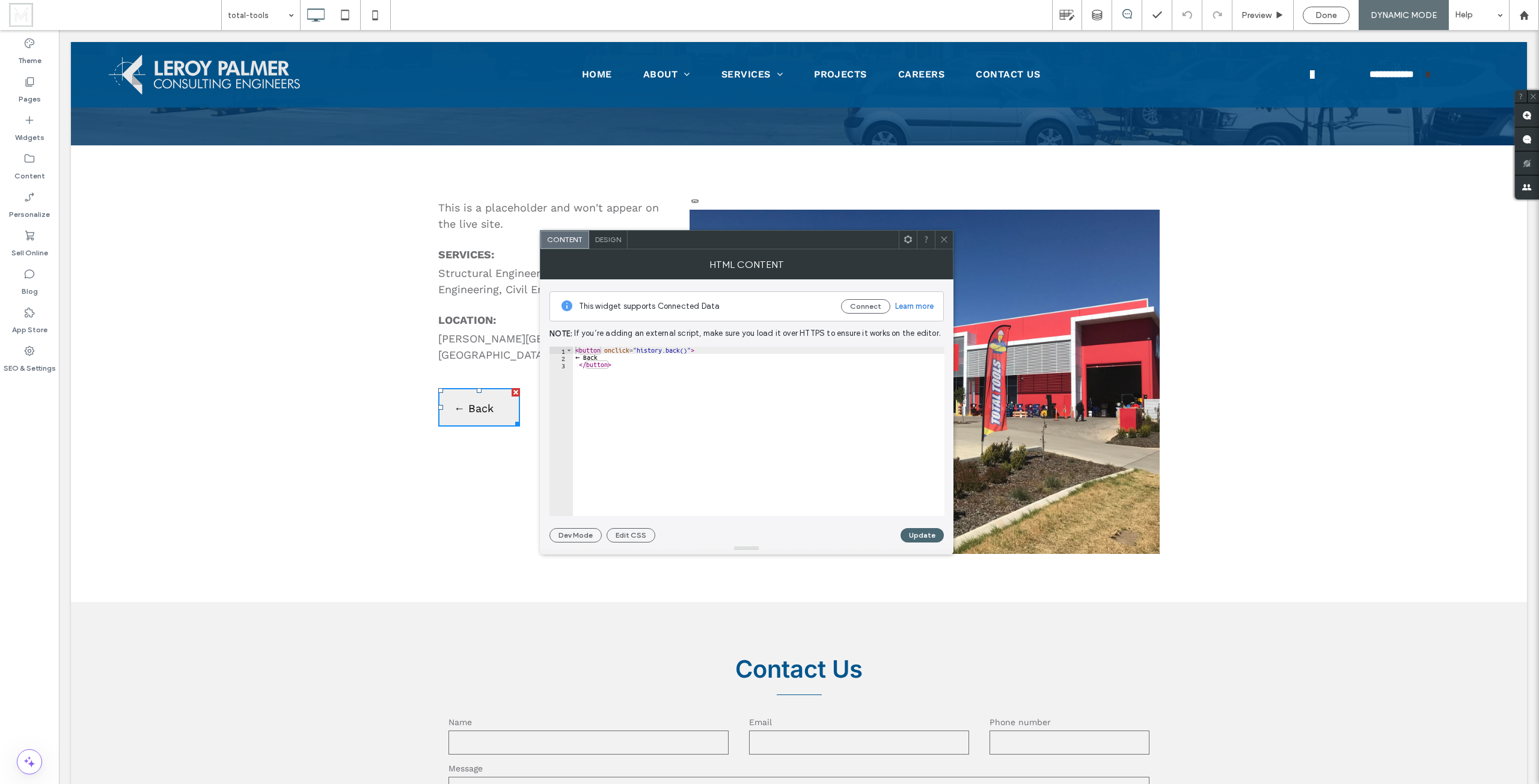
click at [611, 241] on span "Design" at bounding box center [607, 239] width 26 height 9
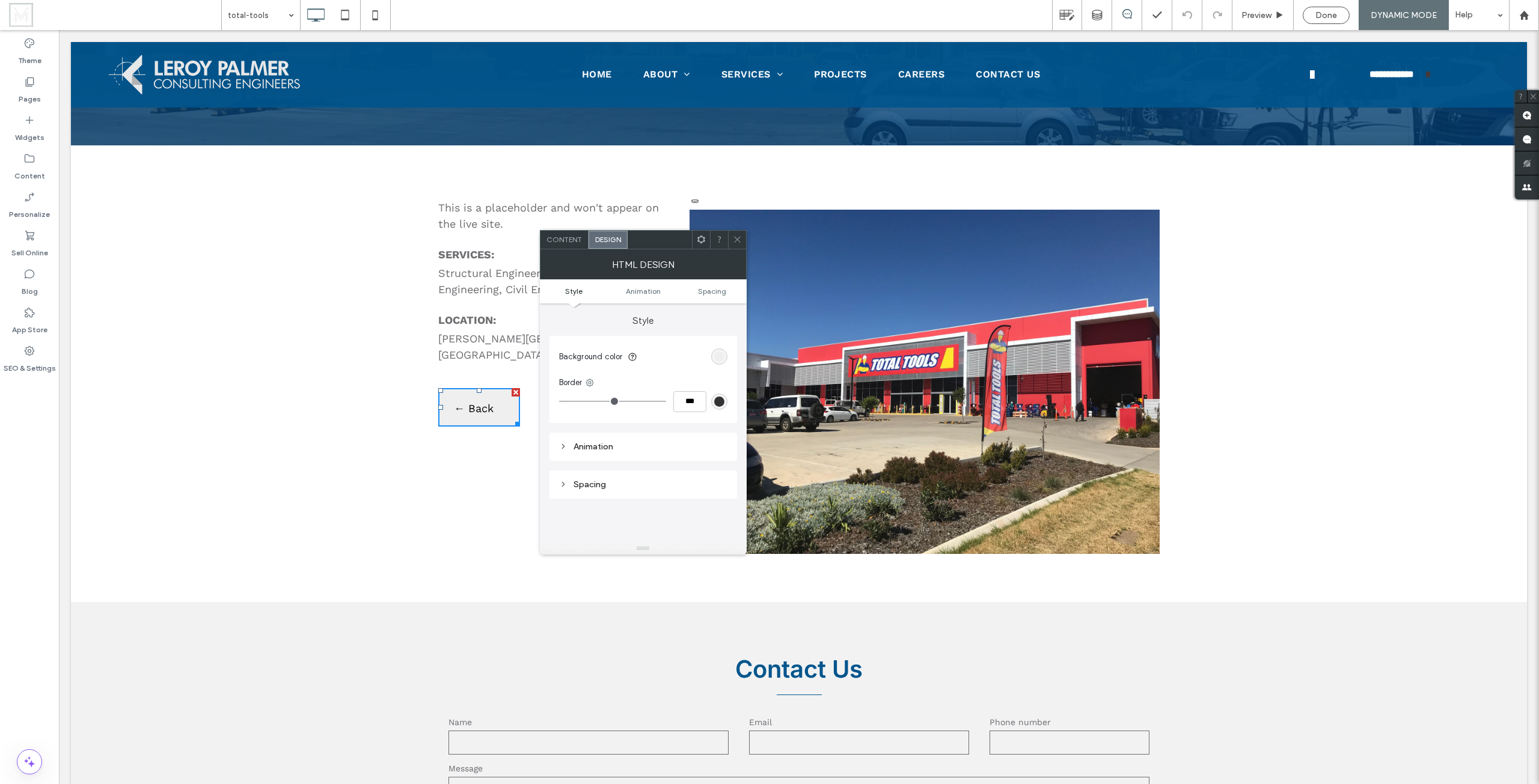
click at [568, 240] on span "Content" at bounding box center [563, 239] width 36 height 9
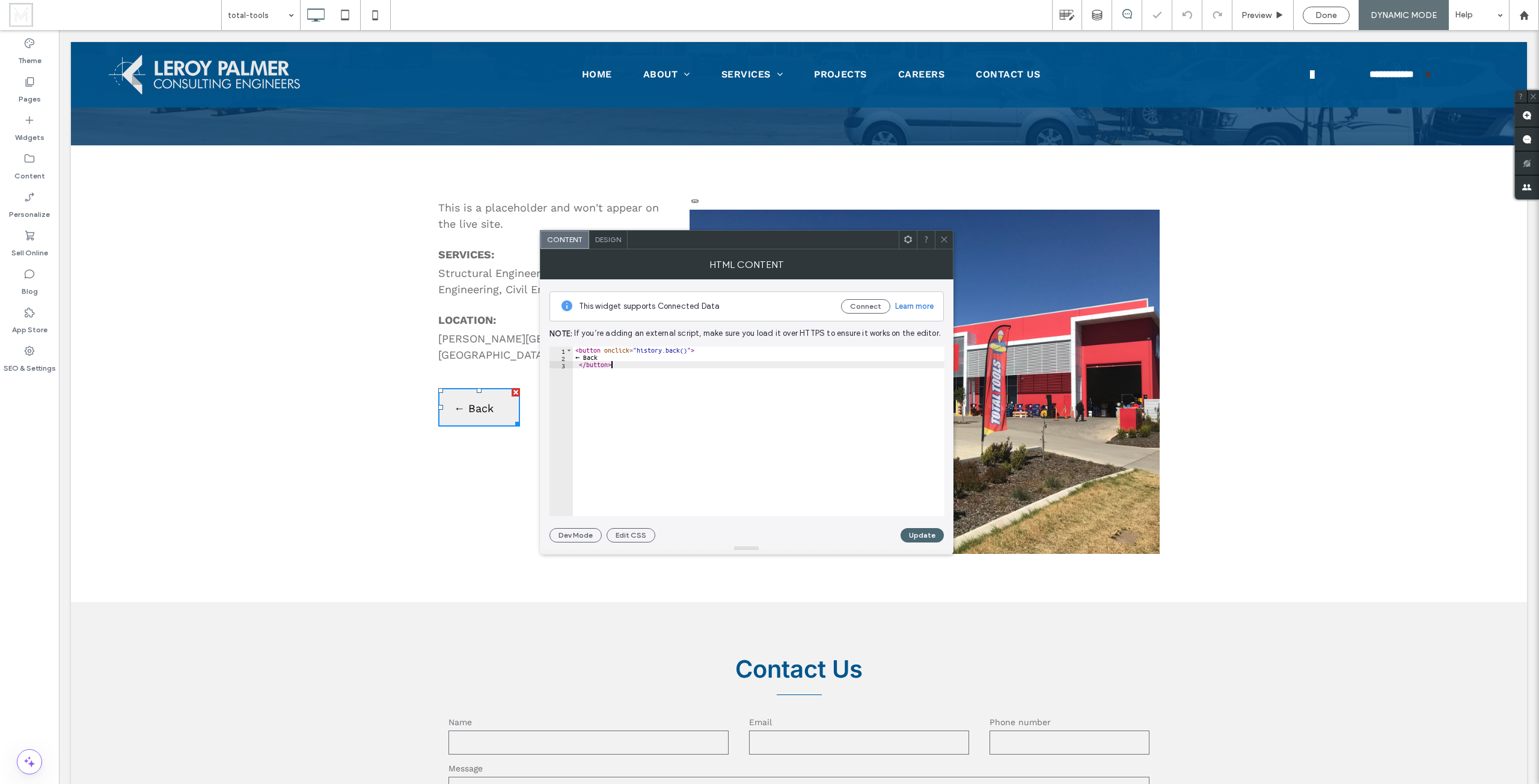
drag, startPoint x: 715, startPoint y: 406, endPoint x: 368, endPoint y: 273, distance: 371.6
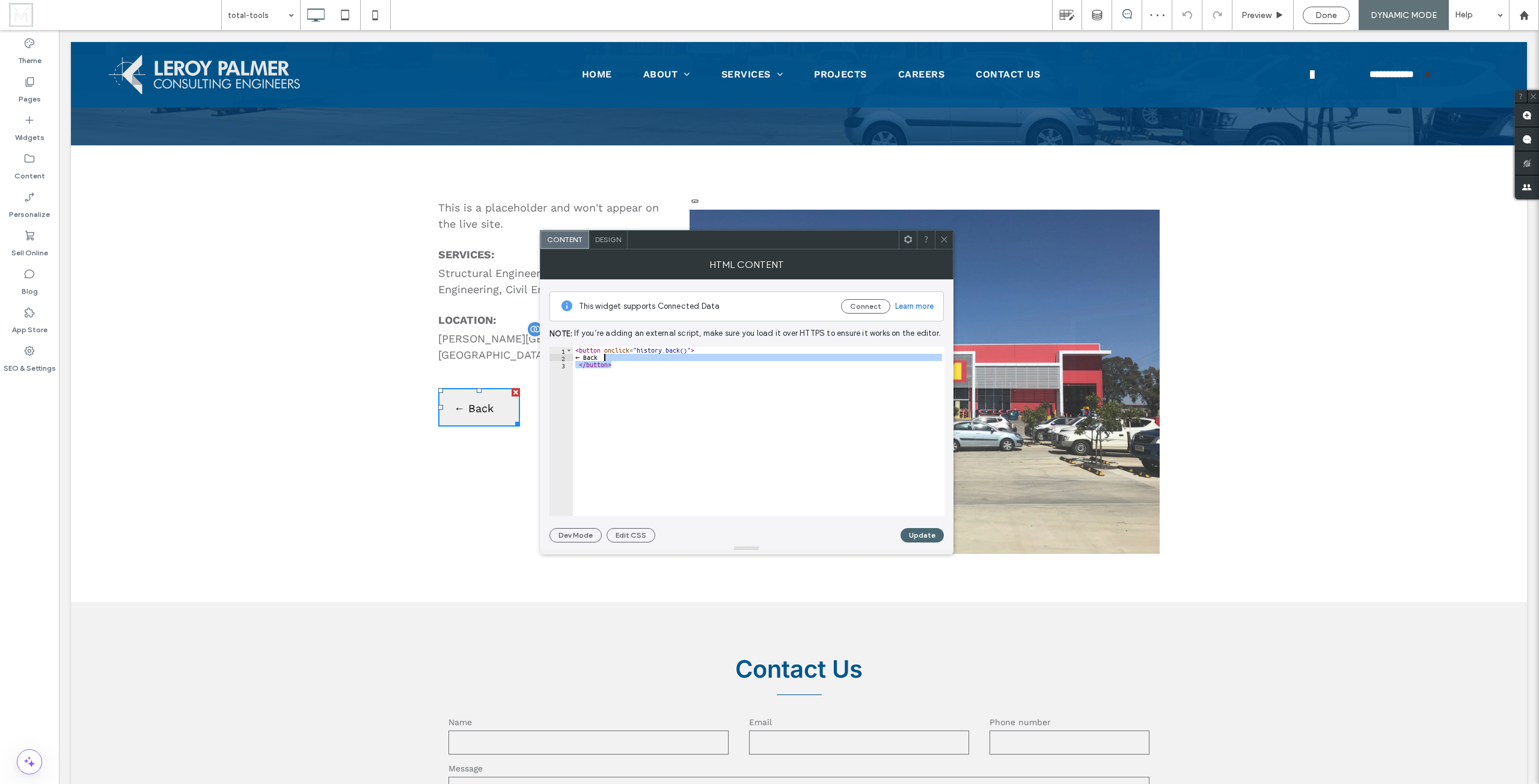
drag, startPoint x: 691, startPoint y: 399, endPoint x: 532, endPoint y: 329, distance: 173.7
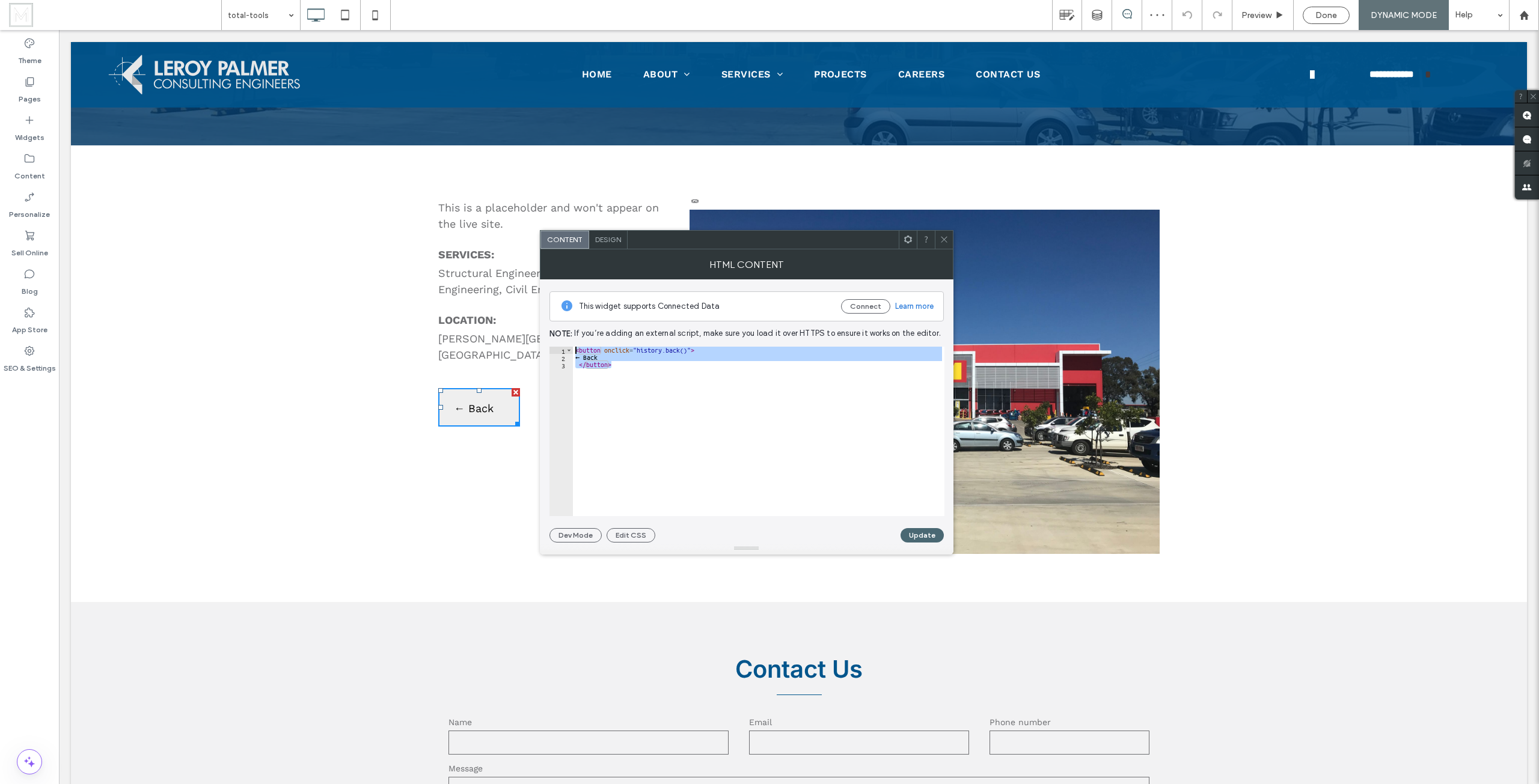
click at [655, 390] on div "< button onclick = "history.back()" > ← Back </ button >" at bounding box center [758, 431] width 371 height 169
type textarea "*********"
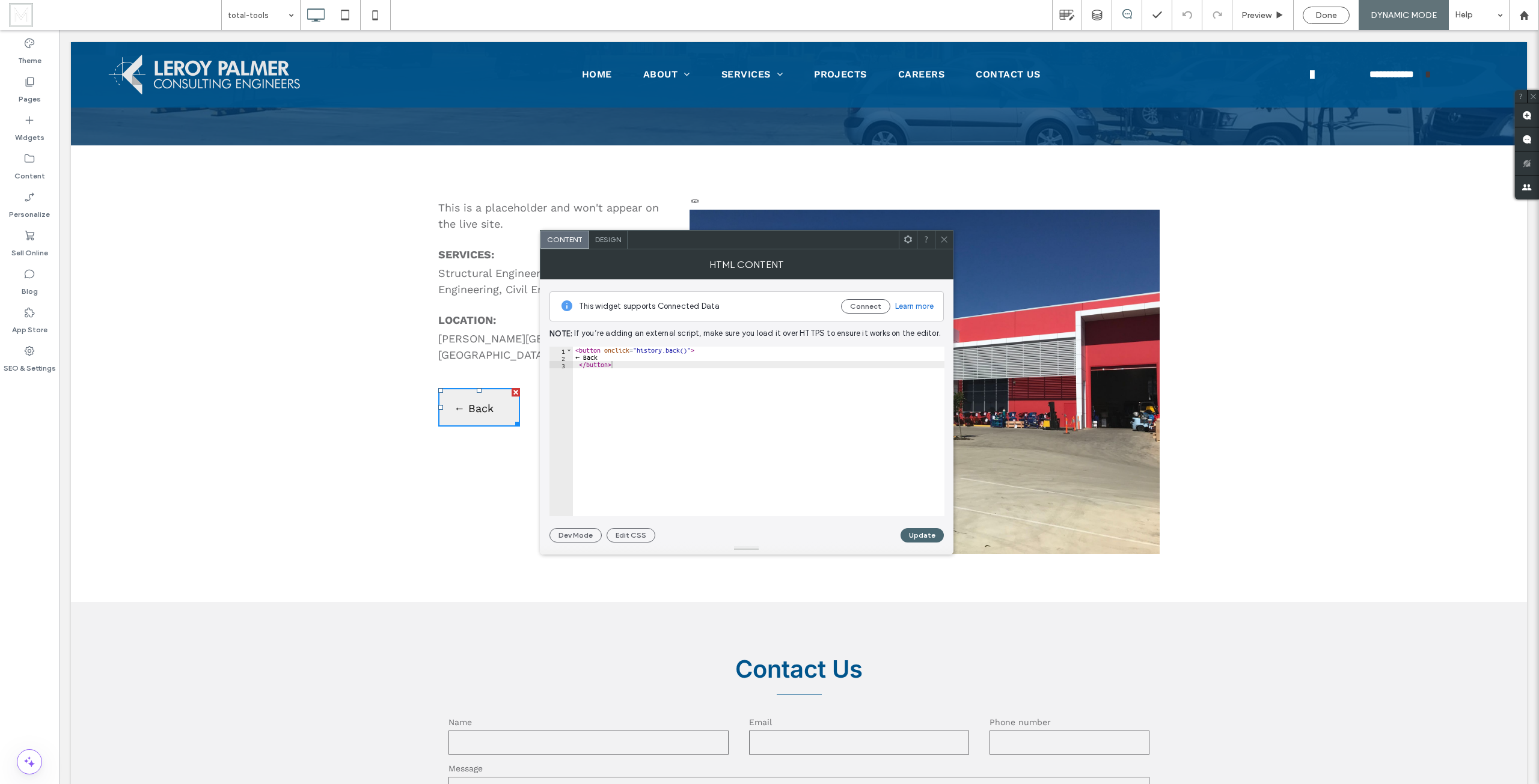
click at [410, 602] on div "Contact Us Name Email Phone number Message **** Thank you for contacting us. We…" at bounding box center [799, 770] width 1456 height 336
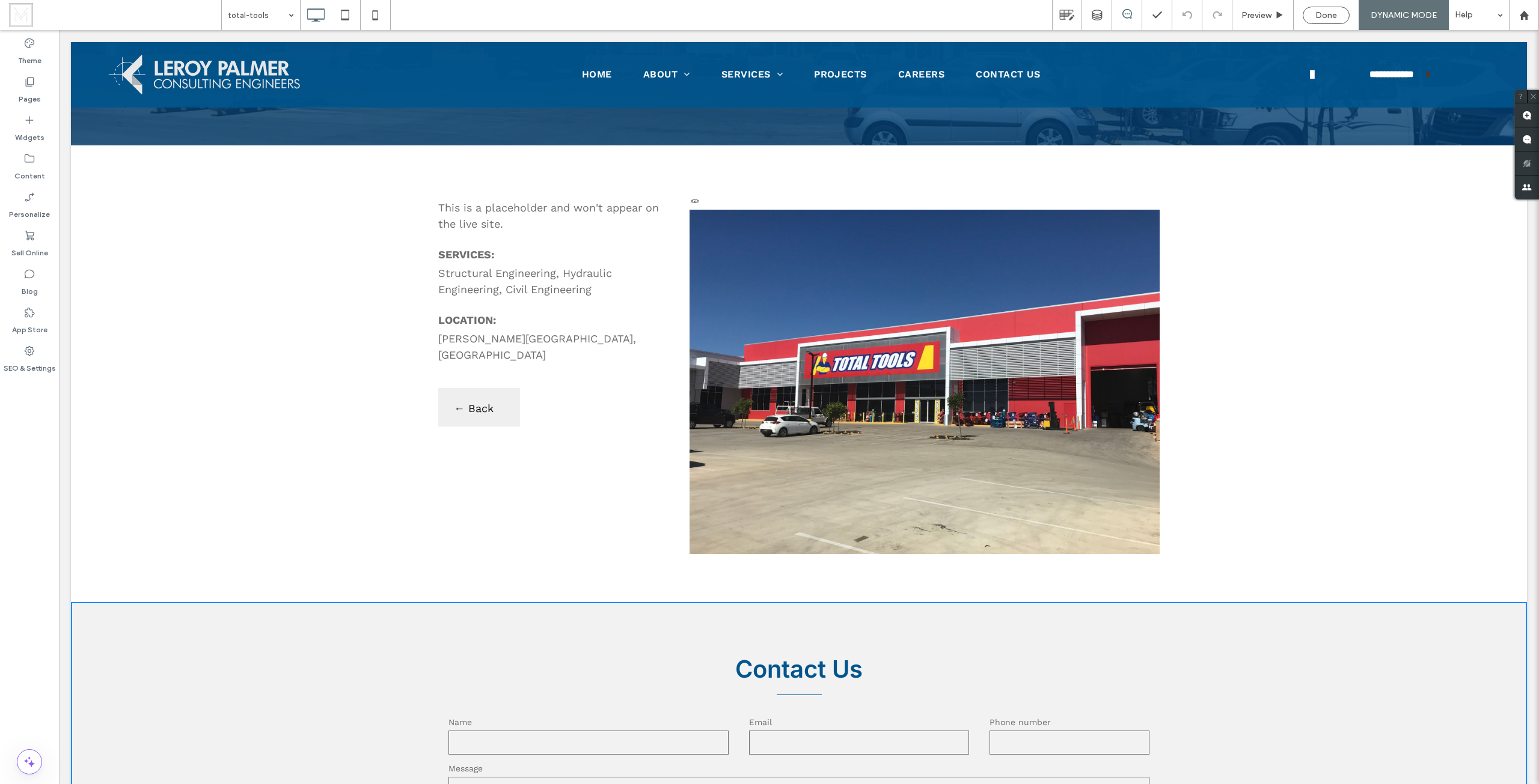
click at [483, 401] on button "← Back" at bounding box center [474, 408] width 47 height 14
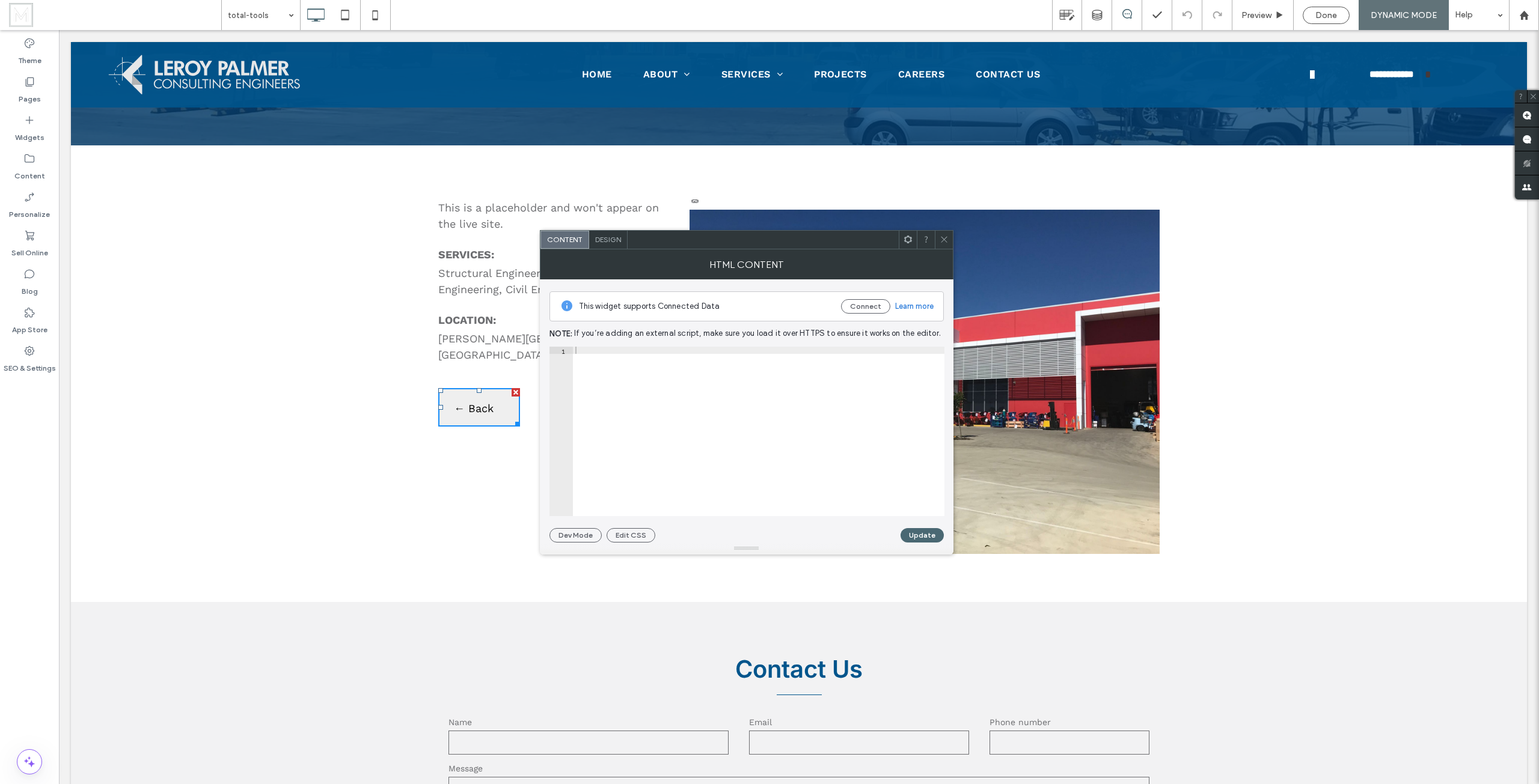
click at [460, 399] on div "← Back" at bounding box center [479, 407] width 81 height 38
click at [403, 424] on div "This is a placeholder and won't appear on the live site. SERVICES: Structural E…" at bounding box center [799, 374] width 1456 height 457
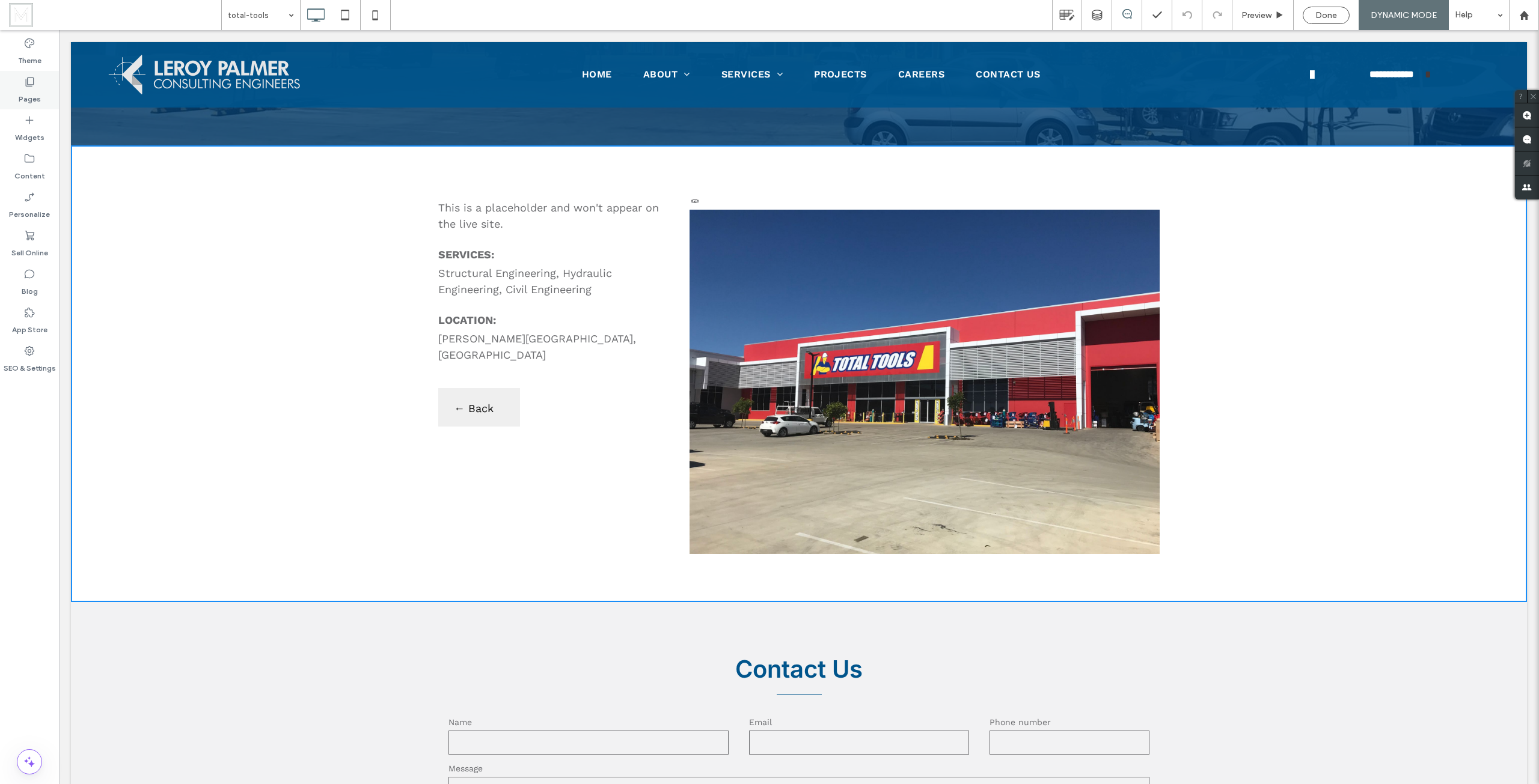
click at [0, 90] on div "Pages" at bounding box center [29, 90] width 59 height 38
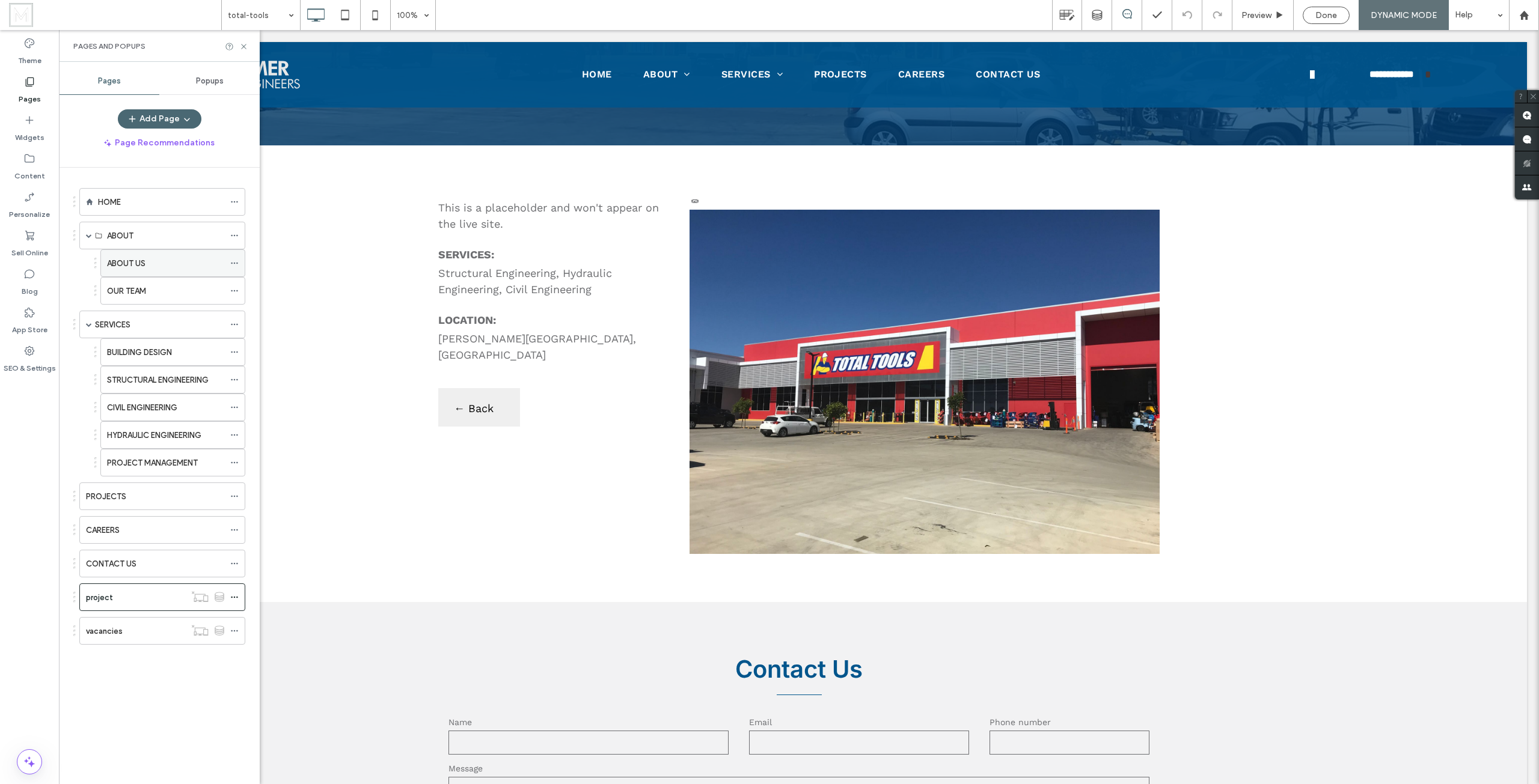
click at [147, 264] on div "ABOUT US" at bounding box center [165, 263] width 117 height 12
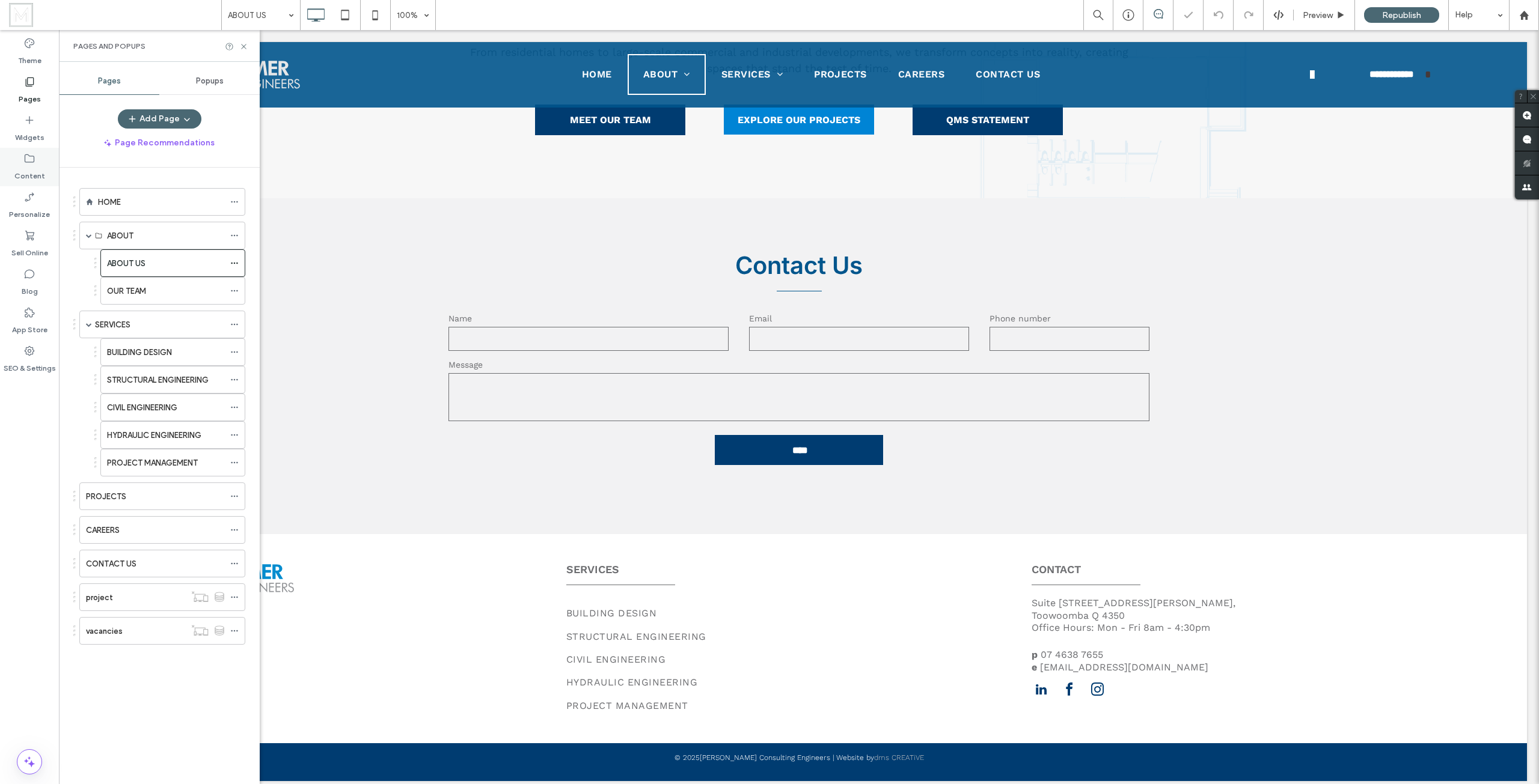
scroll to position [553, 0]
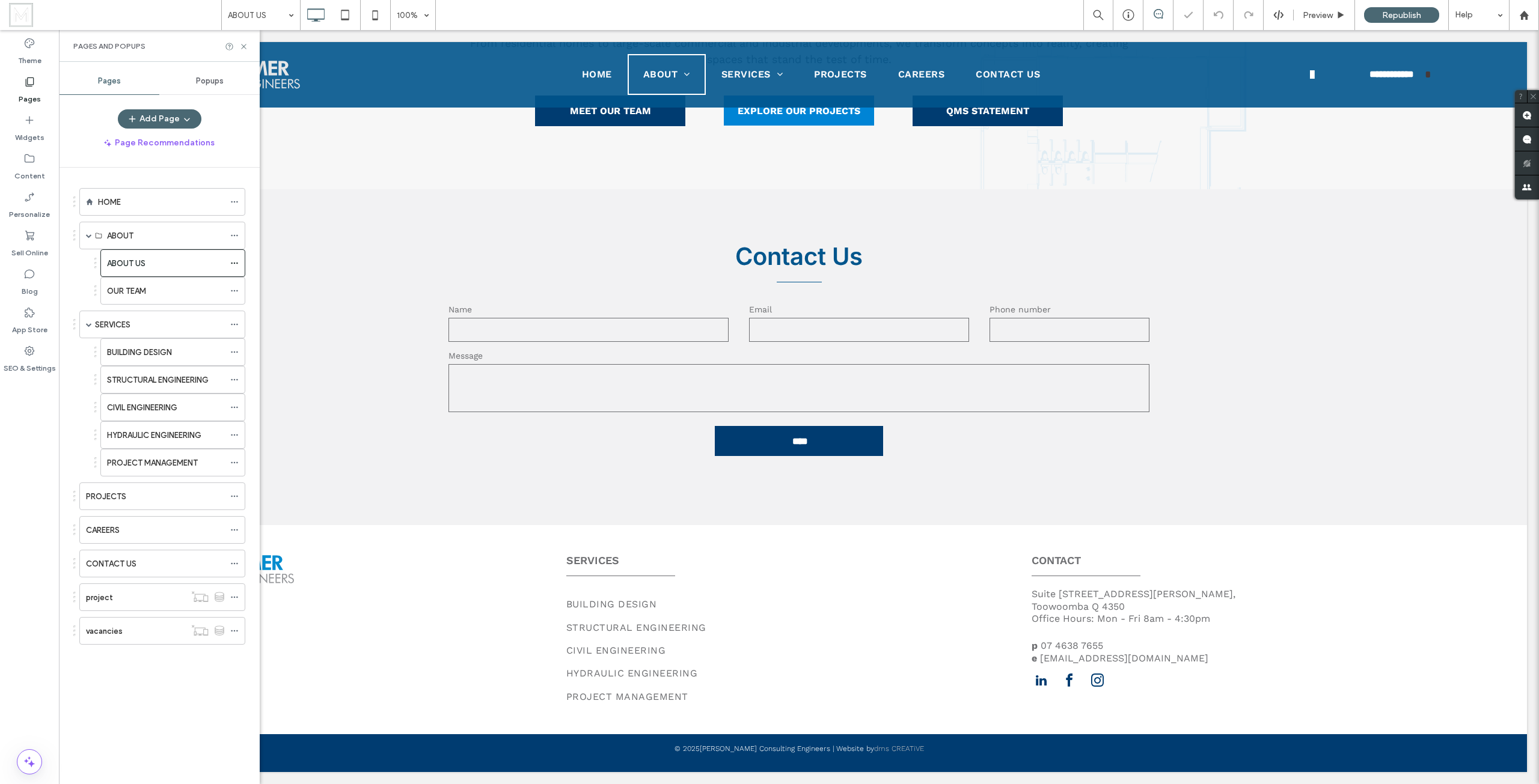
click at [45, 96] on div "Pages" at bounding box center [29, 90] width 59 height 38
click at [30, 135] on label "Widgets" at bounding box center [29, 135] width 29 height 17
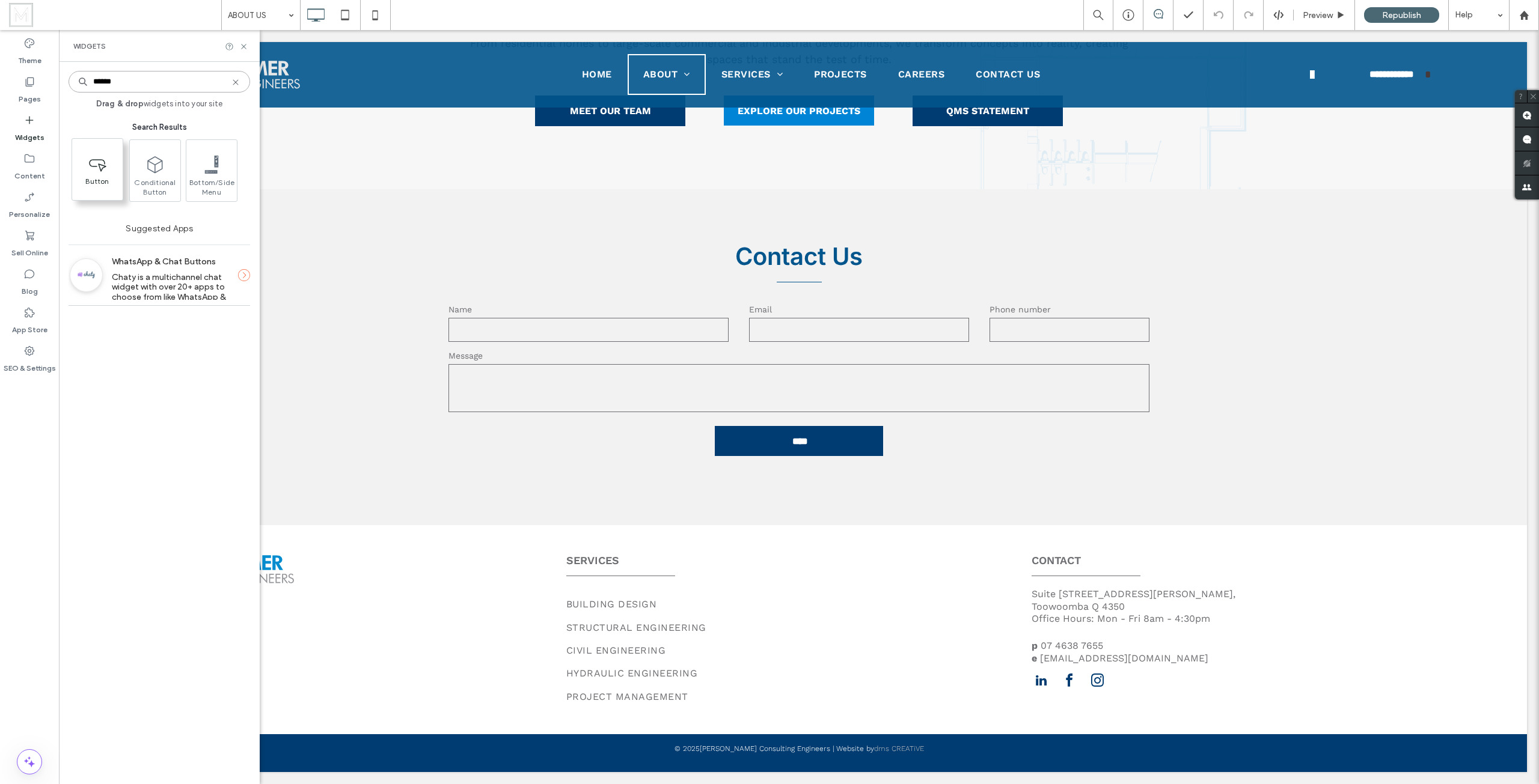
type input "******"
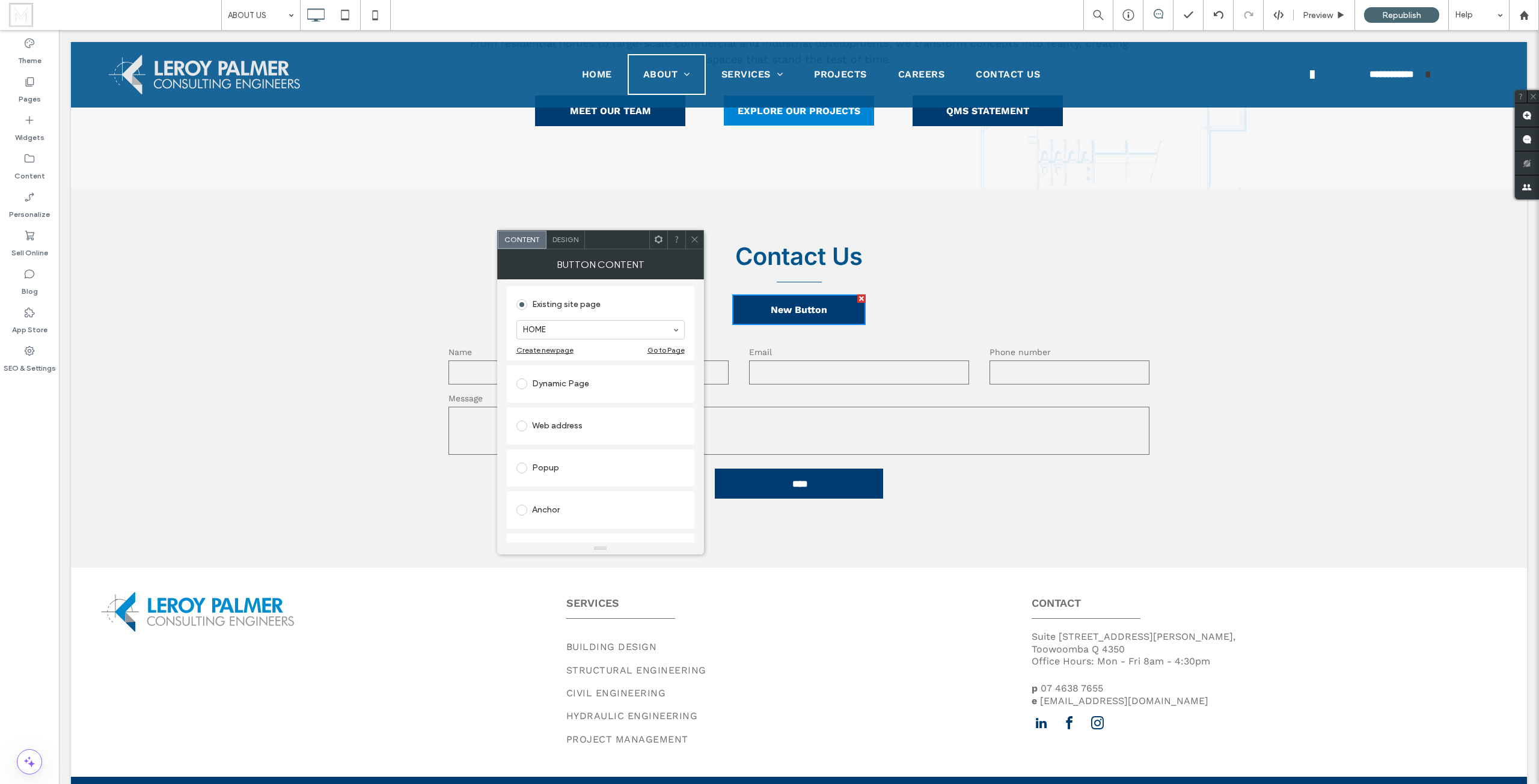
scroll to position [180, 0]
click at [573, 331] on div "Dynamic Page" at bounding box center [600, 323] width 169 height 19
click at [573, 385] on div "Web address" at bounding box center [600, 388] width 169 height 19
click at [595, 375] on div "Open in a new window" at bounding box center [569, 374] width 81 height 12
click at [696, 236] on icon at bounding box center [694, 239] width 9 height 9
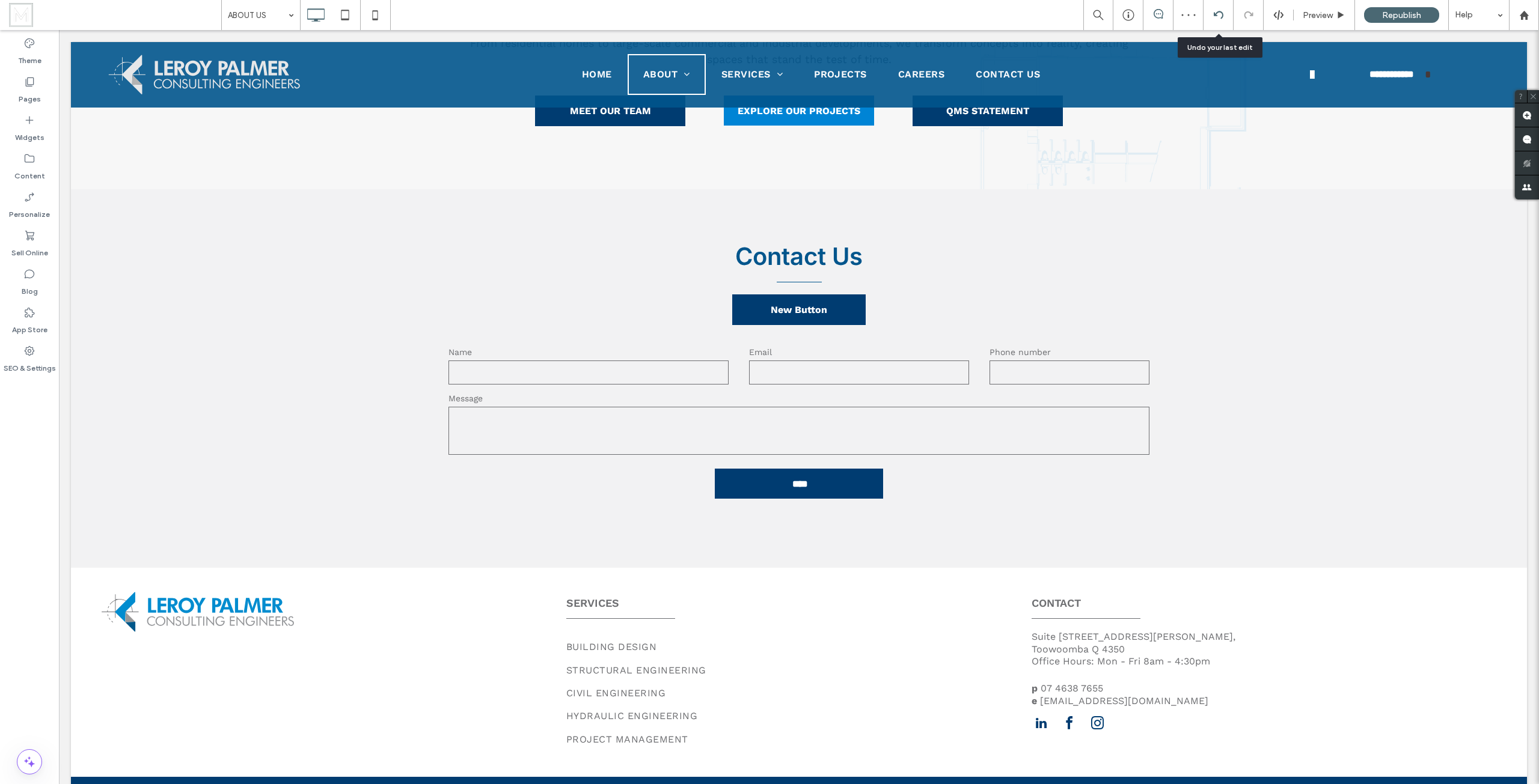
click at [1214, 14] on use at bounding box center [1218, 14] width 10 height 7
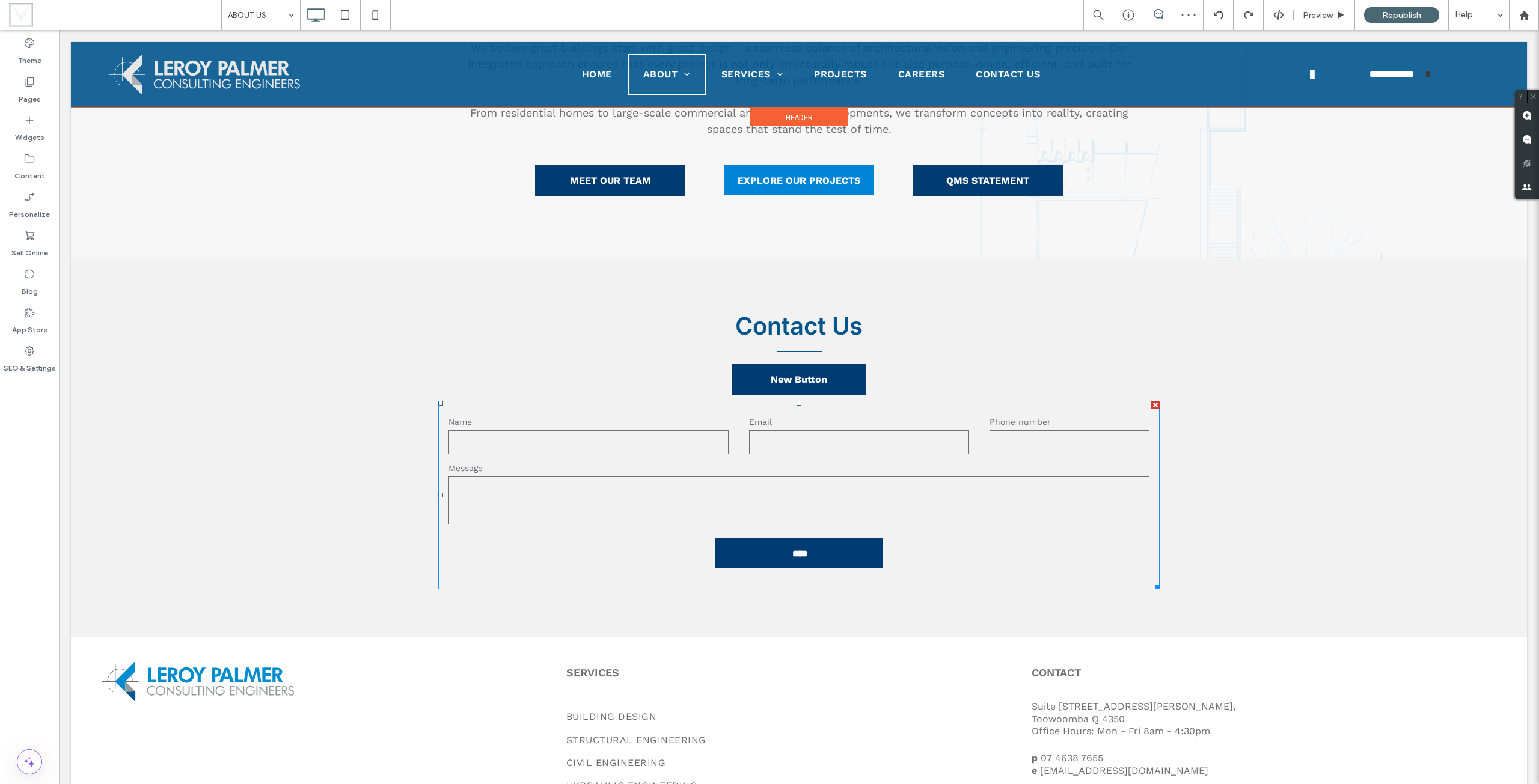
scroll to position [416, 0]
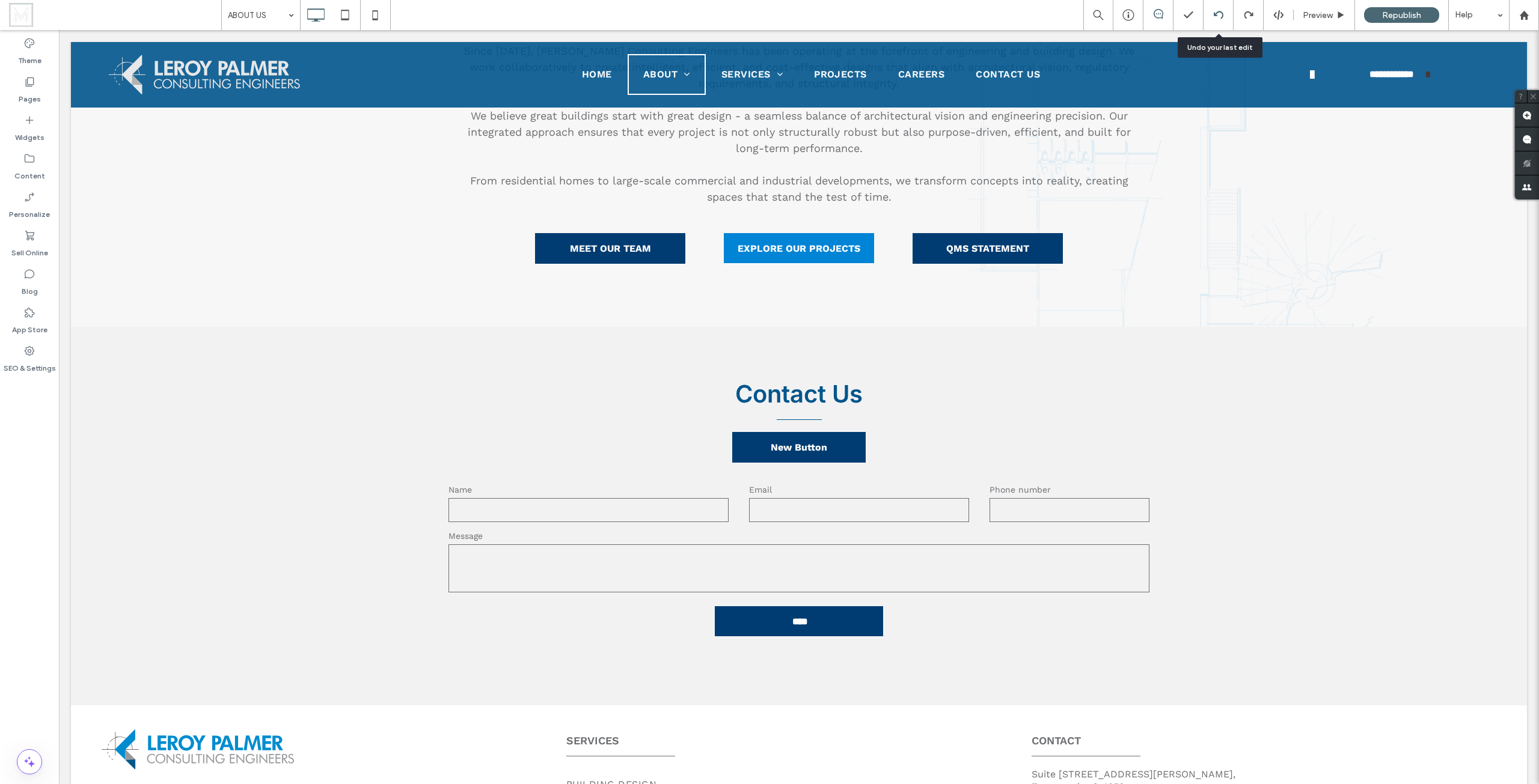
click at [1225, 17] on div at bounding box center [1217, 15] width 29 height 10
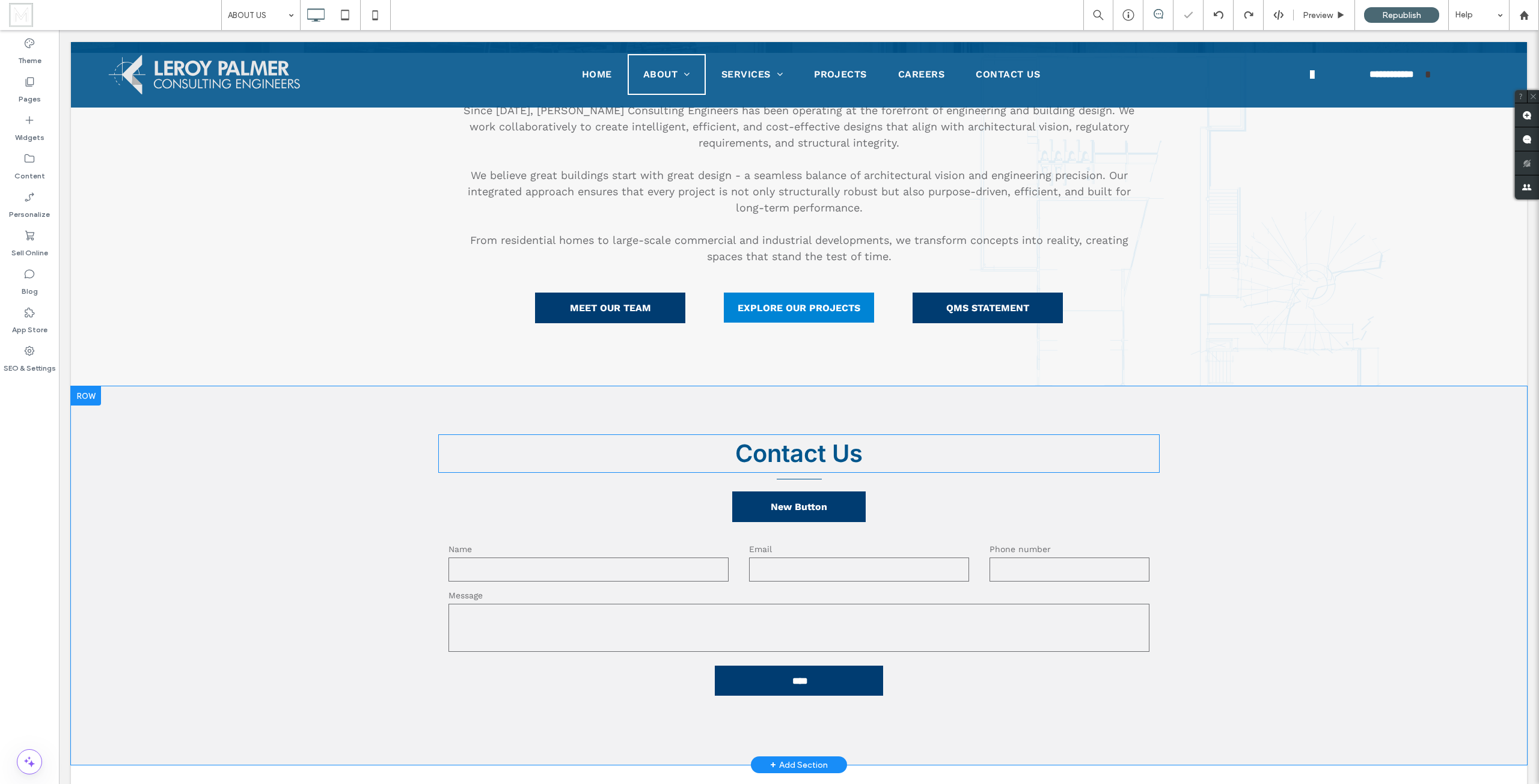
scroll to position [355, 0]
click at [1227, 18] on div at bounding box center [1217, 15] width 29 height 10
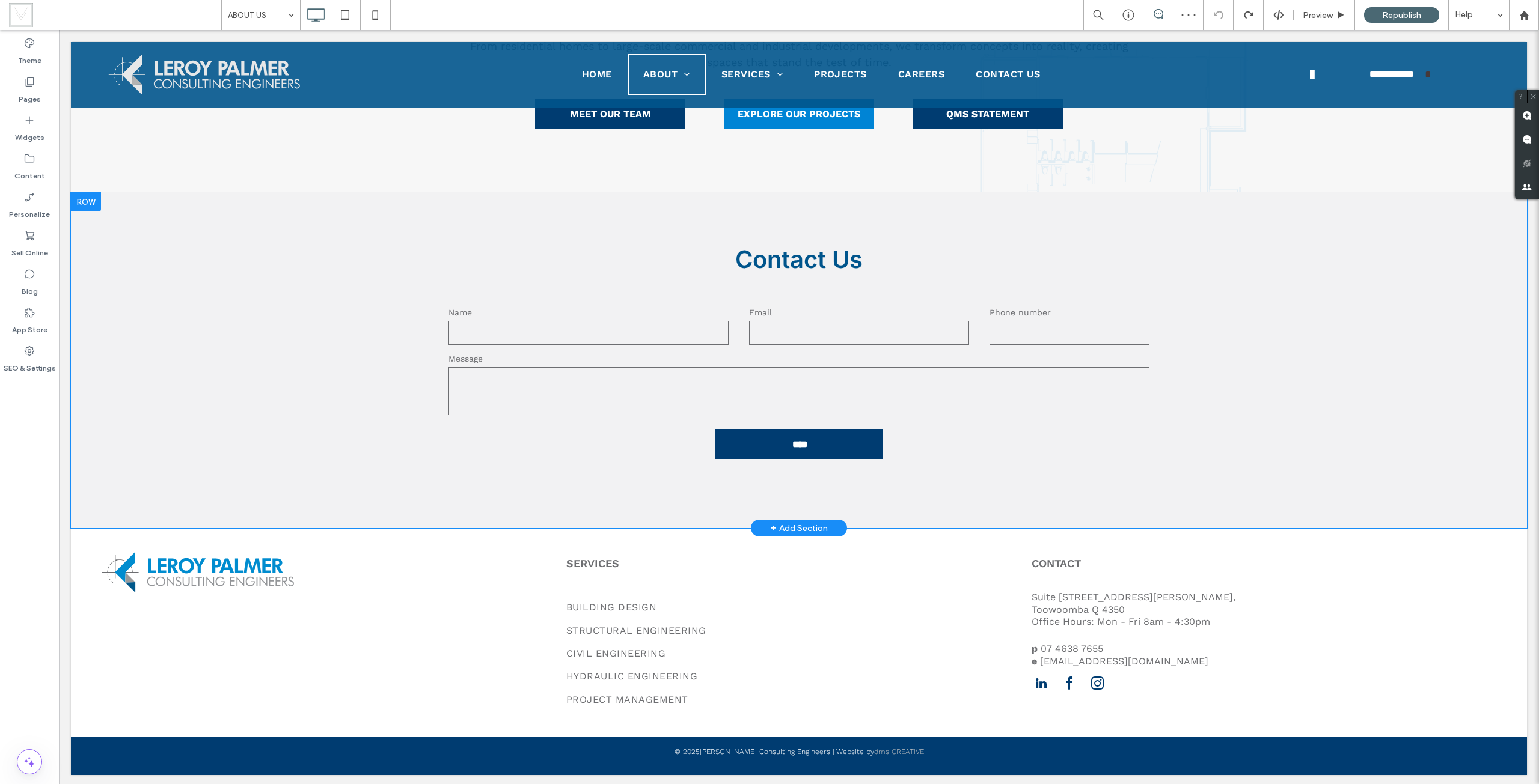
scroll to position [553, 0]
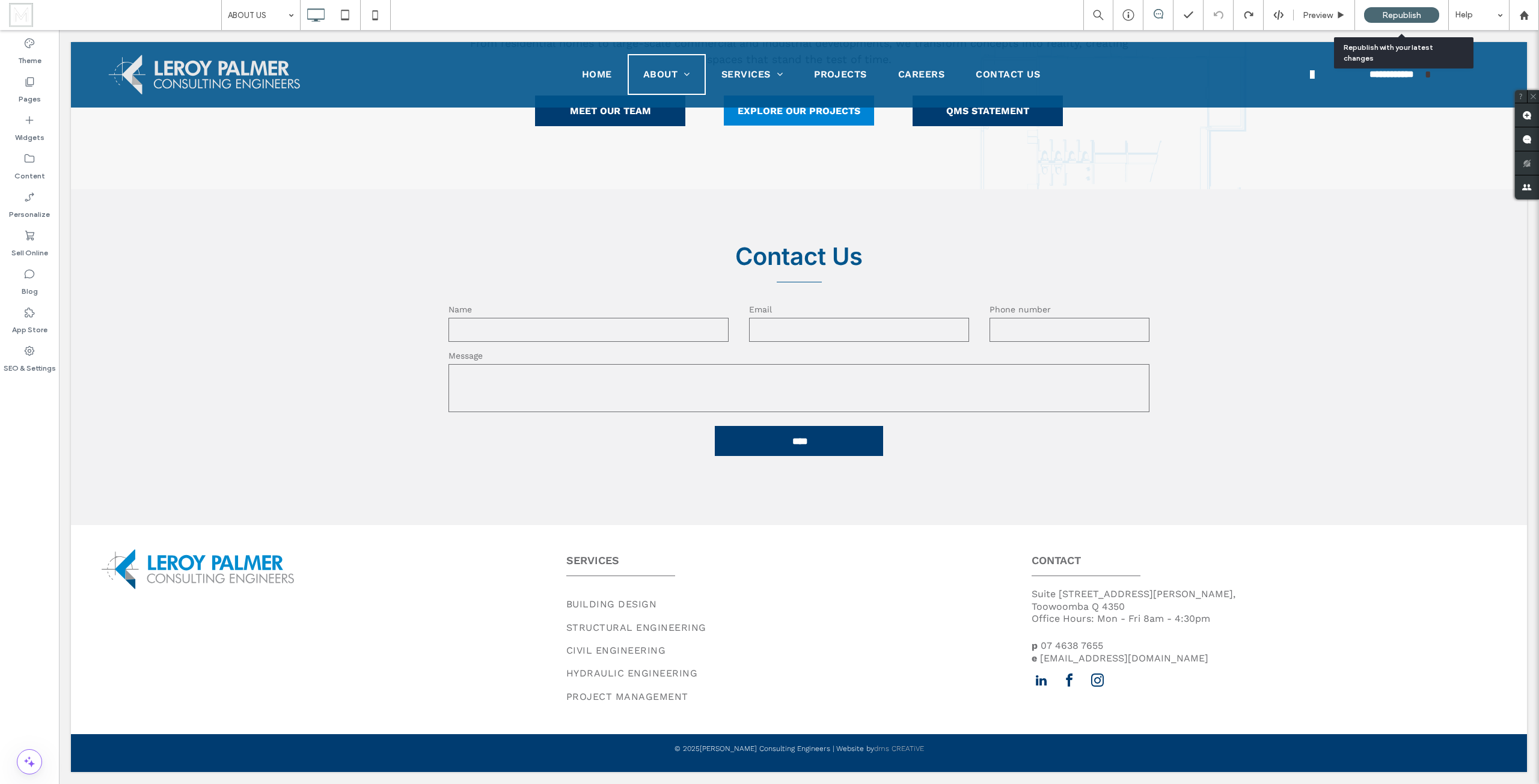
click at [1398, 16] on span "Republish" at bounding box center [1401, 15] width 39 height 10
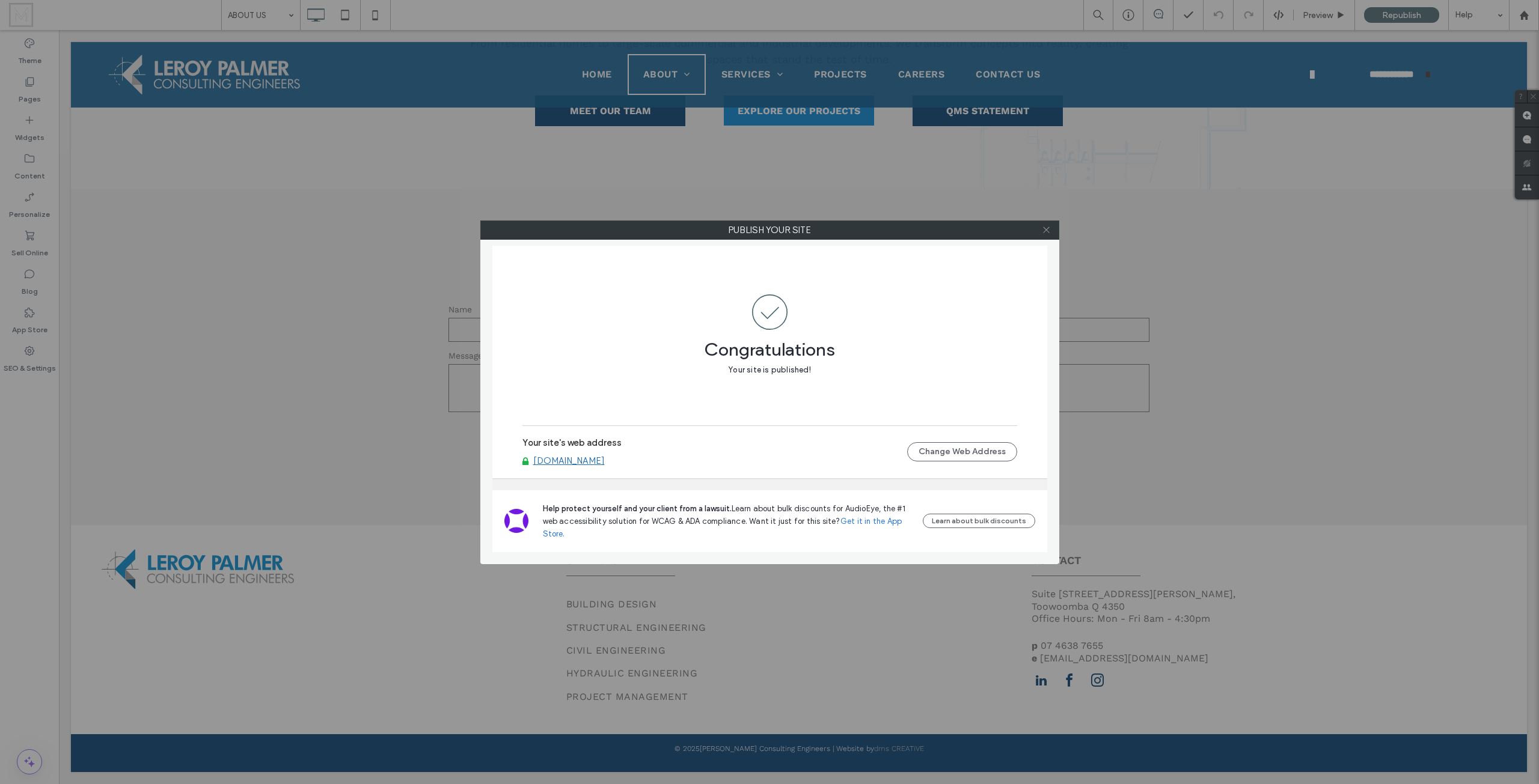
click at [1044, 230] on icon at bounding box center [1045, 229] width 9 height 9
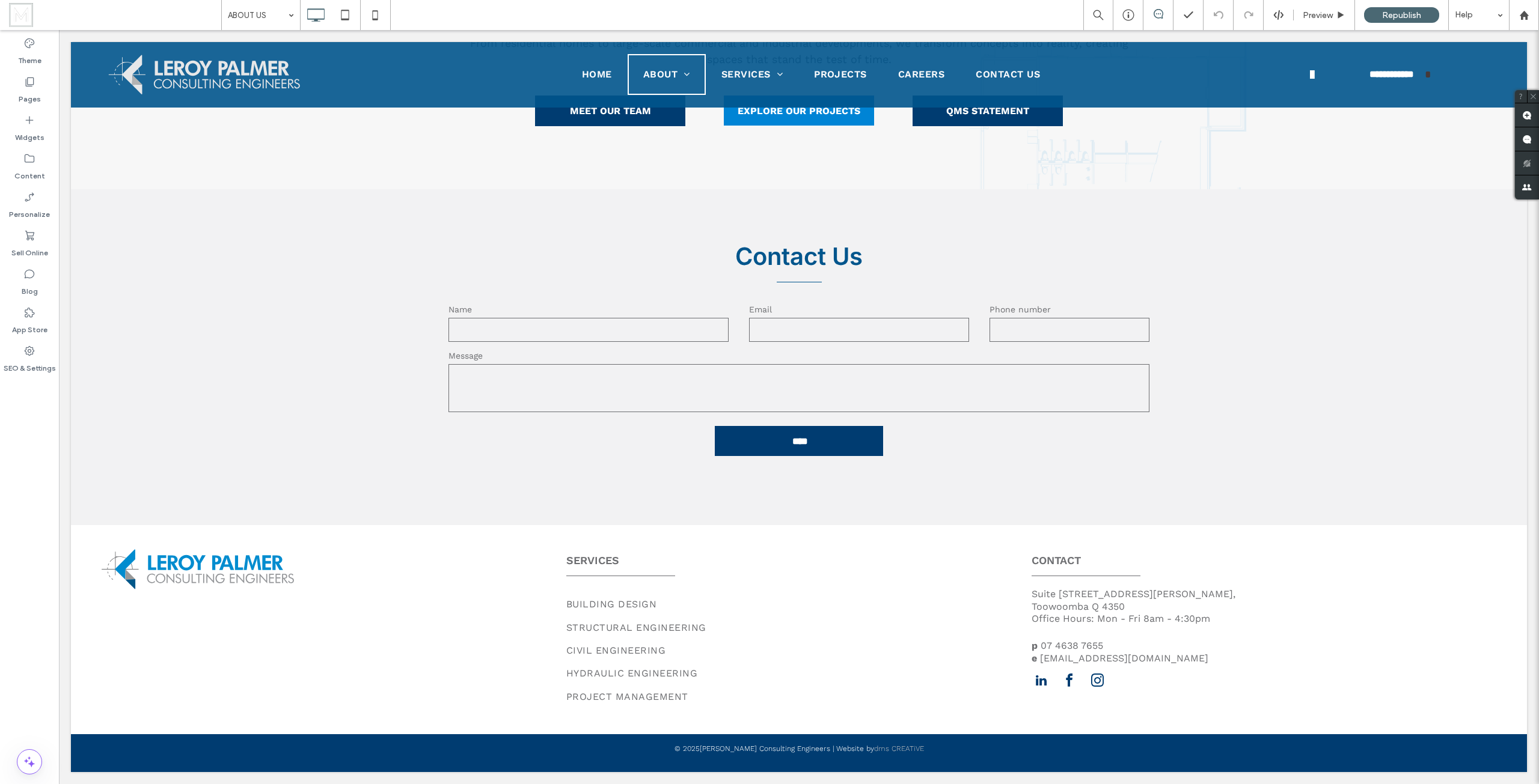
click at [133, 7] on span at bounding box center [115, 15] width 212 height 24
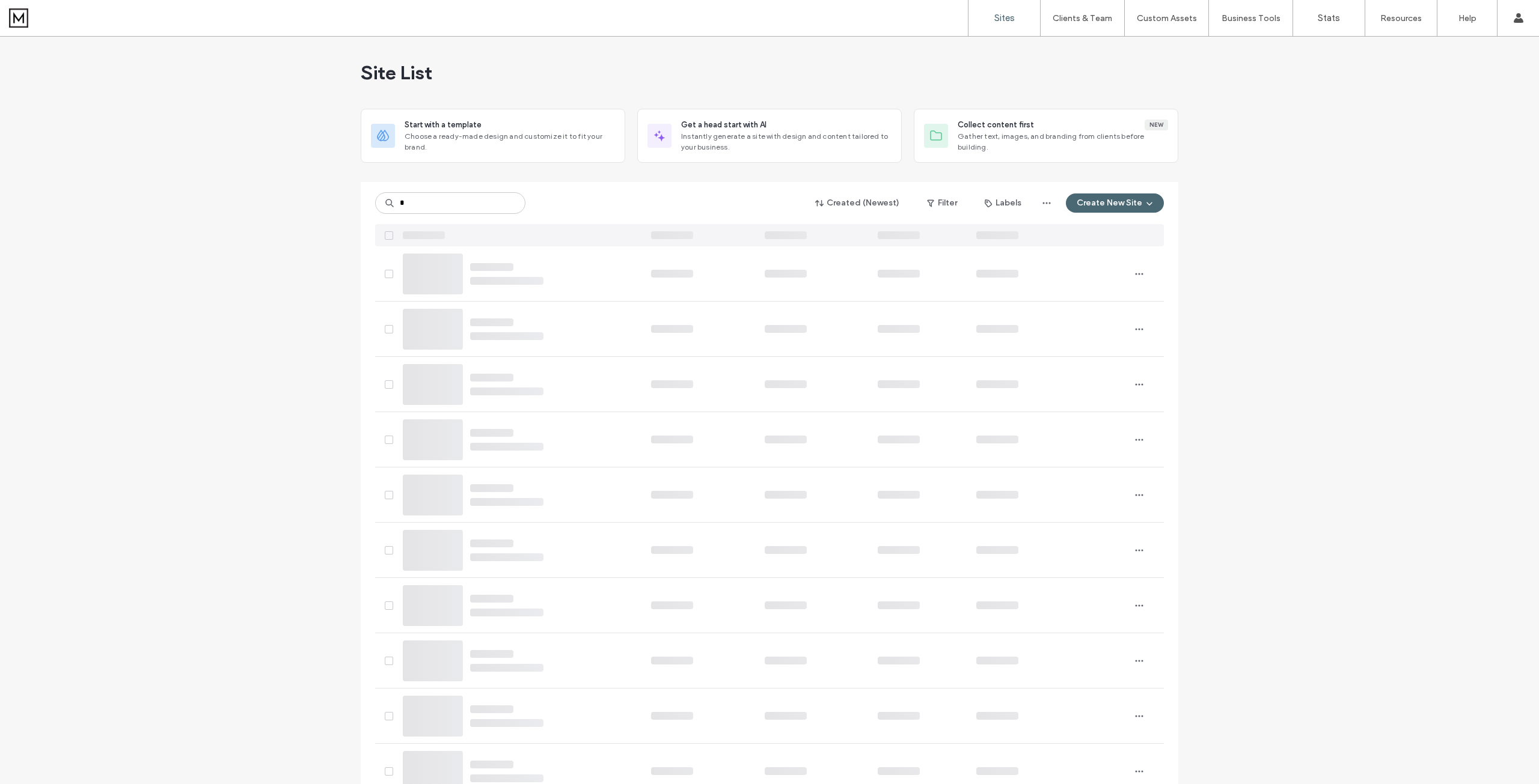
type input "*"
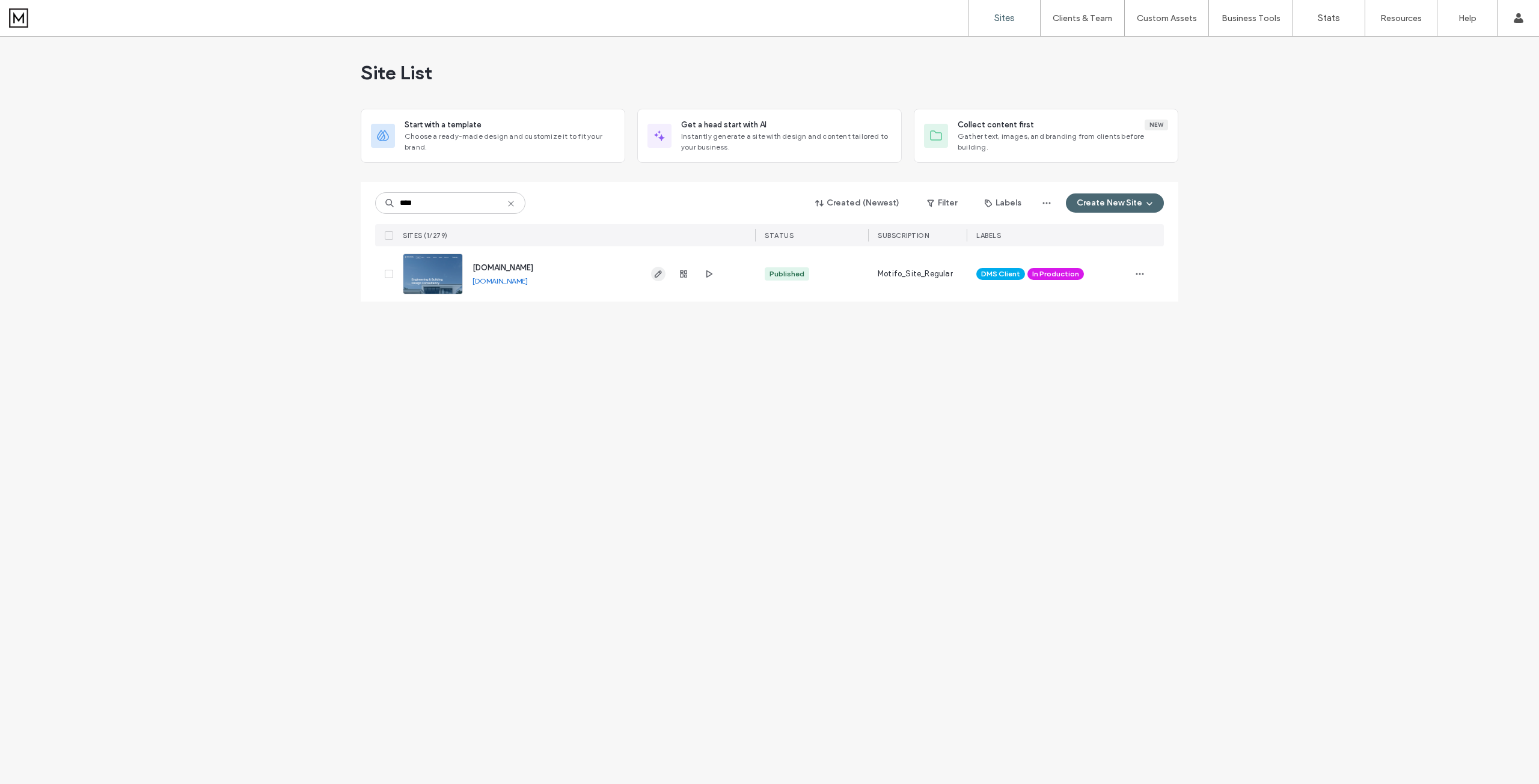
type input "****"
click at [655, 267] on span "button" at bounding box center [657, 273] width 14 height 14
